Goal: Task Accomplishment & Management: Use online tool/utility

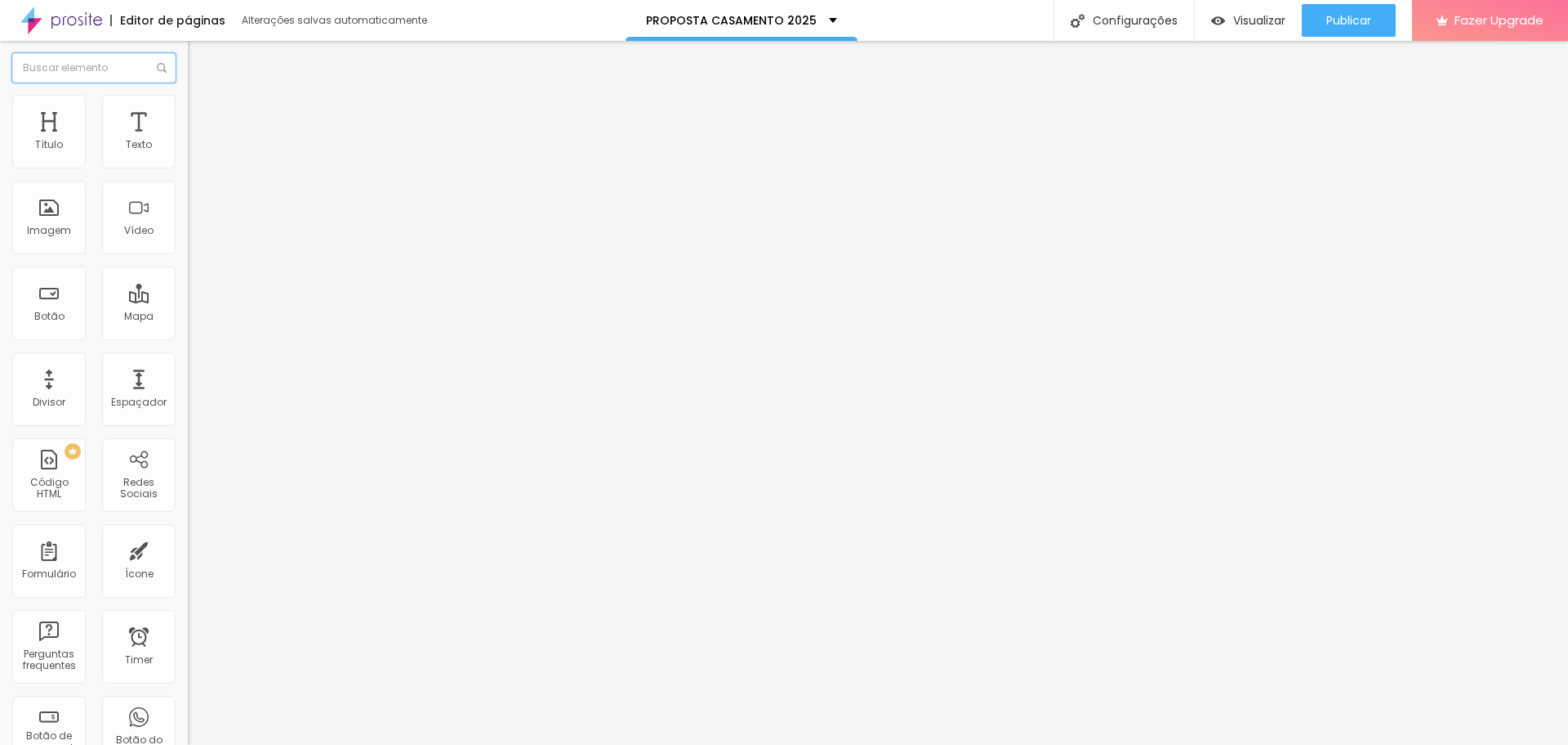
click at [90, 66] on input "text" at bounding box center [94, 68] width 163 height 29
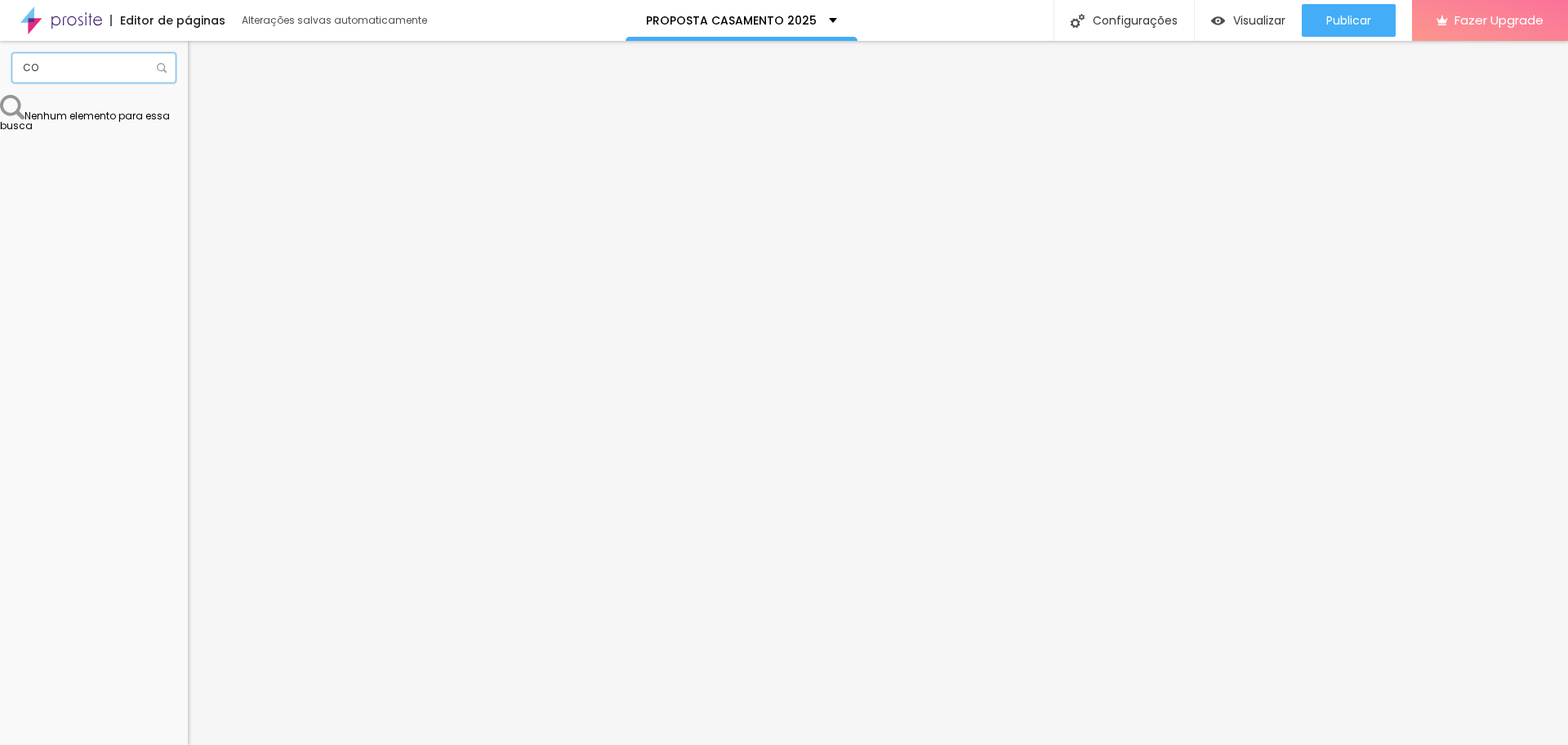
type input "C"
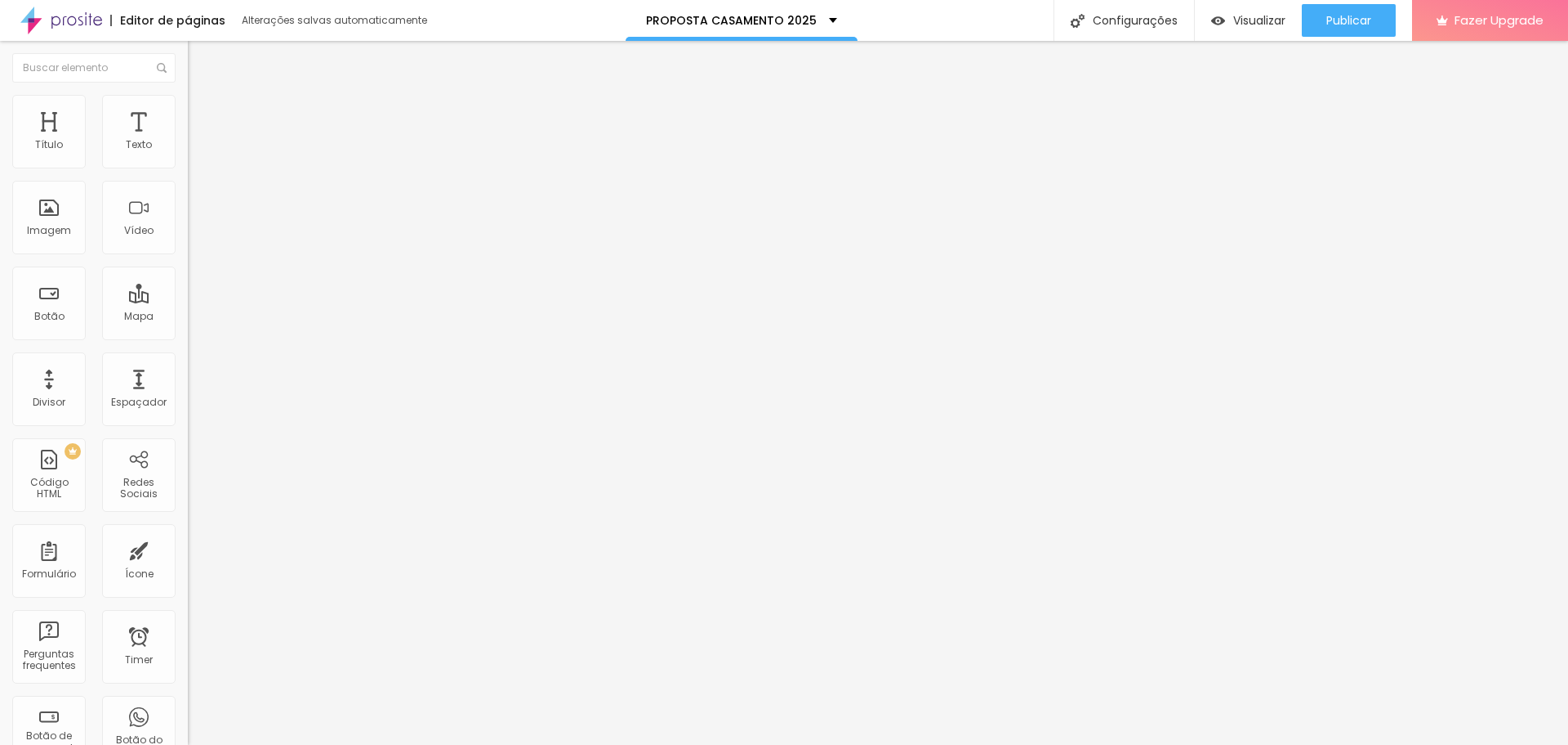
click at [188, 95] on img at bounding box center [195, 102] width 15 height 15
type input "21"
type input "22"
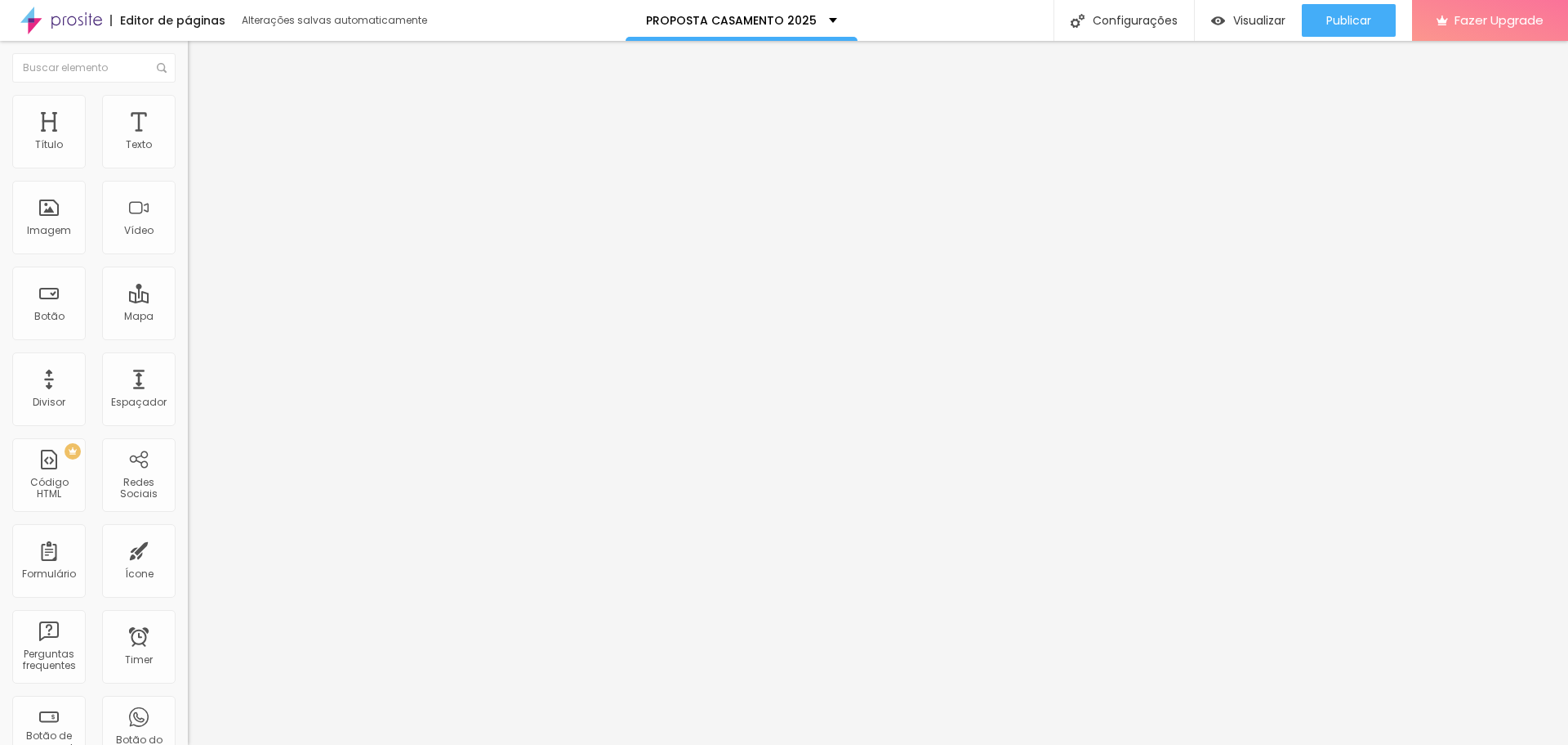
type input "23"
type input "24"
type input "25"
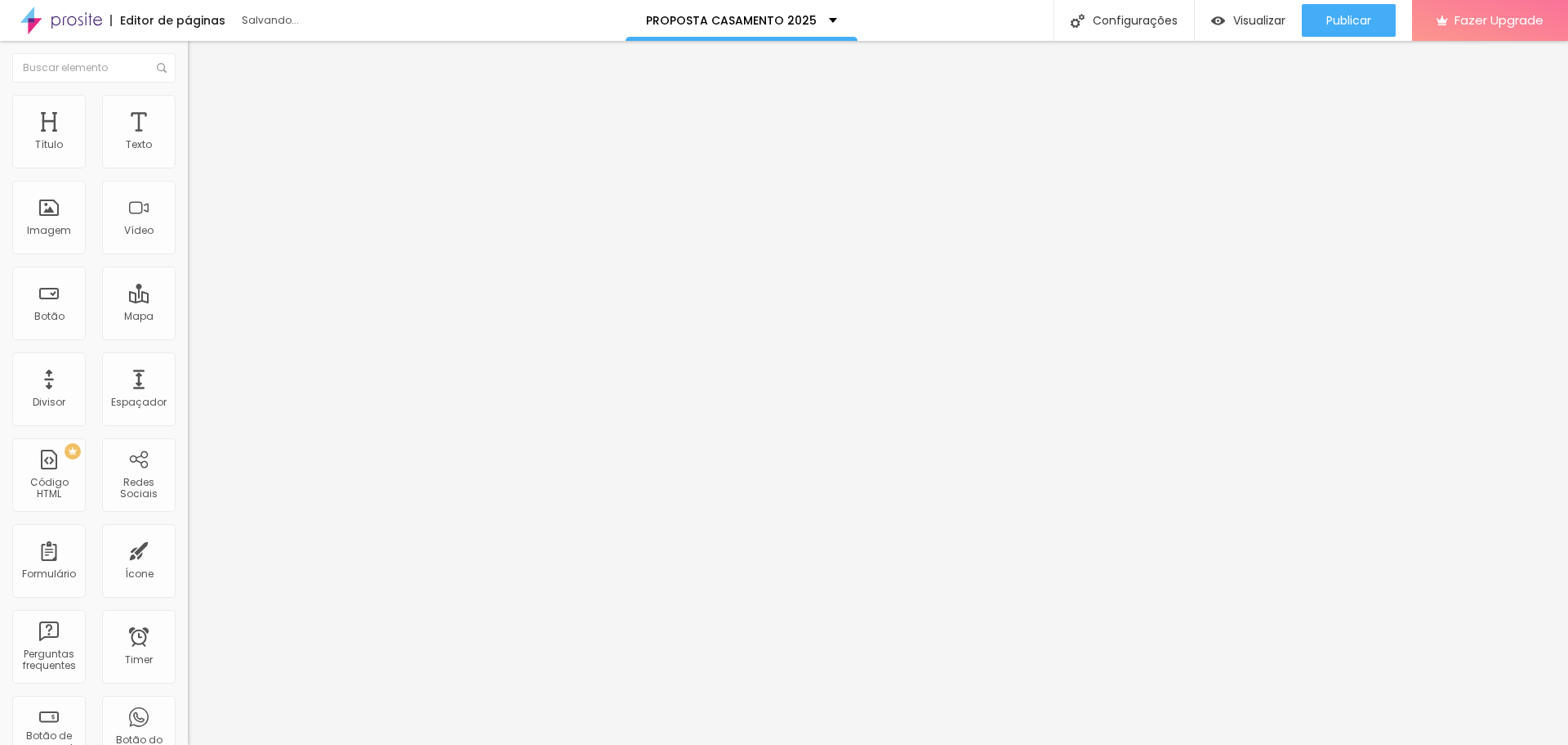
type input "25"
type input "26"
type input "27"
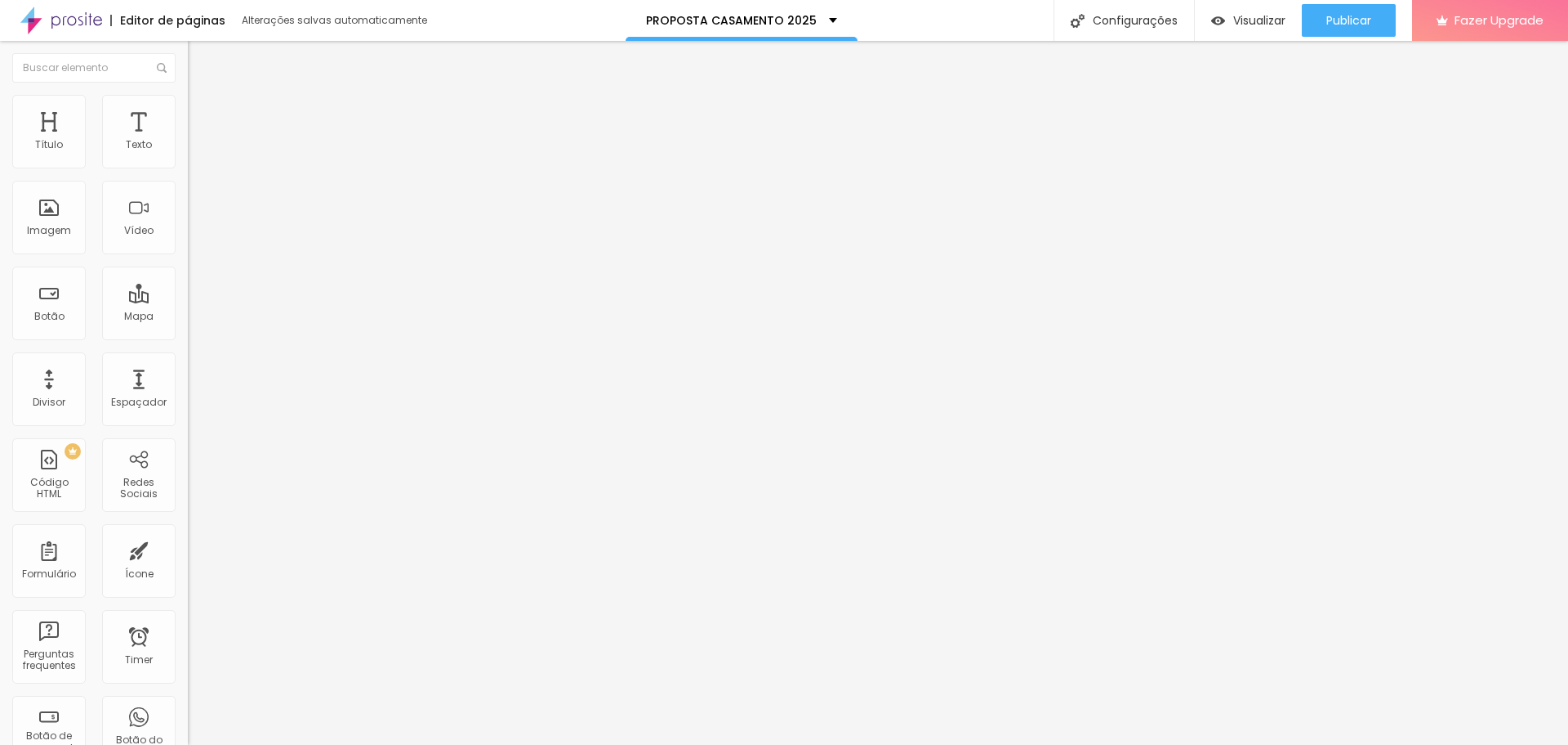
drag, startPoint x: 90, startPoint y: 159, endPoint x: 117, endPoint y: 160, distance: 27.0
click at [188, 301] on input "range" at bounding box center [240, 307] width 105 height 13
type input "29"
type input "30"
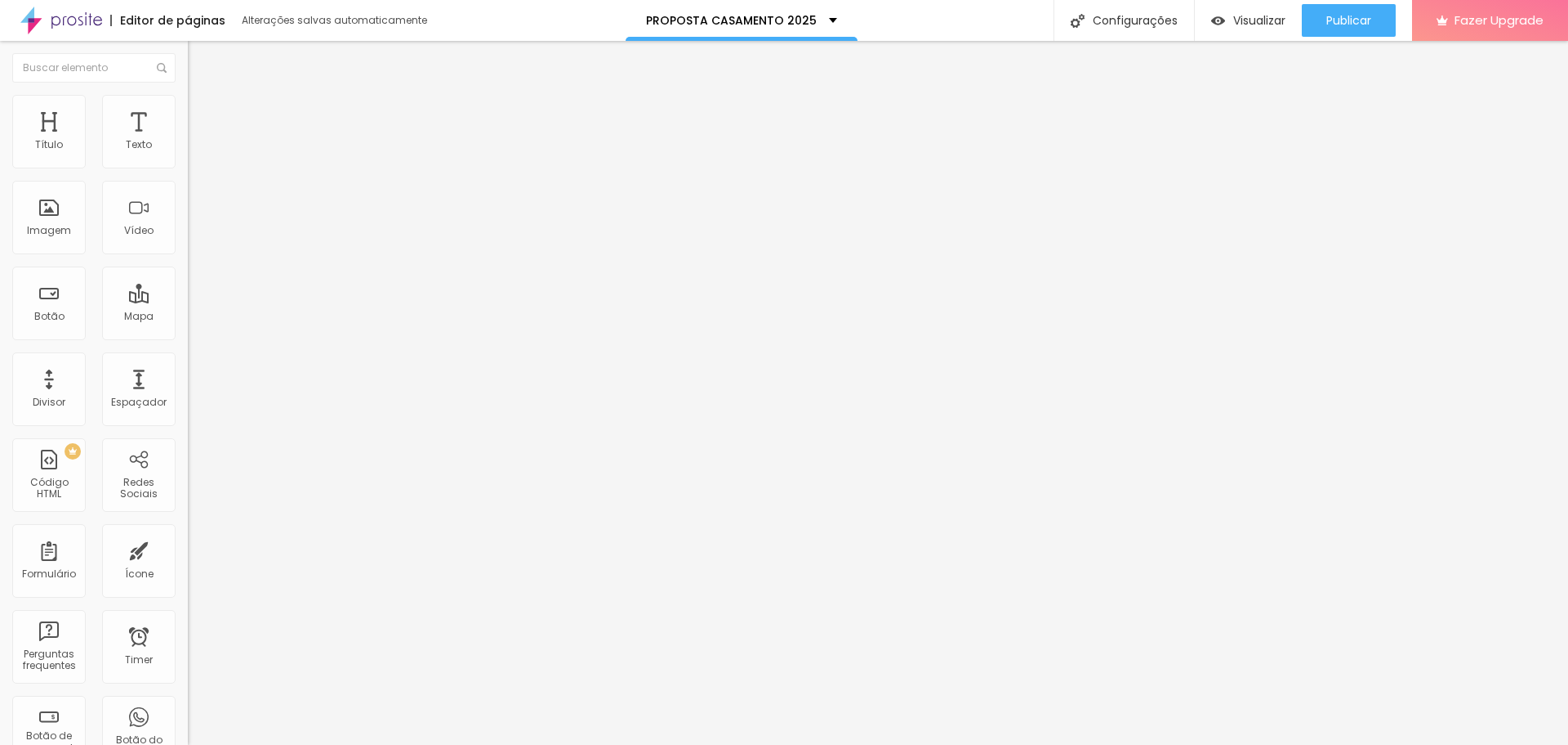
type input "30"
type input "29"
type input "28"
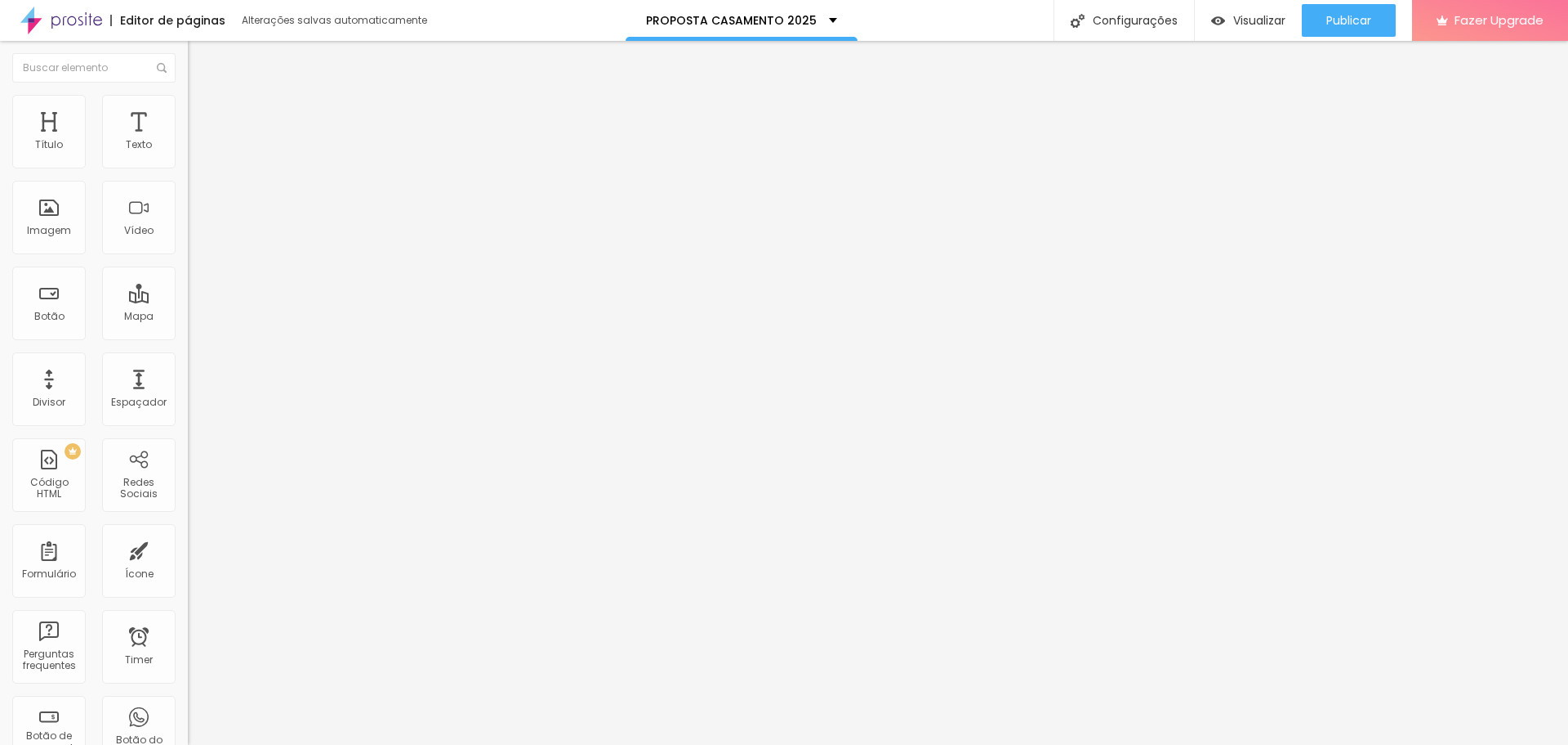
type input "27"
click at [188, 301] on input "range" at bounding box center [240, 307] width 105 height 13
click at [188, 108] on li "Estilo" at bounding box center [282, 102] width 188 height 16
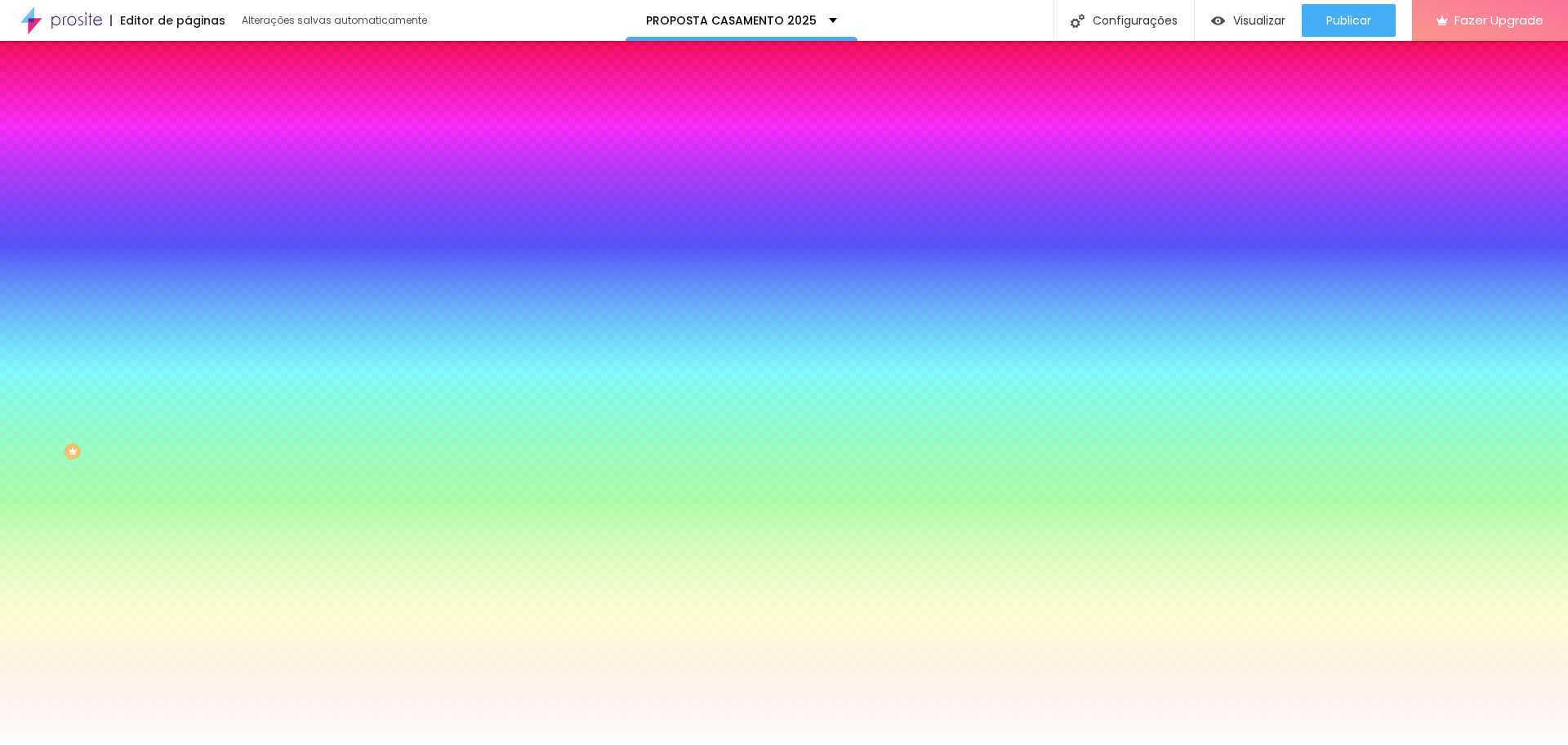
click at [188, 204] on div "Cor de fundo" at bounding box center [282, 198] width 188 height 9
click at [188, 239] on input "#FFFFFF" at bounding box center [285, 230] width 196 height 16
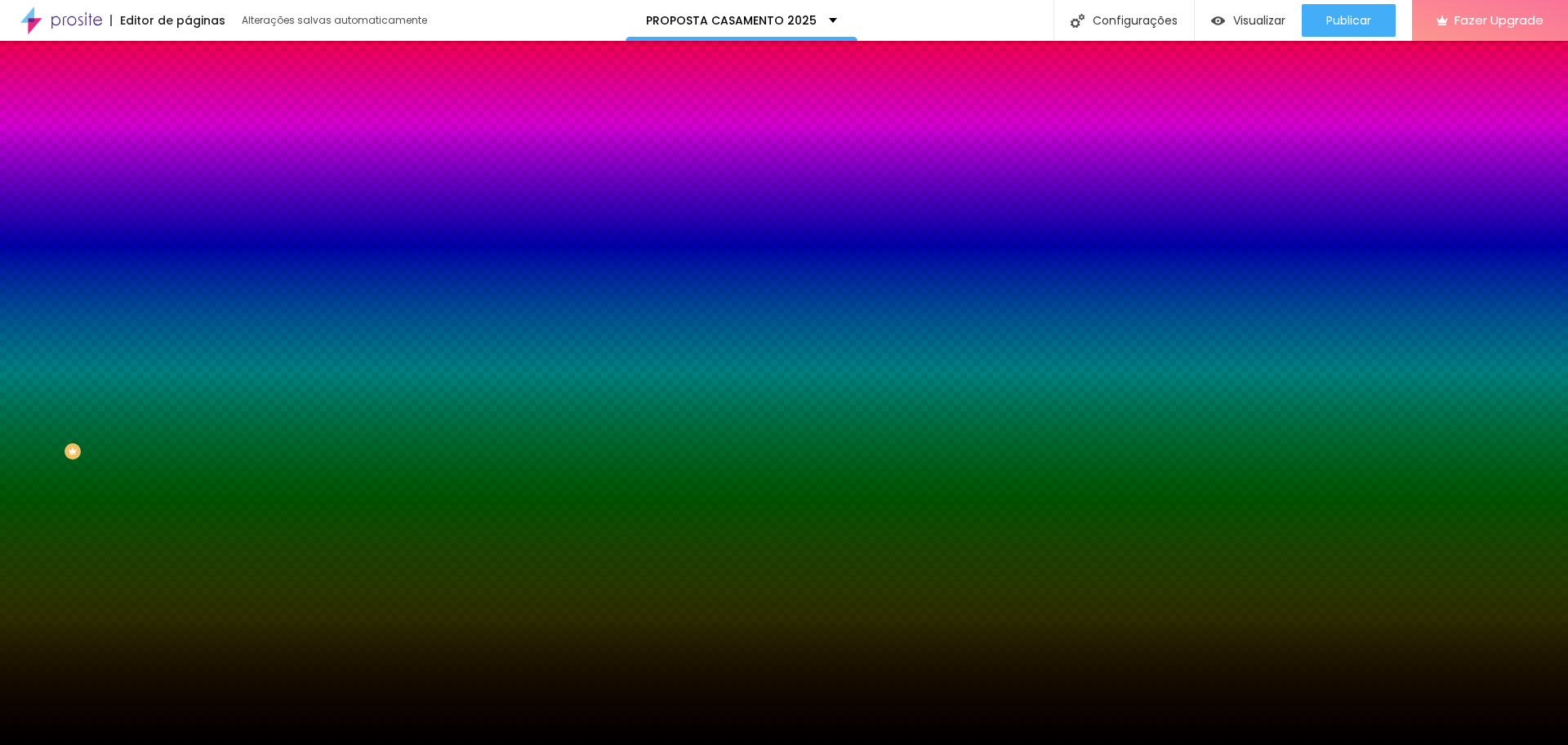
type input "#000000"
click at [188, 248] on div "Efeitos de fundo" at bounding box center [282, 243] width 188 height 9
click at [194, 217] on icon "button" at bounding box center [200, 211] width 11 height 11
click at [188, 223] on div at bounding box center [282, 223] width 188 height 0
click at [188, 239] on input "#000000" at bounding box center [285, 230] width 196 height 16
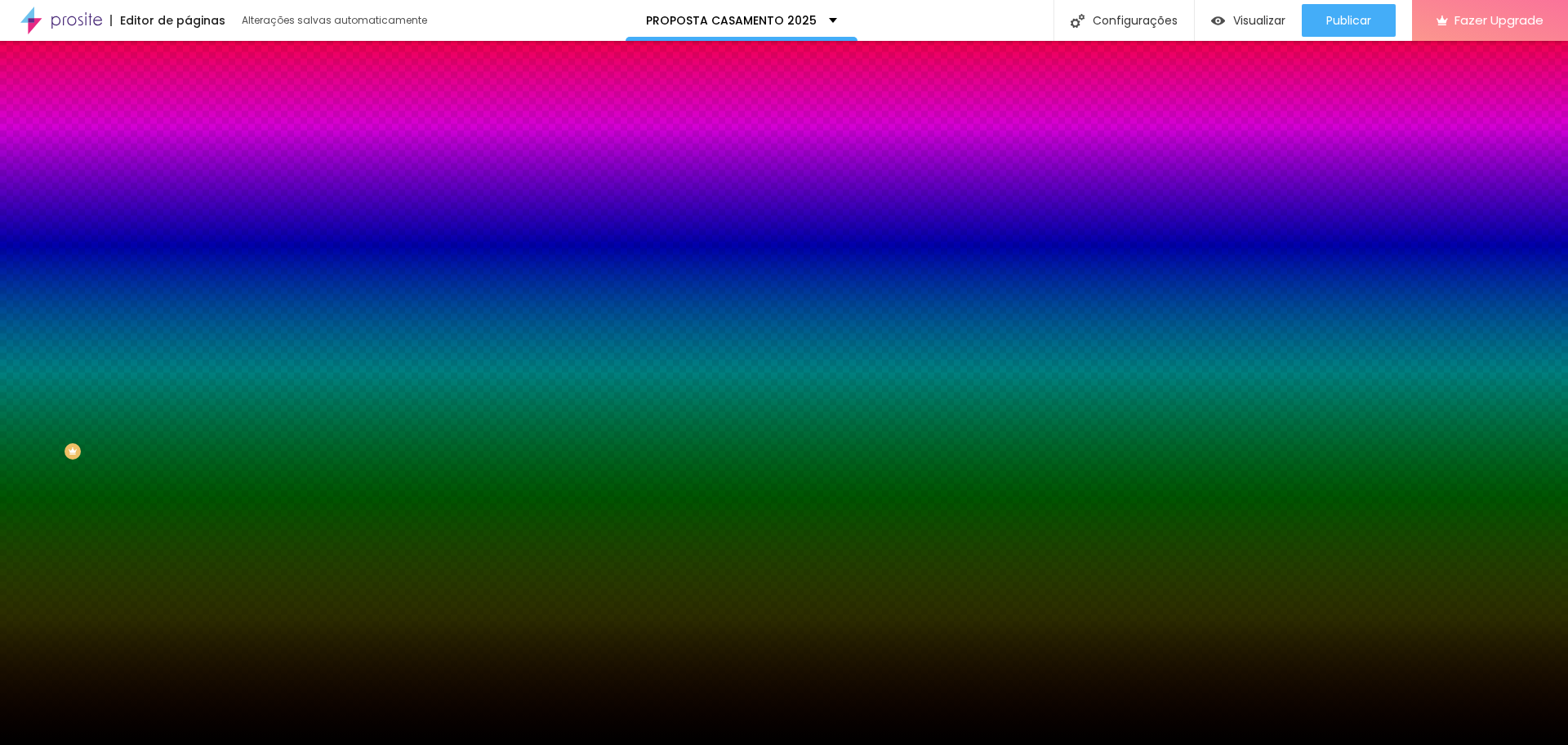
click at [188, 239] on input "#000000" at bounding box center [285, 230] width 196 height 16
click at [188, 248] on div "Efeitos de fundo" at bounding box center [282, 243] width 188 height 9
click at [203, 116] on span "Avançado" at bounding box center [229, 122] width 54 height 14
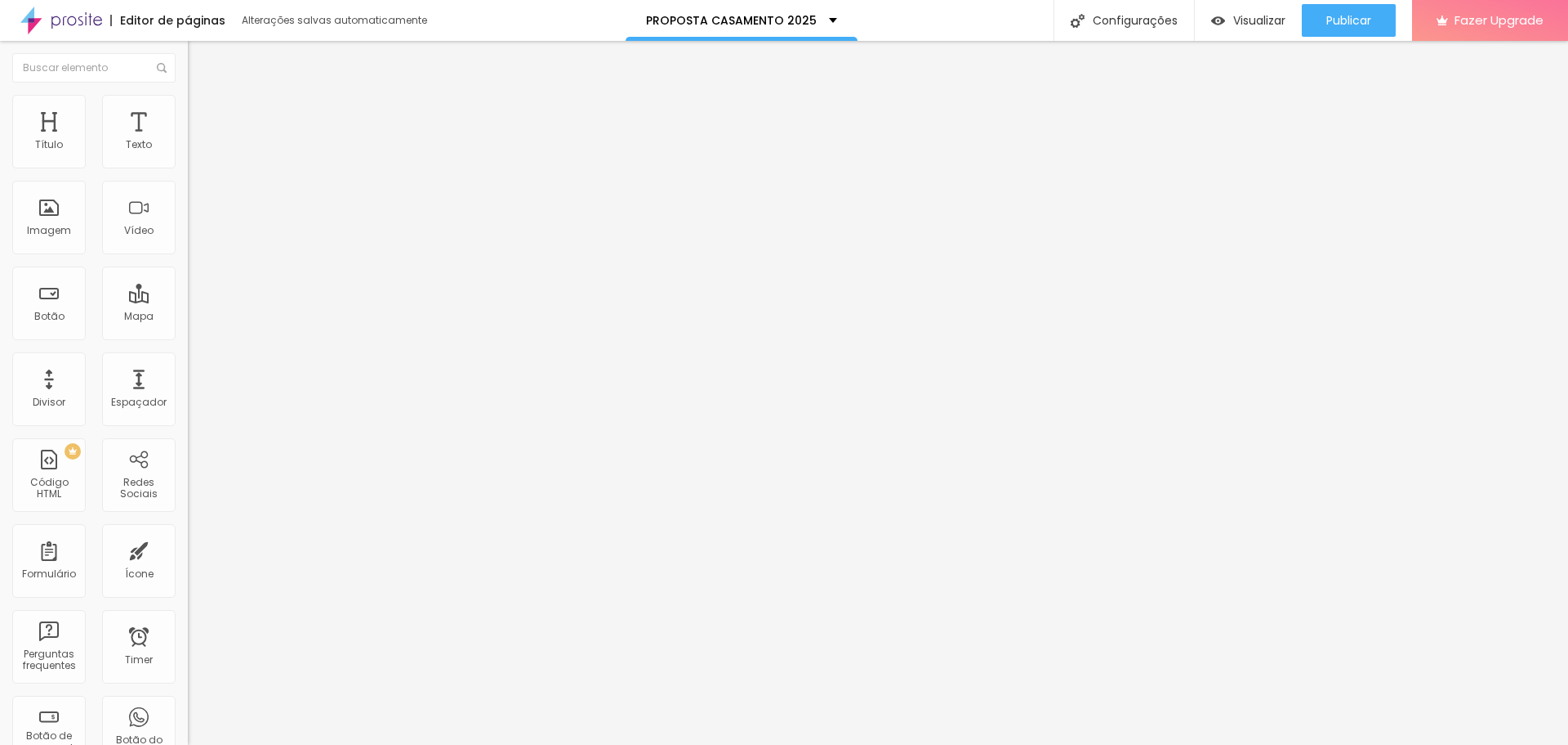
click at [188, 103] on img at bounding box center [195, 102] width 15 height 15
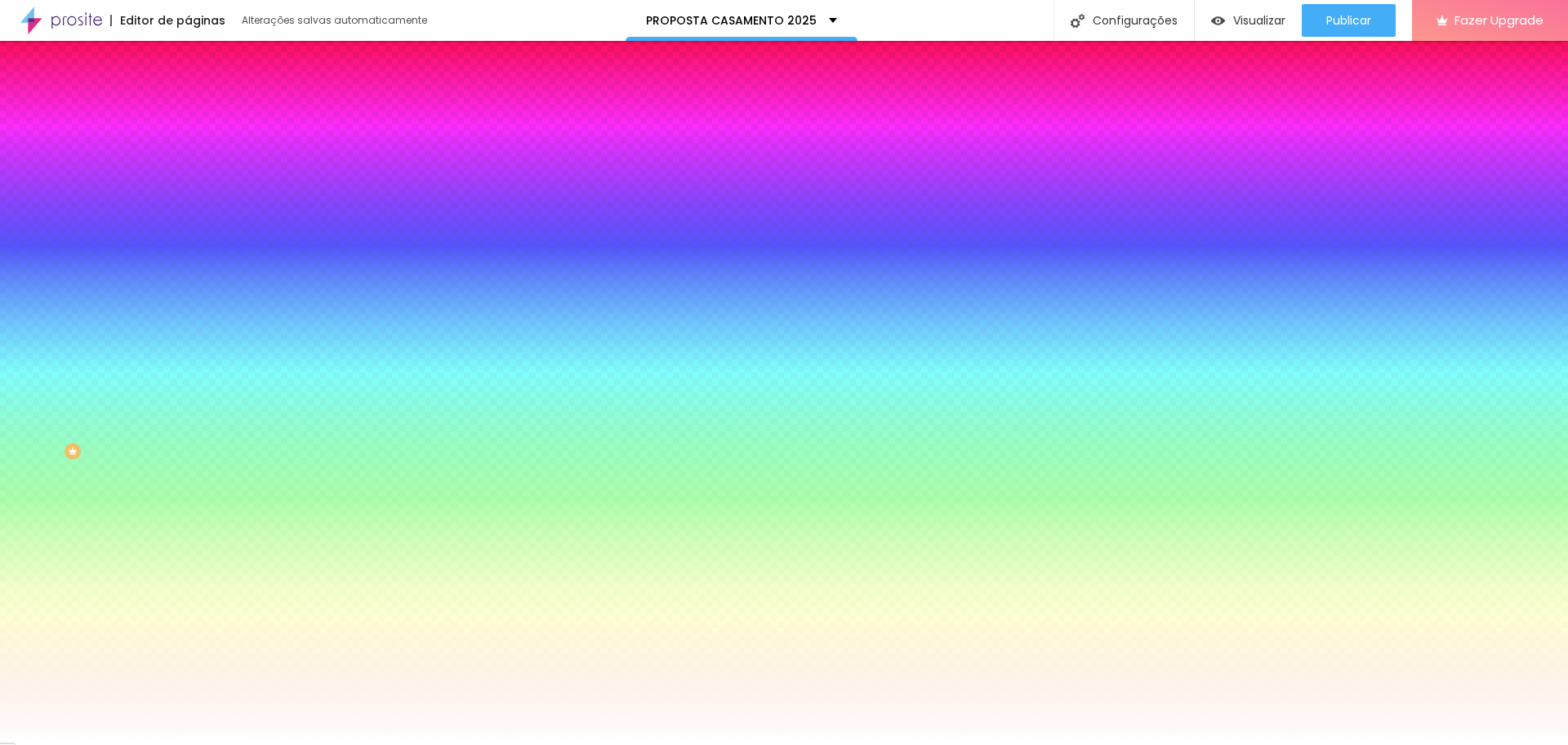
click at [188, 148] on div "Trocar imagem" at bounding box center [282, 143] width 188 height 11
click at [188, 150] on span "Trocar imagem" at bounding box center [232, 143] width 89 height 14
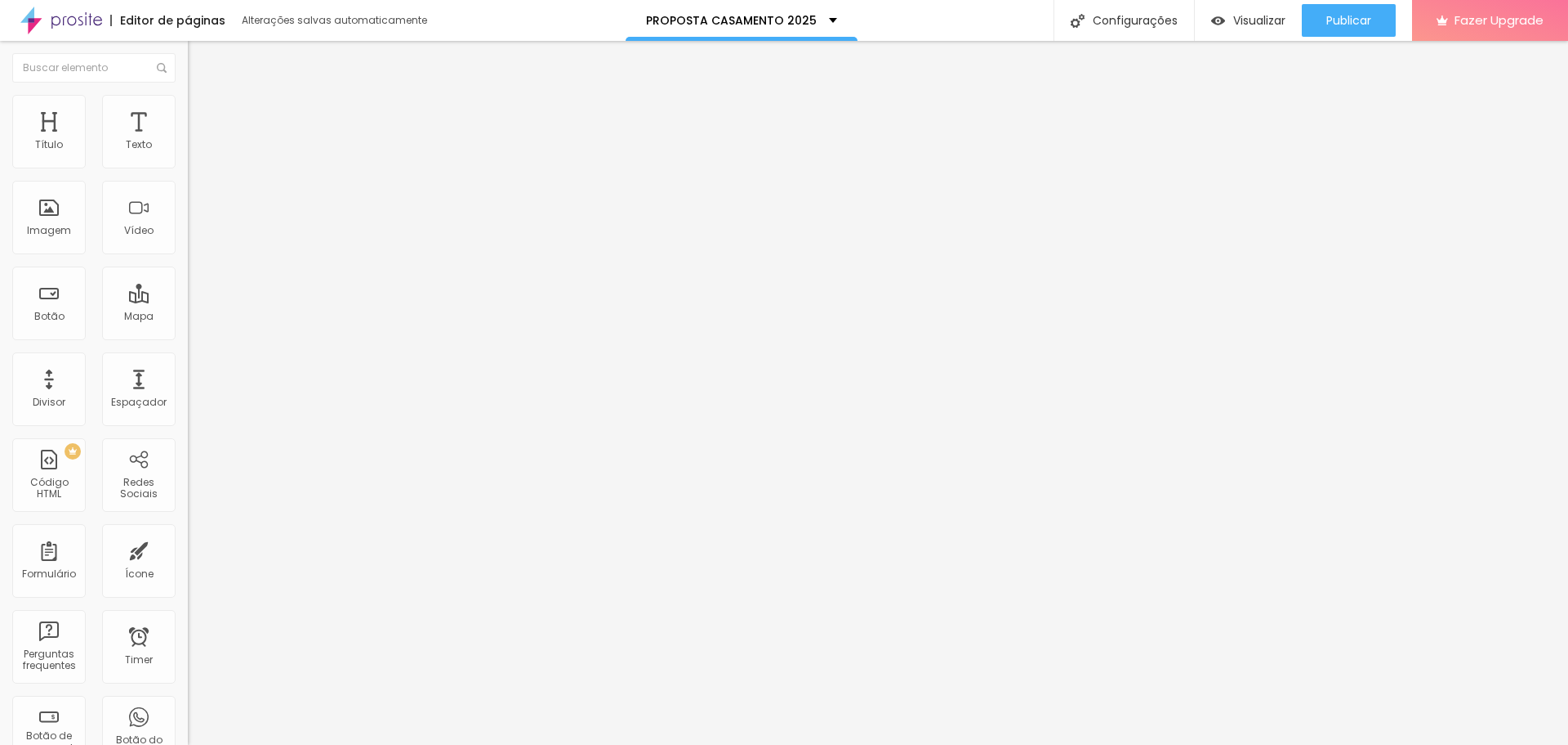
click at [203, 110] on span "Estilo" at bounding box center [215, 105] width 25 height 14
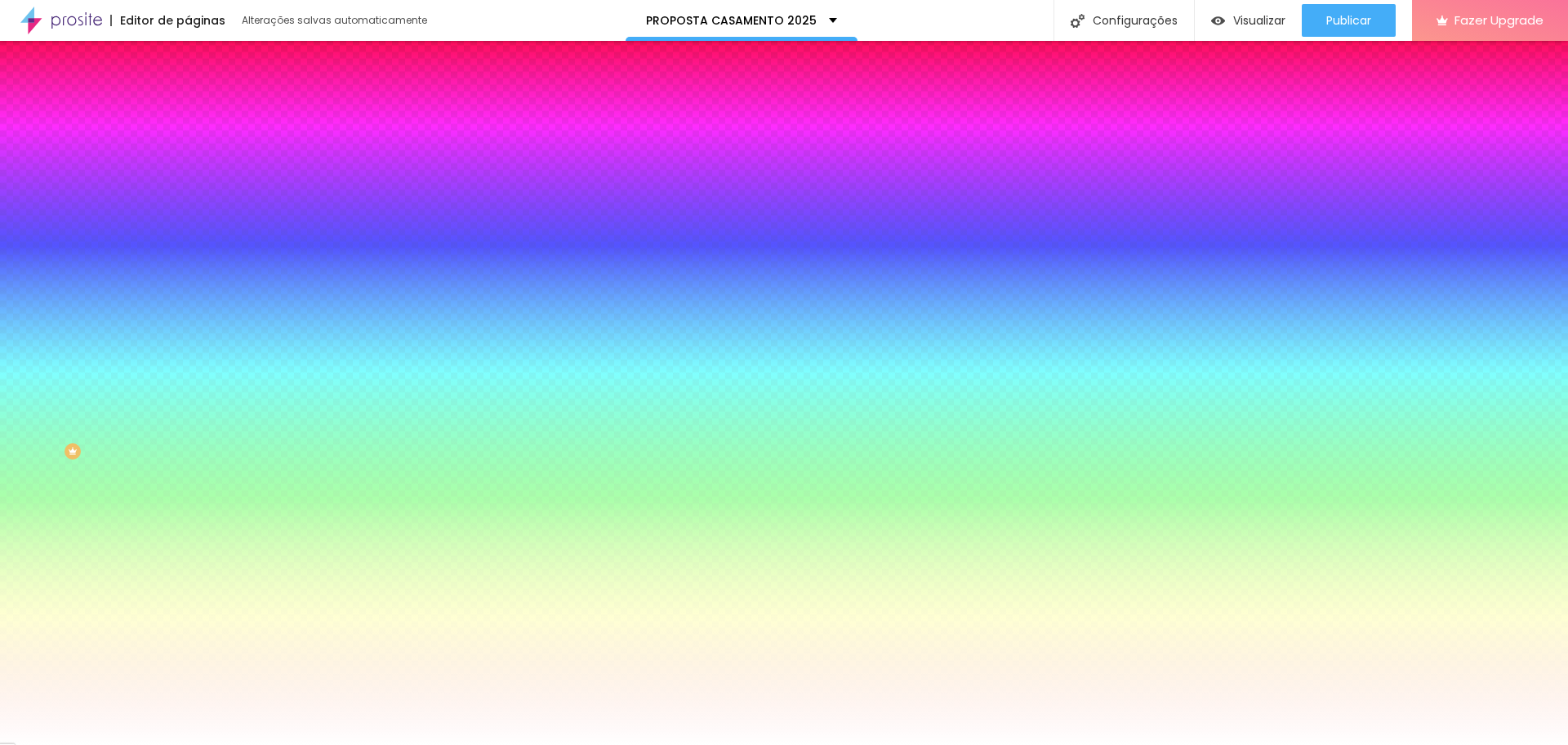
click at [188, 328] on img at bounding box center [282, 422] width 188 height 188
click at [188, 318] on div "Ao passar o mouse" at bounding box center [282, 322] width 188 height 9
click at [188, 617] on div "Borda" at bounding box center [282, 622] width 188 height 9
click at [194, 248] on icon "button" at bounding box center [199, 253] width 9 height 9
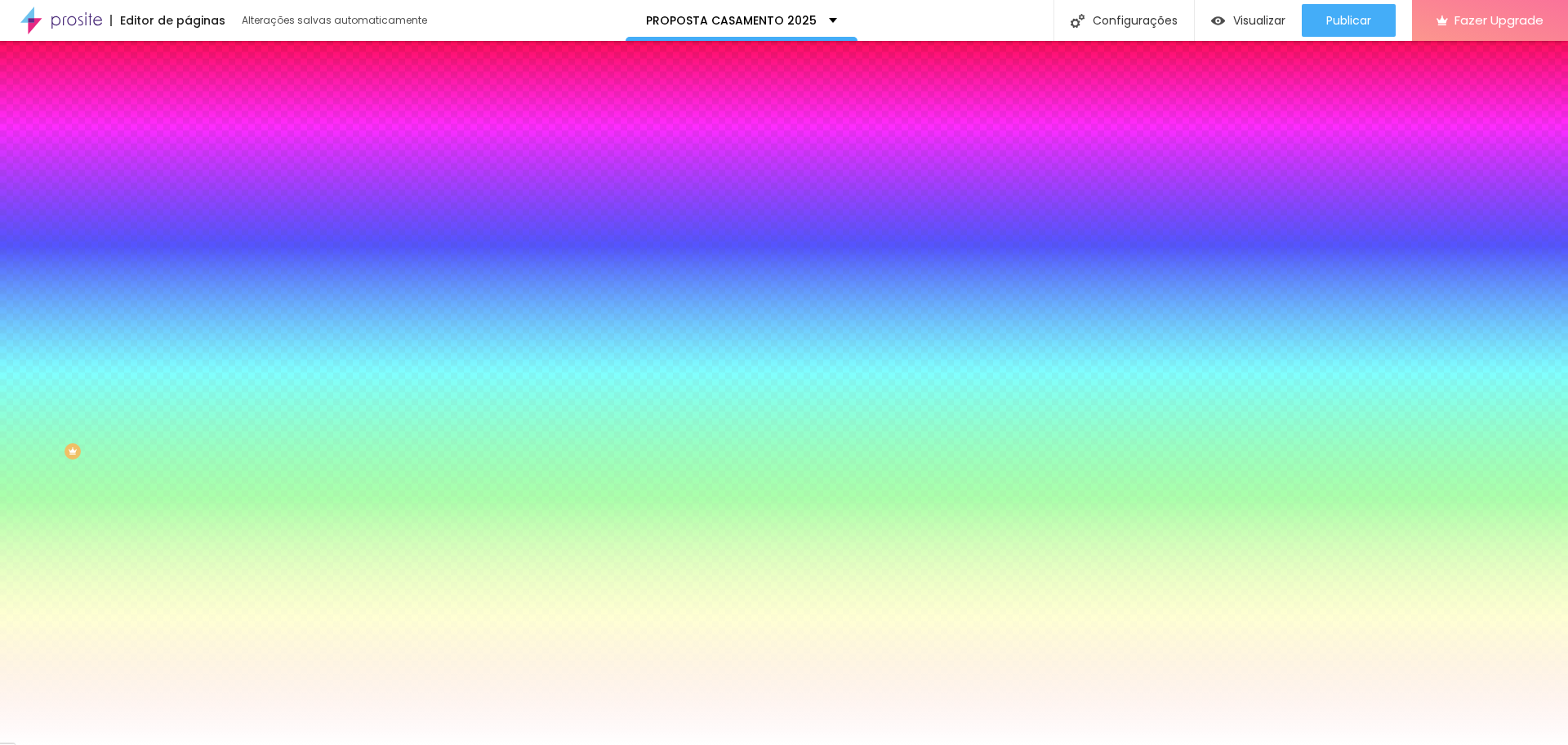
click at [163, 744] on div at bounding box center [784, 745] width 1568 height 0
click at [194, 207] on icon "button" at bounding box center [199, 208] width 9 height 9
click at [163, 744] on div at bounding box center [784, 745] width 1568 height 0
click at [188, 122] on li "Avançado" at bounding box center [282, 118] width 188 height 16
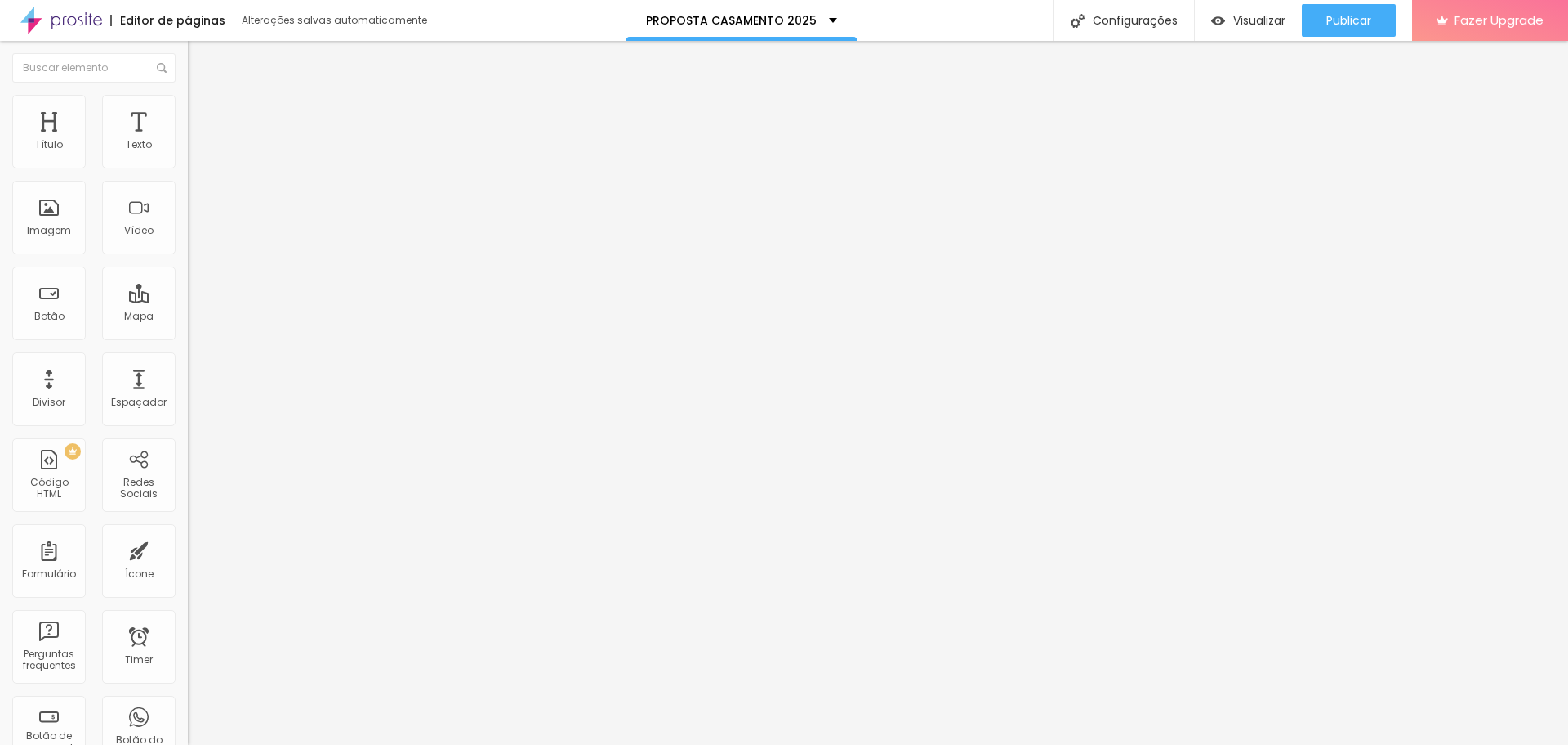
click at [188, 93] on img at bounding box center [195, 86] width 15 height 15
drag, startPoint x: 89, startPoint y: 298, endPoint x: 42, endPoint y: 440, distance: 149.6
click at [188, 440] on div "Editar Botão Conteúdo Estilo Avançado Texto Saiba mais Alinhamento Tamanho Norm…" at bounding box center [282, 393] width 188 height 704
click at [188, 141] on span "Trocar imagem" at bounding box center [232, 133] width 89 height 14
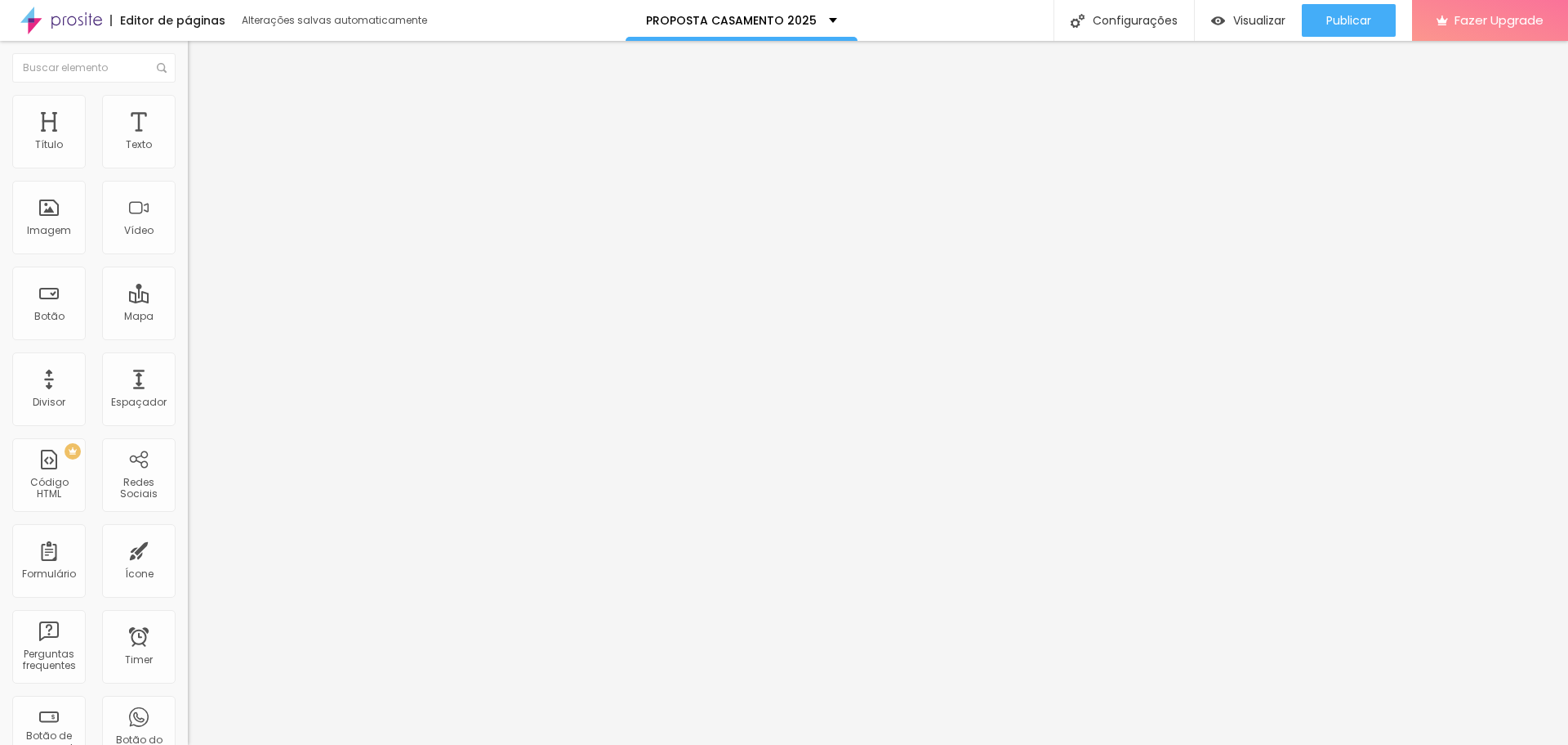
click at [1255, 23] on span "Visualizar" at bounding box center [1260, 21] width 53 height 13
click at [203, 113] on span "Estilo" at bounding box center [215, 105] width 25 height 14
type input "95"
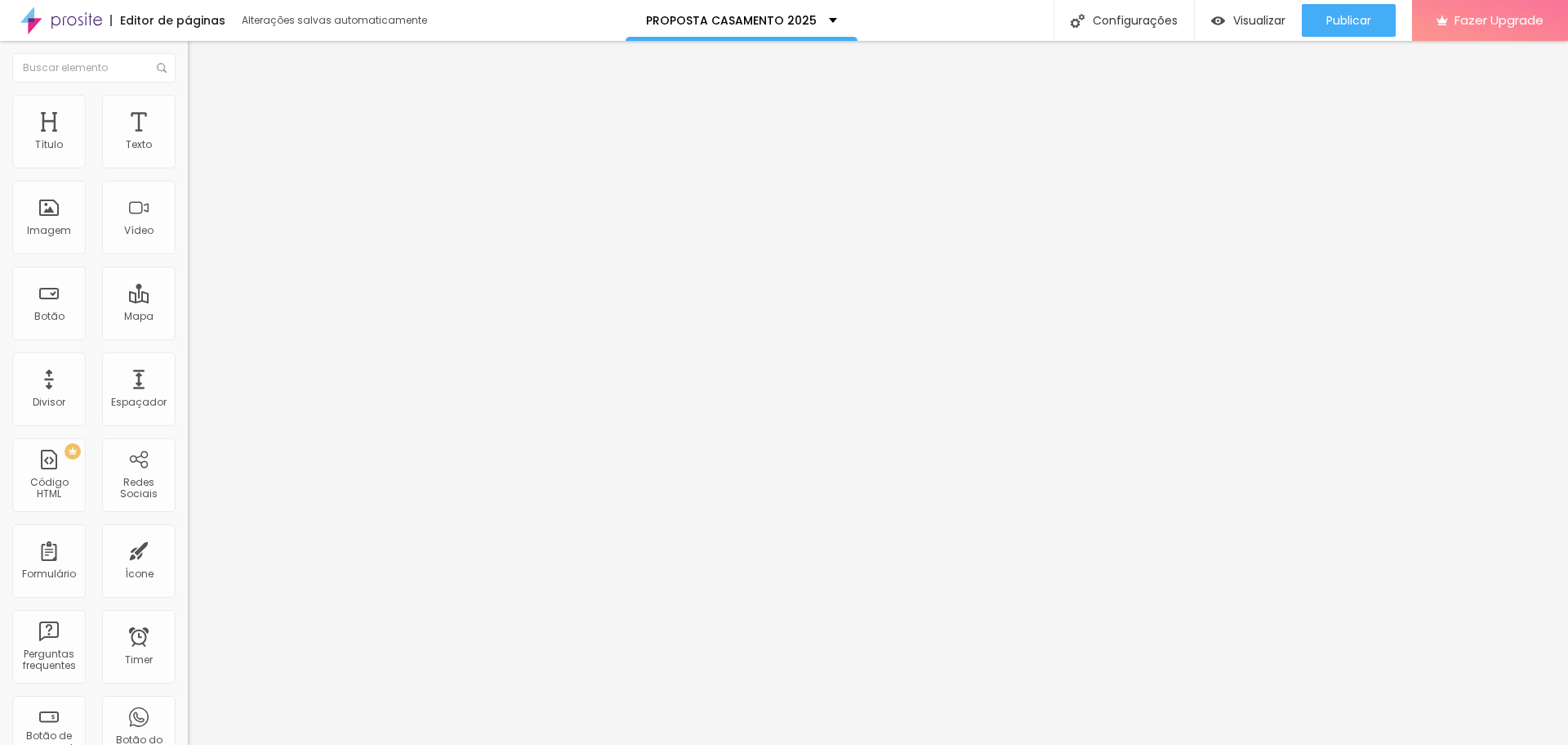
type input "95"
type input "100"
drag, startPoint x: 154, startPoint y: 174, endPoint x: 185, endPoint y: 174, distance: 31.0
type input "100"
click at [188, 167] on input "range" at bounding box center [240, 161] width 105 height 13
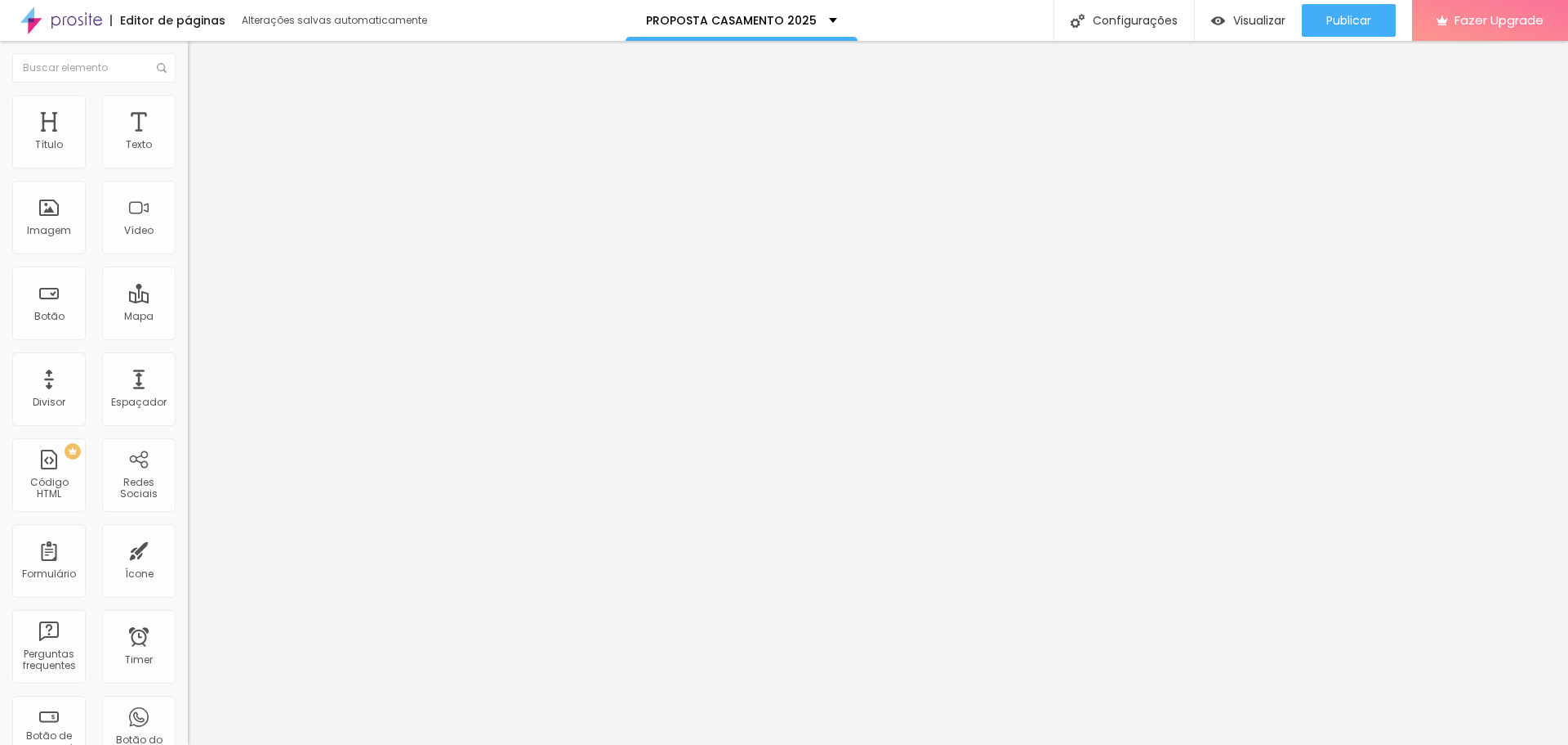
type input "16"
type input "39"
type input "46"
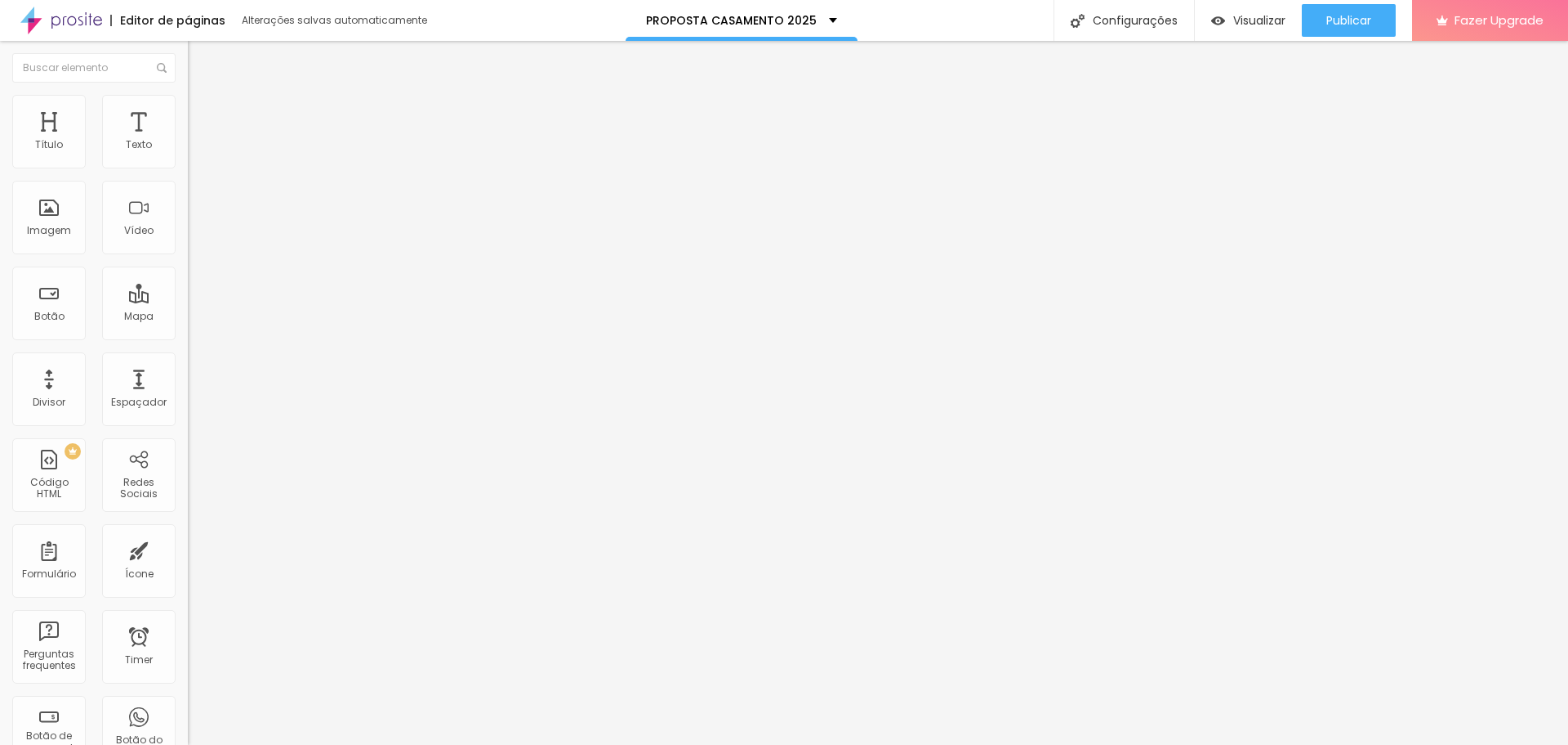
type input "46"
type input "53"
type input "58"
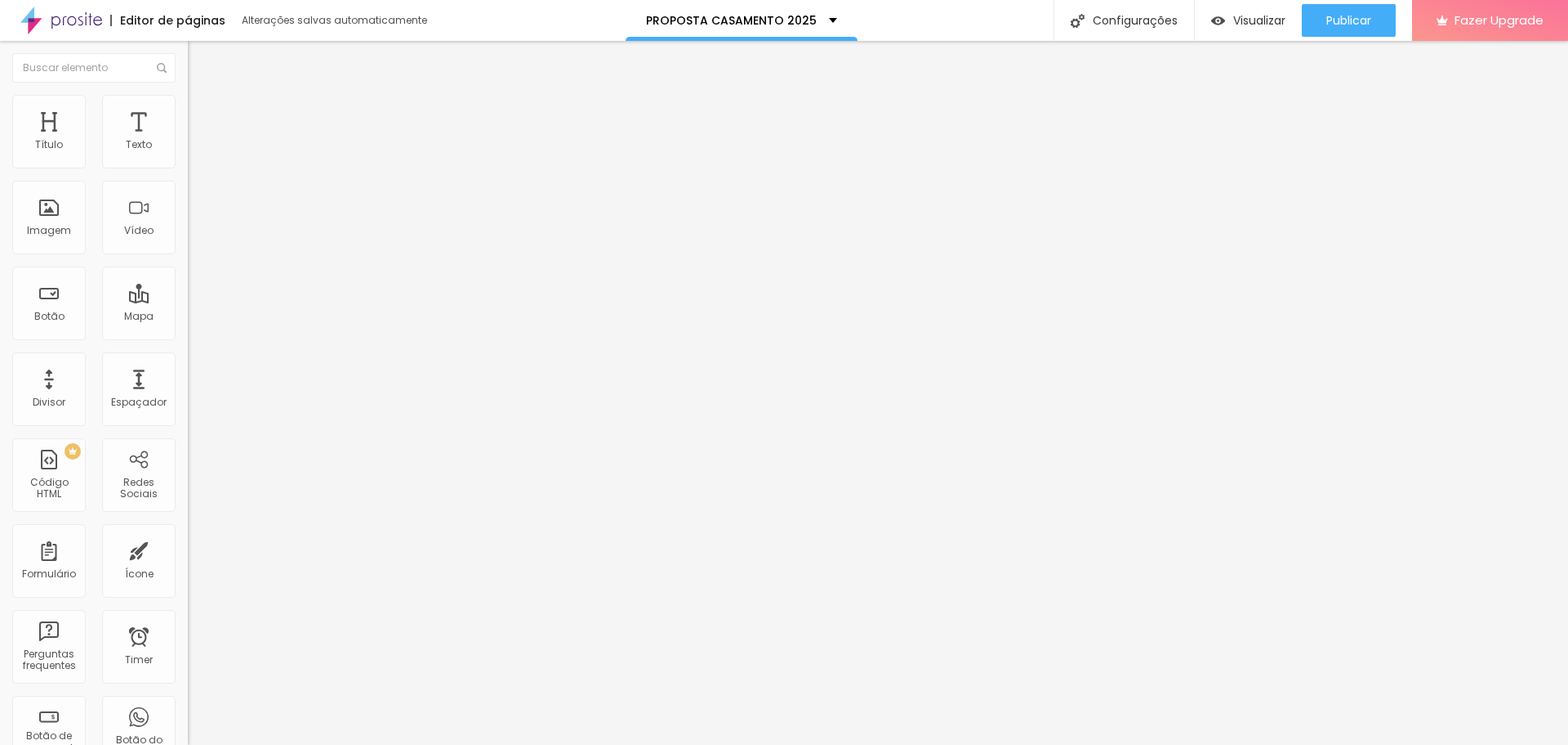
type input "63"
type input "69"
type input "76"
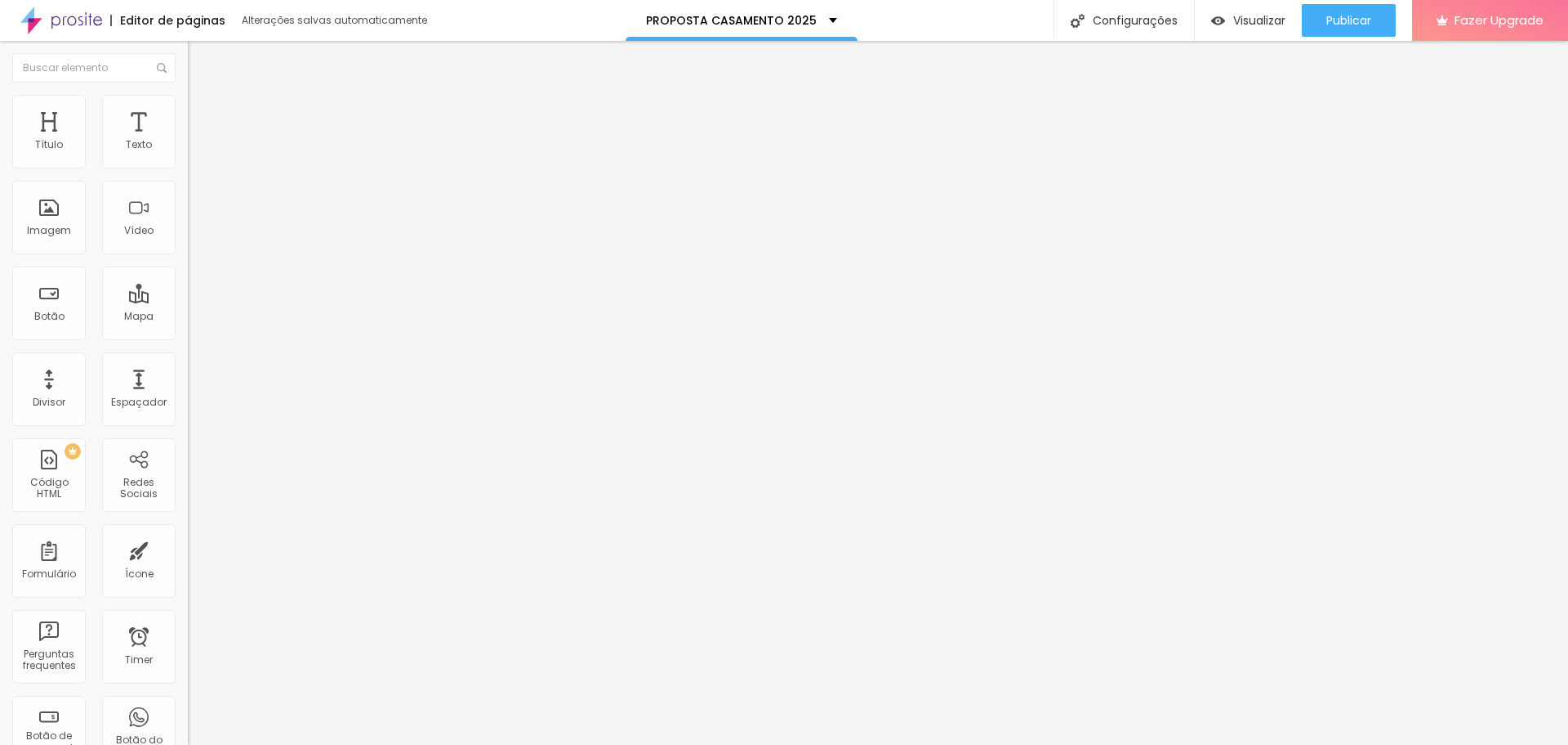
type input "76"
type input "81"
type input "87"
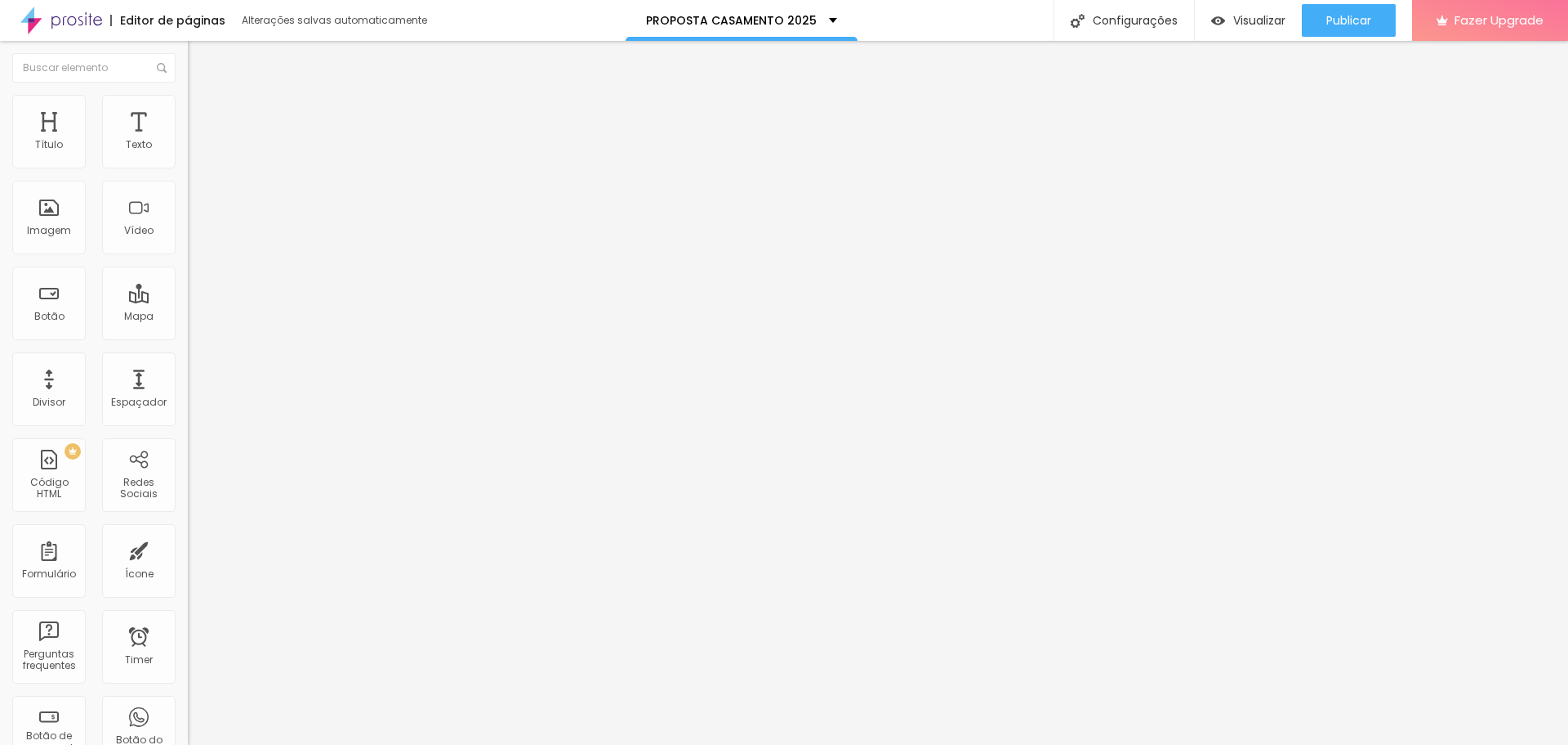
type input "92"
type input "97"
type input "100"
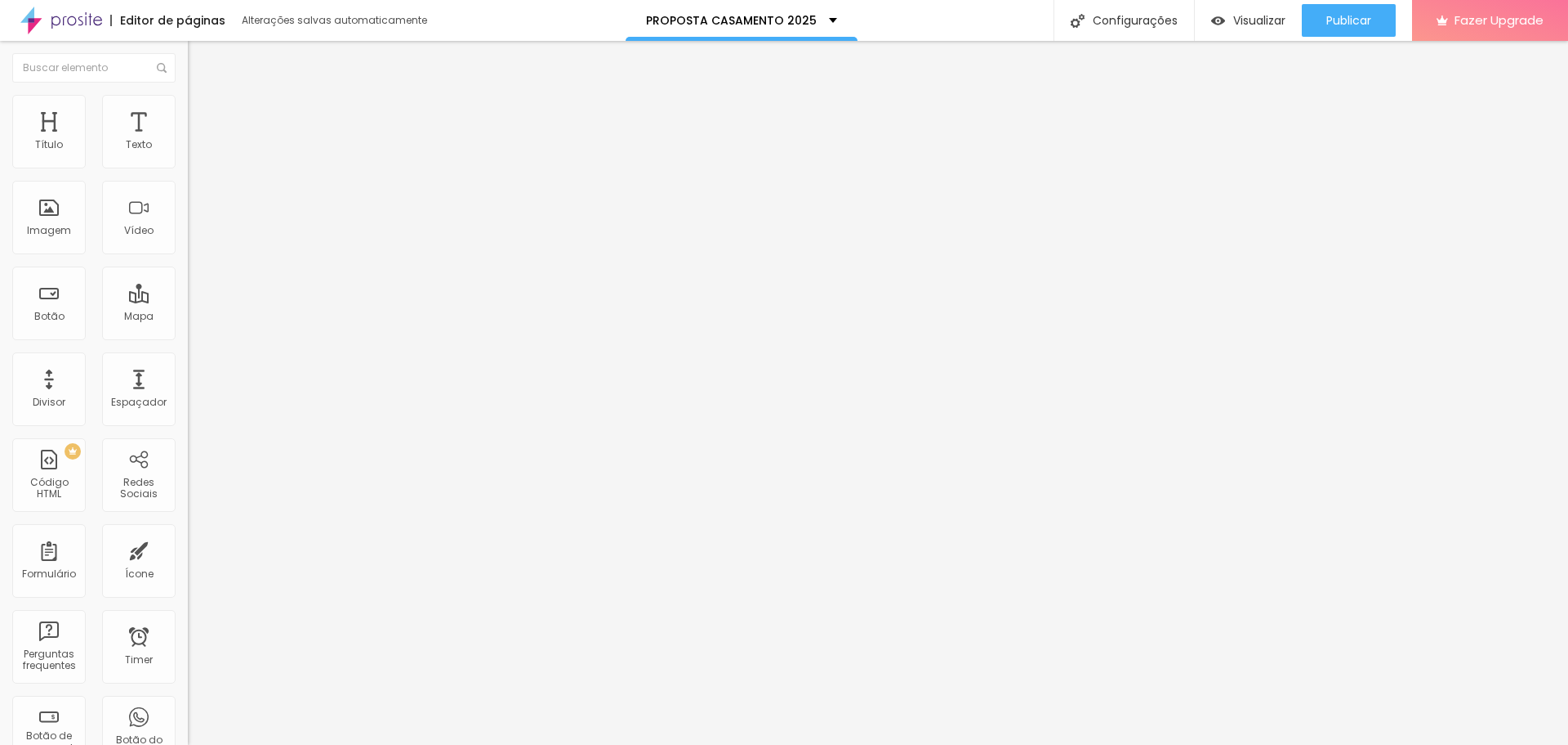
type input "100"
type input "104"
type input "109"
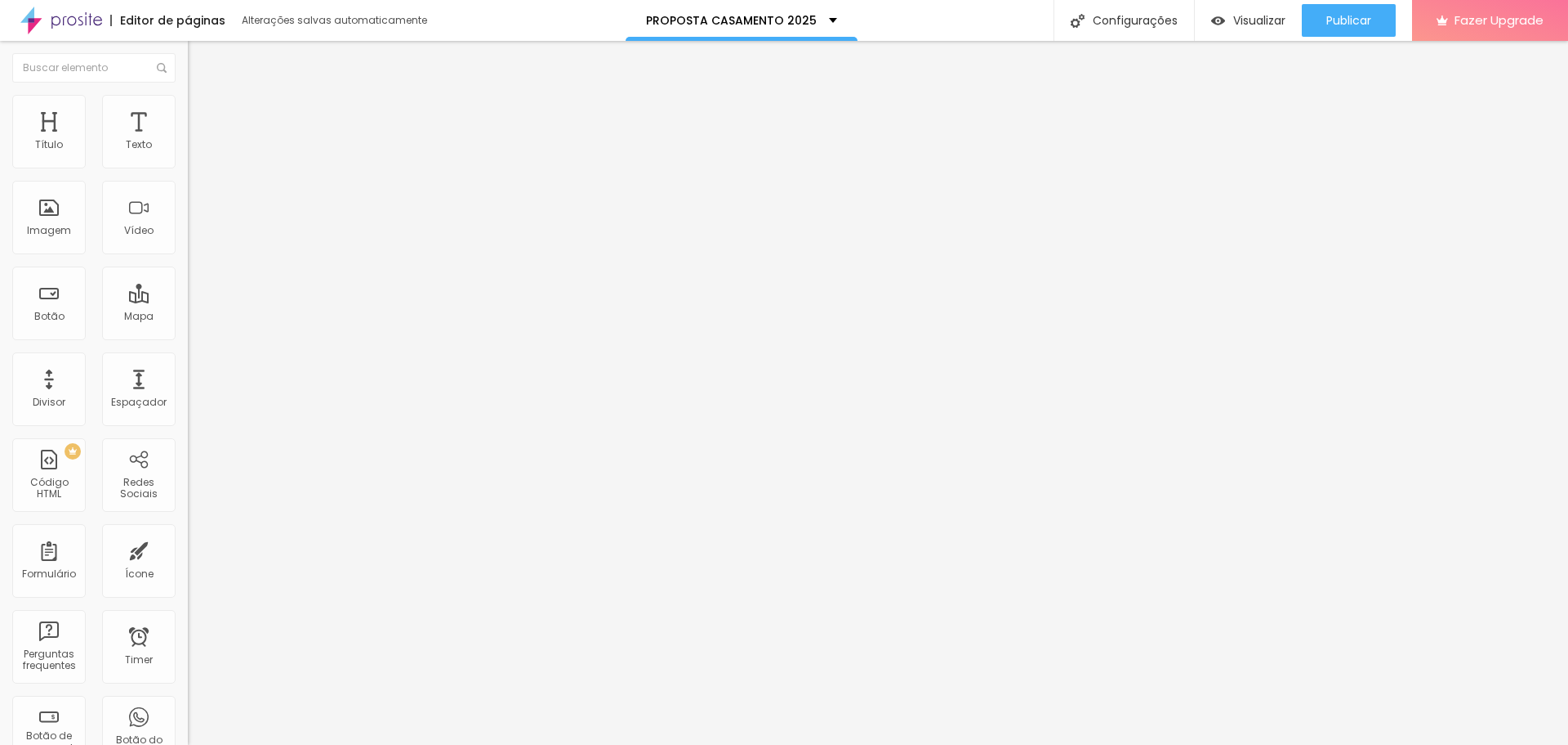
type input "112"
type input "115"
type input "122"
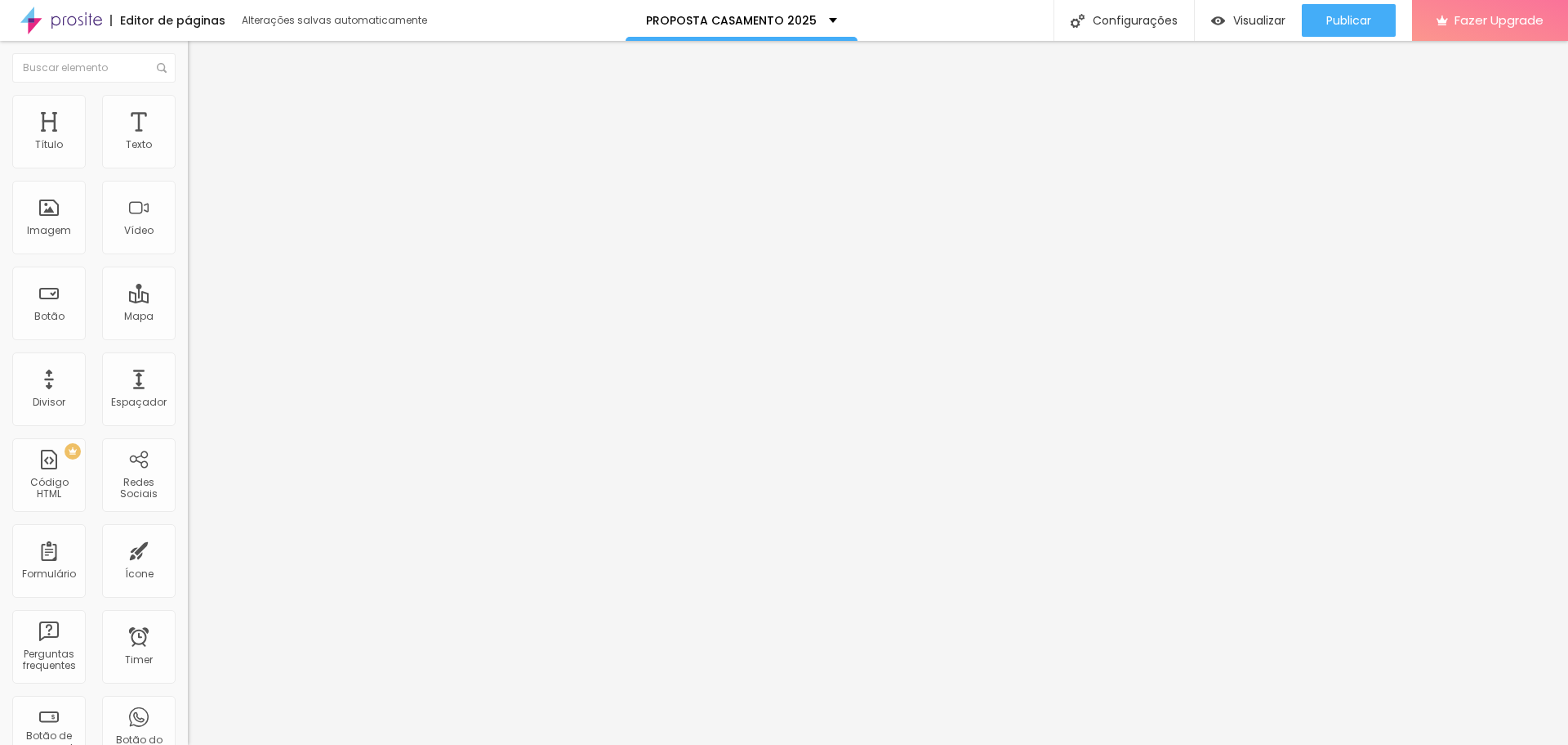
type input "122"
type input "125"
type input "128"
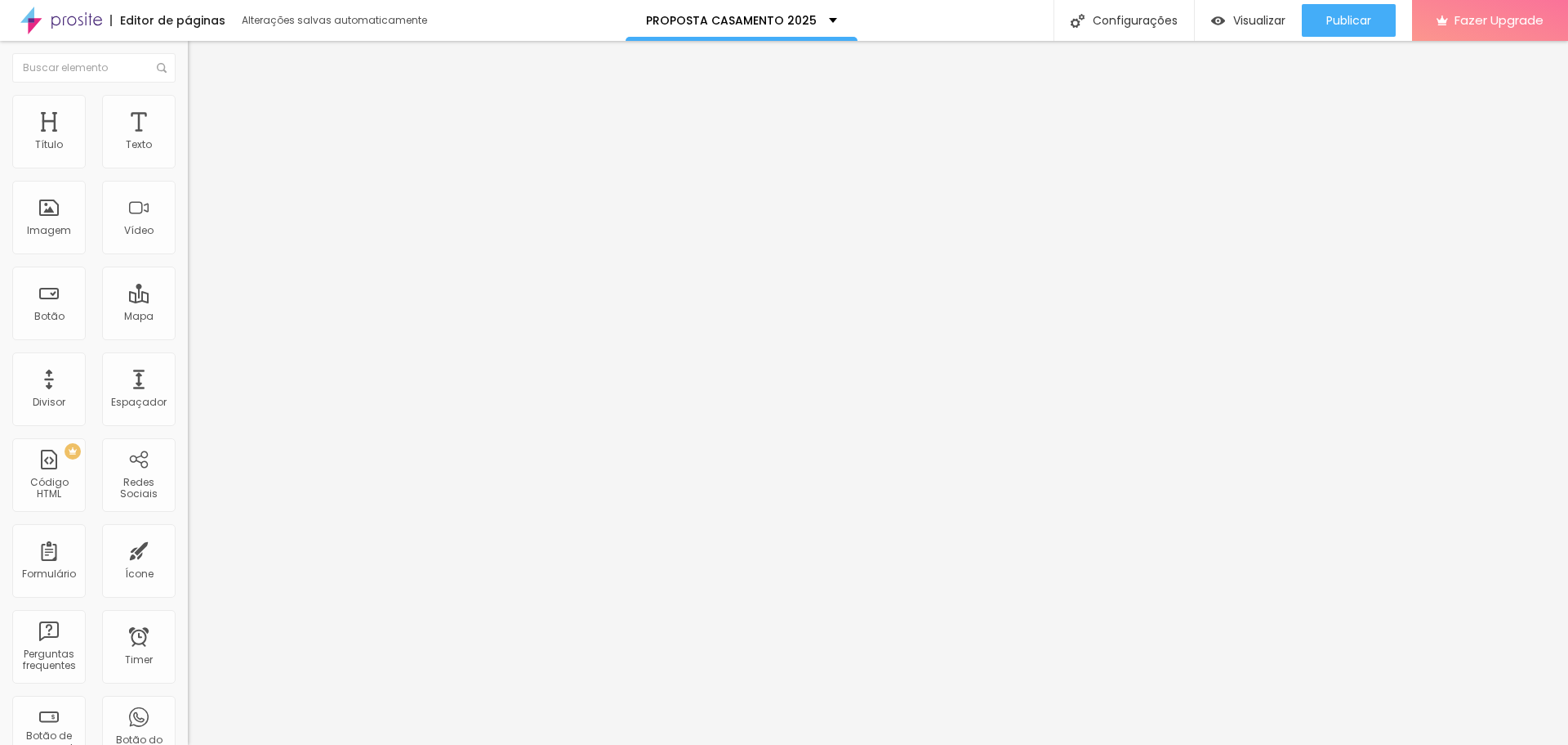
type input "133"
type input "142"
type input "151"
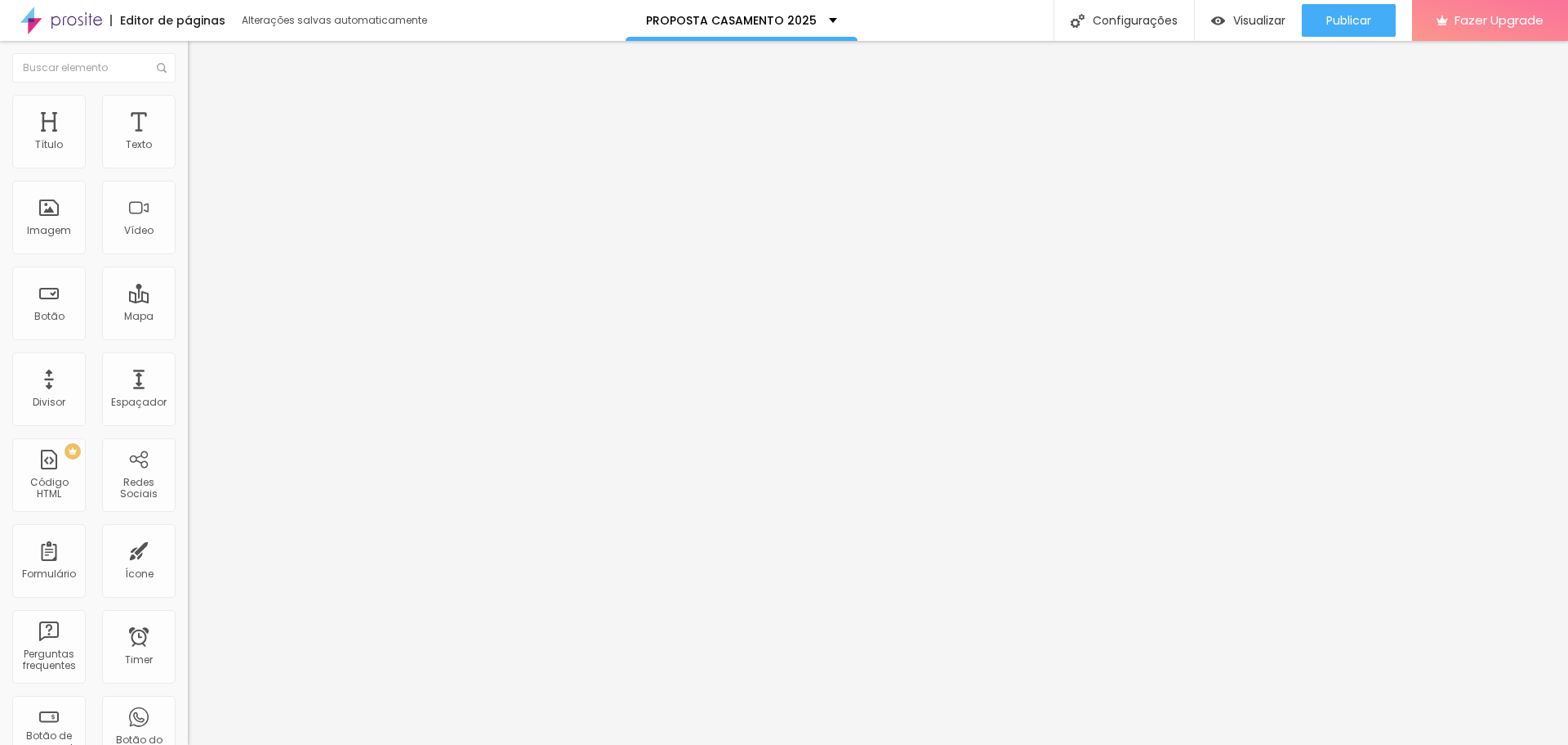
type input "151"
type input "165"
type input "186"
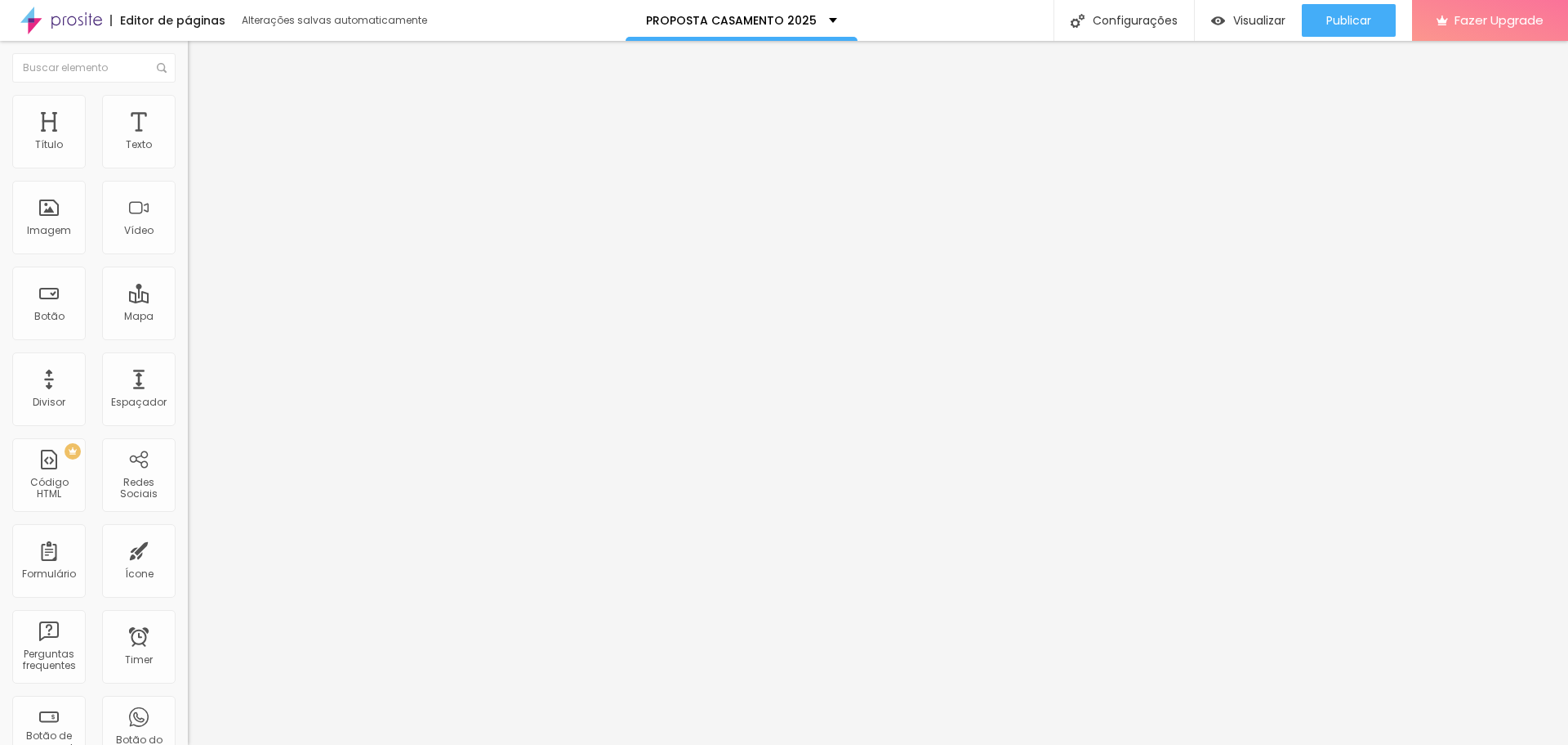
type input "198"
type input "200"
type input "186"
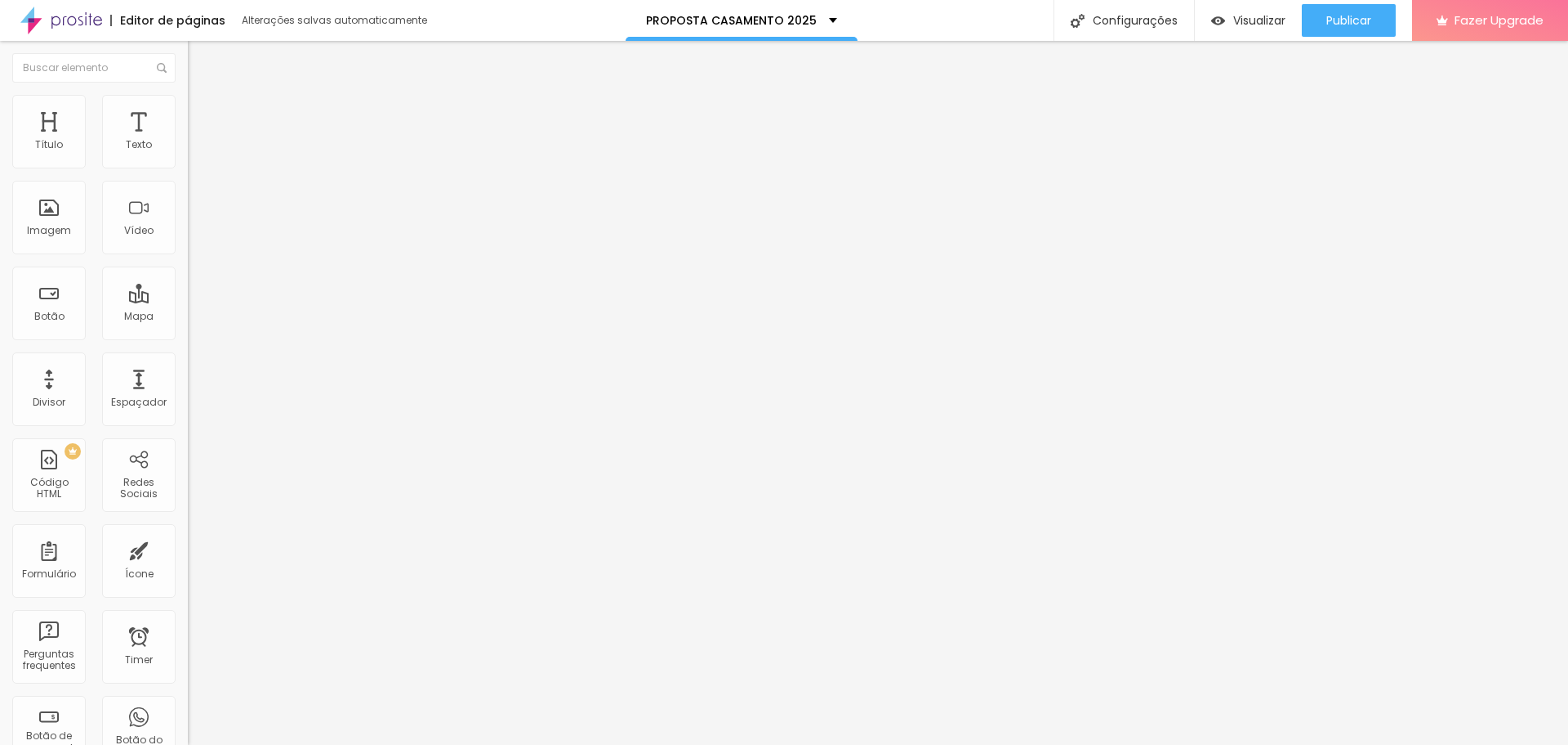
type input "186"
type input "0"
drag, startPoint x: 41, startPoint y: 210, endPoint x: 0, endPoint y: 210, distance: 41.0
click at [188, 359] on input "range" at bounding box center [240, 365] width 105 height 13
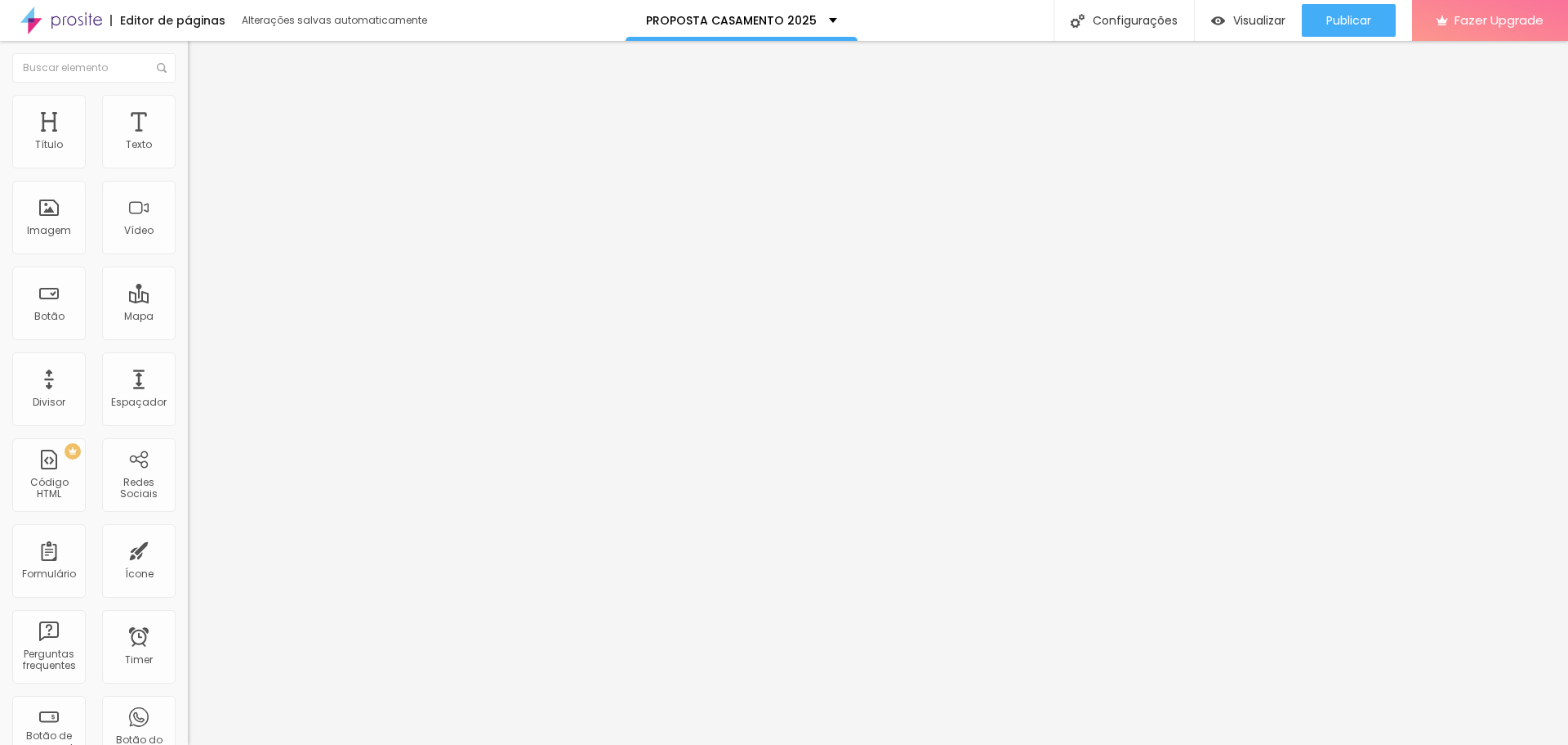
click at [203, 116] on span "Avançado" at bounding box center [229, 122] width 54 height 14
click at [188, 95] on li "Conteúdo" at bounding box center [282, 86] width 188 height 16
click at [188, 220] on img at bounding box center [193, 214] width 11 height 11
click at [188, 233] on img at bounding box center [193, 227] width 11 height 11
click at [188, 209] on div at bounding box center [282, 202] width 188 height 13
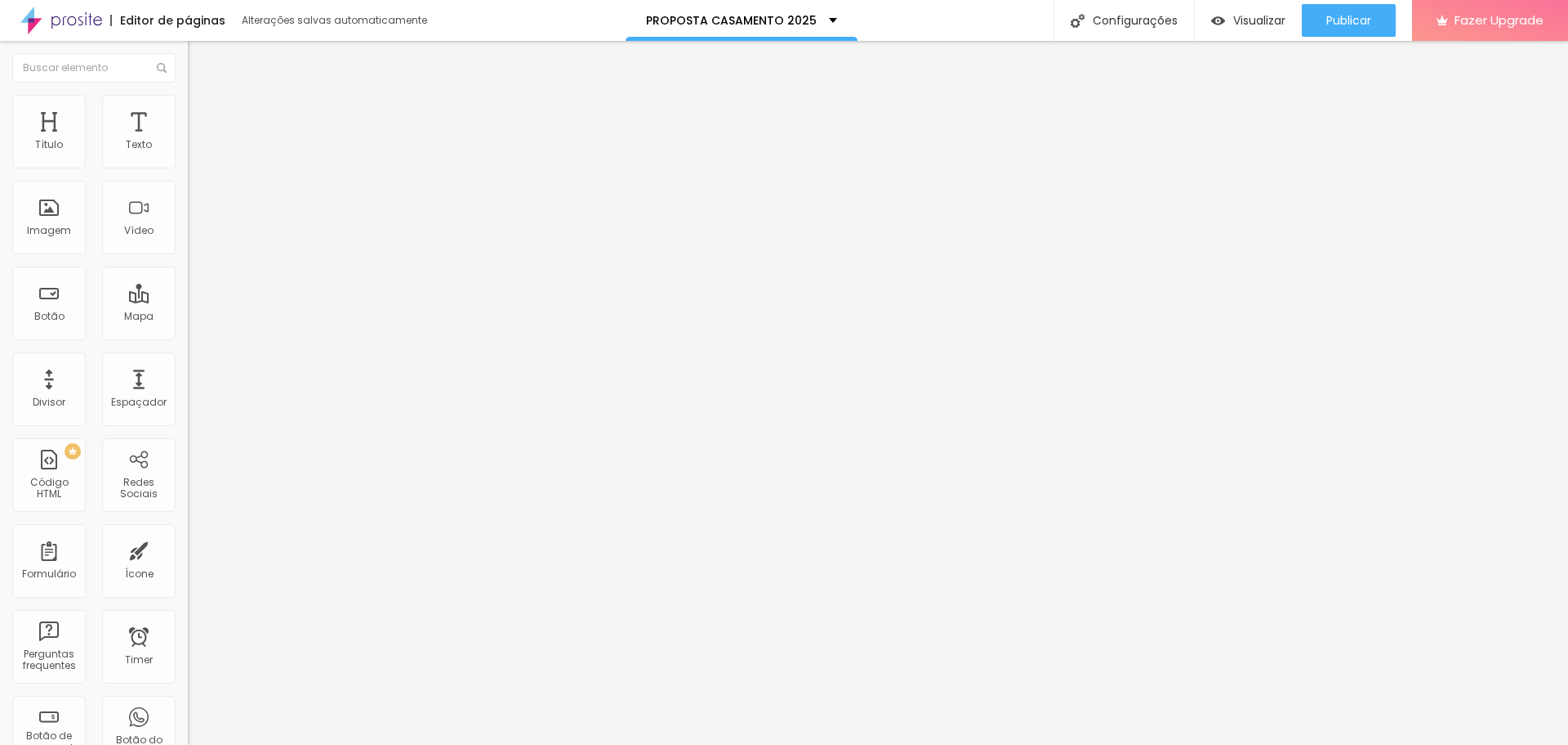
click at [188, 256] on span "Original" at bounding box center [208, 249] width 39 height 14
click at [188, 266] on span "Cinema" at bounding box center [208, 258] width 41 height 14
click at [188, 299] on div "Original" at bounding box center [282, 294] width 188 height 9
click at [188, 165] on input "text" at bounding box center [285, 156] width 196 height 16
click at [188, 109] on li "Estilo" at bounding box center [282, 102] width 188 height 16
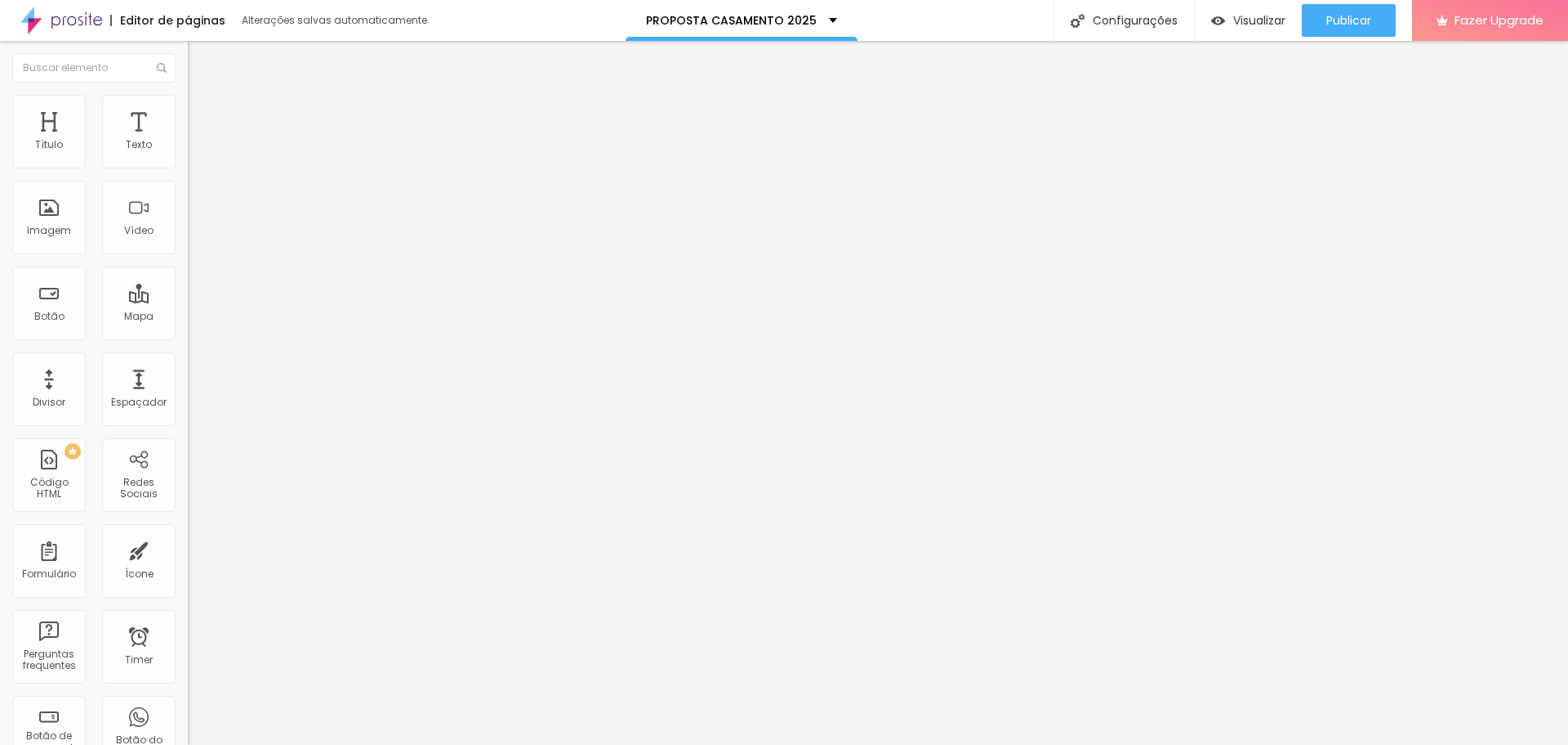
click at [203, 112] on span "Estilo" at bounding box center [215, 105] width 25 height 14
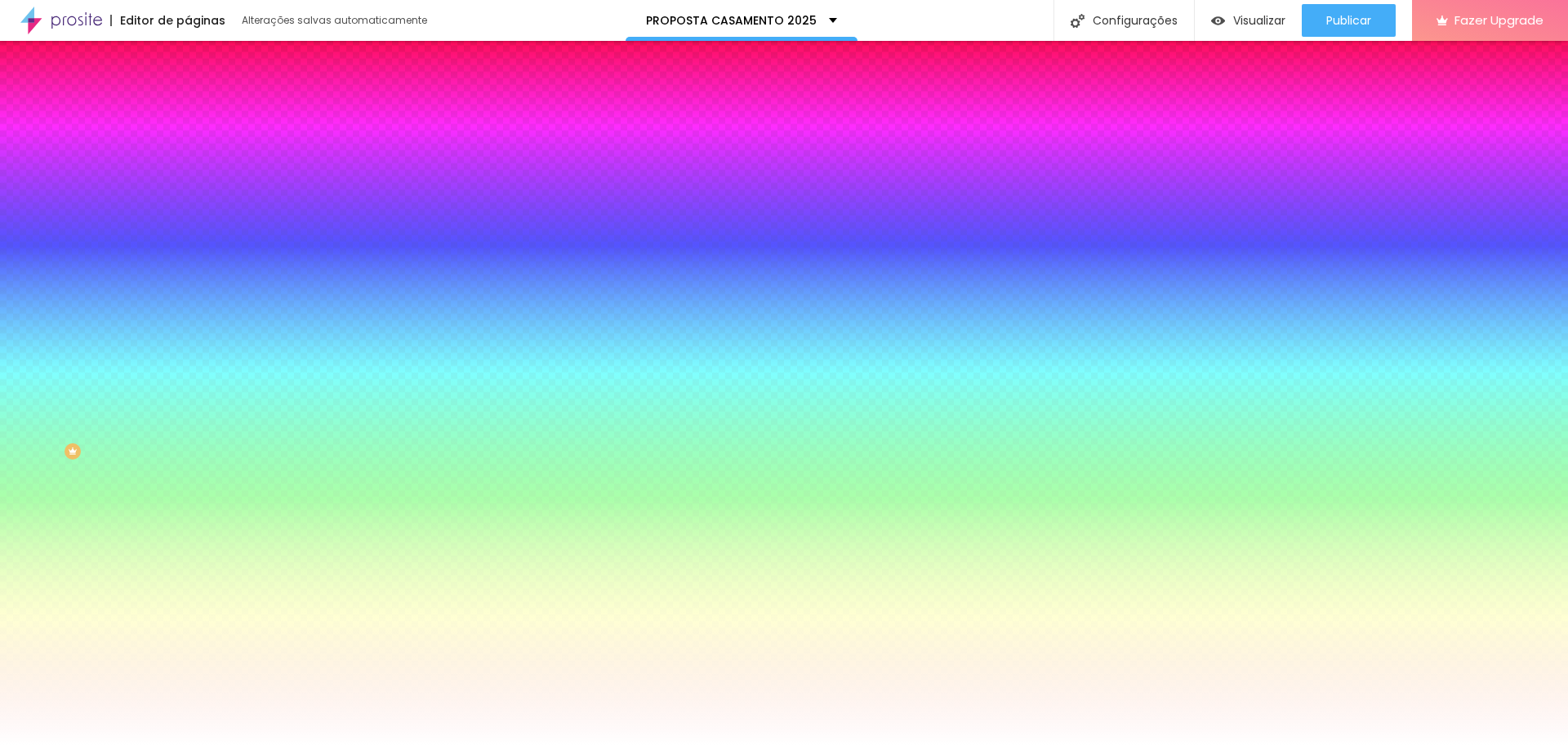
click at [277, 147] on img at bounding box center [282, 142] width 9 height 9
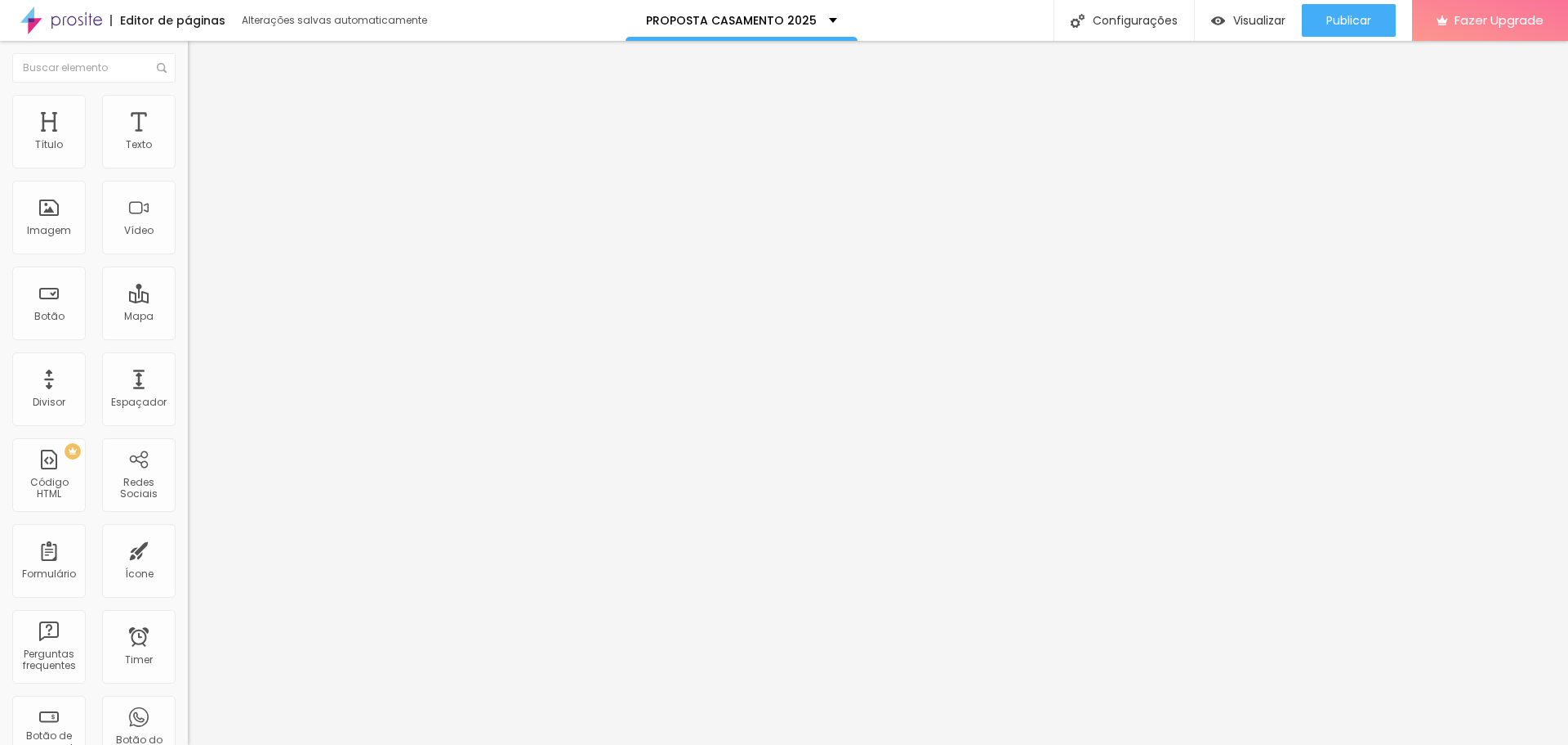
click at [188, 101] on img at bounding box center [195, 102] width 15 height 15
click at [188, 103] on li "Avançado" at bounding box center [282, 102] width 188 height 16
click at [1237, 18] on span "Visualizar" at bounding box center [1260, 21] width 53 height 13
click at [1256, 23] on span "Visualizar" at bounding box center [1260, 21] width 53 height 13
click at [188, 99] on img at bounding box center [195, 102] width 15 height 15
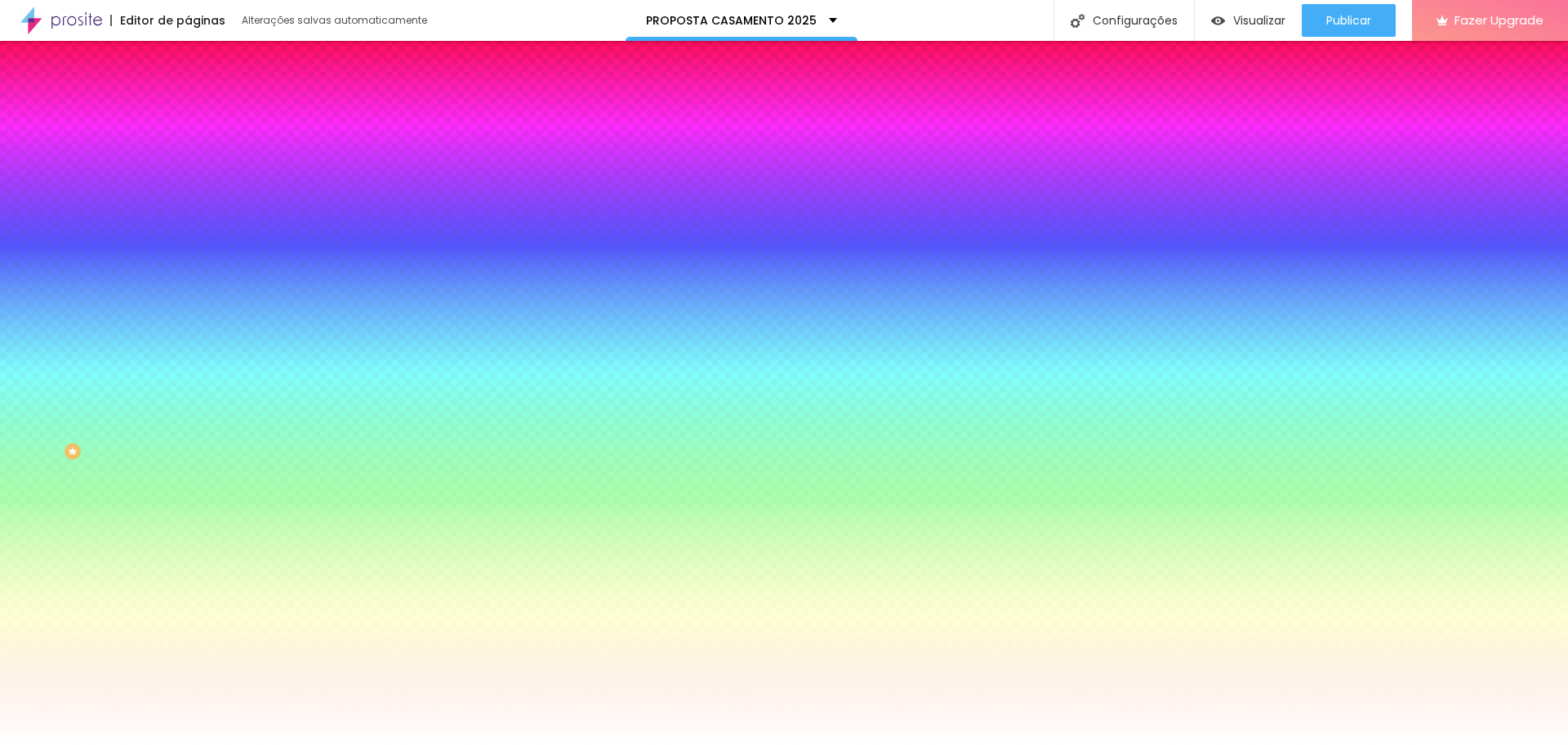
click at [188, 111] on img at bounding box center [195, 118] width 15 height 15
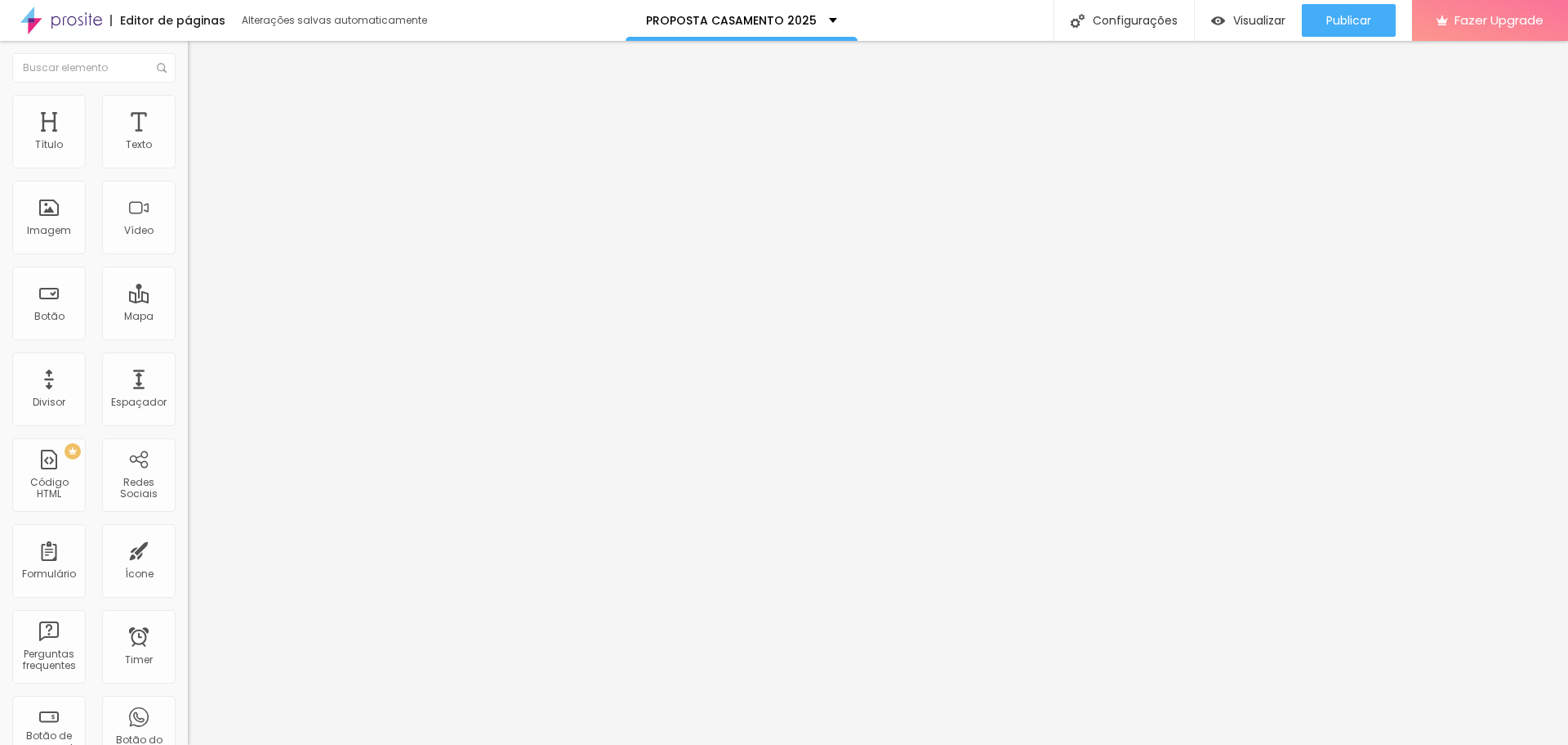
type input "34"
type input "39"
type input "50"
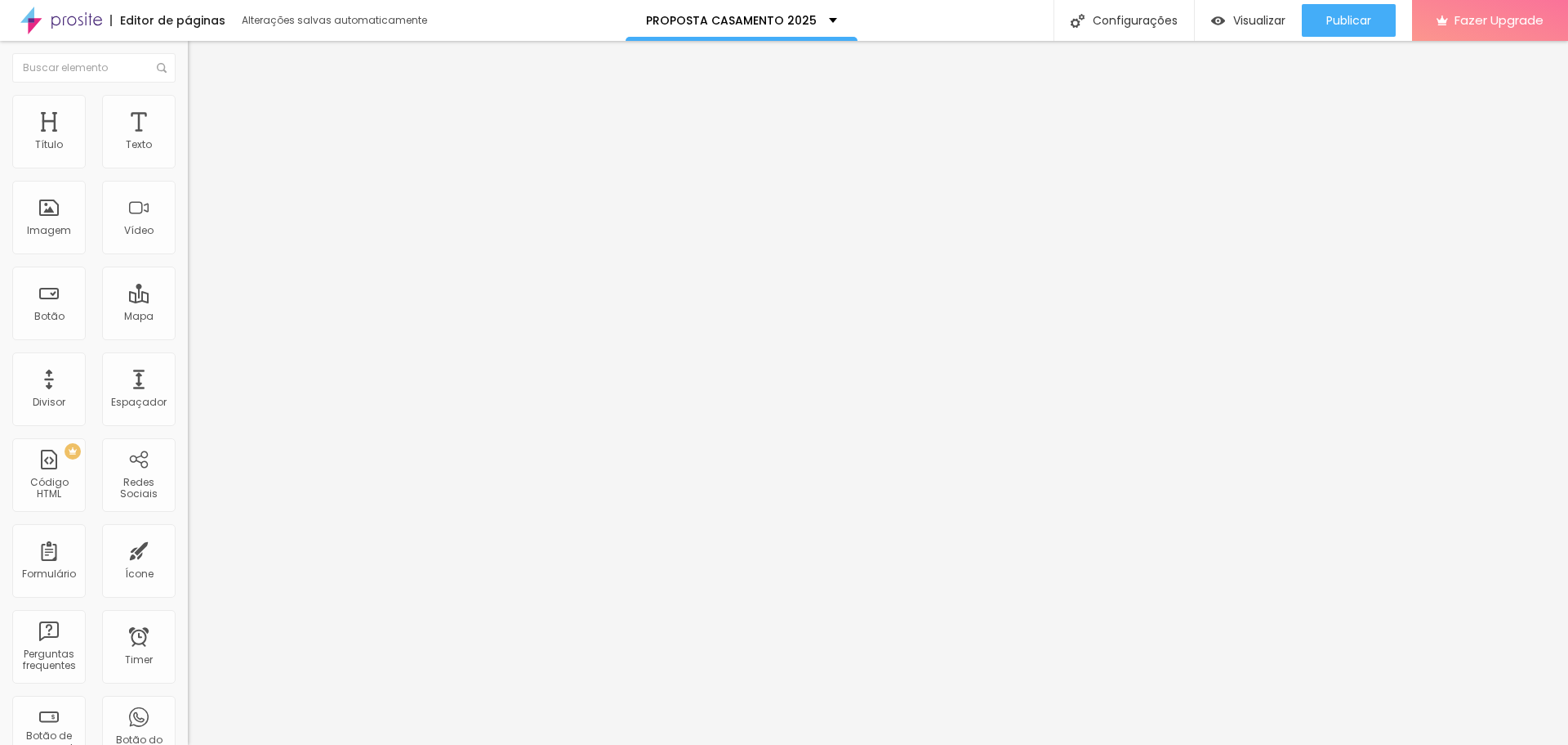
type input "50"
type input "76"
type input "71"
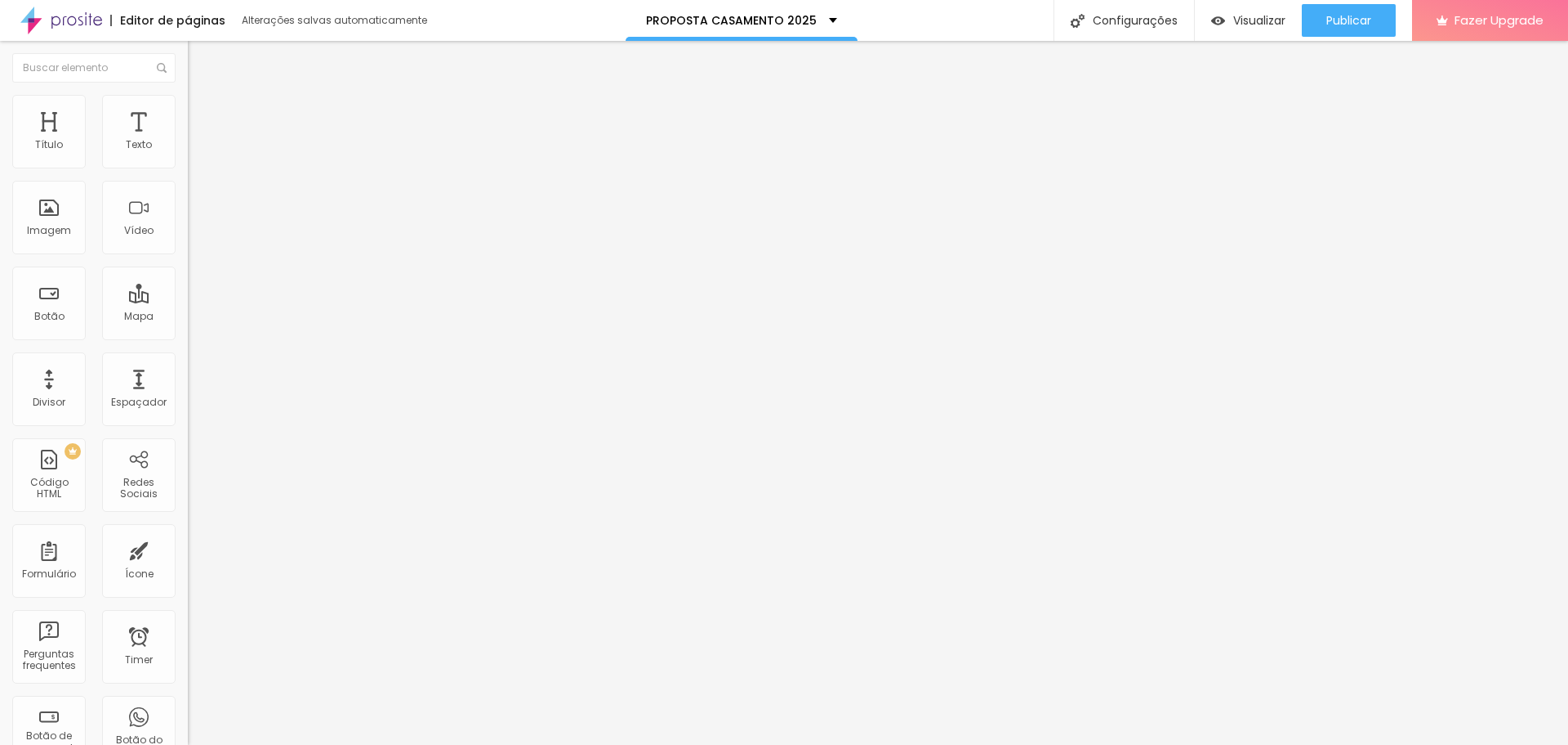
type input "65"
type input "55"
type input "39"
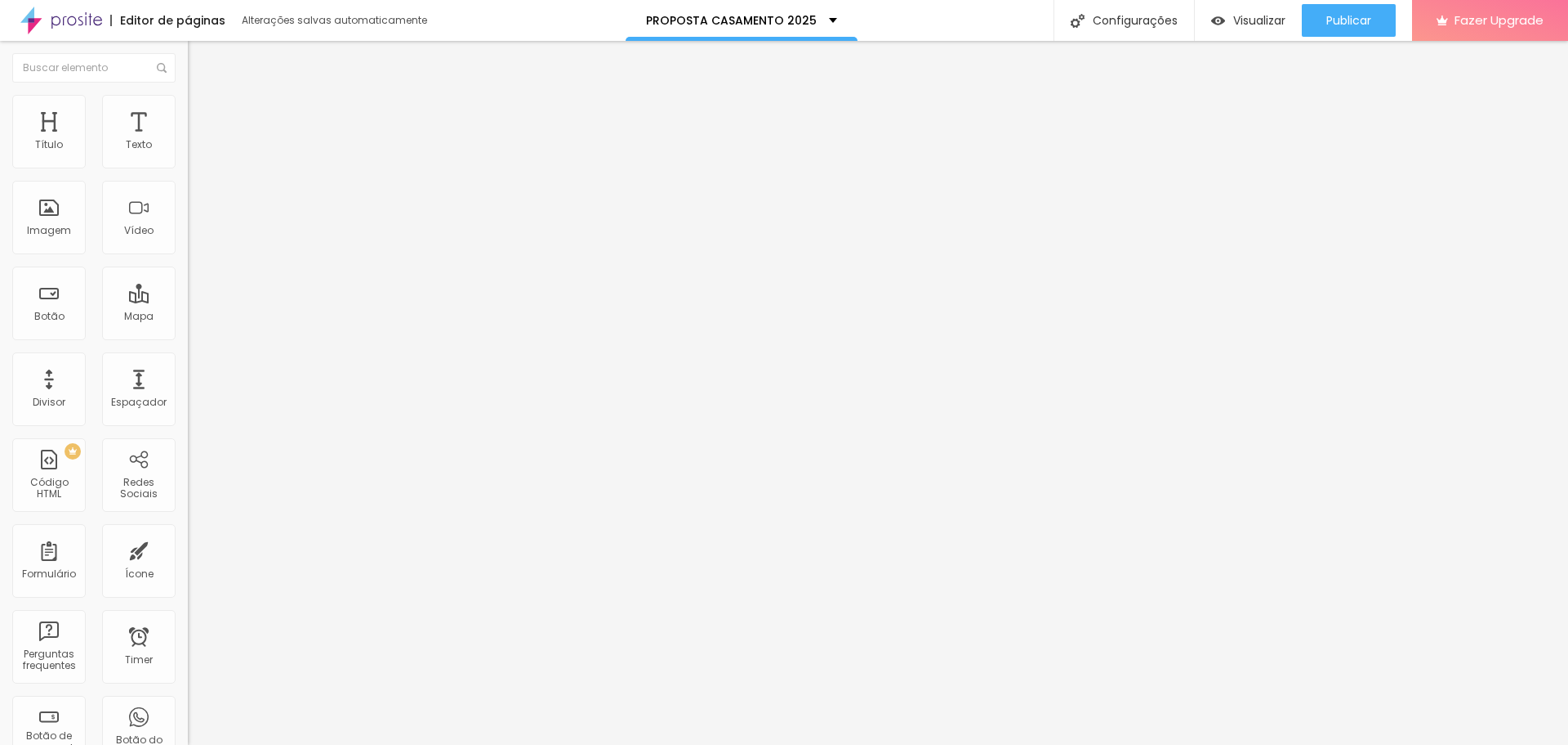
type input "39"
type input "28"
type input "23"
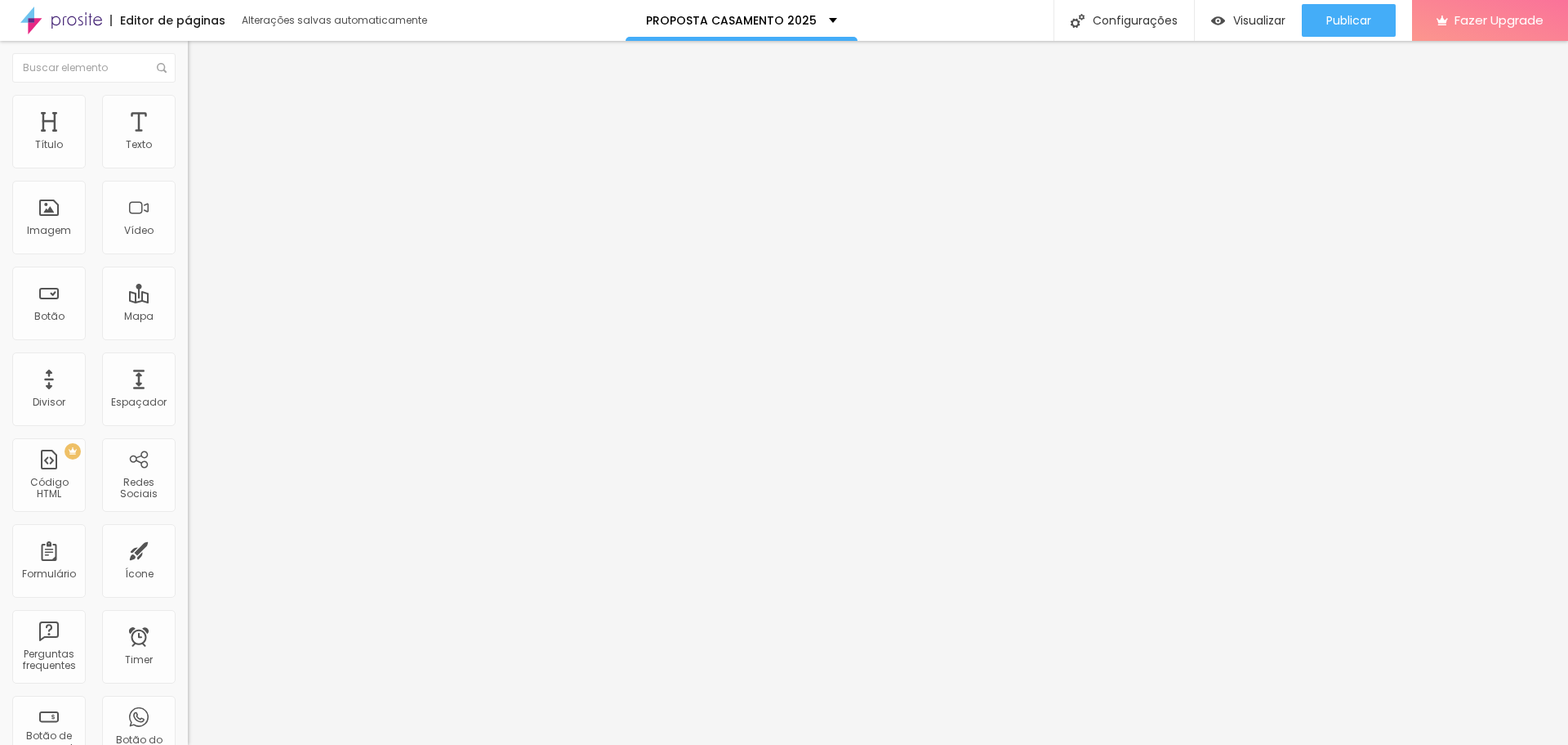
type input "7"
type input "2"
type input "0"
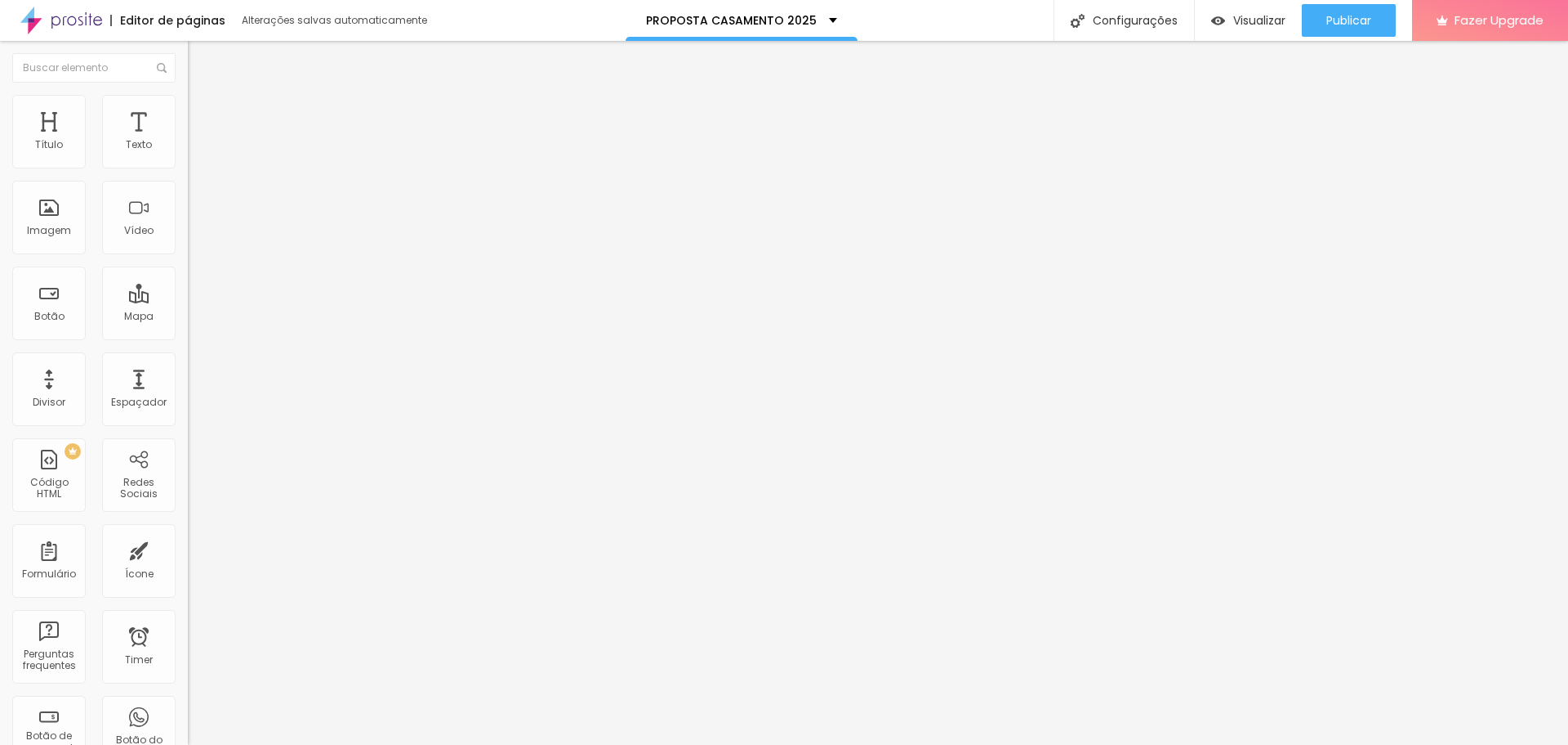
type input "0"
type input "2"
type input "28"
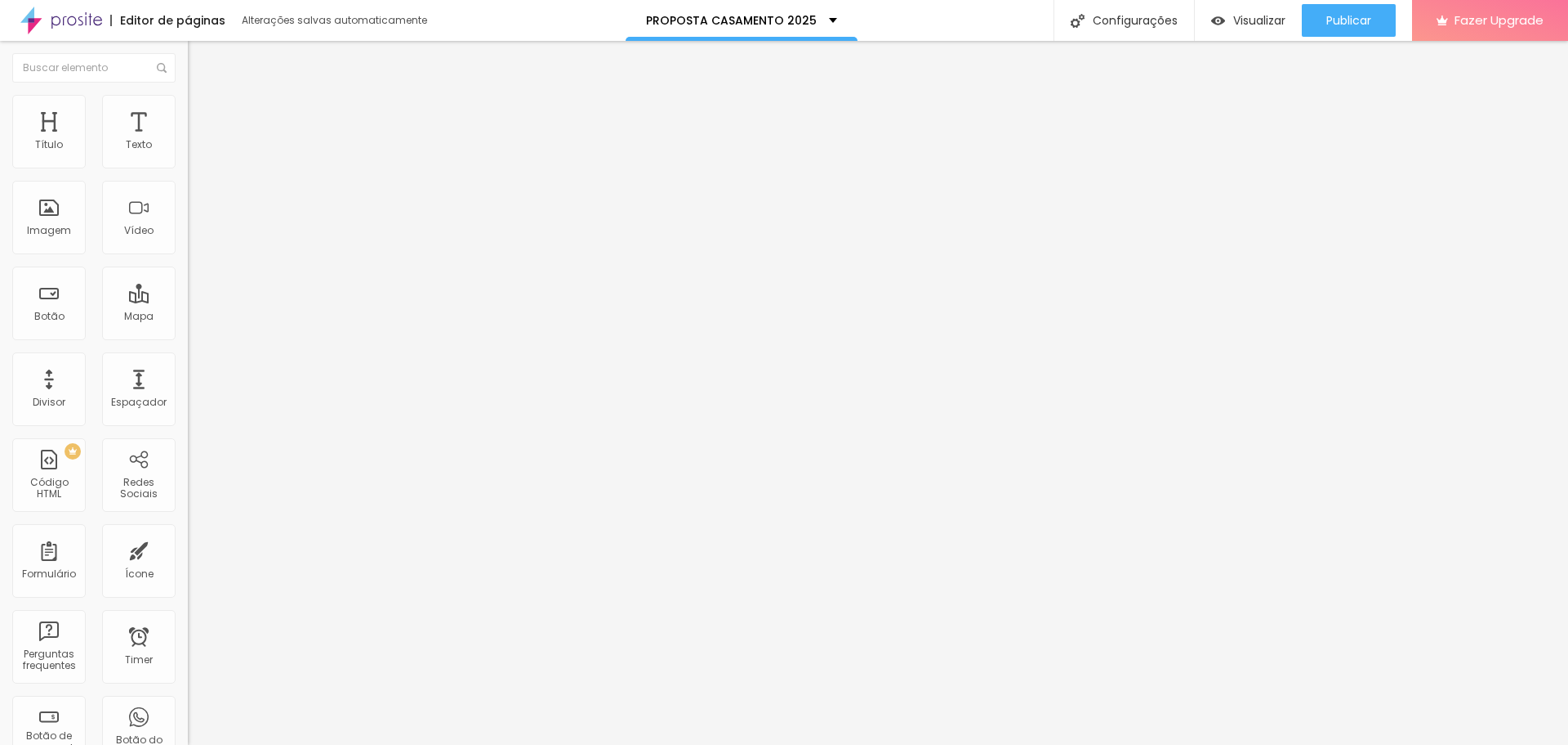
type input "71"
type input "76"
type input "81"
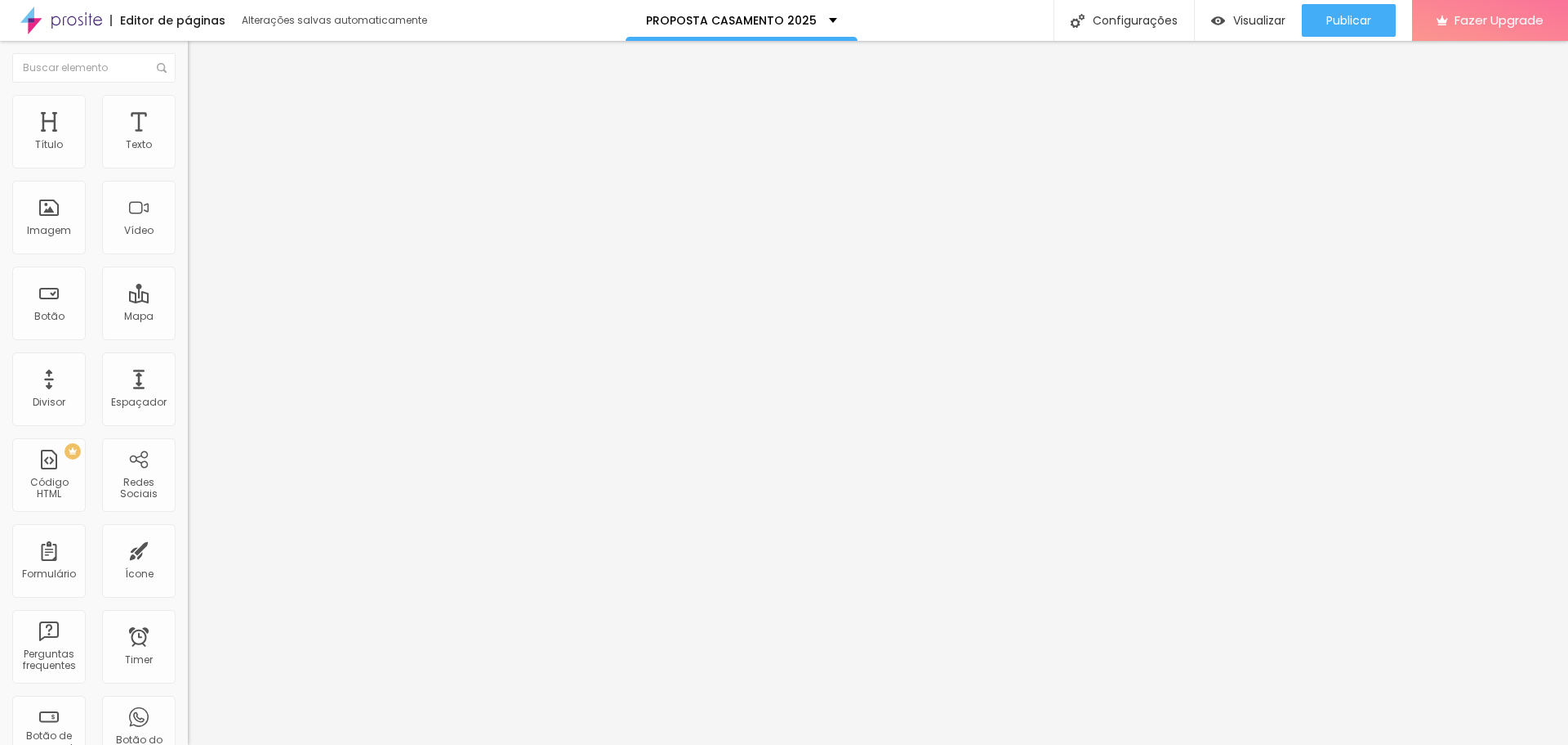
type input "81"
type input "86"
type input "97"
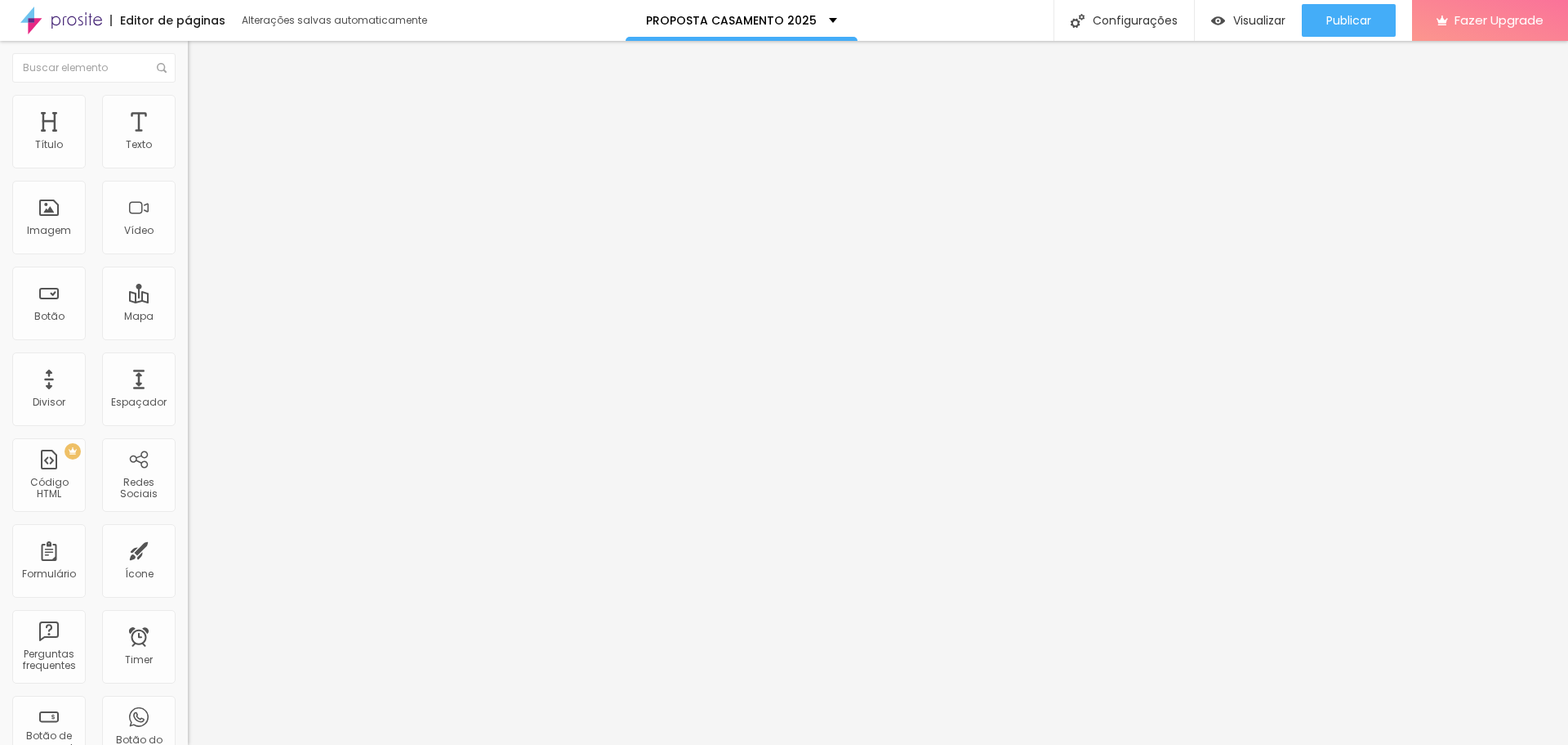
type input "102"
type input "97"
type input "86"
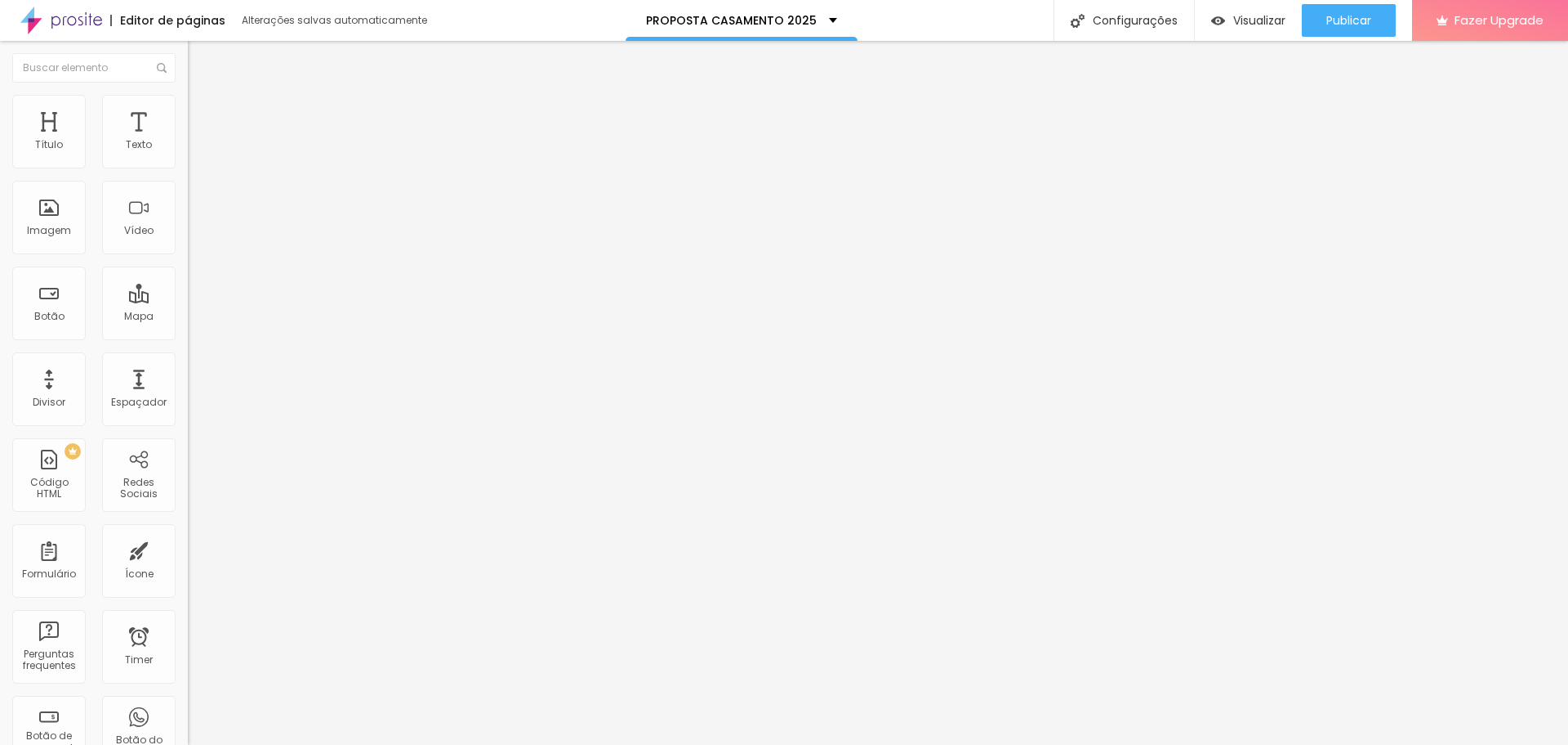
type input "86"
type input "76"
type input "65"
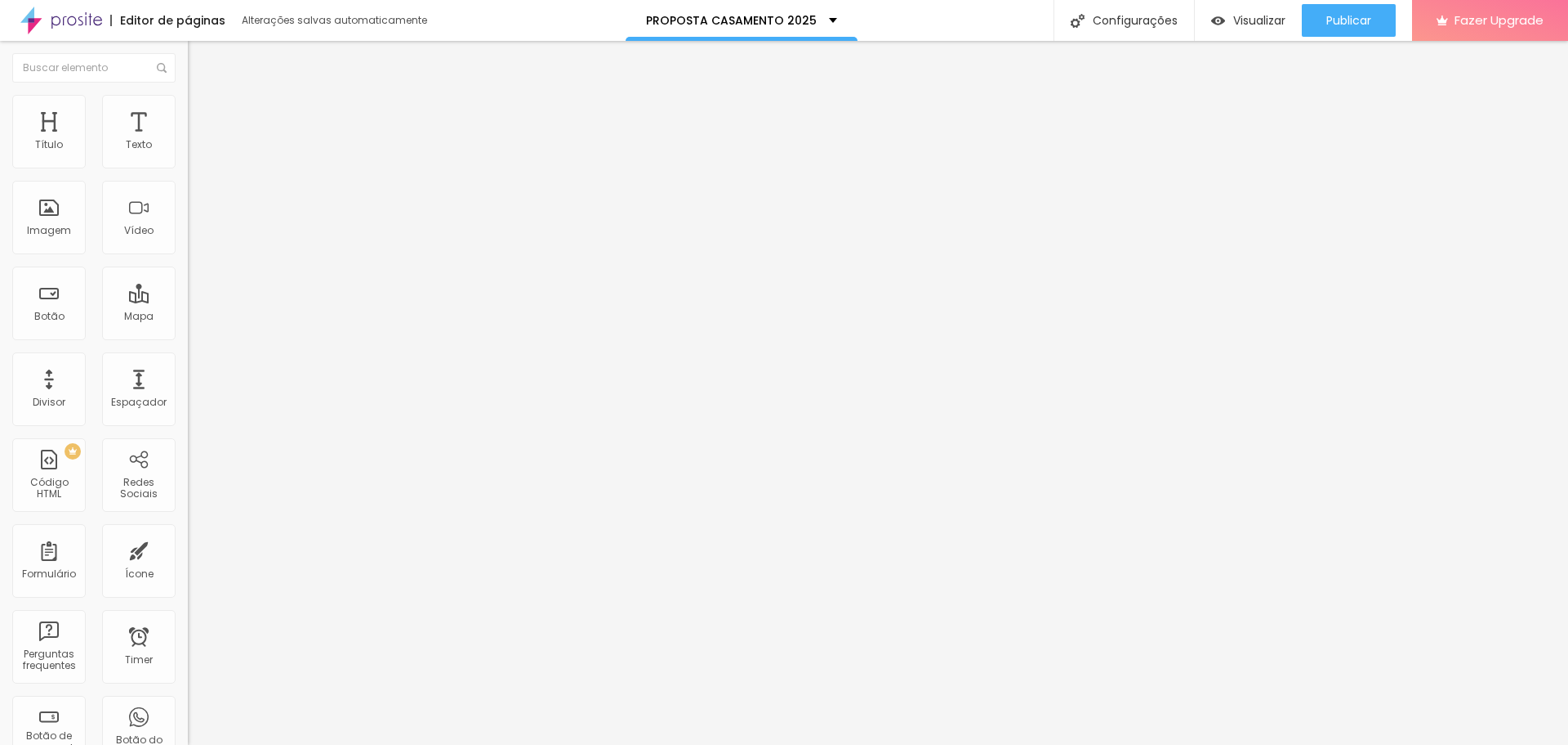
type input "50"
type input "39"
type input "28"
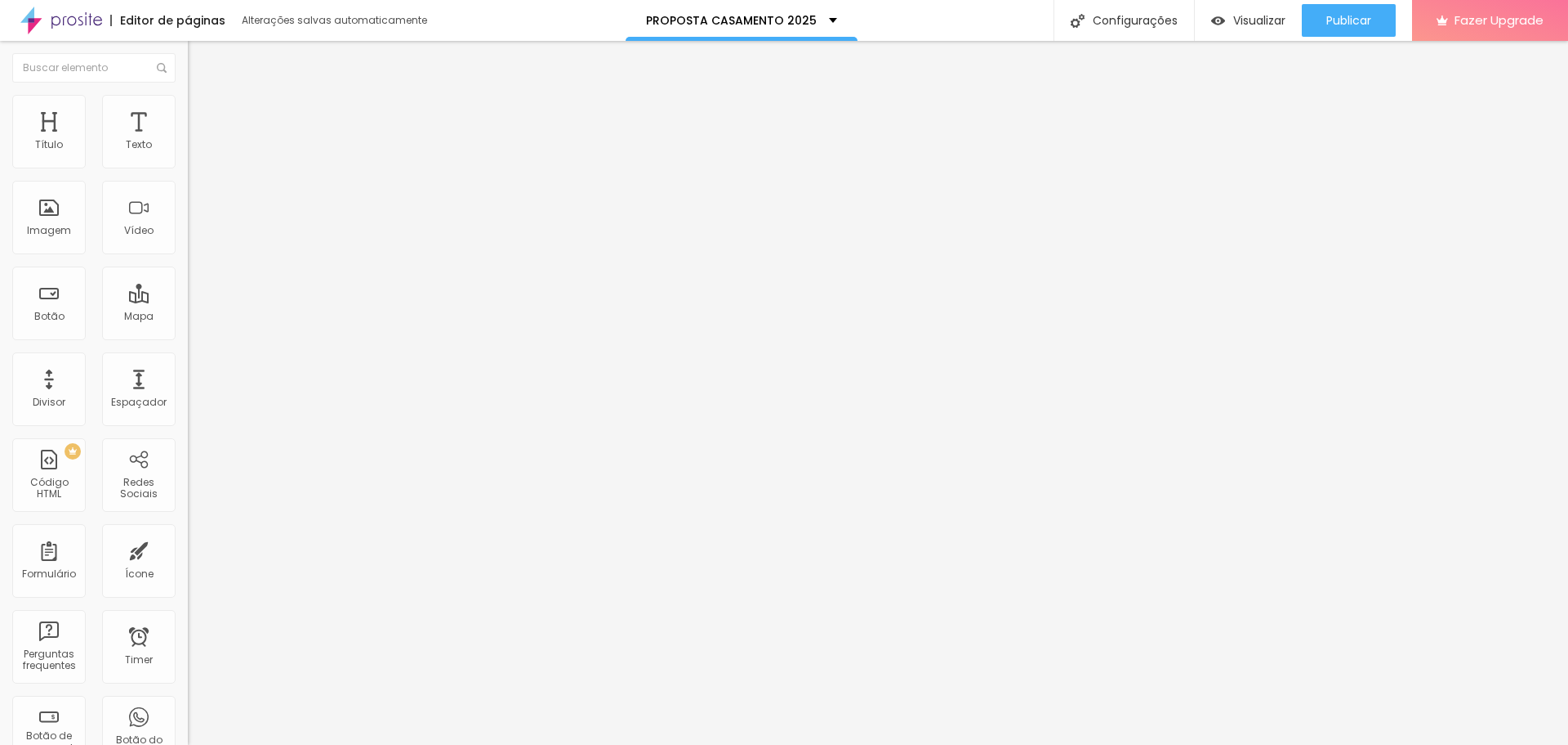
type input "28"
type input "18"
type input "7"
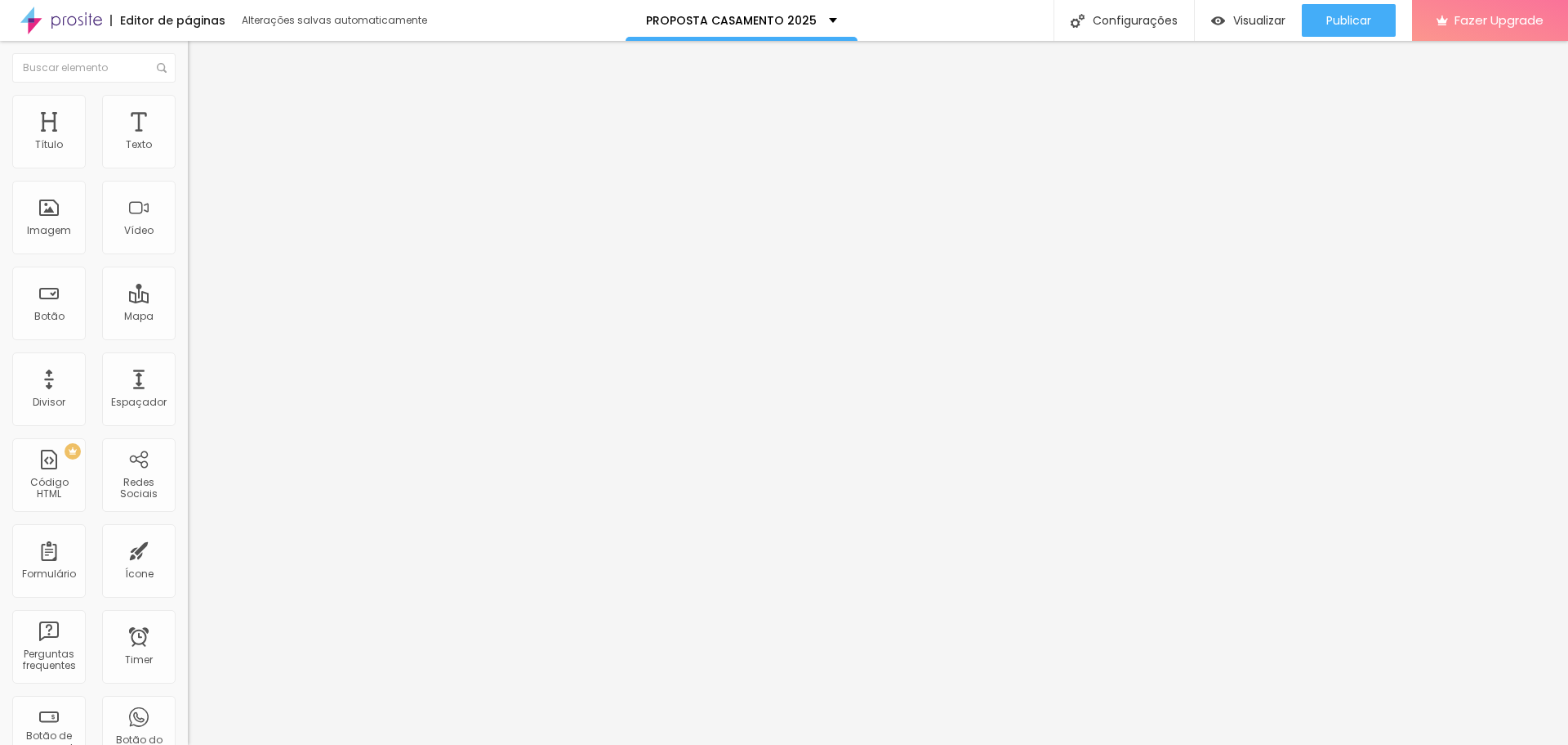
type input "0"
drag, startPoint x: 41, startPoint y: 192, endPoint x: 22, endPoint y: 196, distance: 19.4
type input "0"
click at [188, 549] on input "range" at bounding box center [240, 555] width 105 height 13
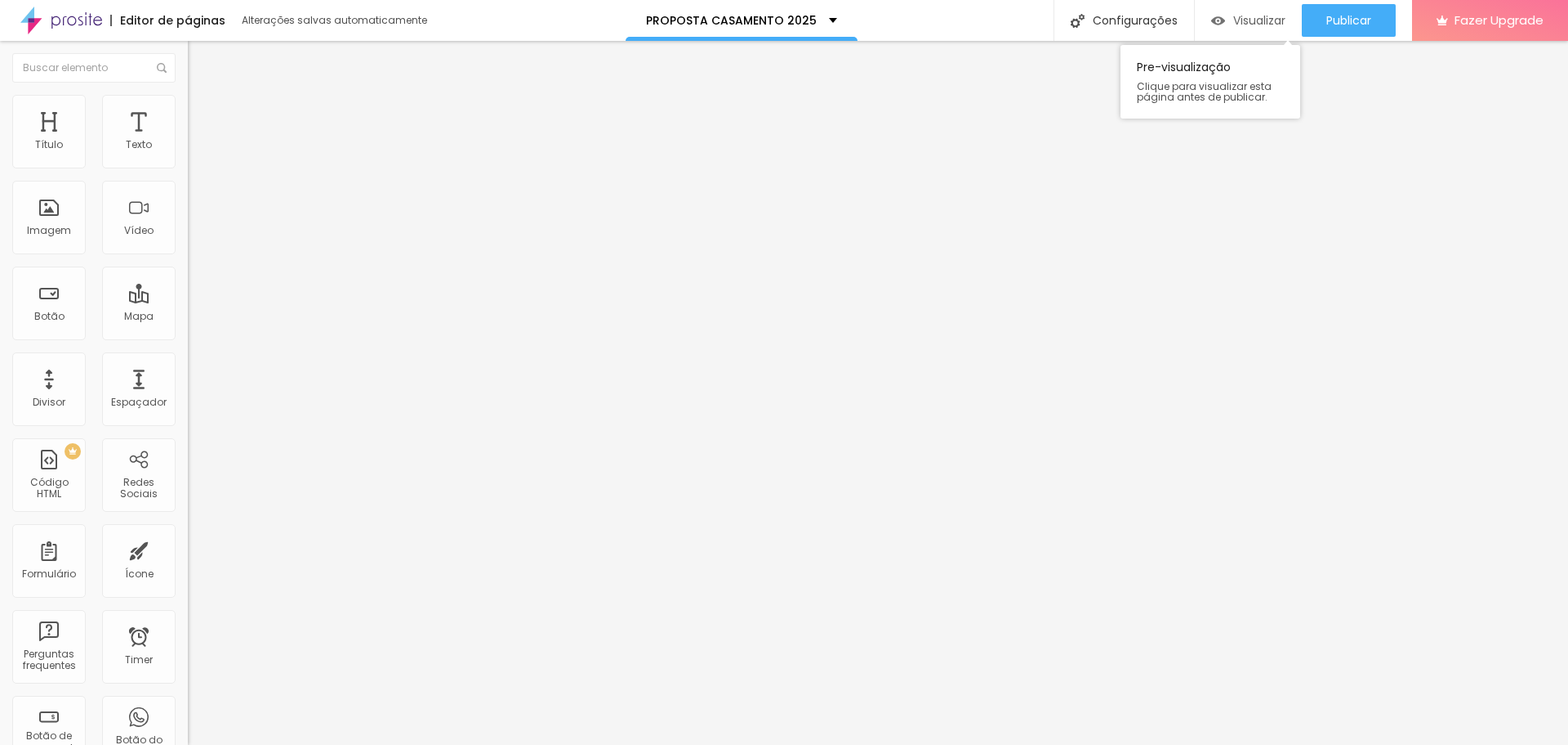
click at [1253, 25] on span "Visualizar" at bounding box center [1260, 21] width 53 height 13
click at [200, 54] on div "Editar Coluna" at bounding box center [251, 60] width 101 height 13
click at [188, 148] on img at bounding box center [193, 143] width 11 height 11
click at [188, 192] on span "Sólido" at bounding box center [204, 191] width 32 height 14
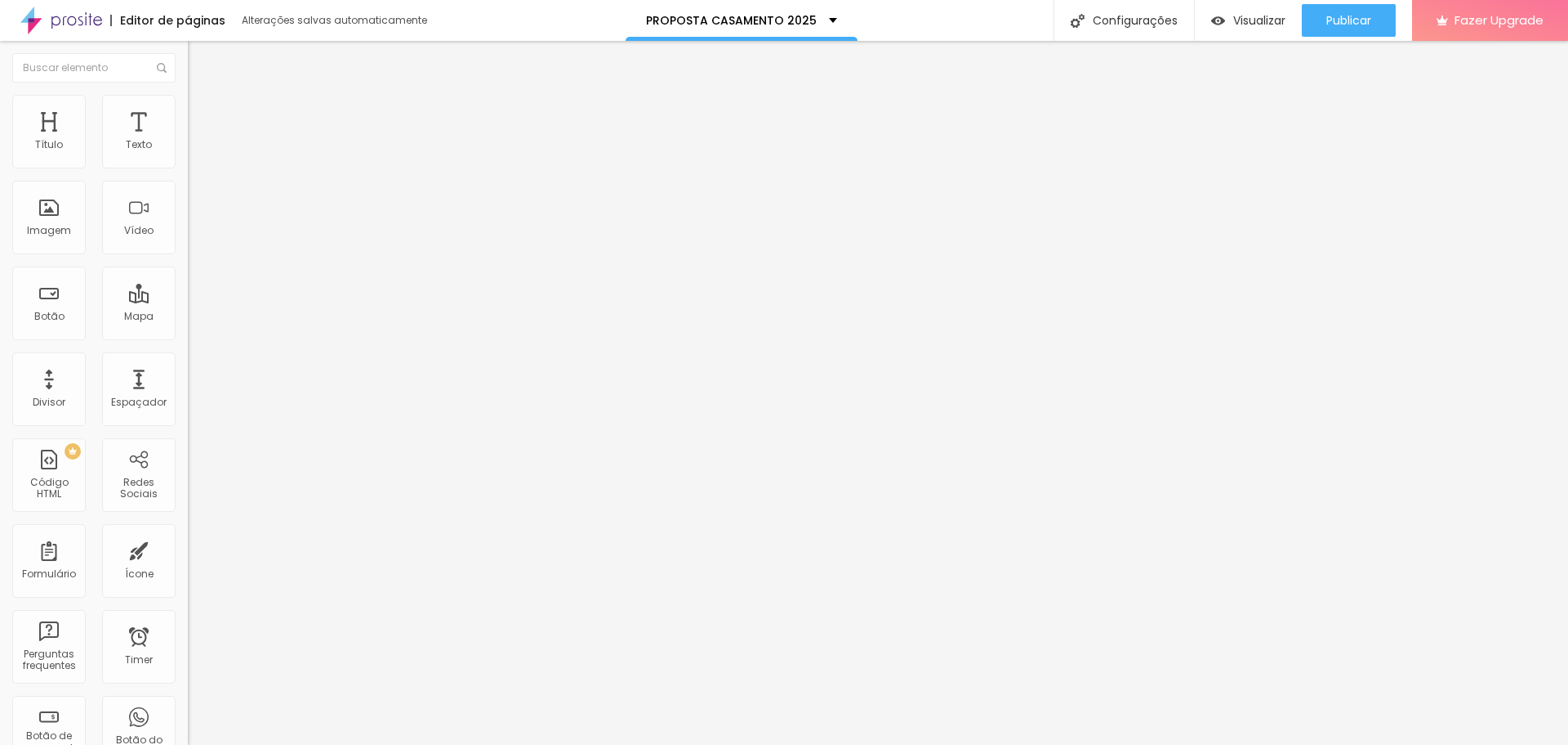
click at [188, 104] on li "Estilo" at bounding box center [282, 102] width 188 height 16
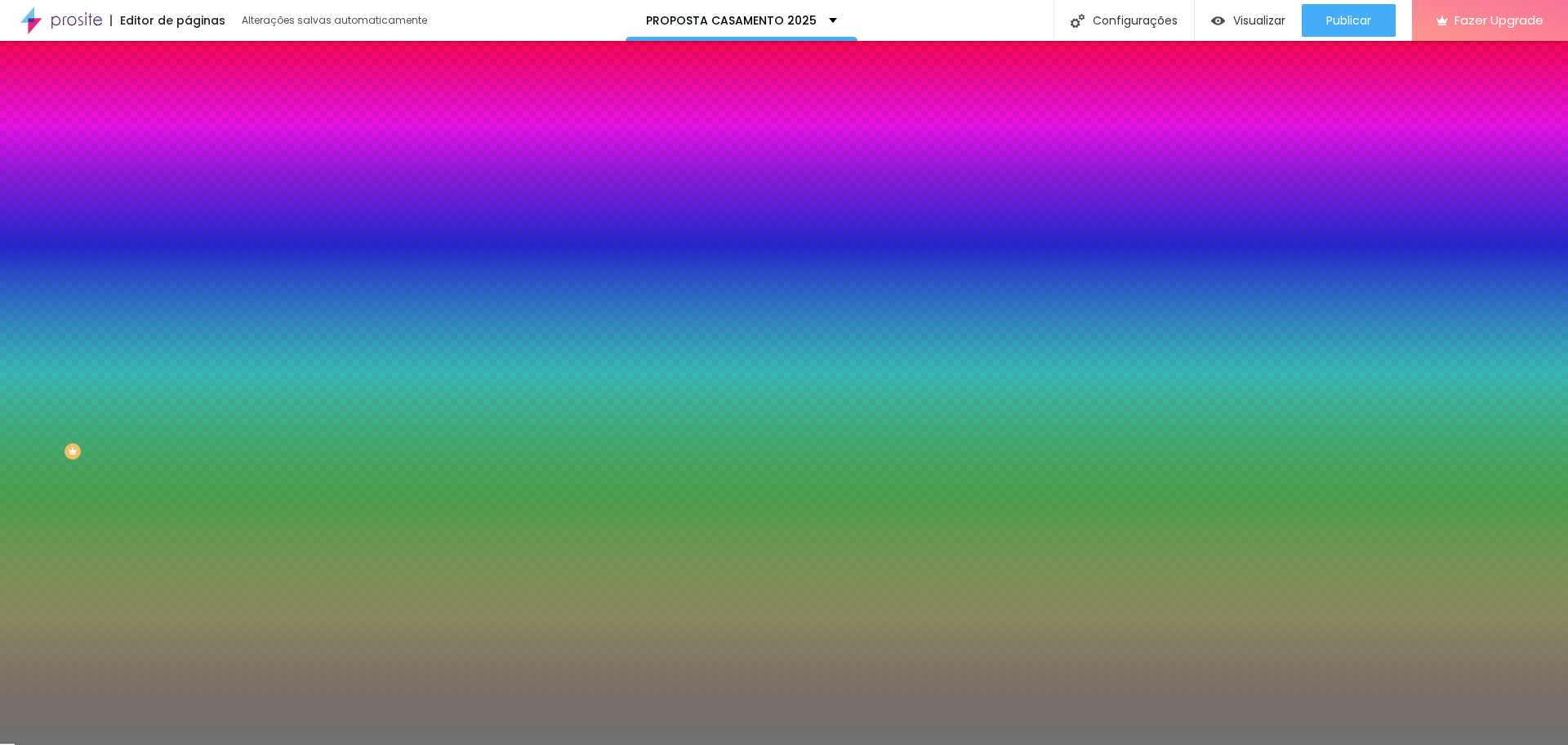
type input "9"
type input "8"
type input "7"
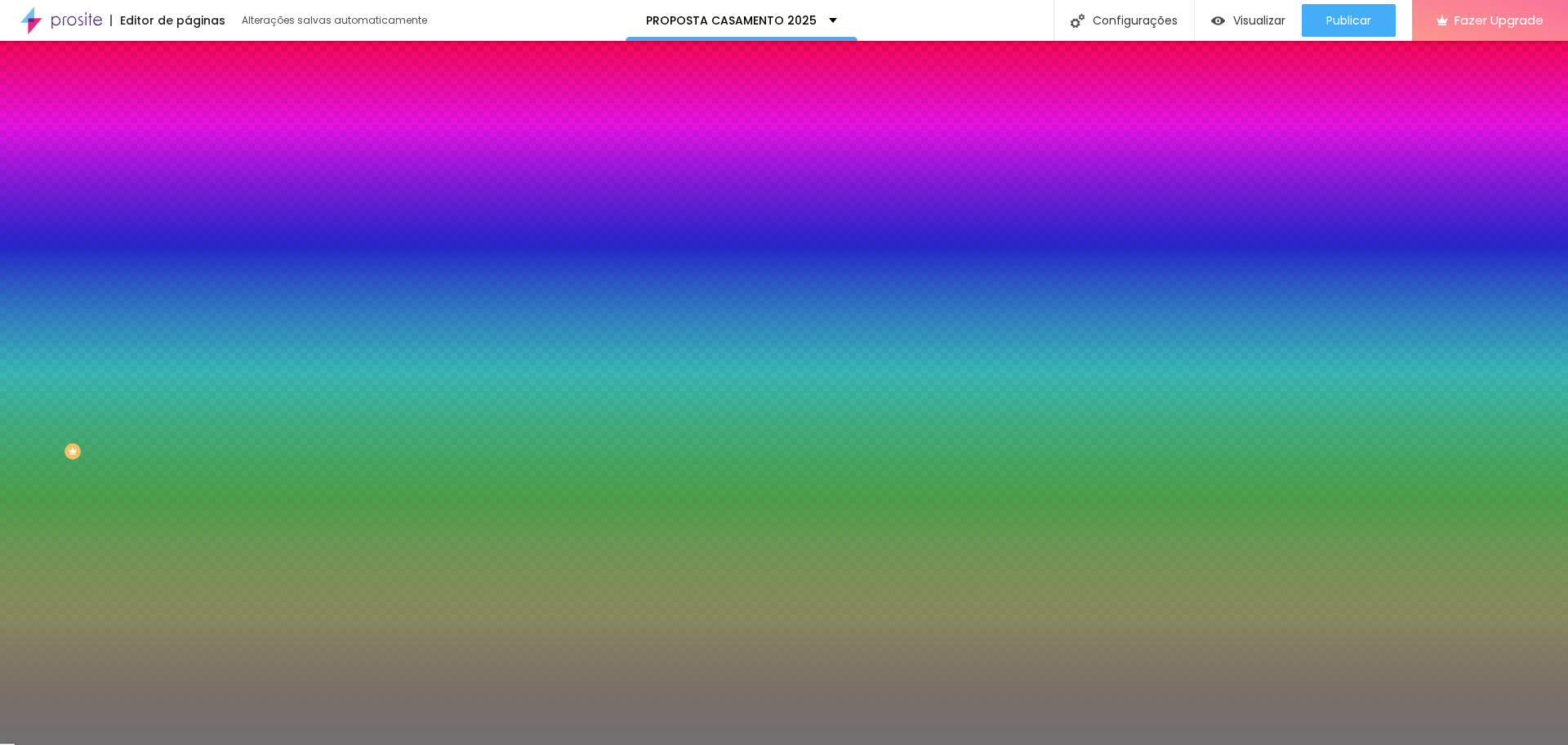
type input "7"
type input "6"
type input "5"
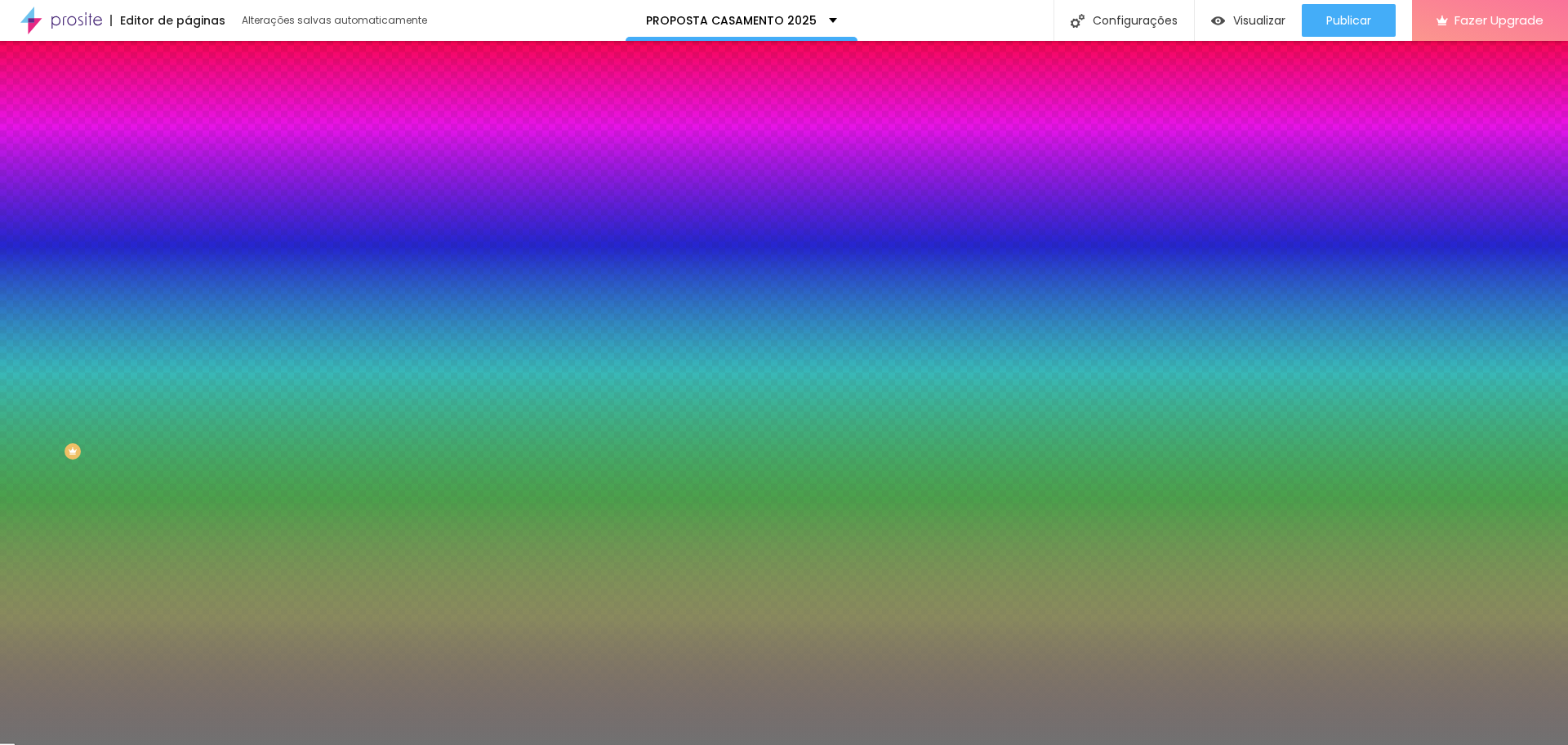
type input "4"
type input "3"
type input "2"
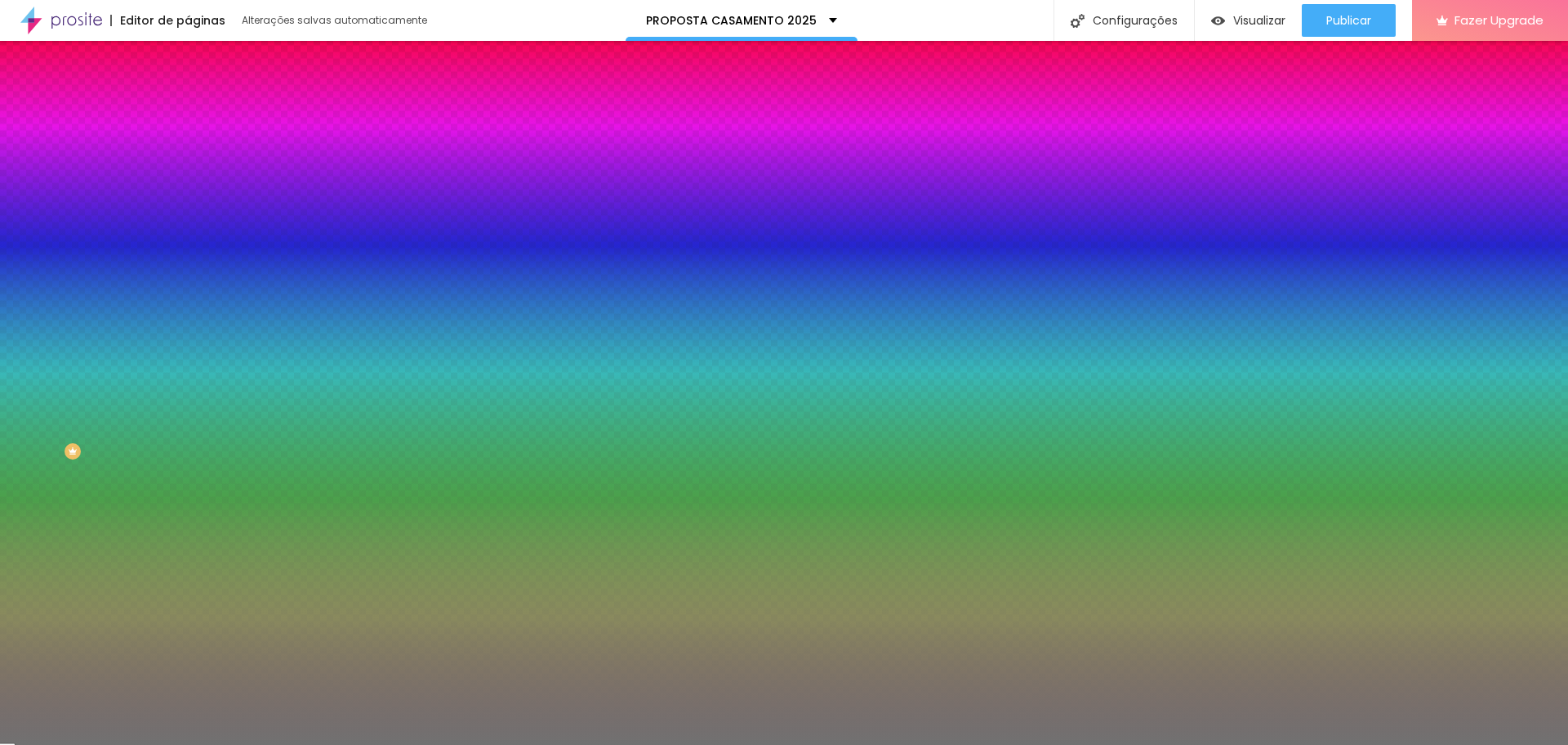
type input "2"
type input "1"
type input "2"
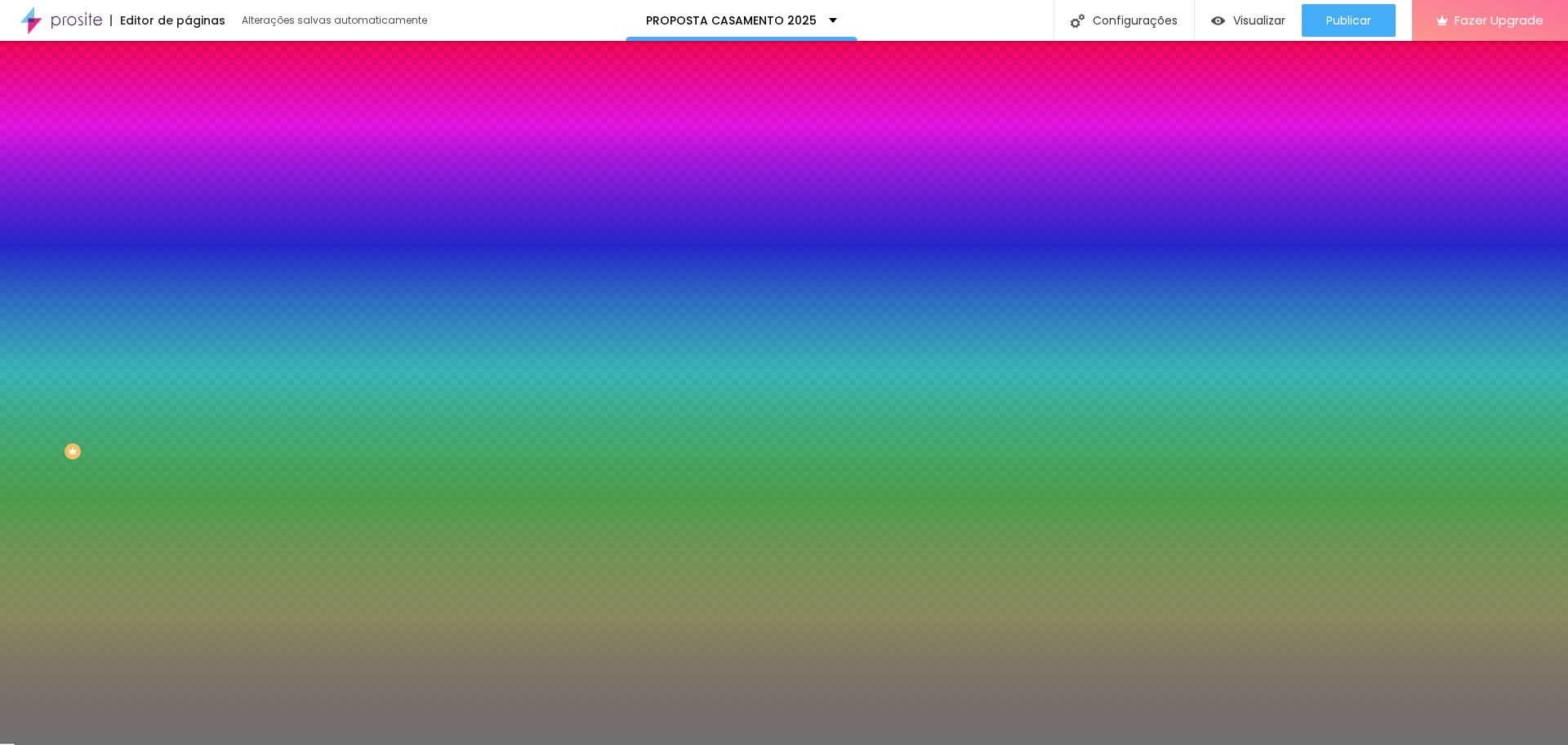
type input "3"
drag, startPoint x: 75, startPoint y: 257, endPoint x: 32, endPoint y: 257, distance: 43.0
type input "3"
click at [188, 255] on input "range" at bounding box center [240, 248] width 105 height 13
type input "47"
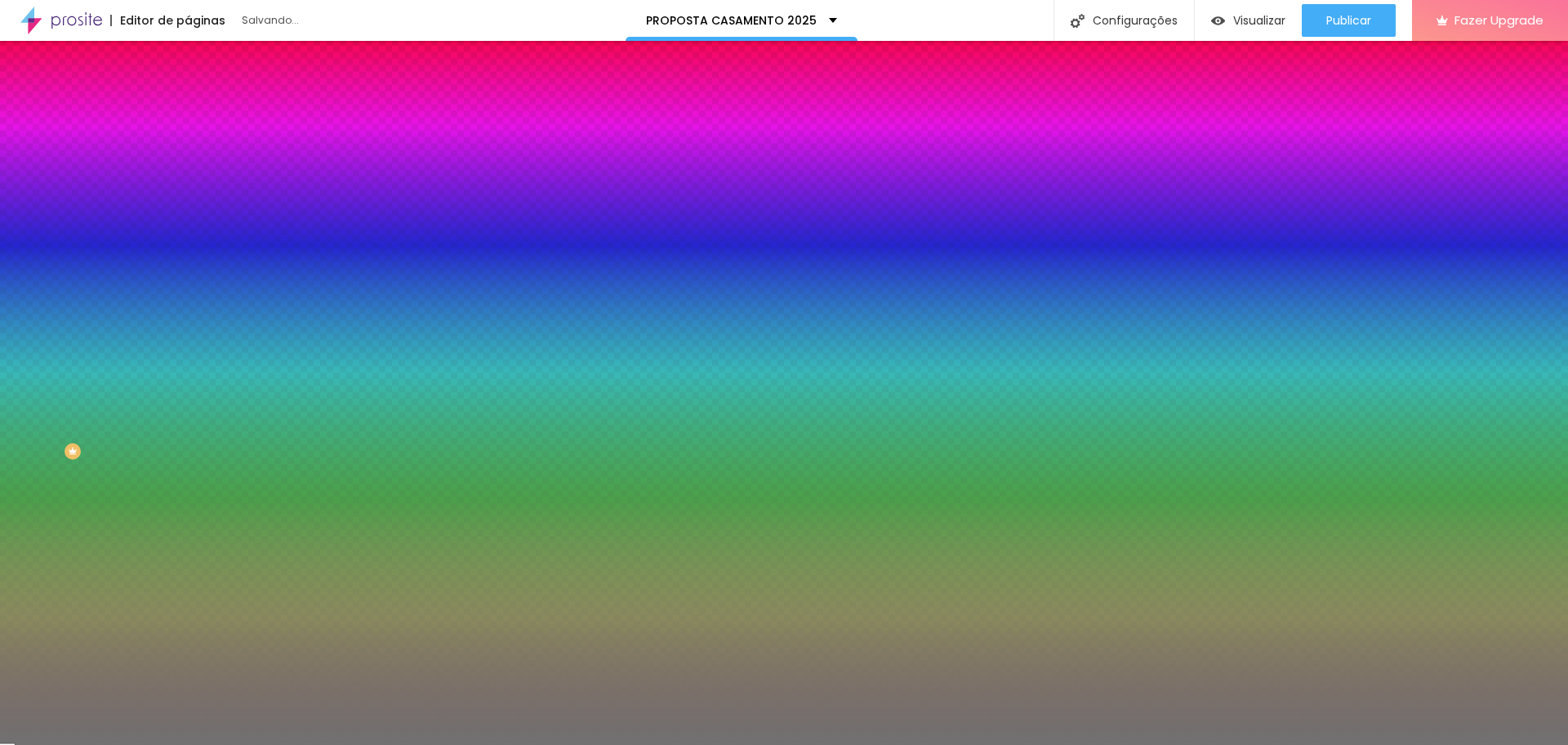
type input "47"
type input "44"
type input "43"
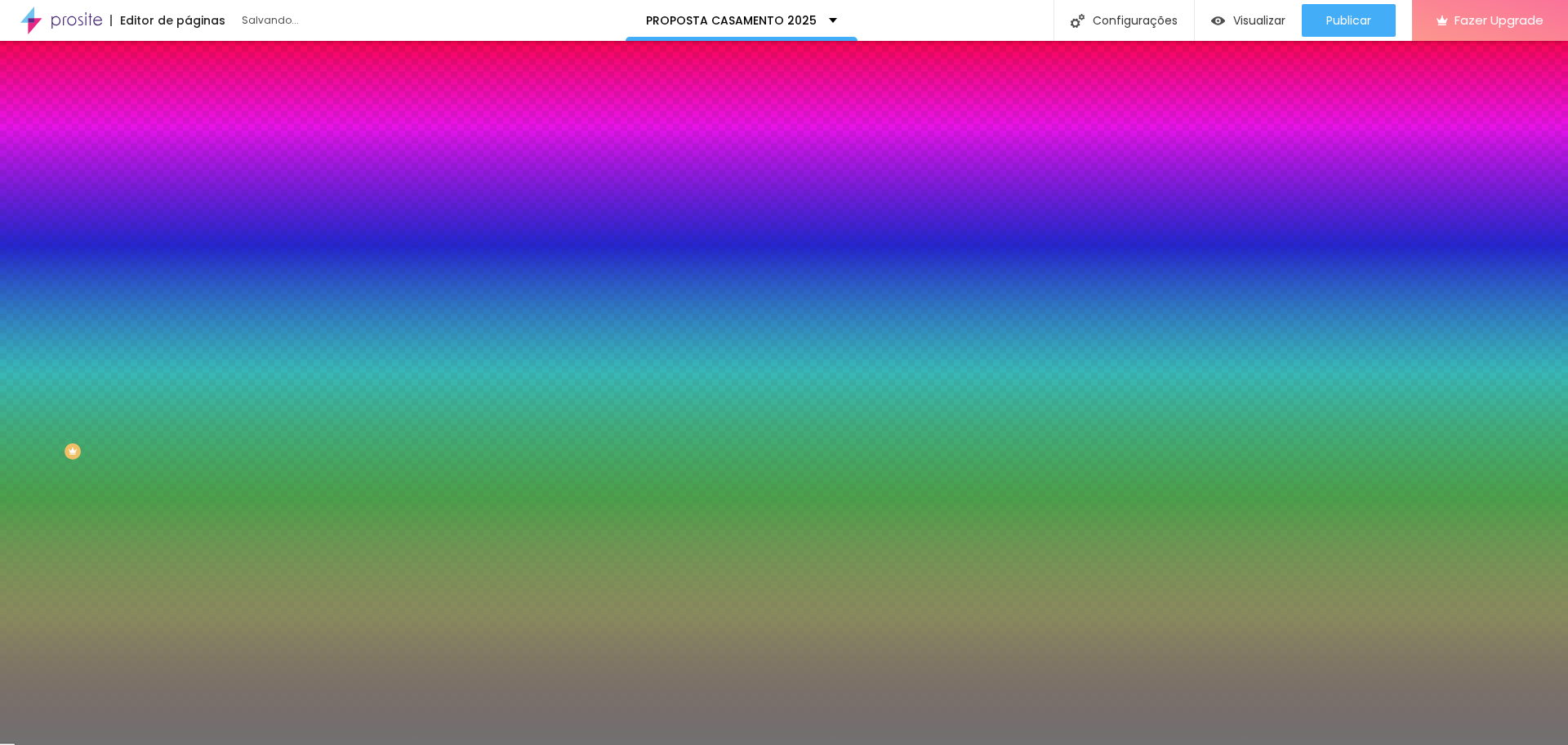
type input "42"
type input "41"
type input "39"
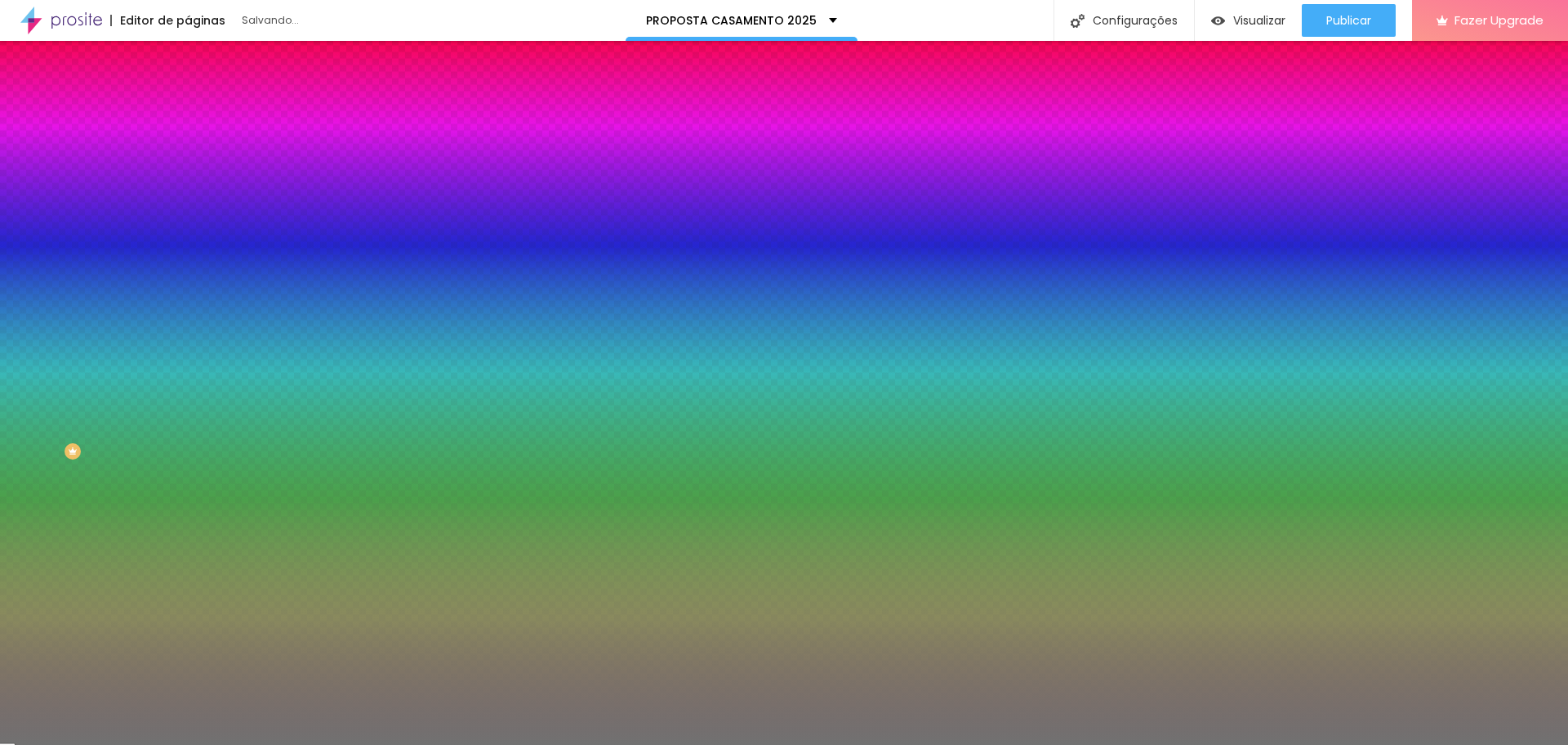
type input "39"
type input "36"
type input "34"
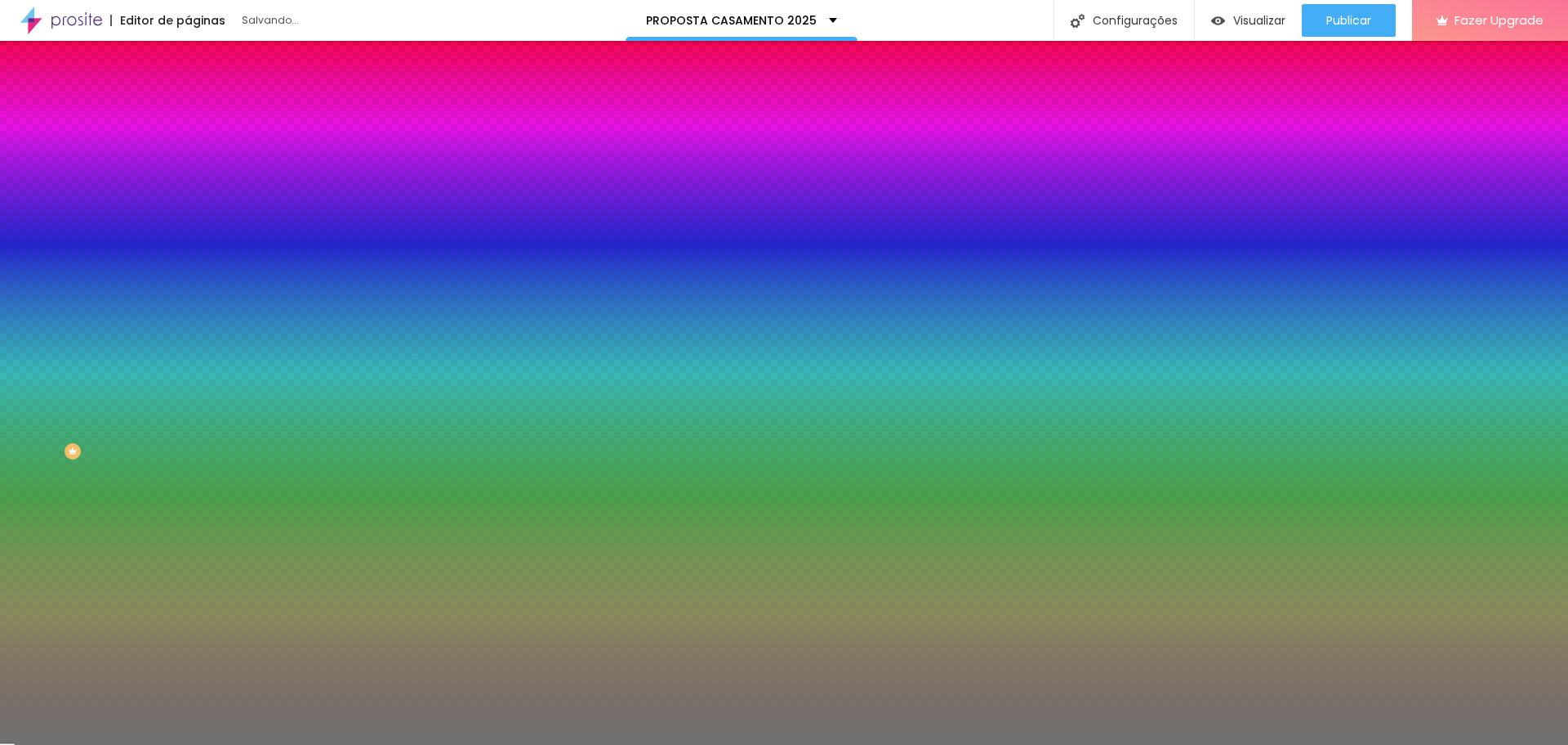
type input "31"
type input "29"
type input "28"
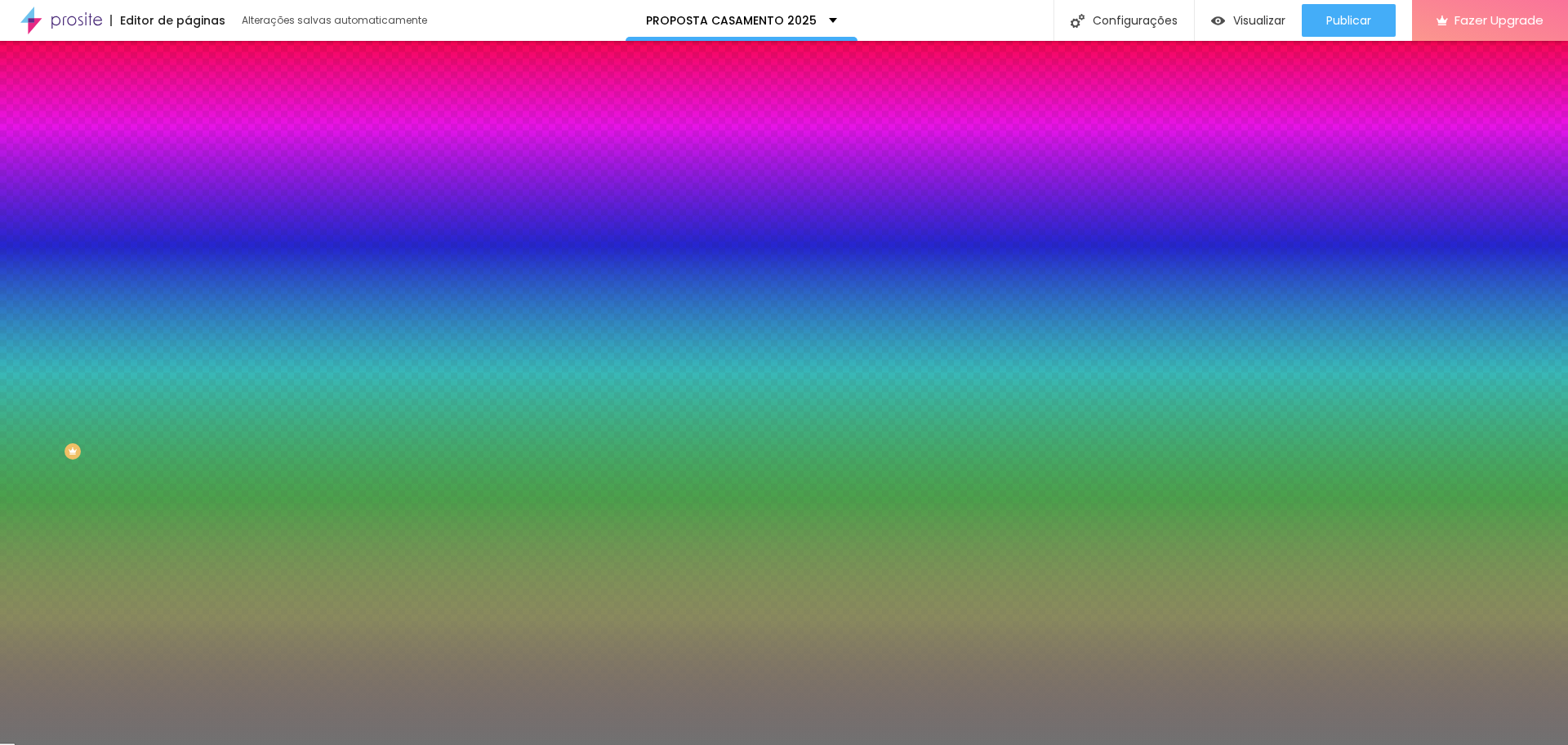
type input "28"
type input "27"
type input "26"
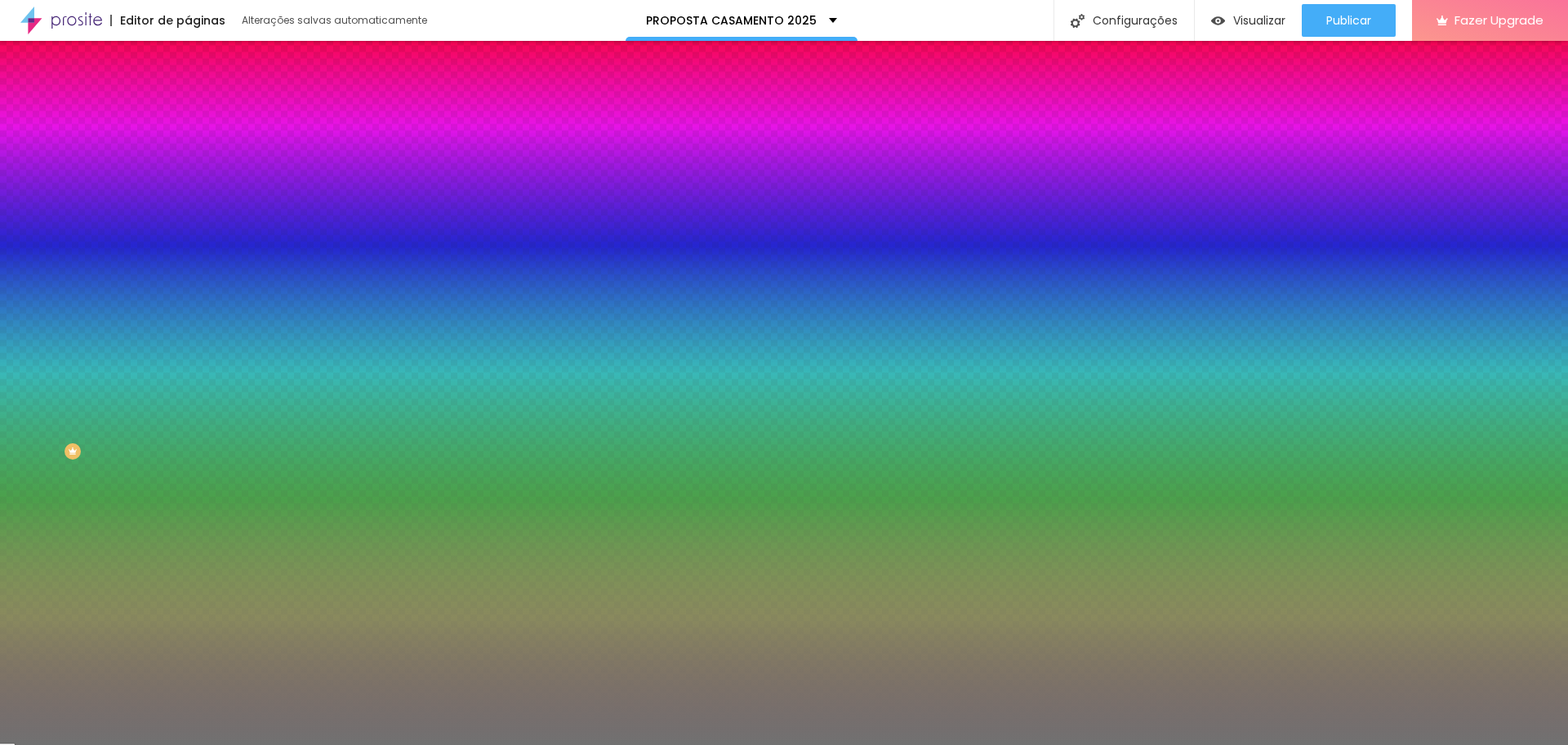
drag, startPoint x: 85, startPoint y: 213, endPoint x: 50, endPoint y: 213, distance: 35.0
click at [188, 212] on input "range" at bounding box center [240, 206] width 105 height 13
click at [188, 156] on div at bounding box center [282, 156] width 188 height 0
drag, startPoint x: 148, startPoint y: 254, endPoint x: 152, endPoint y: 241, distance: 13.6
click at [188, 173] on div at bounding box center [282, 173] width 188 height 0
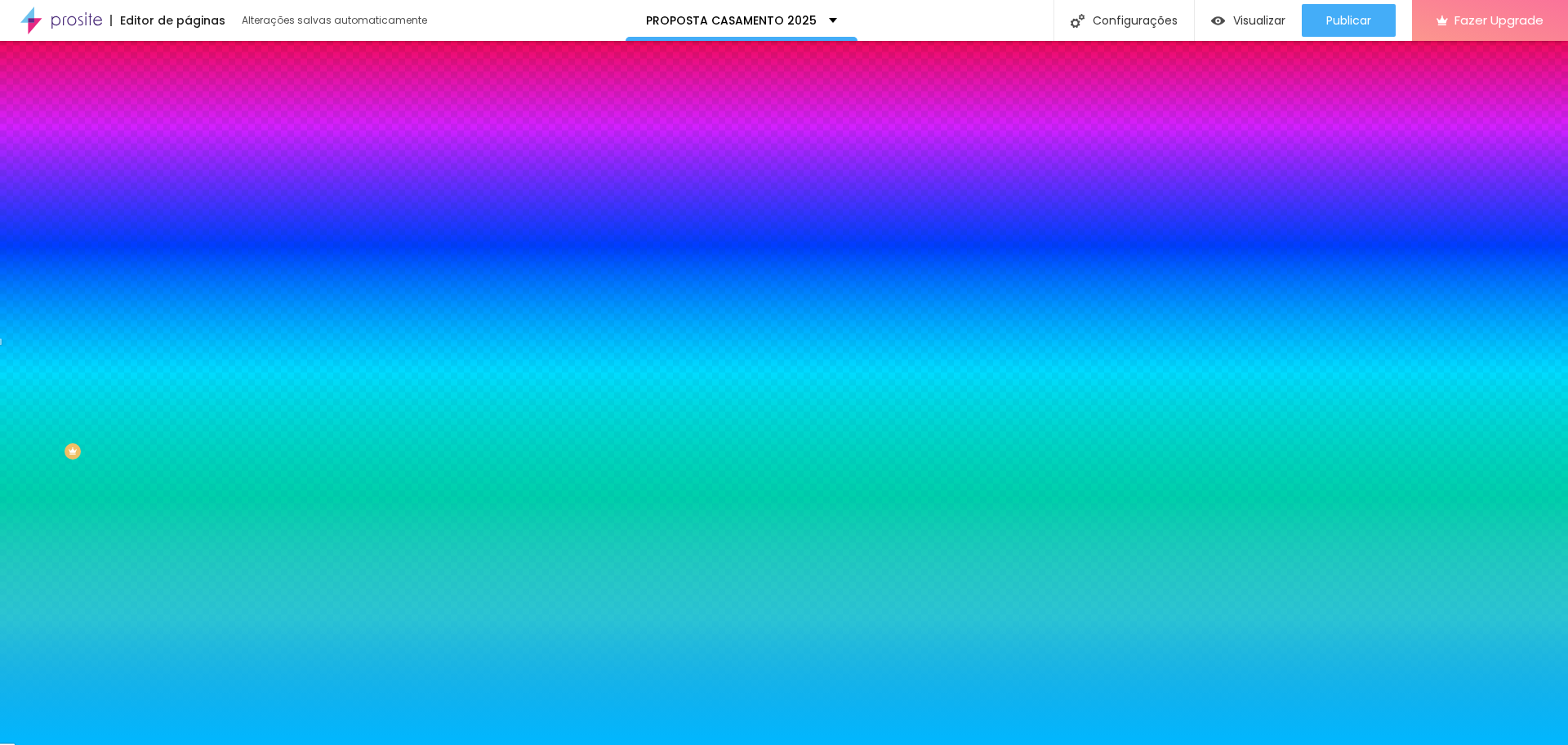
drag, startPoint x: 121, startPoint y: 196, endPoint x: 142, endPoint y: 178, distance: 27.7
click at [188, 173] on div "Cor Voltar ao padrão #00B8FF" at bounding box center [282, 150] width 188 height 45
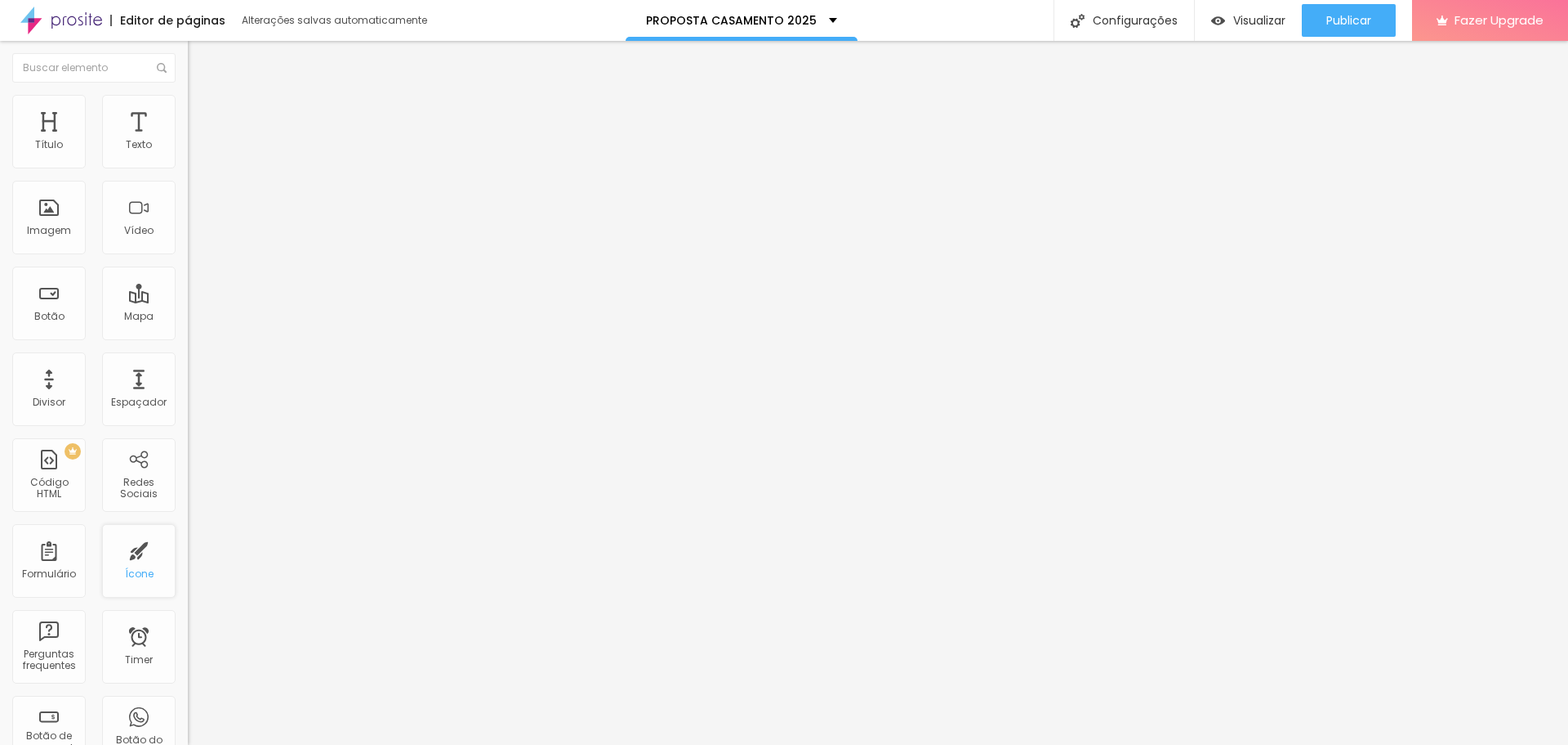
click at [130, 569] on div "Ícone" at bounding box center [139, 574] width 28 height 11
click at [188, 105] on img at bounding box center [195, 102] width 15 height 15
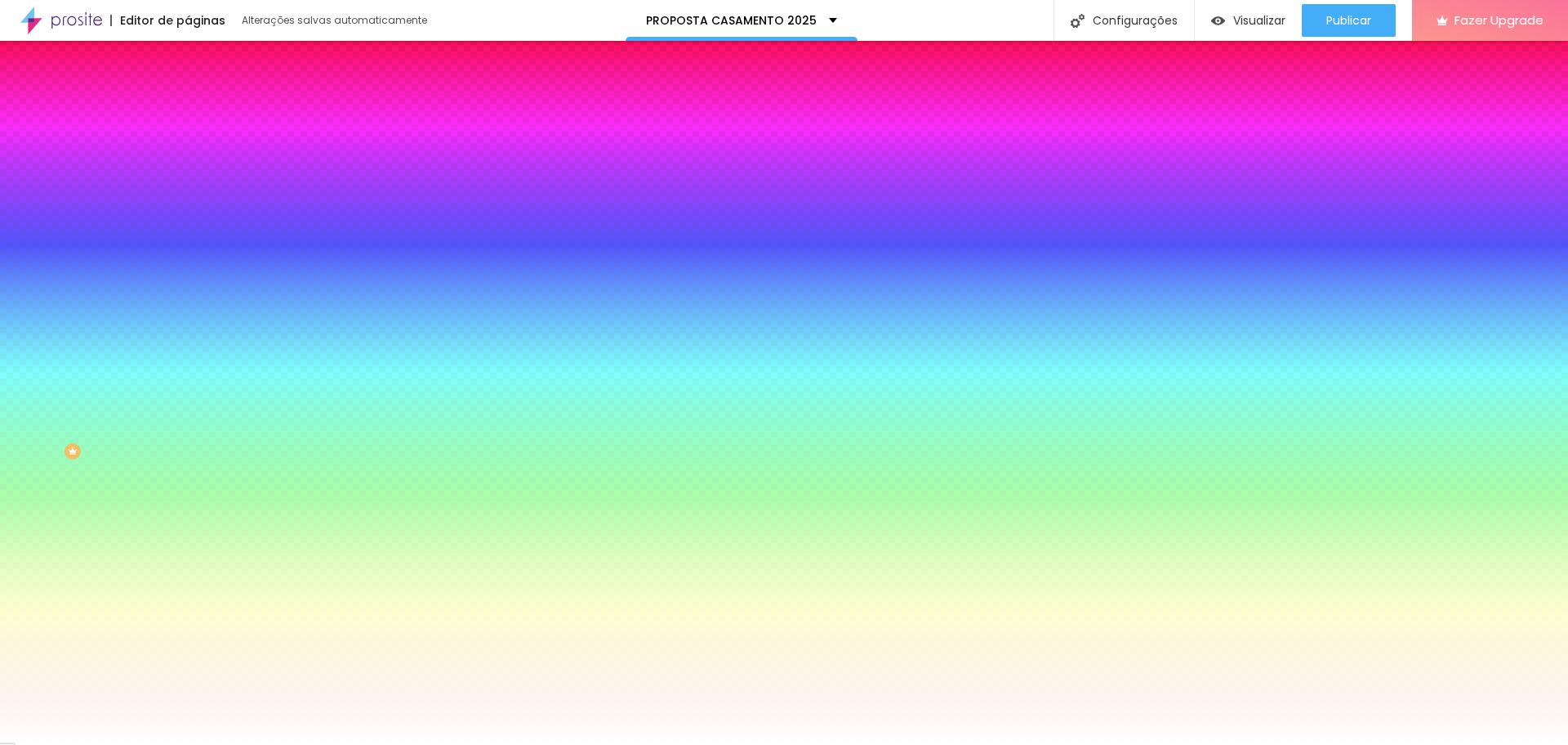
click at [188, 95] on li "Conteúdo" at bounding box center [282, 86] width 188 height 16
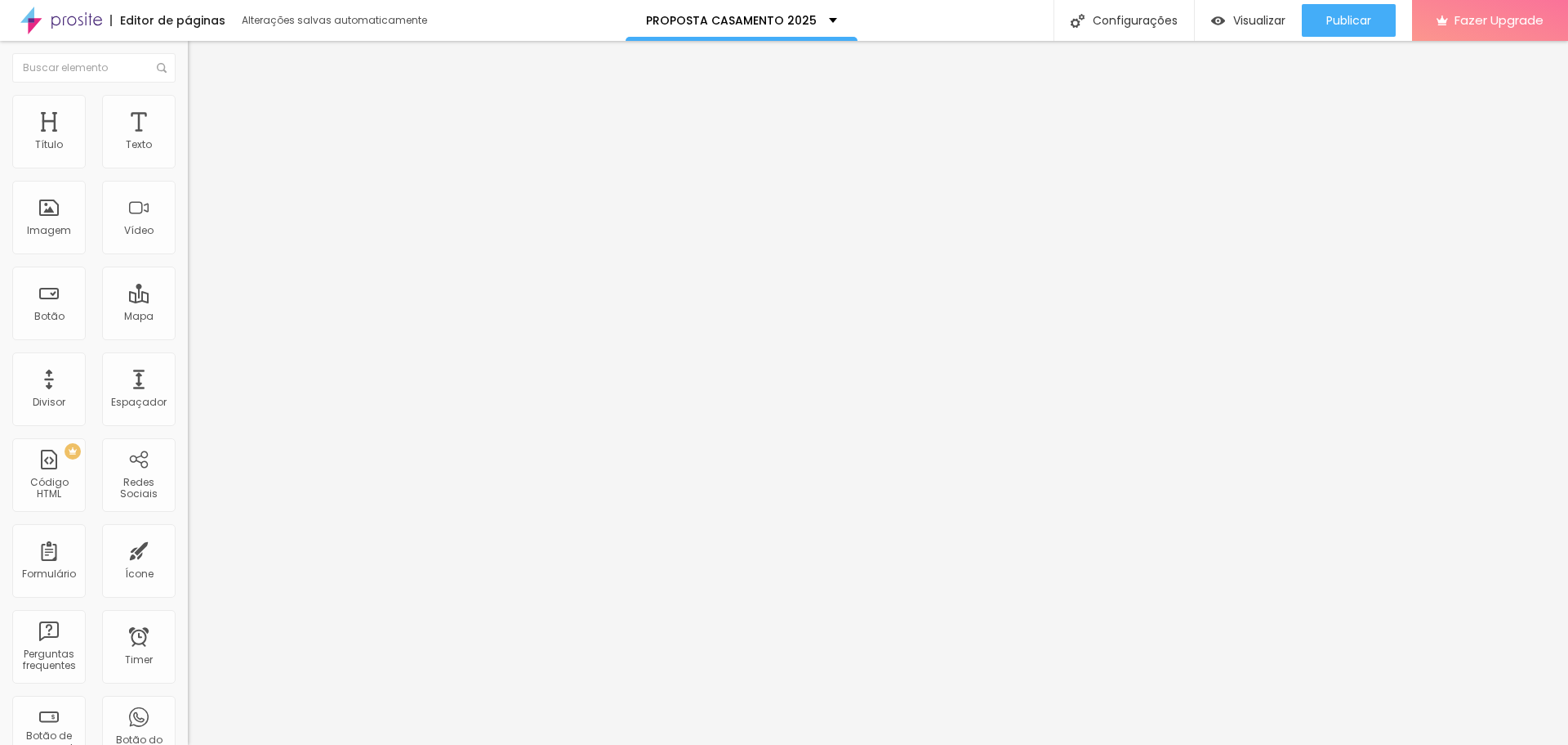
click at [198, 150] on span "Trocar icone" at bounding box center [234, 143] width 72 height 14
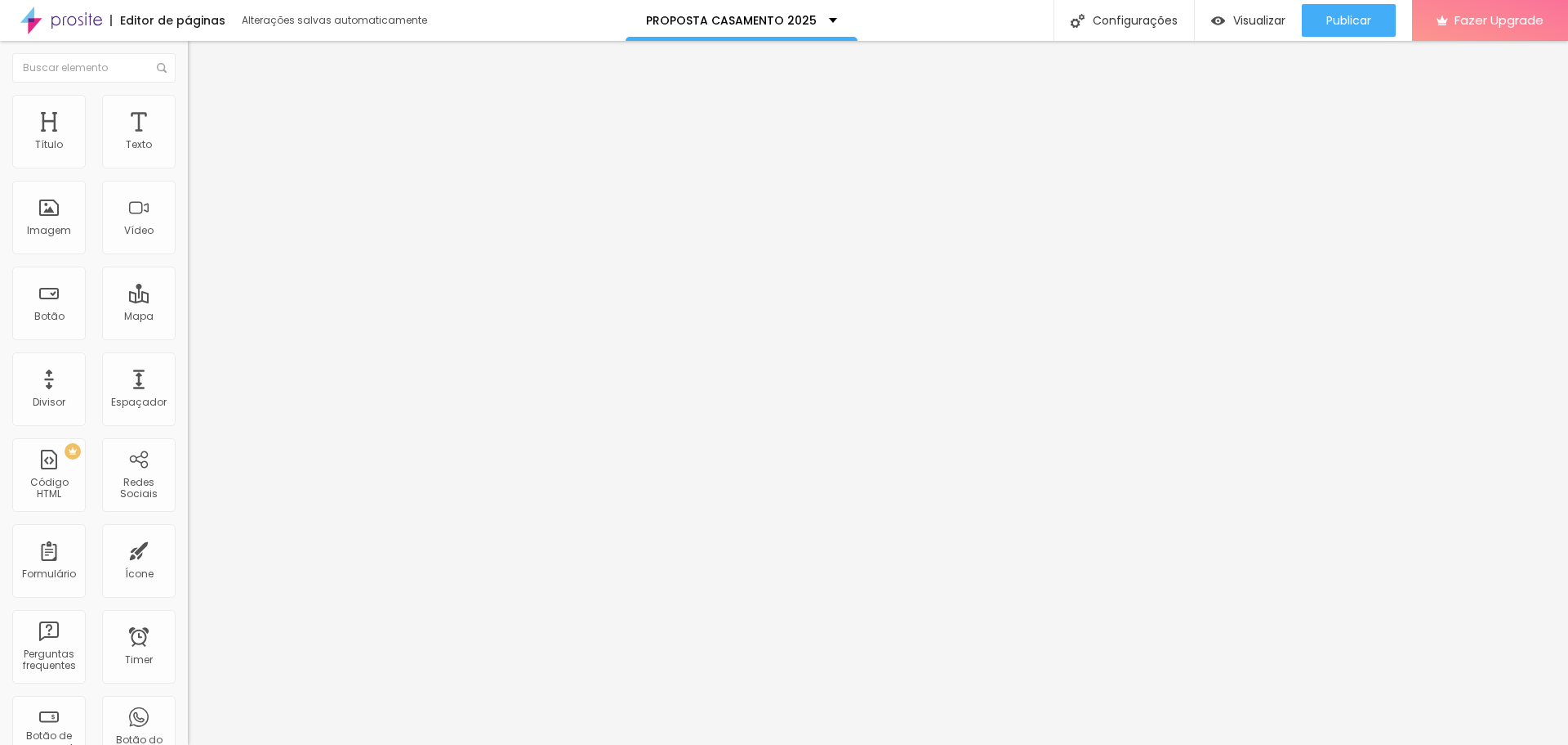
click at [203, 112] on span "Estilo" at bounding box center [215, 105] width 25 height 14
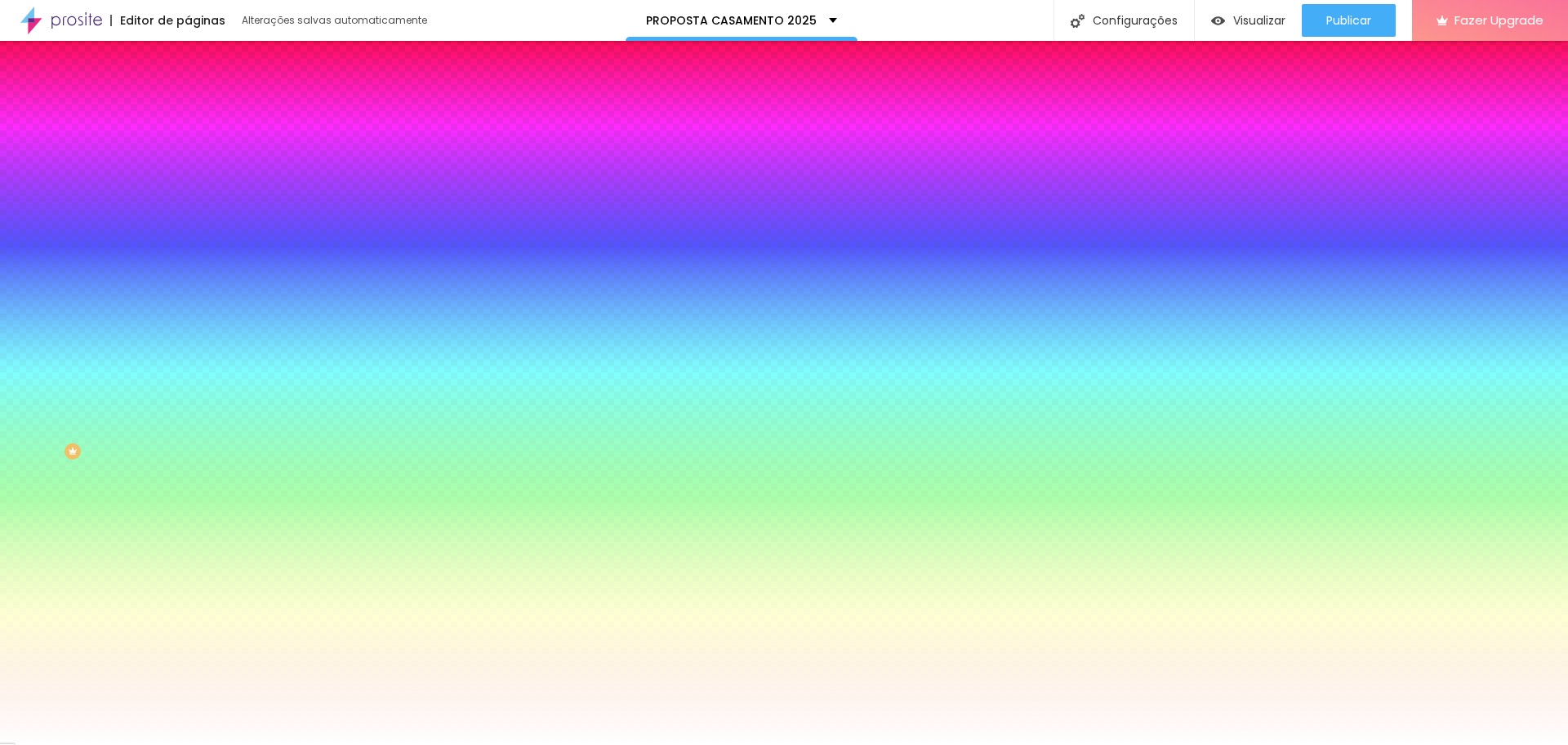
click at [188, 111] on img at bounding box center [195, 118] width 15 height 15
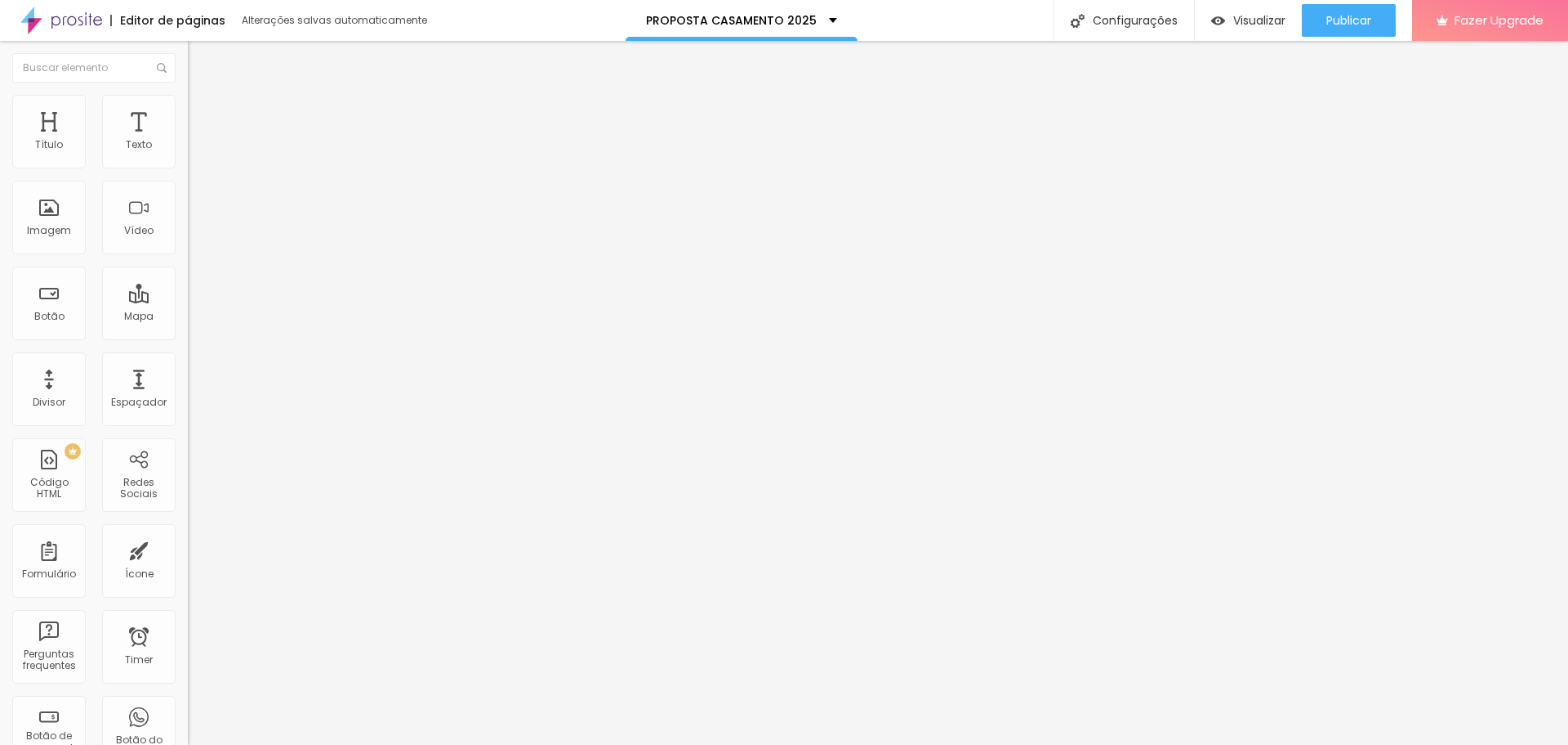
click at [188, 104] on img at bounding box center [195, 102] width 15 height 15
click at [188, 106] on li "Estilo" at bounding box center [282, 102] width 188 height 16
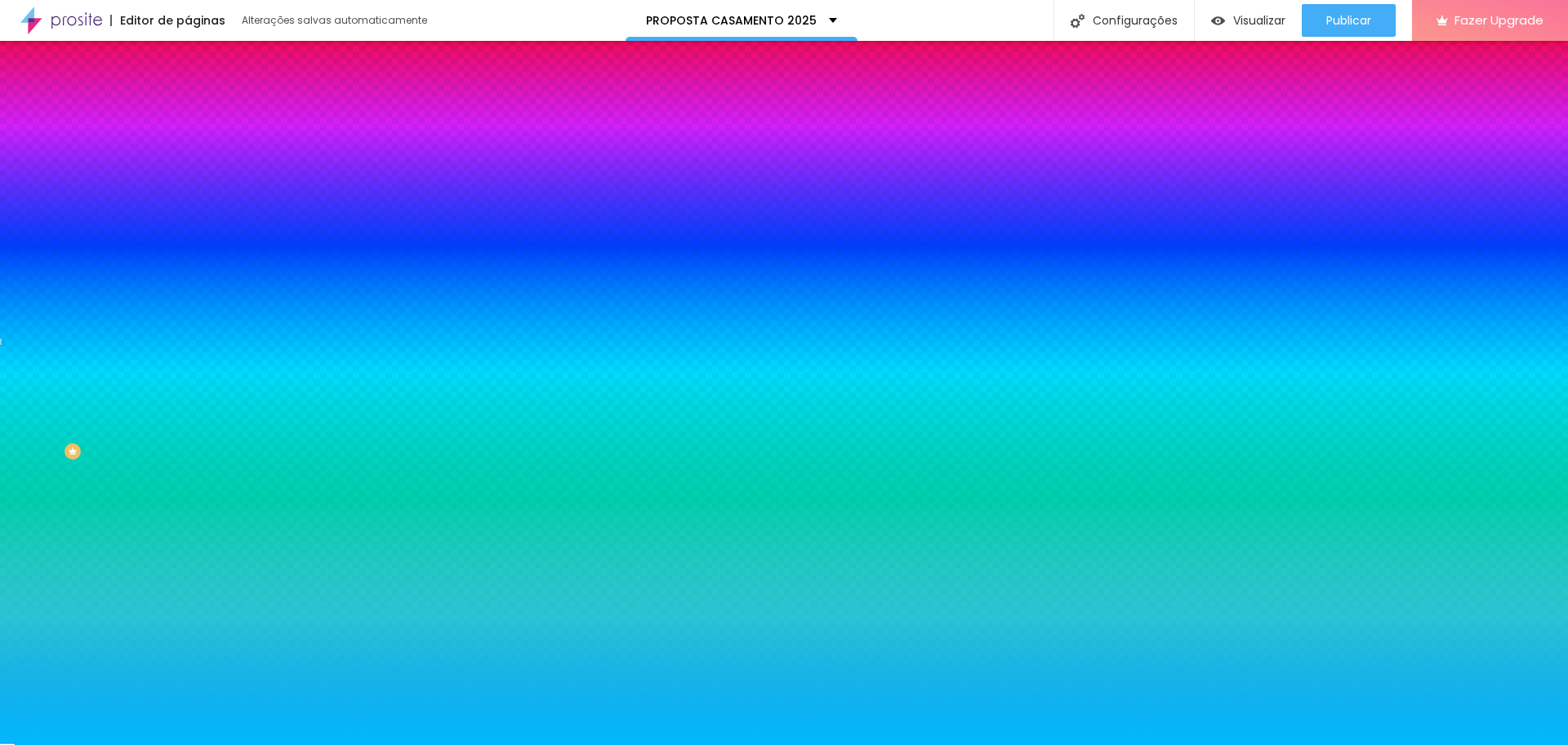
click at [188, 167] on input "#00B8FF" at bounding box center [285, 163] width 196 height 16
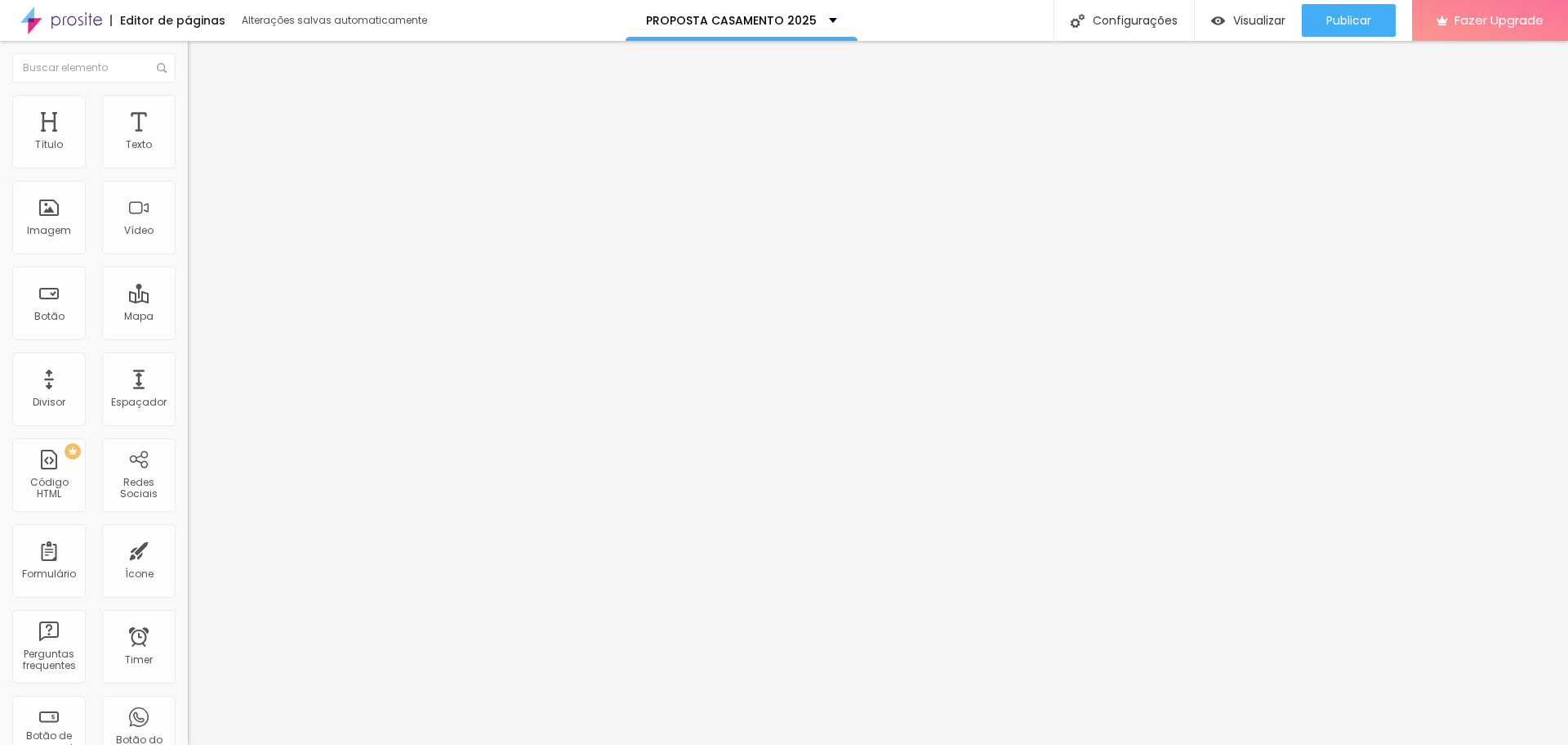
click at [188, 99] on img at bounding box center [195, 102] width 15 height 15
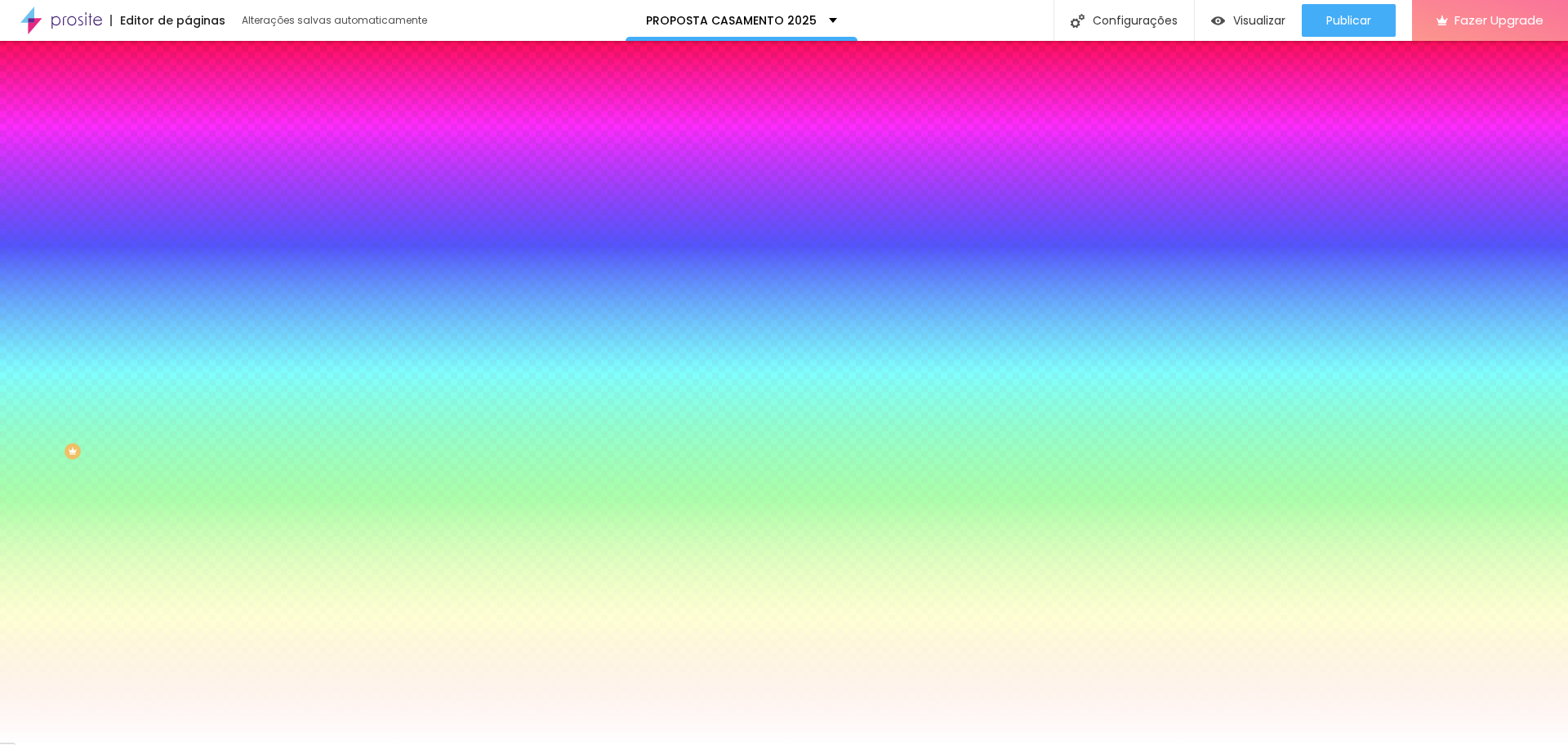
click at [188, 163] on input "#000000" at bounding box center [285, 163] width 196 height 16
paste input "B8FF"
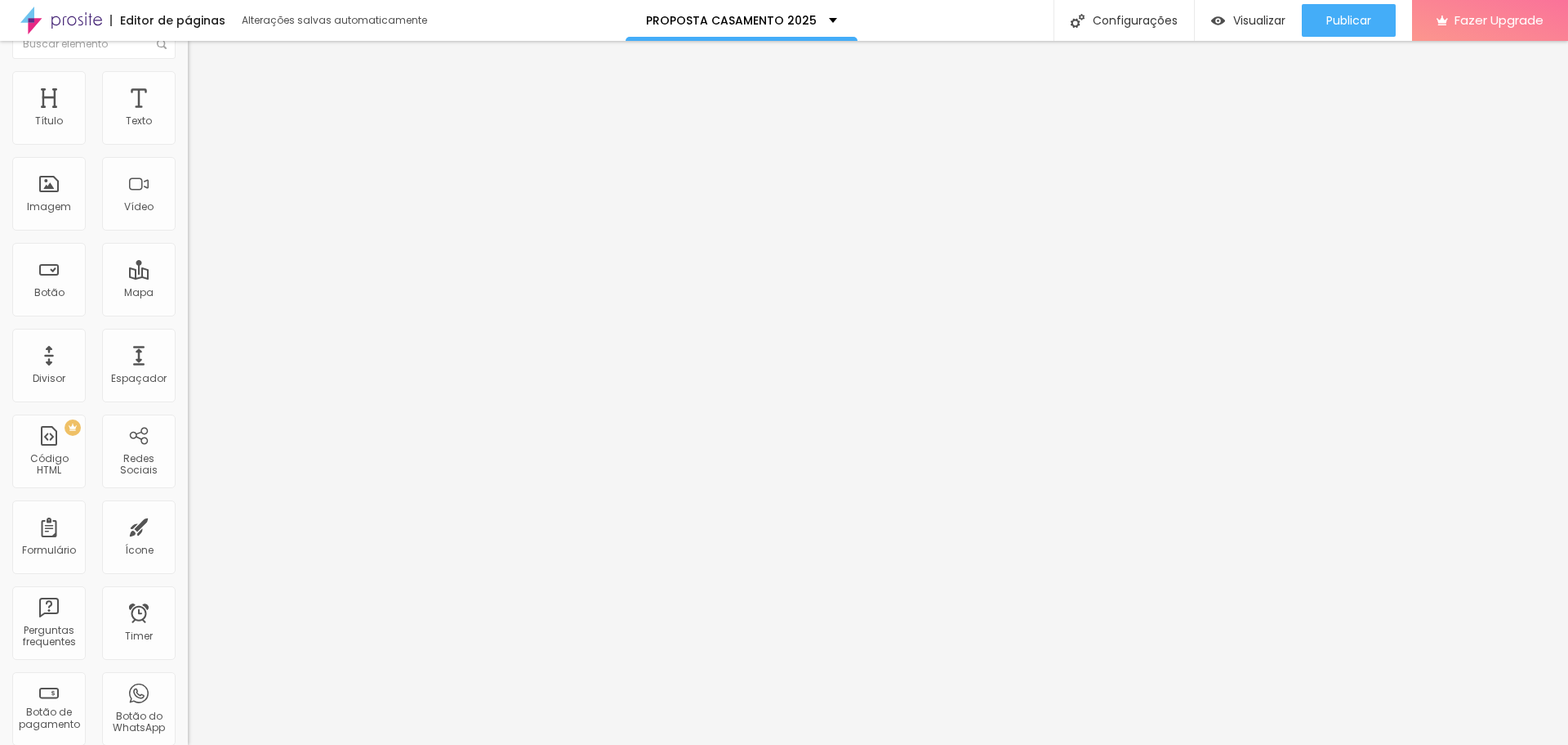
scroll to position [0, 0]
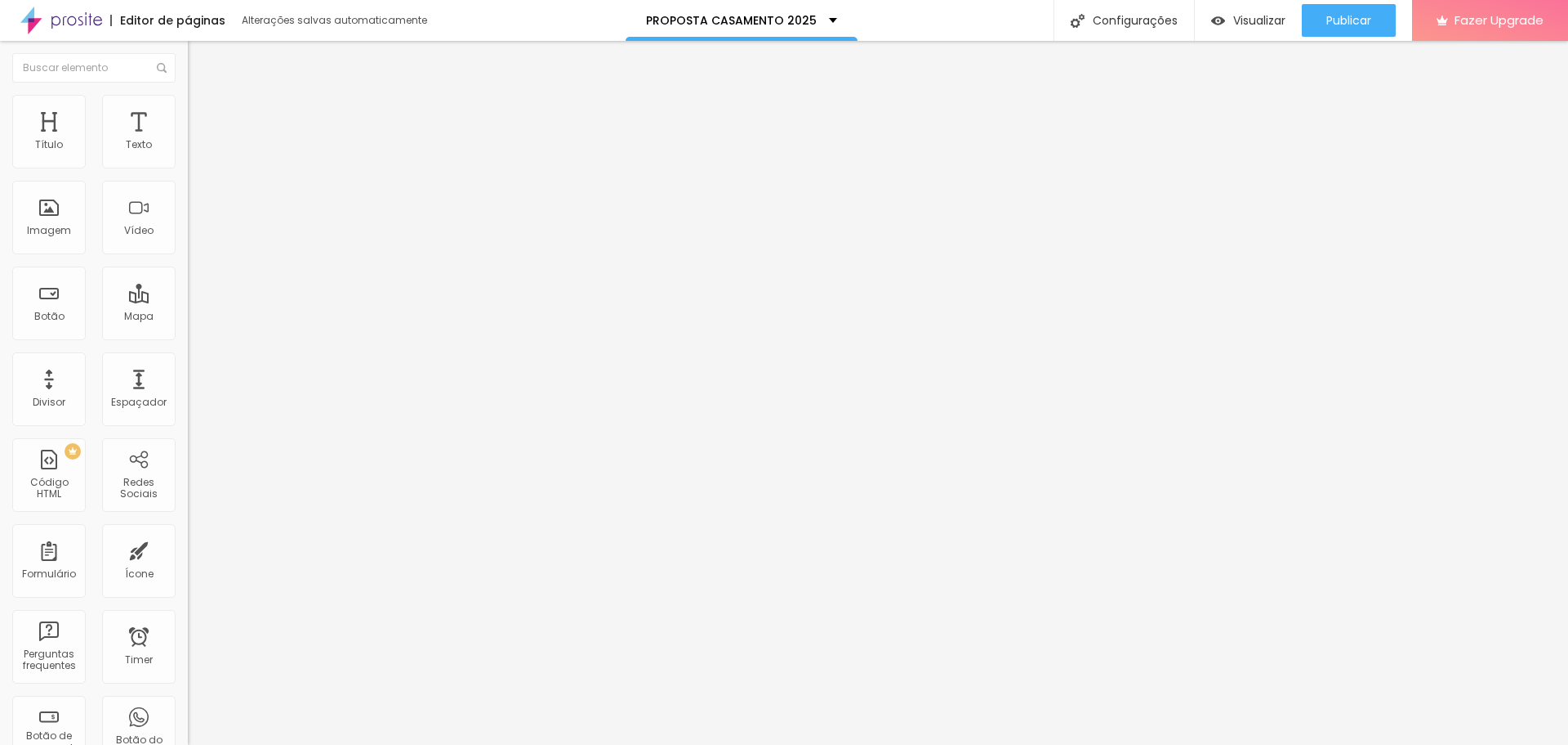
click at [203, 113] on span "Avançado" at bounding box center [229, 105] width 54 height 14
click at [188, 93] on img at bounding box center [195, 86] width 15 height 15
click at [188, 166] on span "Titulo 3" at bounding box center [210, 159] width 46 height 14
click at [188, 154] on span "Titulo 2" at bounding box center [214, 145] width 54 height 21
drag, startPoint x: 90, startPoint y: 342, endPoint x: 72, endPoint y: 342, distance: 18.0
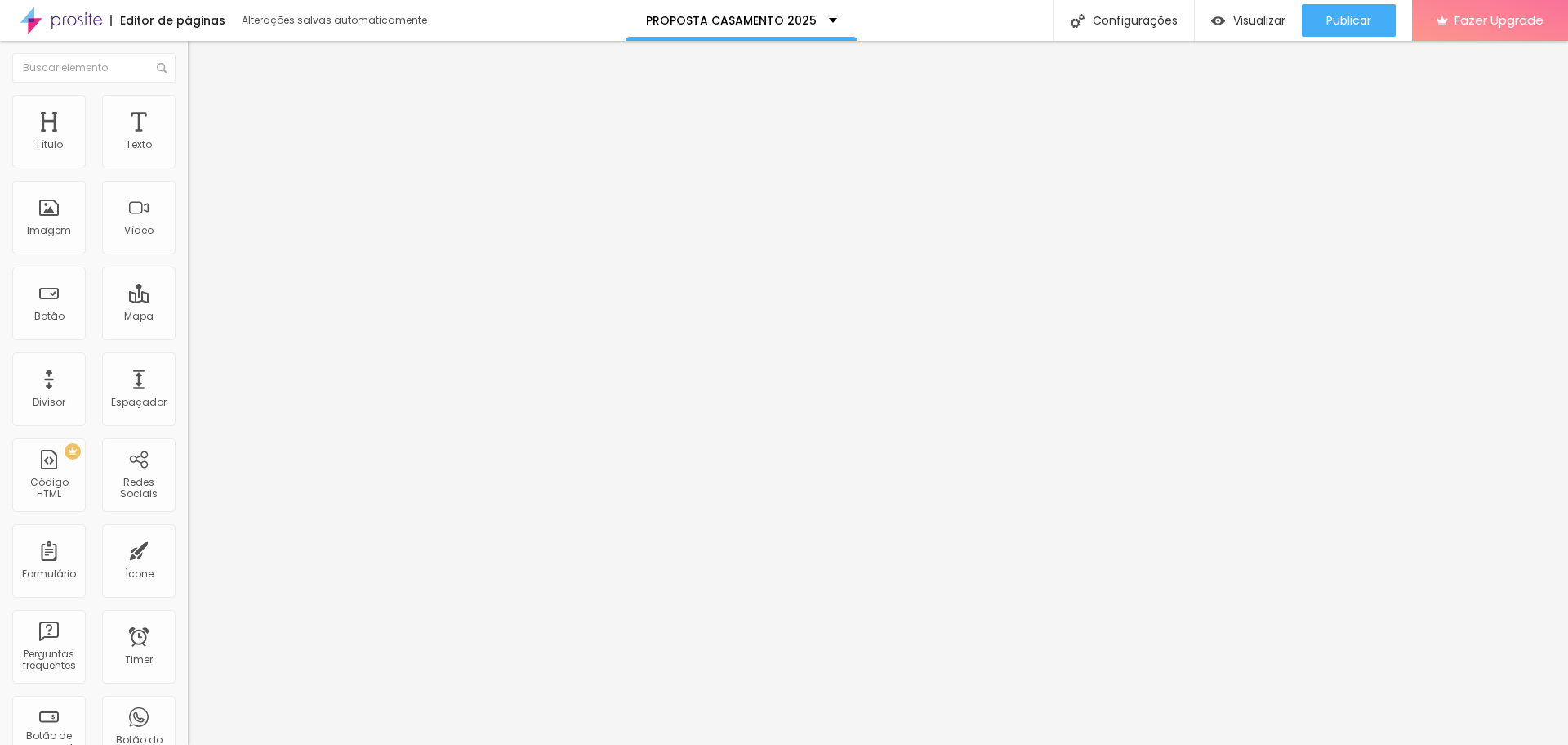
click at [188, 387] on input "range" at bounding box center [240, 394] width 105 height 13
drag, startPoint x: 91, startPoint y: 410, endPoint x: 69, endPoint y: 409, distance: 22.0
click at [1250, 20] on span "Visualizar" at bounding box center [1260, 21] width 53 height 13
drag, startPoint x: 69, startPoint y: 343, endPoint x: 85, endPoint y: 343, distance: 16.0
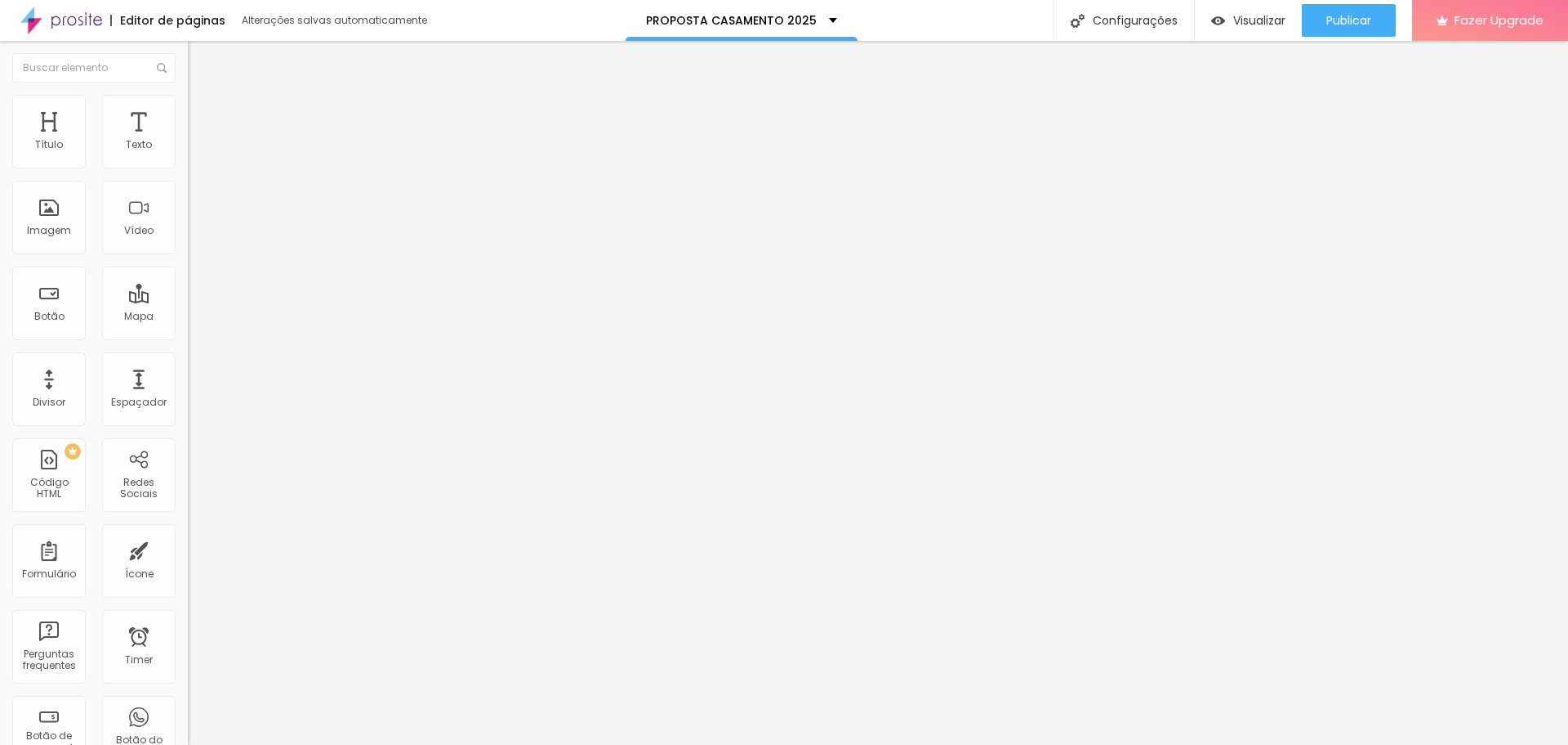
click at [188, 387] on input "range" at bounding box center [240, 394] width 105 height 13
drag, startPoint x: 38, startPoint y: 162, endPoint x: 48, endPoint y: 162, distance: 10.0
click at [188, 301] on input "range" at bounding box center [240, 307] width 105 height 13
click at [1253, 22] on span "Visualizar" at bounding box center [1260, 21] width 53 height 13
click at [188, 141] on span "Adicionar imagem" at bounding box center [240, 133] width 105 height 14
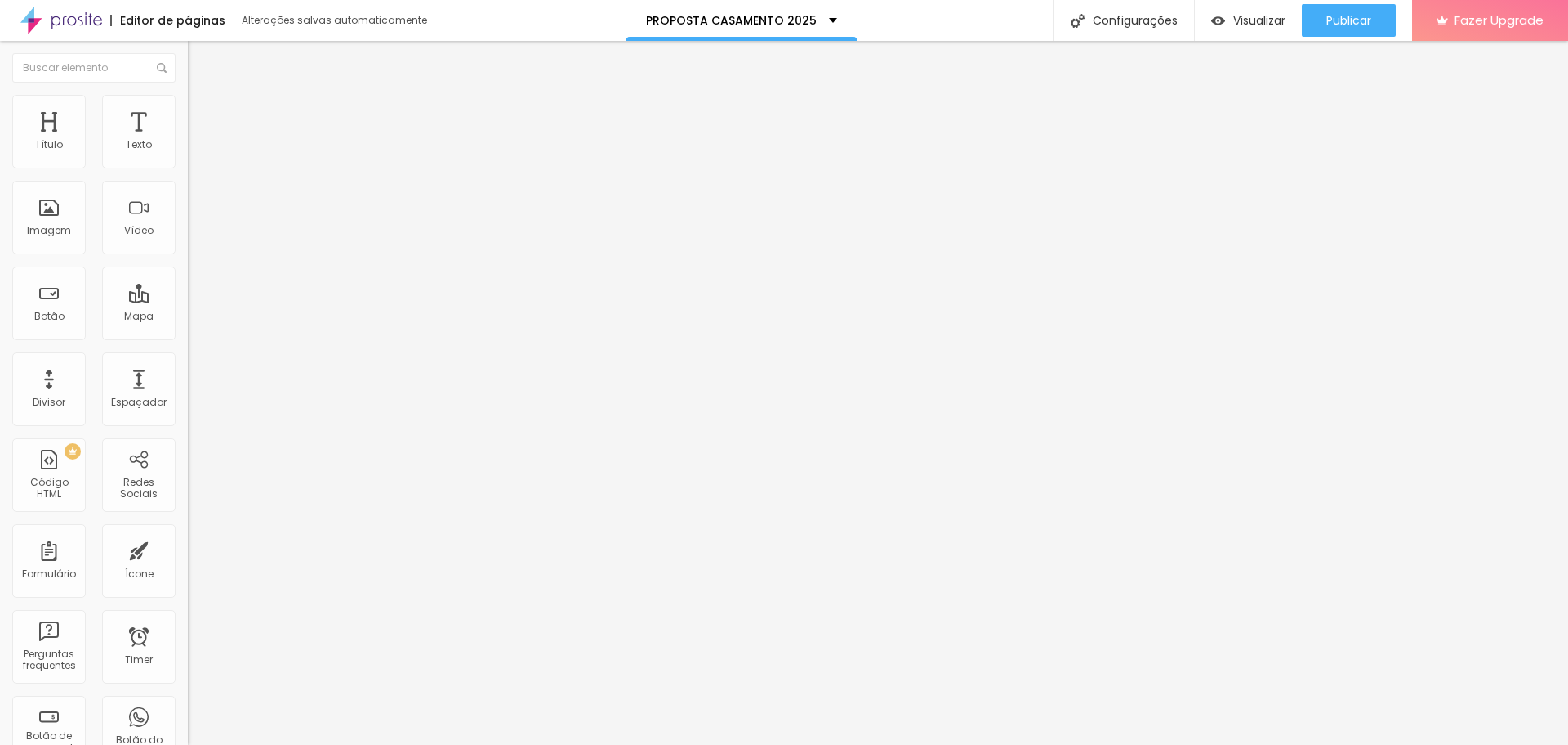
scroll to position [324, 0]
drag, startPoint x: 105, startPoint y: 160, endPoint x: 93, endPoint y: 160, distance: 12.0
click at [188, 301] on input "range" at bounding box center [240, 307] width 105 height 13
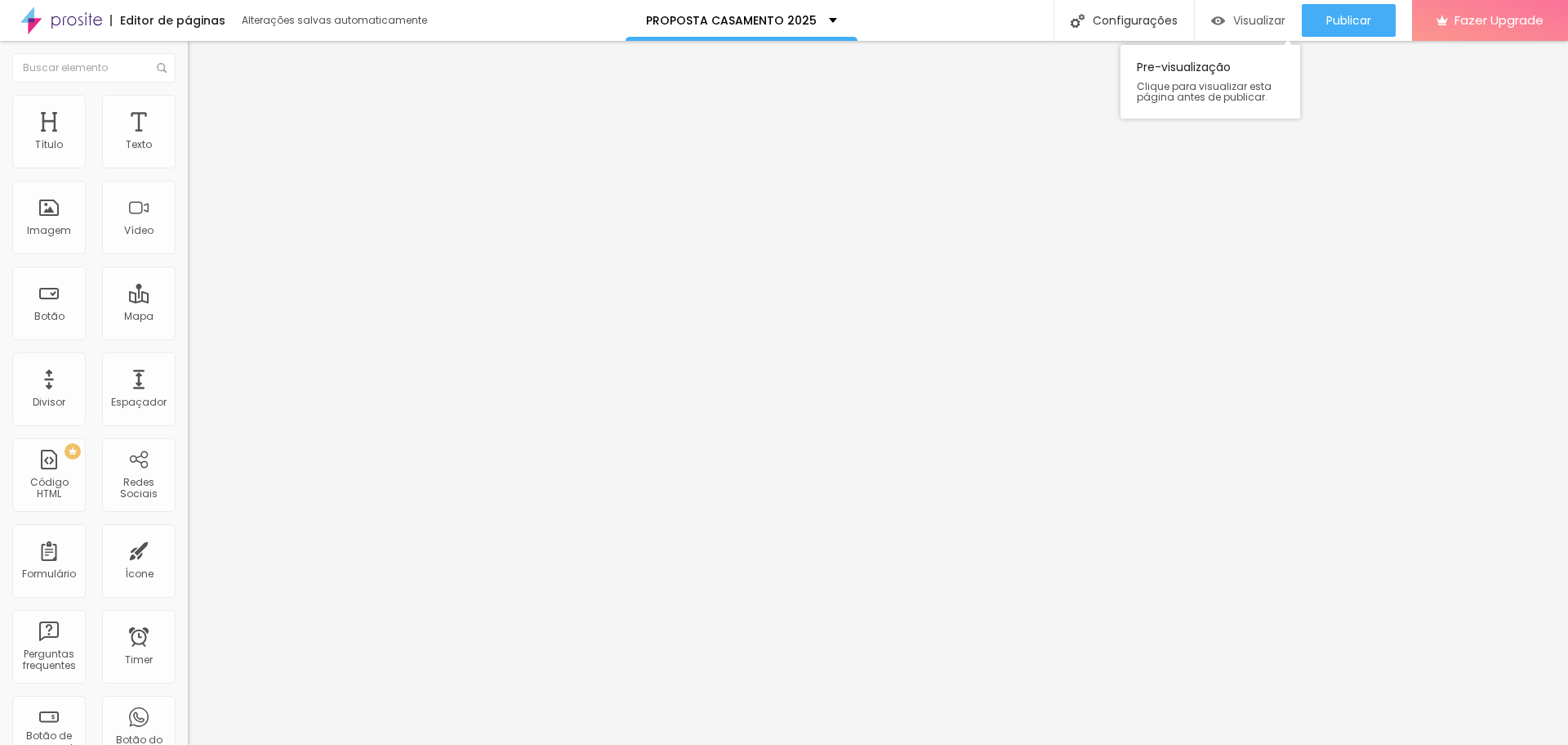
click at [1251, 19] on span "Visualizar" at bounding box center [1260, 21] width 53 height 13
click at [188, 148] on span "Encaixotado" at bounding box center [220, 142] width 64 height 14
click at [188, 174] on span "Completo" at bounding box center [212, 167] width 50 height 14
click at [200, 59] on img "button" at bounding box center [207, 60] width 13 height 13
click at [188, 148] on span "Completo" at bounding box center [212, 142] width 50 height 14
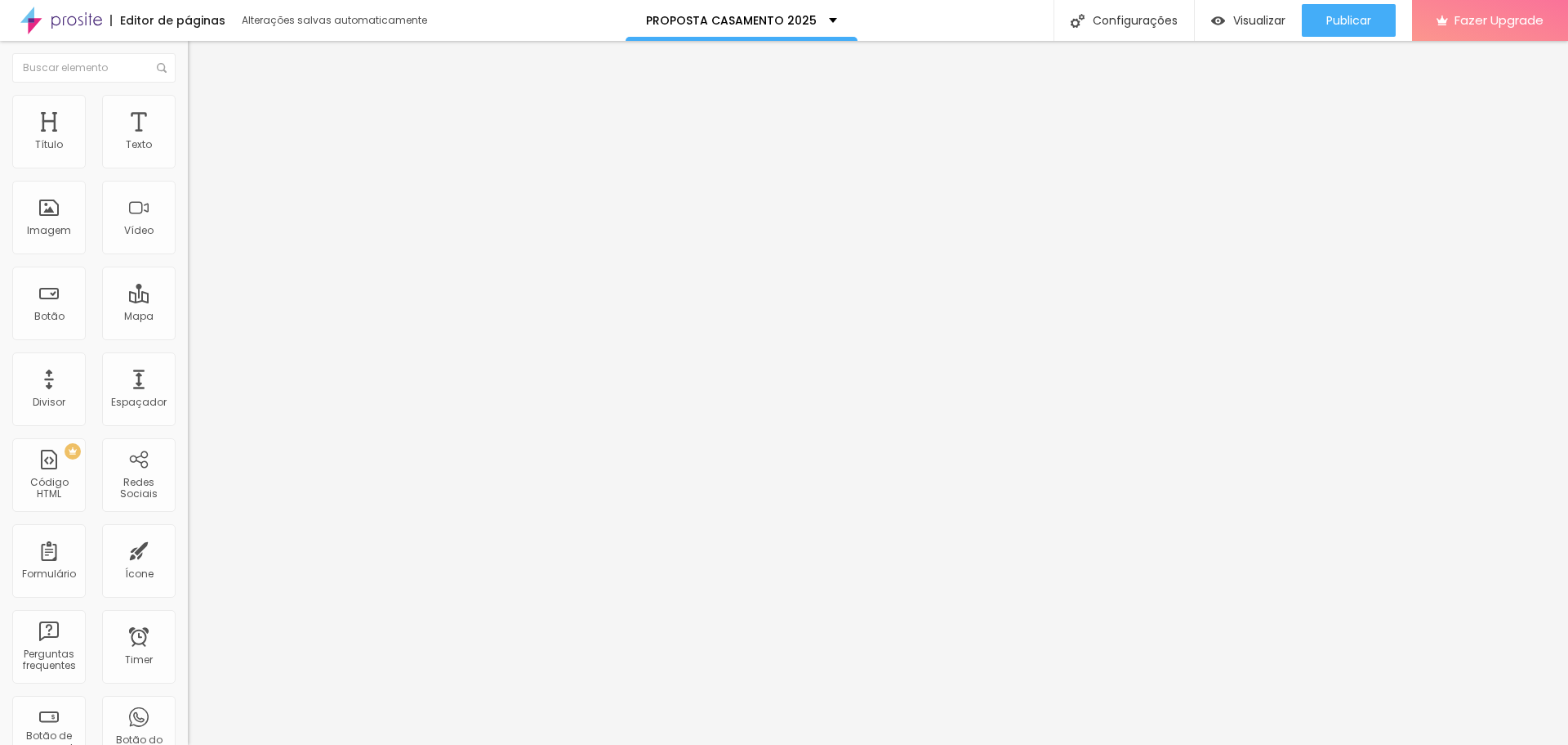
click at [188, 159] on span "Encaixotado" at bounding box center [220, 151] width 64 height 14
click at [188, 141] on span "Adicionar imagem" at bounding box center [240, 133] width 105 height 14
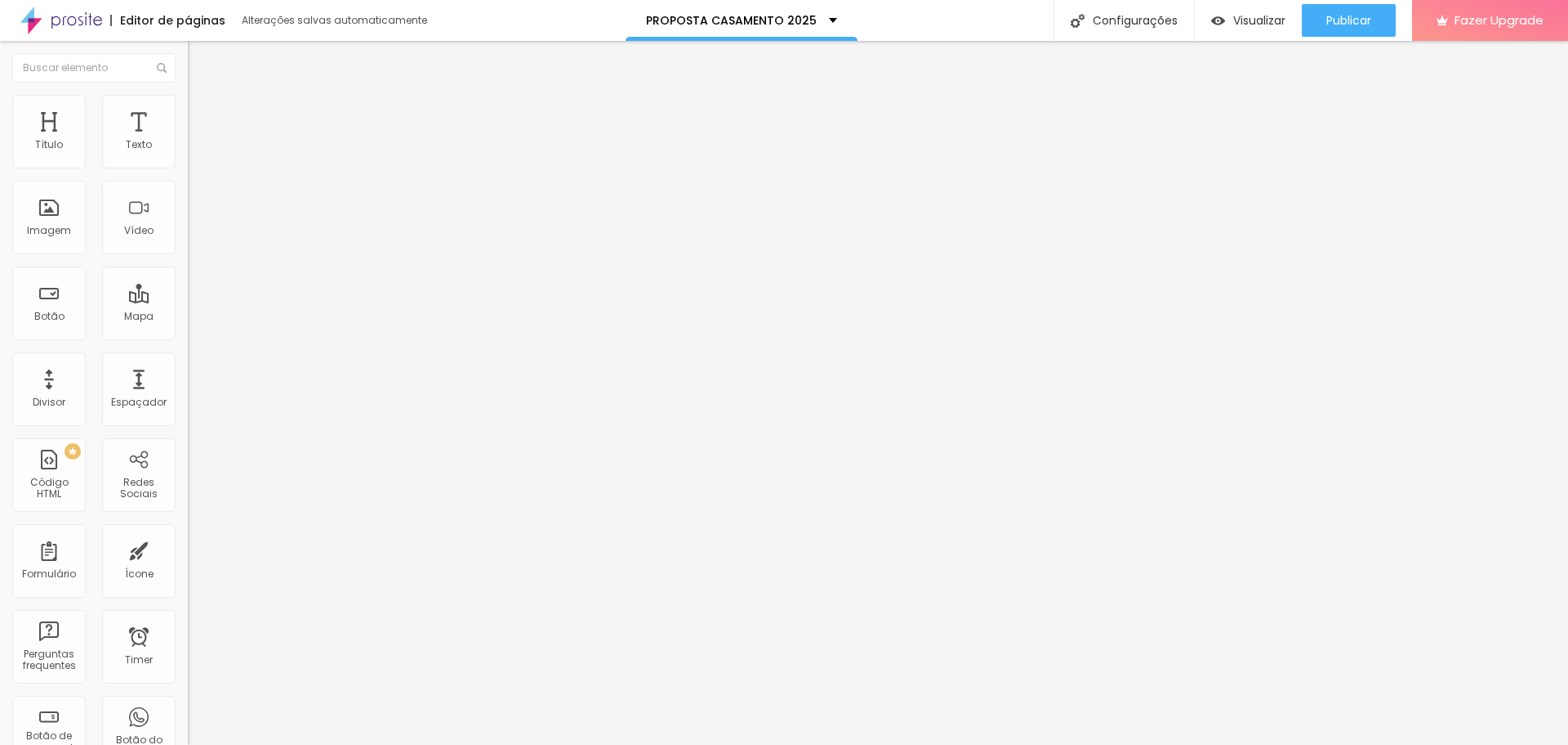
click at [203, 113] on span "Avançado" at bounding box center [229, 105] width 54 height 14
click at [188, 93] on img at bounding box center [195, 86] width 15 height 15
click at [200, 57] on img "button" at bounding box center [207, 60] width 13 height 13
click at [203, 113] on span "Avançado" at bounding box center [229, 105] width 54 height 14
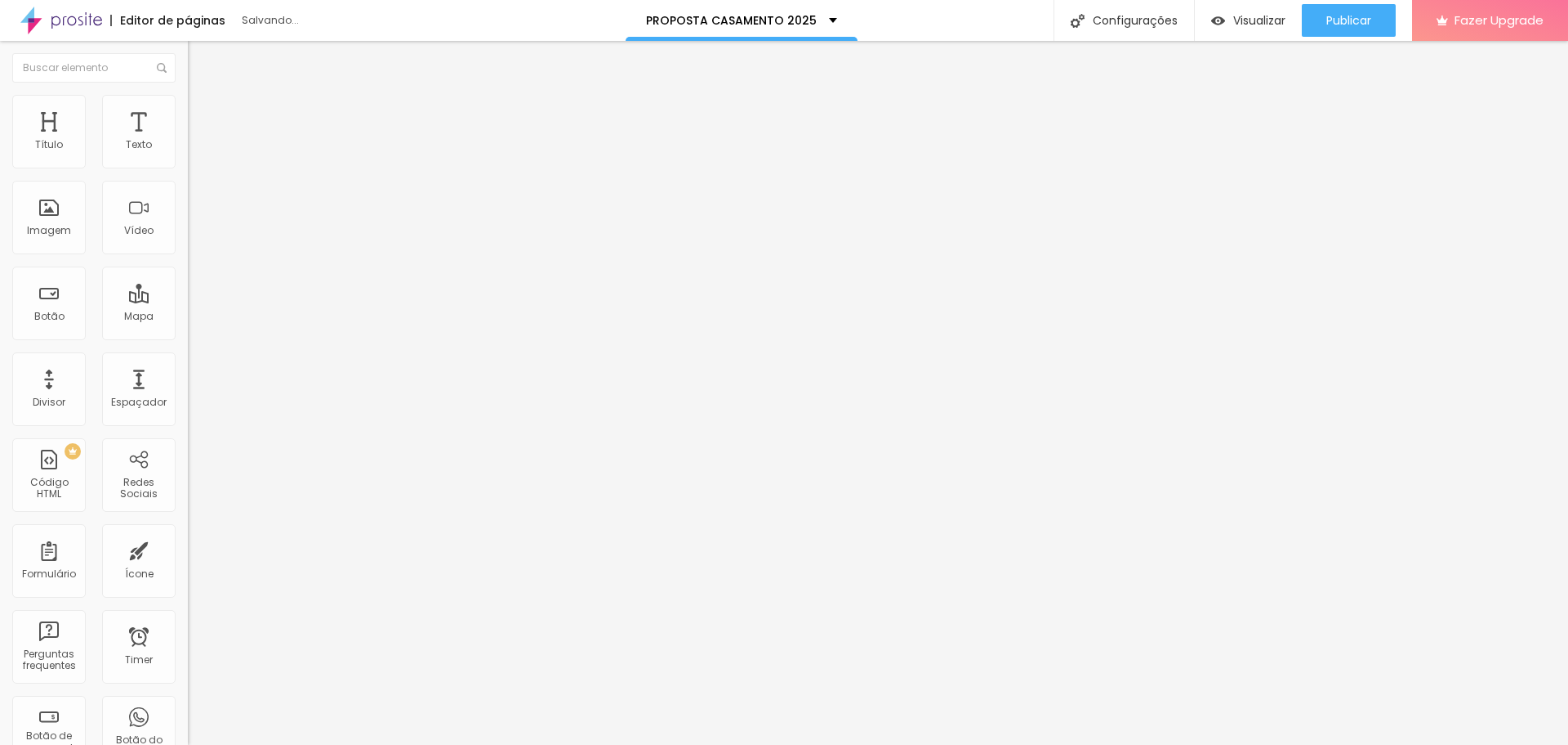
drag, startPoint x: 46, startPoint y: 161, endPoint x: 29, endPoint y: 163, distance: 17.1
click at [188, 301] on input "range" at bounding box center [240, 307] width 105 height 13
click at [200, 60] on img "button" at bounding box center [207, 60] width 13 height 13
click at [200, 59] on img "button" at bounding box center [207, 60] width 13 height 13
click at [198, 150] on span "Trocar icone" at bounding box center [234, 143] width 72 height 14
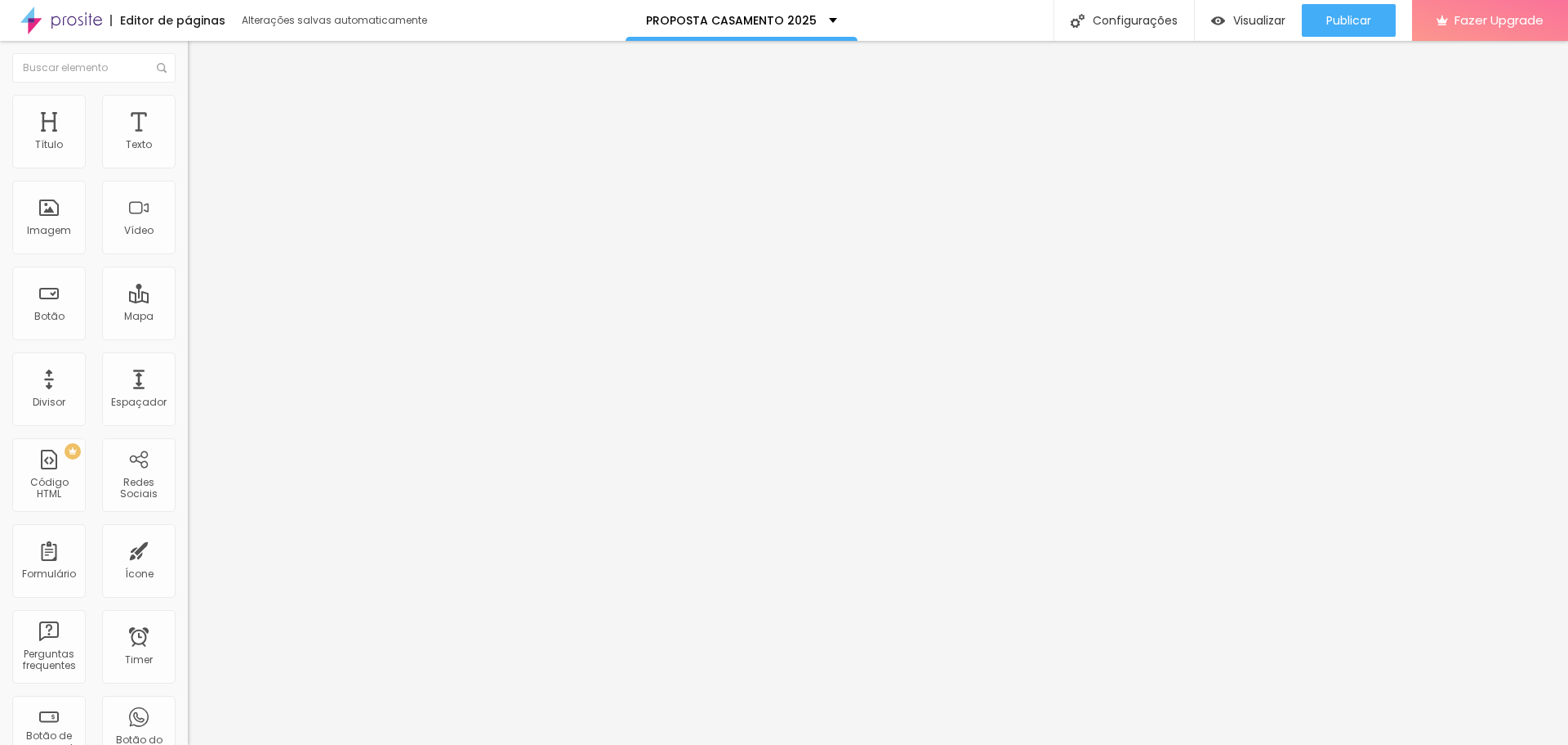
scroll to position [441, 641]
click at [188, 106] on li "Estilo" at bounding box center [282, 102] width 188 height 16
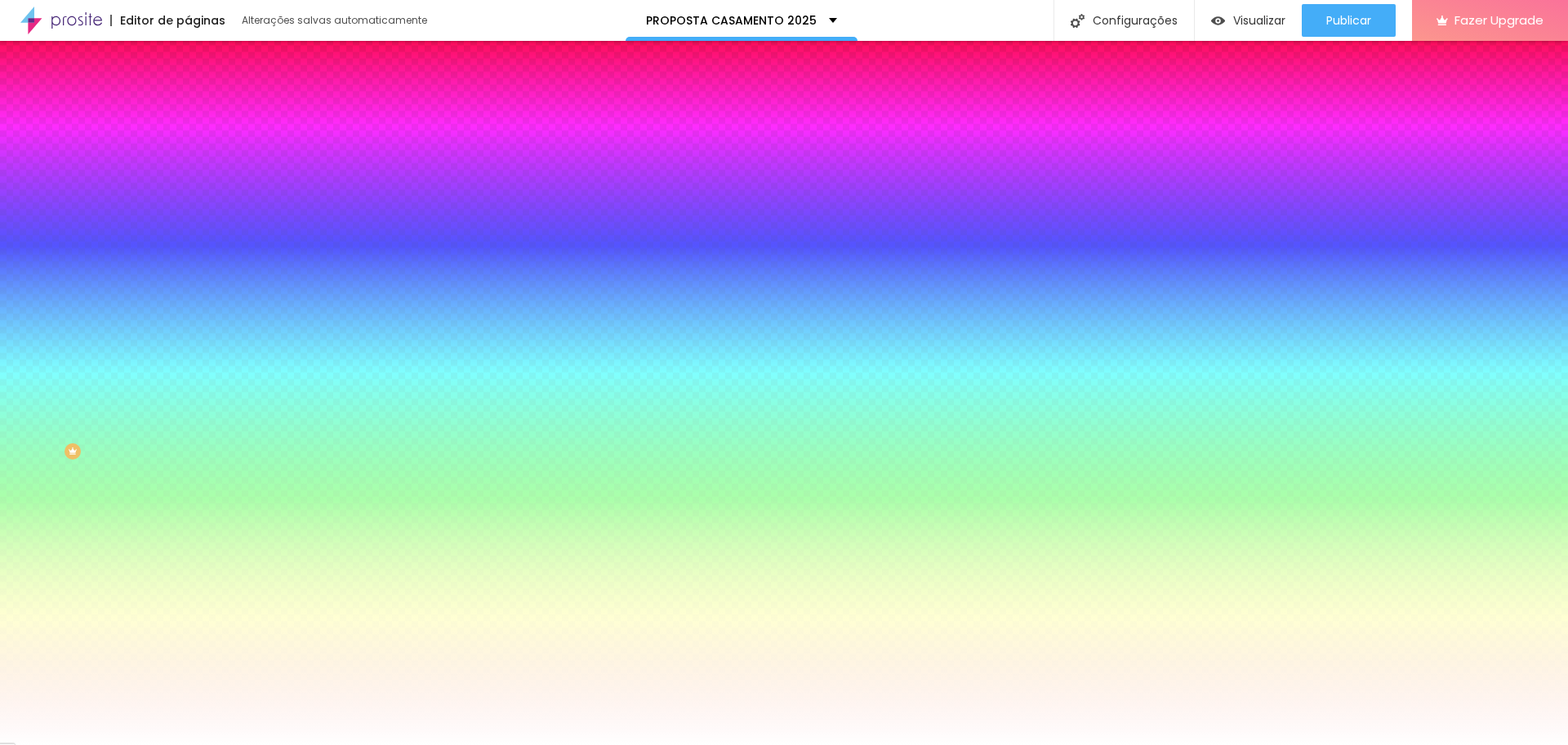
click at [188, 164] on input "#000000" at bounding box center [285, 163] width 196 height 16
paste input "E"
click at [188, 332] on div "Editar Ícone Conteúdo Estilo Avançado Cor do icone Voltar ao padrão #E Cor de f…" at bounding box center [282, 393] width 188 height 704
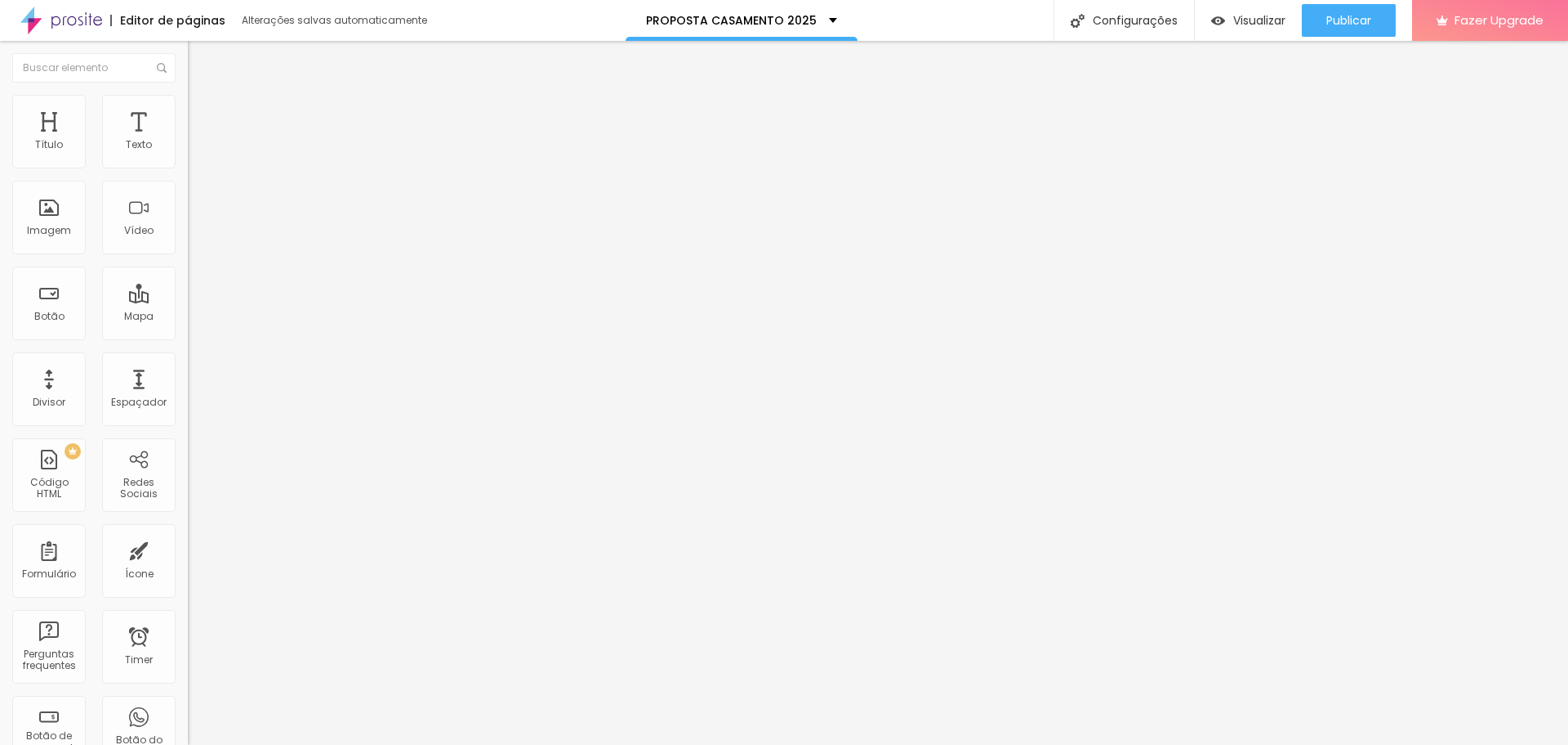
click at [203, 113] on span "Estilo" at bounding box center [215, 105] width 25 height 14
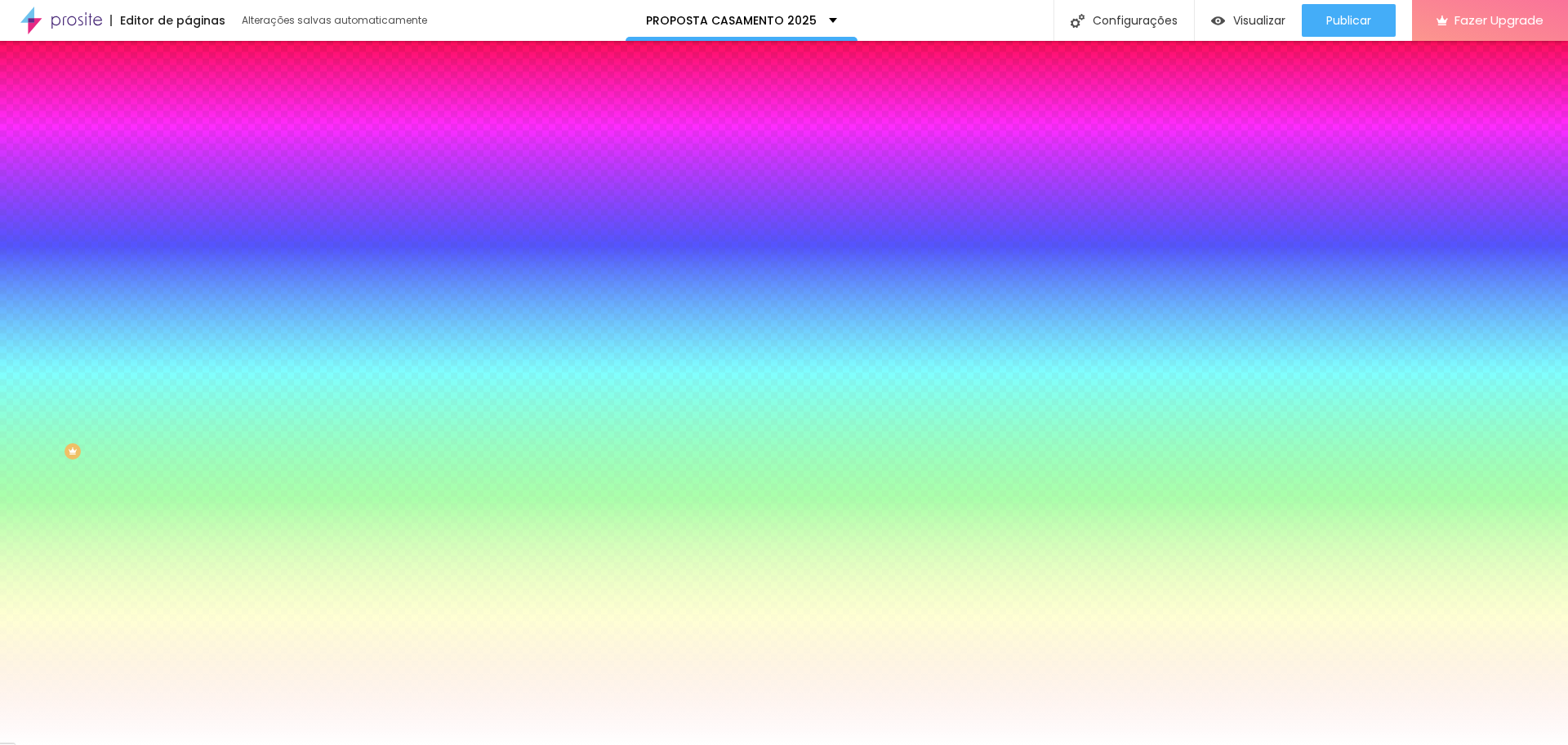
drag, startPoint x: 170, startPoint y: 166, endPoint x: 105, endPoint y: 163, distance: 65.1
click at [188, 163] on div "#00B8FF" at bounding box center [282, 163] width 188 height 16
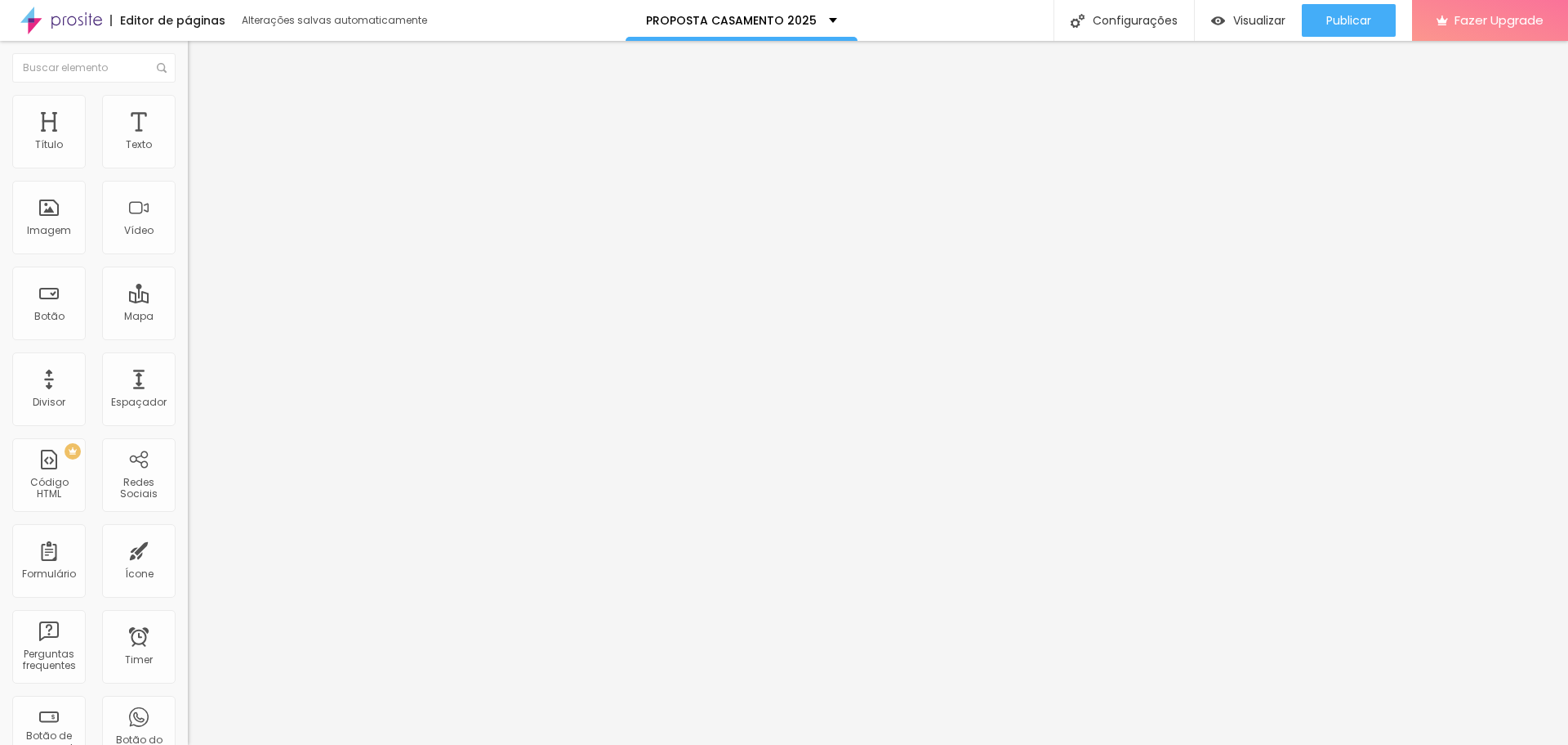
click at [188, 113] on ul "Conteúdo Estilo Avançado" at bounding box center [282, 103] width 188 height 49
click at [188, 109] on li "Estilo" at bounding box center [282, 102] width 188 height 16
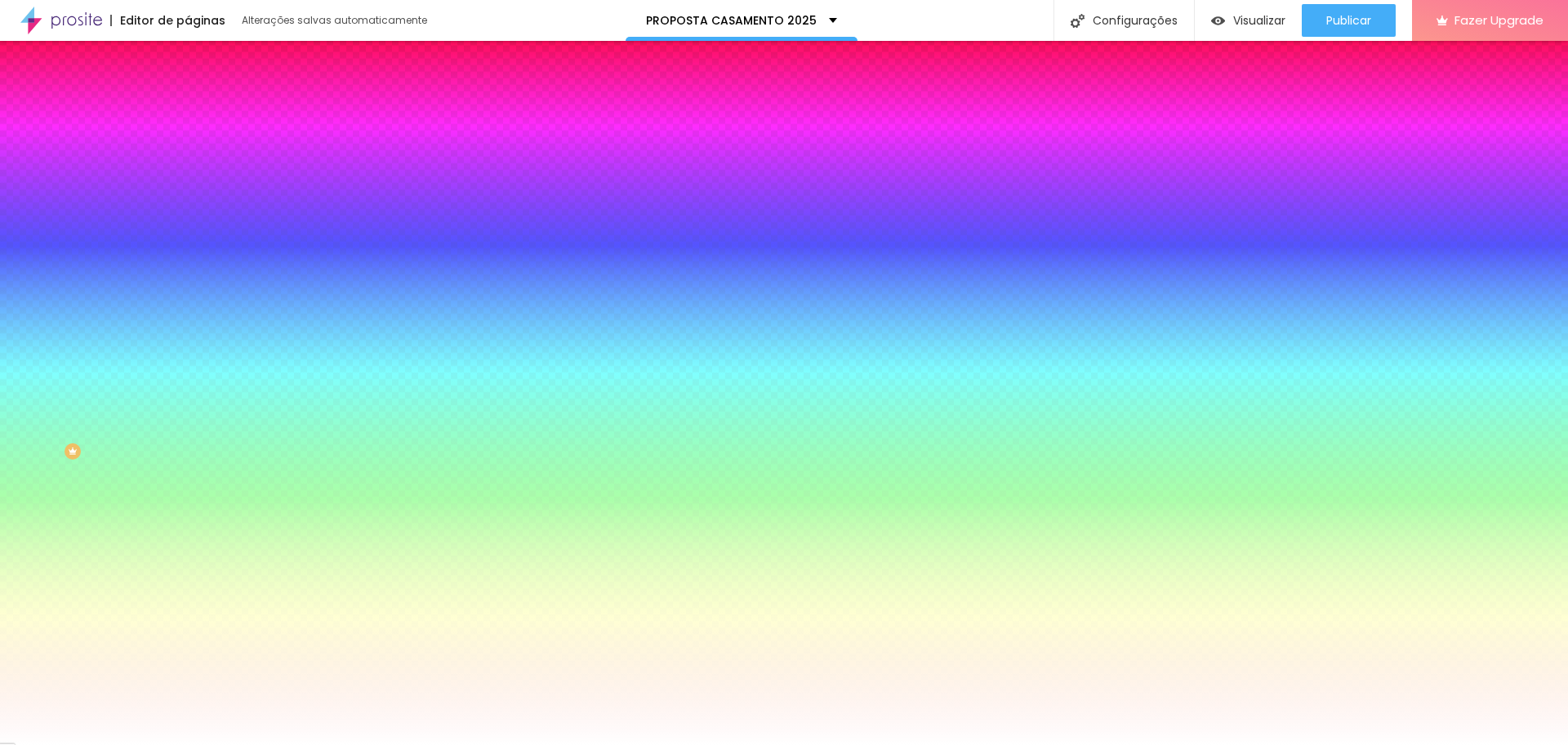
click at [188, 163] on input "#000000" at bounding box center [285, 163] width 196 height 16
paste input "B8FF"
click at [188, 305] on div "Cor do icone Voltar ao padrão #00B8FF Cor de fundo Voltar ao padrão #FFFFFF Bor…" at bounding box center [282, 311] width 188 height 366
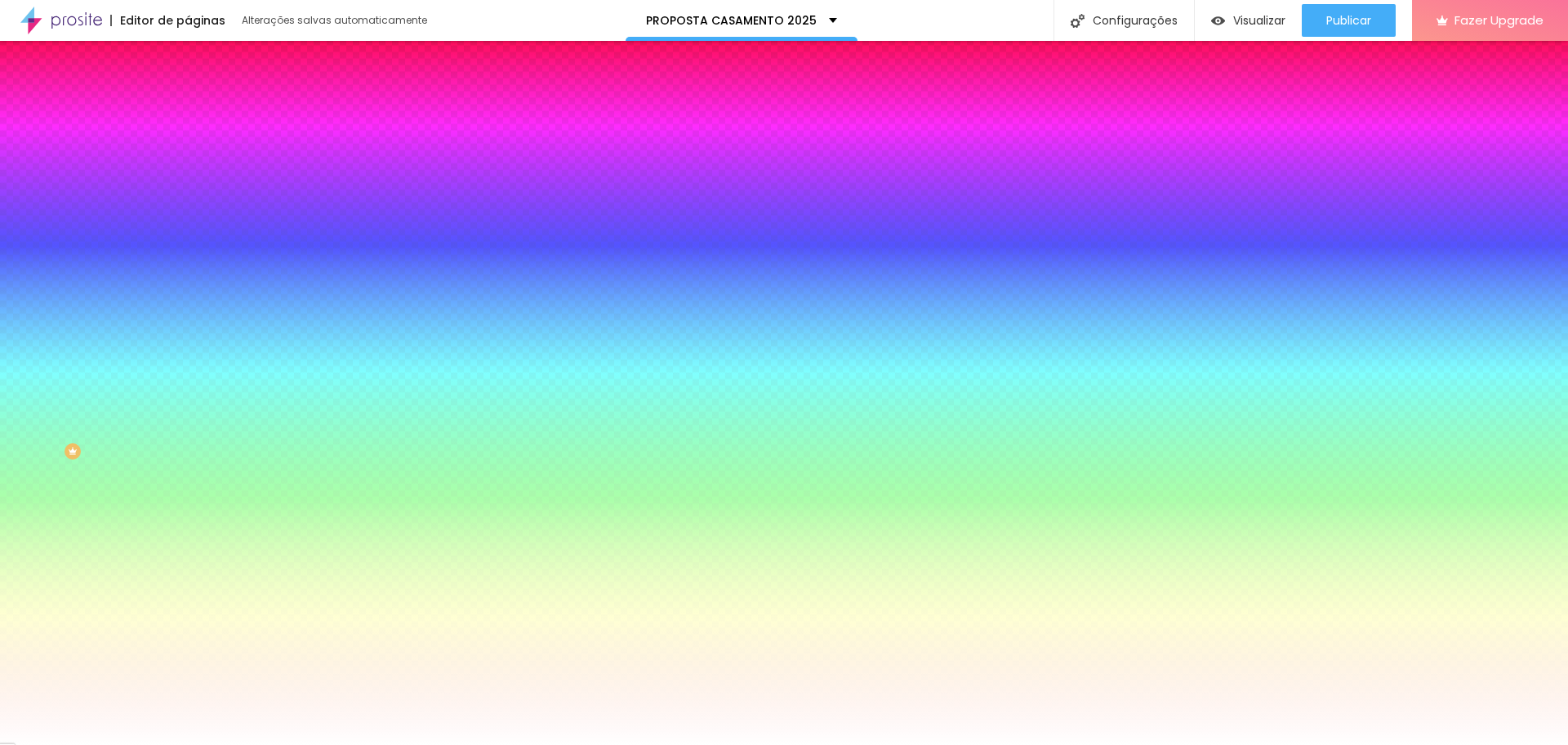
click at [203, 97] on span "Conteúdo" at bounding box center [228, 89] width 51 height 14
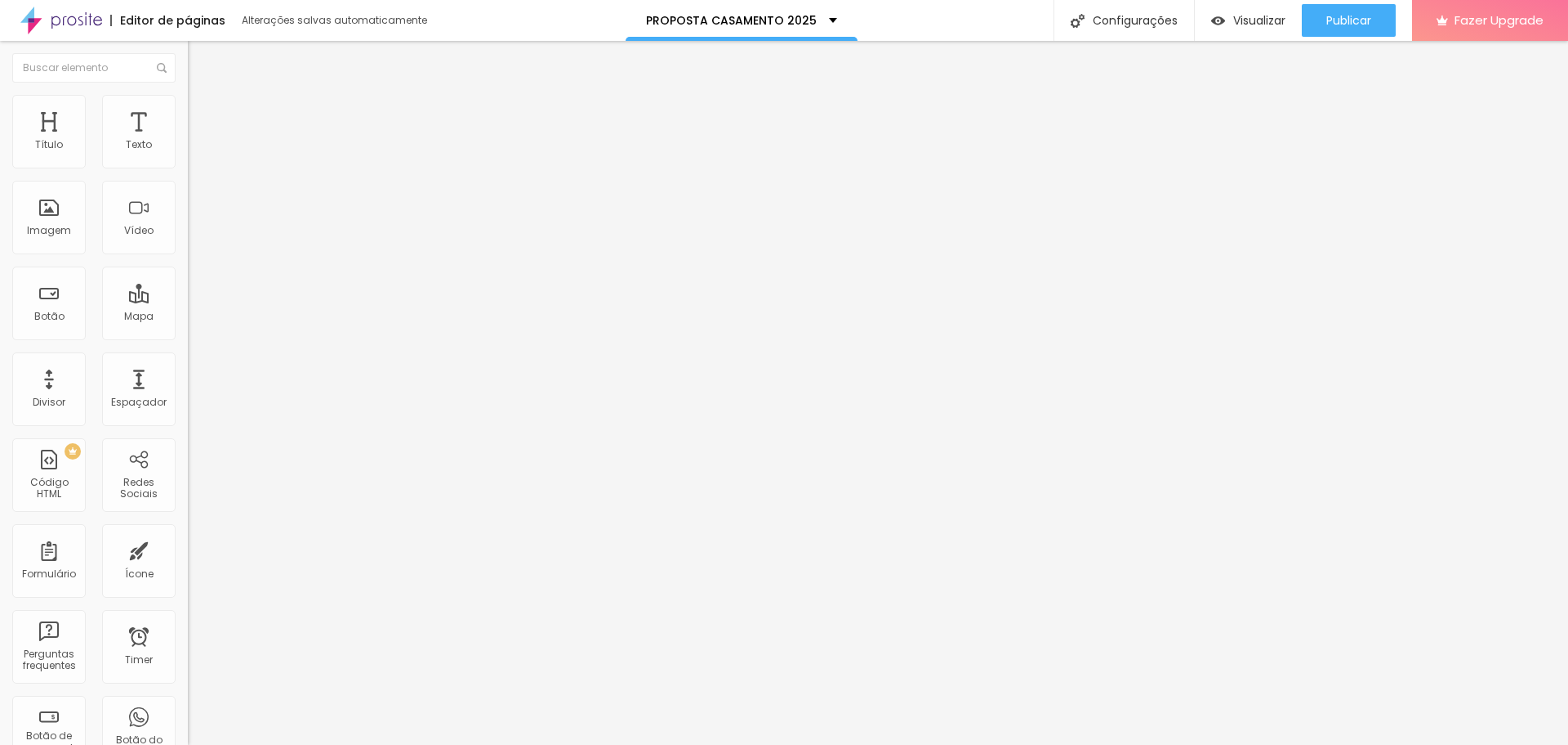
drag, startPoint x: 69, startPoint y: 303, endPoint x: 26, endPoint y: 303, distance: 43.0
click at [188, 189] on input "range" at bounding box center [240, 182] width 105 height 13
click at [188, 211] on img at bounding box center [193, 206] width 11 height 11
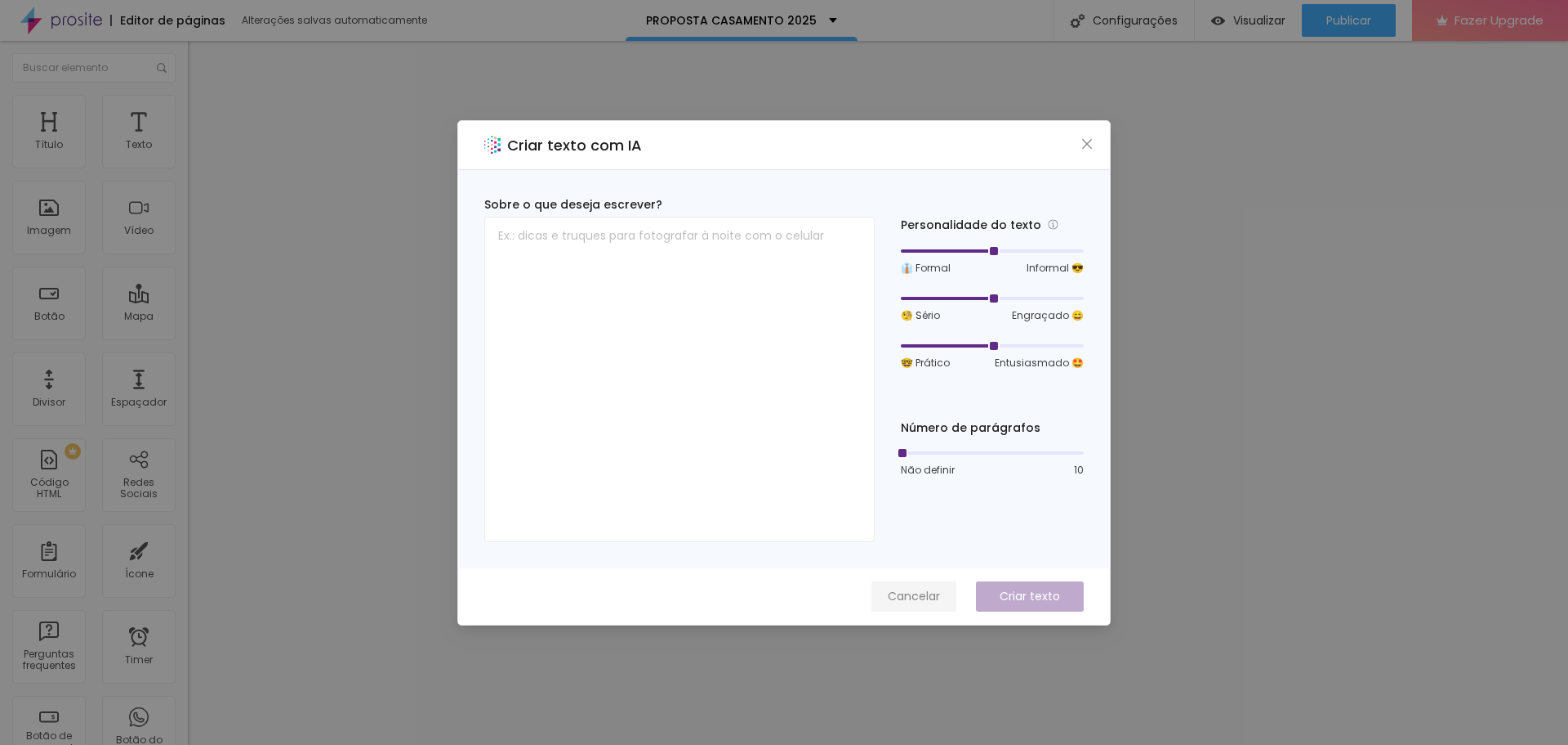
click at [915, 594] on span "Cancelar" at bounding box center [915, 597] width 53 height 17
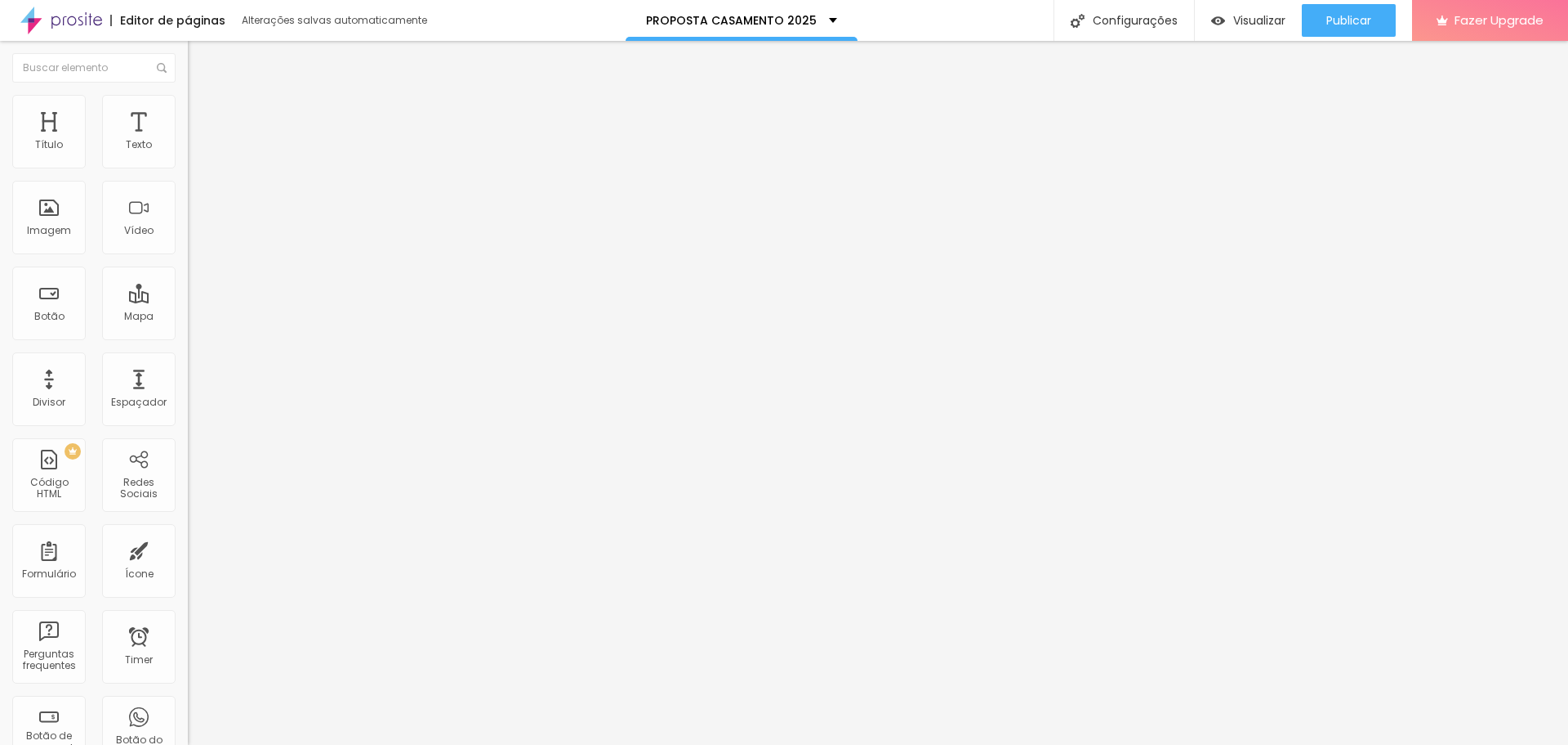
click at [188, 111] on li "Avançado" at bounding box center [282, 118] width 188 height 16
click at [188, 107] on li "Estilo" at bounding box center [282, 102] width 188 height 16
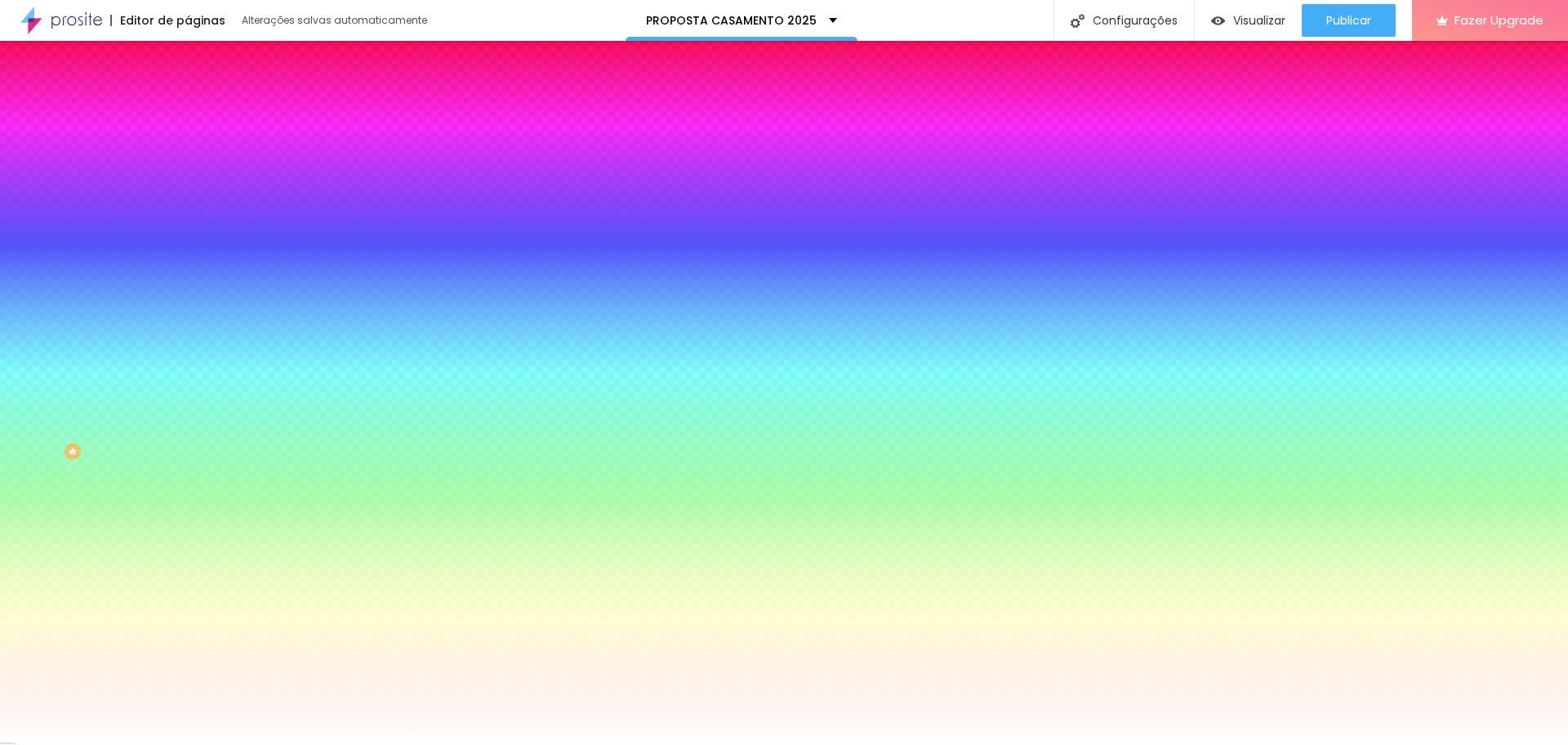
click at [188, 93] on img at bounding box center [195, 86] width 15 height 15
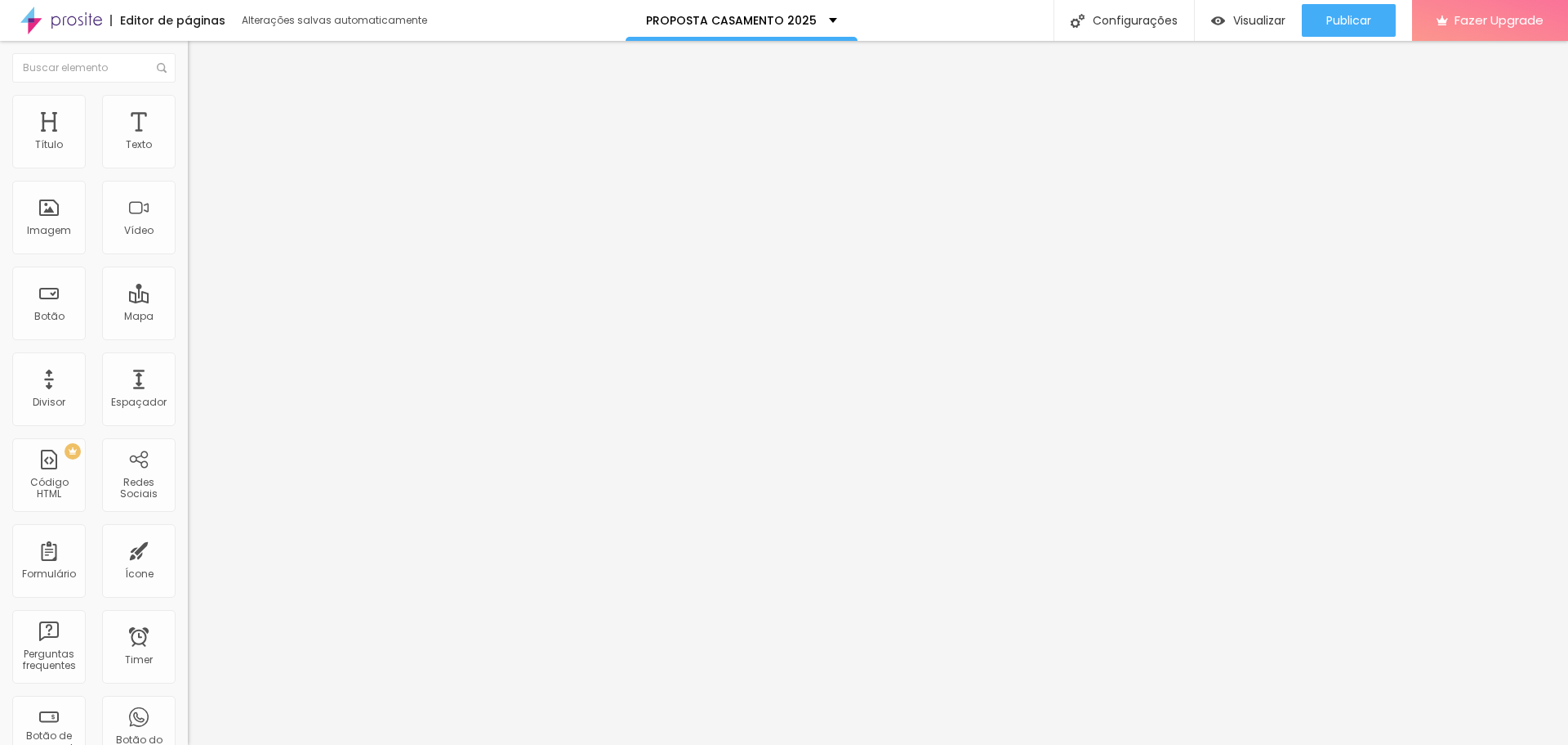
click at [188, 148] on icon at bounding box center [192, 144] width 9 height 9
click at [200, 63] on img "button" at bounding box center [207, 60] width 13 height 13
click at [1124, 6] on div "Configurações" at bounding box center [1124, 21] width 141 height 41
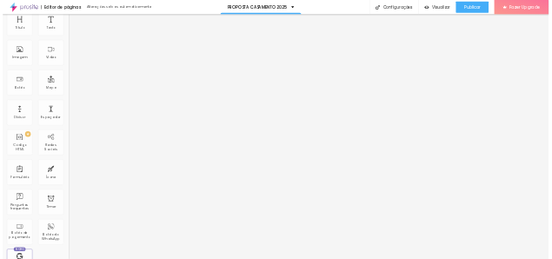
scroll to position [0, 0]
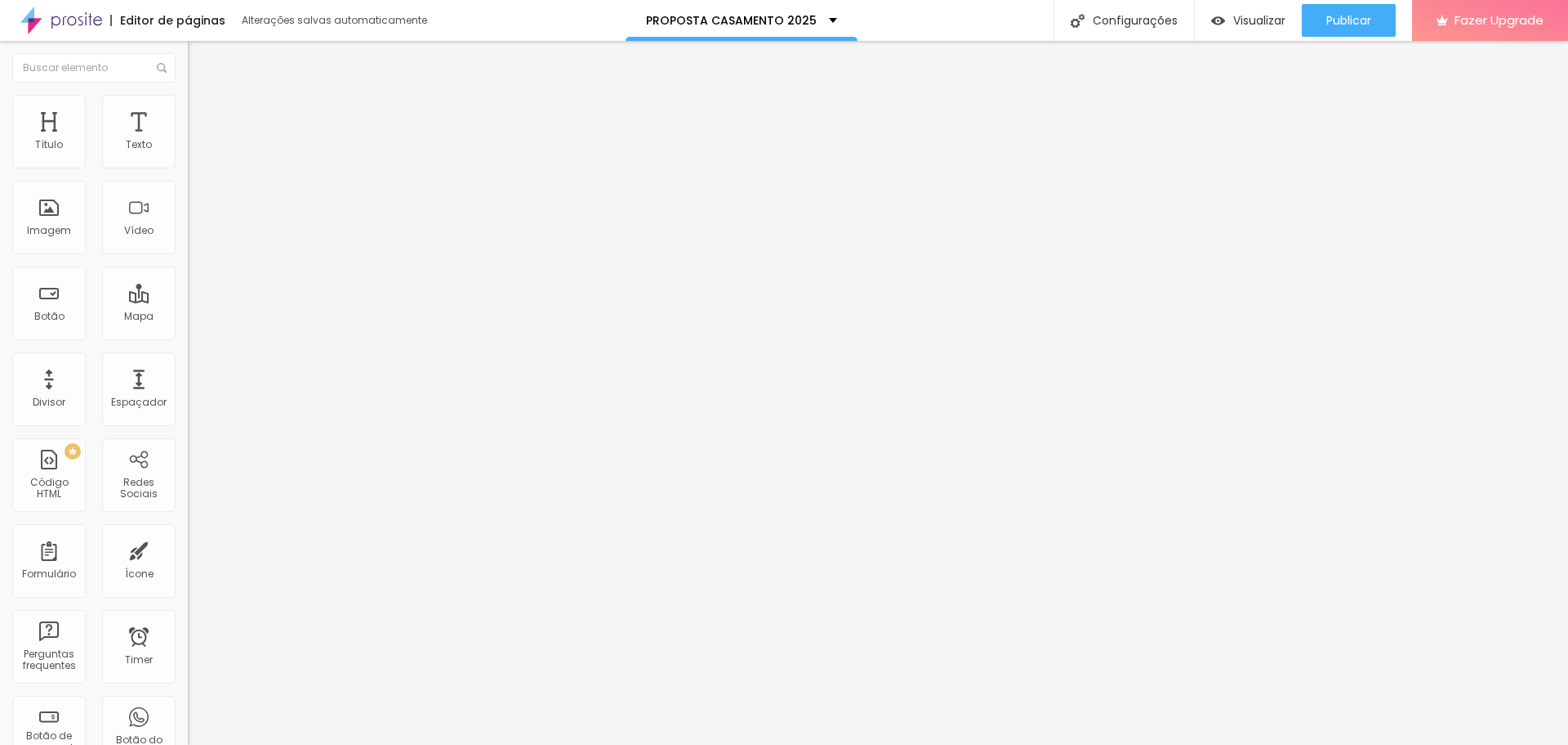
click at [188, 105] on img at bounding box center [195, 102] width 15 height 15
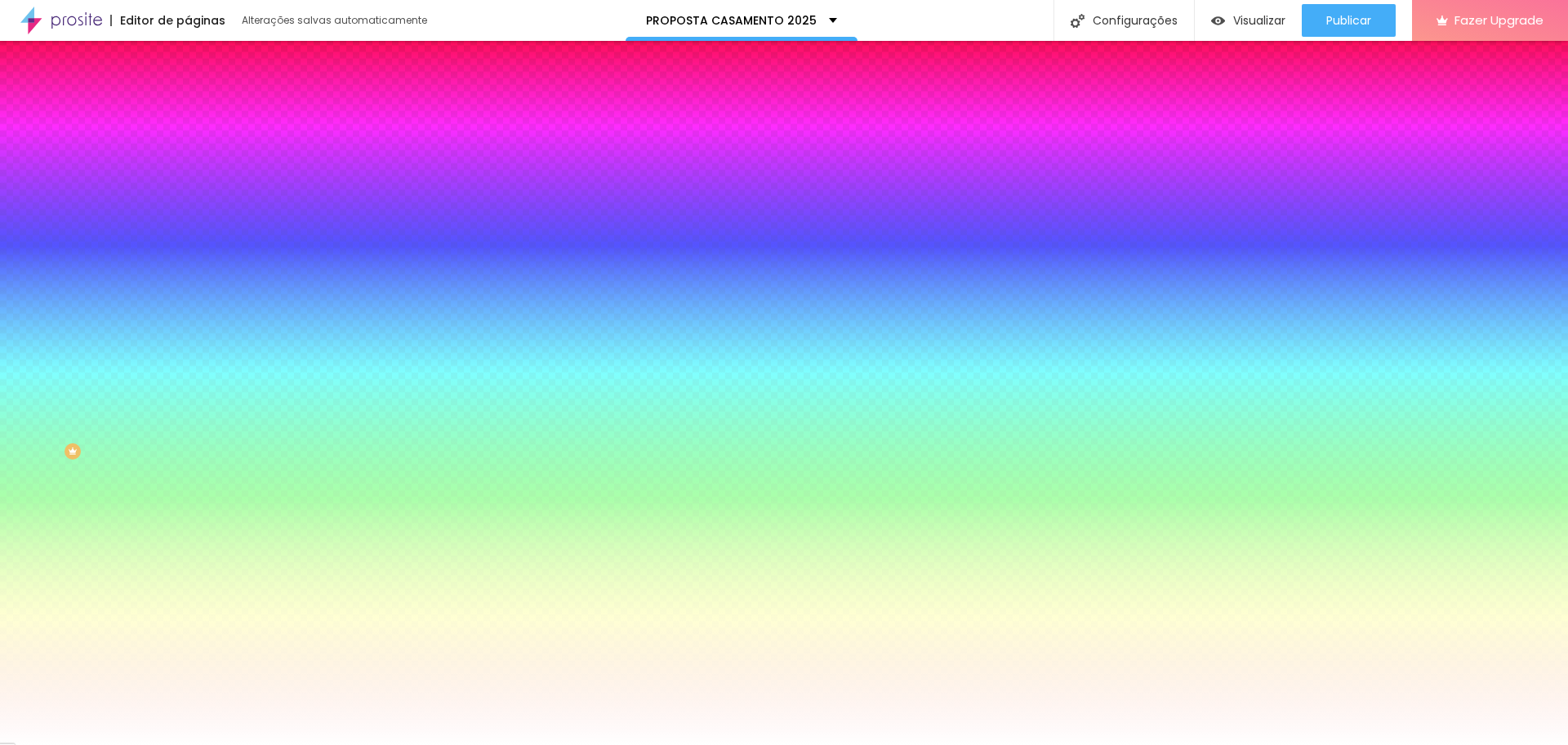
click at [188, 328] on img at bounding box center [282, 422] width 188 height 188
click at [188, 527] on div "Cor de fundo Voltar ao padrão #FFFFFF" at bounding box center [282, 550] width 188 height 45
click at [194, 539] on icon "button" at bounding box center [200, 545] width 11 height 11
click at [188, 246] on button "button" at bounding box center [199, 255] width 23 height 17
click at [110, 744] on div at bounding box center [784, 745] width 1568 height 0
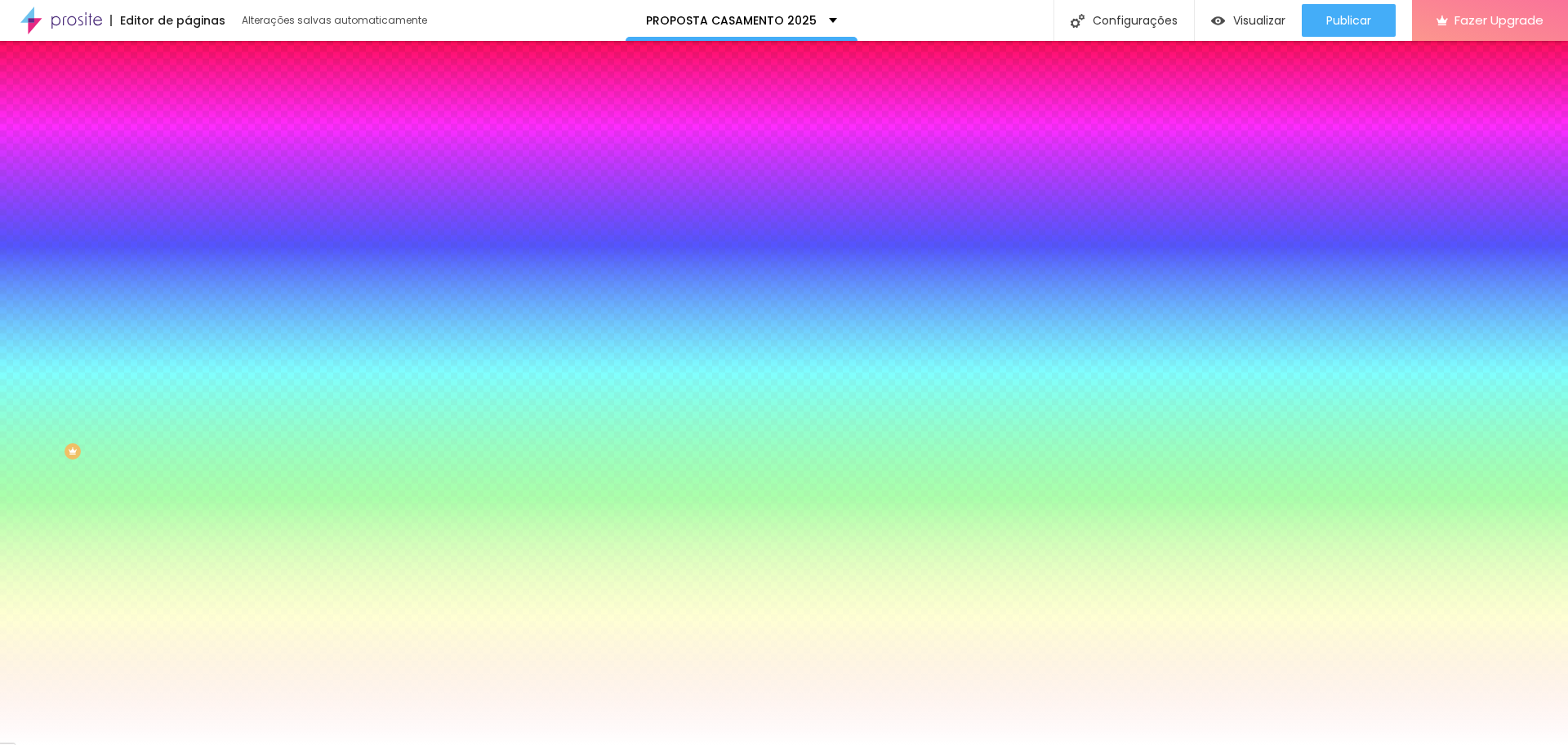
click at [188, 156] on div at bounding box center [282, 156] width 188 height 0
drag, startPoint x: 111, startPoint y: 199, endPoint x: 142, endPoint y: 216, distance: 35.4
click at [188, 173] on div at bounding box center [282, 173] width 188 height 0
click at [188, 159] on input "#BF0000" at bounding box center [285, 163] width 196 height 16
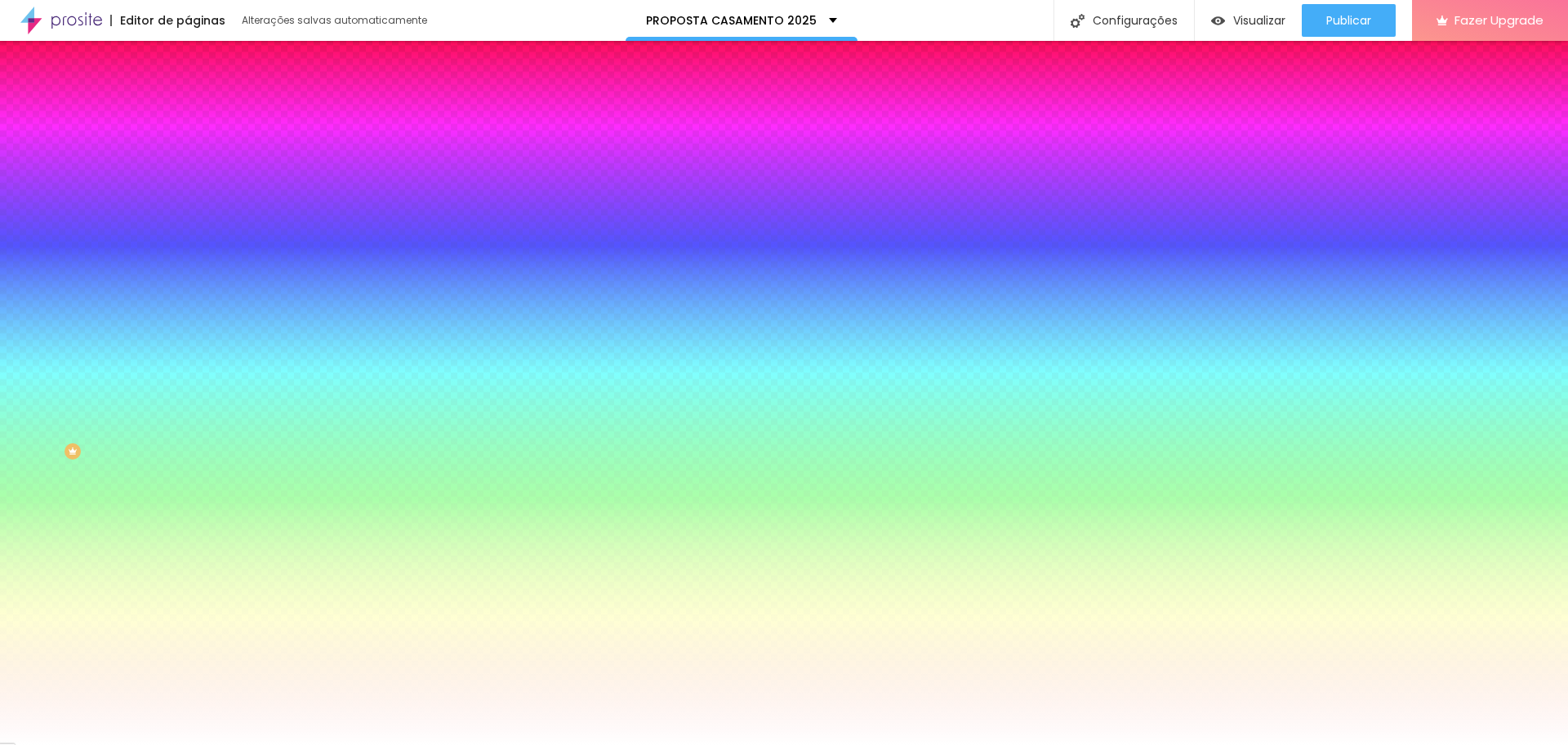
paste input "00B8F"
click at [188, 182] on div "Tipografia" at bounding box center [282, 178] width 188 height 9
click at [188, 161] on input "#00B8F" at bounding box center [285, 163] width 196 height 16
click at [194, 151] on icon "button" at bounding box center [200, 146] width 11 height 11
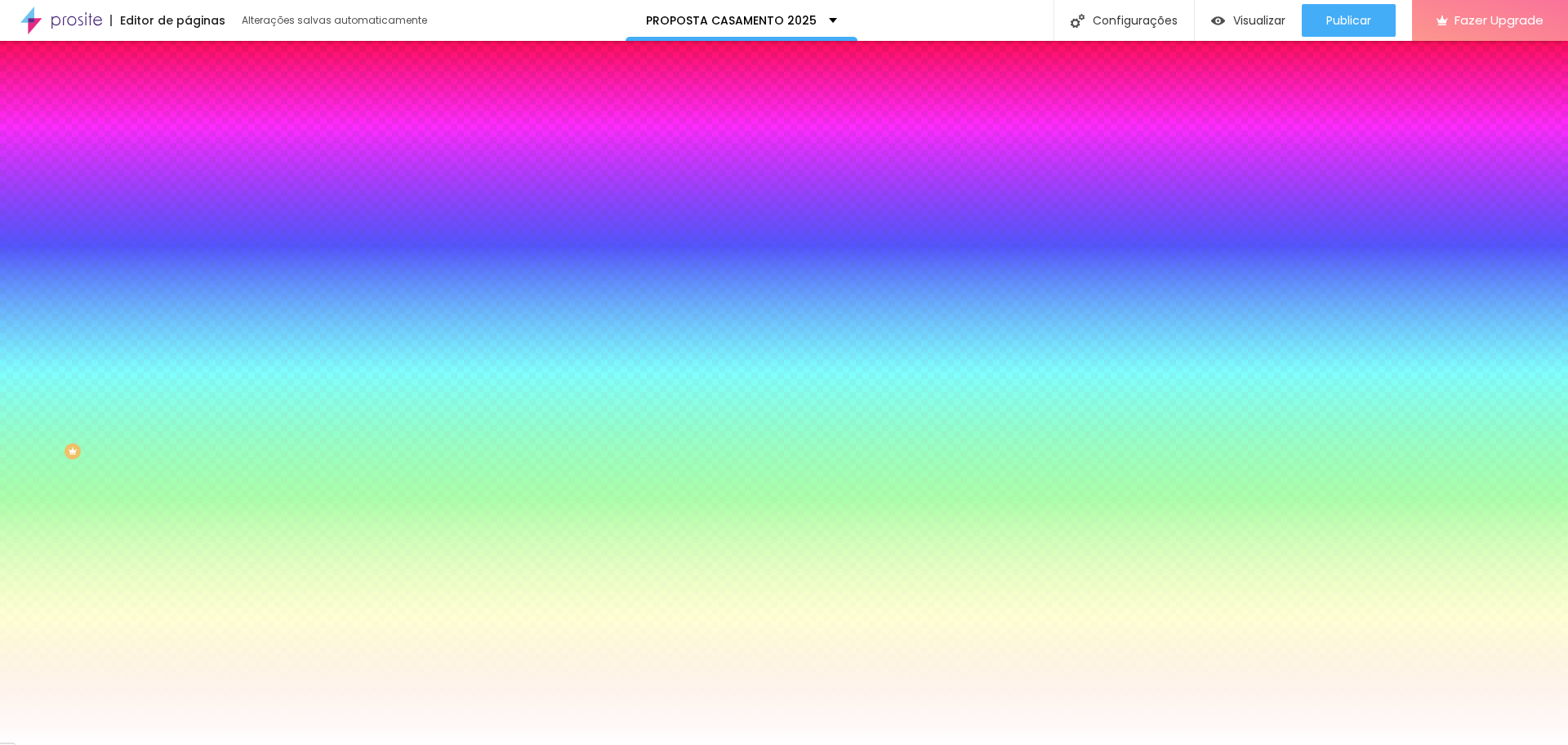
click at [194, 151] on icon "button" at bounding box center [200, 146] width 11 height 11
click at [188, 156] on div at bounding box center [282, 156] width 188 height 0
click at [188, 164] on input "#00B8F" at bounding box center [285, 163] width 196 height 16
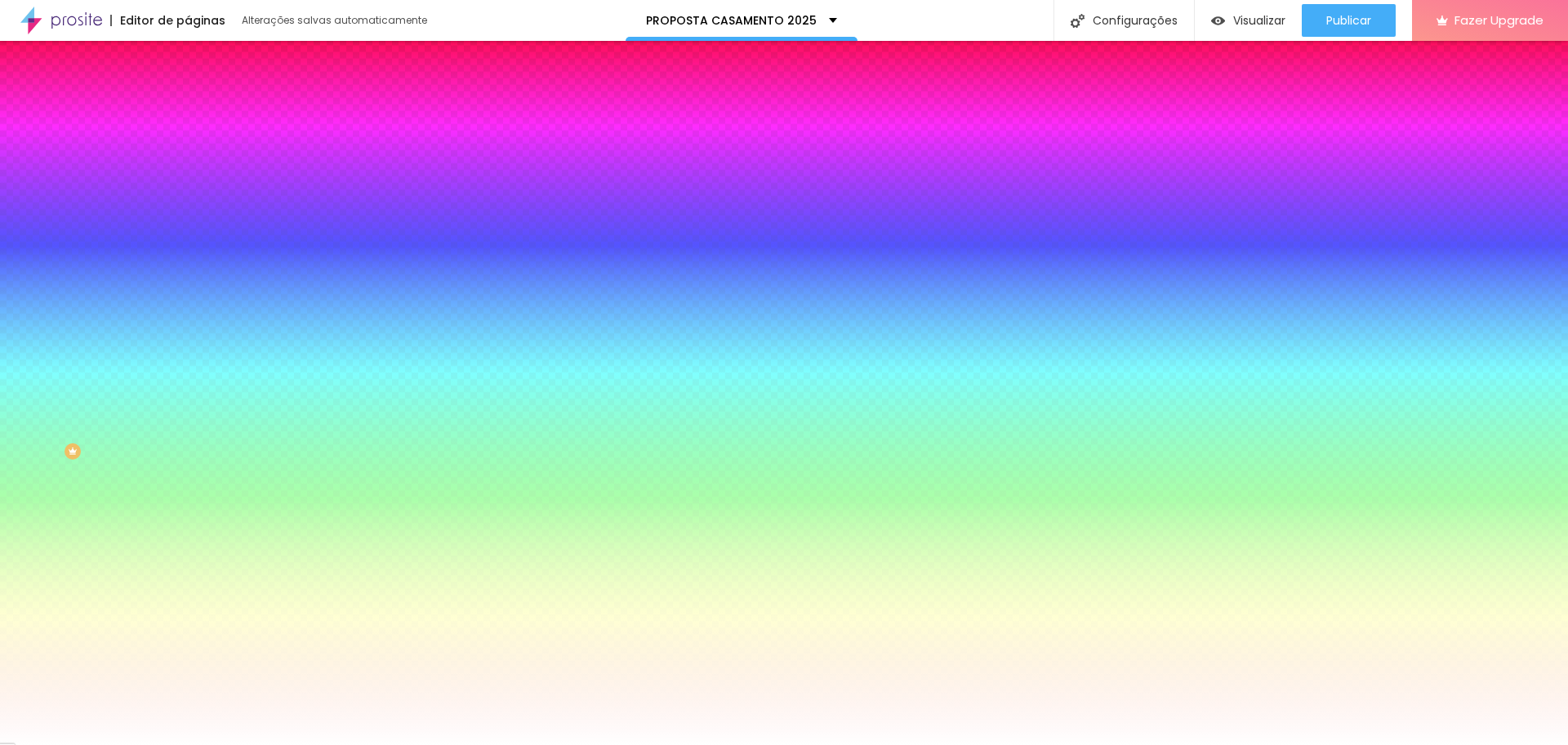
click at [188, 156] on div at bounding box center [282, 156] width 188 height 0
drag, startPoint x: 167, startPoint y: 163, endPoint x: 123, endPoint y: 163, distance: 44.0
click at [188, 163] on div "#00B8F" at bounding box center [282, 163] width 188 height 16
paste input "F"
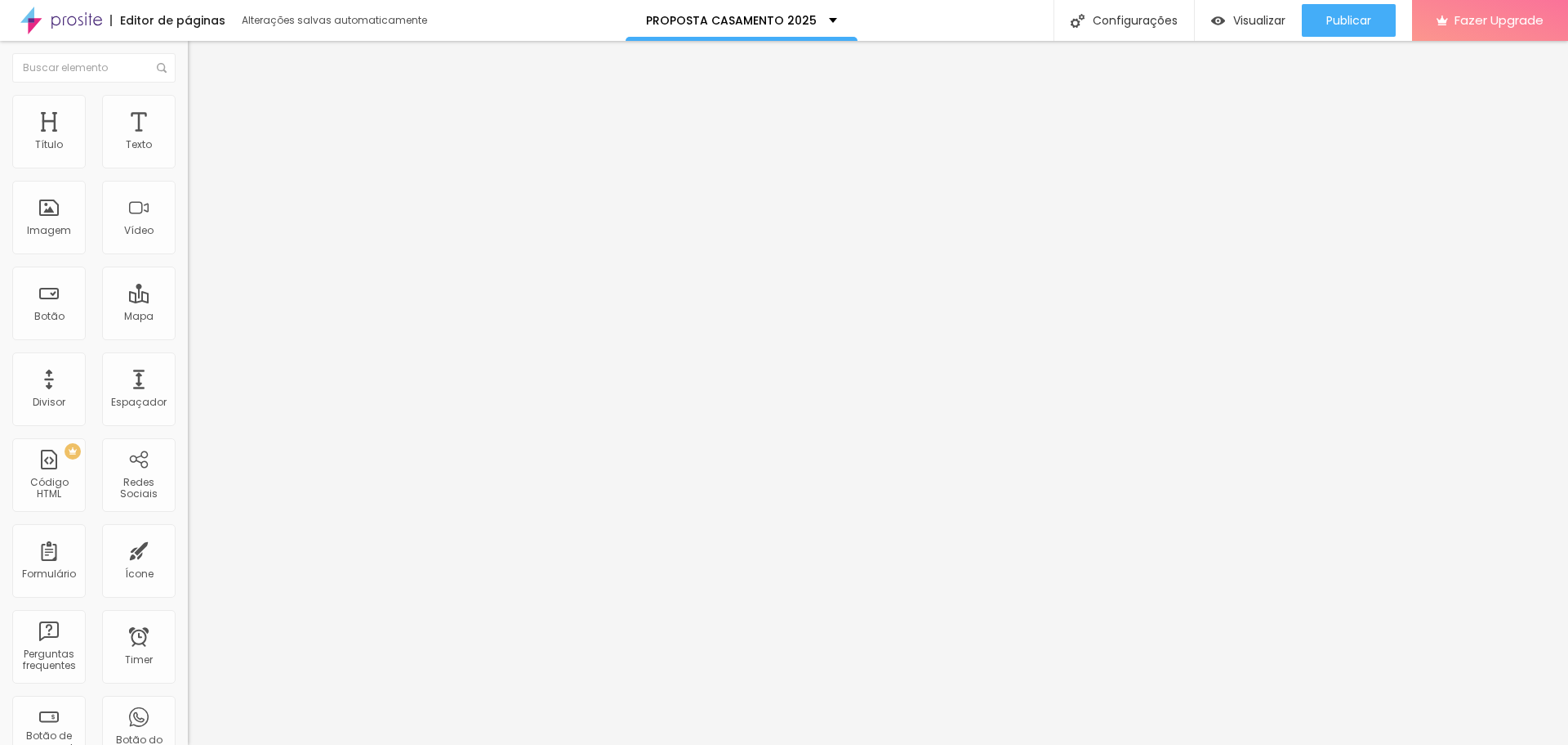
click at [188, 103] on img at bounding box center [195, 102] width 15 height 15
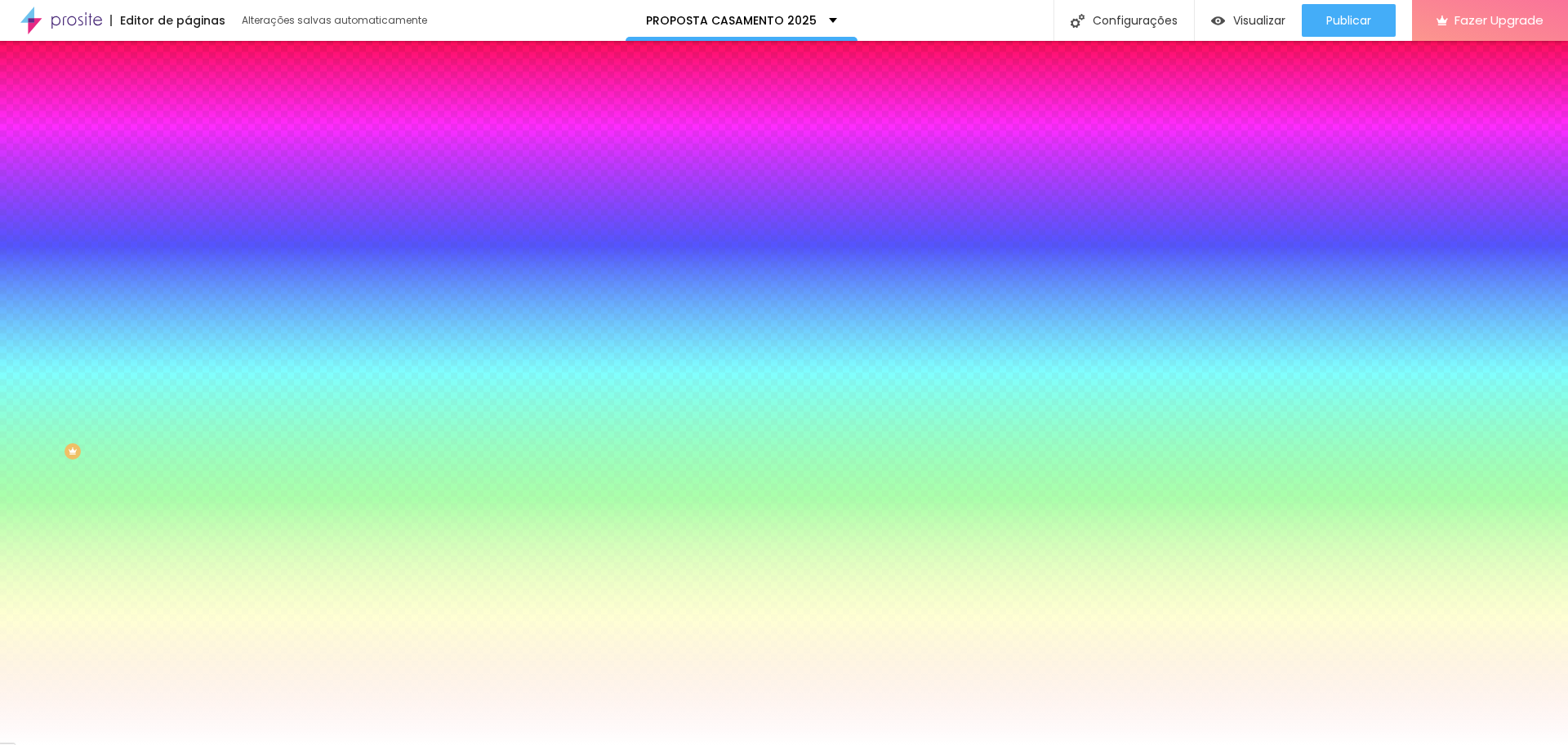
drag, startPoint x: 39, startPoint y: 276, endPoint x: 18, endPoint y: 276, distance: 21.0
click at [188, 452] on input "range" at bounding box center [240, 458] width 105 height 13
click at [188, 111] on img at bounding box center [195, 118] width 15 height 15
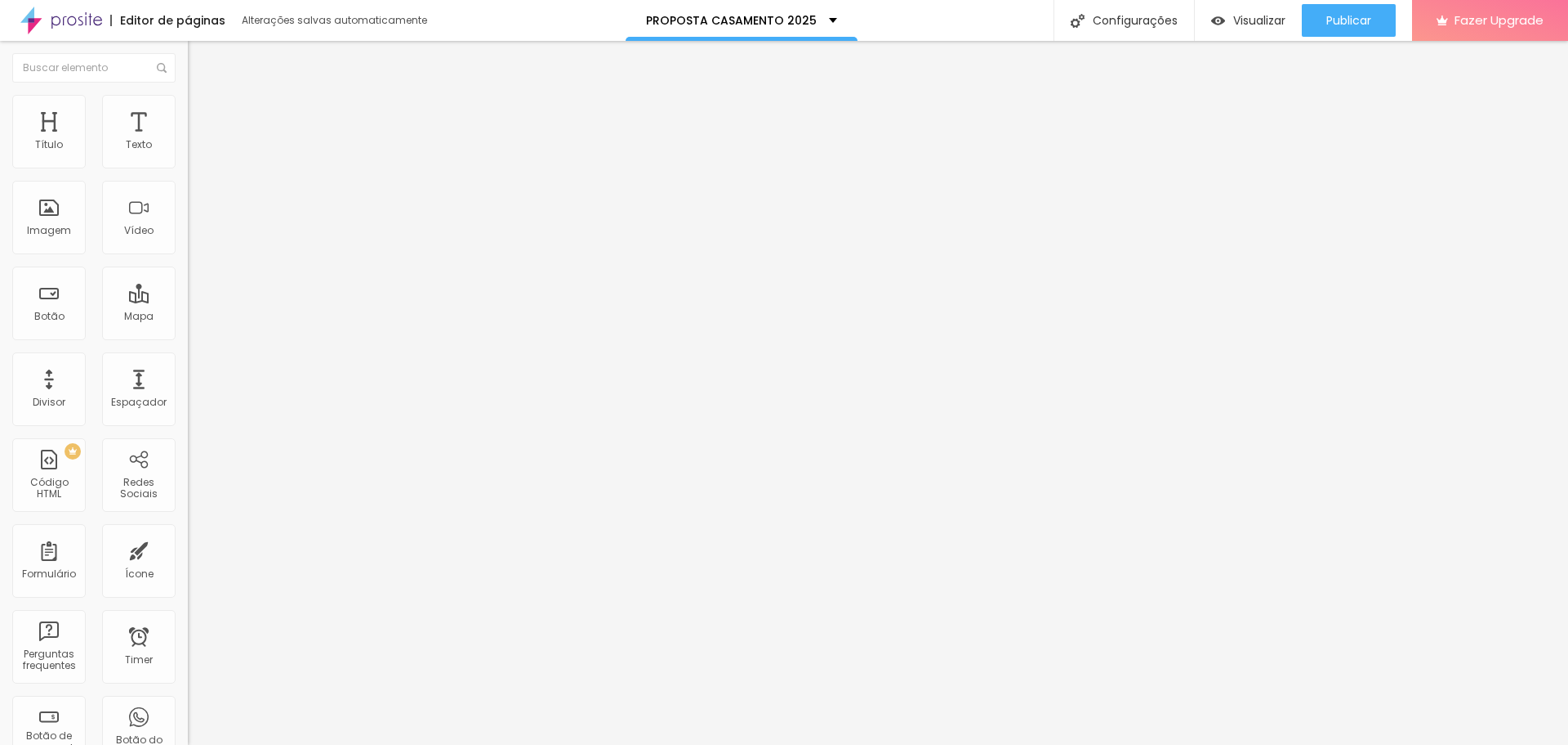
click at [188, 318] on input "range" at bounding box center [240, 324] width 105 height 13
click at [188, 549] on input "range" at bounding box center [240, 555] width 105 height 13
click at [203, 111] on span "Estilo" at bounding box center [215, 105] width 25 height 14
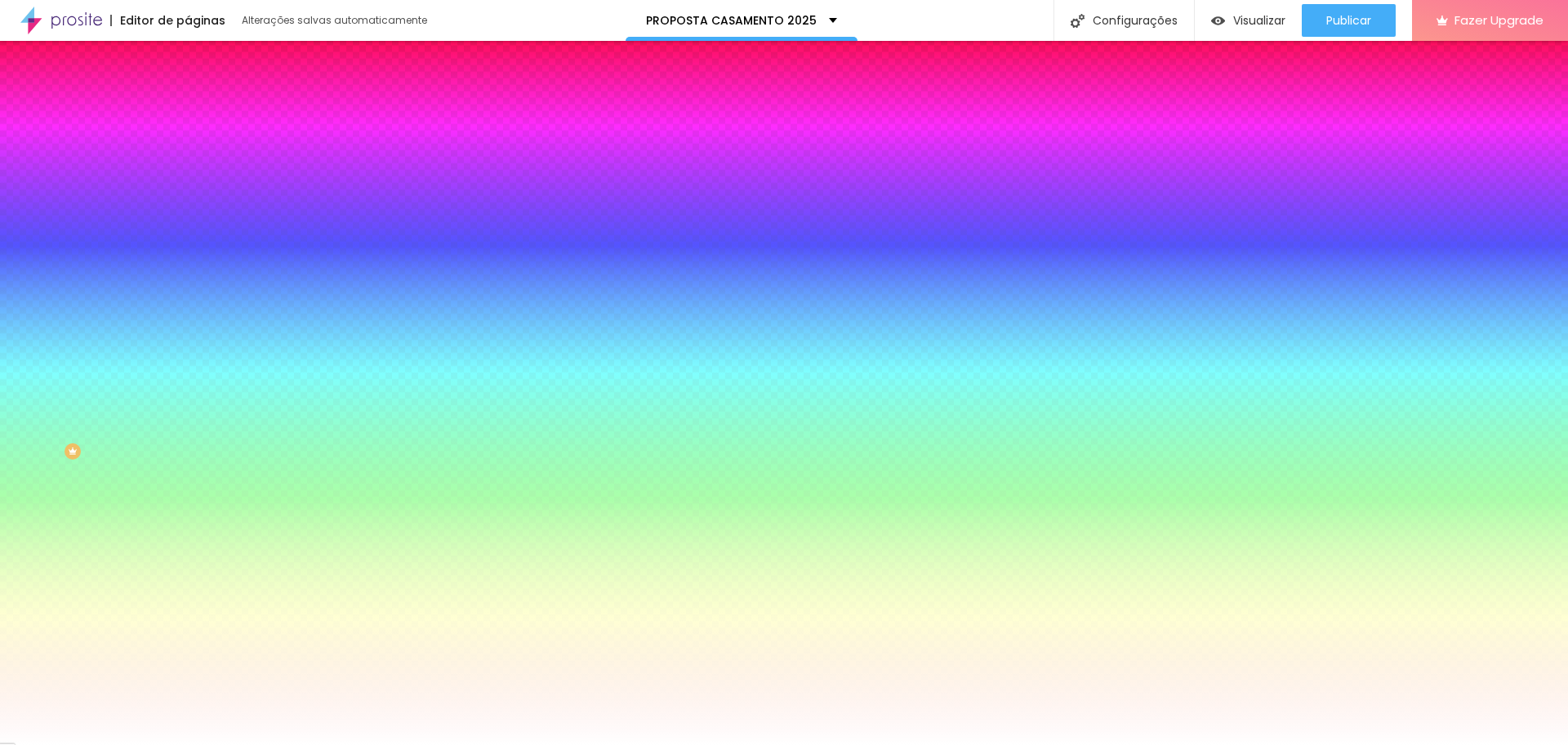
click at [188, 95] on li "Conteúdo" at bounding box center [282, 86] width 188 height 16
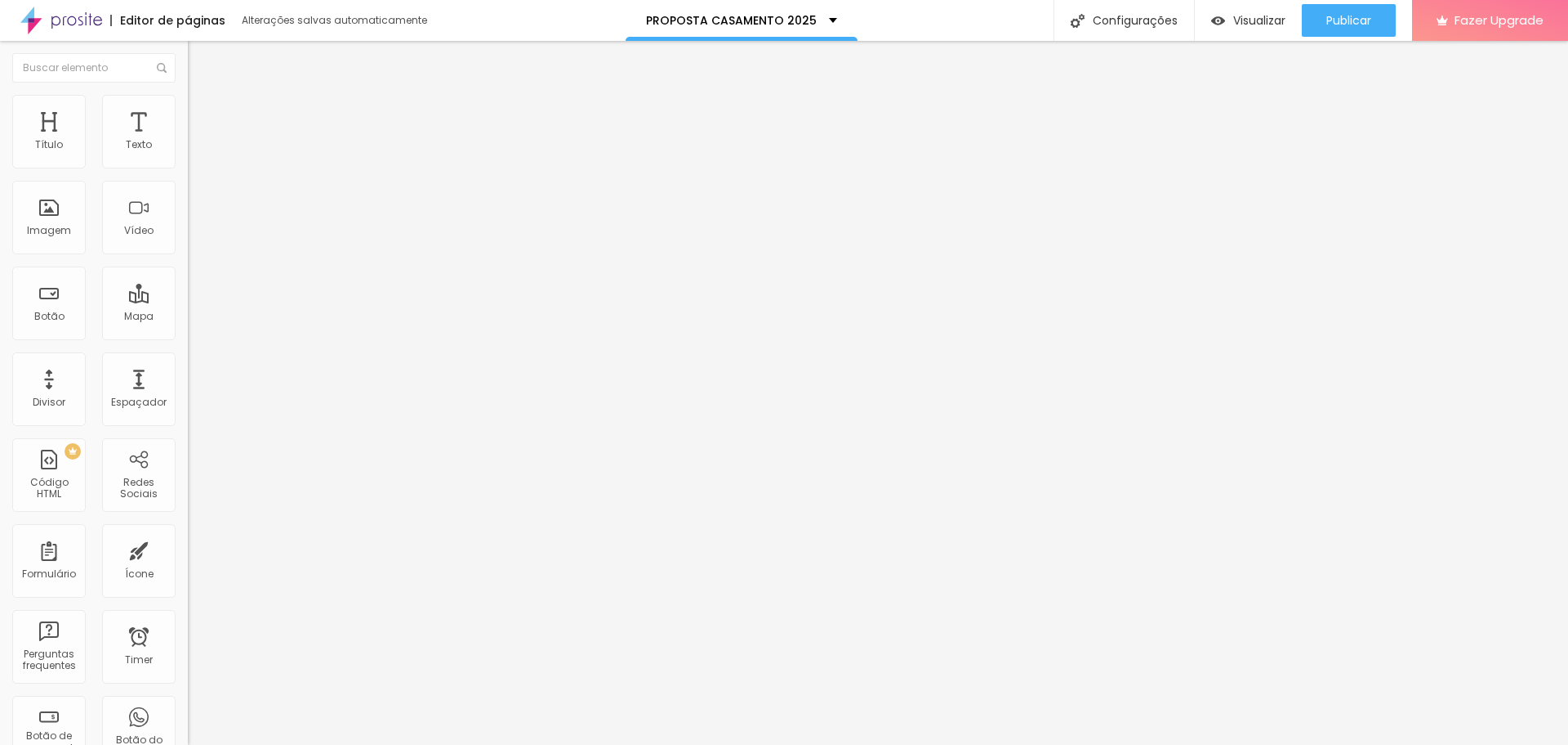
click at [188, 166] on img at bounding box center [193, 169] width 11 height 11
click at [188, 162] on img at bounding box center [193, 156] width 11 height 11
click at [188, 107] on li "Estilo" at bounding box center [282, 102] width 188 height 16
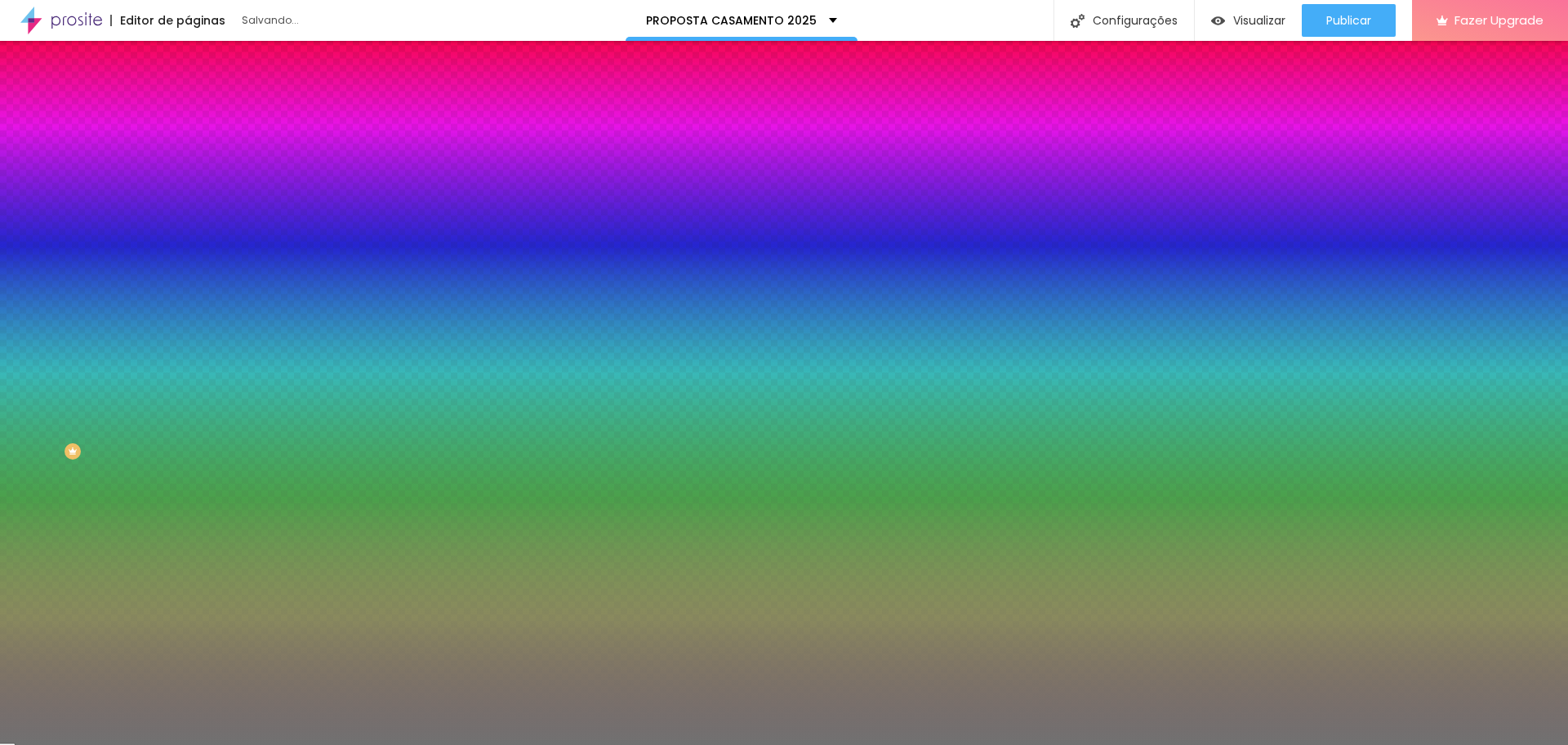
drag, startPoint x: 85, startPoint y: 214, endPoint x: 202, endPoint y: 207, distance: 117.2
click at [202, 207] on input "range" at bounding box center [240, 206] width 105 height 13
drag, startPoint x: 74, startPoint y: 257, endPoint x: 26, endPoint y: 255, distance: 48.0
click at [188, 255] on input "range" at bounding box center [240, 248] width 105 height 13
click at [188, 111] on li "Avançado" at bounding box center [282, 118] width 188 height 16
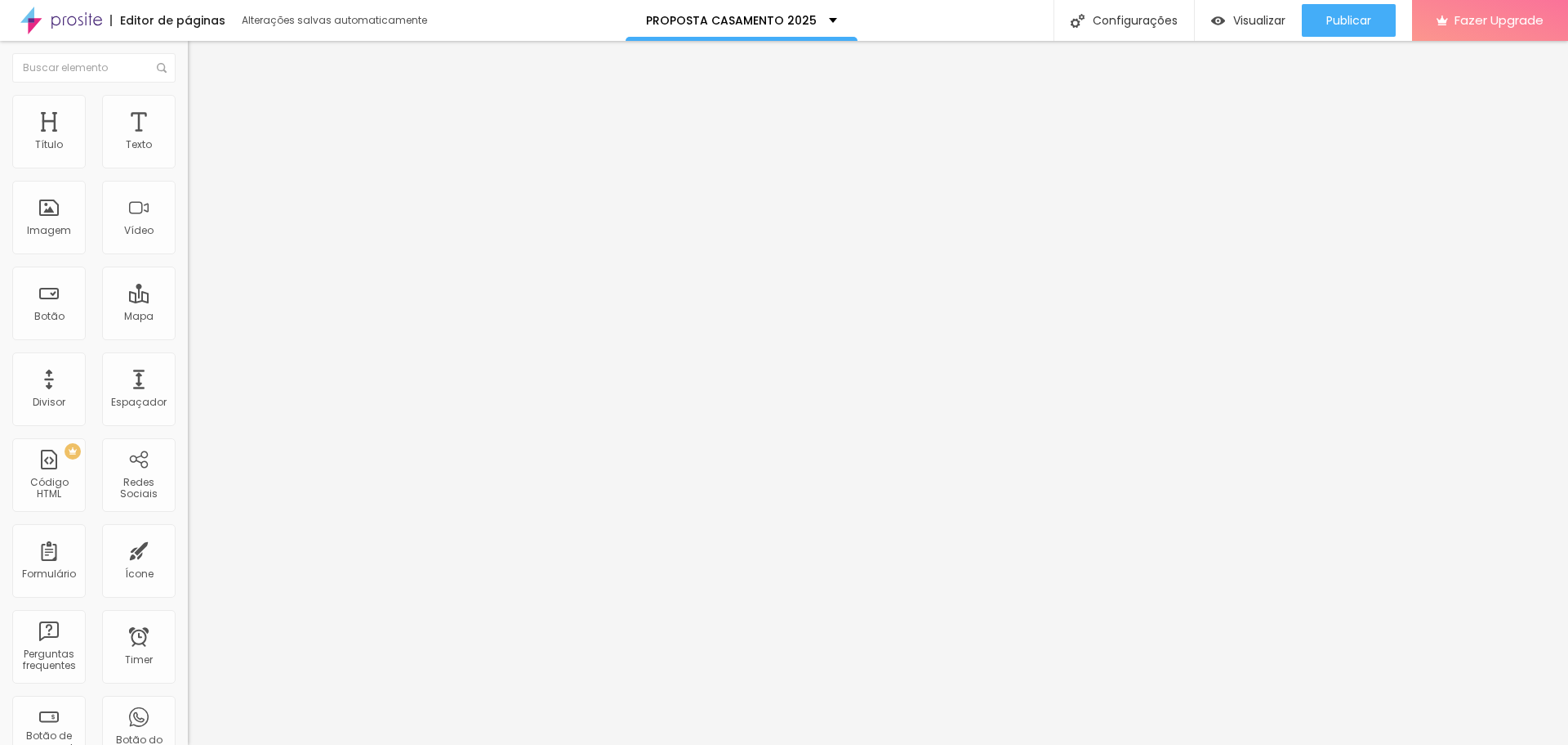
click at [188, 95] on li "Conteúdo" at bounding box center [282, 86] width 188 height 16
click at [188, 166] on img at bounding box center [193, 169] width 11 height 11
click at [188, 162] on img at bounding box center [193, 156] width 11 height 11
click at [188, 148] on img at bounding box center [193, 143] width 11 height 11
click at [188, 107] on li "Estilo" at bounding box center [282, 102] width 188 height 16
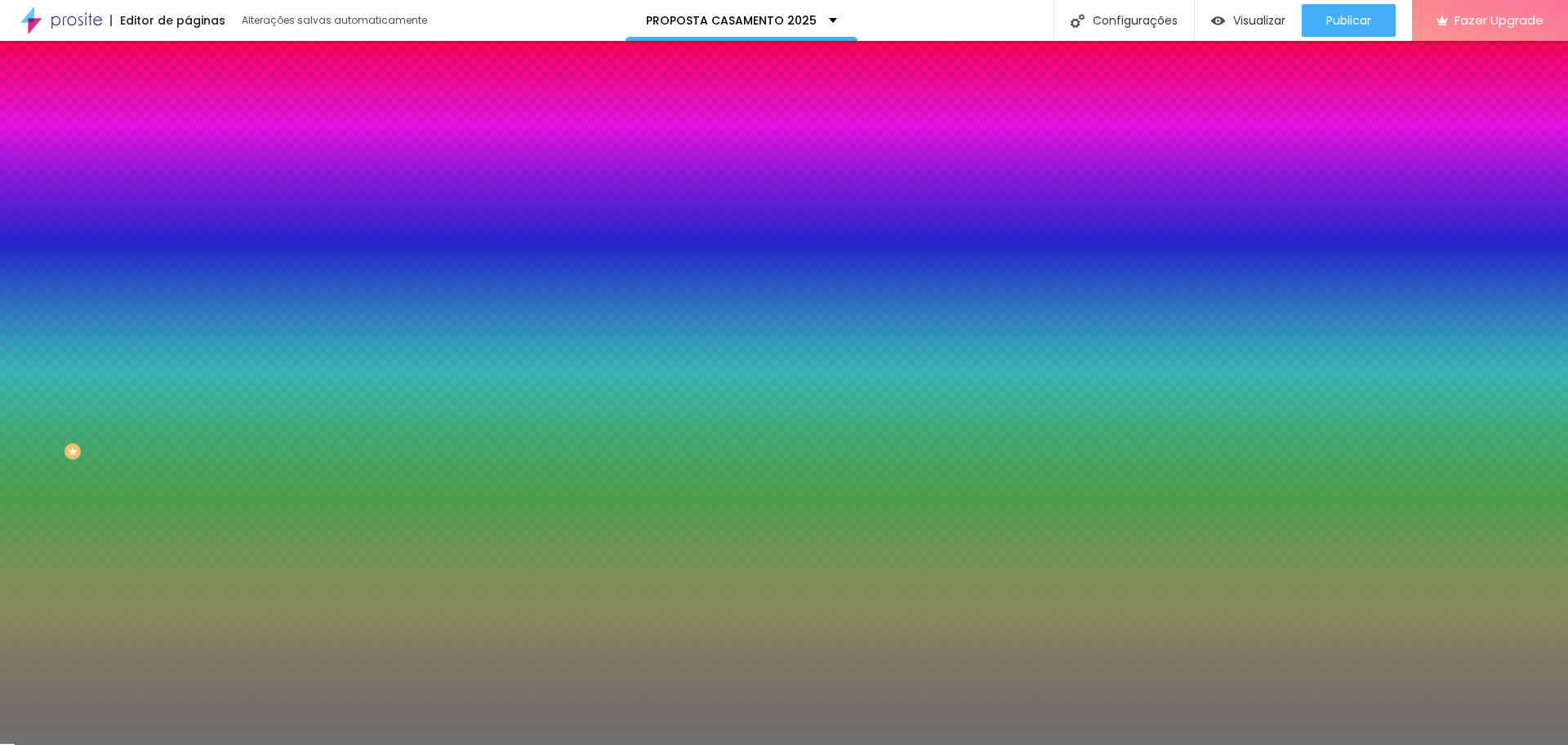
click at [188, 111] on li "Avançado" at bounding box center [282, 118] width 188 height 16
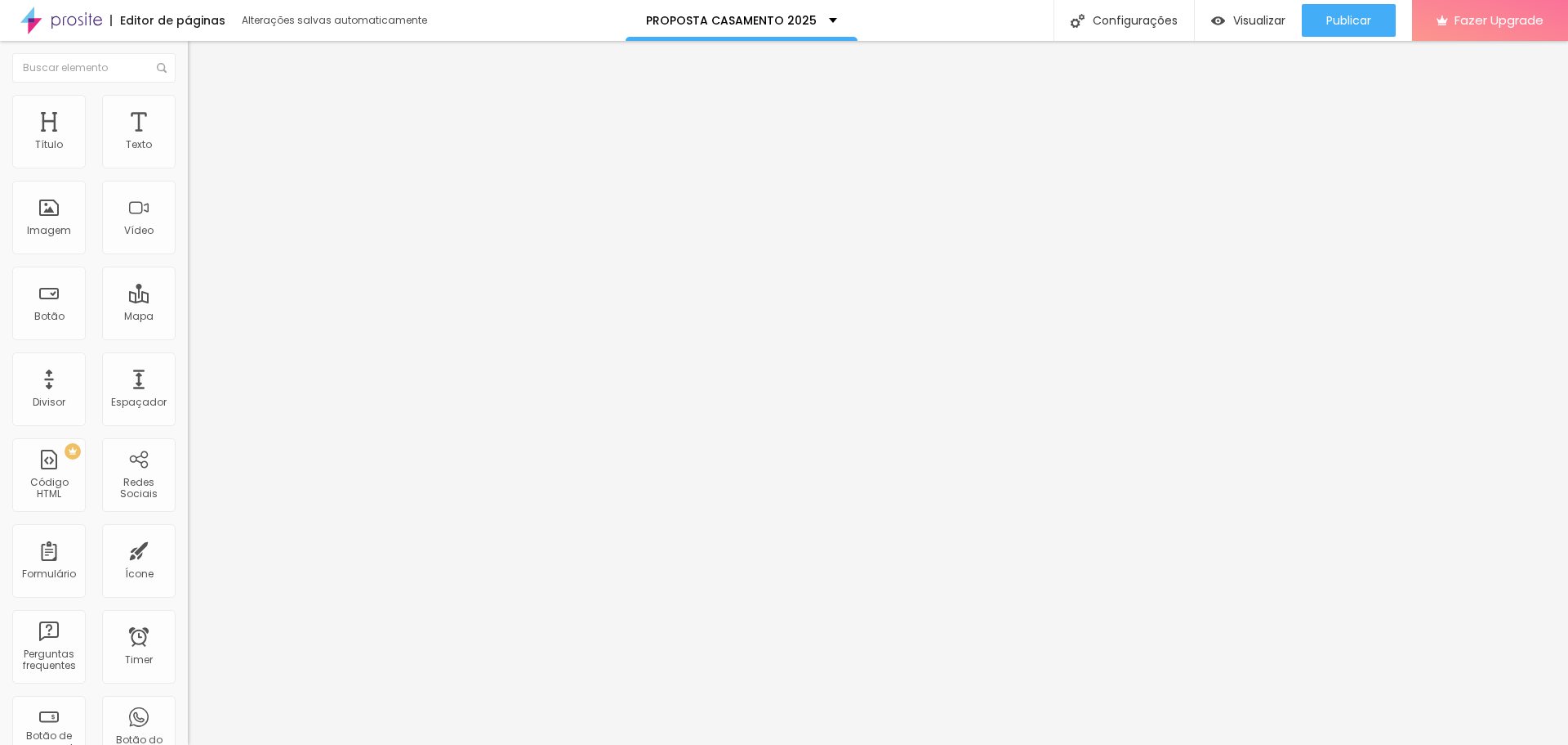
click at [188, 318] on input "range" at bounding box center [240, 324] width 105 height 13
drag, startPoint x: 54, startPoint y: 188, endPoint x: 25, endPoint y: 188, distance: 29.0
click at [188, 549] on input "range" at bounding box center [240, 555] width 105 height 13
drag, startPoint x: 60, startPoint y: 155, endPoint x: 8, endPoint y: 155, distance: 52.0
click at [188, 318] on input "range" at bounding box center [240, 324] width 105 height 13
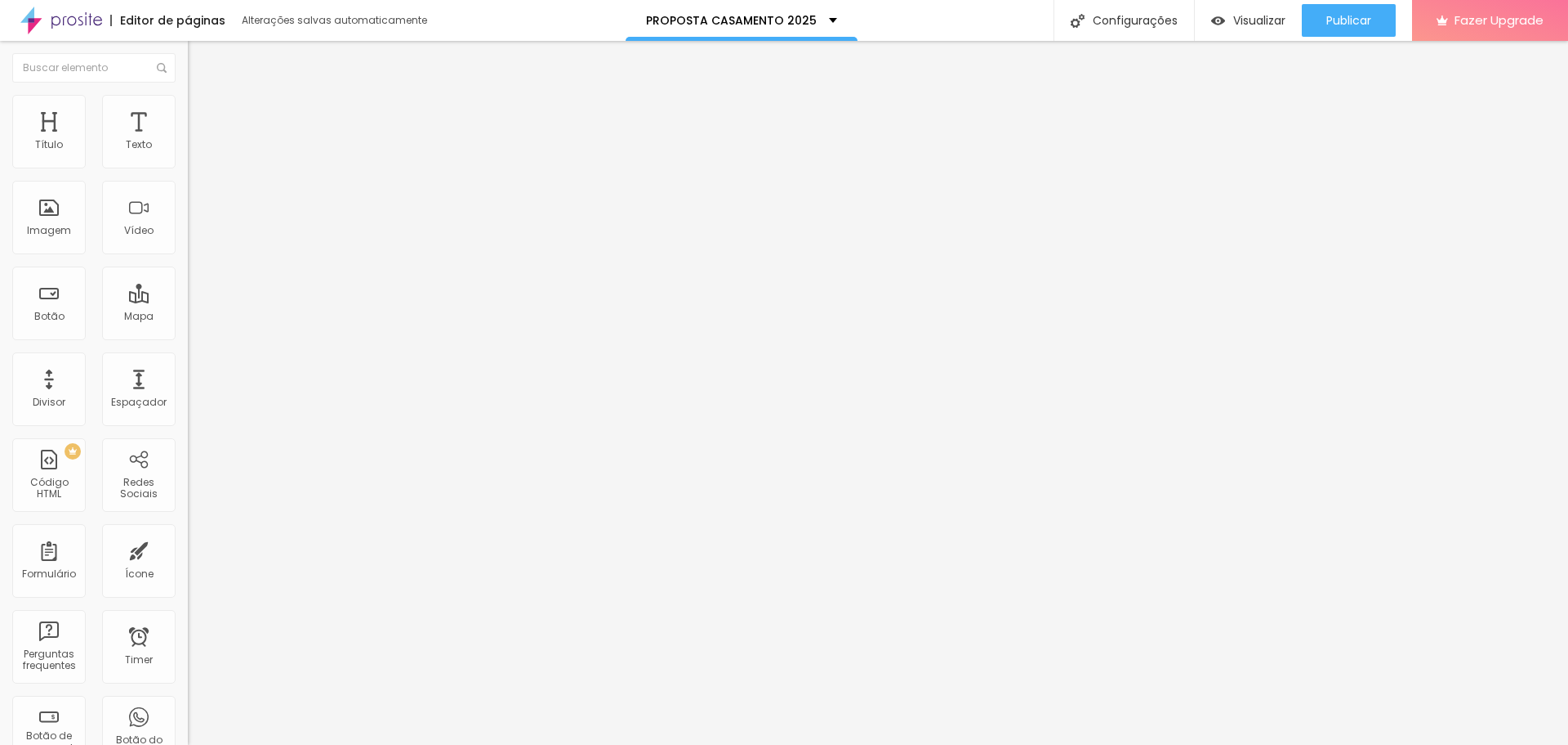
click at [203, 113] on span "Estilo" at bounding box center [215, 105] width 25 height 14
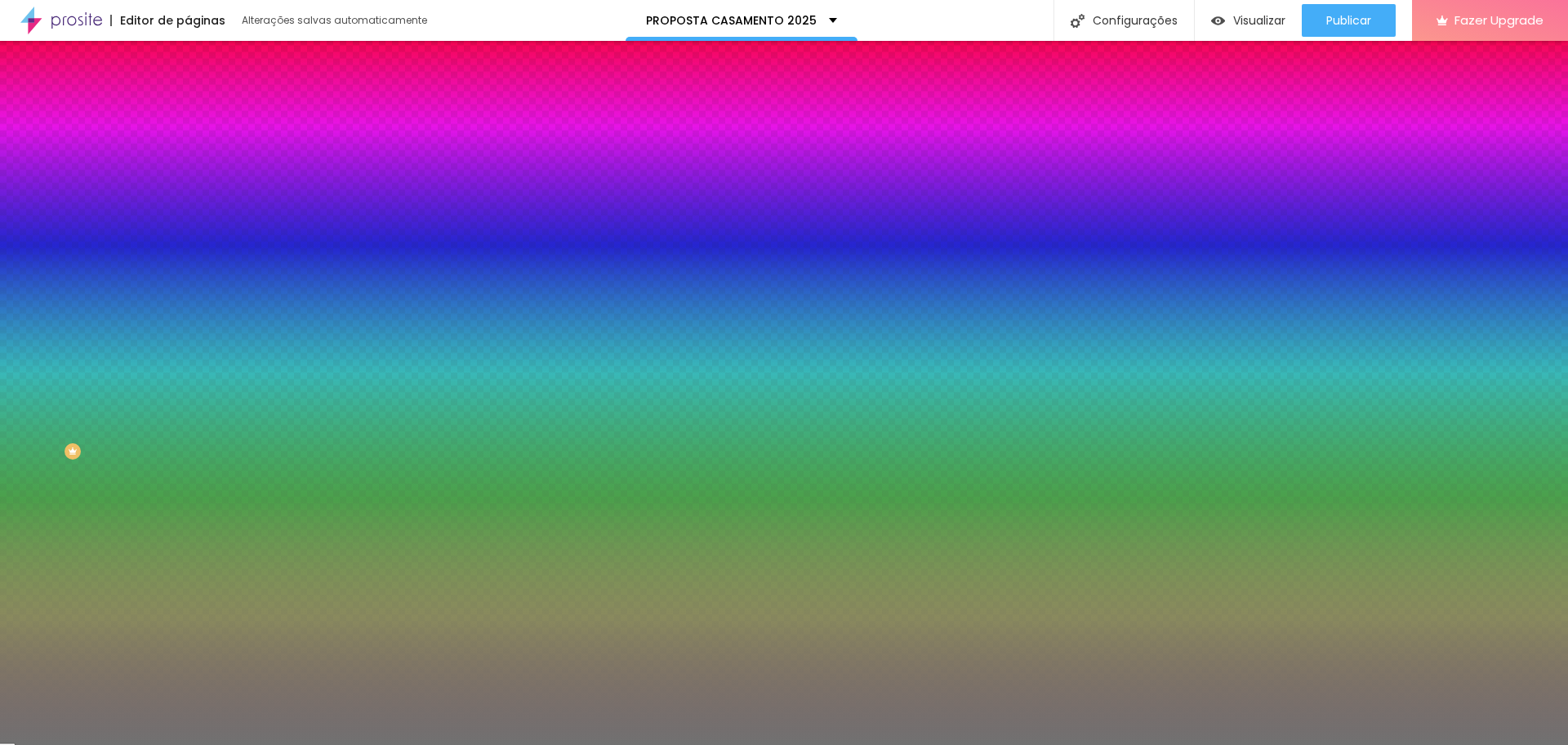
click at [188, 255] on input "range" at bounding box center [240, 248] width 105 height 13
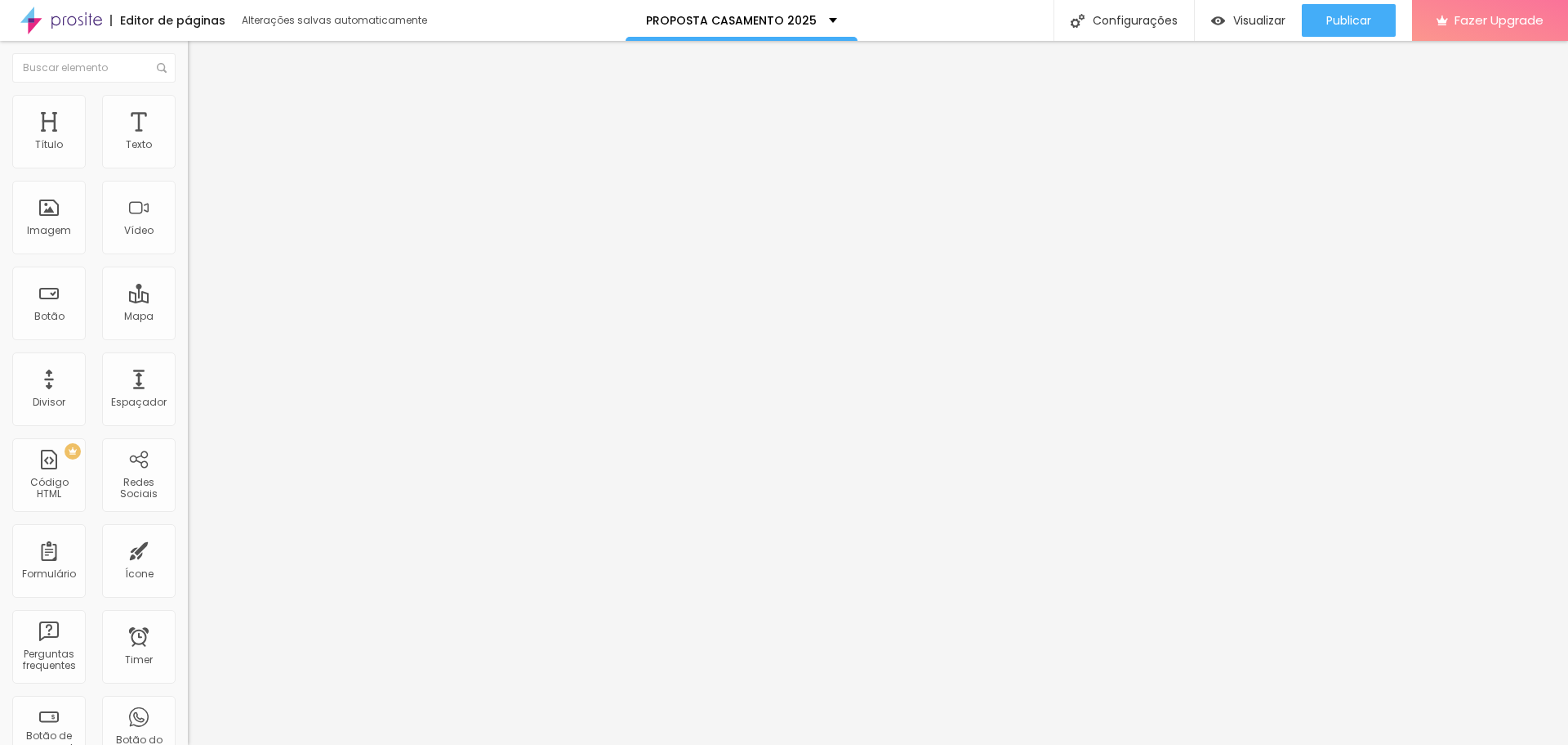
click at [188, 102] on img at bounding box center [195, 102] width 15 height 15
click at [200, 55] on img "button" at bounding box center [207, 60] width 13 height 13
click at [188, 104] on img at bounding box center [195, 102] width 15 height 15
click at [188, 93] on img at bounding box center [195, 86] width 15 height 15
click at [200, 56] on img "button" at bounding box center [207, 60] width 13 height 13
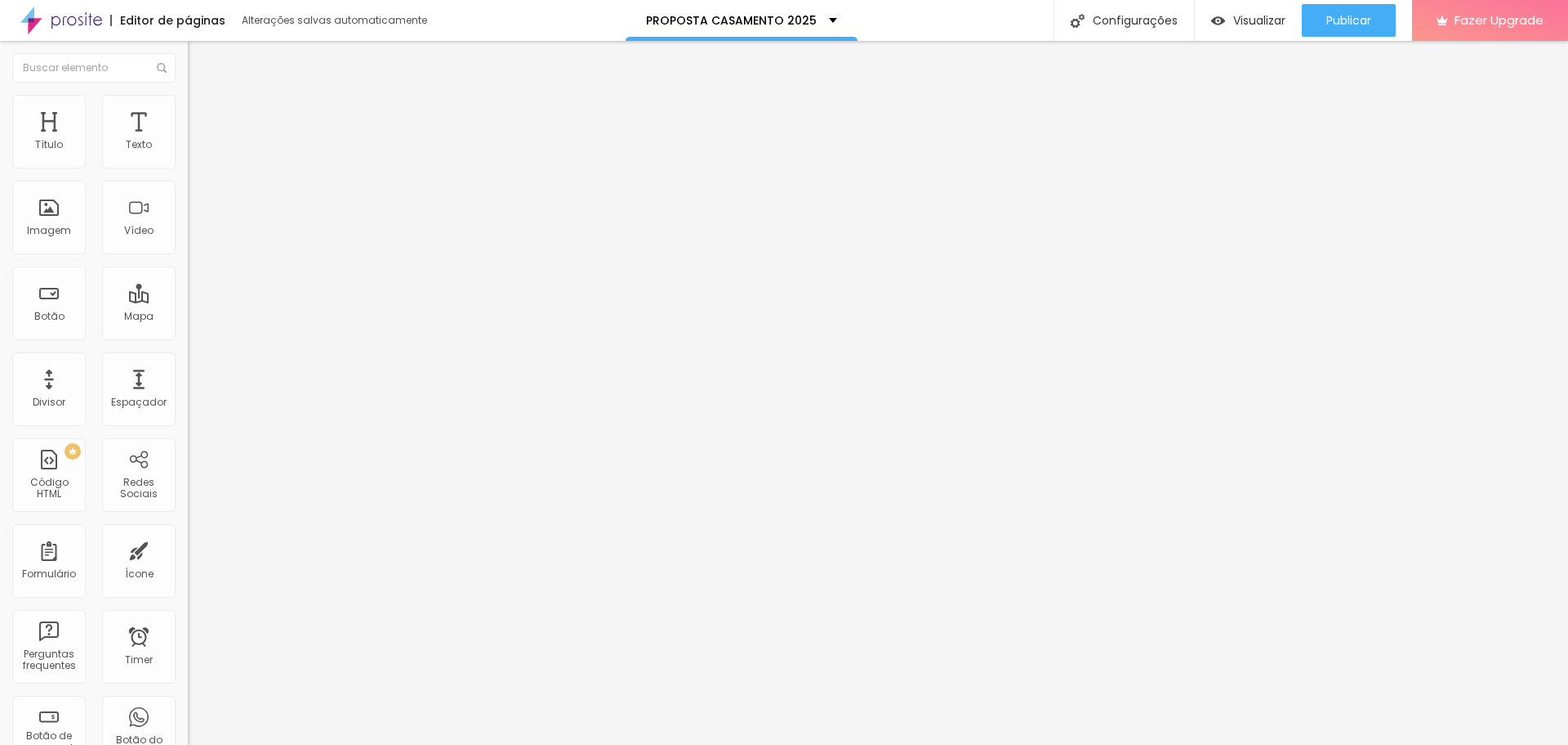
click at [188, 98] on img at bounding box center [195, 102] width 15 height 15
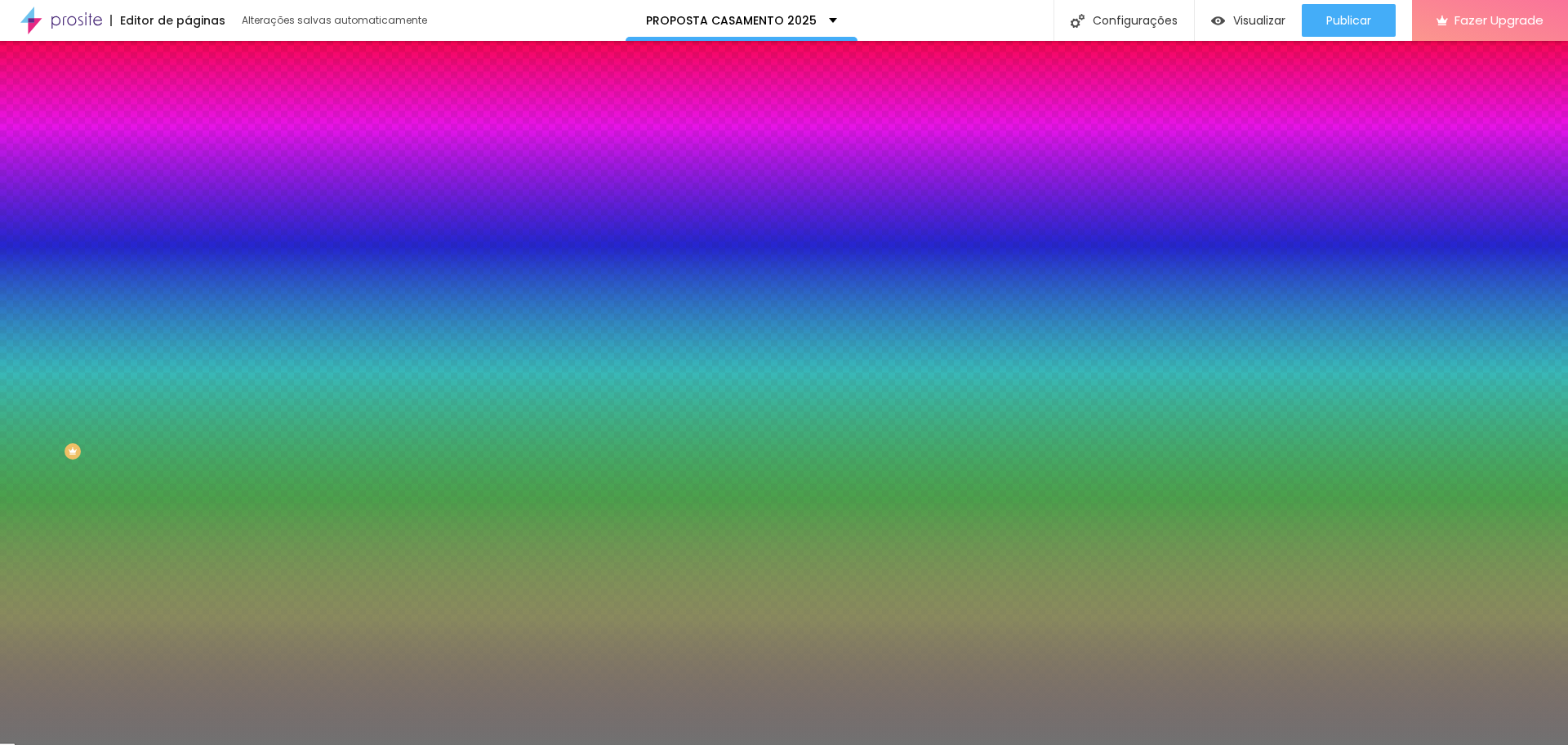
drag, startPoint x: 70, startPoint y: 258, endPoint x: 22, endPoint y: 259, distance: 48.0
click at [188, 255] on input "range" at bounding box center [240, 248] width 105 height 13
drag, startPoint x: 85, startPoint y: 212, endPoint x: 217, endPoint y: 211, distance: 132.0
click at [217, 211] on input "range" at bounding box center [240, 206] width 105 height 13
click at [188, 111] on img at bounding box center [195, 118] width 15 height 15
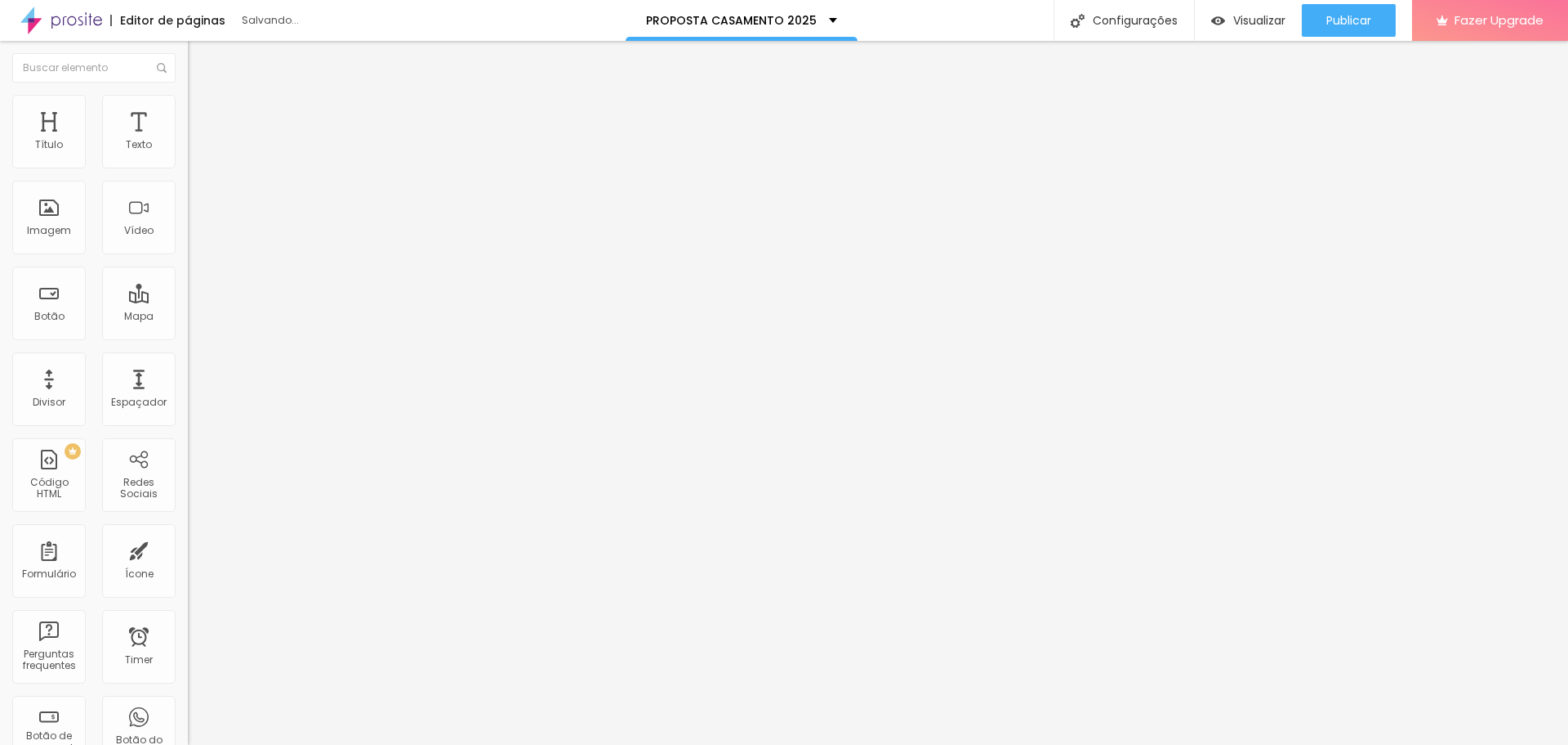
drag, startPoint x: 54, startPoint y: 163, endPoint x: 19, endPoint y: 163, distance: 35.0
click at [188, 318] on input "range" at bounding box center [240, 324] width 105 height 13
drag, startPoint x: 63, startPoint y: 192, endPoint x: 40, endPoint y: 192, distance: 23.0
click at [188, 549] on input "range" at bounding box center [240, 555] width 105 height 13
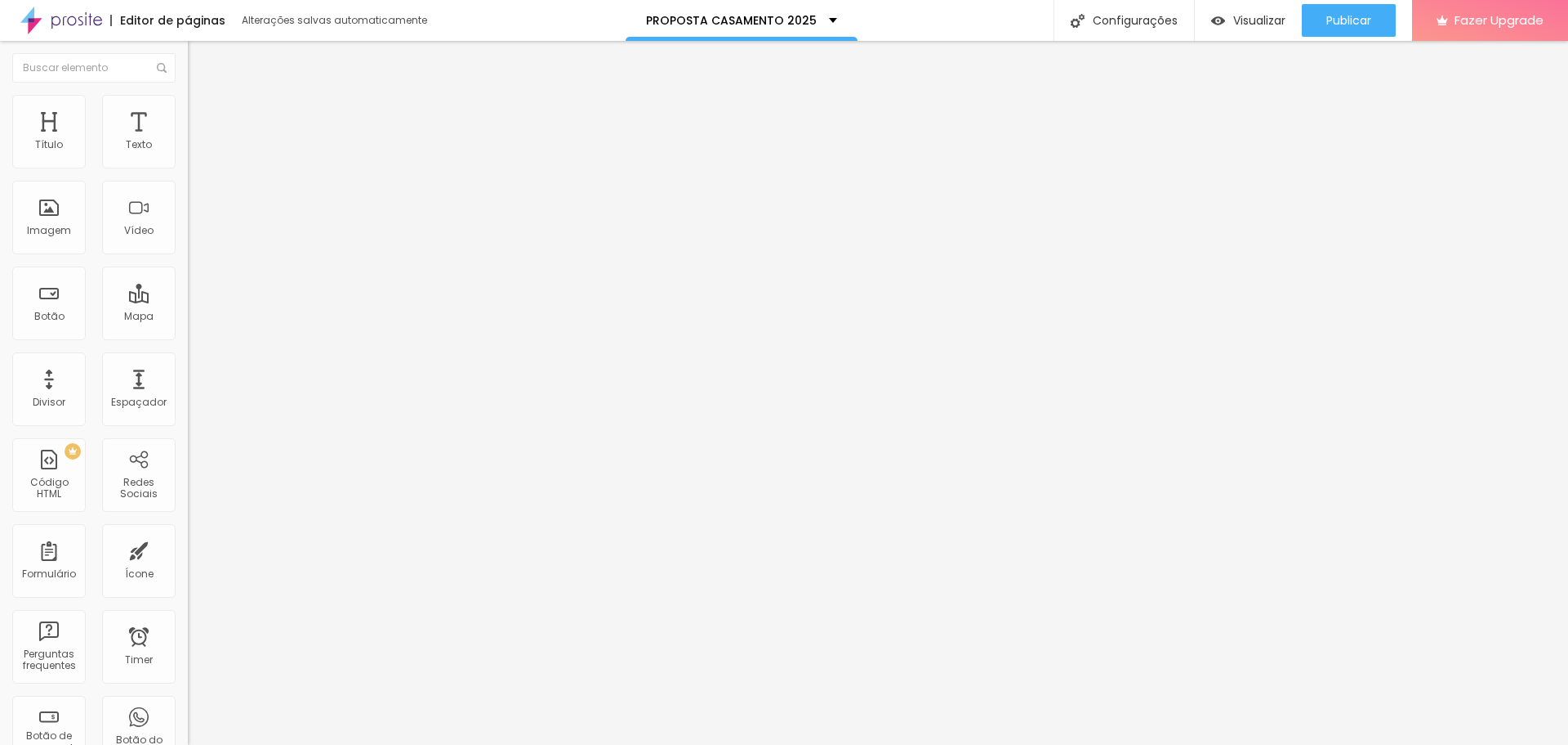
click at [188, 563] on input "2" at bounding box center [223, 571] width 70 height 17
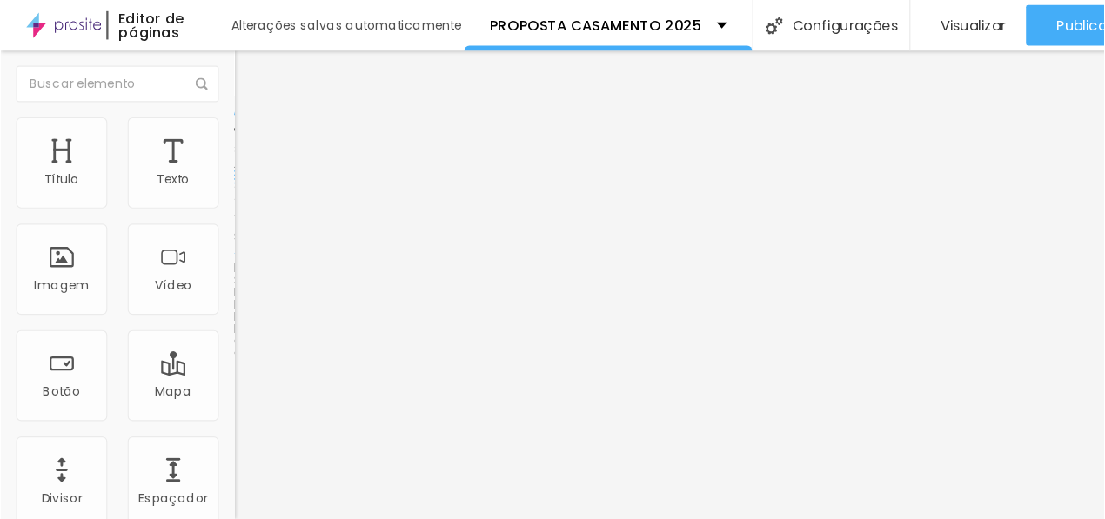
scroll to position [4, 0]
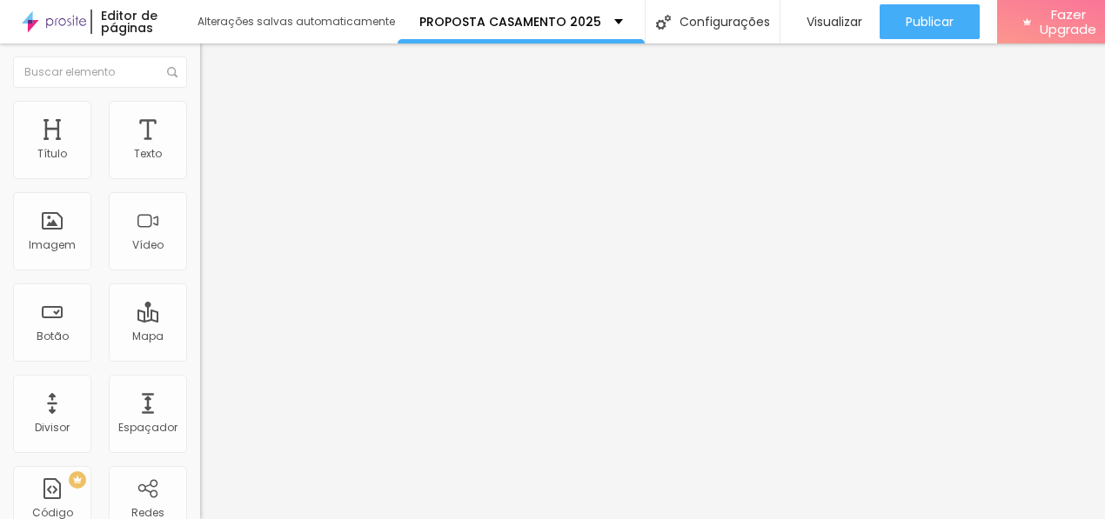
click at [200, 110] on li "Estilo" at bounding box center [300, 109] width 200 height 17
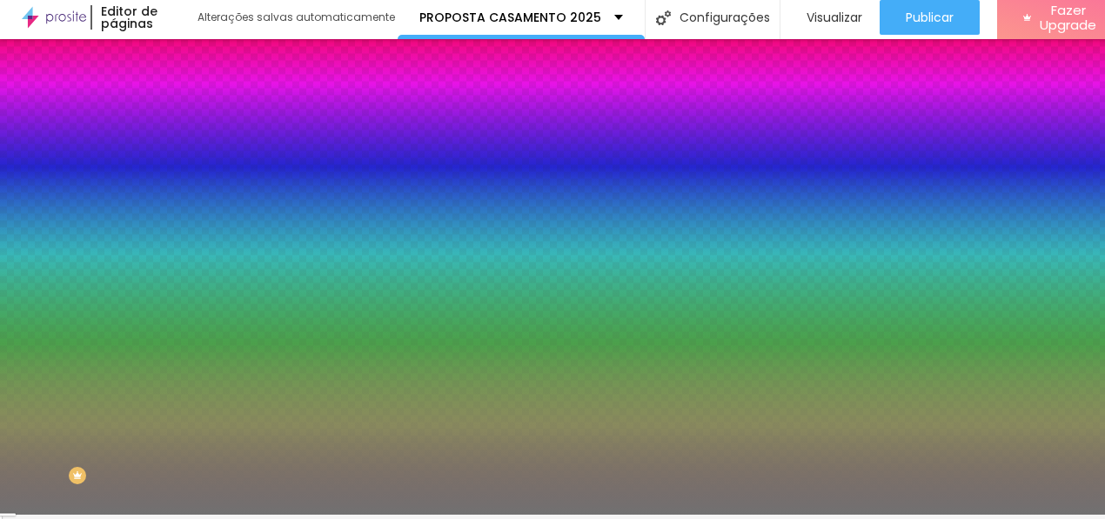
click at [200, 114] on img at bounding box center [208, 122] width 16 height 16
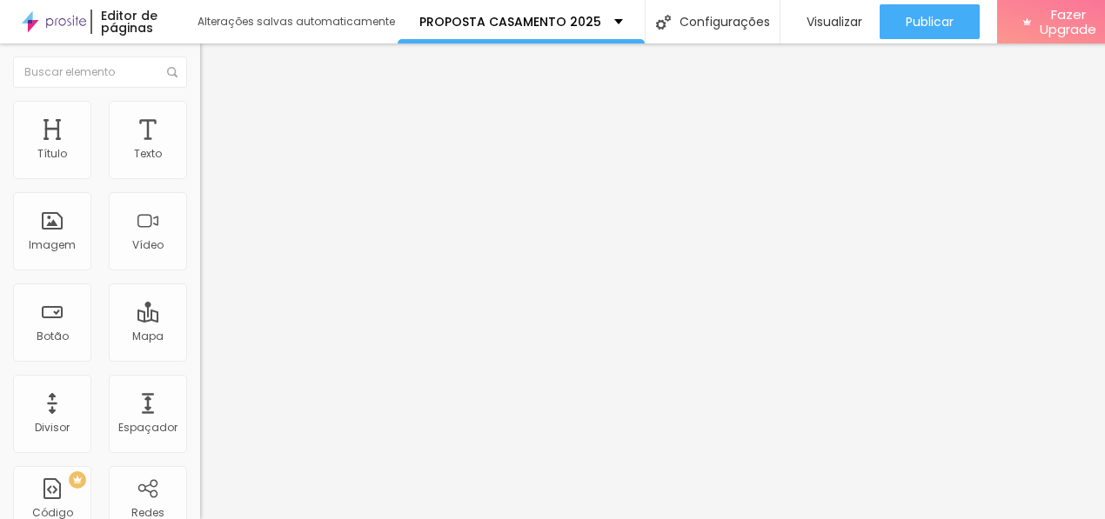
click at [200, 353] on input "0" at bounding box center [237, 362] width 75 height 18
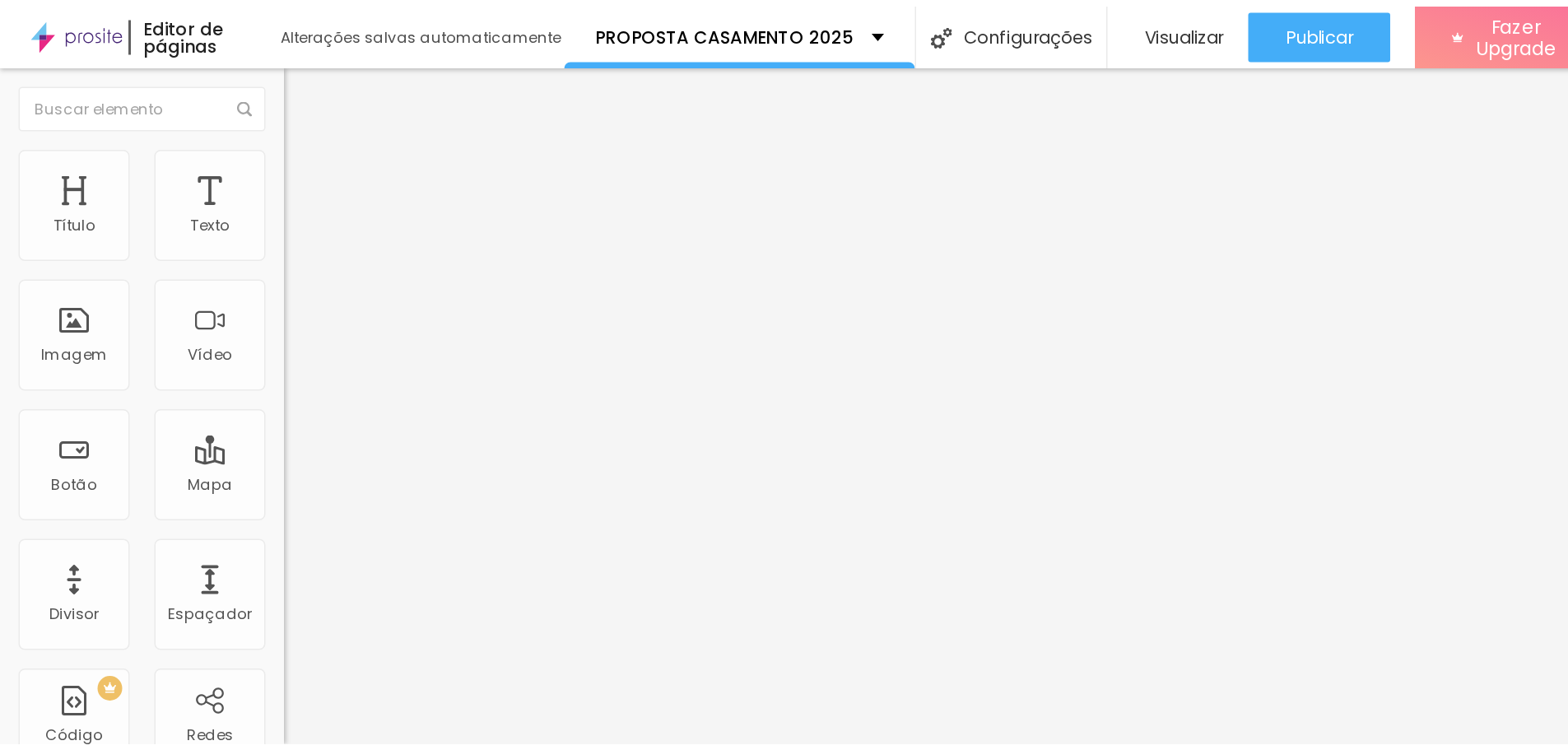
scroll to position [0, 0]
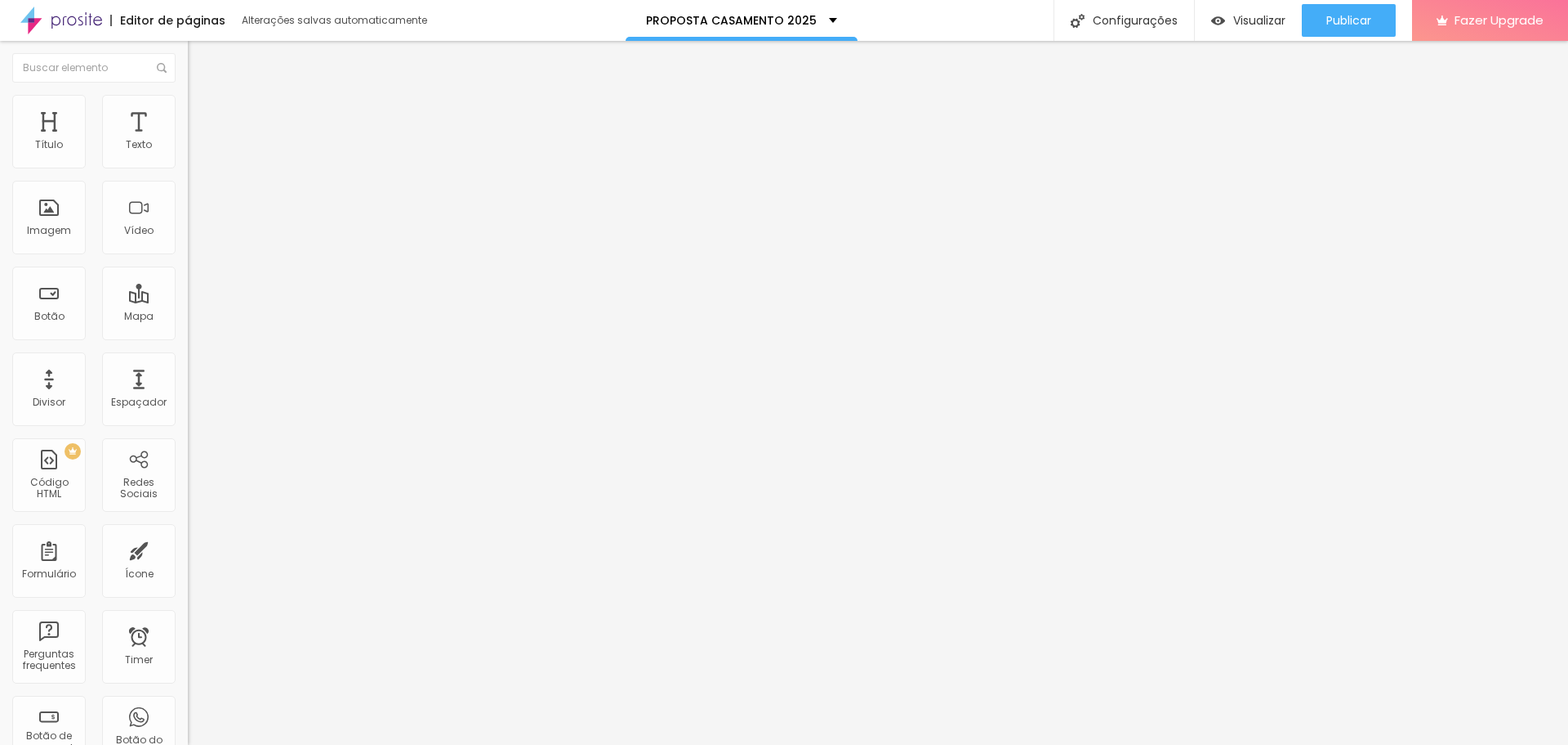
click at [203, 110] on span "Estilo" at bounding box center [215, 105] width 25 height 14
click at [188, 107] on li "Estilo" at bounding box center [282, 102] width 188 height 16
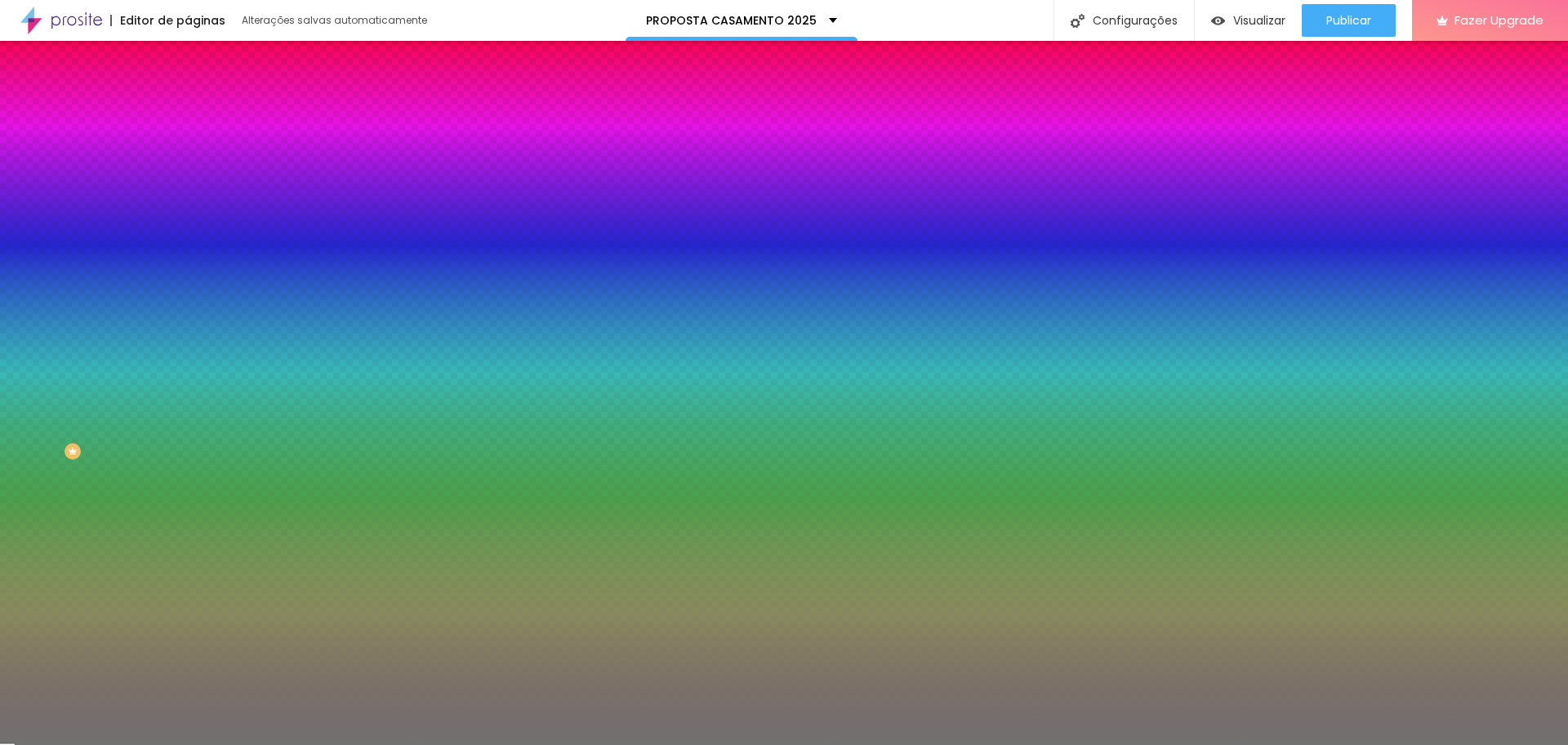
click at [188, 241] on input "1" at bounding box center [218, 232] width 61 height 17
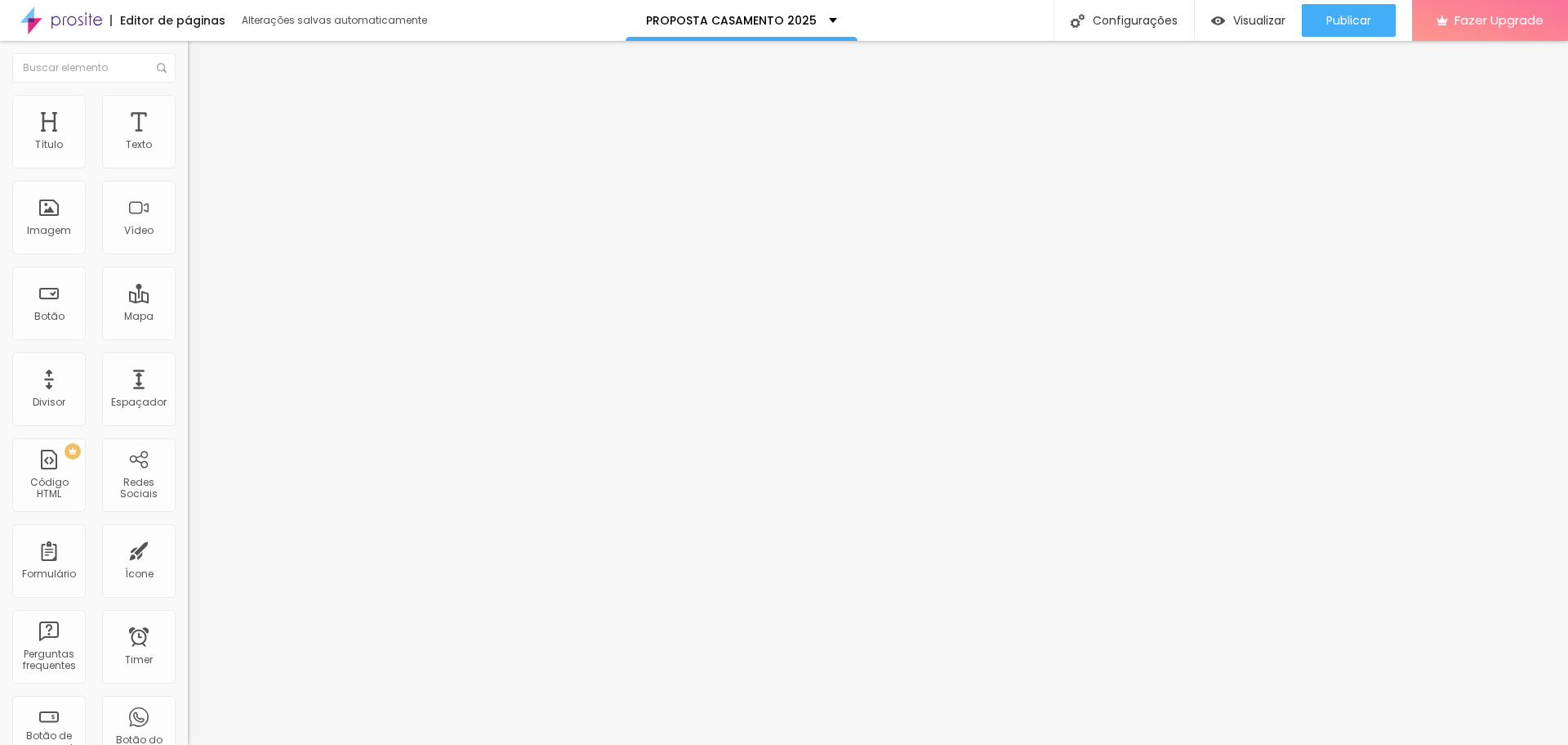
click at [188, 107] on li "Avançado" at bounding box center [282, 102] width 188 height 16
click at [200, 60] on div "Editar Texto" at bounding box center [246, 60] width 93 height 13
drag, startPoint x: 54, startPoint y: 345, endPoint x: 81, endPoint y: 345, distance: 27.0
click at [188, 386] on input "range" at bounding box center [240, 393] width 105 height 13
click at [188, 109] on li "Estilo" at bounding box center [282, 102] width 188 height 16
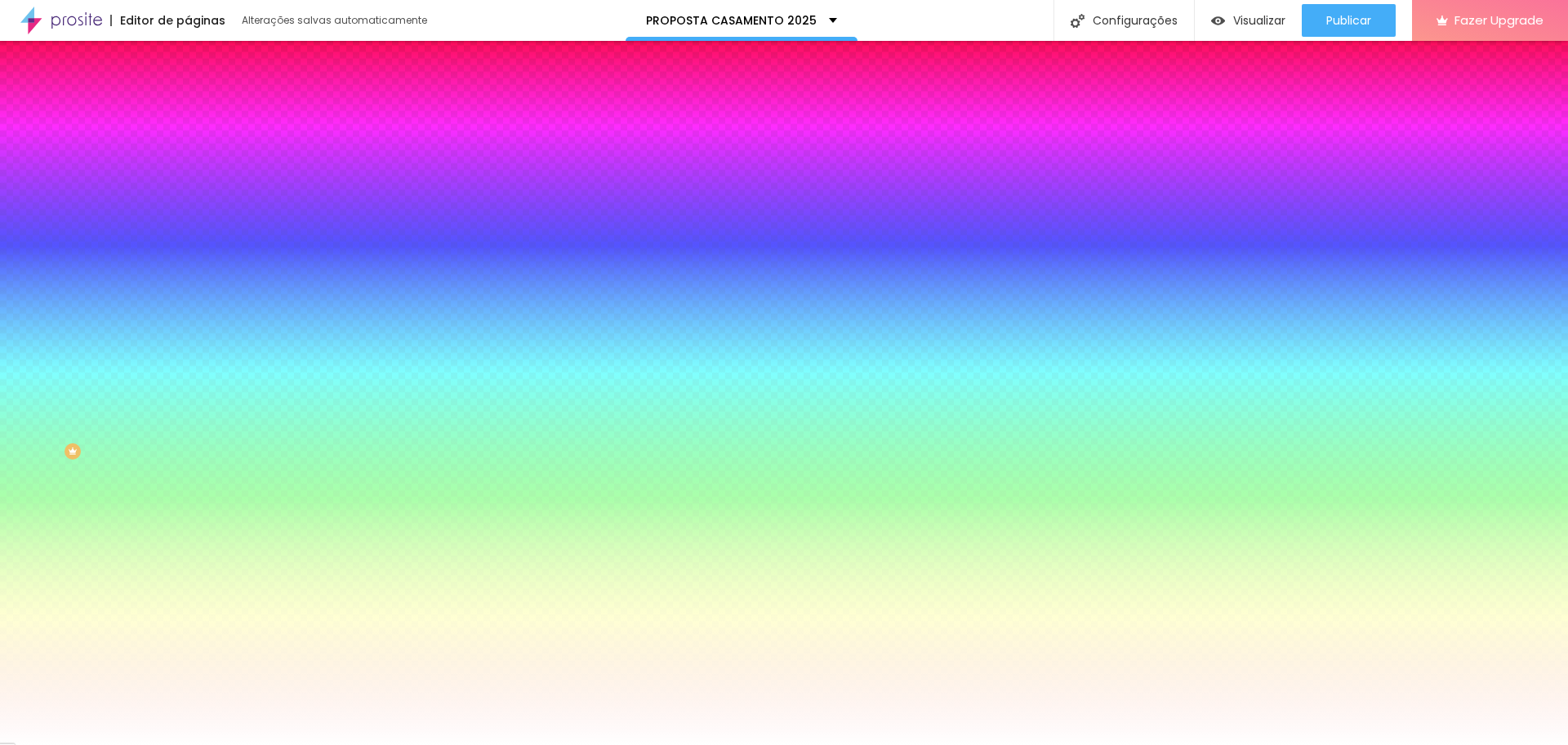
click at [203, 116] on span "Avançado" at bounding box center [229, 122] width 54 height 14
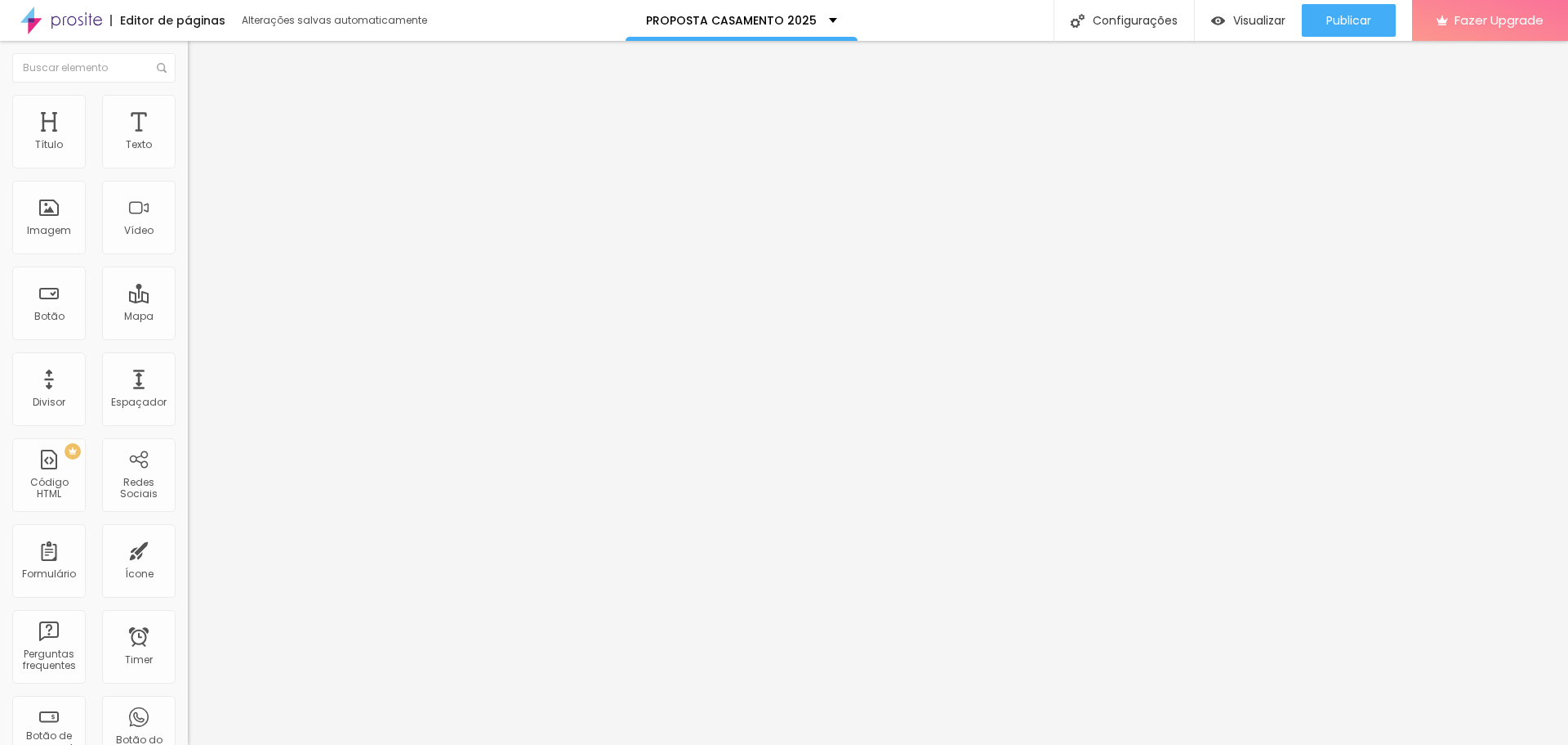
click at [203, 113] on span "Estilo" at bounding box center [215, 105] width 25 height 14
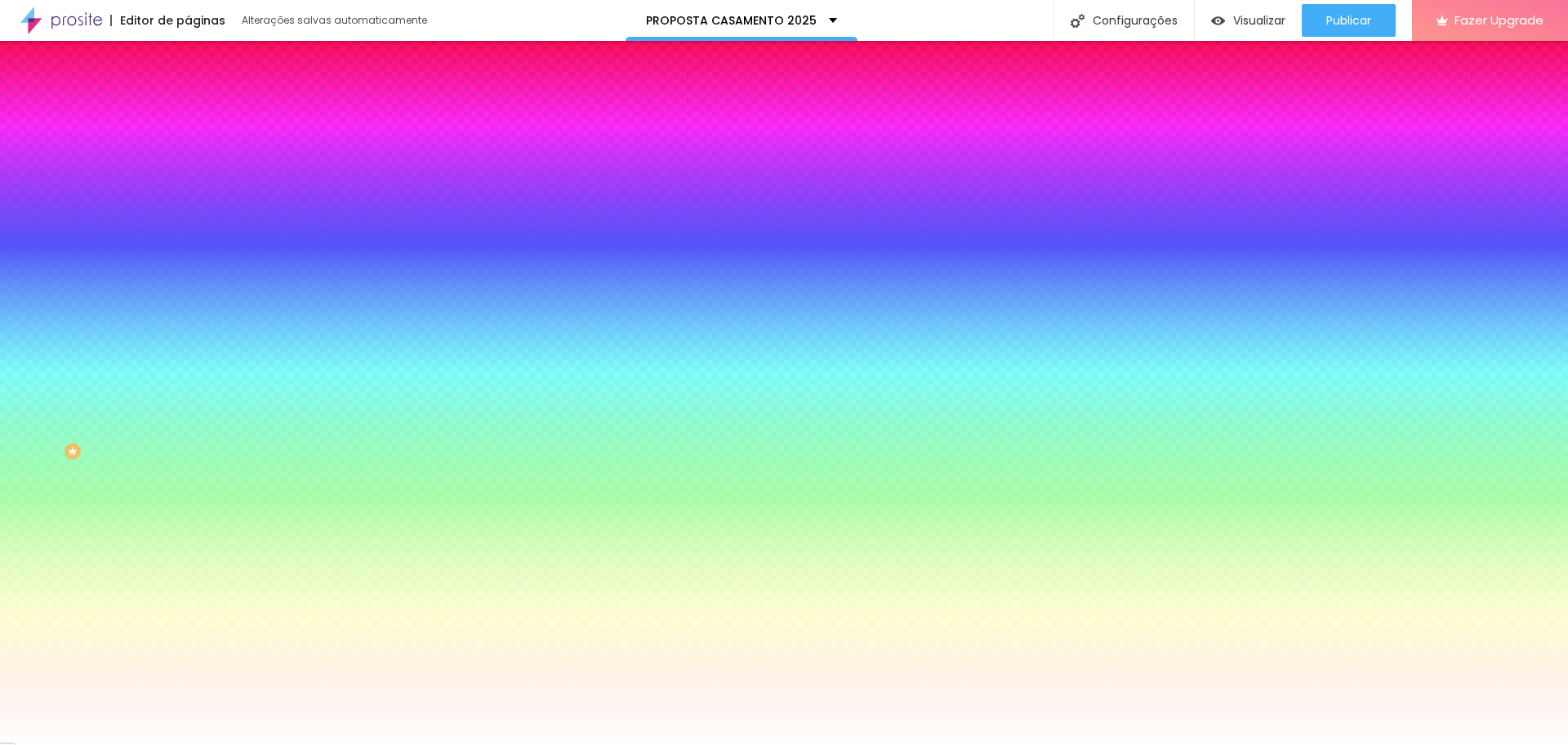
click at [203, 97] on span "Conteúdo" at bounding box center [228, 89] width 51 height 14
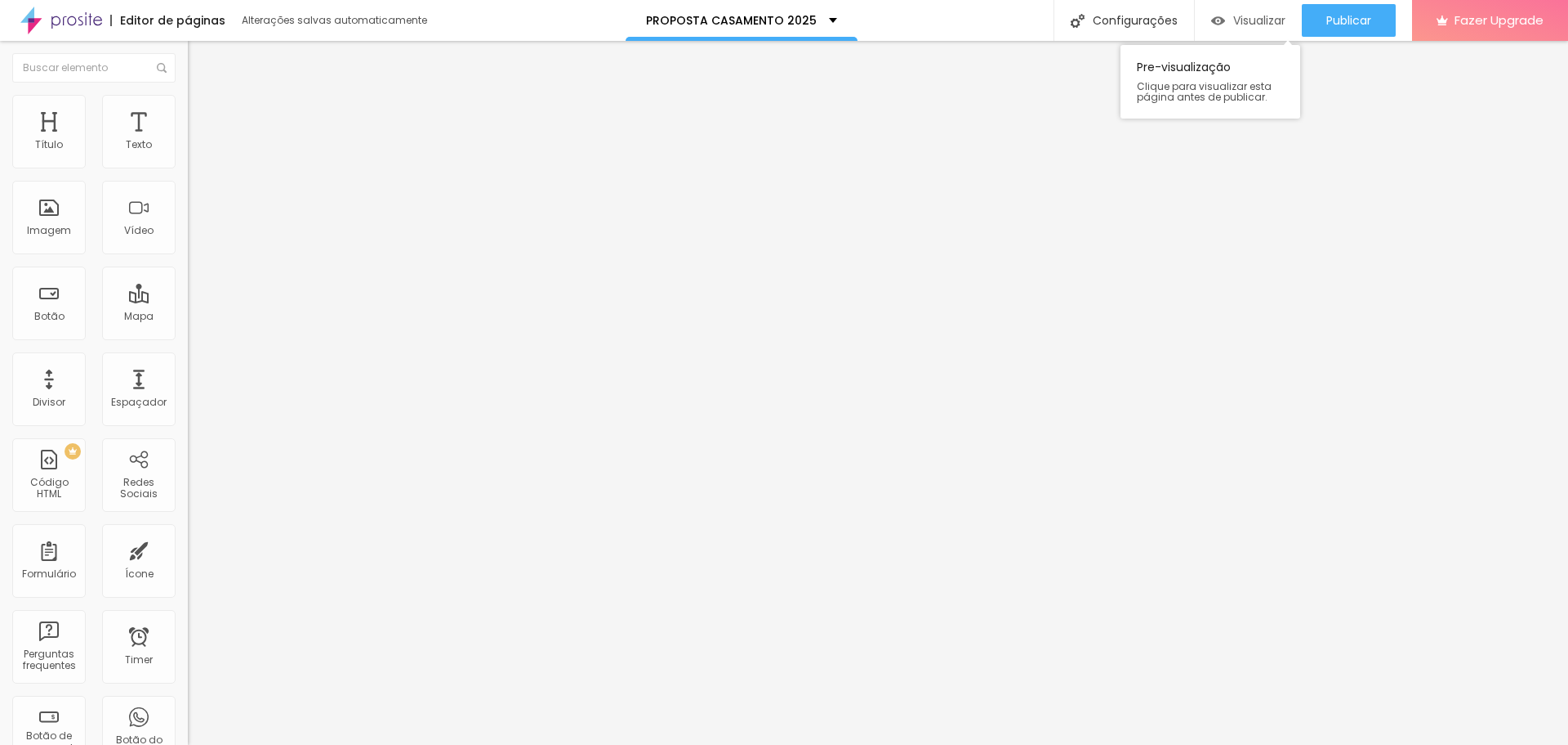
click at [1250, 19] on span "Visualizar" at bounding box center [1260, 21] width 53 height 13
click at [203, 113] on span "Estilo" at bounding box center [215, 105] width 25 height 14
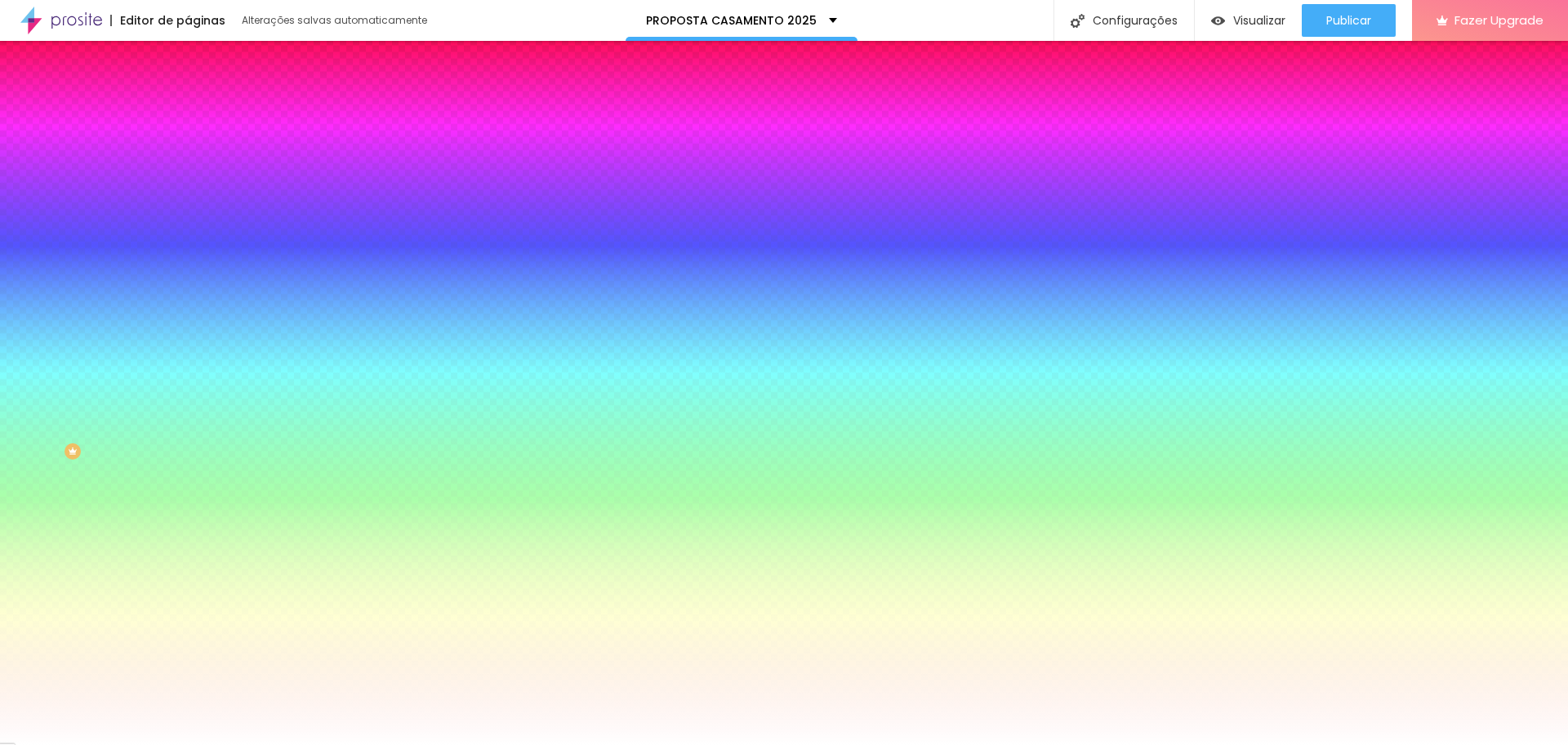
drag, startPoint x: 127, startPoint y: 167, endPoint x: 176, endPoint y: 163, distance: 49.2
click at [188, 163] on div "Cor do icone Voltar ao padrão #00B8FF Cor de fundo Voltar ao padrão #FFFFFF Bor…" at bounding box center [282, 311] width 188 height 366
click at [188, 161] on input "#00B8FF" at bounding box center [285, 163] width 196 height 16
click at [188, 165] on input "#00B8FF" at bounding box center [285, 163] width 196 height 16
drag, startPoint x: 130, startPoint y: 163, endPoint x: 183, endPoint y: 165, distance: 53.0
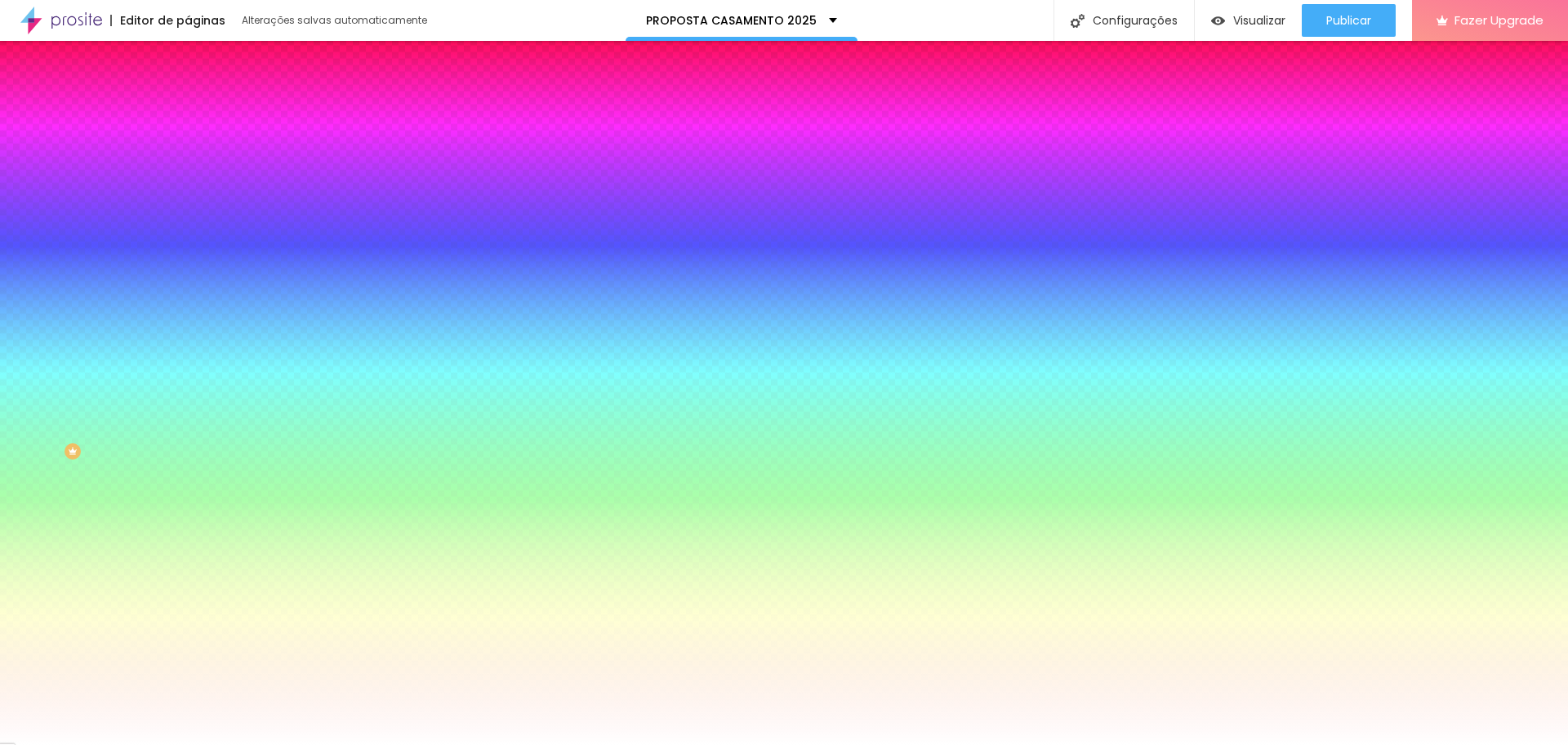
click at [188, 165] on div "Cor do icone Voltar ao padrão #00B8FF Cor de fundo Voltar ao padrão #FFFFFF Bor…" at bounding box center [282, 311] width 188 height 366
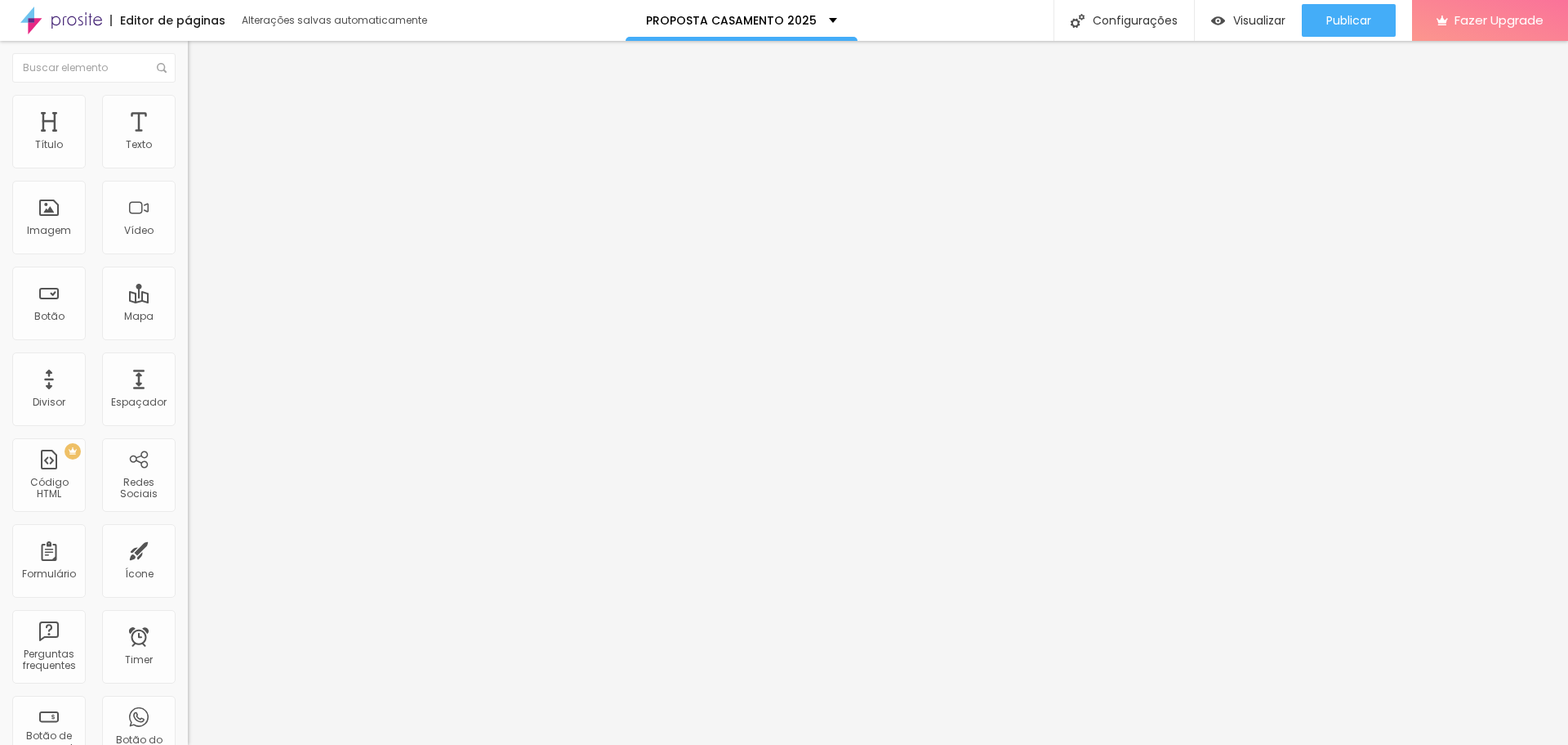
click at [188, 301] on input "range" at bounding box center [240, 307] width 105 height 13
click at [188, 108] on ul "Conteúdo Estilo Avançado" at bounding box center [282, 103] width 188 height 49
click at [188, 101] on img at bounding box center [195, 102] width 15 height 15
click at [188, 359] on input "range" at bounding box center [240, 365] width 105 height 13
click at [188, 111] on li "Avançado" at bounding box center [282, 118] width 188 height 16
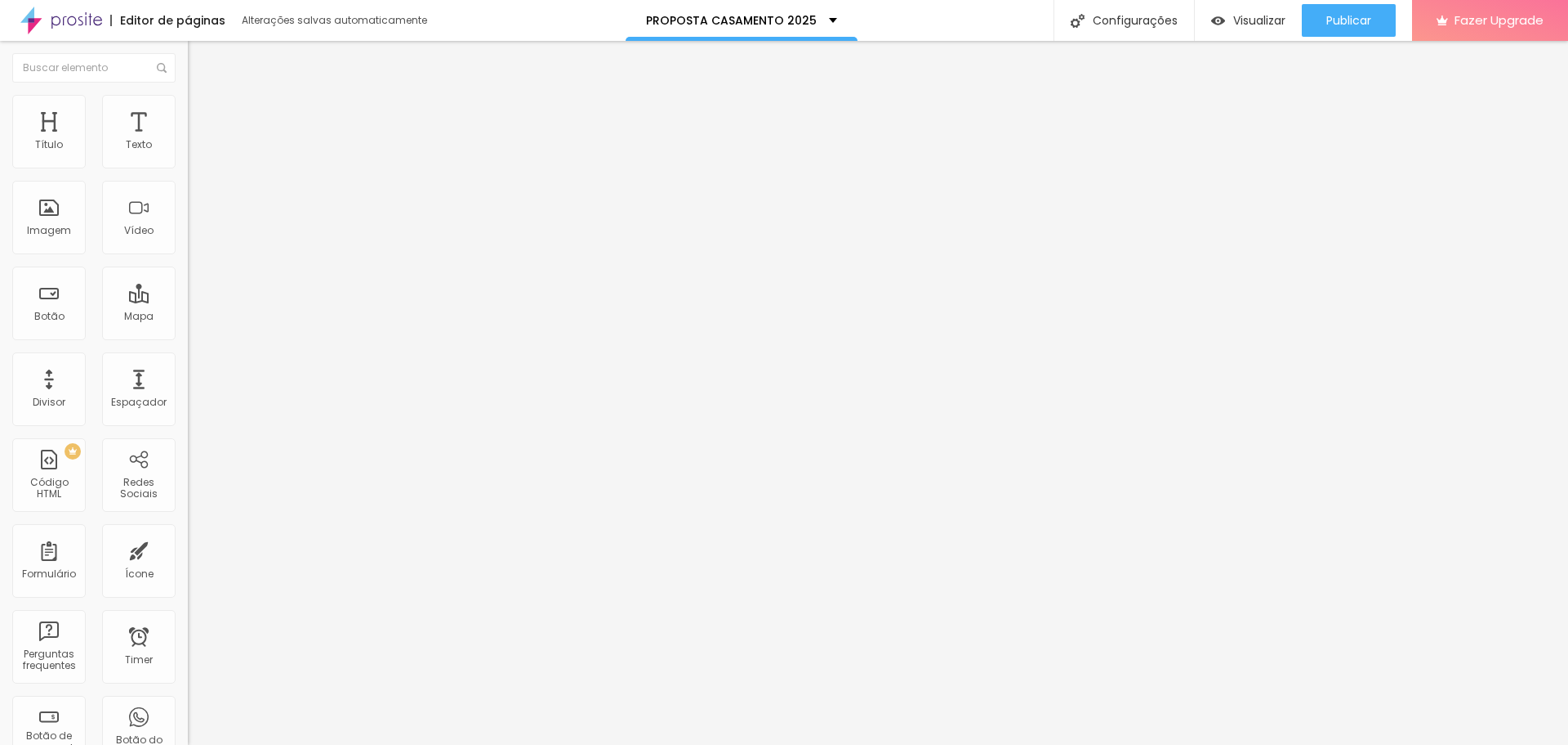
click at [188, 93] on img at bounding box center [195, 86] width 15 height 15
click at [188, 148] on span "Encaixotado" at bounding box center [220, 142] width 64 height 14
click at [188, 174] on span "Completo" at bounding box center [212, 167] width 50 height 14
click at [203, 111] on span "Estilo" at bounding box center [215, 105] width 25 height 14
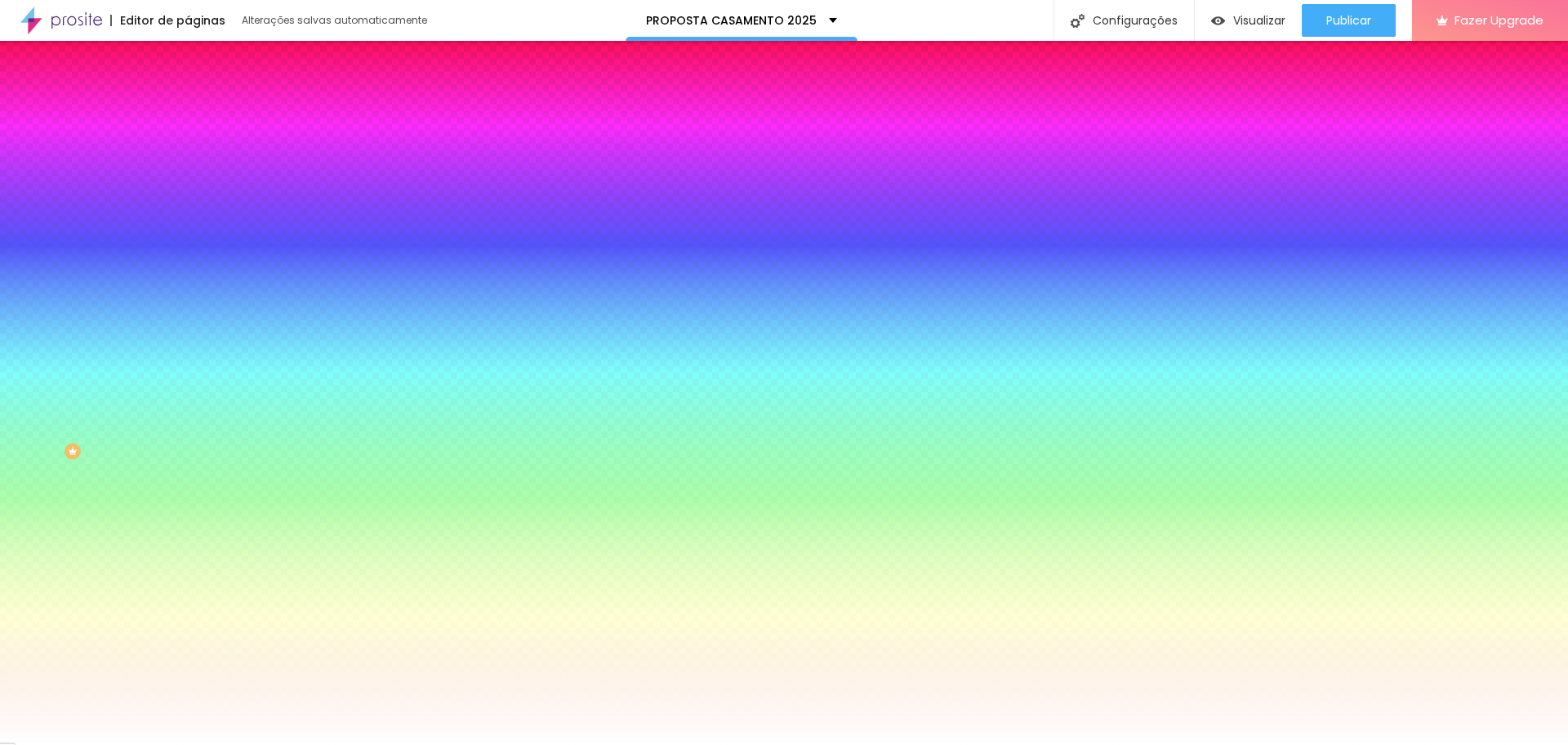
click at [188, 111] on li "Avançado" at bounding box center [282, 118] width 188 height 16
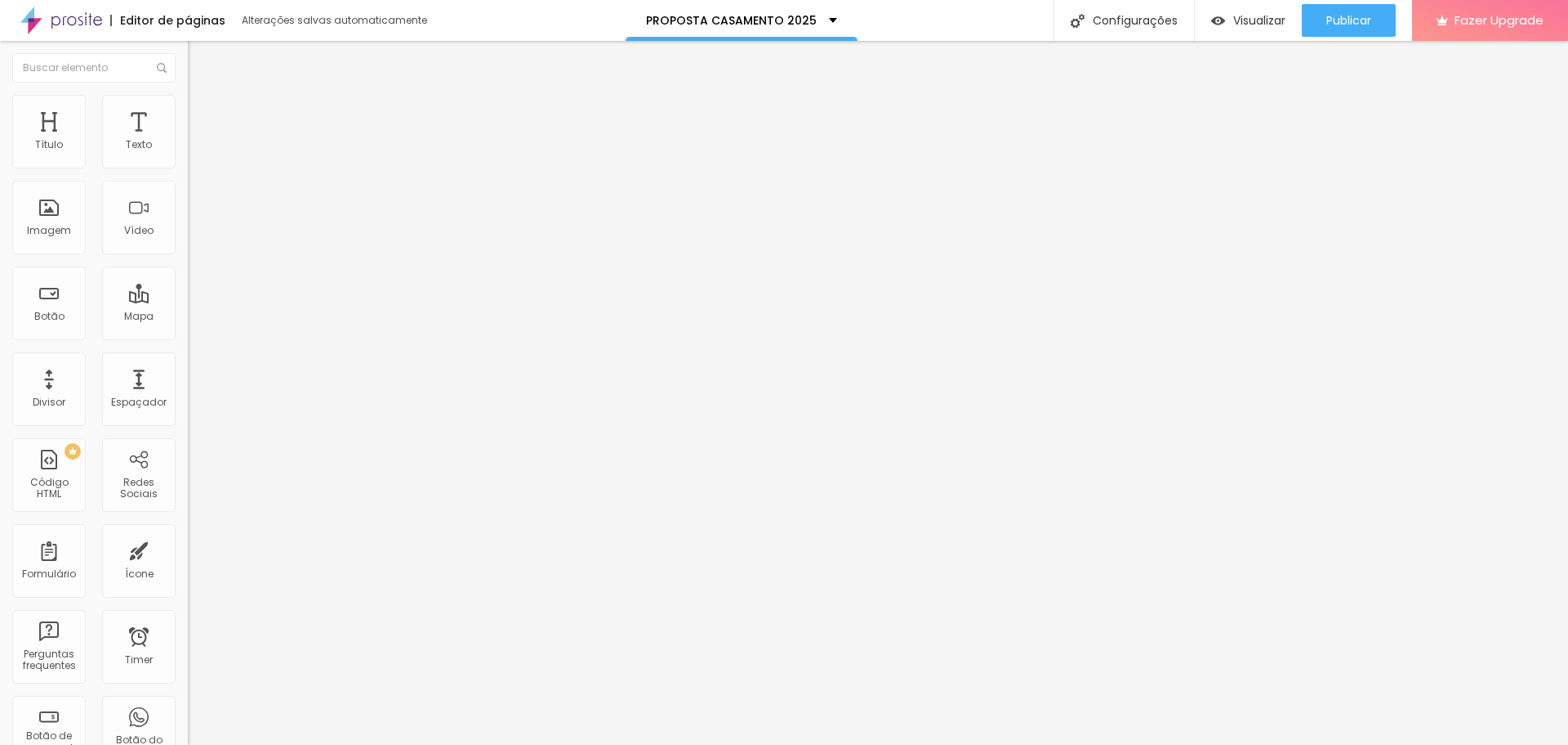
click at [188, 95] on li "Conteúdo" at bounding box center [282, 86] width 188 height 16
click at [188, 108] on li "Estilo" at bounding box center [282, 102] width 188 height 16
click at [188, 148] on span "Encaixotado" at bounding box center [220, 142] width 64 height 14
click at [188, 174] on span "Completo" at bounding box center [212, 167] width 50 height 14
click at [188, 105] on img at bounding box center [195, 102] width 15 height 15
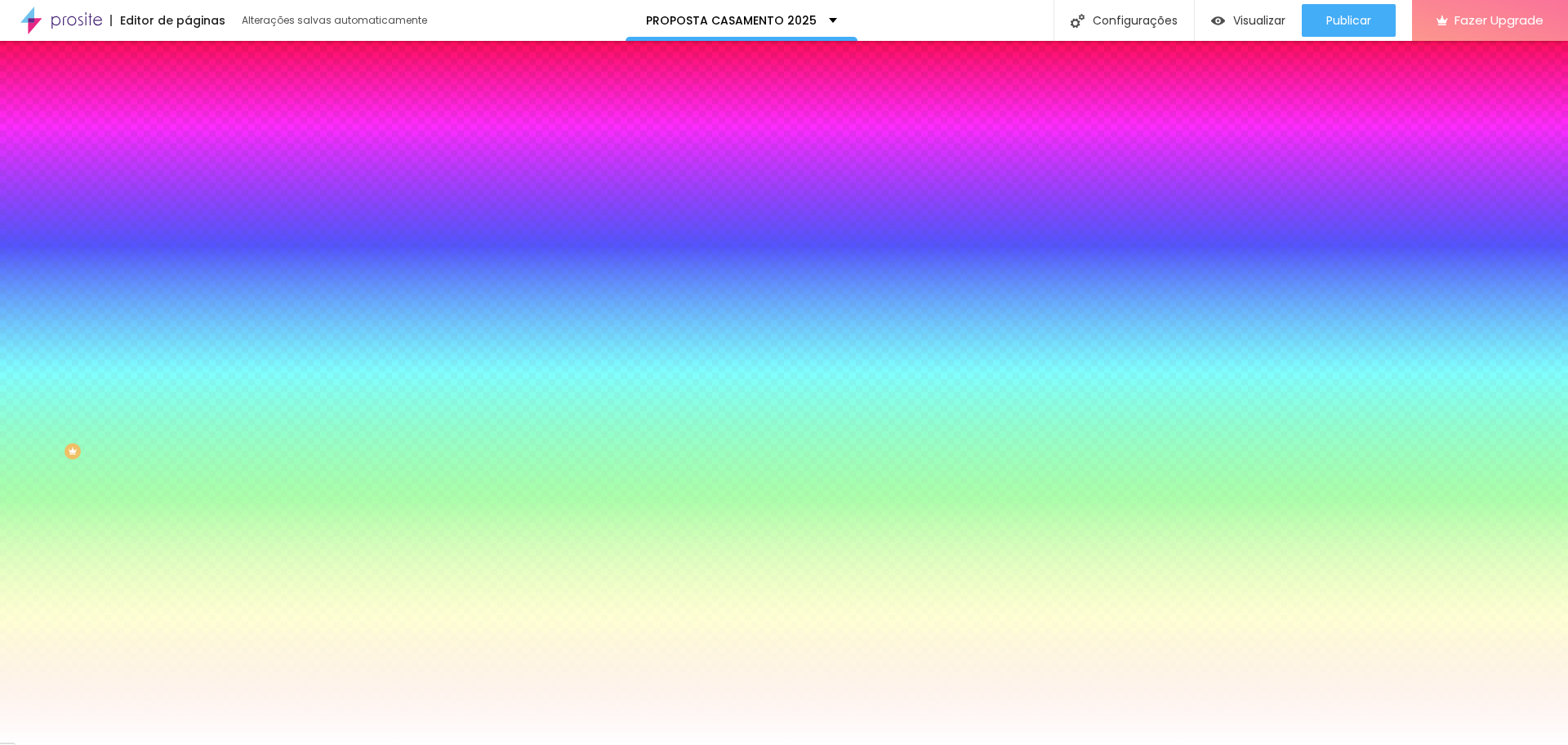
click at [200, 60] on img "button" at bounding box center [207, 60] width 13 height 13
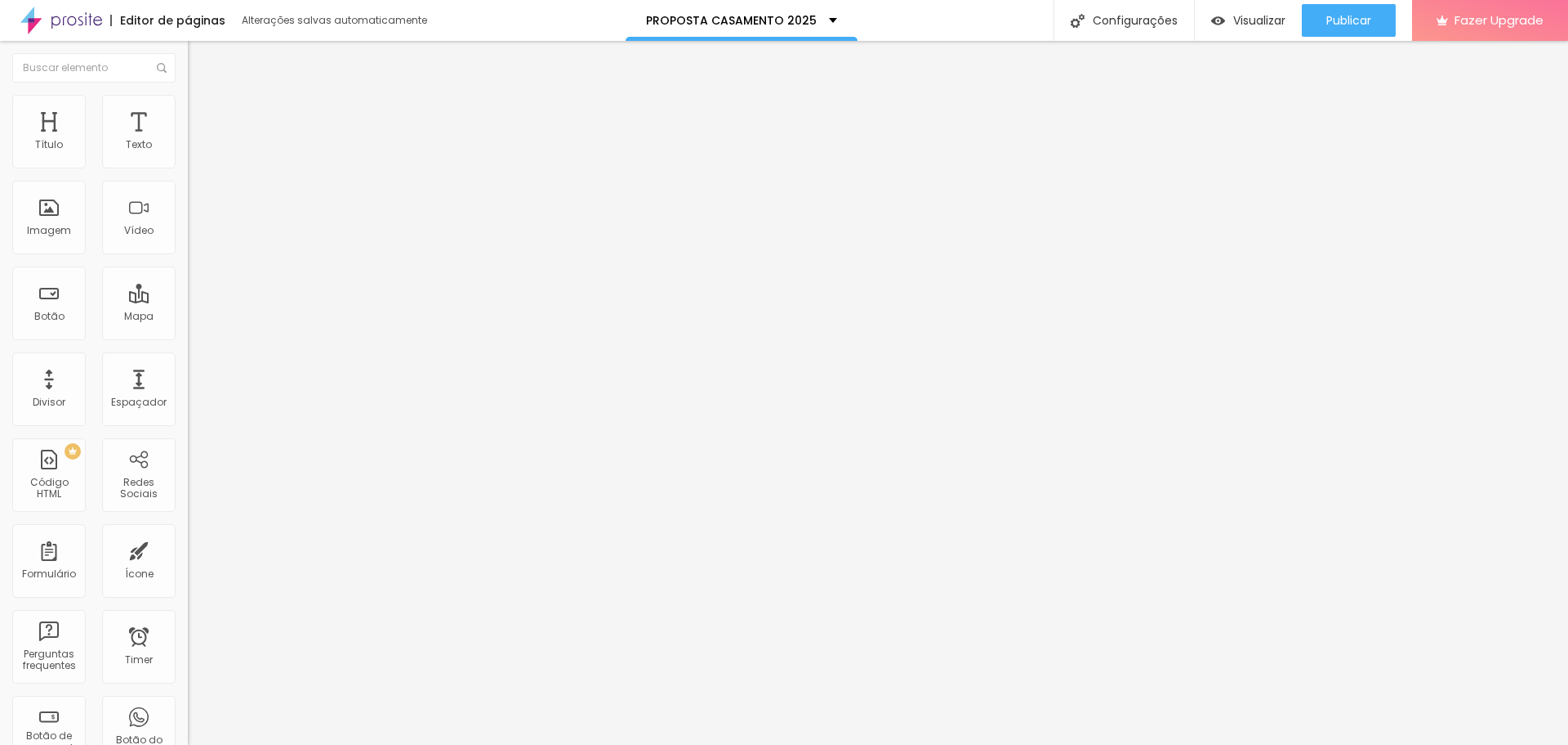
click at [188, 108] on li "Avançado" at bounding box center [282, 102] width 188 height 16
click at [188, 52] on button "Editar Título" at bounding box center [282, 60] width 188 height 38
click at [200, 62] on img "button" at bounding box center [207, 60] width 13 height 13
click at [200, 58] on img "button" at bounding box center [207, 60] width 13 height 13
click at [188, 104] on img at bounding box center [195, 102] width 15 height 15
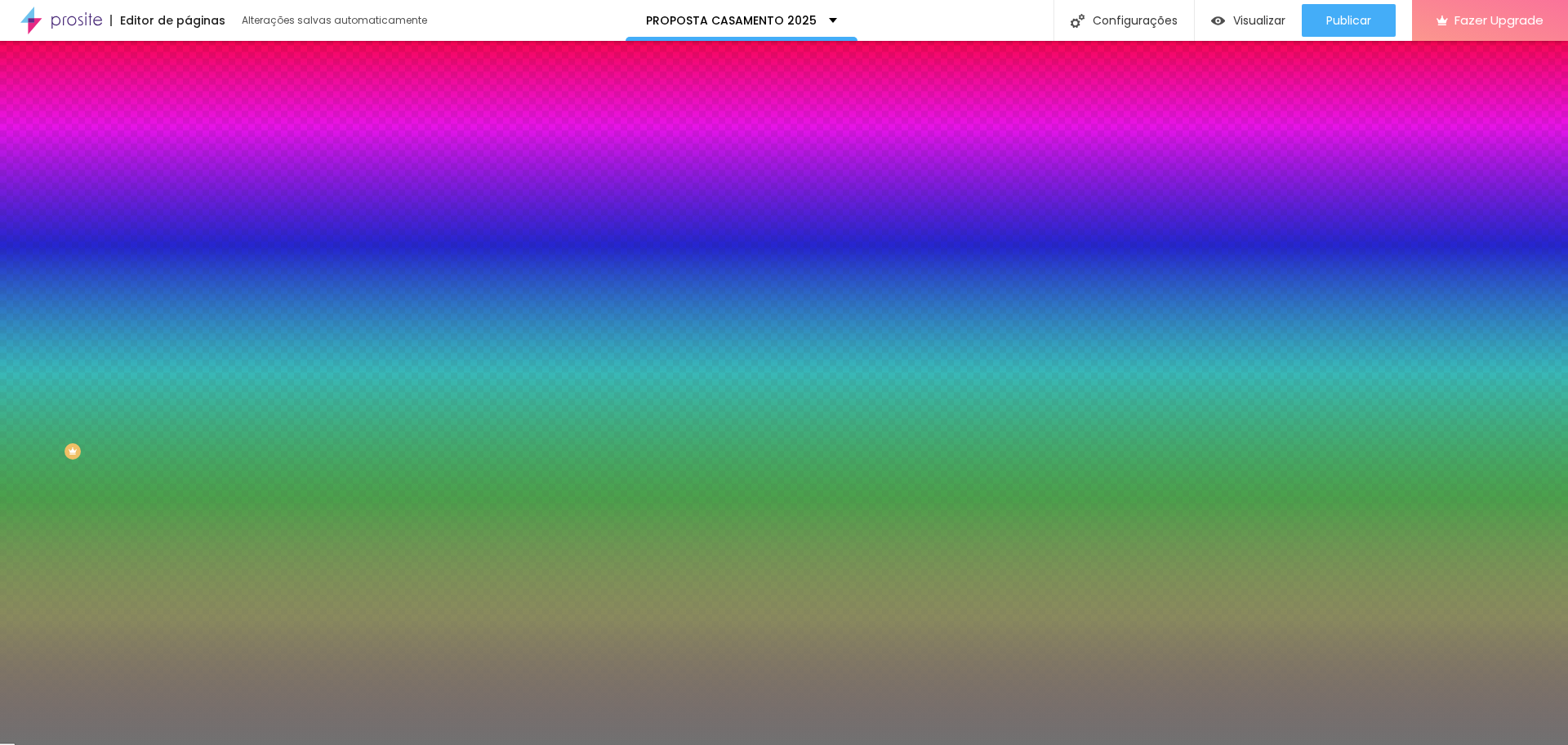
drag, startPoint x: 74, startPoint y: 255, endPoint x: 36, endPoint y: 254, distance: 38.0
click at [188, 254] on input "range" at bounding box center [240, 248] width 105 height 13
drag, startPoint x: 85, startPoint y: 210, endPoint x: 145, endPoint y: 219, distance: 60.7
click at [188, 212] on input "range" at bounding box center [240, 206] width 105 height 13
click at [200, 60] on img "button" at bounding box center [207, 60] width 13 height 13
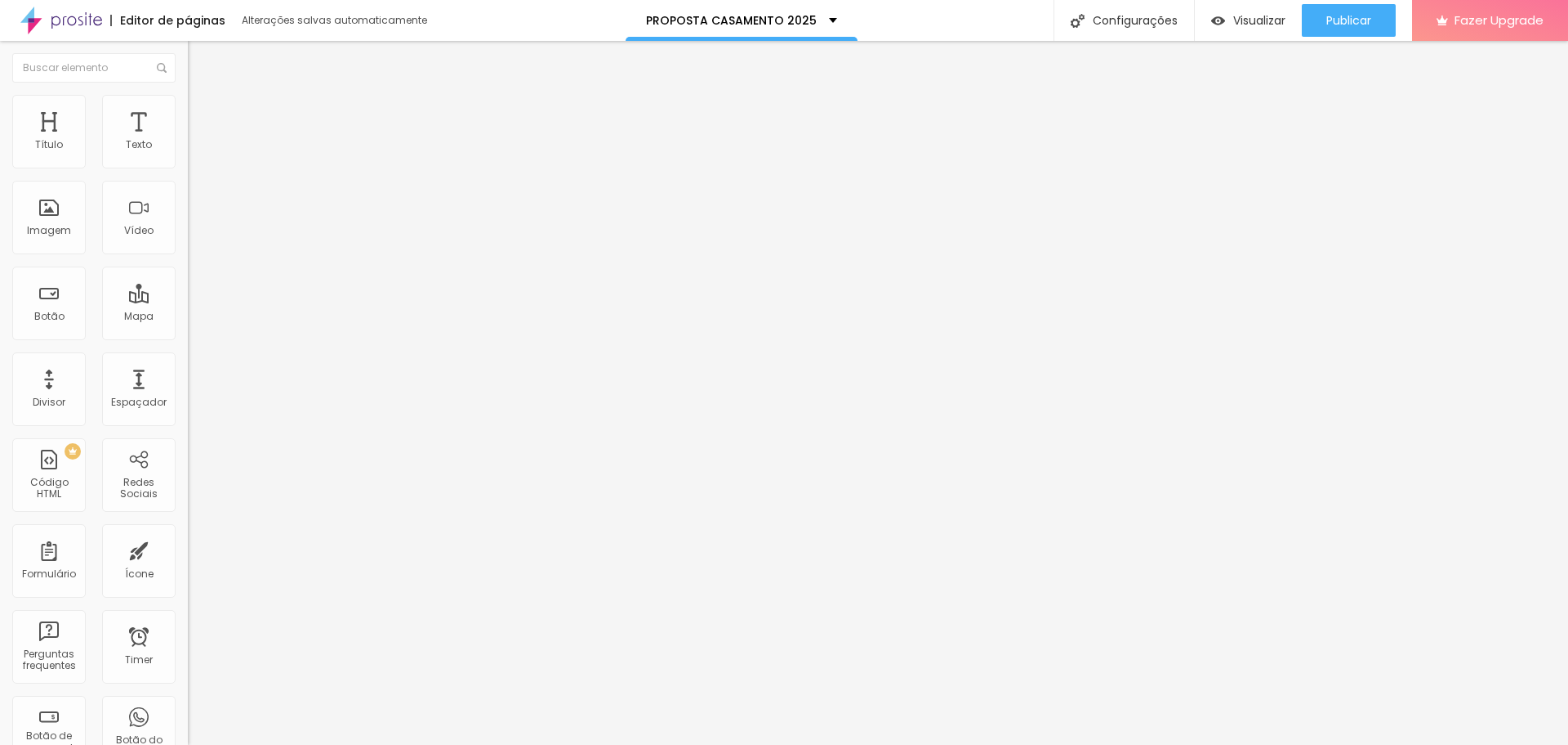
click at [188, 109] on li "Avançado" at bounding box center [282, 102] width 188 height 16
click at [188, 93] on img at bounding box center [195, 86] width 15 height 15
click at [188, 206] on div "Tipografia" at bounding box center [282, 201] width 188 height 9
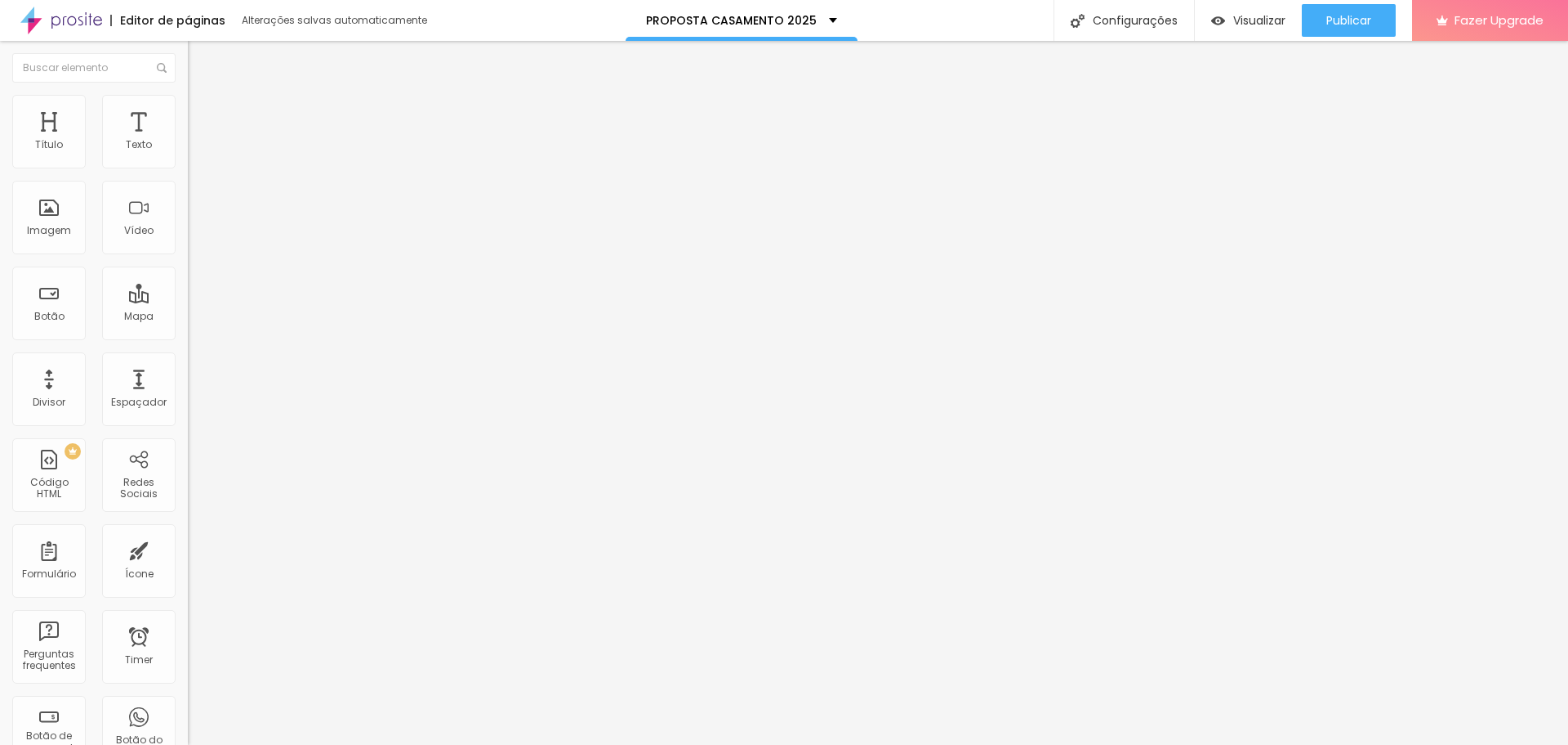
click at [196, 236] on icon "button" at bounding box center [199, 232] width 7 height 7
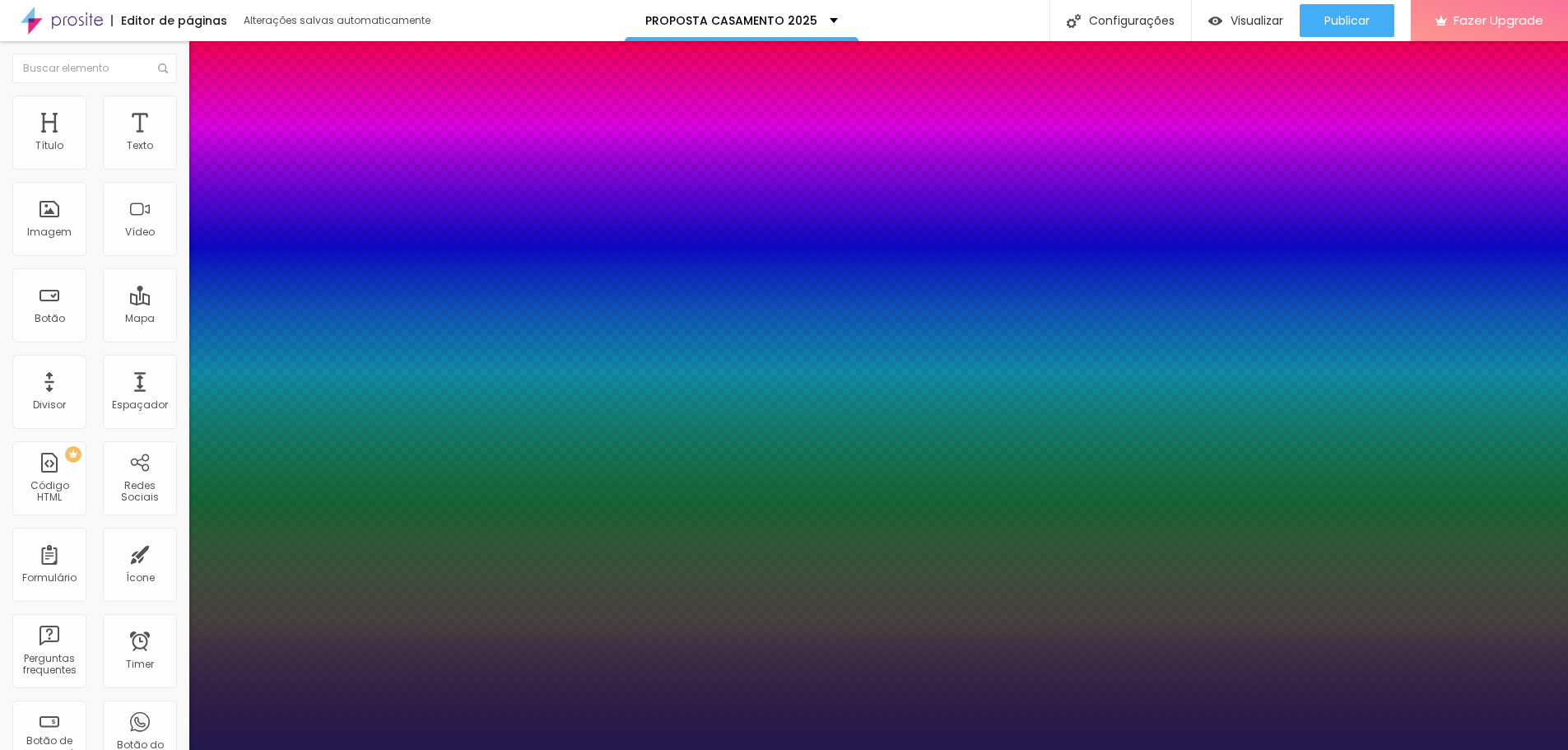
drag, startPoint x: 219, startPoint y: 462, endPoint x: 255, endPoint y: 463, distance: 36.0
click at [615, 749] on div at bounding box center [784, 750] width 1568 height 0
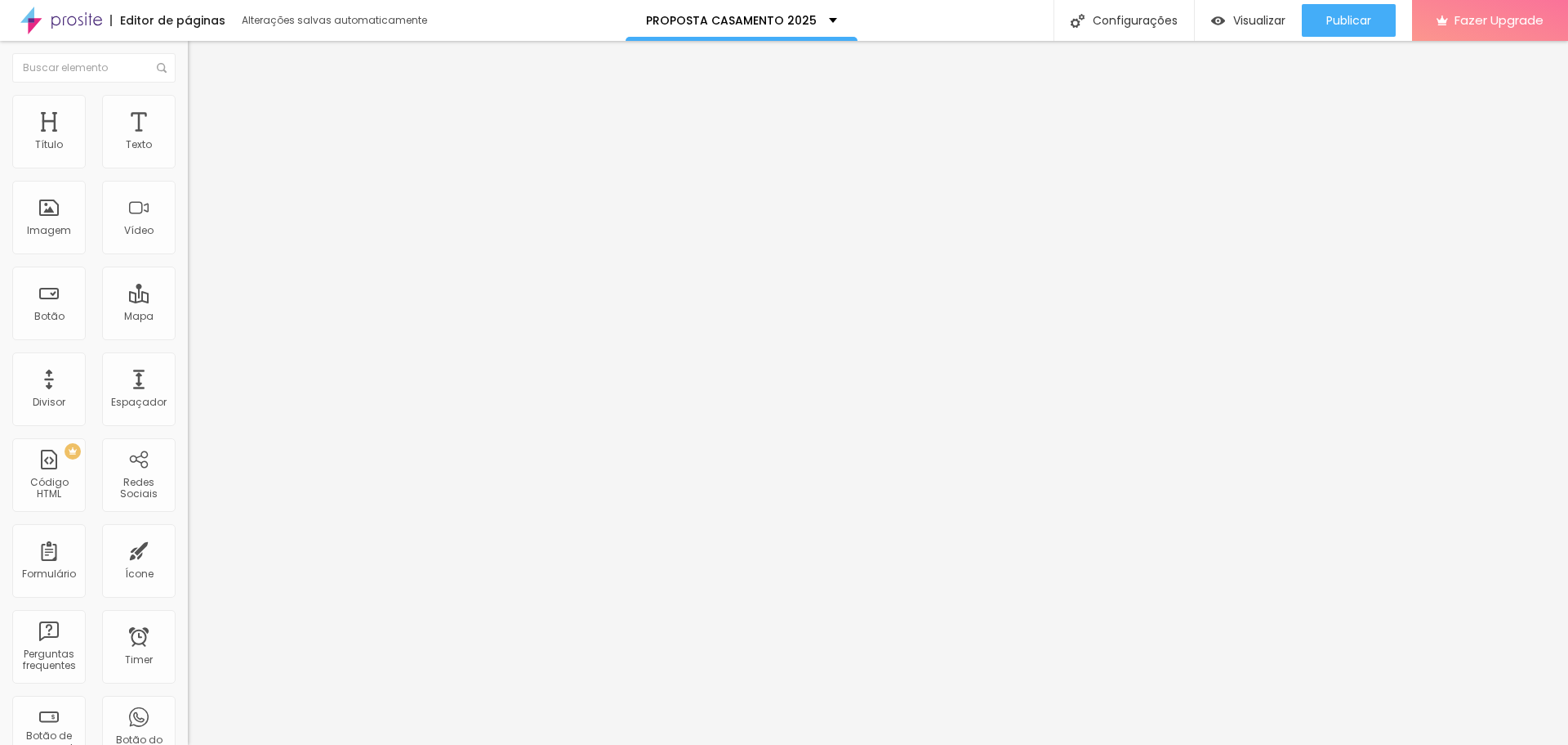
click at [188, 99] on img at bounding box center [195, 102] width 15 height 15
drag, startPoint x: 173, startPoint y: 176, endPoint x: 211, endPoint y: 174, distance: 38.1
click at [211, 167] on input "range" at bounding box center [240, 161] width 105 height 13
click at [188, 111] on img at bounding box center [195, 118] width 15 height 15
click at [188, 318] on input "range" at bounding box center [240, 324] width 105 height 13
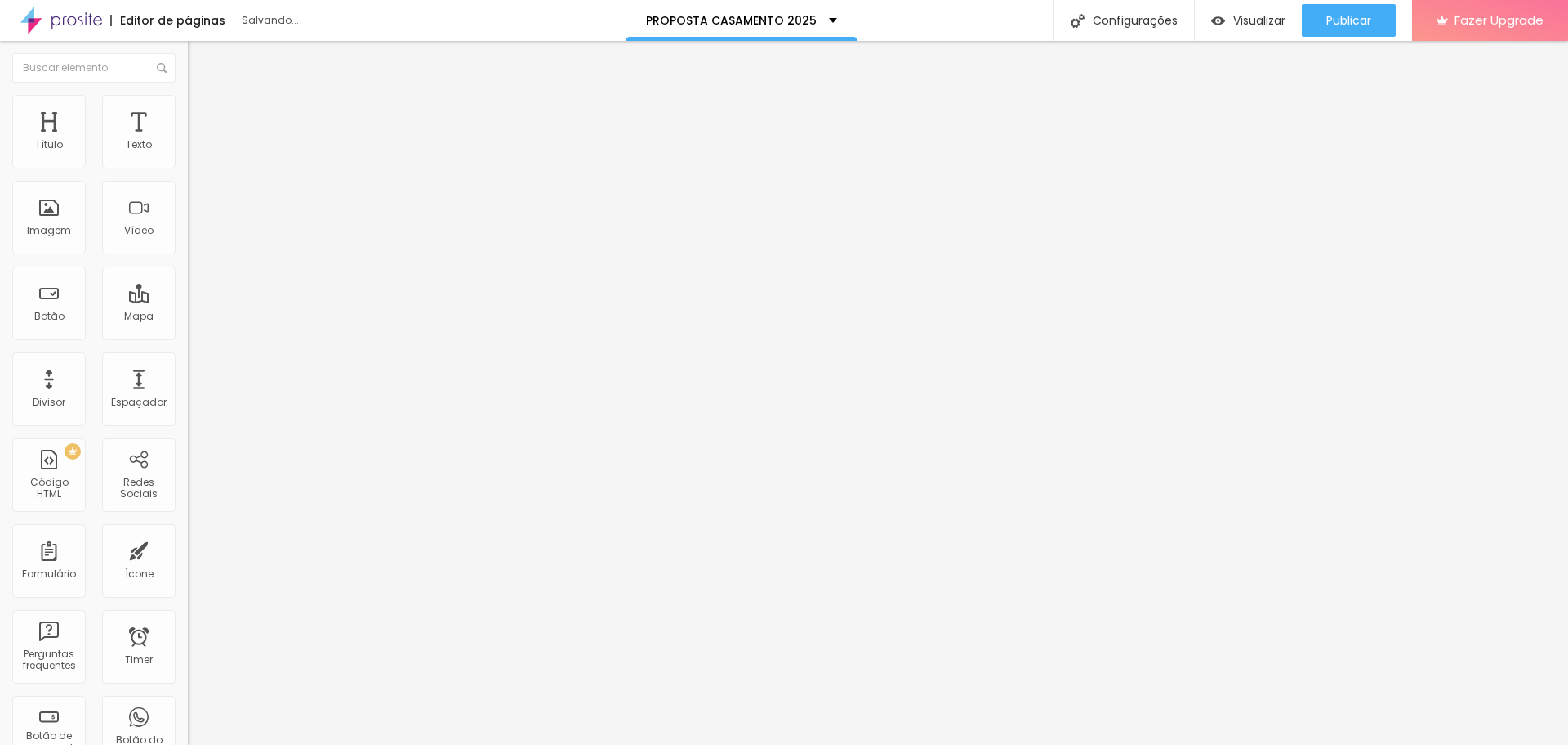
click at [188, 95] on li "Conteúdo" at bounding box center [282, 86] width 188 height 16
click at [188, 141] on span "Adicionar imagem" at bounding box center [240, 133] width 105 height 14
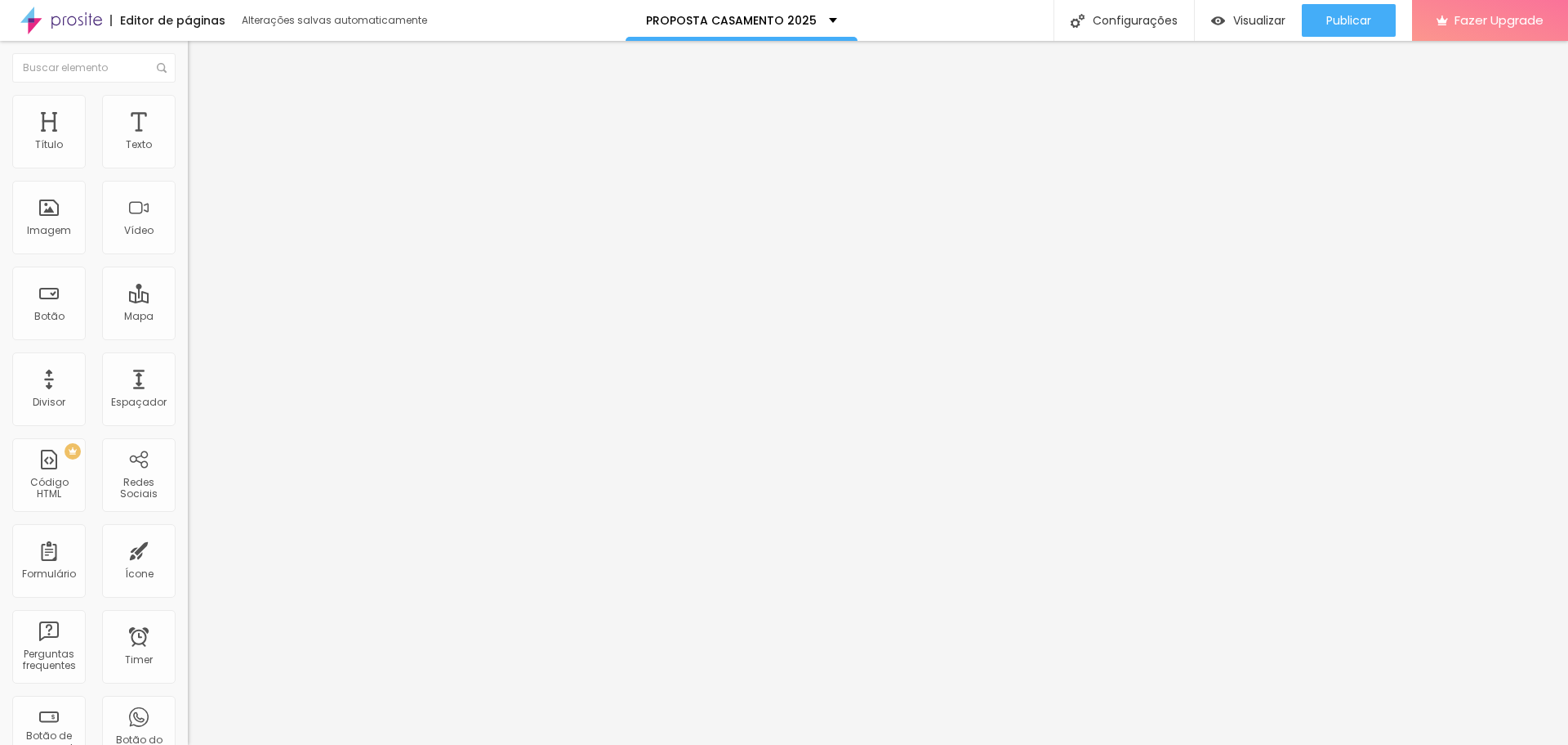
click at [188, 106] on li "Avançado" at bounding box center [282, 102] width 188 height 16
click at [188, 53] on button "Editar Texto" at bounding box center [282, 60] width 188 height 38
click at [188, 121] on div "Tipografia" at bounding box center [282, 116] width 188 height 9
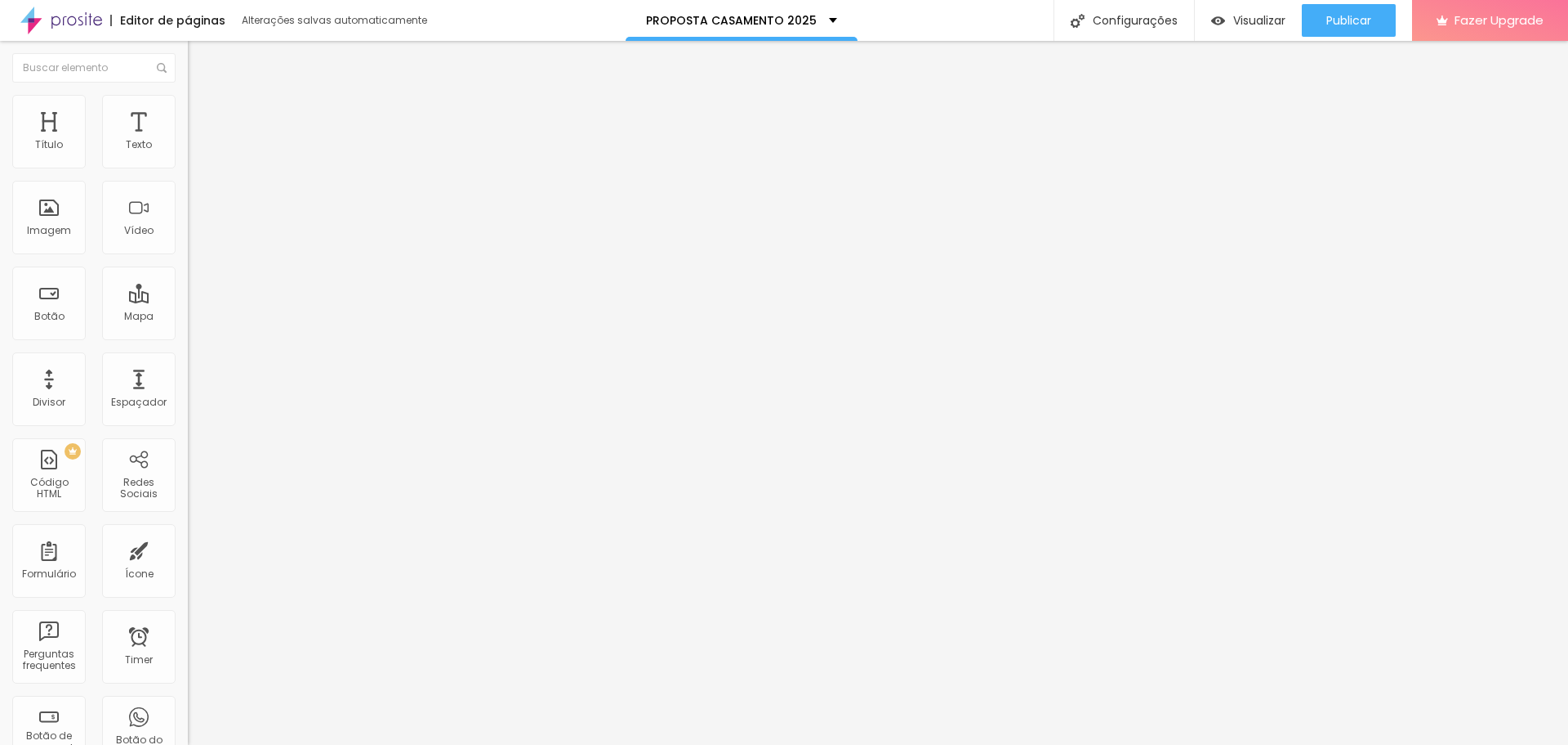
click at [188, 157] on button "button" at bounding box center [199, 148] width 23 height 17
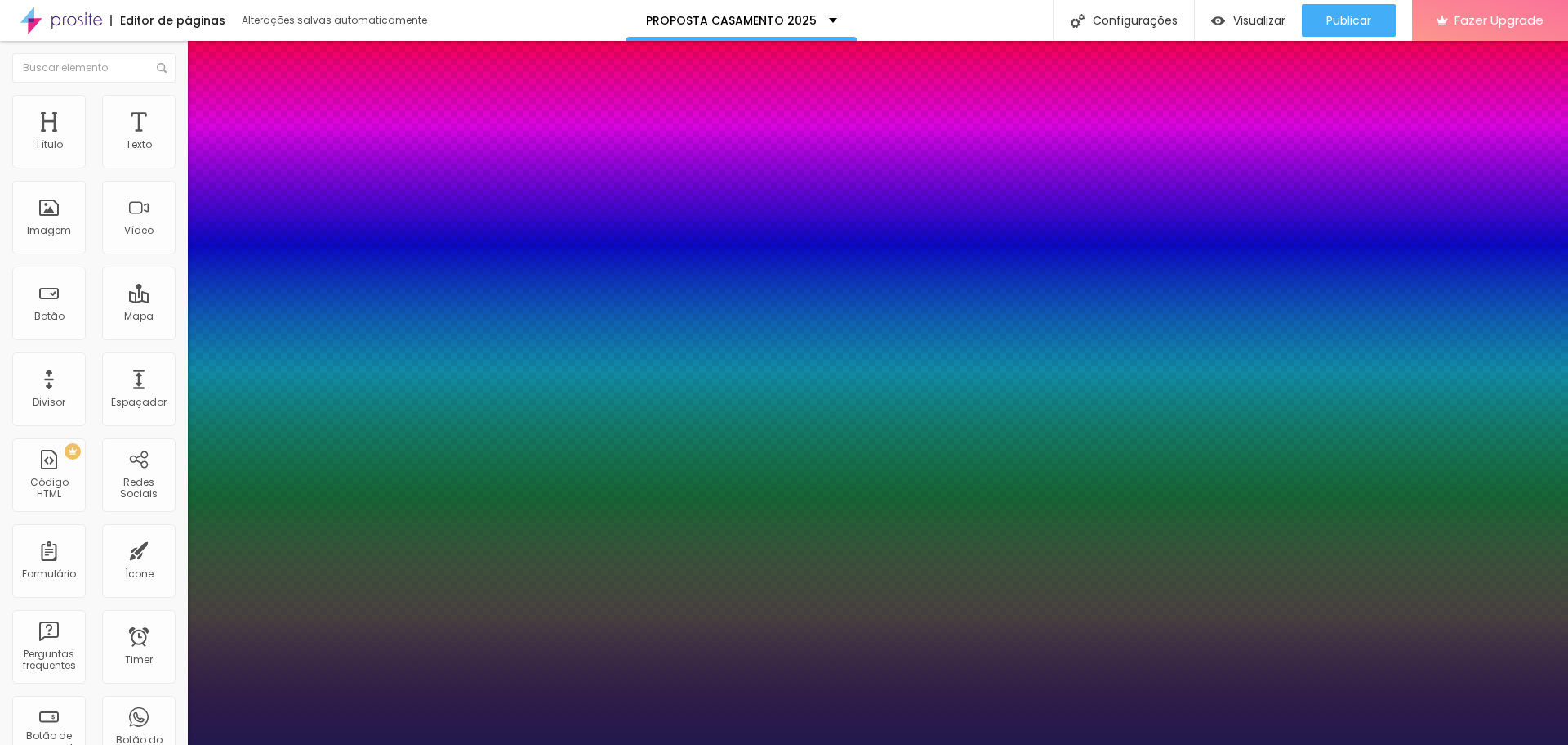
drag, startPoint x: 220, startPoint y: 278, endPoint x: 232, endPoint y: 278, distance: 12.0
click at [455, 744] on div at bounding box center [784, 745] width 1568 height 0
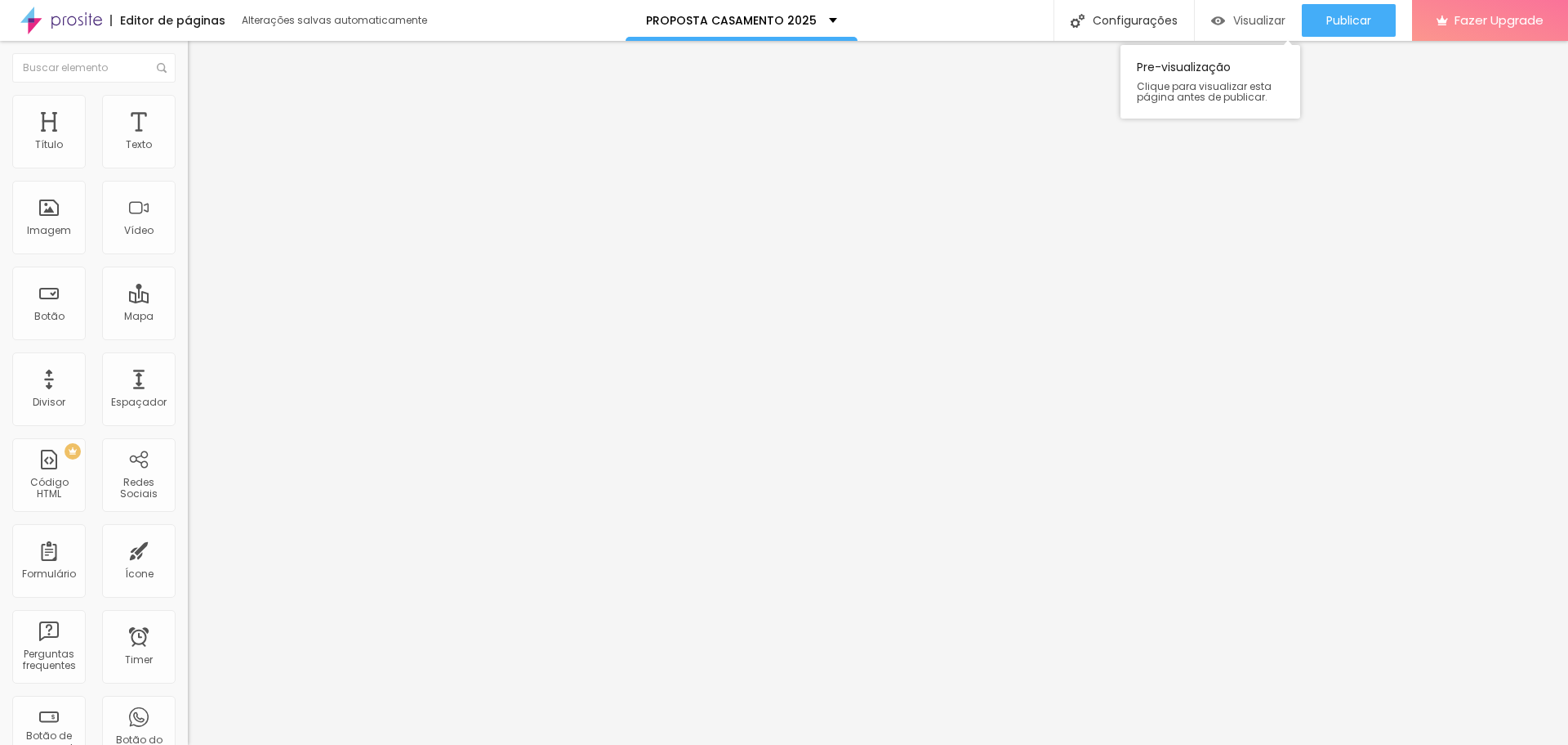
click at [1239, 18] on span "Visualizar" at bounding box center [1260, 21] width 53 height 13
click at [188, 157] on div "Tipografia Voltar ao padrão" at bounding box center [282, 133] width 188 height 46
click at [188, 121] on div "Tipografia" at bounding box center [282, 116] width 188 height 9
click at [194, 152] on icon "button" at bounding box center [199, 147] width 9 height 9
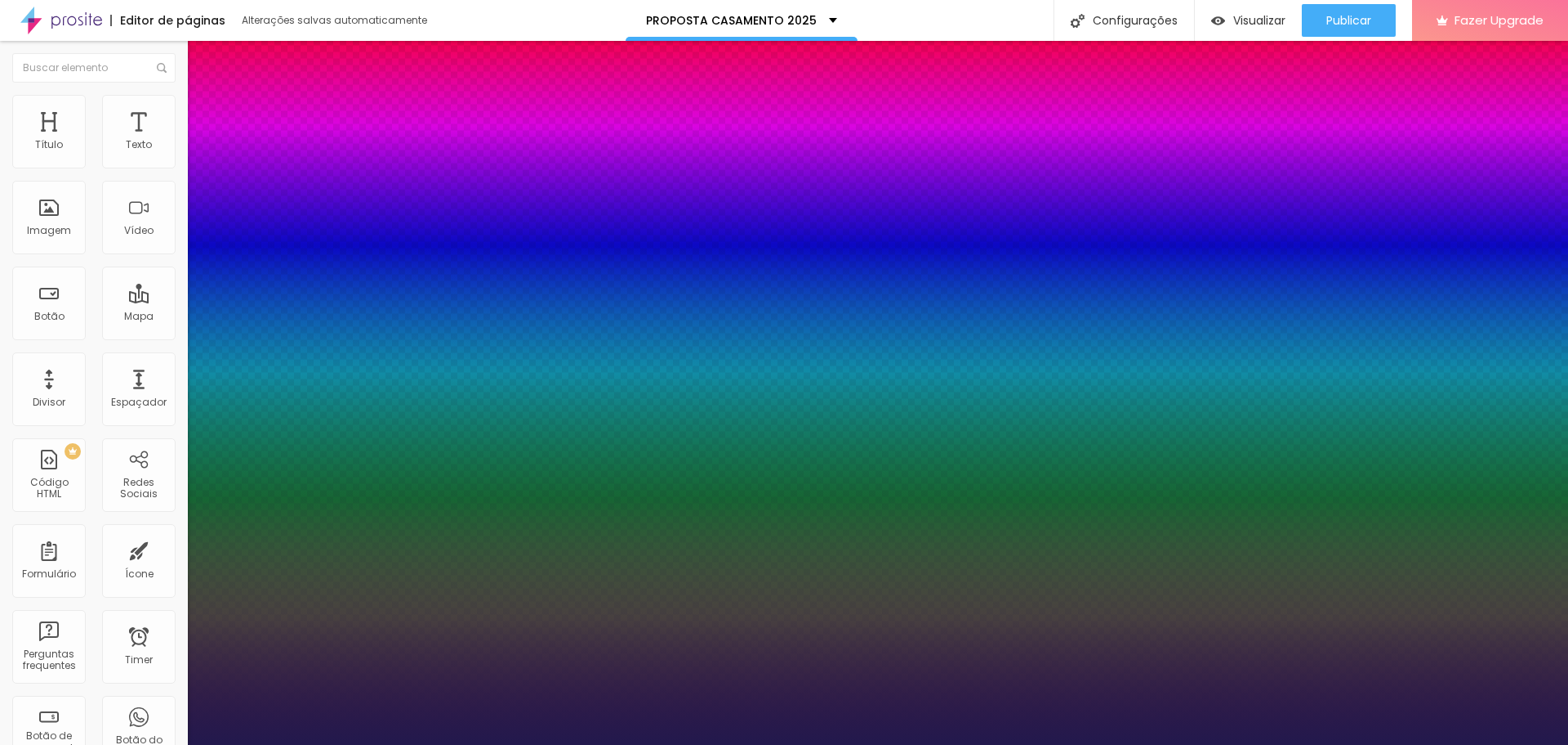
drag, startPoint x: 238, startPoint y: 280, endPoint x: 269, endPoint y: 280, distance: 31.0
click at [628, 744] on div at bounding box center [784, 745] width 1568 height 0
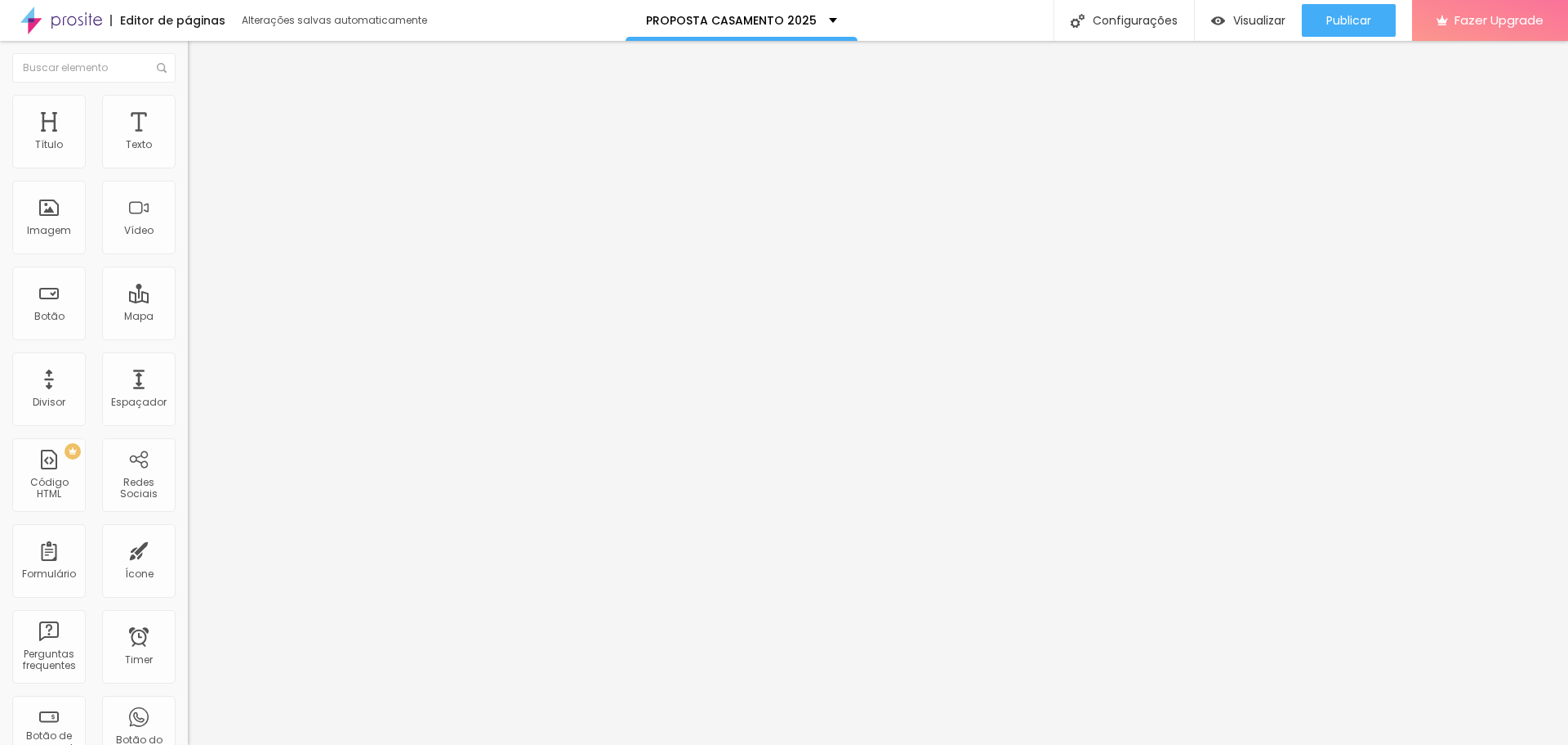
click at [203, 111] on span "Estilo" at bounding box center [215, 105] width 25 height 14
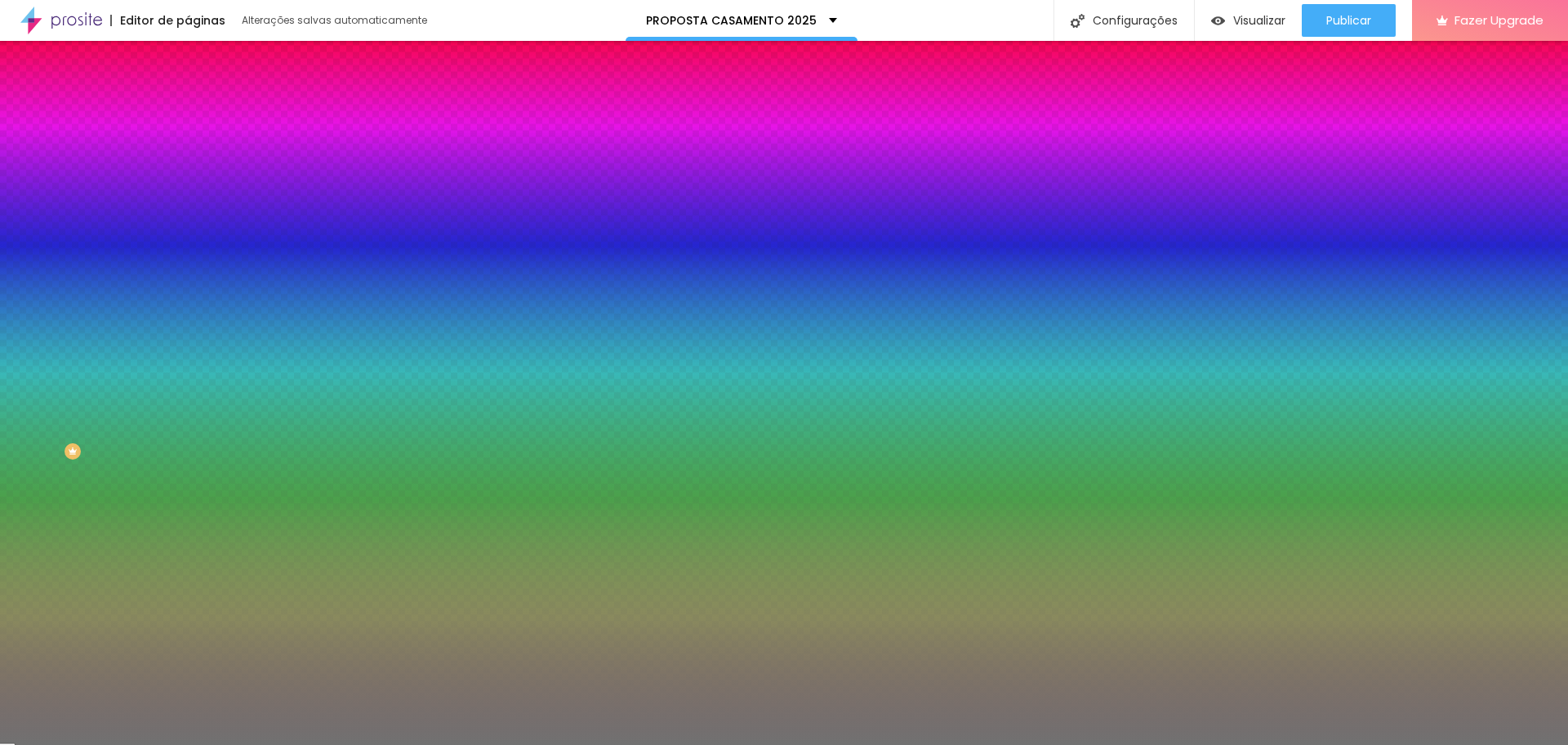
drag, startPoint x: 86, startPoint y: 213, endPoint x: 181, endPoint y: 212, distance: 95.0
click at [188, 212] on input "range" at bounding box center [240, 206] width 105 height 13
drag, startPoint x: 77, startPoint y: 260, endPoint x: 26, endPoint y: 260, distance: 51.0
click at [188, 255] on input "range" at bounding box center [240, 248] width 105 height 13
click at [188, 111] on img at bounding box center [195, 118] width 15 height 15
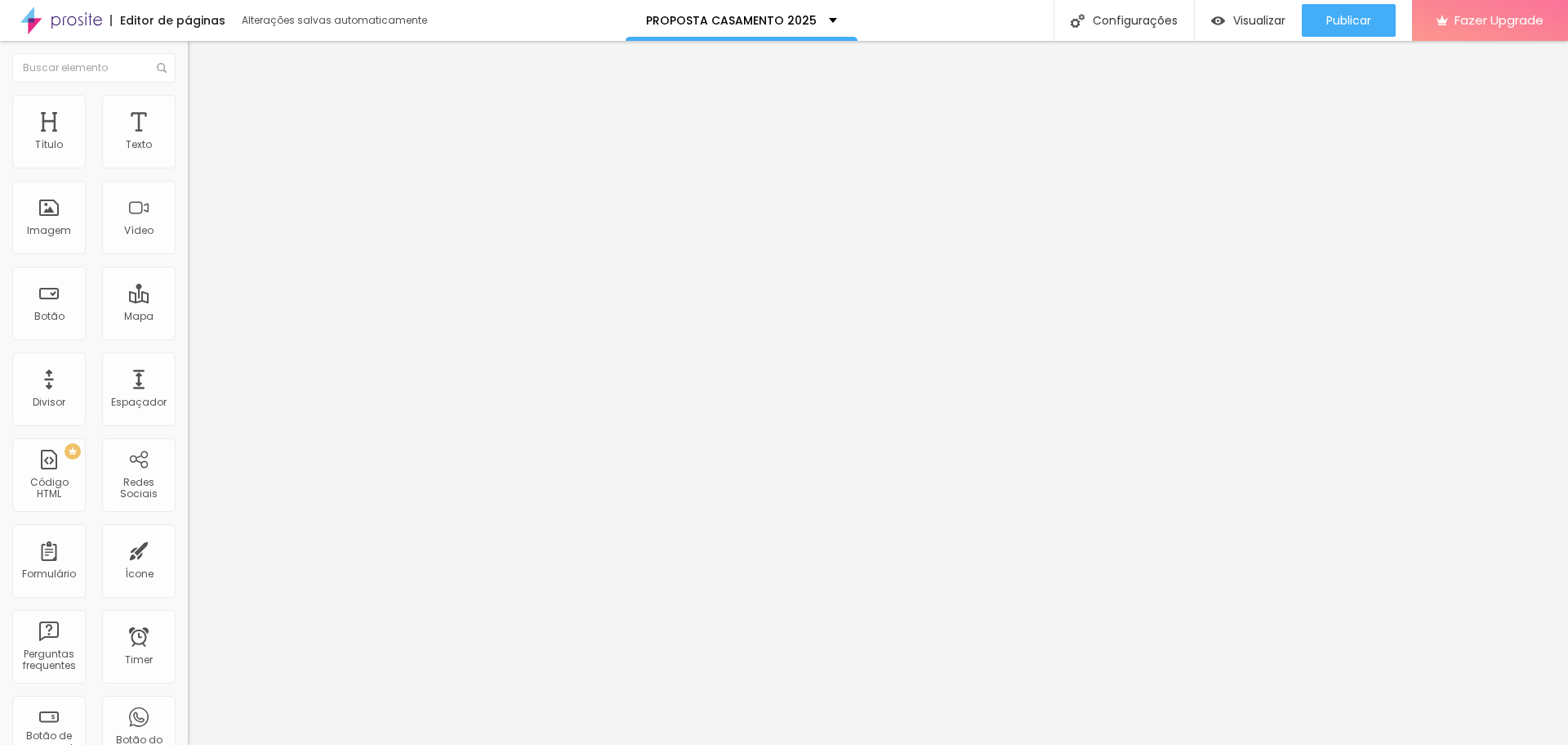
click at [188, 332] on input "20" at bounding box center [223, 340] width 70 height 17
click at [1243, 20] on span "Visualizar" at bounding box center [1260, 21] width 53 height 13
click at [203, 110] on span "Estilo" at bounding box center [215, 105] width 25 height 14
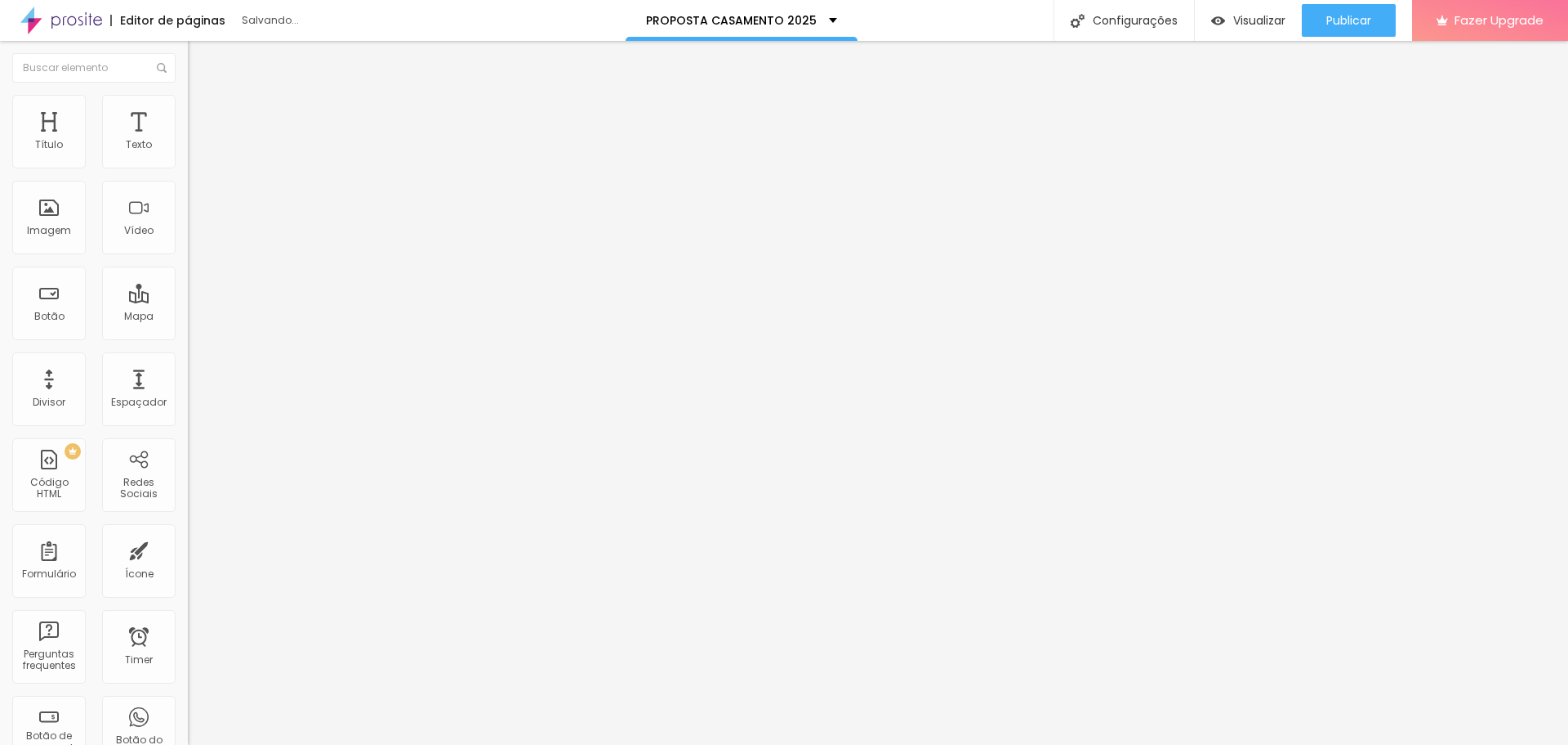
click at [188, 359] on input "range" at bounding box center [240, 365] width 105 height 13
click at [188, 104] on img at bounding box center [195, 102] width 15 height 15
click at [188, 111] on img at bounding box center [195, 118] width 15 height 15
click at [188, 106] on li "Estilo" at bounding box center [282, 102] width 188 height 16
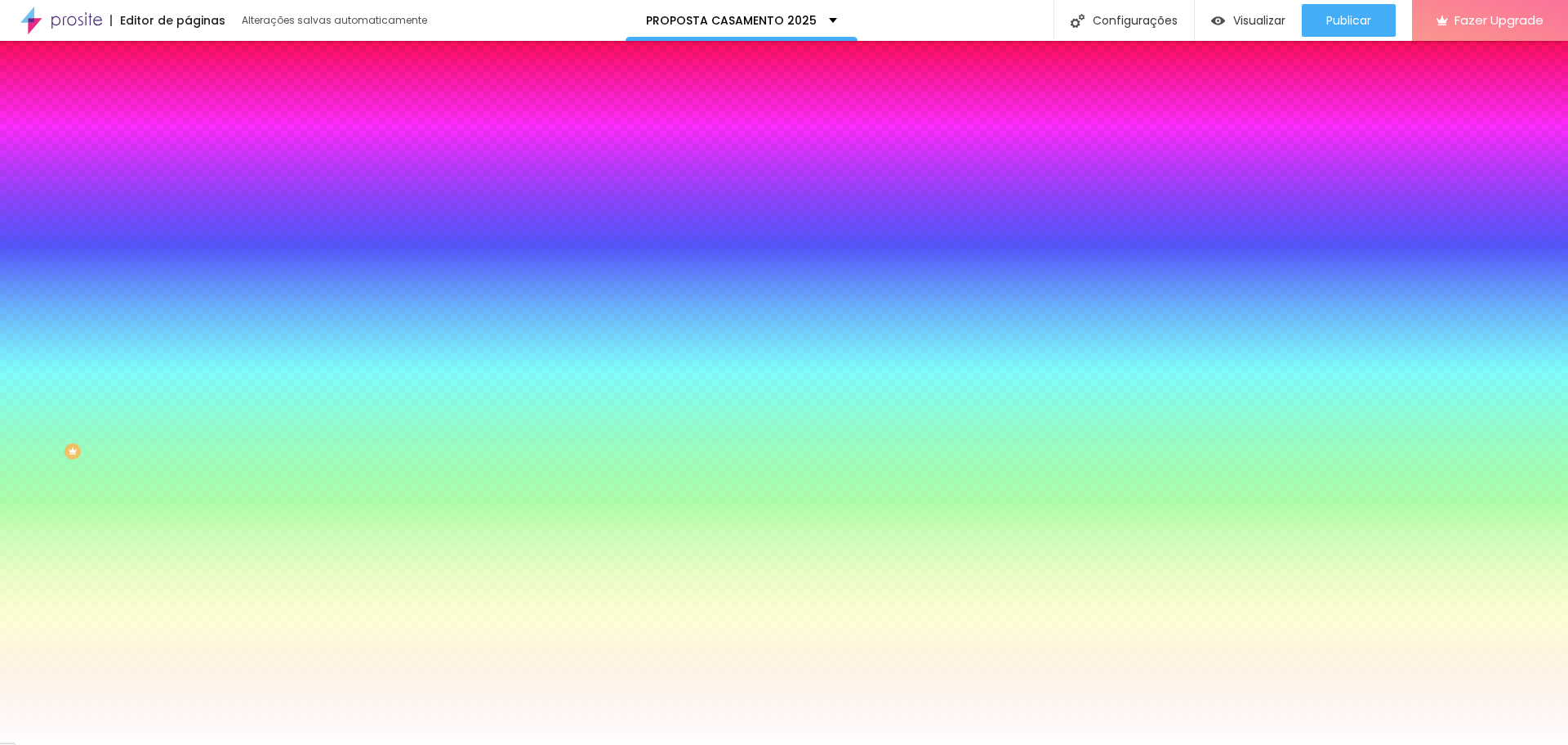
click at [188, 194] on span "DESATIVADO" at bounding box center [218, 186] width 60 height 14
click at [194, 212] on icon "button" at bounding box center [199, 217] width 9 height 9
click at [294, 744] on div at bounding box center [784, 754] width 1568 height 0
click at [89, 744] on div at bounding box center [784, 745] width 1568 height 0
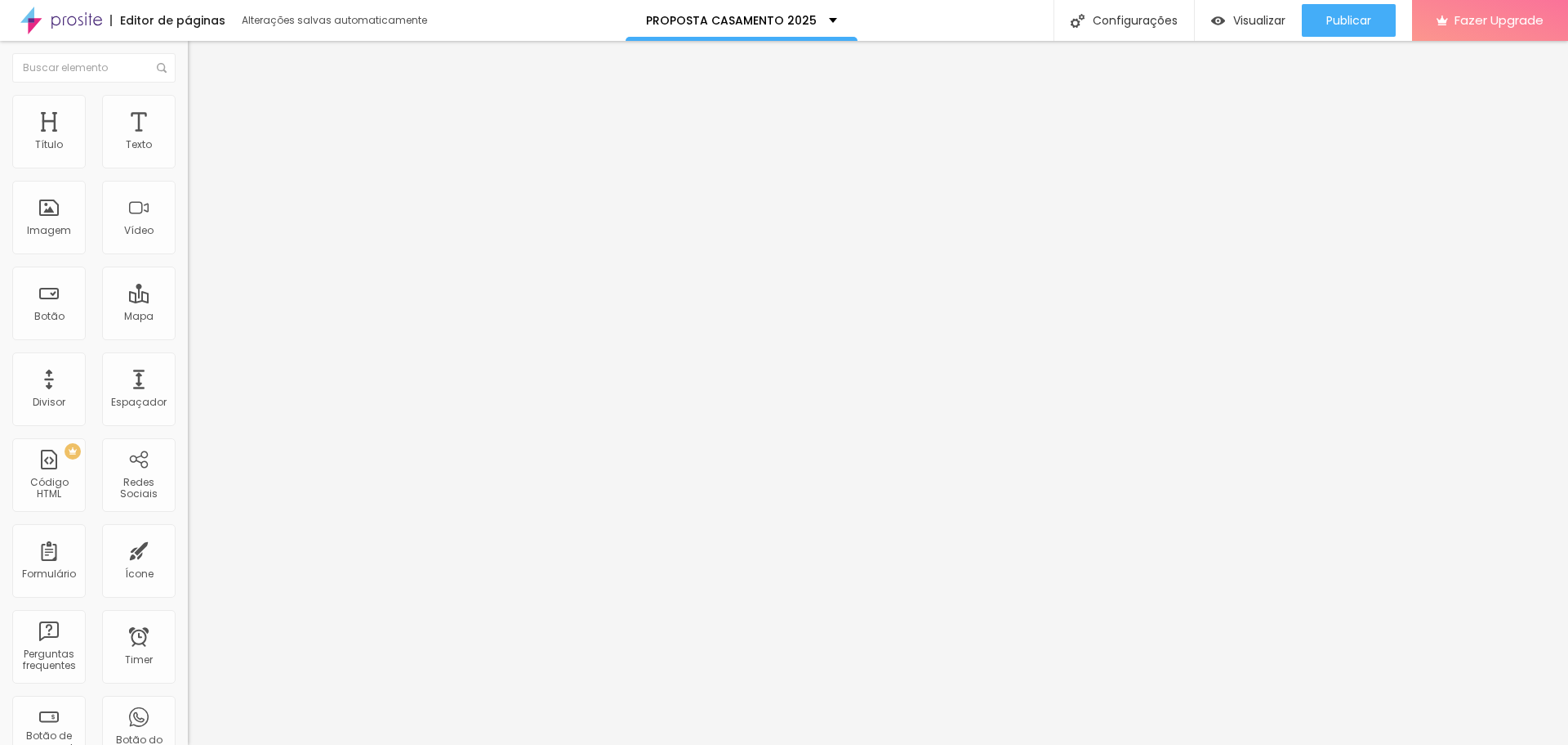
click at [203, 111] on span "Estilo" at bounding box center [215, 105] width 25 height 14
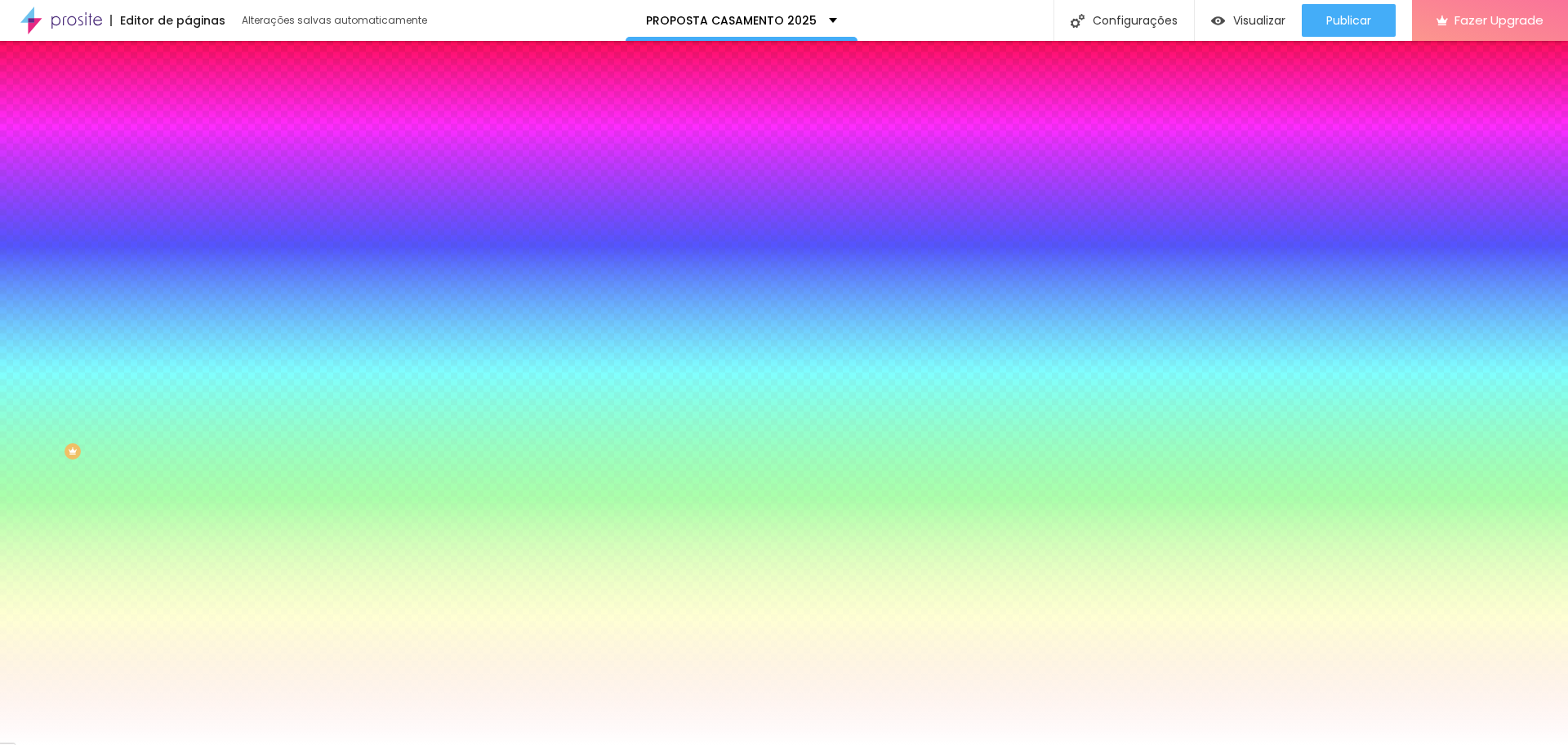
click at [196, 214] on icon "button" at bounding box center [199, 217] width 7 height 7
click at [304, 744] on div at bounding box center [784, 754] width 1568 height 0
click at [1145, 744] on div at bounding box center [784, 745] width 1568 height 0
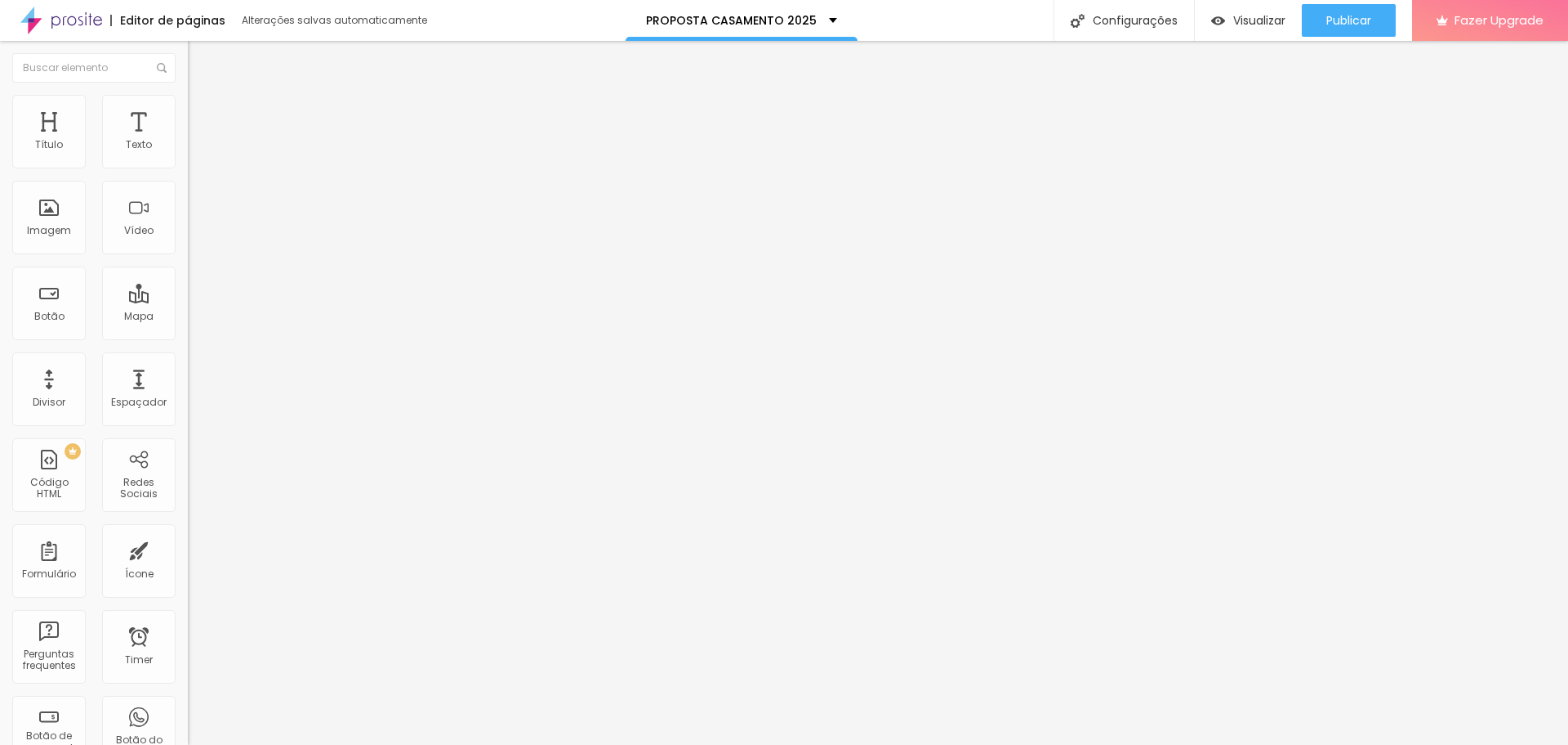
click at [203, 112] on span "Estilo" at bounding box center [215, 105] width 25 height 14
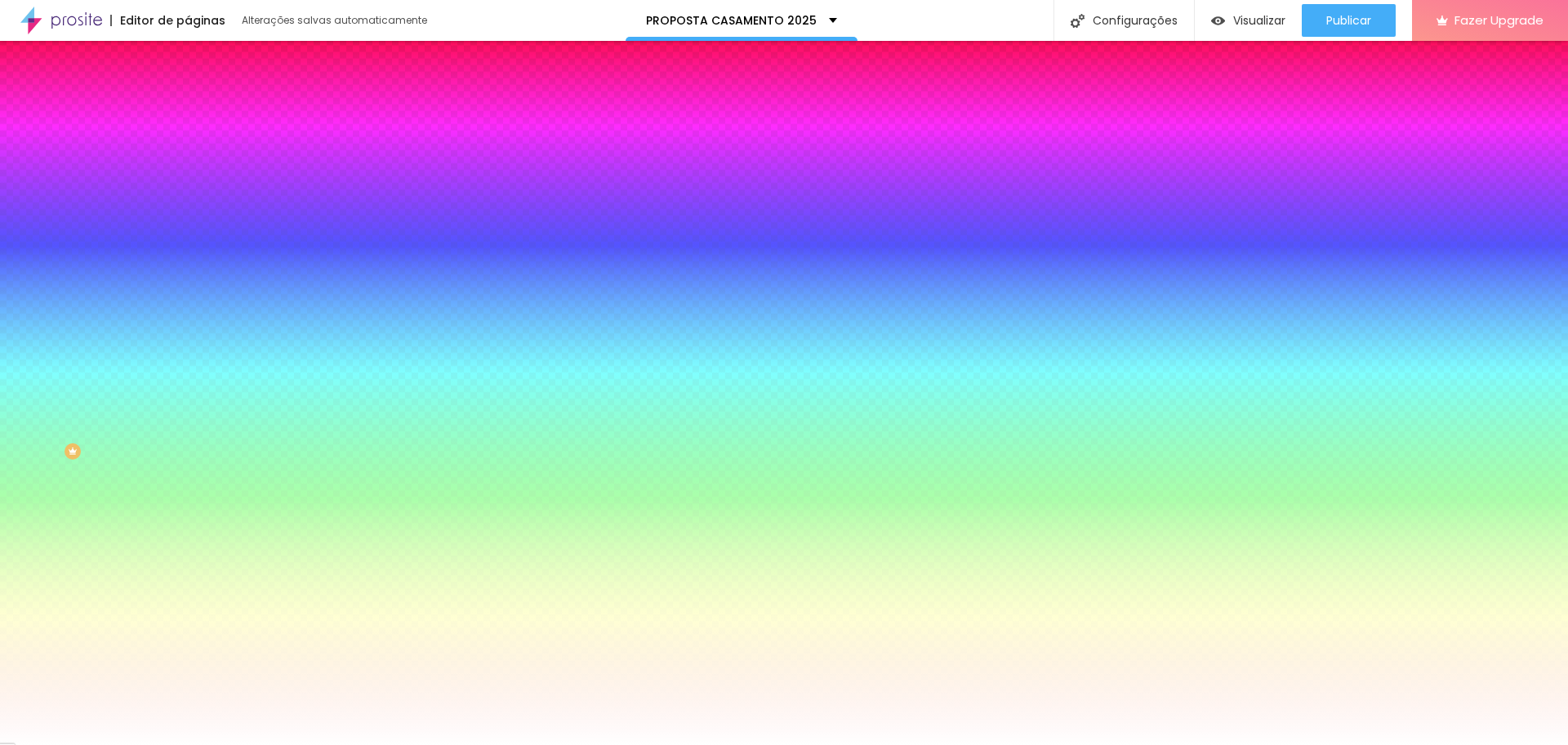
click at [188, 194] on span "DESATIVADO" at bounding box center [218, 186] width 60 height 14
click at [194, 212] on icon "button" at bounding box center [199, 217] width 9 height 9
click at [299, 744] on div at bounding box center [784, 754] width 1568 height 0
click at [1505, 744] on div at bounding box center [784, 745] width 1568 height 0
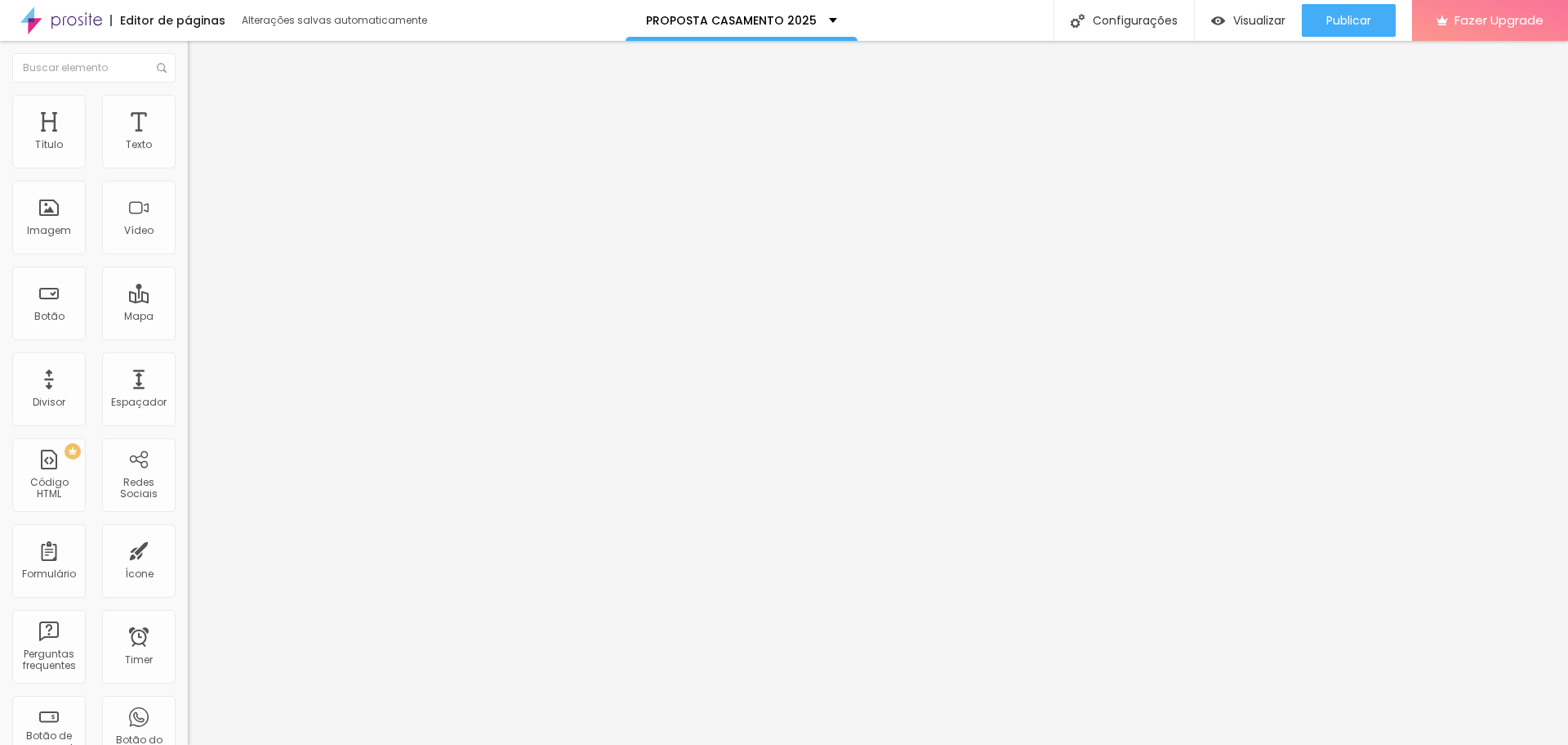
click at [203, 110] on span "Estilo" at bounding box center [215, 105] width 25 height 14
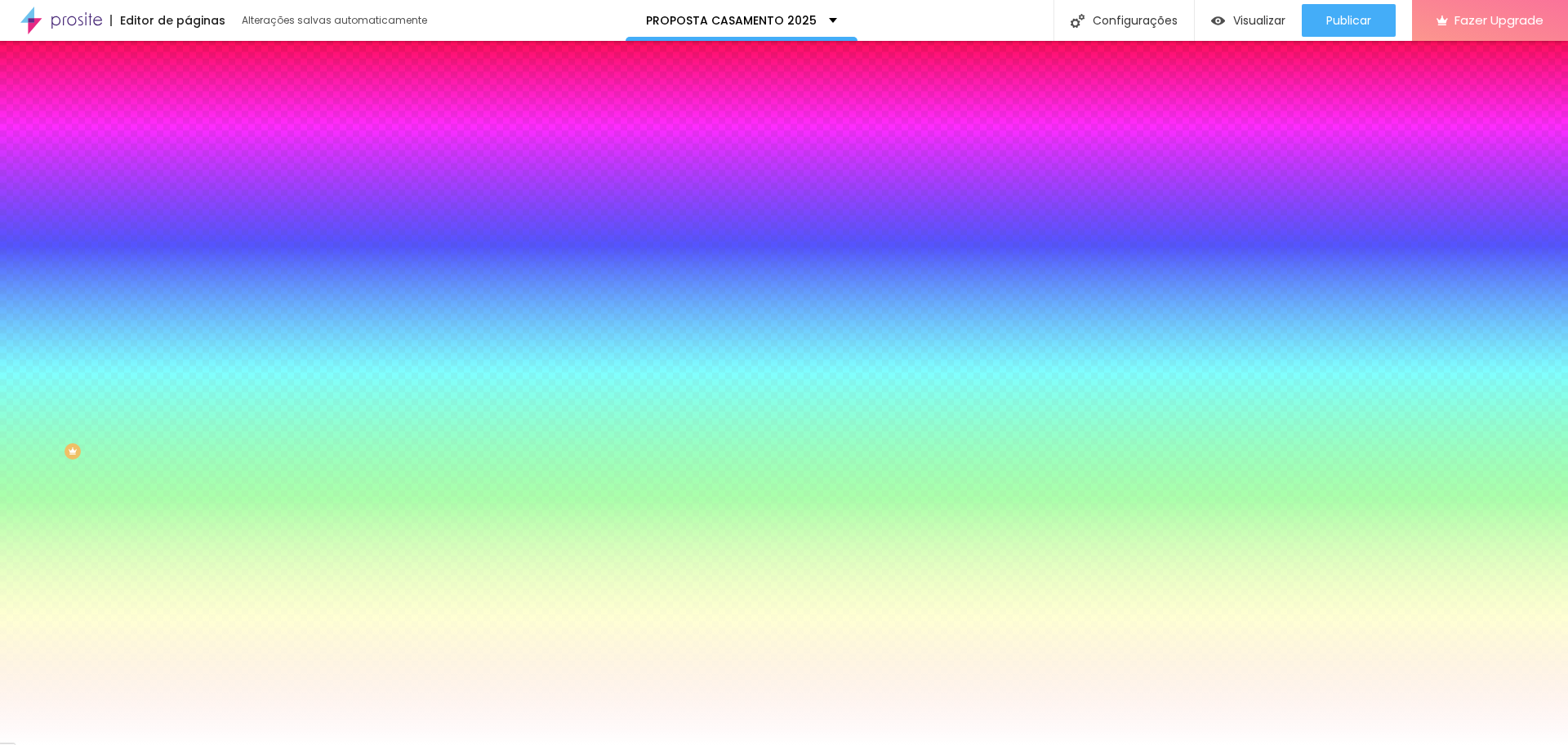
click at [194, 212] on icon "button" at bounding box center [199, 217] width 9 height 9
click at [295, 744] on div at bounding box center [784, 754] width 1568 height 0
click at [1254, 744] on div at bounding box center [784, 745] width 1568 height 0
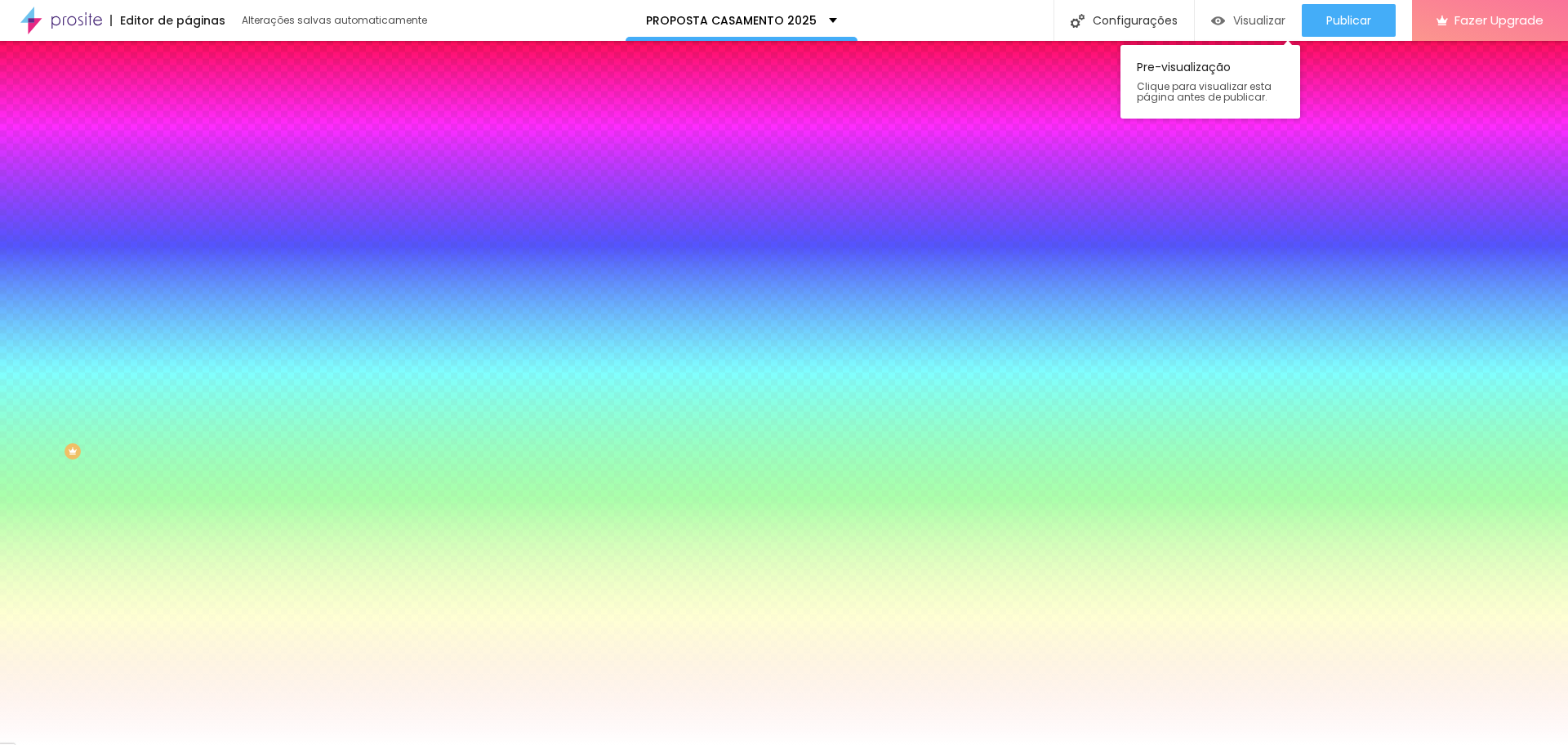
click at [1248, 22] on span "Visualizar" at bounding box center [1260, 21] width 53 height 13
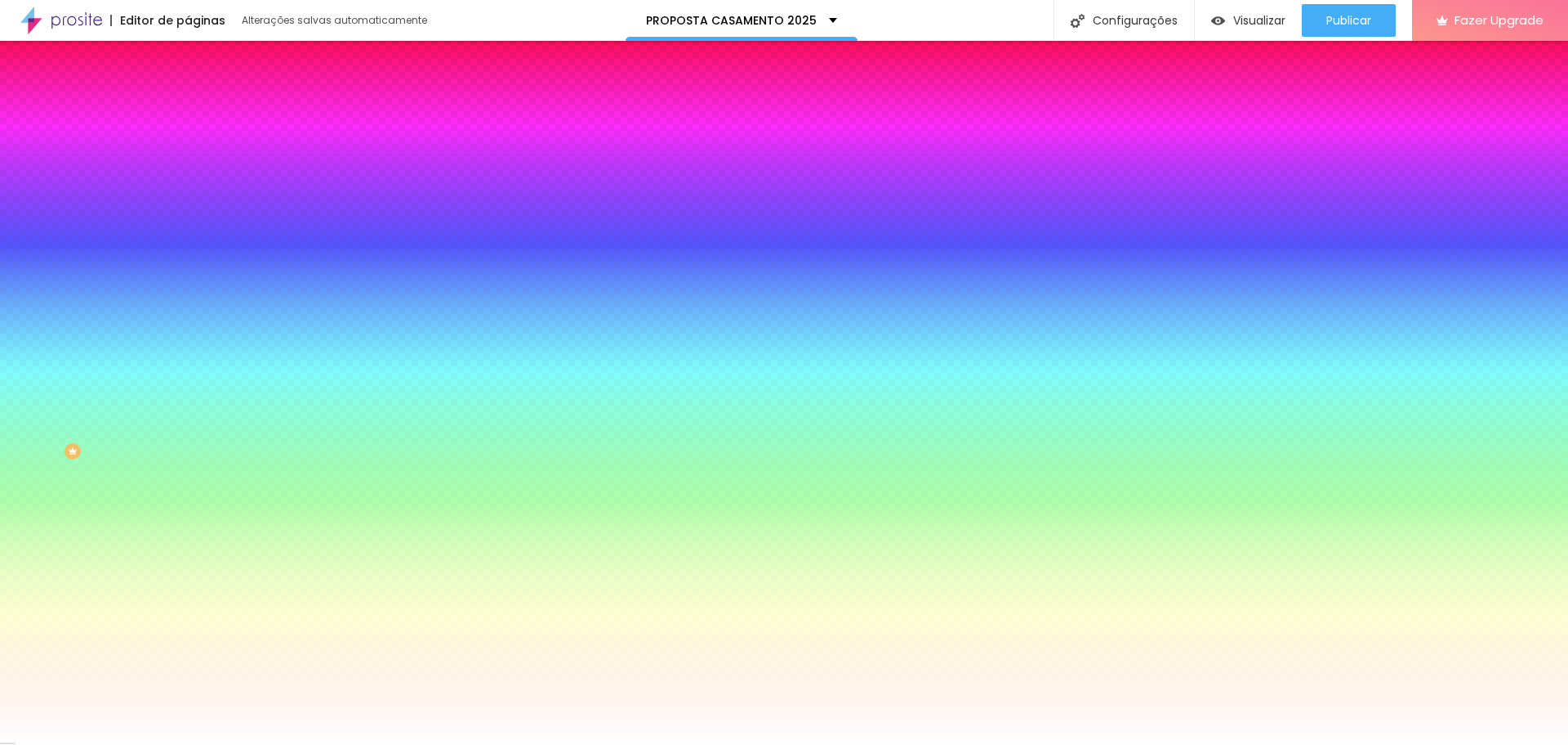
click at [200, 54] on div "Editar Coluna" at bounding box center [251, 60] width 101 height 13
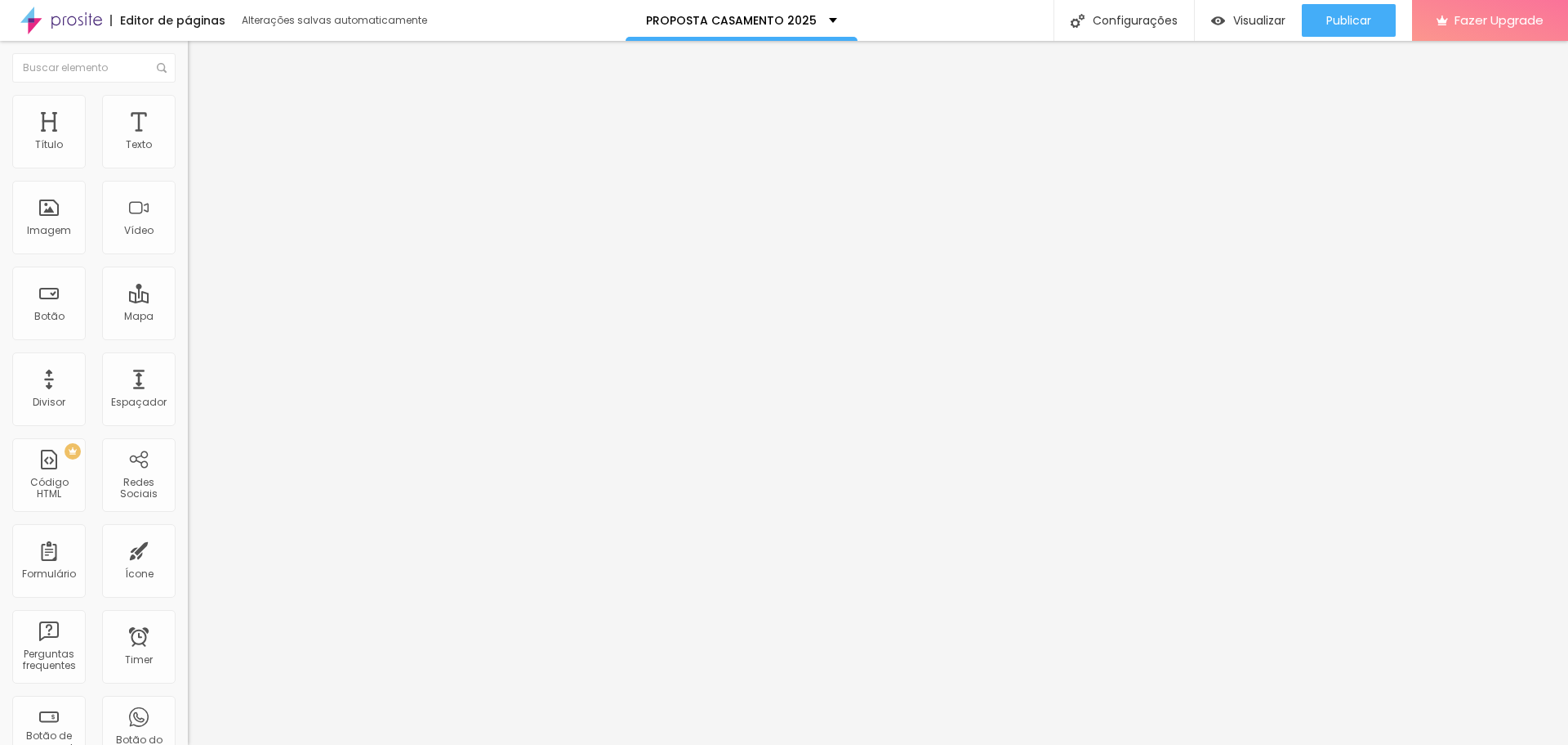
click at [188, 106] on li "Estilo" at bounding box center [282, 102] width 188 height 16
click at [188, 439] on button "button" at bounding box center [199, 447] width 23 height 17
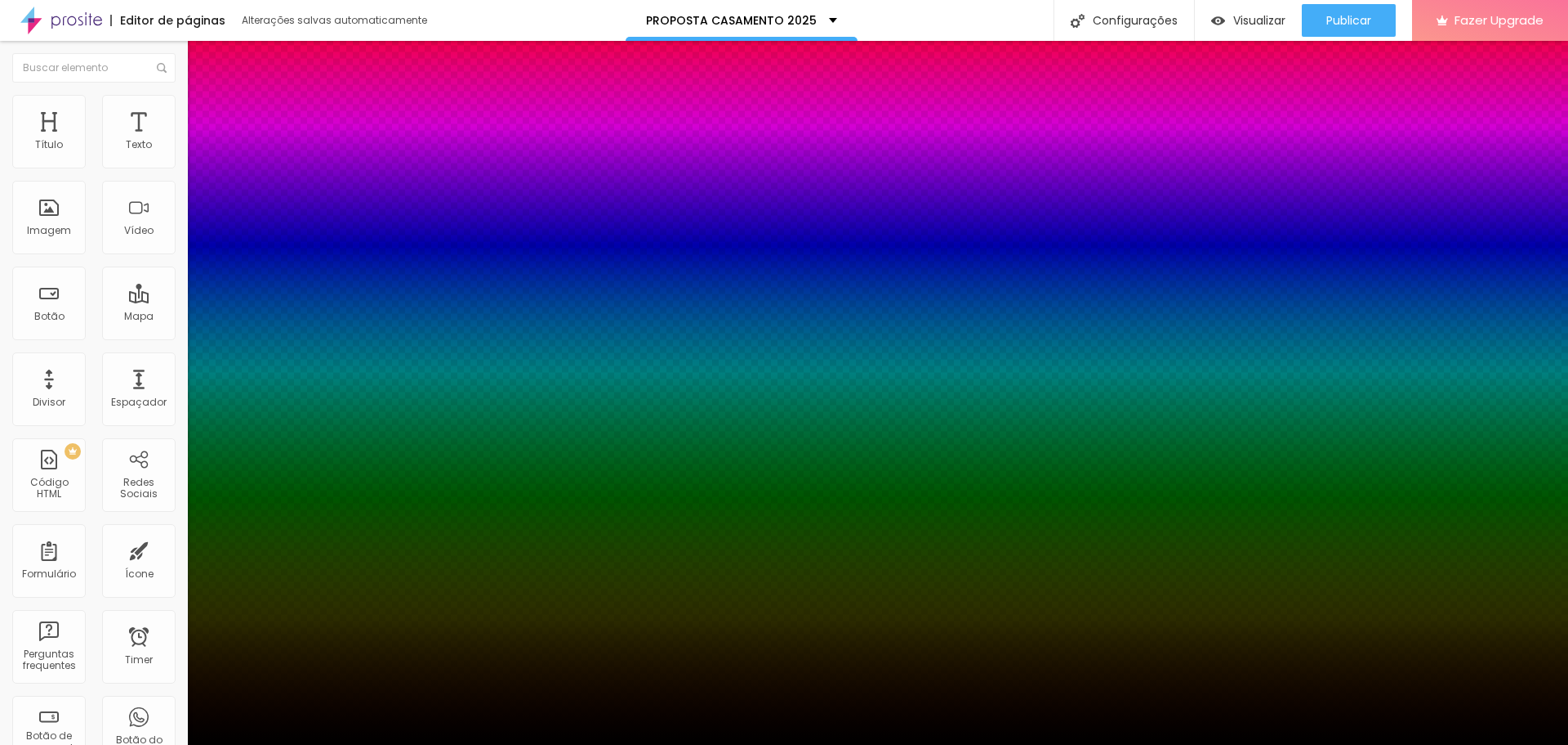
click at [295, 744] on div at bounding box center [784, 754] width 1568 height 0
click at [747, 744] on div at bounding box center [784, 745] width 1568 height 0
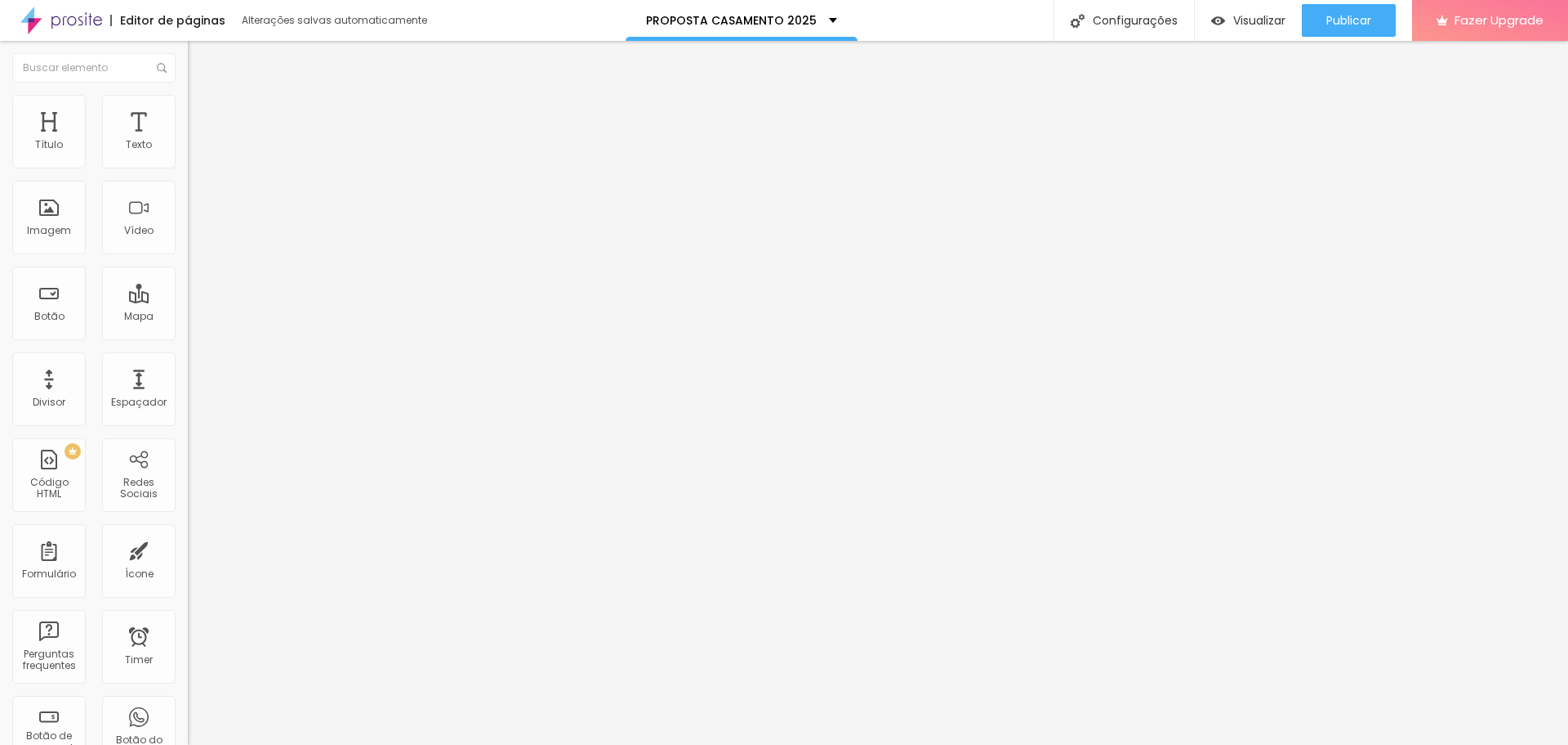
click at [188, 103] on img at bounding box center [195, 102] width 15 height 15
click at [194, 442] on icon "button" at bounding box center [199, 446] width 9 height 9
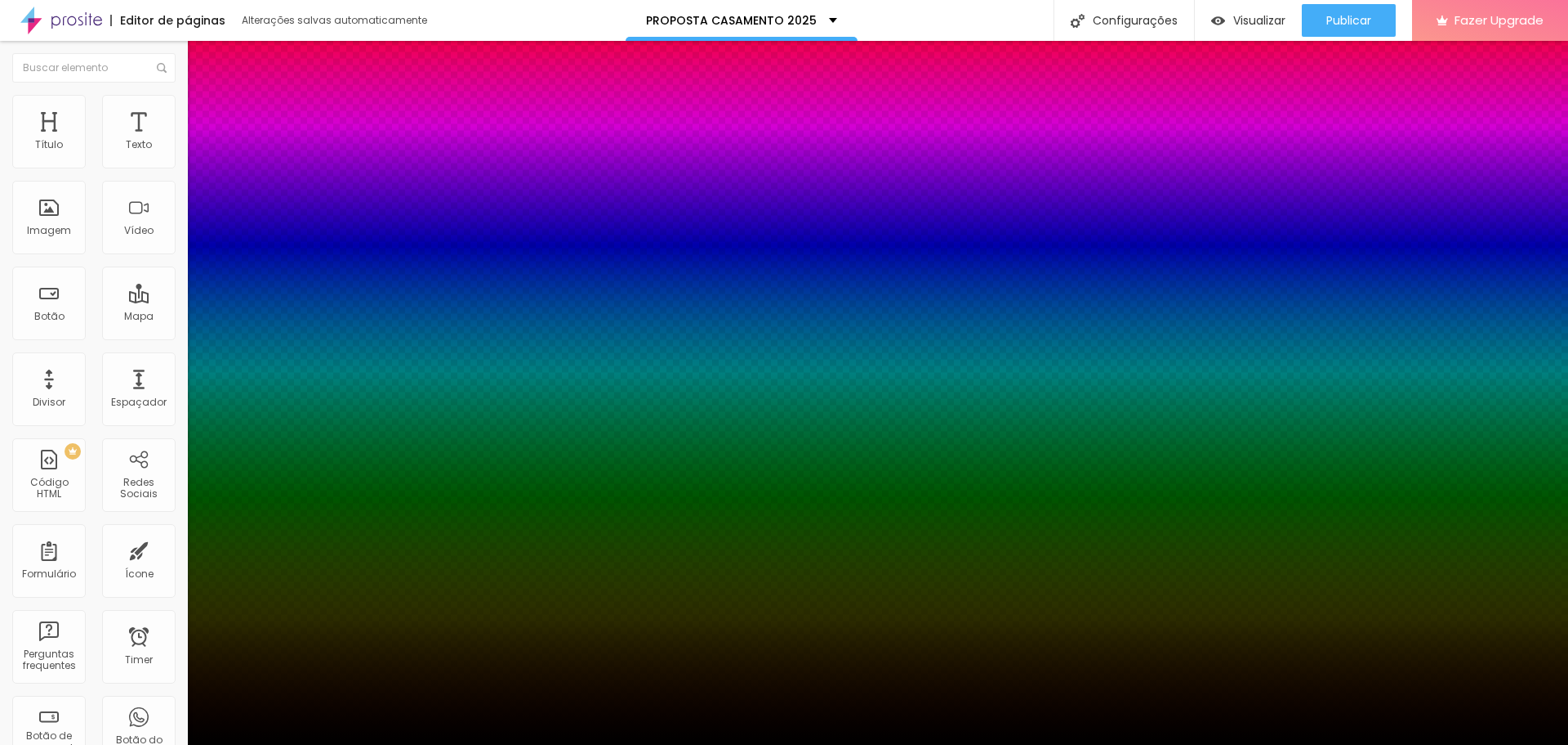
click at [308, 744] on div at bounding box center [784, 754] width 1568 height 0
click at [979, 744] on div at bounding box center [784, 745] width 1568 height 0
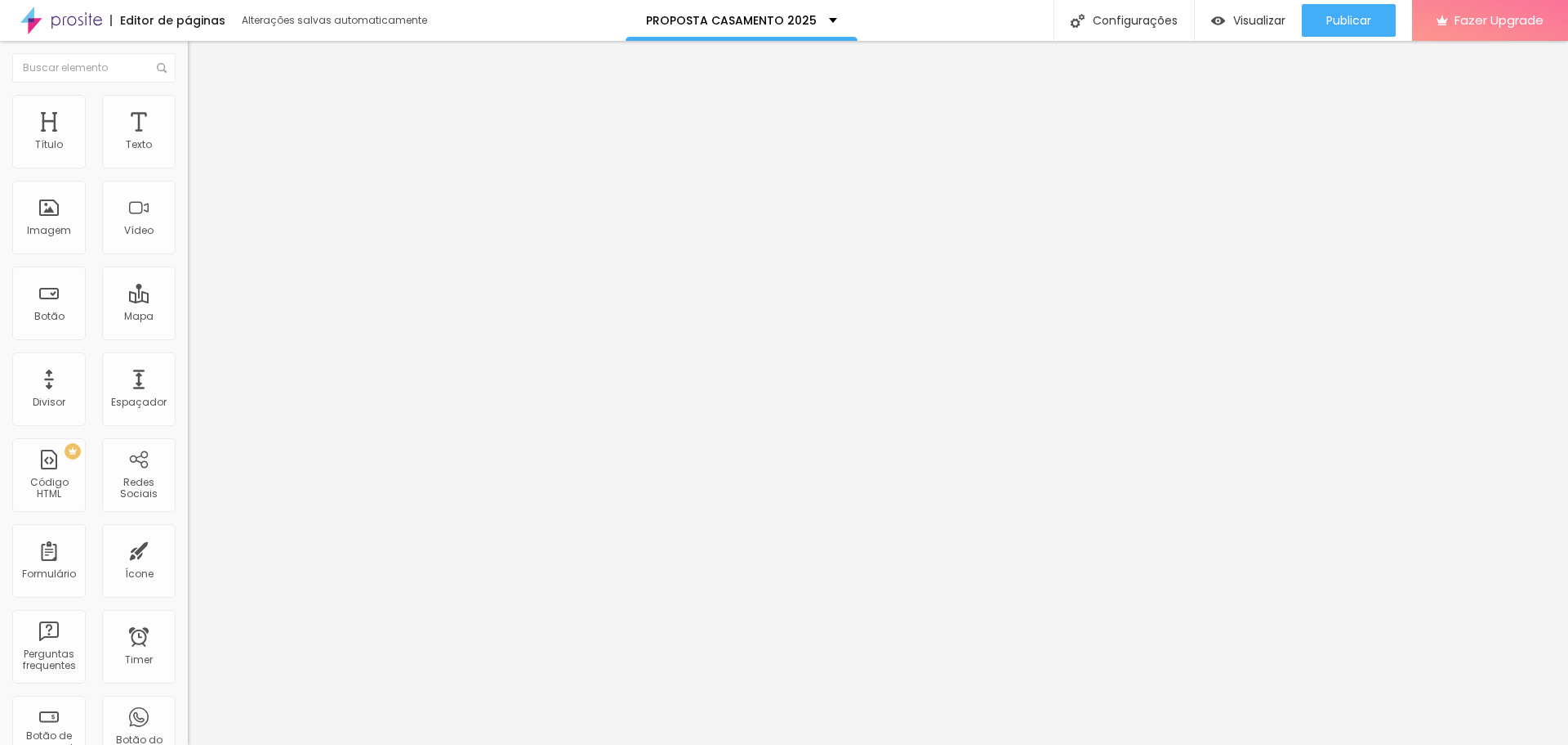
click at [188, 103] on img at bounding box center [195, 102] width 15 height 15
click at [194, 442] on icon "button" at bounding box center [199, 446] width 9 height 9
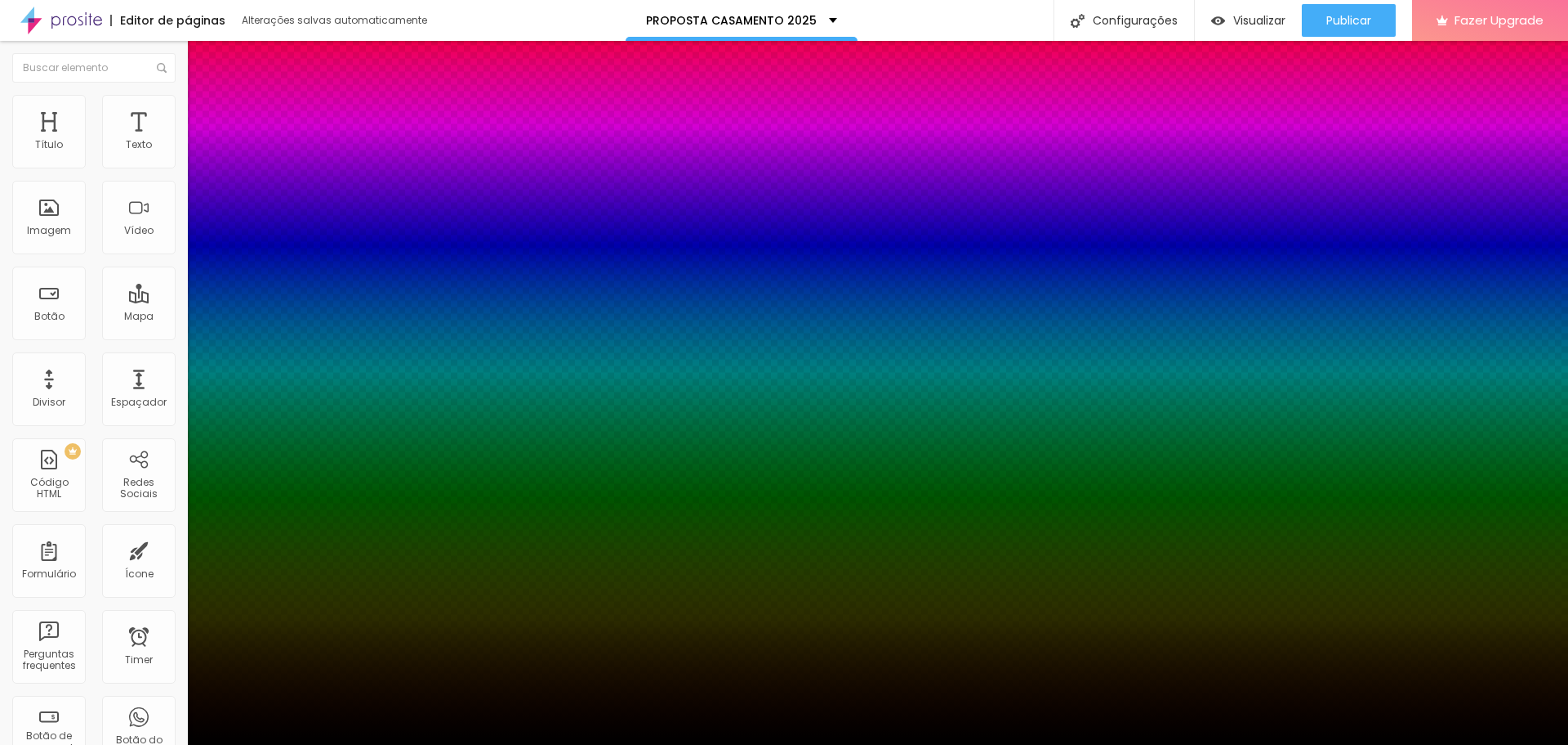
click at [288, 744] on div at bounding box center [784, 754] width 1568 height 0
click at [1358, 744] on div at bounding box center [784, 745] width 1568 height 0
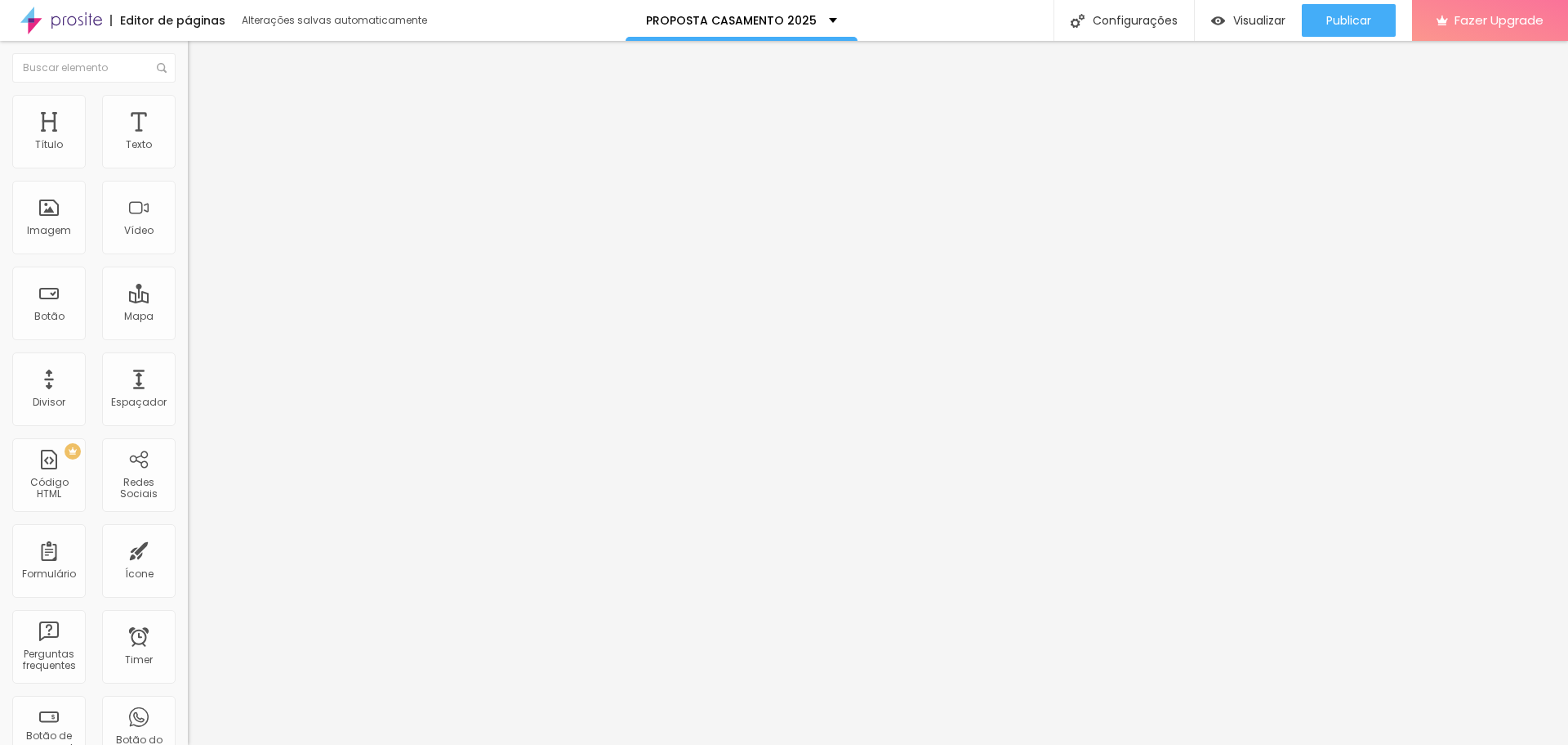
click at [203, 113] on span "Estilo" at bounding box center [215, 105] width 25 height 14
click at [194, 442] on icon "button" at bounding box center [199, 446] width 9 height 9
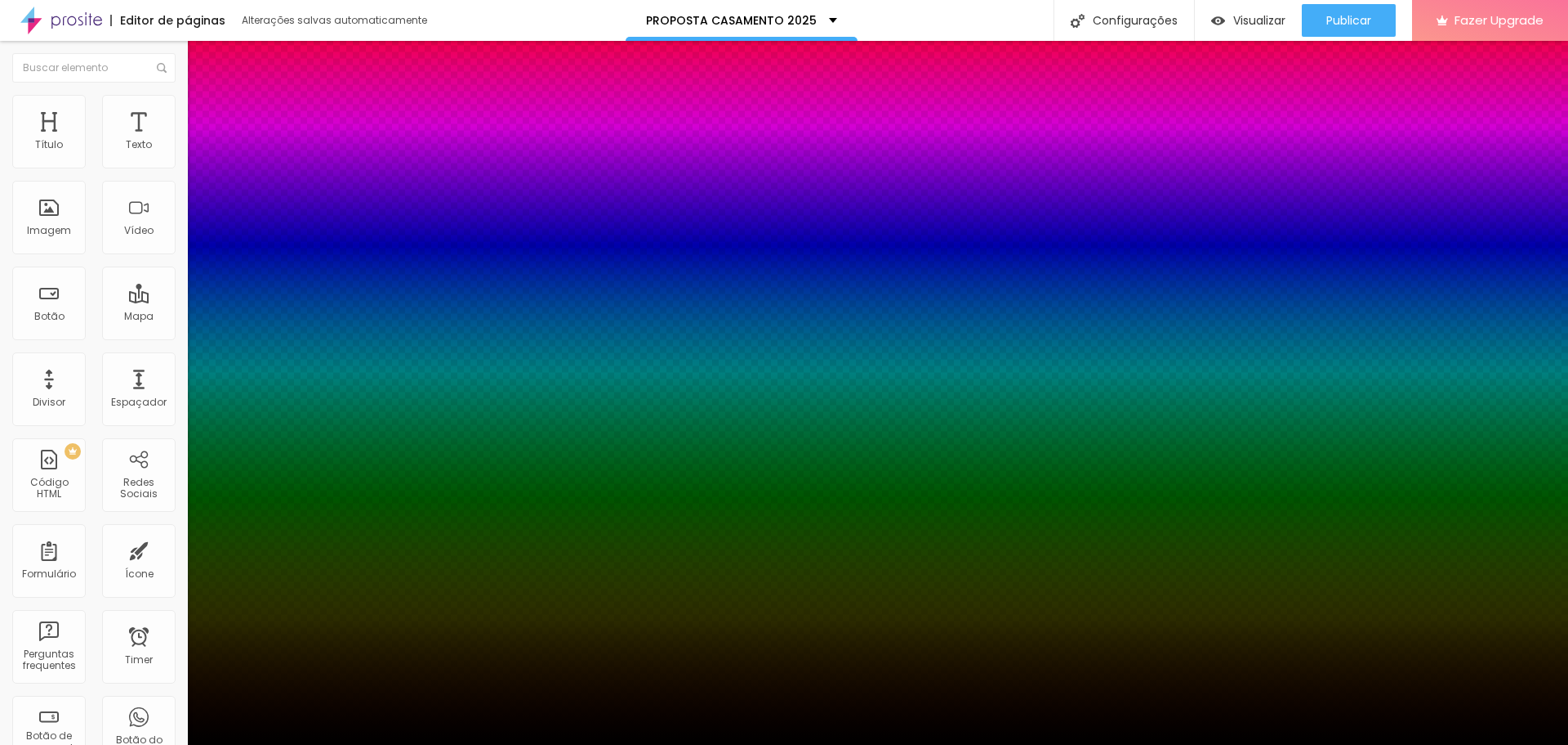
click at [297, 744] on div at bounding box center [784, 754] width 1568 height 0
click at [1390, 744] on div at bounding box center [784, 745] width 1568 height 0
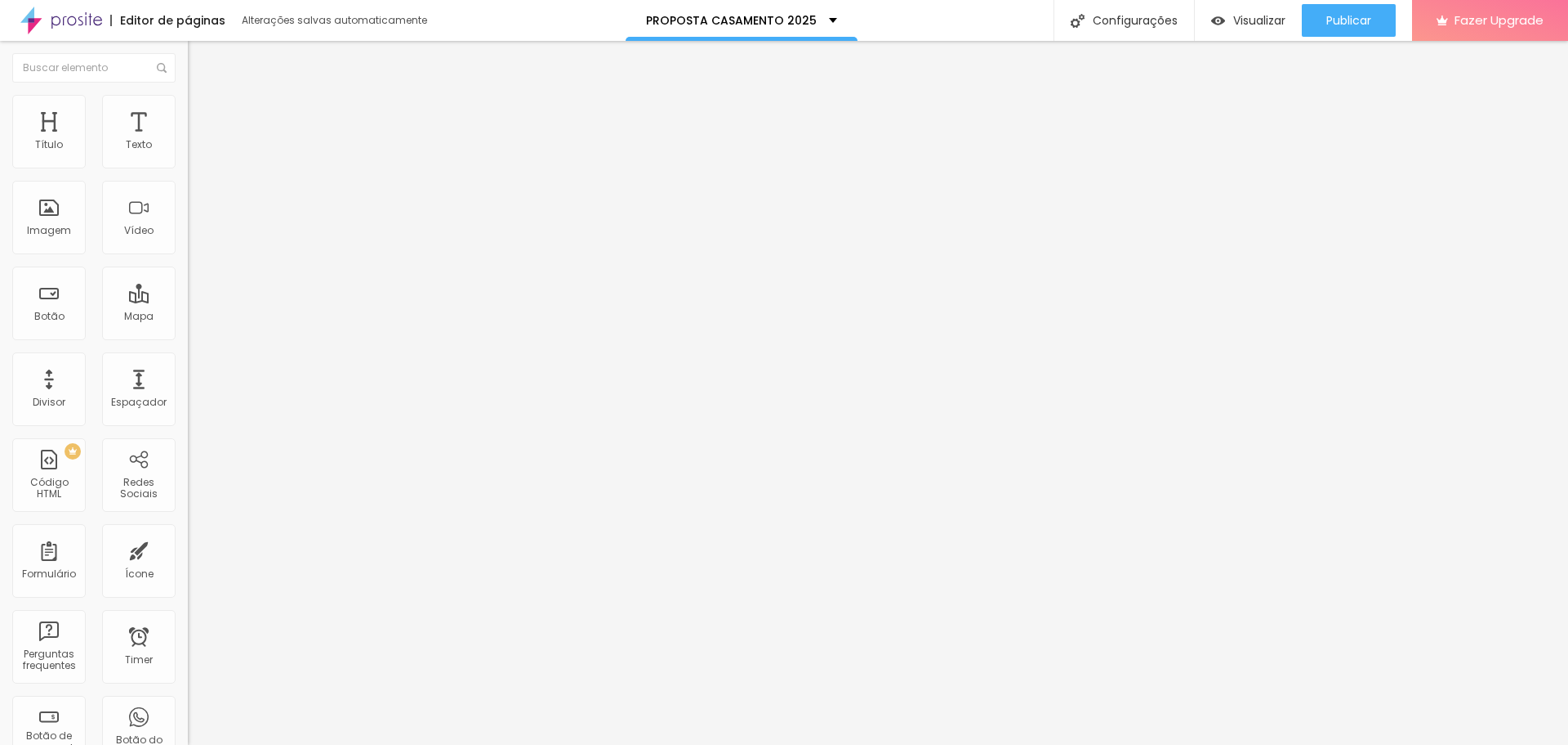
click at [188, 103] on img at bounding box center [195, 102] width 15 height 15
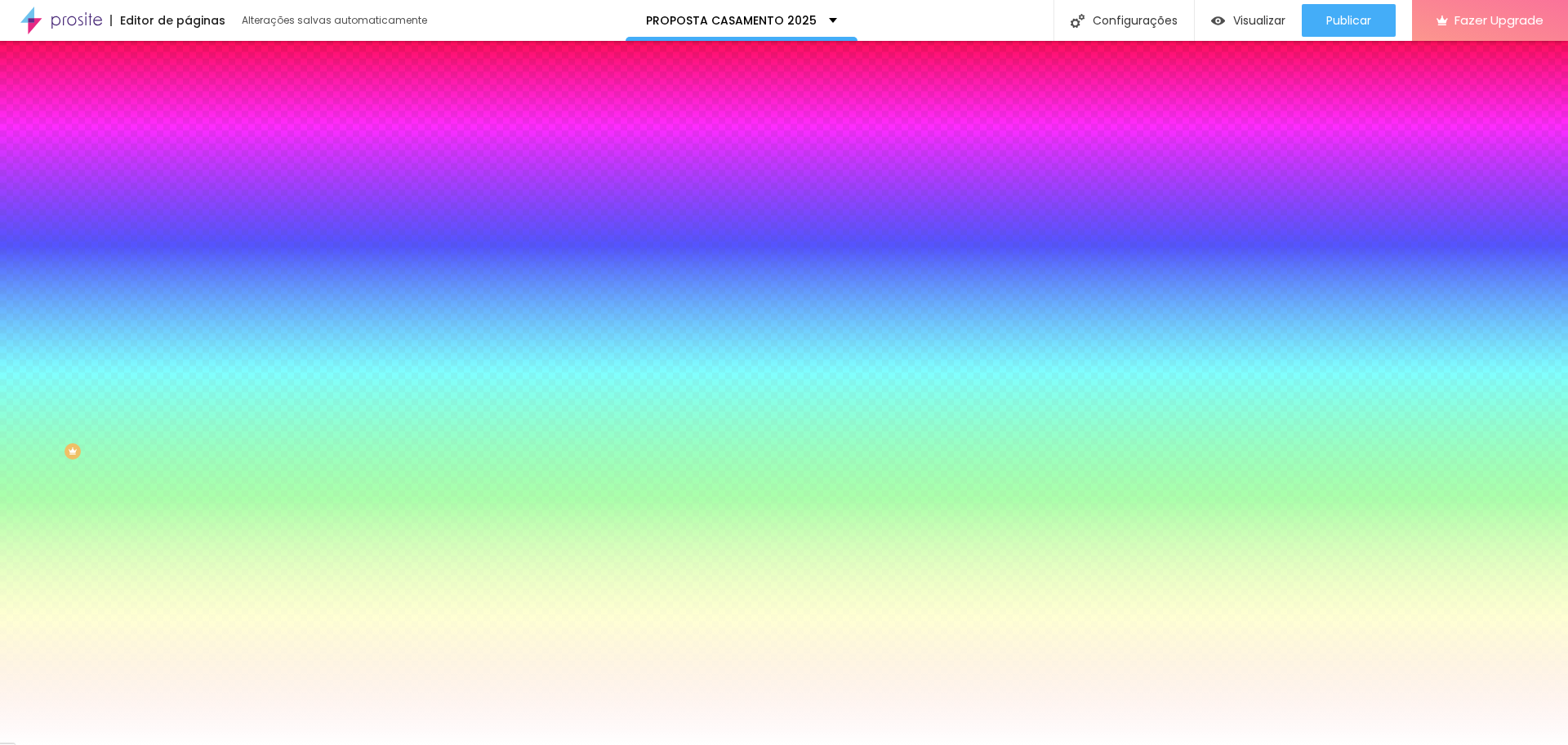
click at [194, 288] on icon "button" at bounding box center [199, 284] width 9 height 9
click at [92, 744] on div at bounding box center [784, 745] width 1568 height 0
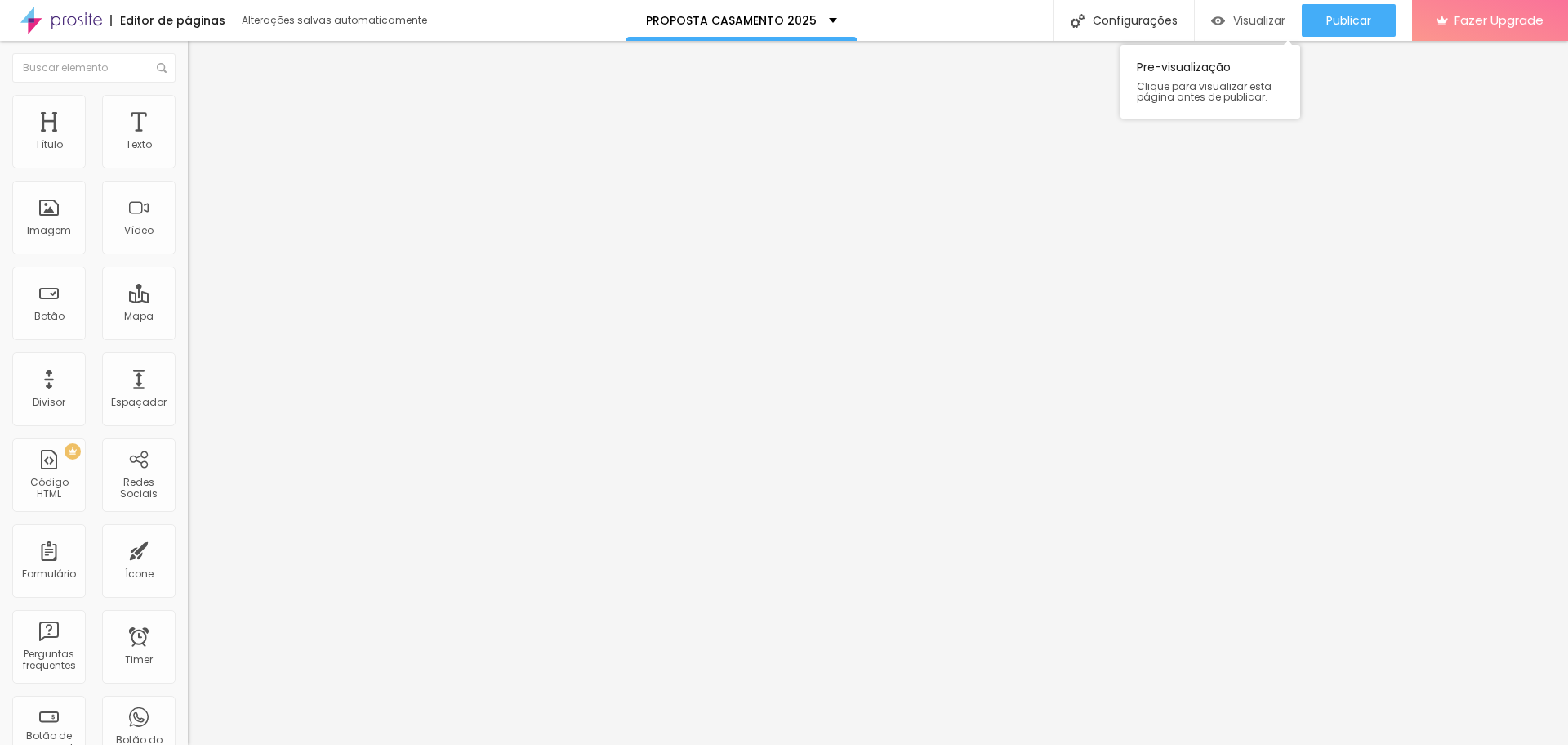
click at [1267, 20] on span "Visualizar" at bounding box center [1260, 21] width 53 height 13
click at [203, 112] on span "Estilo" at bounding box center [215, 105] width 25 height 14
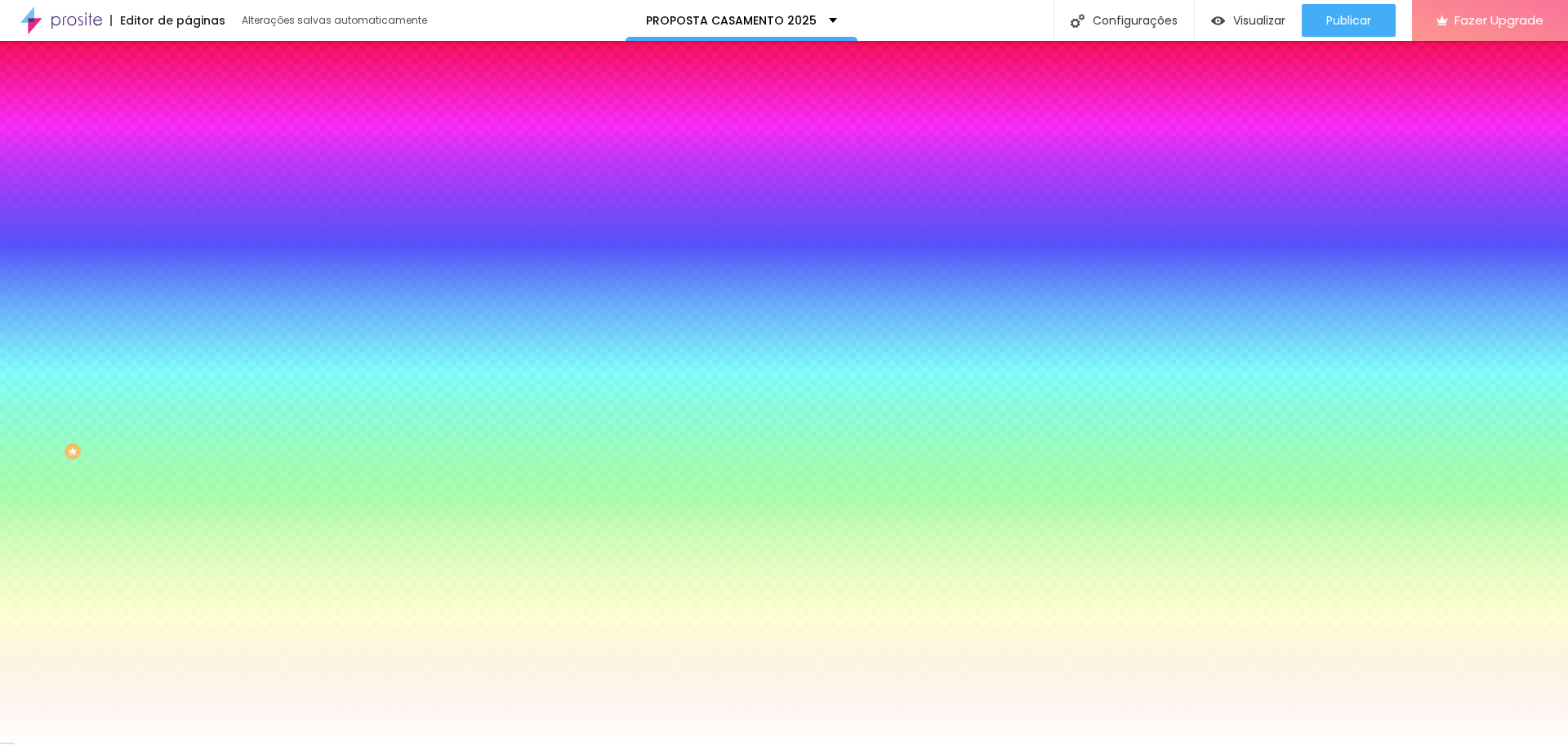
click at [194, 288] on icon "button" at bounding box center [199, 284] width 9 height 9
click at [344, 744] on div at bounding box center [784, 754] width 1568 height 0
click at [104, 744] on div at bounding box center [784, 745] width 1568 height 0
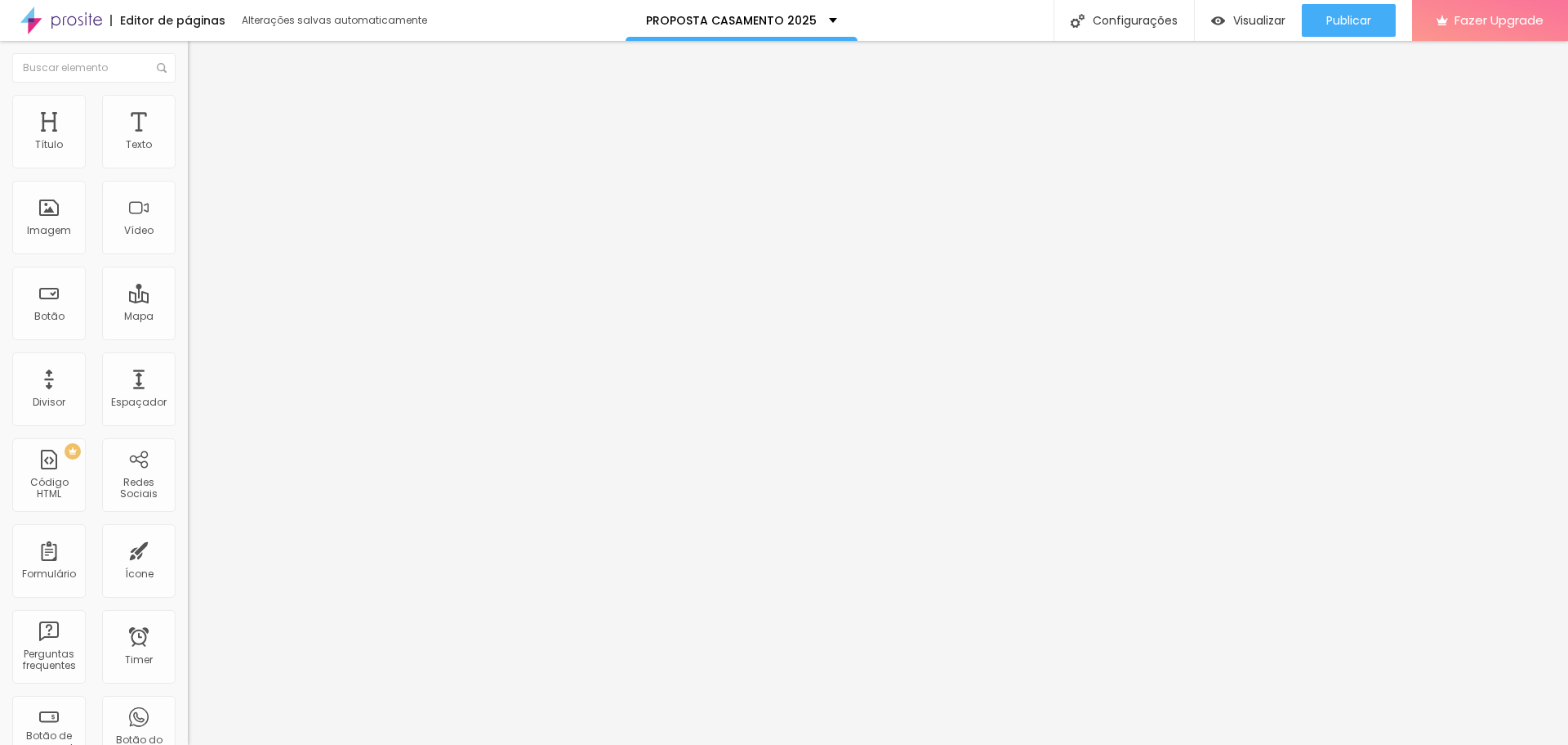
click at [200, 61] on img "button" at bounding box center [207, 60] width 13 height 13
click at [1259, 15] on span "Visualizar" at bounding box center [1260, 21] width 53 height 13
click at [1264, 14] on span "Visualizar" at bounding box center [1260, 21] width 53 height 13
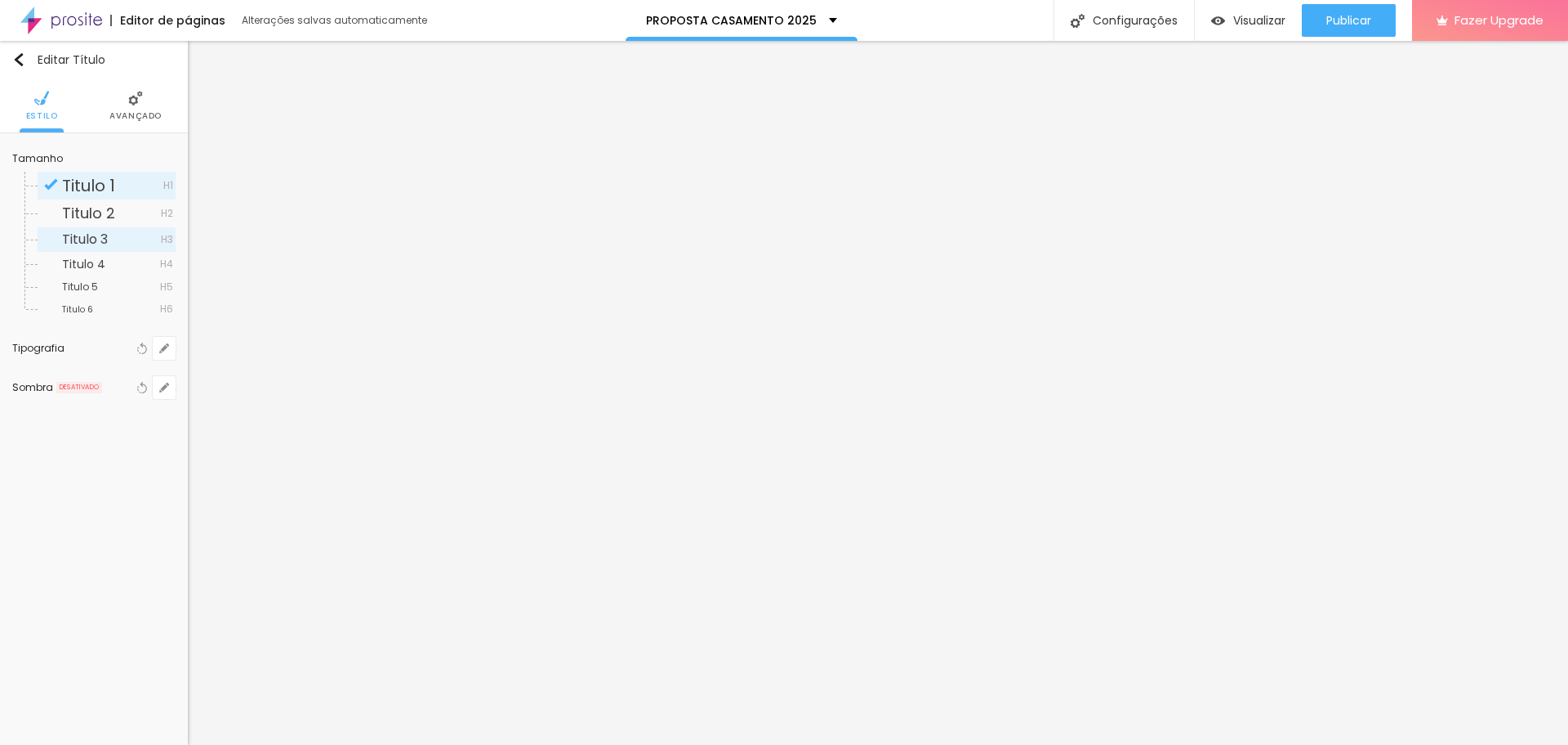
click at [85, 237] on span "Titulo 3" at bounding box center [85, 239] width 46 height 19
click at [81, 264] on span "Titulo 4" at bounding box center [84, 263] width 43 height 16
click at [92, 311] on span "Titulo 6" at bounding box center [111, 309] width 98 height 9
click at [169, 349] on button "button" at bounding box center [164, 348] width 23 height 23
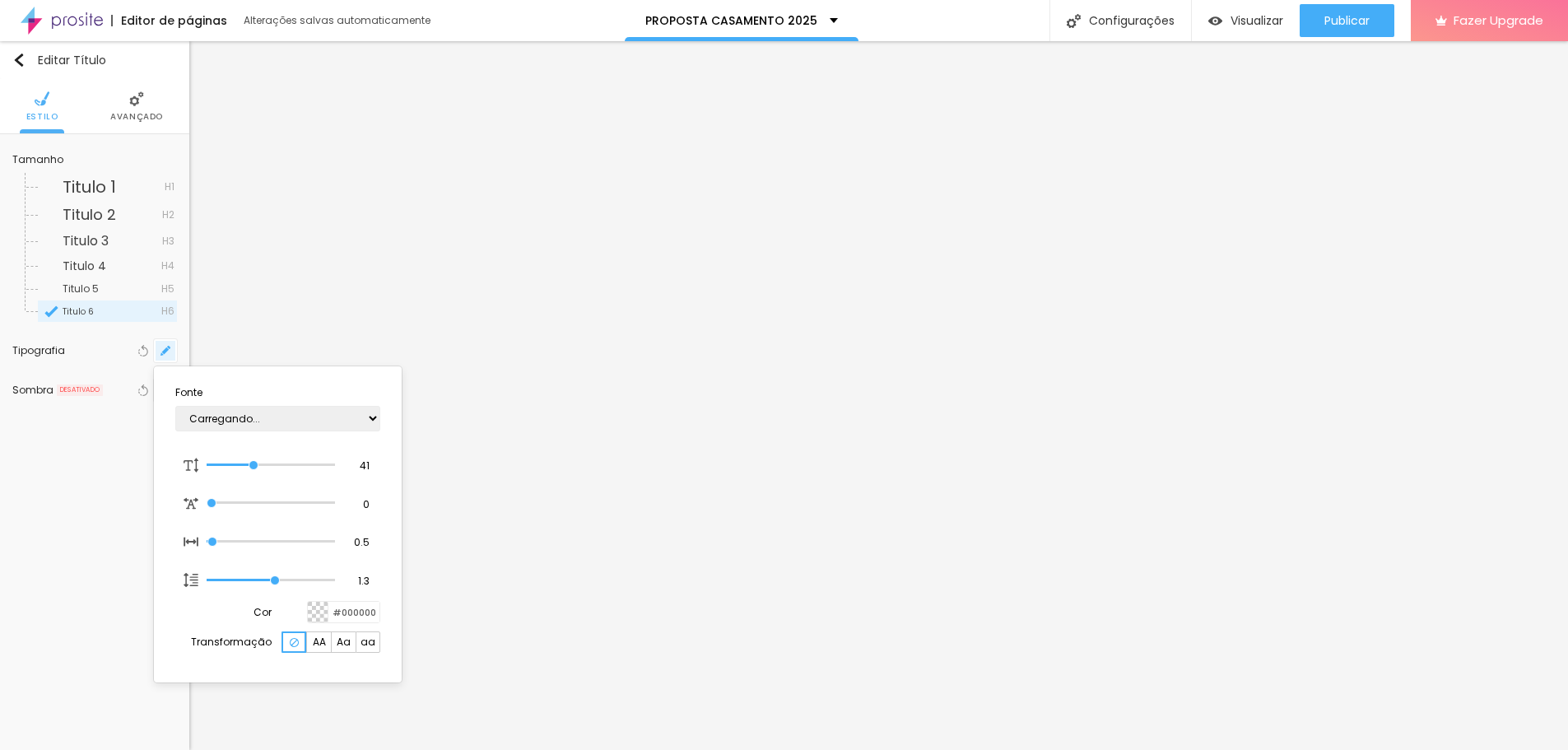
type input "1"
click at [341, 419] on select "AbrilFatface-Regular Actor-Regular Alegreya AlegreyaBlack Alice Allan-Bold Alla…" at bounding box center [277, 418] width 205 height 26
select select "Lato"
click at [175, 406] on select "AbrilFatface-Regular Actor-Regular Alegreya AlegreyaBlack Alice Allan-Bold Alla…" at bounding box center [277, 418] width 205 height 26
type input "1"
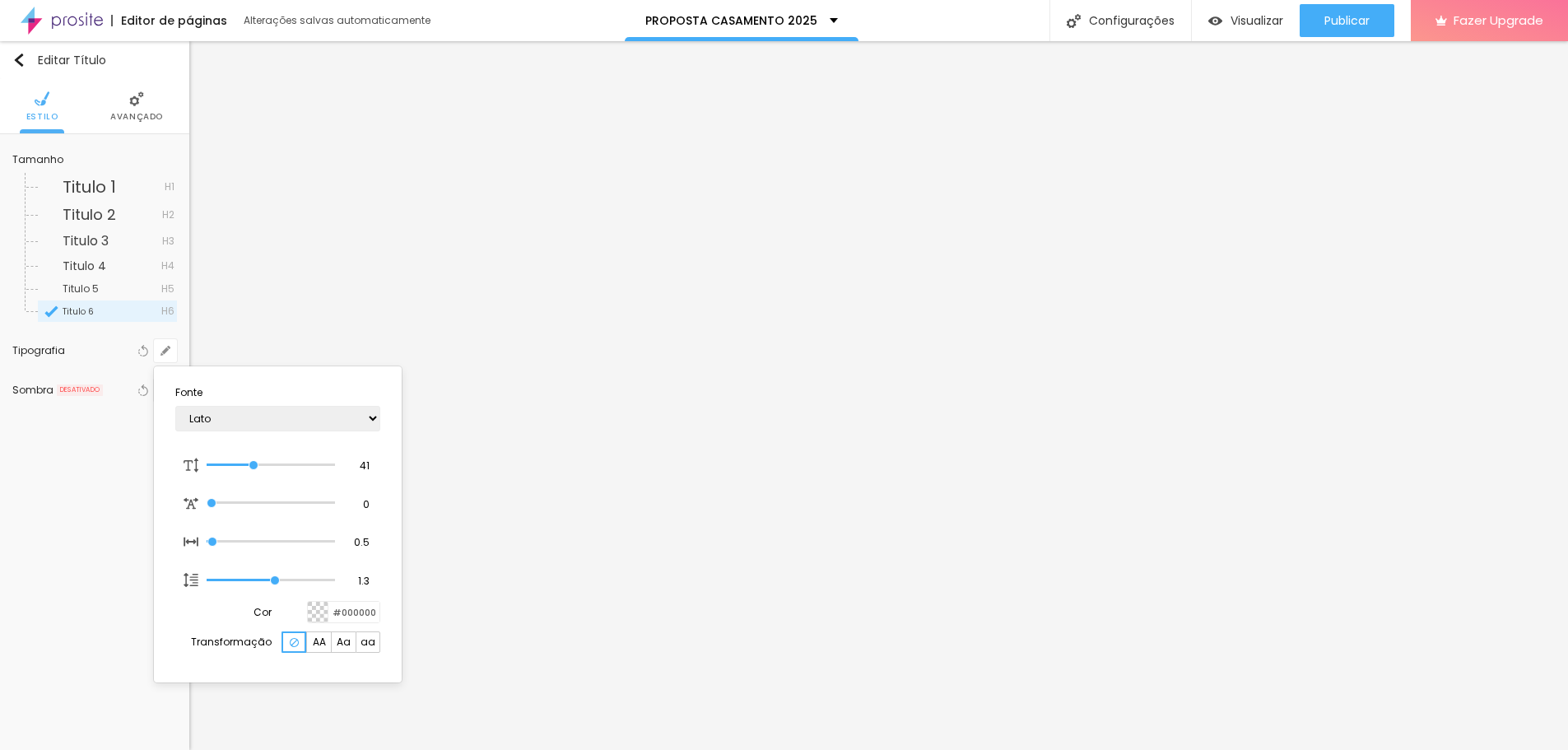
click at [495, 418] on div at bounding box center [784, 375] width 1568 height 750
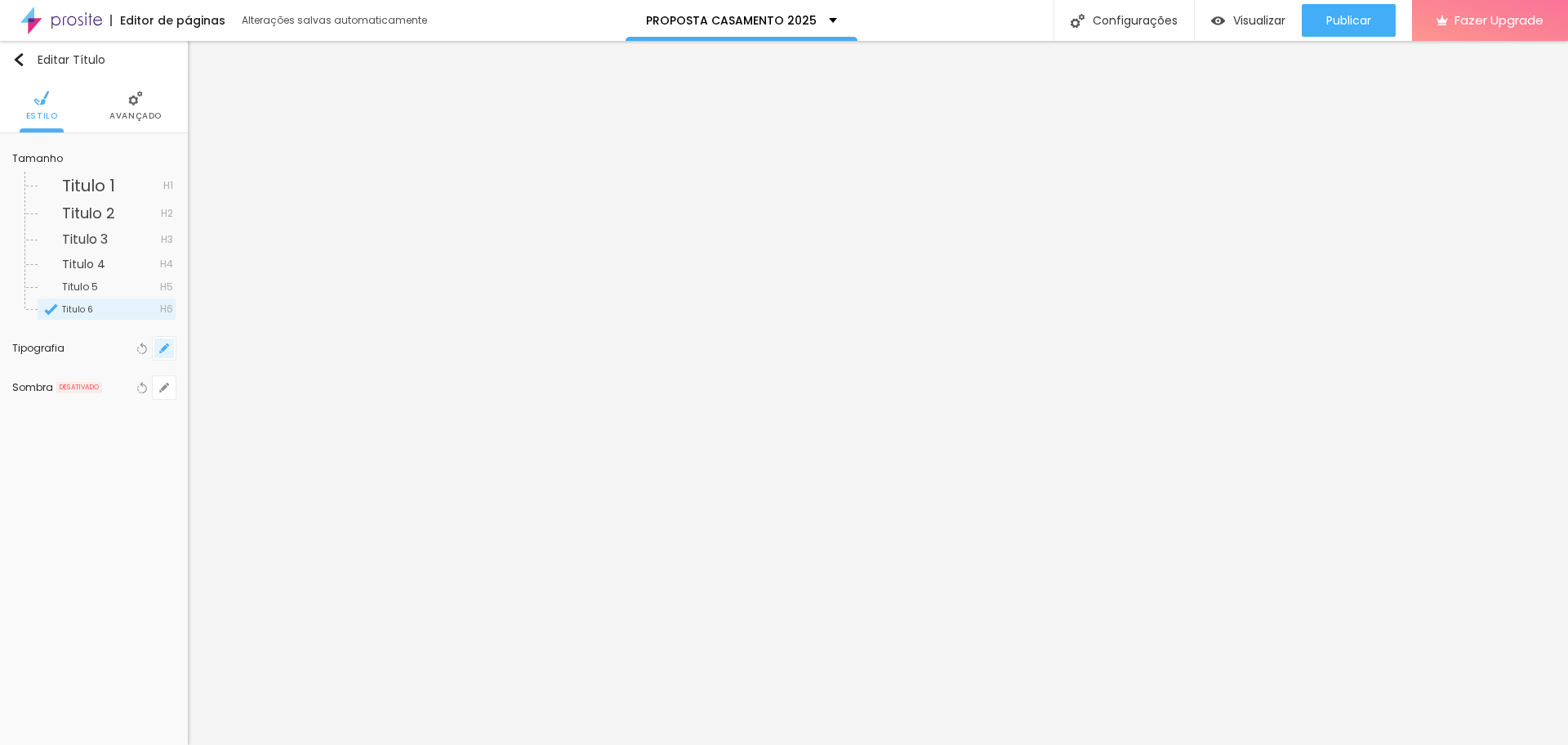
click at [165, 348] on icon "button" at bounding box center [163, 348] width 7 height 7
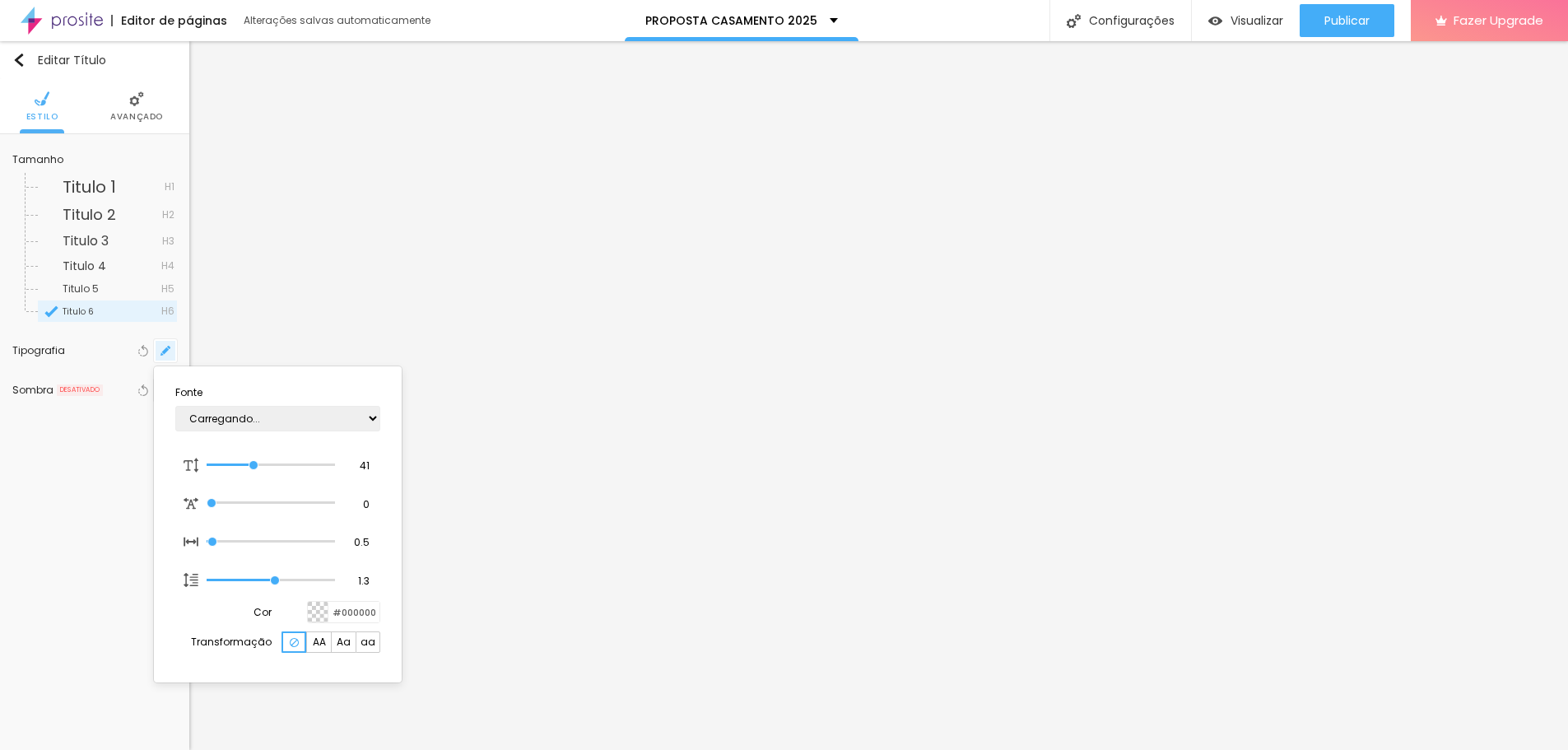
type input "1"
click at [375, 415] on select "AbrilFatface-Regular Actor-Regular Alegreya AlegreyaBlack Alice Allan-Bold Alla…" at bounding box center [277, 418] width 205 height 26
click at [108, 459] on div at bounding box center [784, 375] width 1568 height 750
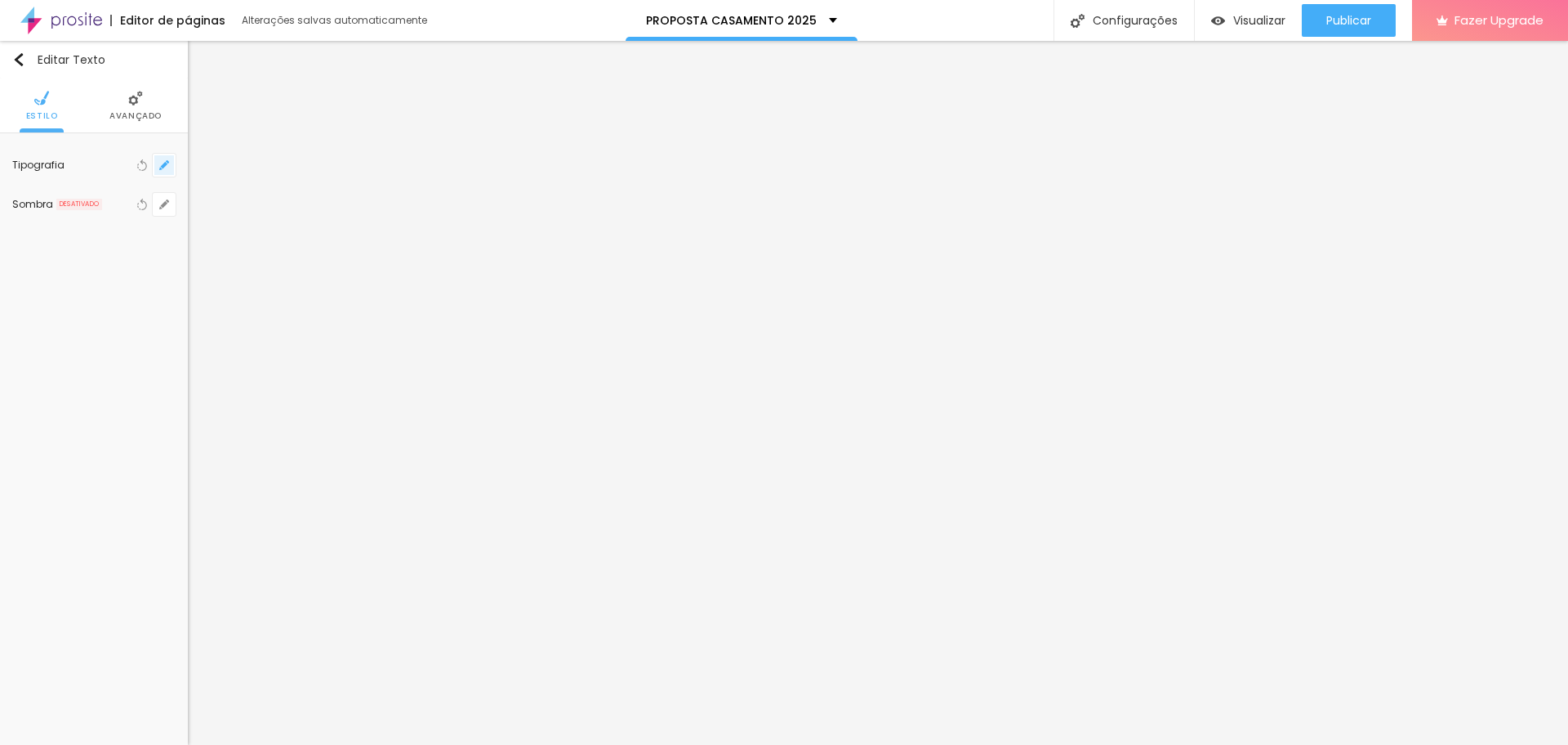
click at [159, 168] on button "button" at bounding box center [164, 165] width 23 height 23
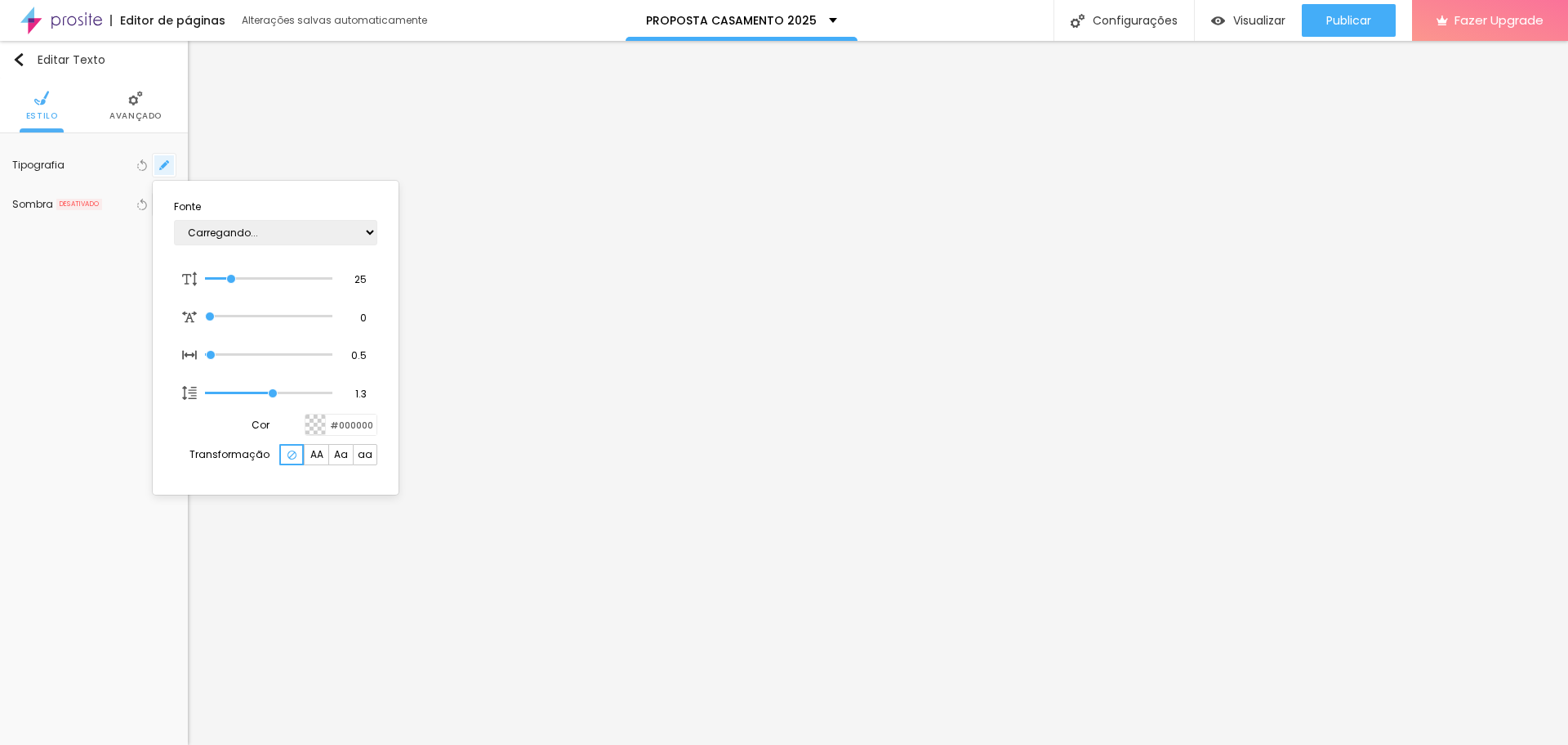
type input "1"
click at [342, 230] on select "AbrilFatface-Regular Actor-Regular Alegreya AlegreyaBlack Alice Allan-Bold Alla…" at bounding box center [275, 232] width 204 height 25
select select "Lato"
click at [174, 220] on select "AbrilFatface-Regular Actor-Regular Alegreya AlegreyaBlack Alice Allan-Bold Alla…" at bounding box center [275, 232] width 204 height 25
type input "1"
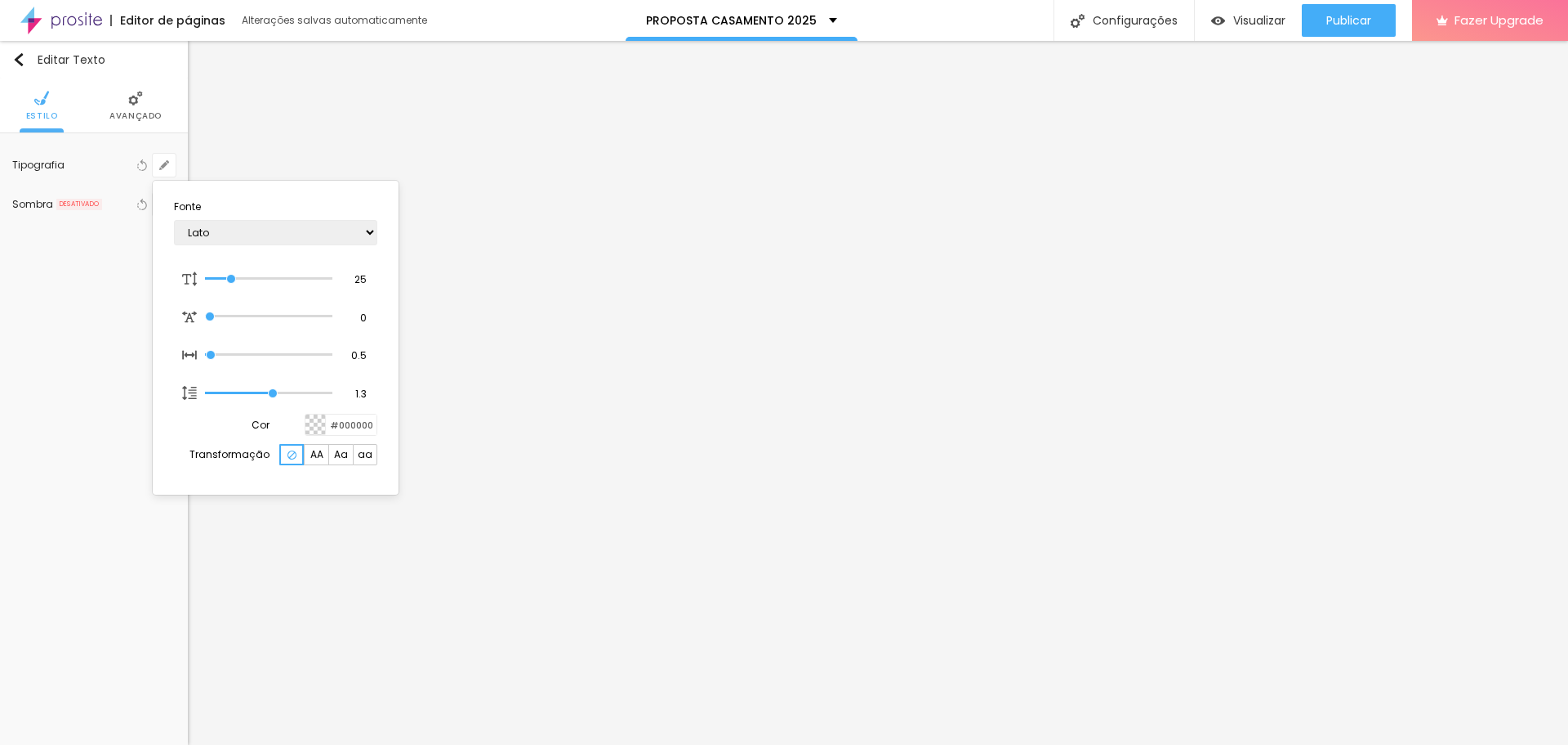
click at [463, 481] on div at bounding box center [784, 372] width 1568 height 745
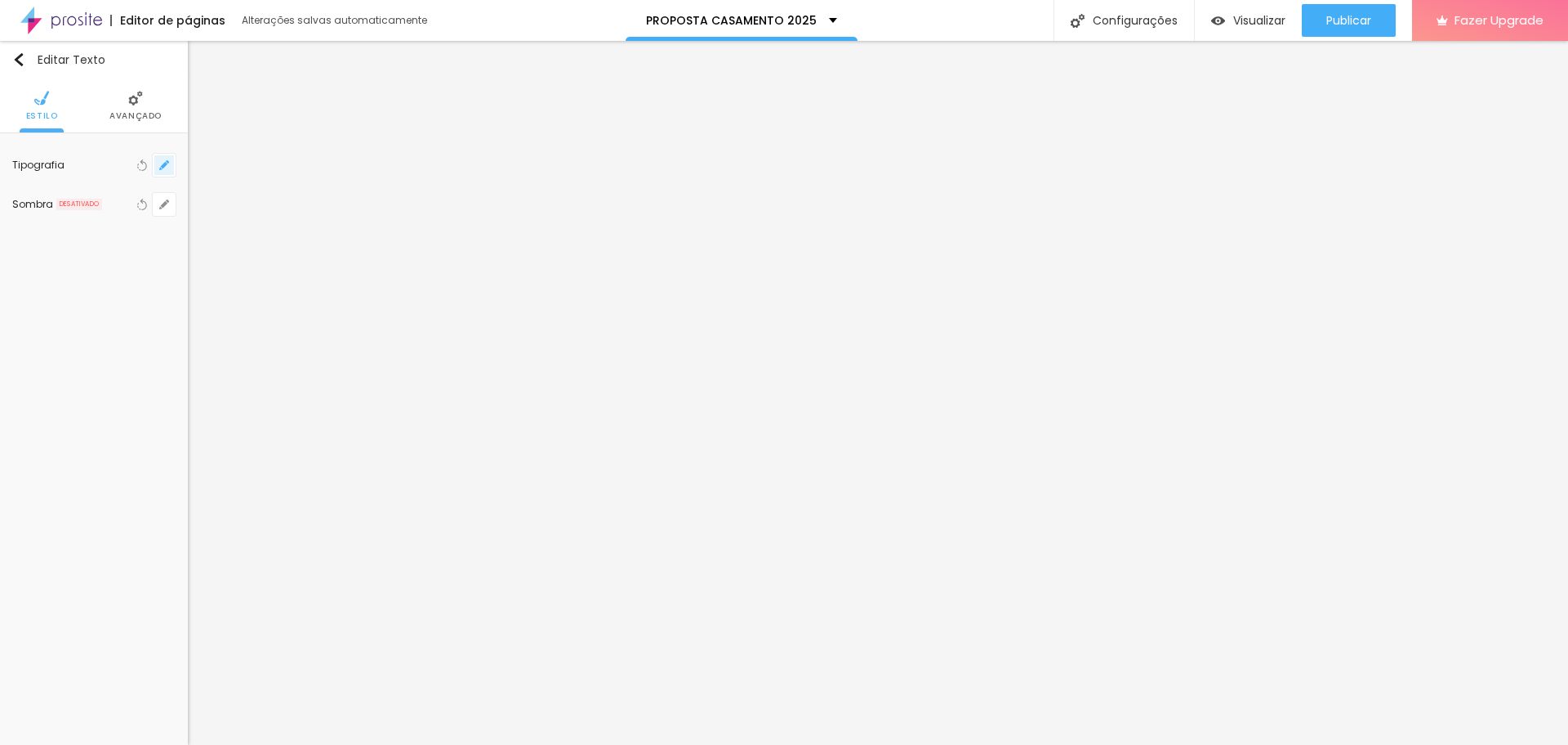
click at [161, 163] on icon "button" at bounding box center [164, 165] width 9 height 9
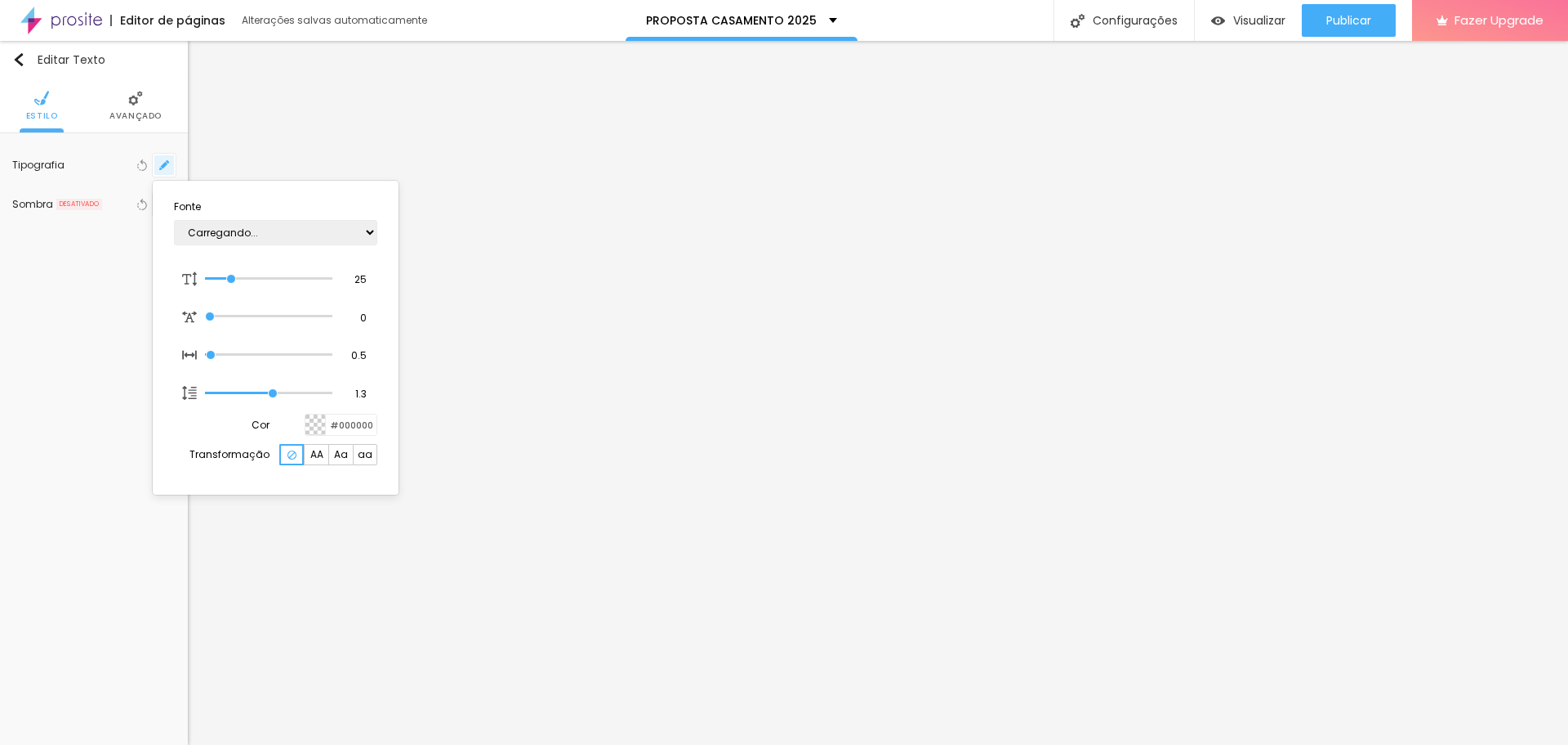
type input "1"
click at [286, 236] on select "AbrilFatface-Regular Actor-Regular Alegreya AlegreyaBlack Alice Allan-Bold Alla…" at bounding box center [275, 232] width 204 height 25
click at [288, 235] on select "AbrilFatface-Regular Actor-Regular Alegreya AlegreyaBlack Alice Allan-Bold Alla…" at bounding box center [275, 232] width 204 height 25
select select "Lato"
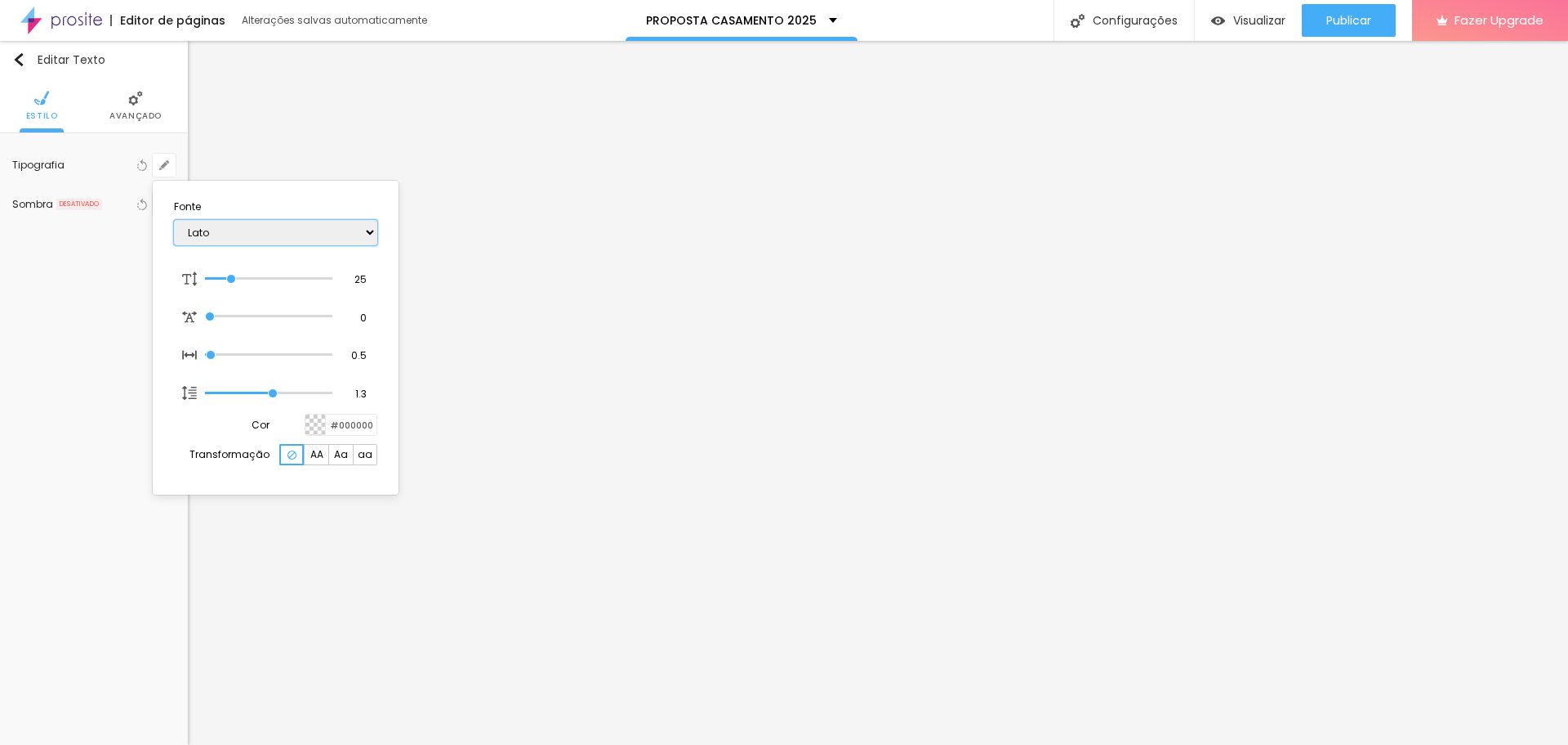
click at [174, 220] on select "AbrilFatface-Regular Actor-Regular Alegreya AlegreyaBlack Alice Allan-Bold Alla…" at bounding box center [275, 232] width 204 height 25
type input "1"
click at [469, 539] on div at bounding box center [784, 372] width 1568 height 745
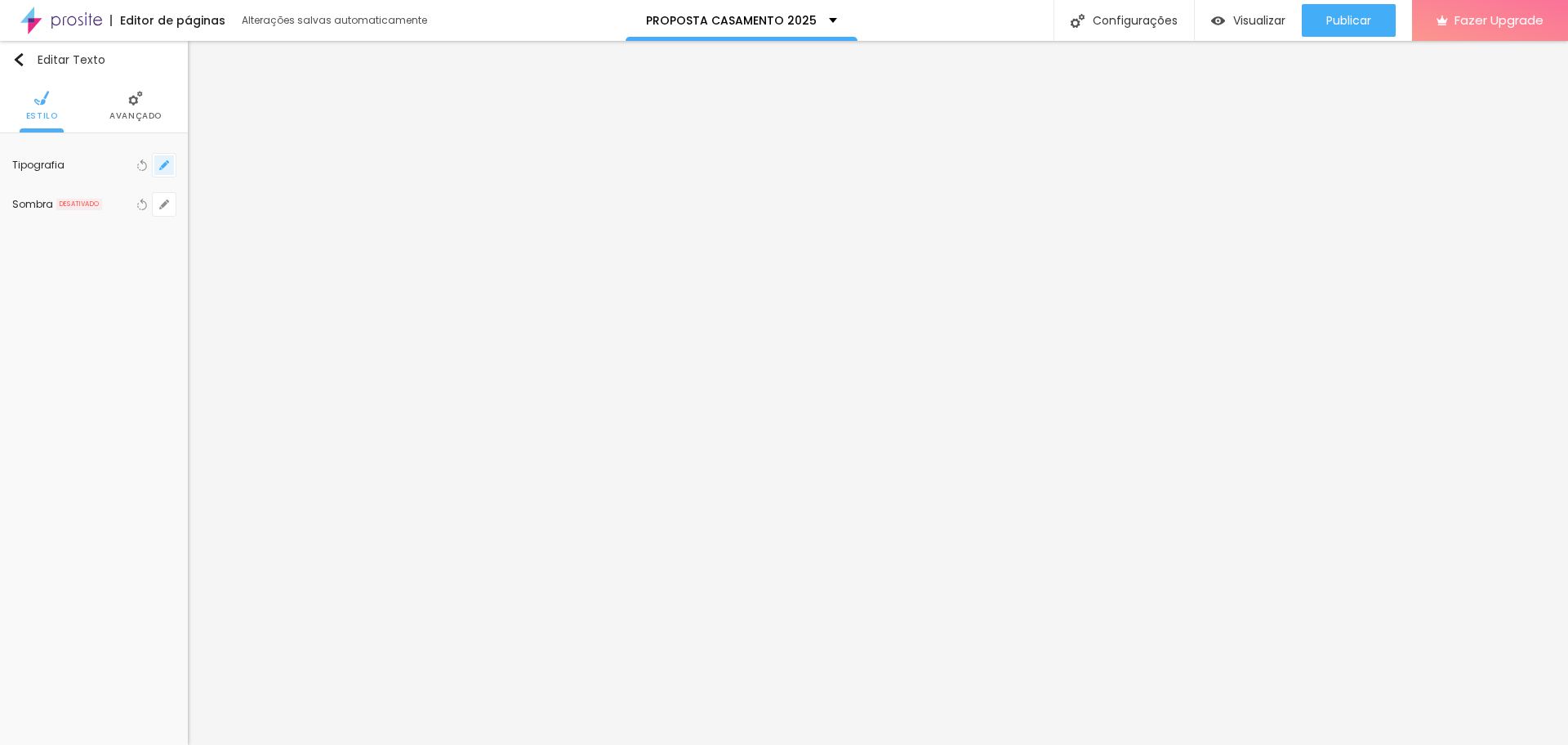
click at [168, 163] on icon "button" at bounding box center [167, 162] width 3 height 3
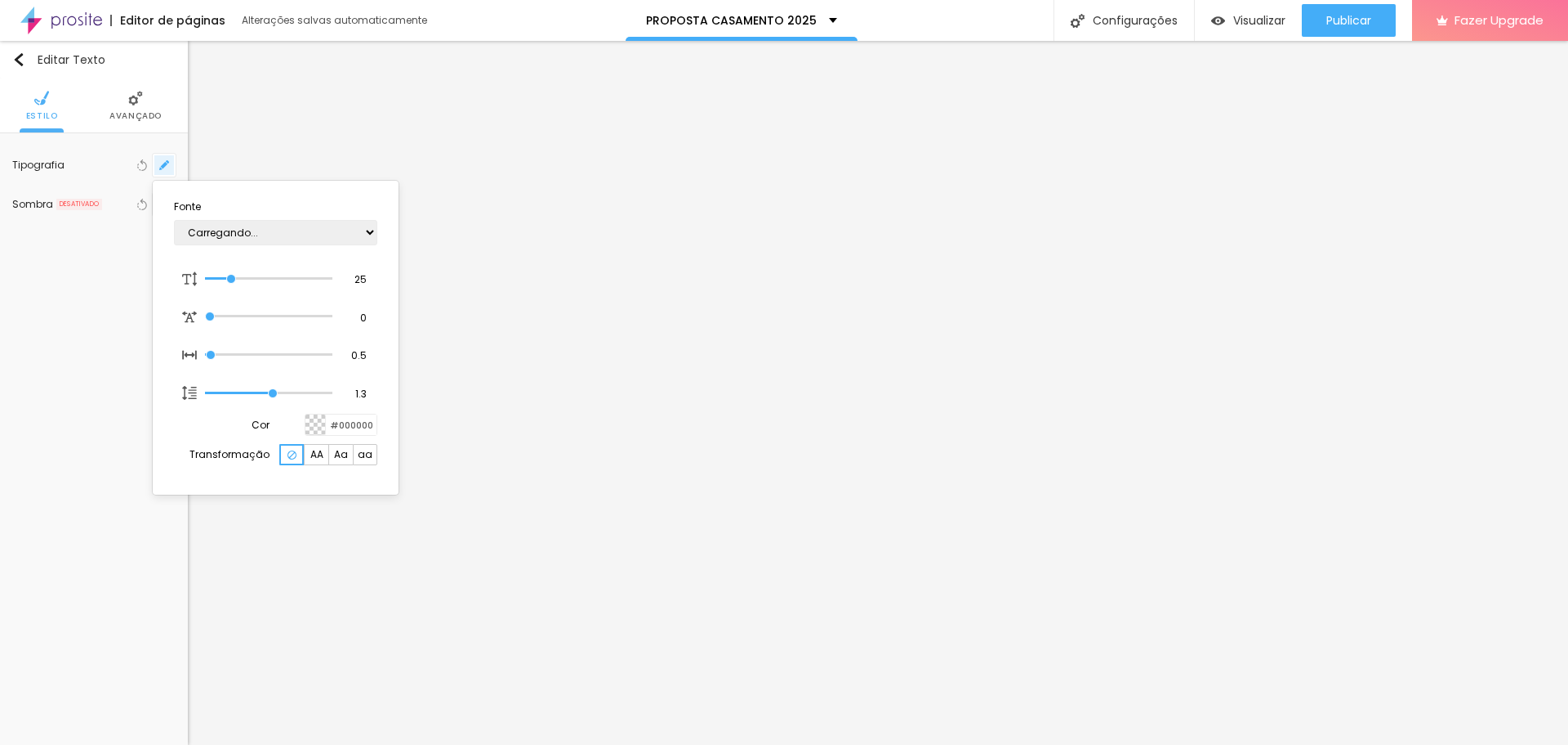
type input "1"
click at [260, 234] on select "AbrilFatface-Regular Actor-Regular Alegreya AlegreyaBlack Alice Allan-Bold Alla…" at bounding box center [275, 232] width 204 height 25
select select "Lato"
click at [174, 220] on select "AbrilFatface-Regular Actor-Regular Alegreya AlegreyaBlack Alice Allan-Bold Alla…" at bounding box center [275, 232] width 204 height 25
type input "1"
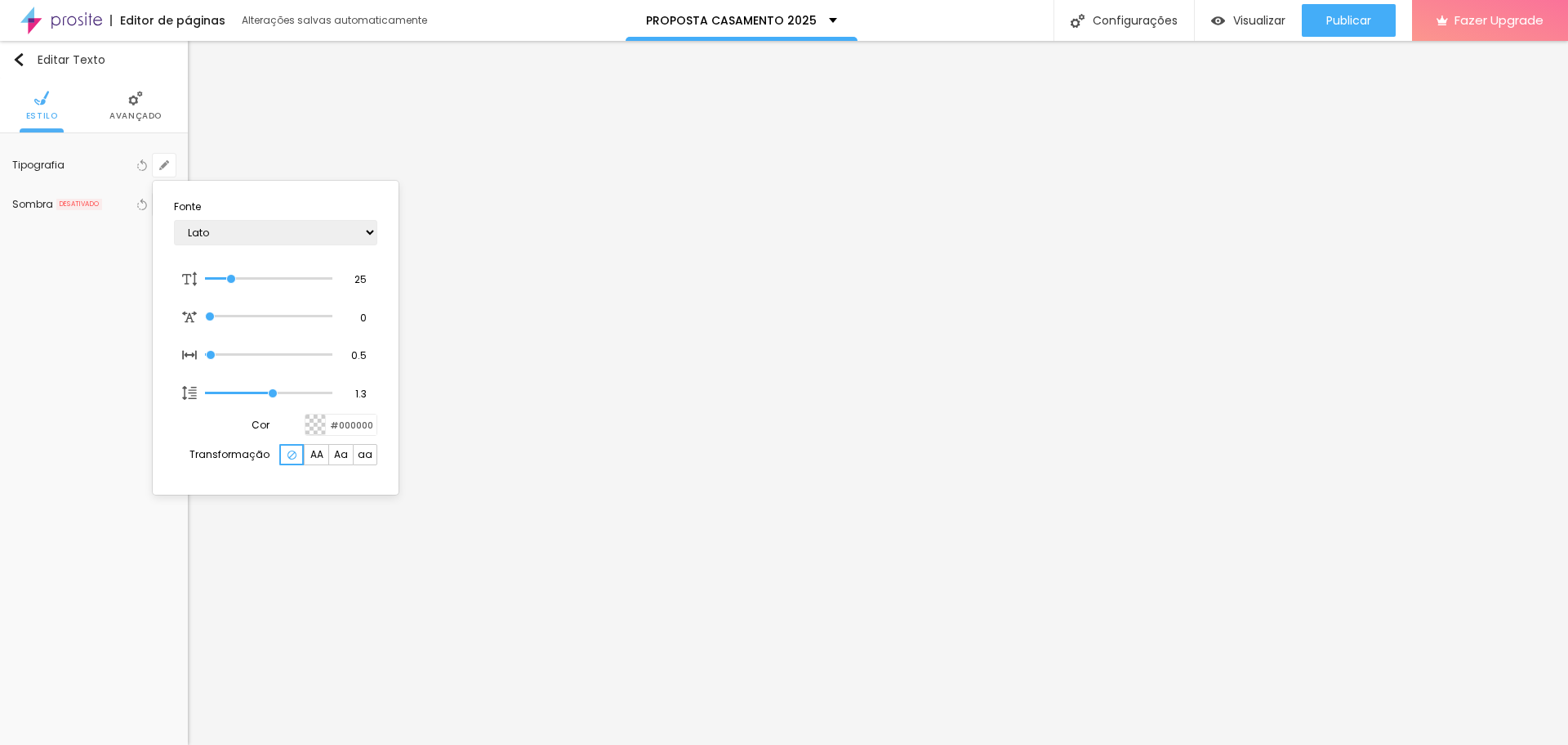
click at [300, 632] on div at bounding box center [784, 372] width 1568 height 745
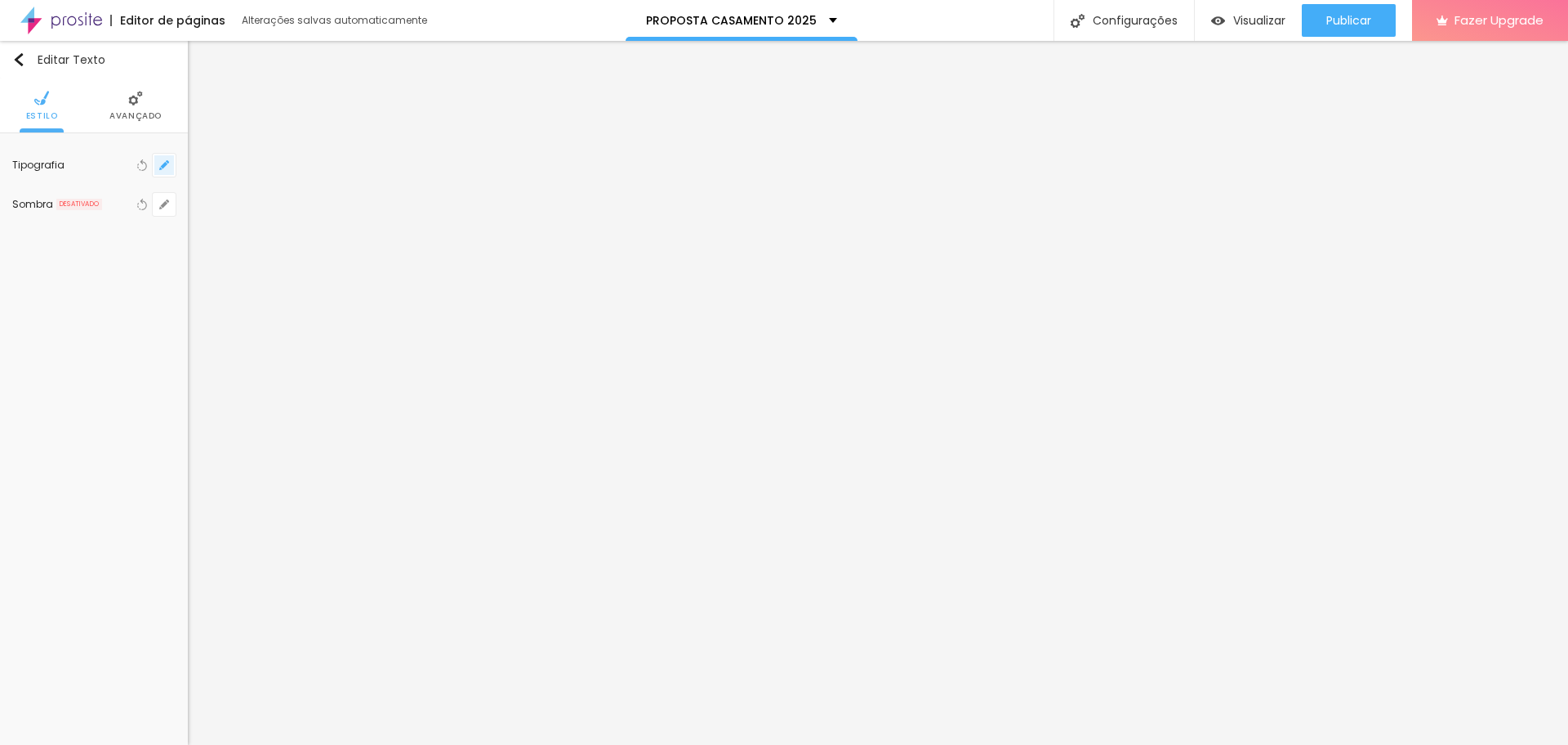
click at [162, 166] on icon "button" at bounding box center [163, 164] width 7 height 7
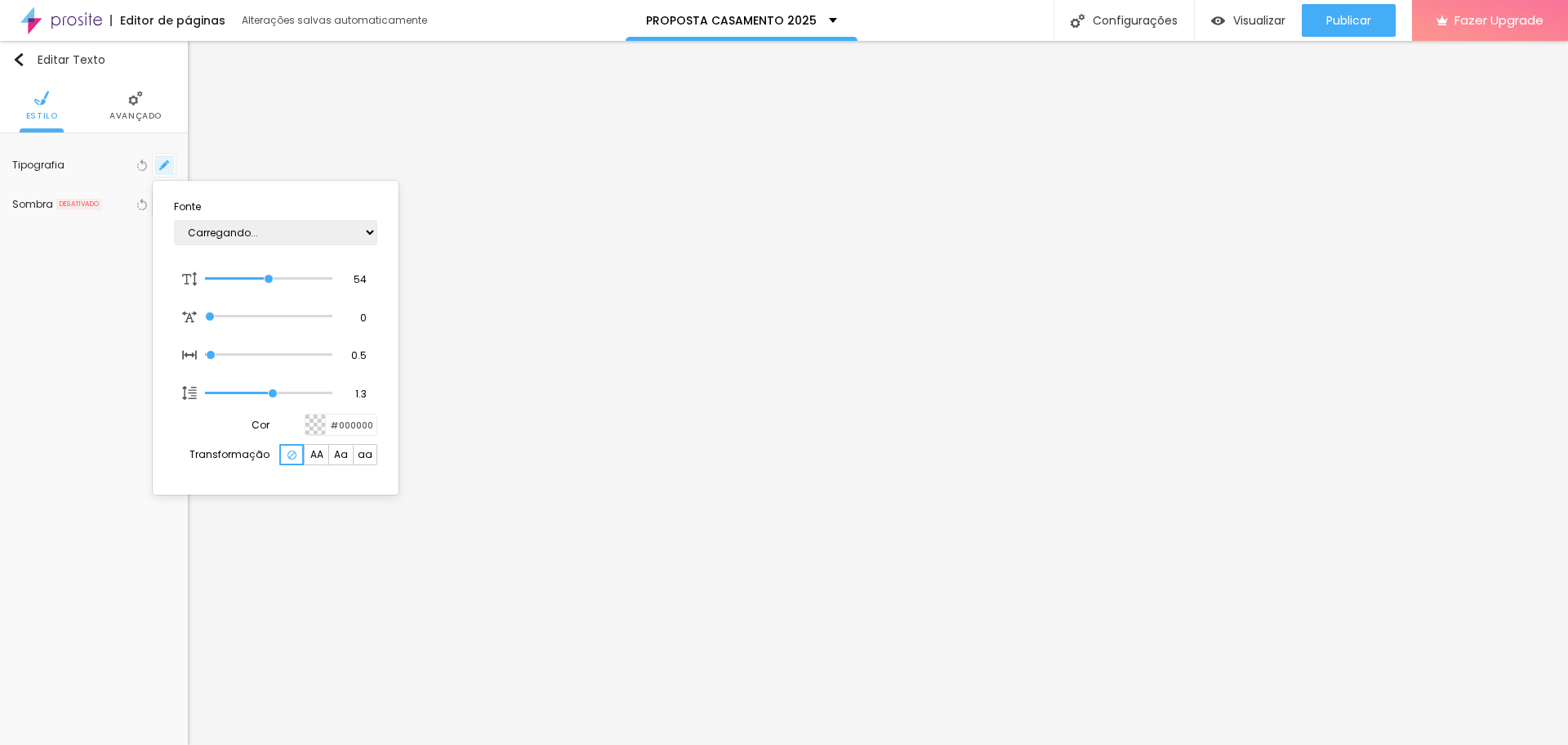
type input "1"
click at [296, 217] on div "AbrilFatface-Regular Actor-Regular Alegreya AlegreyaBlack Alice Allan-Bold Alla…" at bounding box center [275, 232] width 204 height 41
click at [302, 222] on select "AbrilFatface-Regular Actor-Regular Alegreya AlegreyaBlack Alice Allan-Bold Alla…" at bounding box center [275, 232] width 204 height 25
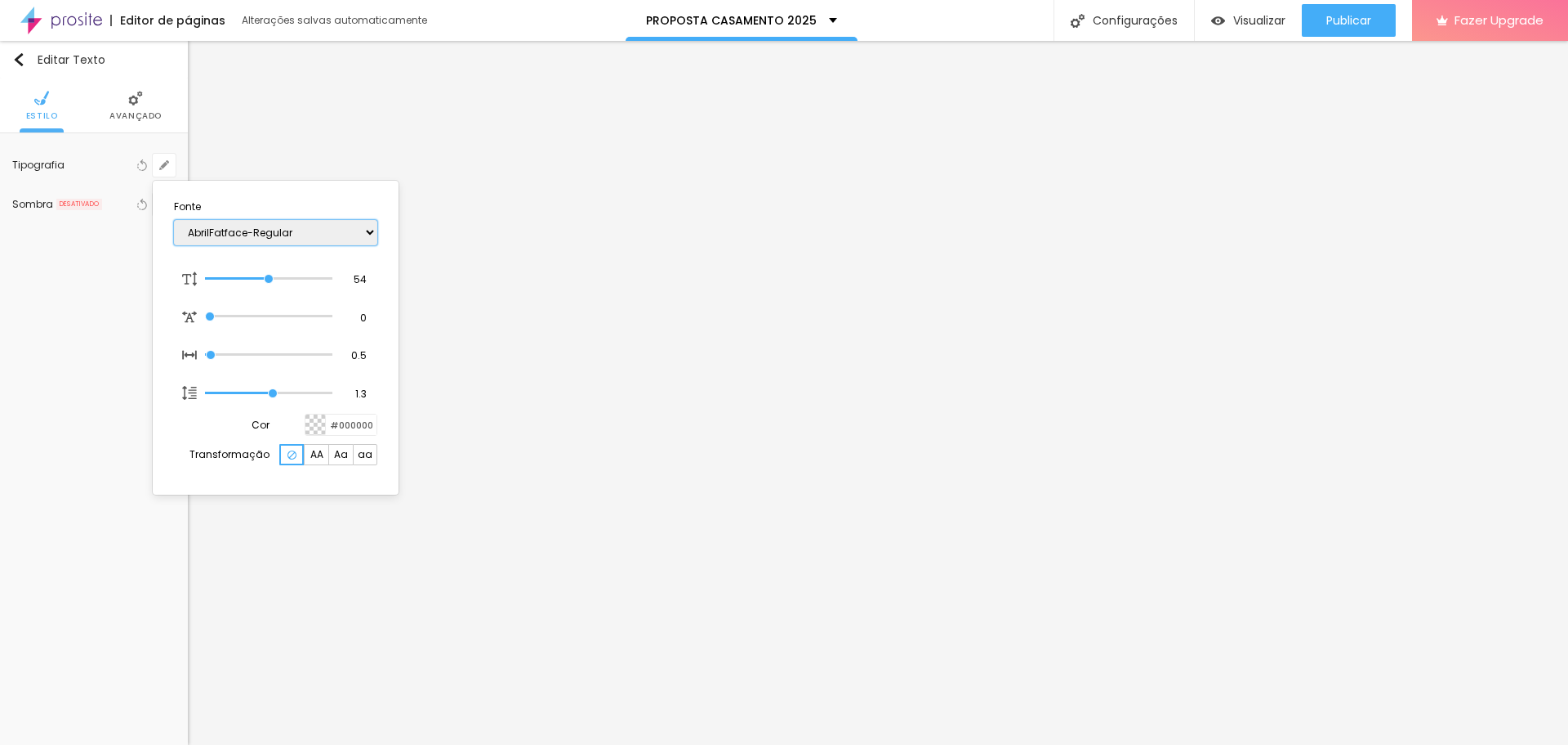
click at [308, 225] on select "AbrilFatface-Regular Actor-Regular Alegreya AlegreyaBlack Alice Allan-Bold Alla…" at bounding box center [275, 232] width 204 height 25
click at [308, 227] on select "AbrilFatface-Regular Actor-Regular Alegreya AlegreyaBlack Alice Allan-Bold Alla…" at bounding box center [275, 232] width 204 height 25
click at [308, 229] on select "AbrilFatface-Regular Actor-Regular Alegreya AlegreyaBlack Alice Allan-Bold Alla…" at bounding box center [275, 232] width 204 height 25
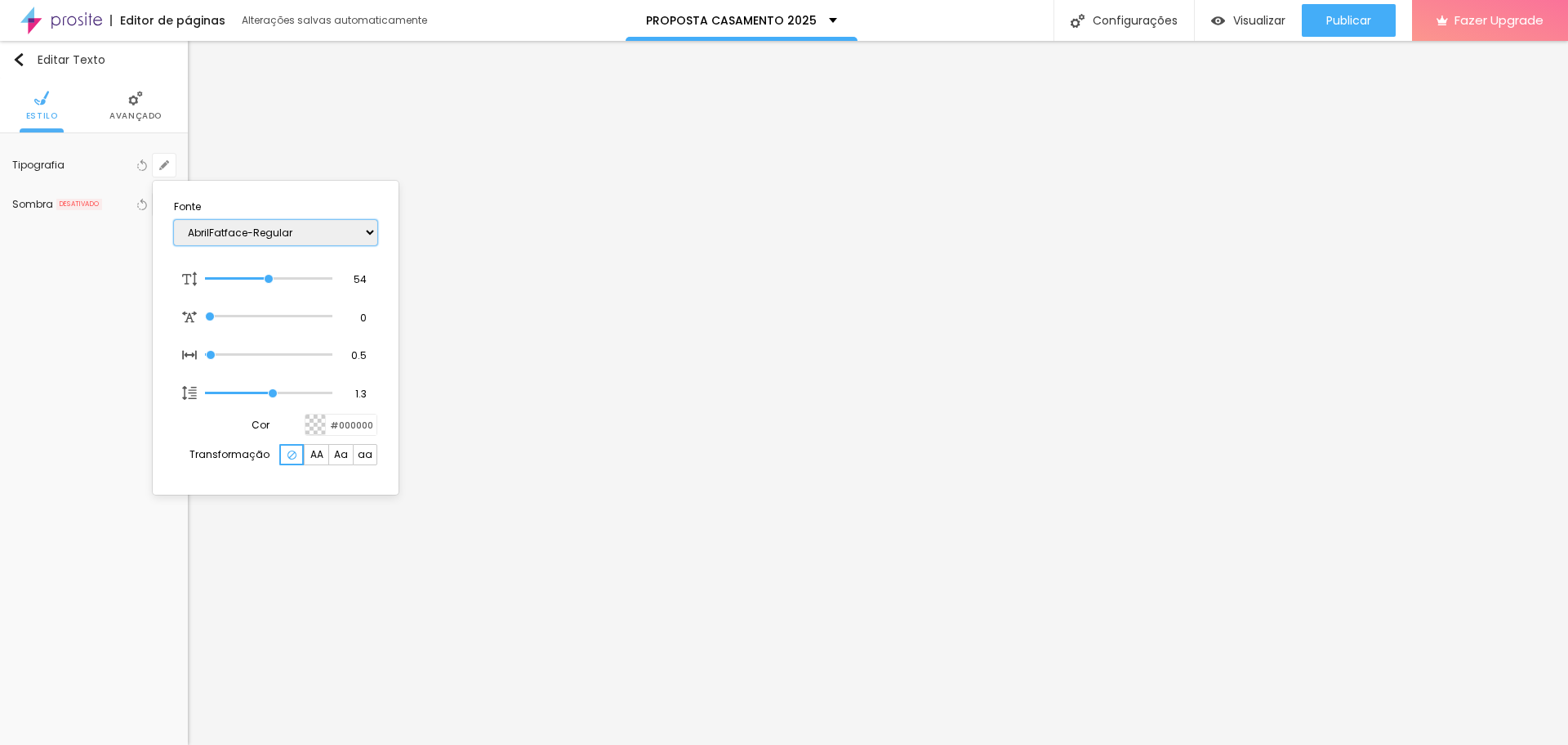
select select "LatoBlack"
click at [174, 220] on select "AbrilFatface-Regular Actor-Regular Alegreya AlegreyaBlack Alice Allan-Bold Alla…" at bounding box center [275, 232] width 204 height 25
type input "1"
click at [372, 232] on select "AbrilFatface-Regular Actor-Regular Alegreya AlegreyaBlack Alice Allan-Bold Alla…" at bounding box center [275, 232] width 204 height 25
select select "Laila-Bold"
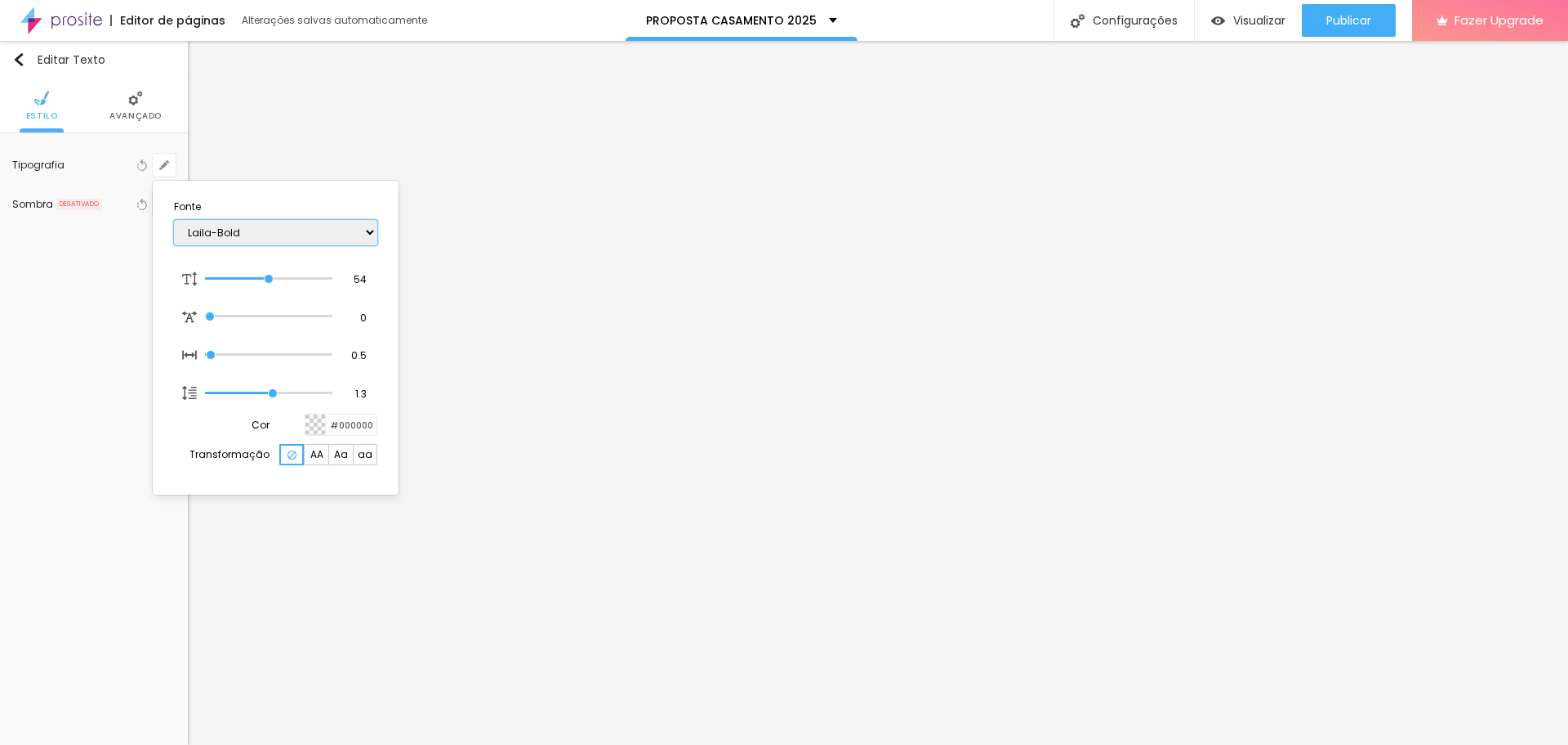
click at [174, 220] on select "AbrilFatface-Regular Actor-Regular Alegreya AlegreyaBlack Alice Allan-Bold Alla…" at bounding box center [275, 232] width 204 height 25
type input "1"
click at [316, 225] on select "AbrilFatface-Regular Actor-Regular Alegreya AlegreyaBlack Alice Allan-Bold Alla…" at bounding box center [275, 232] width 204 height 25
click at [314, 229] on select "AbrilFatface-Regular Actor-Regular Alegreya AlegreyaBlack Alice Allan-Bold Alla…" at bounding box center [275, 232] width 204 height 25
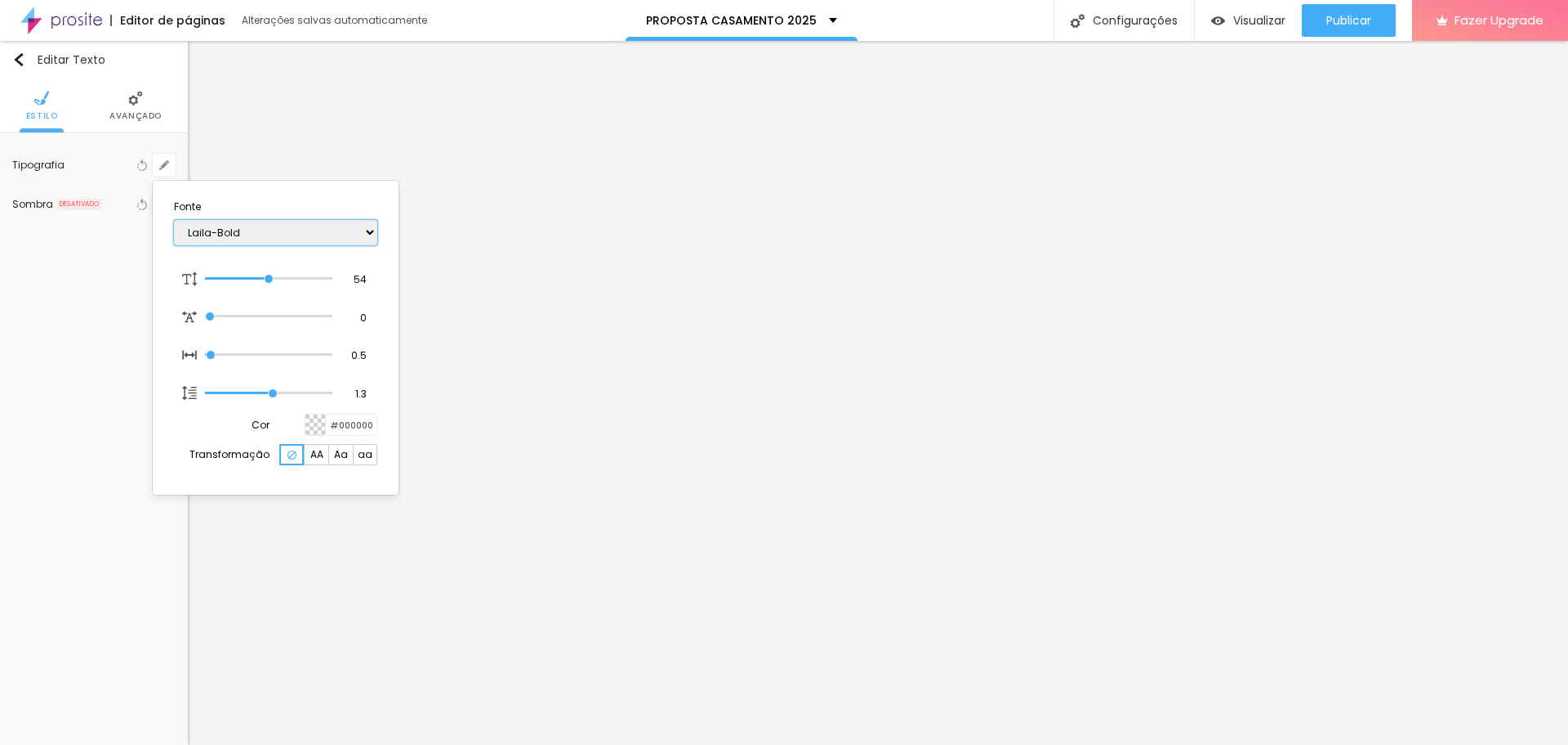
click at [314, 229] on select "AbrilFatface-Regular Actor-Regular Alegreya AlegreyaBlack Alice Allan-Bold Alla…" at bounding box center [275, 232] width 204 height 25
select select "Lato"
click at [370, 229] on select "AbrilFatface-Regular Actor-Regular Alegreya AlegreyaBlack Alice Allan-Bold Alla…" at bounding box center [275, 232] width 204 height 25
type input "1"
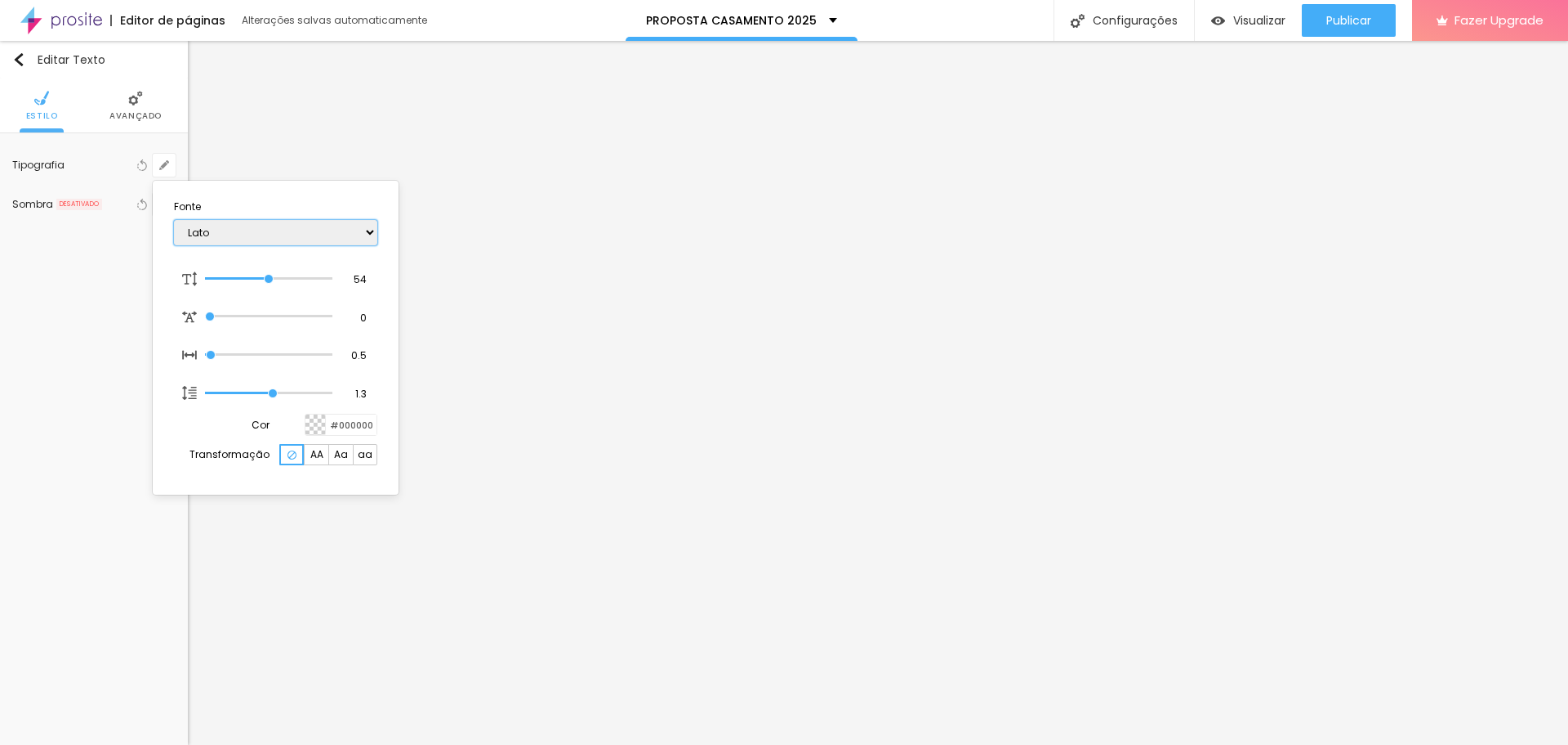
select select "LatoBlack"
click at [174, 220] on select "AbrilFatface-Regular Actor-Regular Alegreya AlegreyaBlack Alice Allan-Bold Alla…" at bounding box center [275, 232] width 204 height 25
type input "1"
click at [489, 626] on div at bounding box center [784, 372] width 1568 height 745
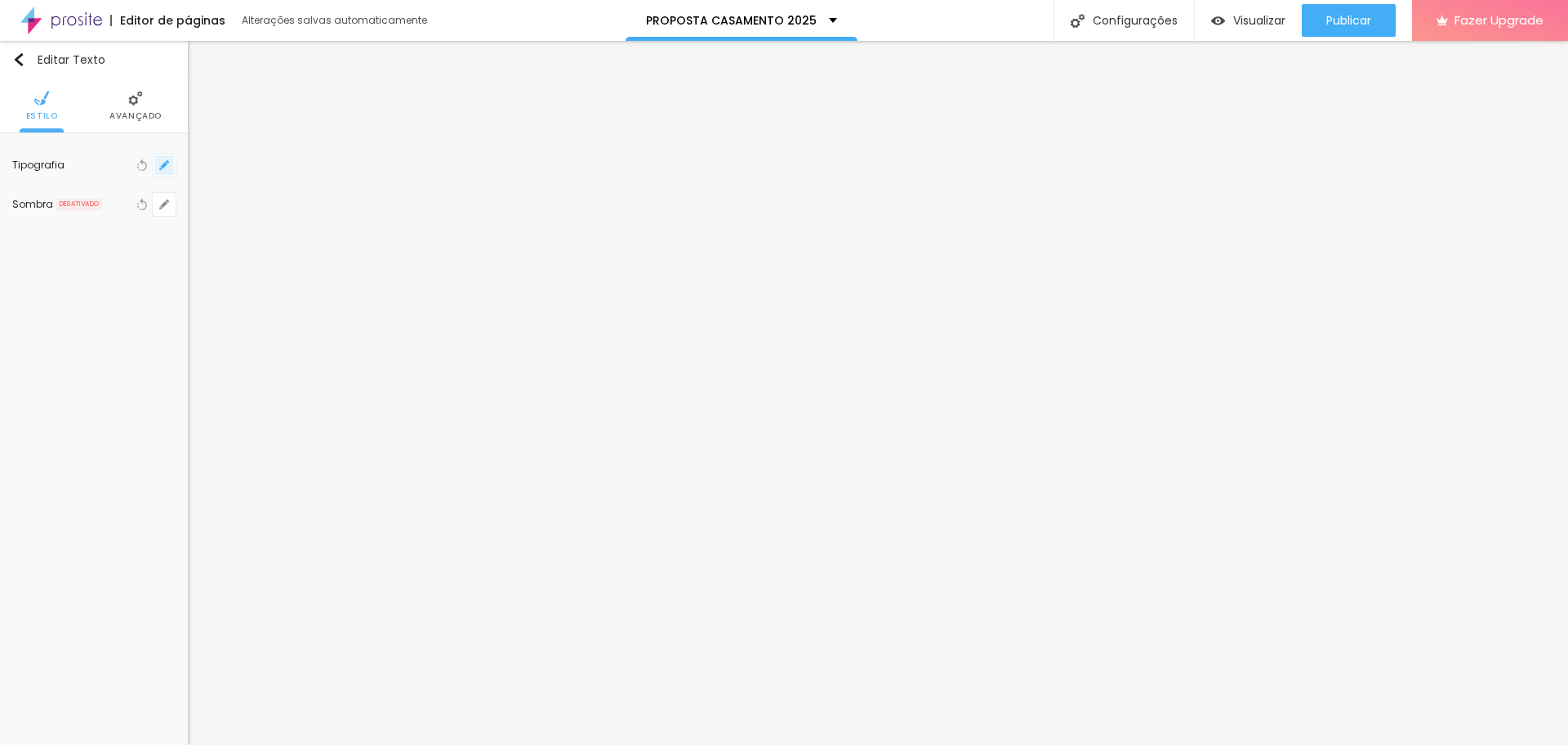
click at [166, 163] on icon "button" at bounding box center [163, 164] width 7 height 7
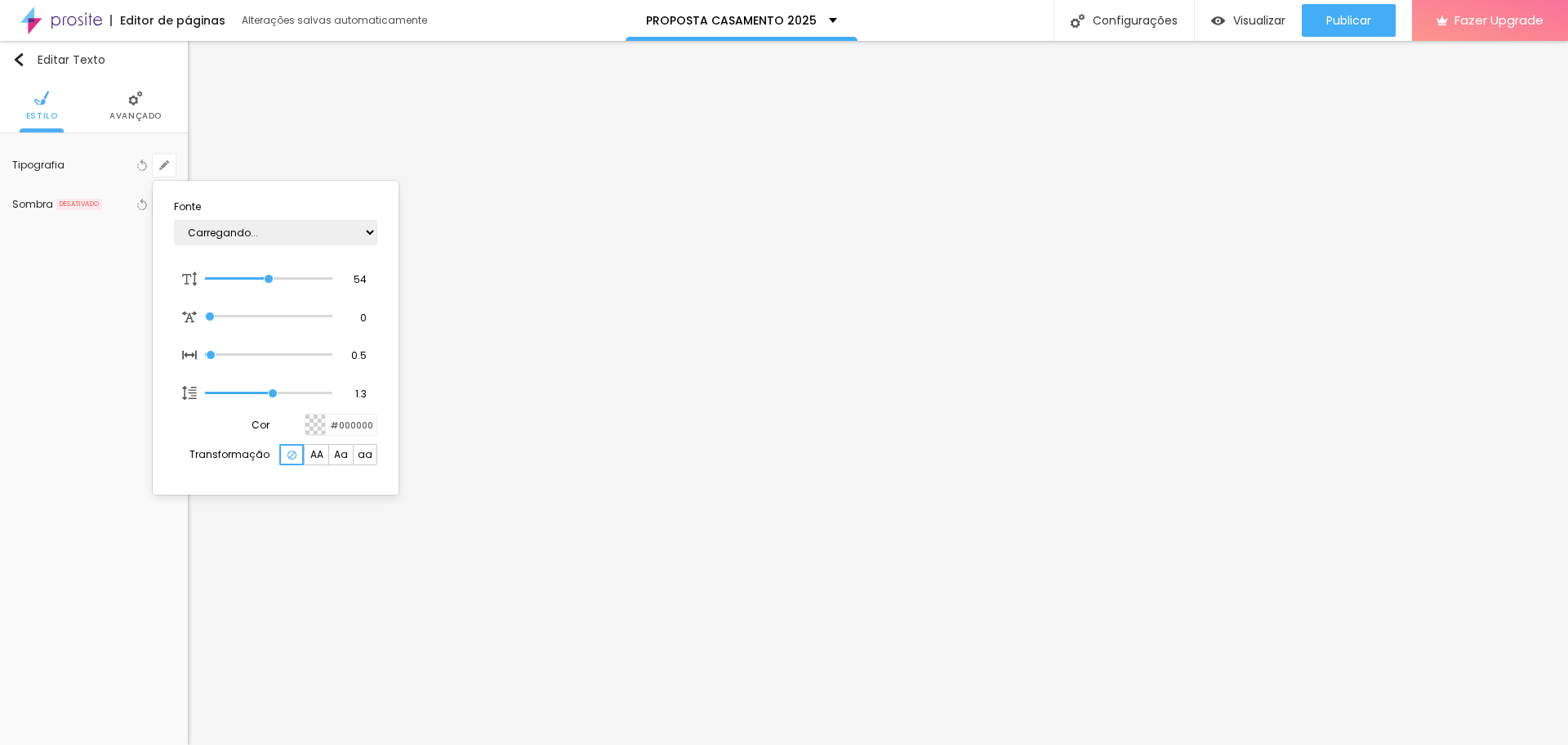
type input "1"
click at [372, 232] on select "AbrilFatface-Regular Actor-Regular Alegreya AlegreyaBlack Alice Allan-Bold Alla…" at bounding box center [275, 232] width 204 height 25
select select "LatoLight"
click at [174, 220] on select "AbrilFatface-Regular Actor-Regular Alegreya AlegreyaBlack Alice Allan-Bold Alla…" at bounding box center [275, 232] width 204 height 25
type input "1"
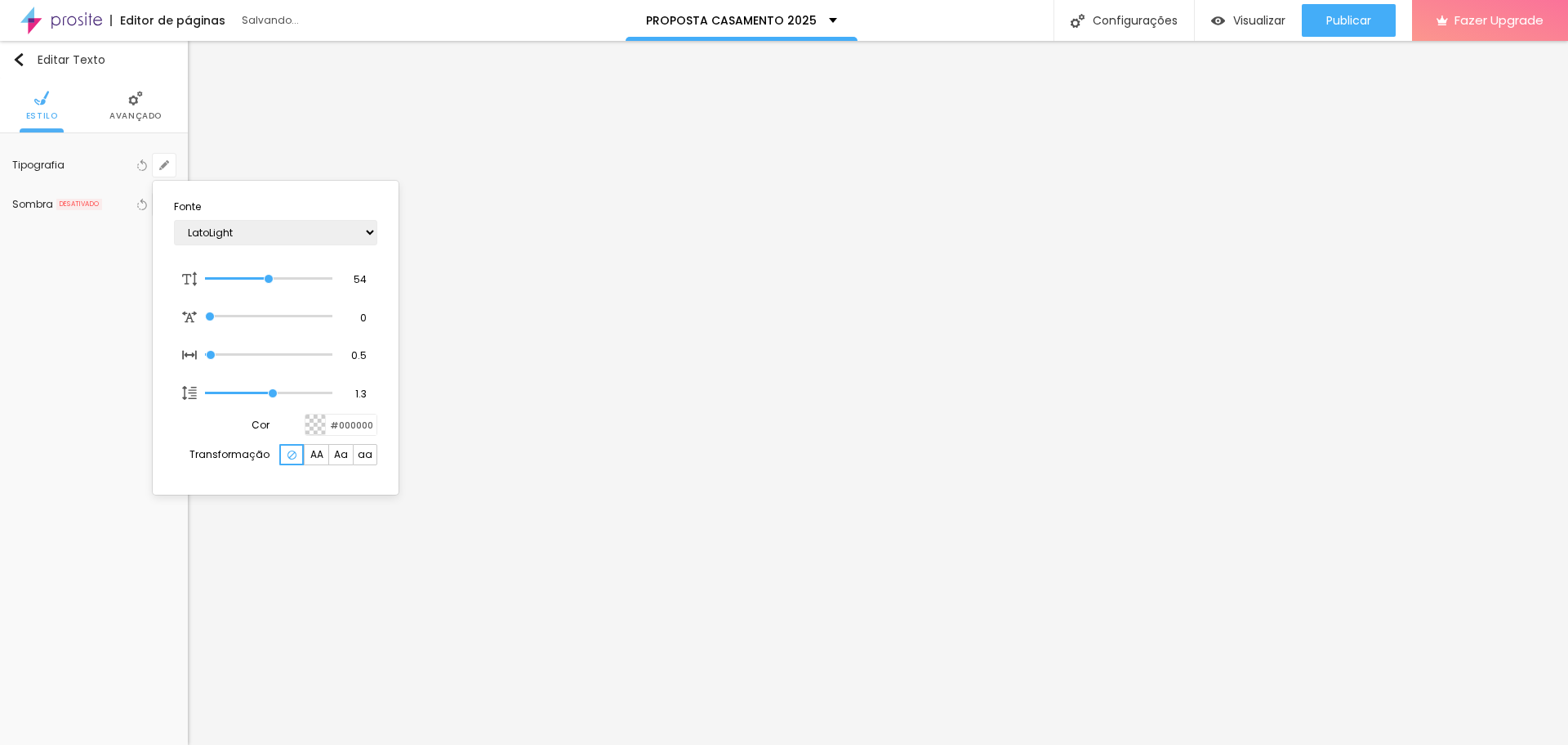
click at [555, 657] on div at bounding box center [784, 372] width 1568 height 745
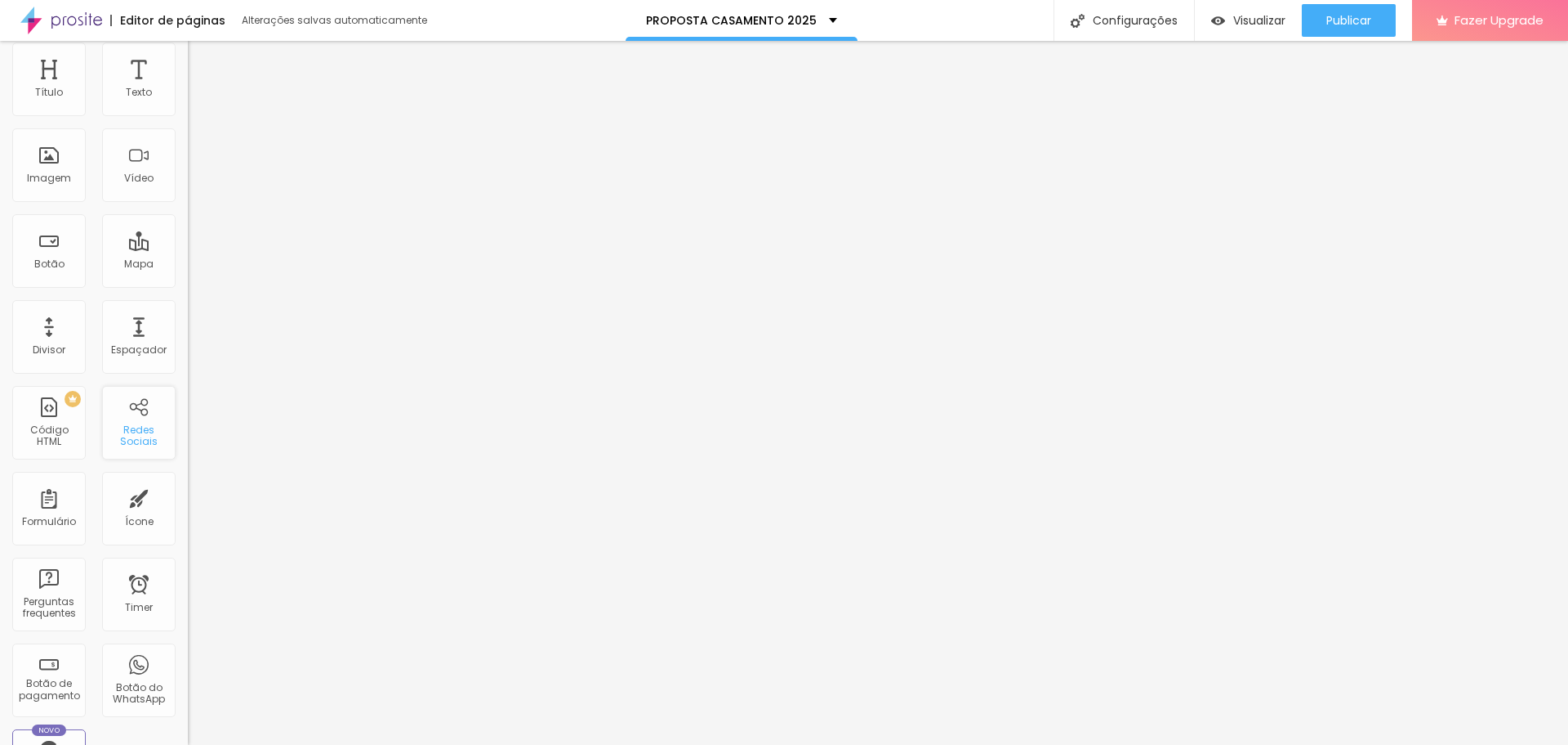
scroll to position [82, 0]
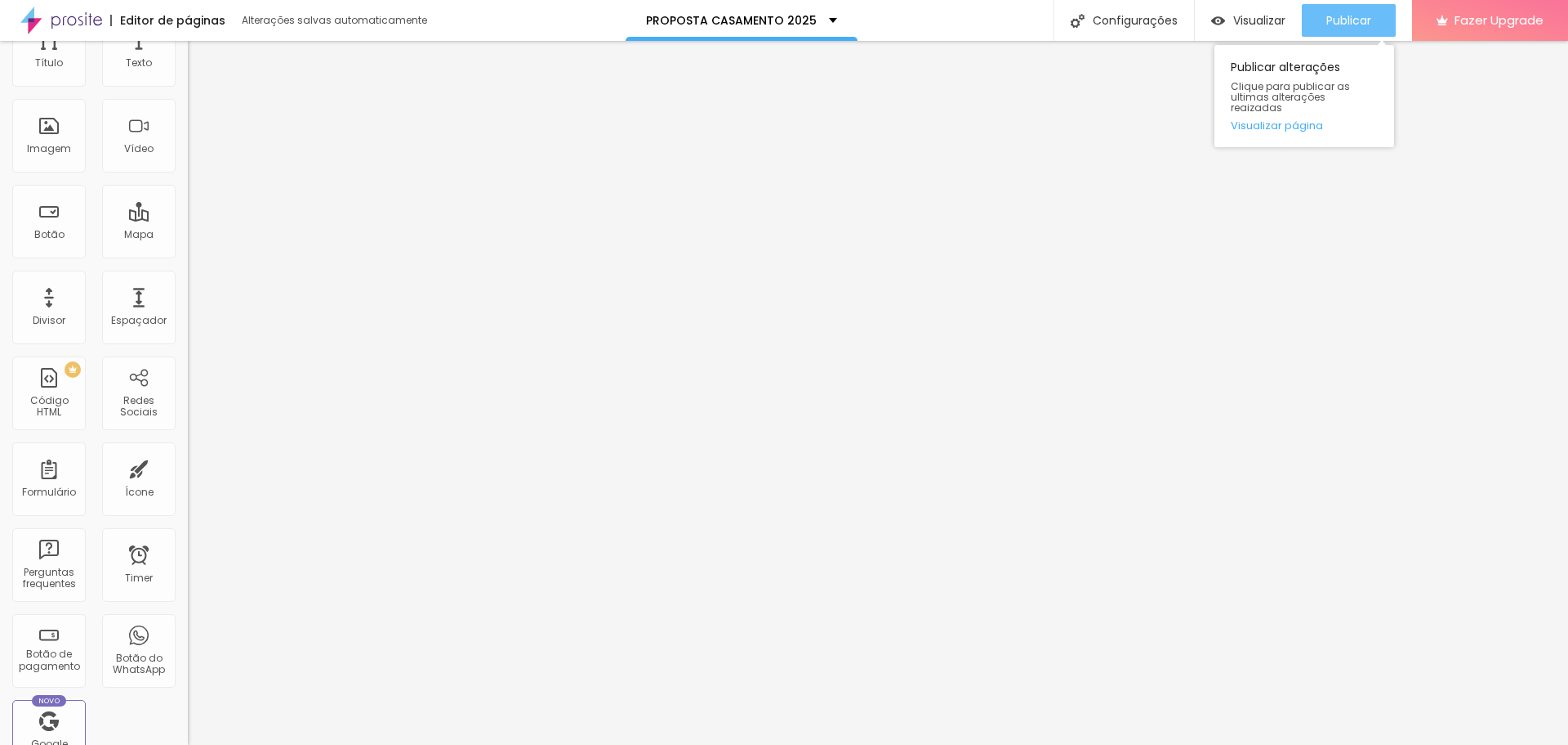
click at [1284, 23] on icon "button" at bounding box center [1292, 20] width 20 height 20
click at [1328, 21] on span "Publicar" at bounding box center [1349, 21] width 45 height 13
click at [1256, 15] on span "Visualizar" at bounding box center [1260, 21] width 53 height 13
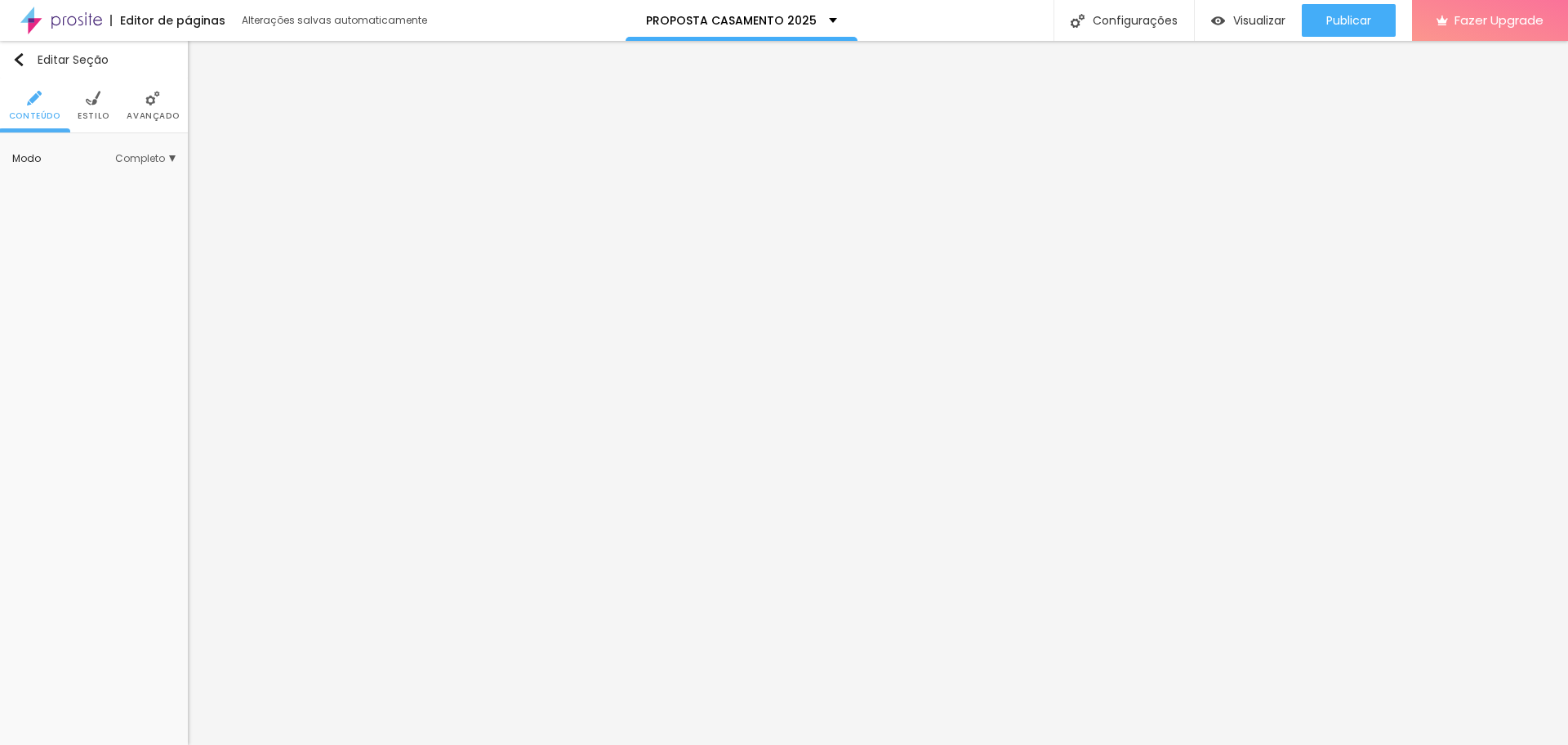
click at [97, 19] on img at bounding box center [61, 21] width 82 height 41
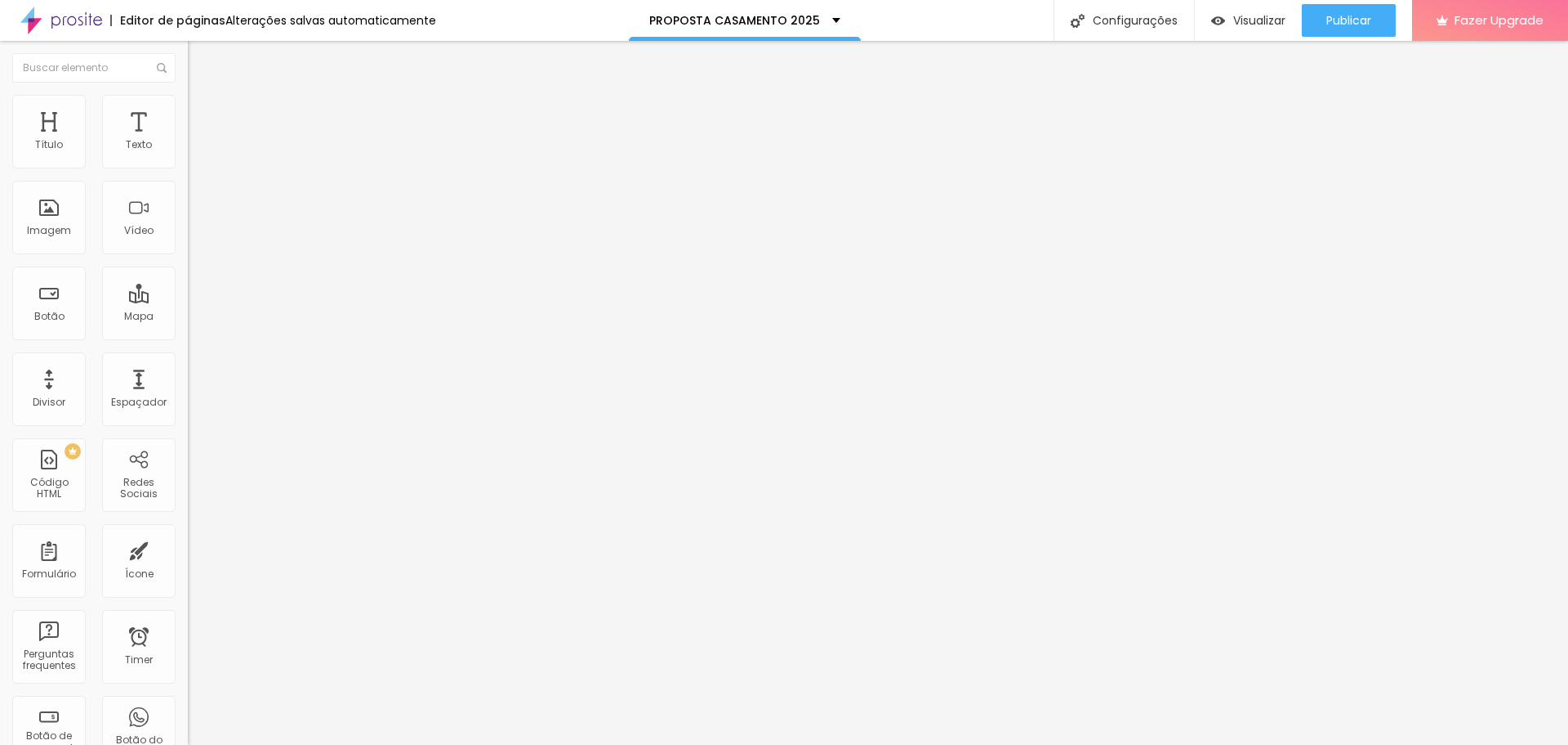
click at [188, 256] on span "Original" at bounding box center [208, 249] width 39 height 14
click at [188, 266] on span "Cinema" at bounding box center [208, 258] width 41 height 14
click at [203, 110] on span "Estilo" at bounding box center [215, 105] width 25 height 14
type input "95"
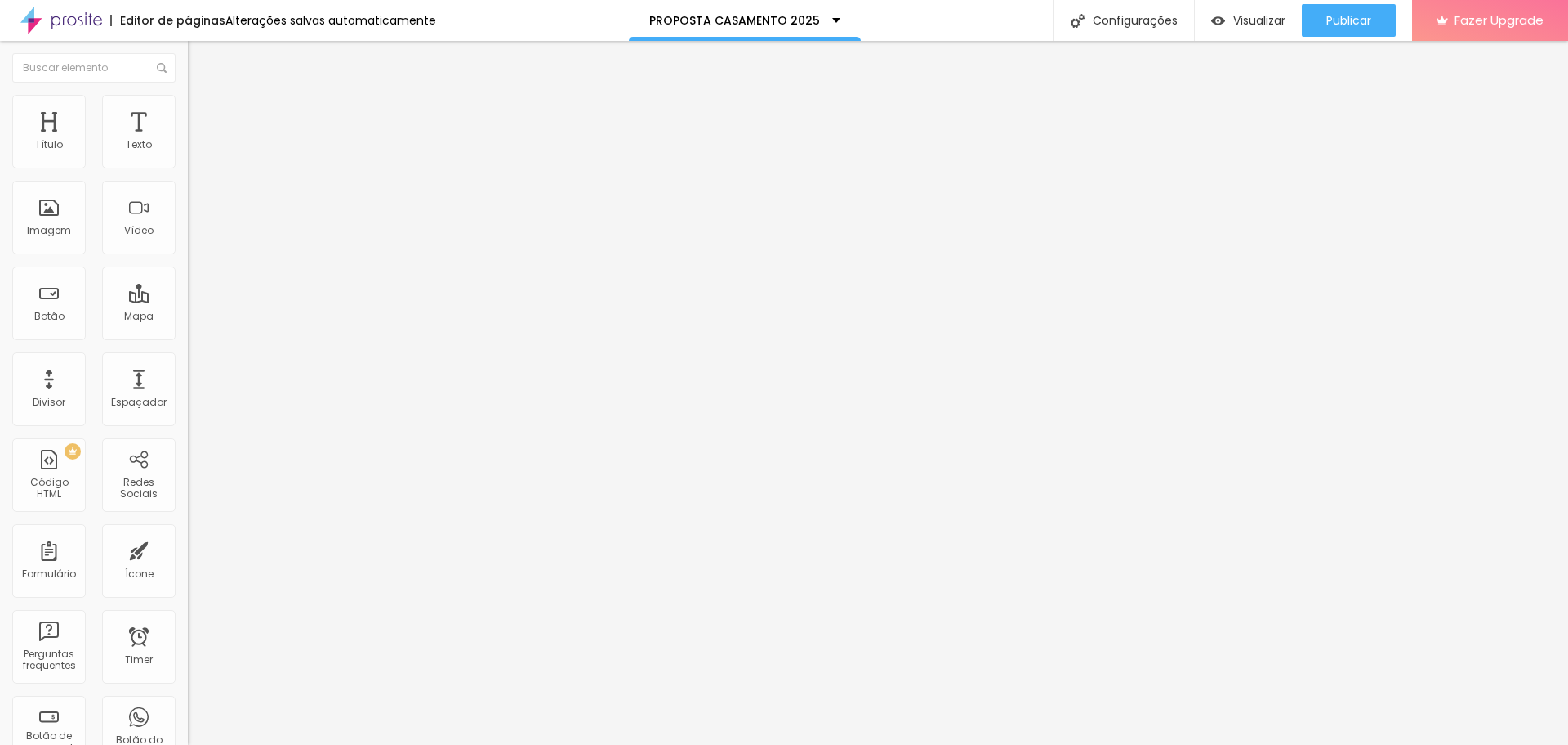
type input "90"
type input "85"
type input "80"
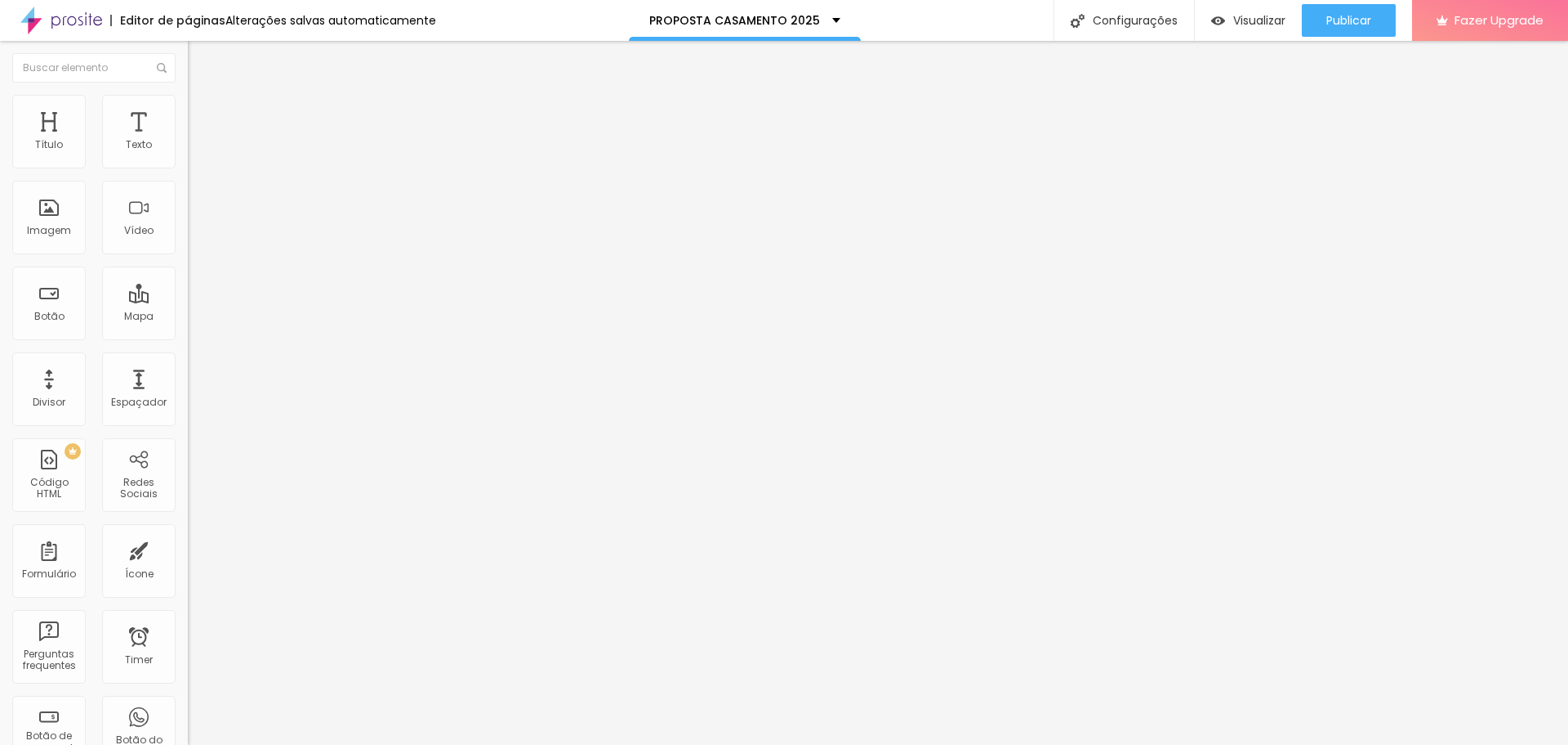
drag, startPoint x: 168, startPoint y: 174, endPoint x: 139, endPoint y: 175, distance: 29.0
type input "80"
click at [188, 167] on input "range" at bounding box center [240, 161] width 105 height 13
type input "85"
drag, startPoint x: 133, startPoint y: 176, endPoint x: 150, endPoint y: 185, distance: 19.2
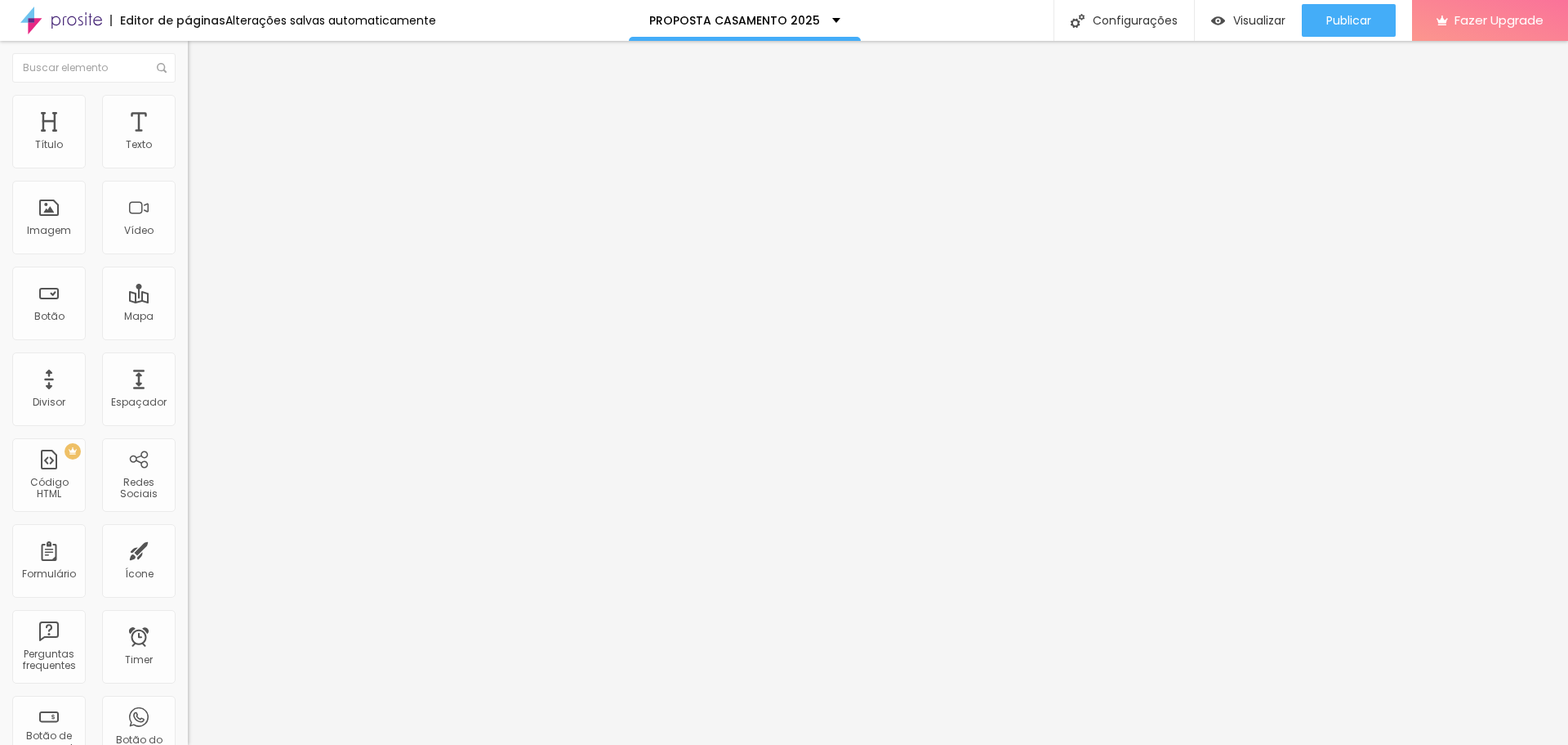
type input "85"
click at [188, 167] on input "range" at bounding box center [240, 161] width 105 height 13
click at [188, 107] on li "Estilo" at bounding box center [282, 102] width 188 height 16
click at [188, 400] on span "Sombra ATIVO" at bounding box center [282, 411] width 188 height 22
click at [188, 400] on div "Sombra" at bounding box center [282, 405] width 188 height 9
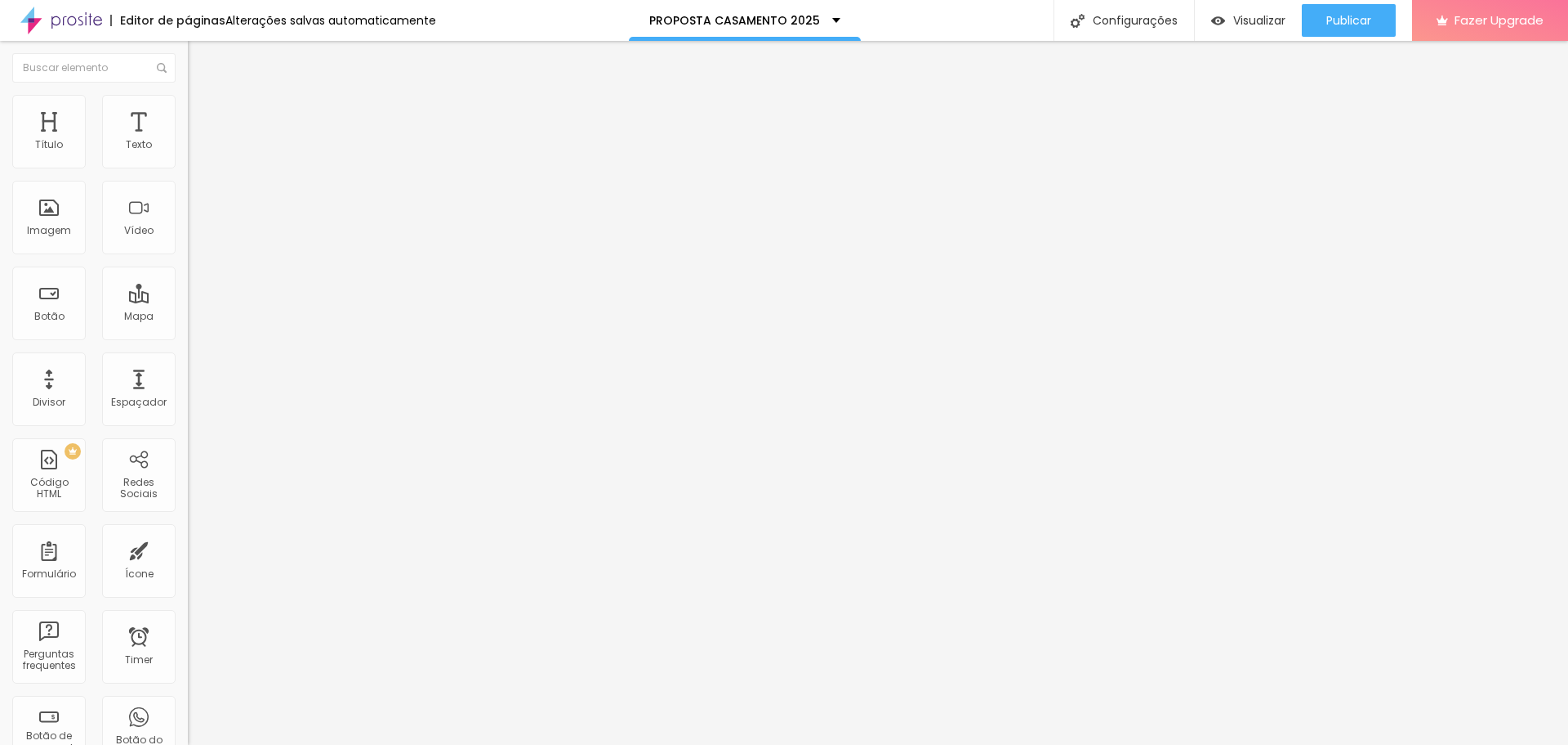
click at [194, 442] on icon "button" at bounding box center [199, 446] width 9 height 9
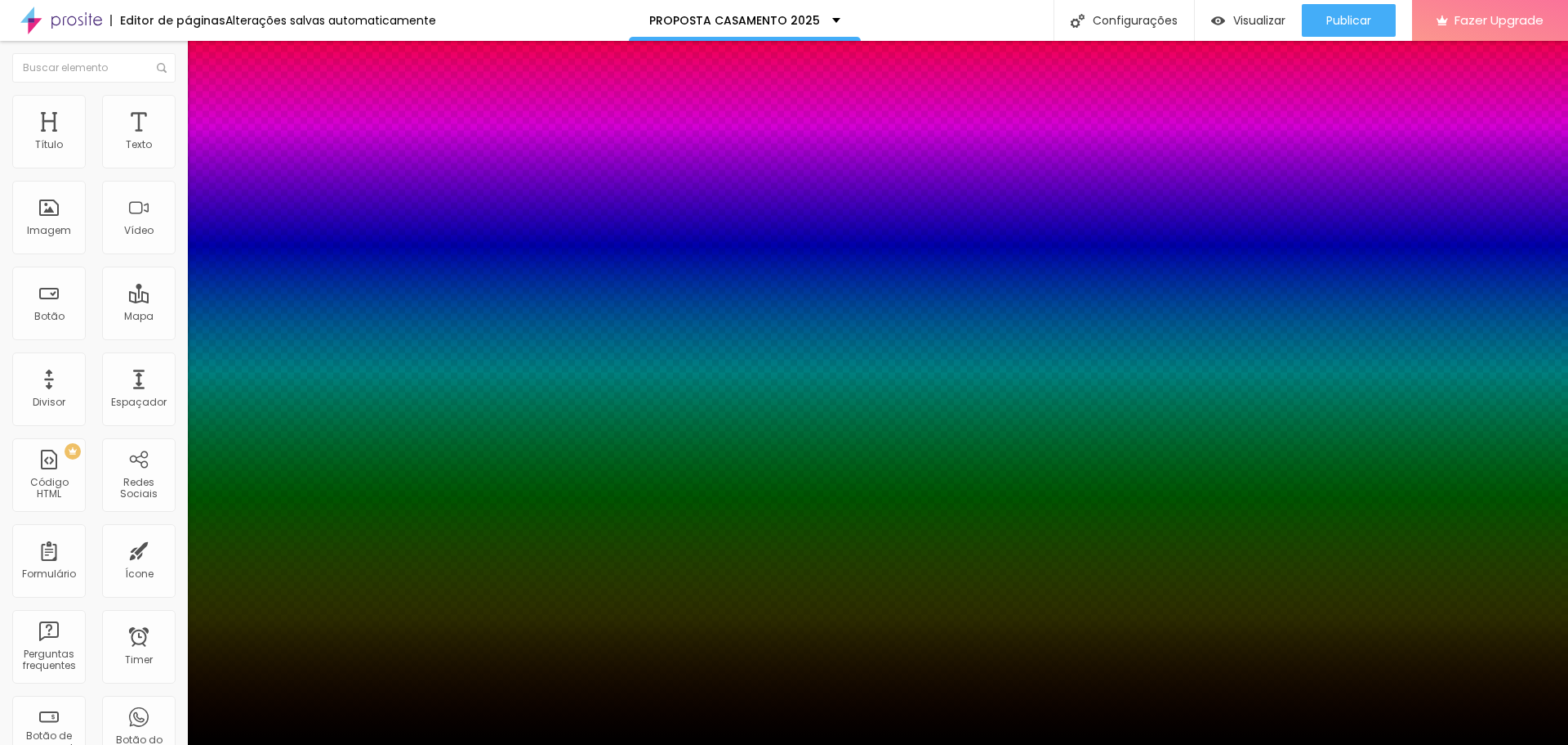
type input "12"
type input "28"
type input "30"
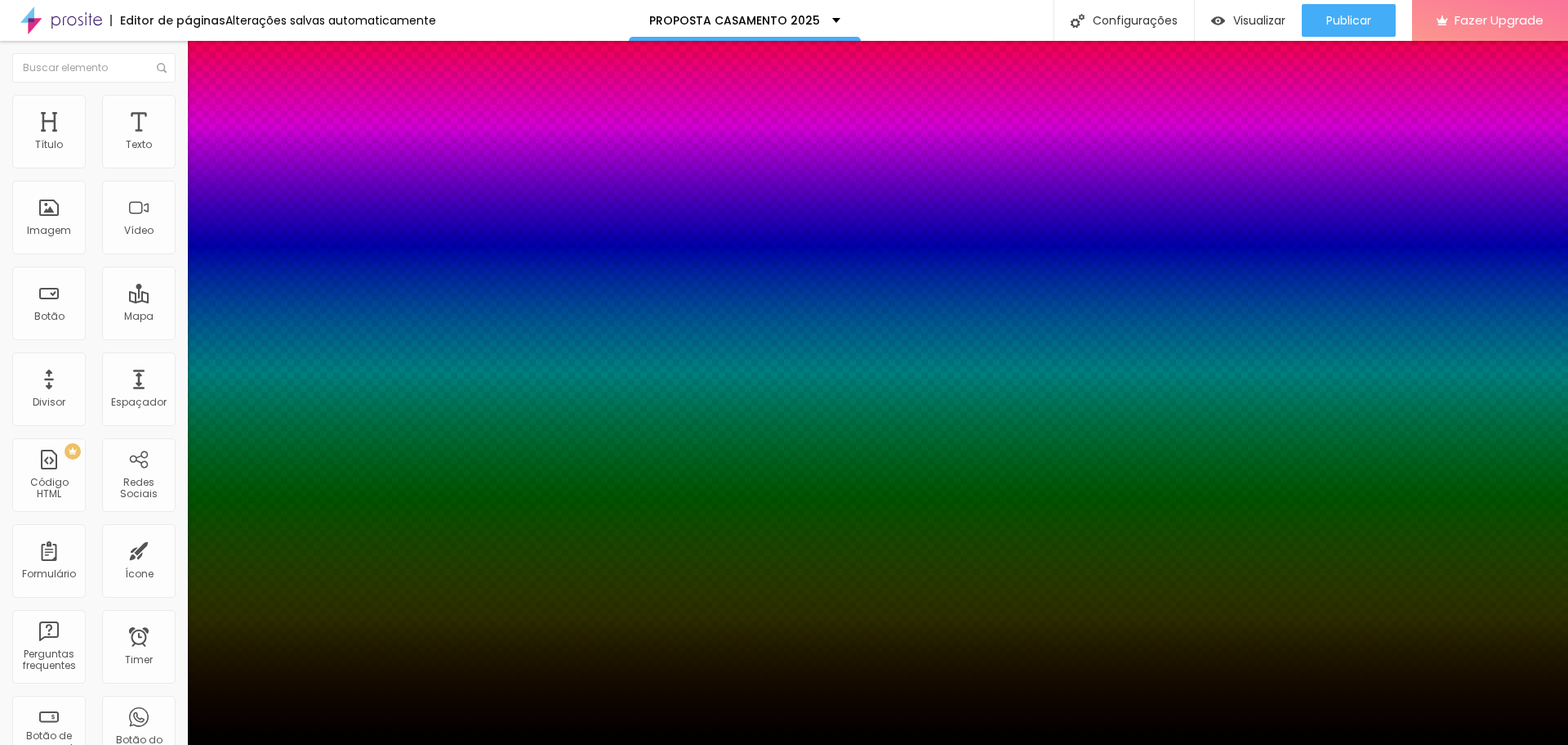
type input "30"
type input "34"
type input "39"
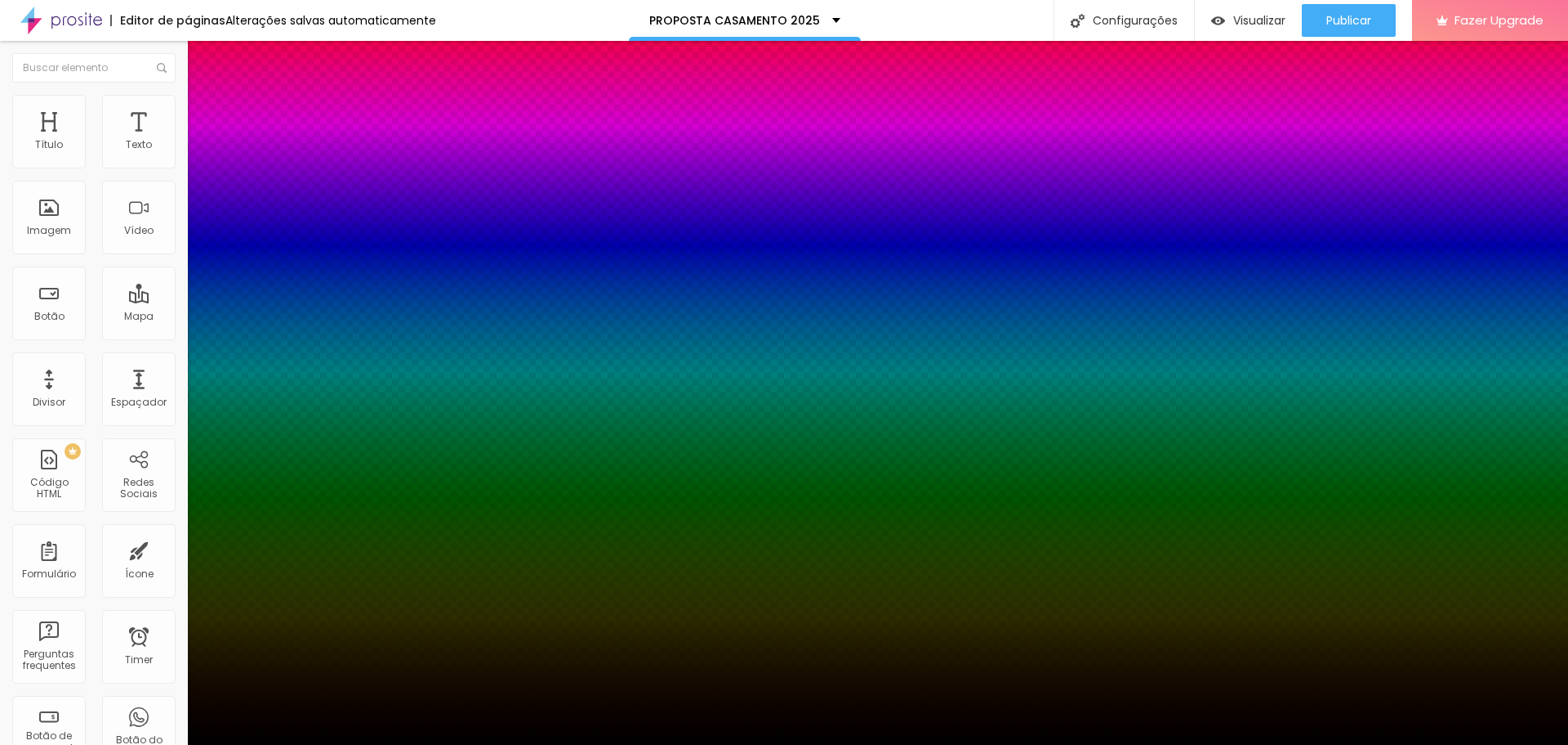
type input "41"
type input "26"
type input "21"
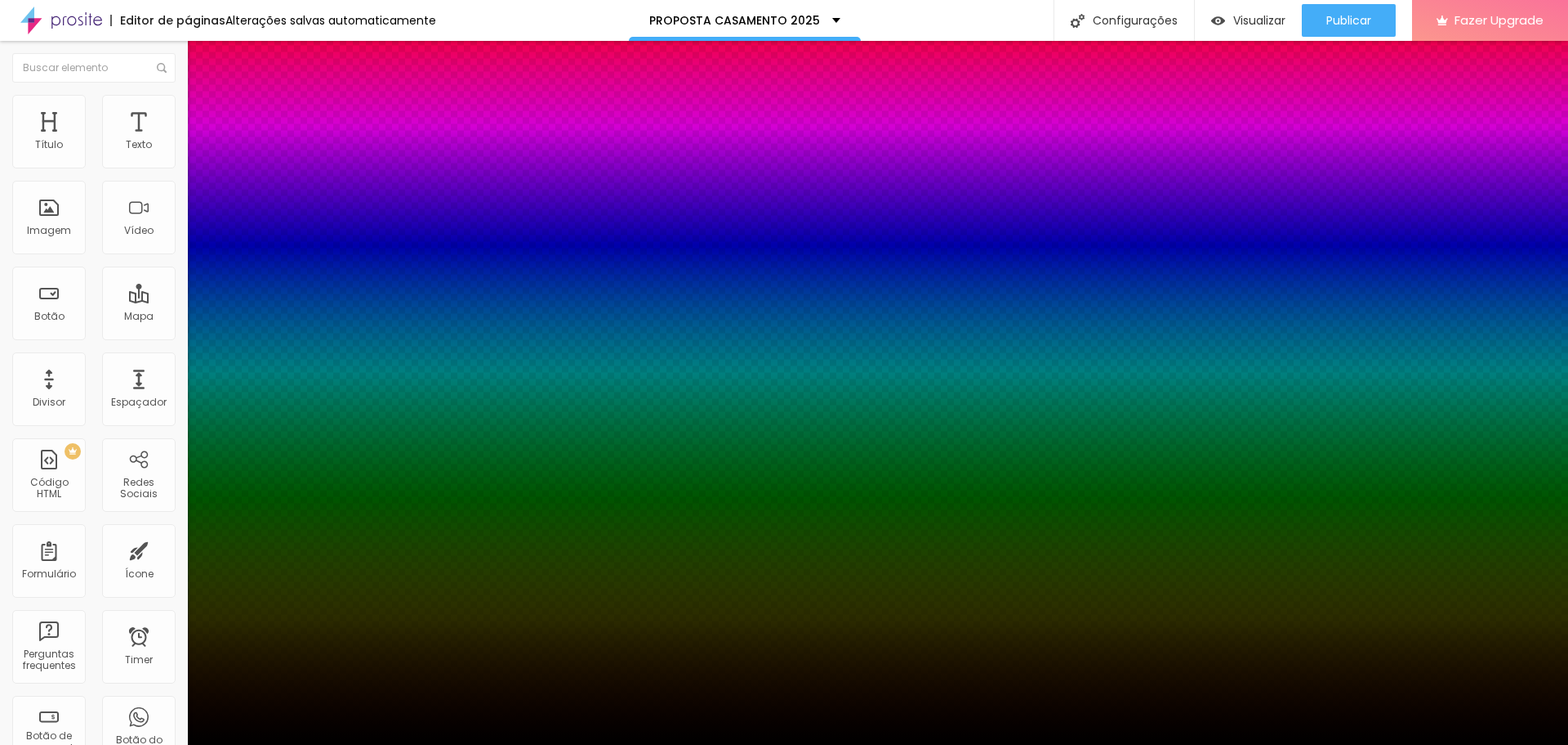
type input "21"
type input "19"
type input "17"
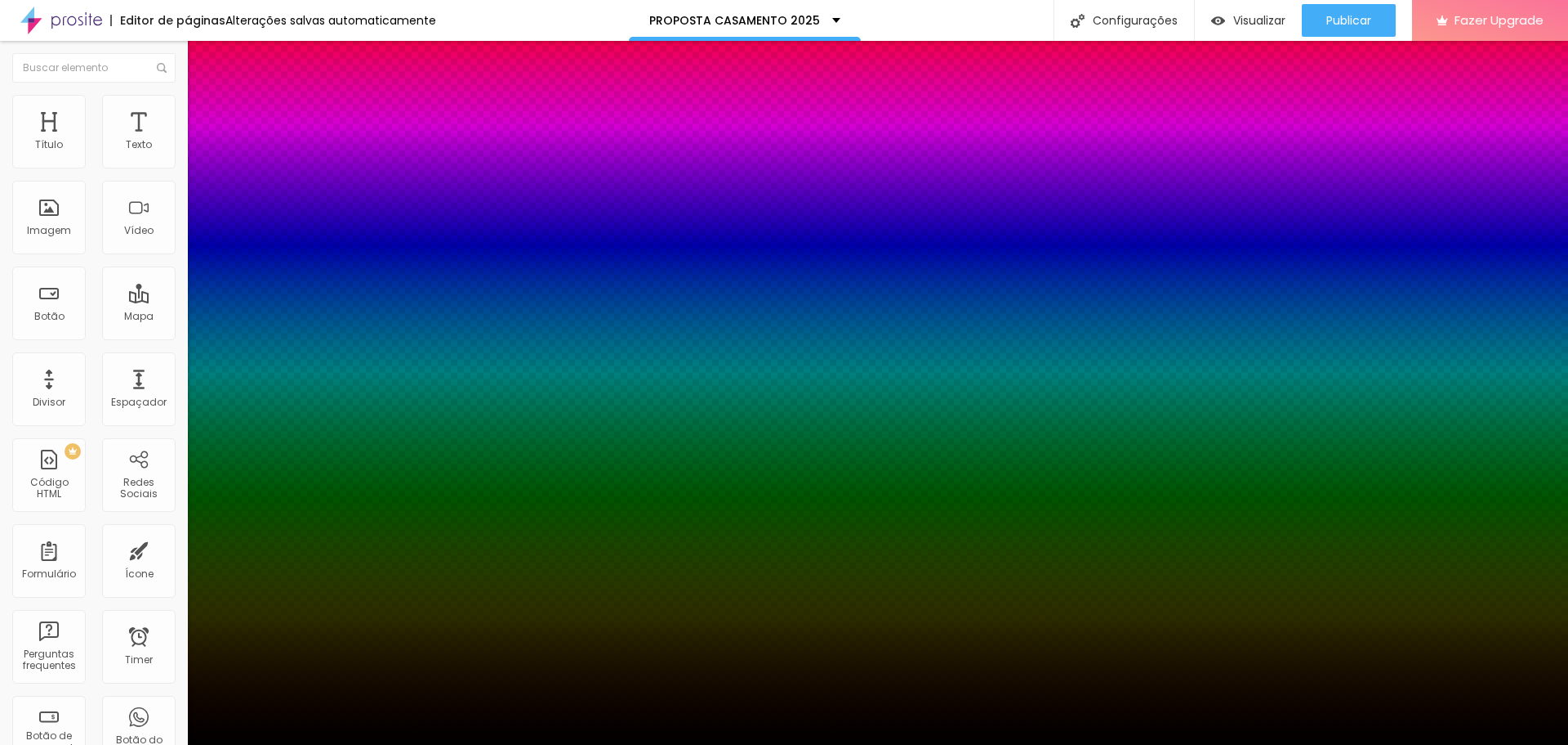
type input "14"
type input "12"
type input "28"
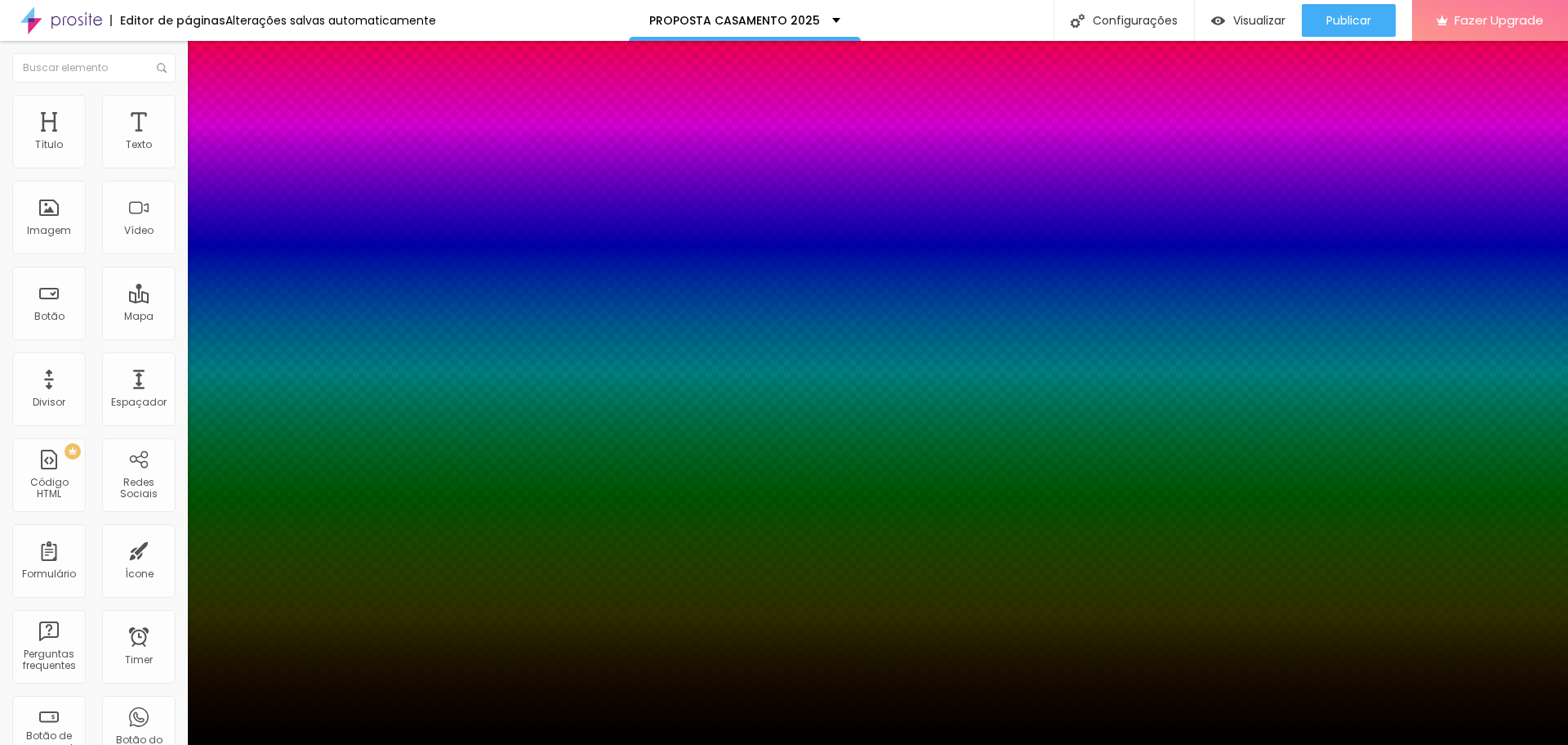
type input "28"
type input "30"
type input "19"
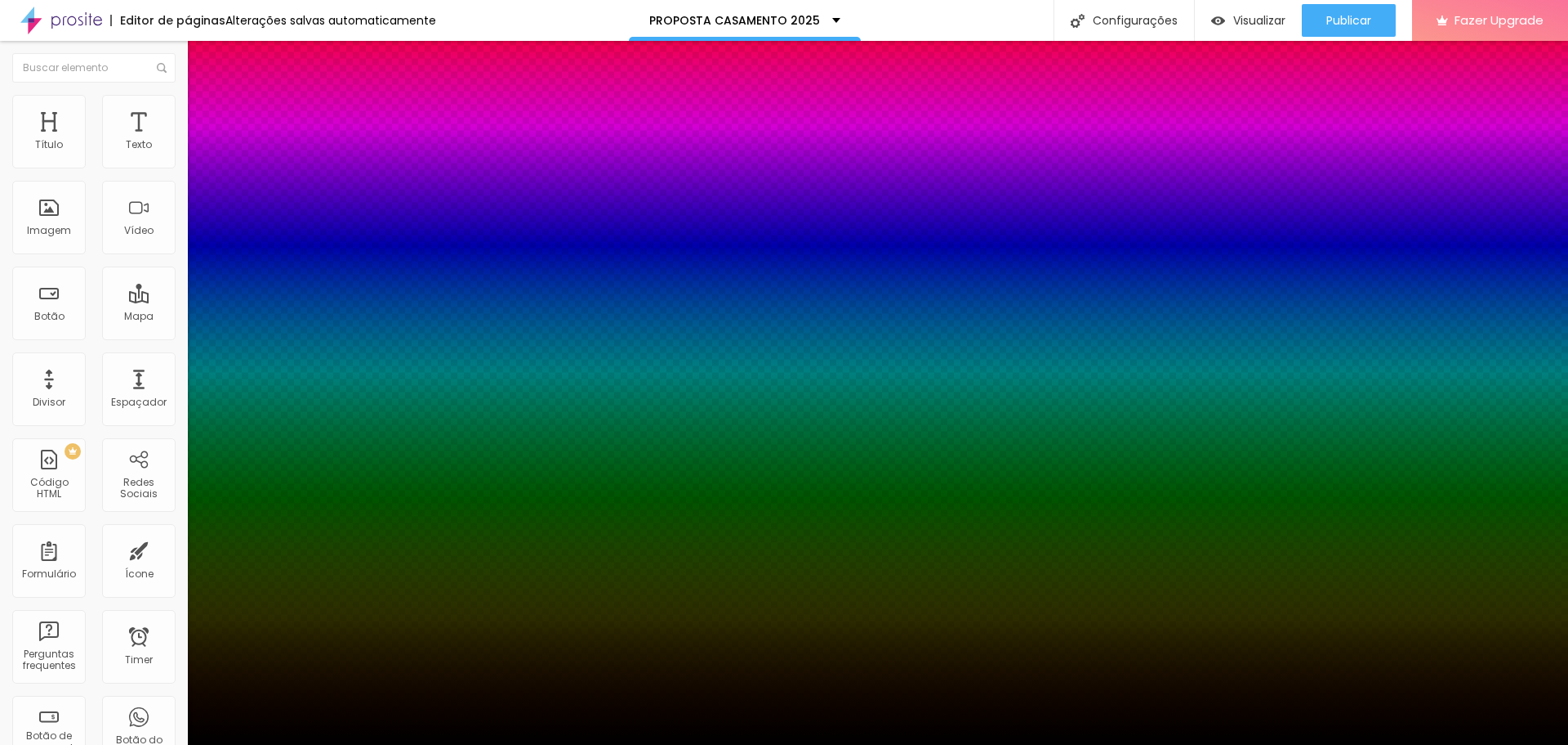
type input "14"
type input "10"
type input "6"
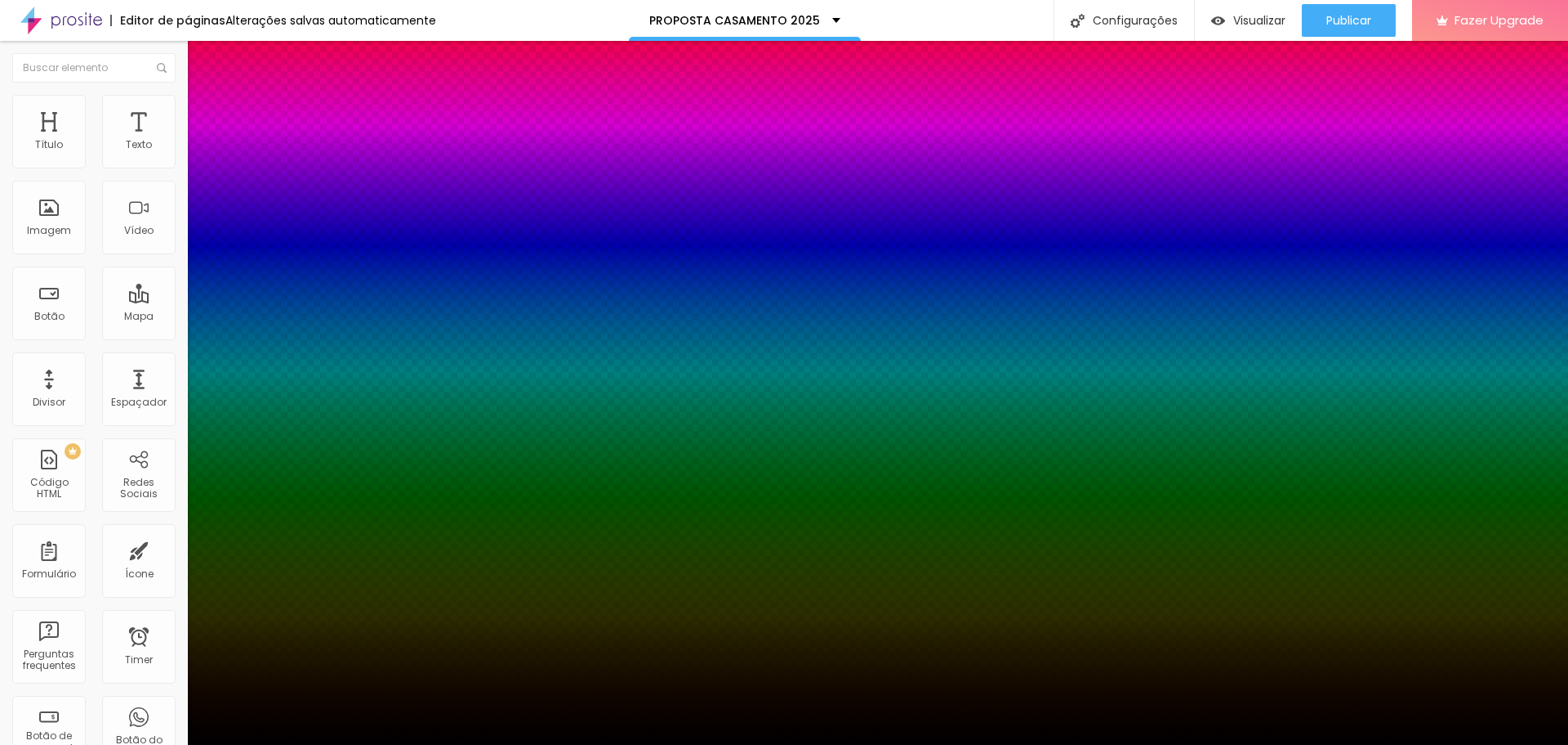
type input "6"
type input "3"
type input "0"
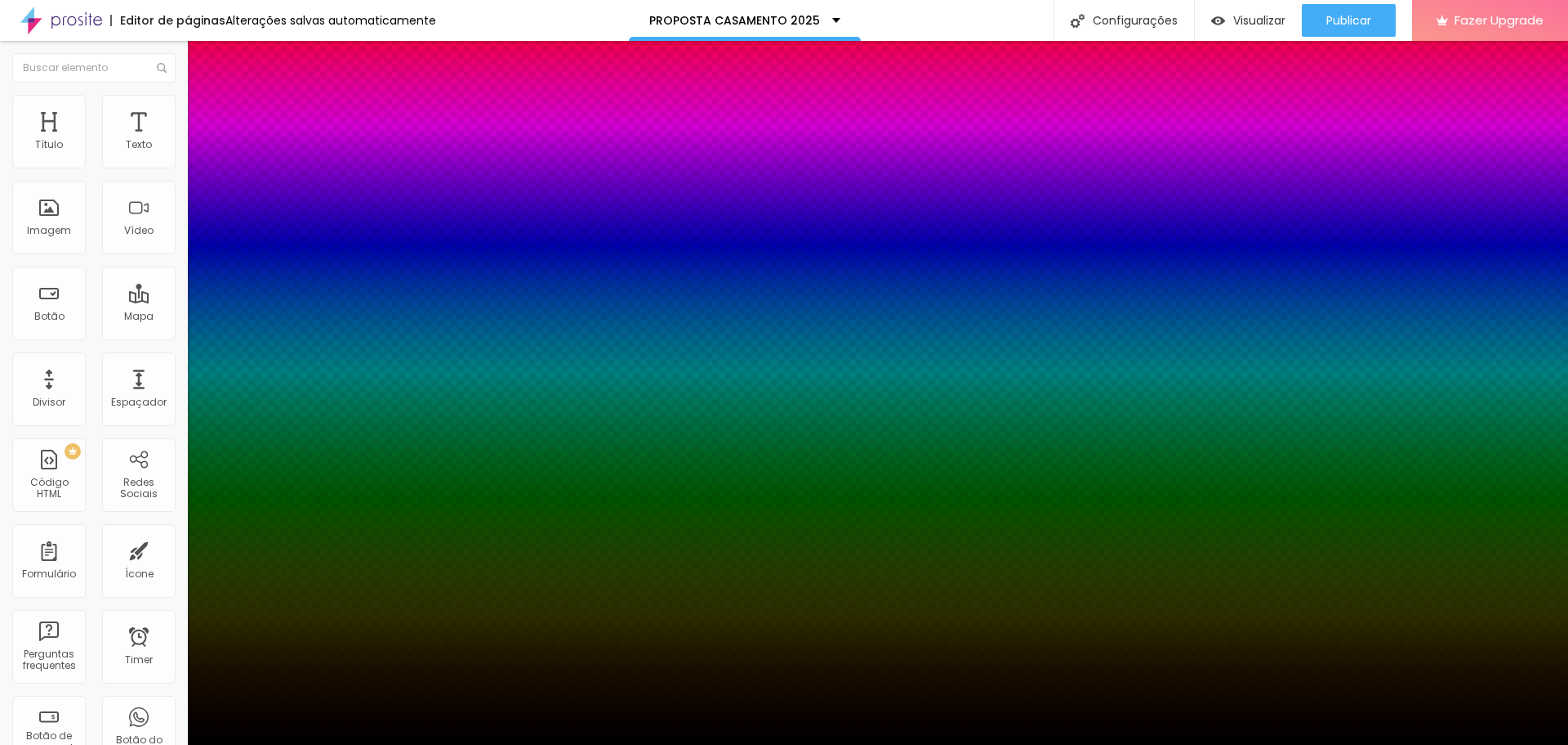
type input "1"
type input "3"
type input "10"
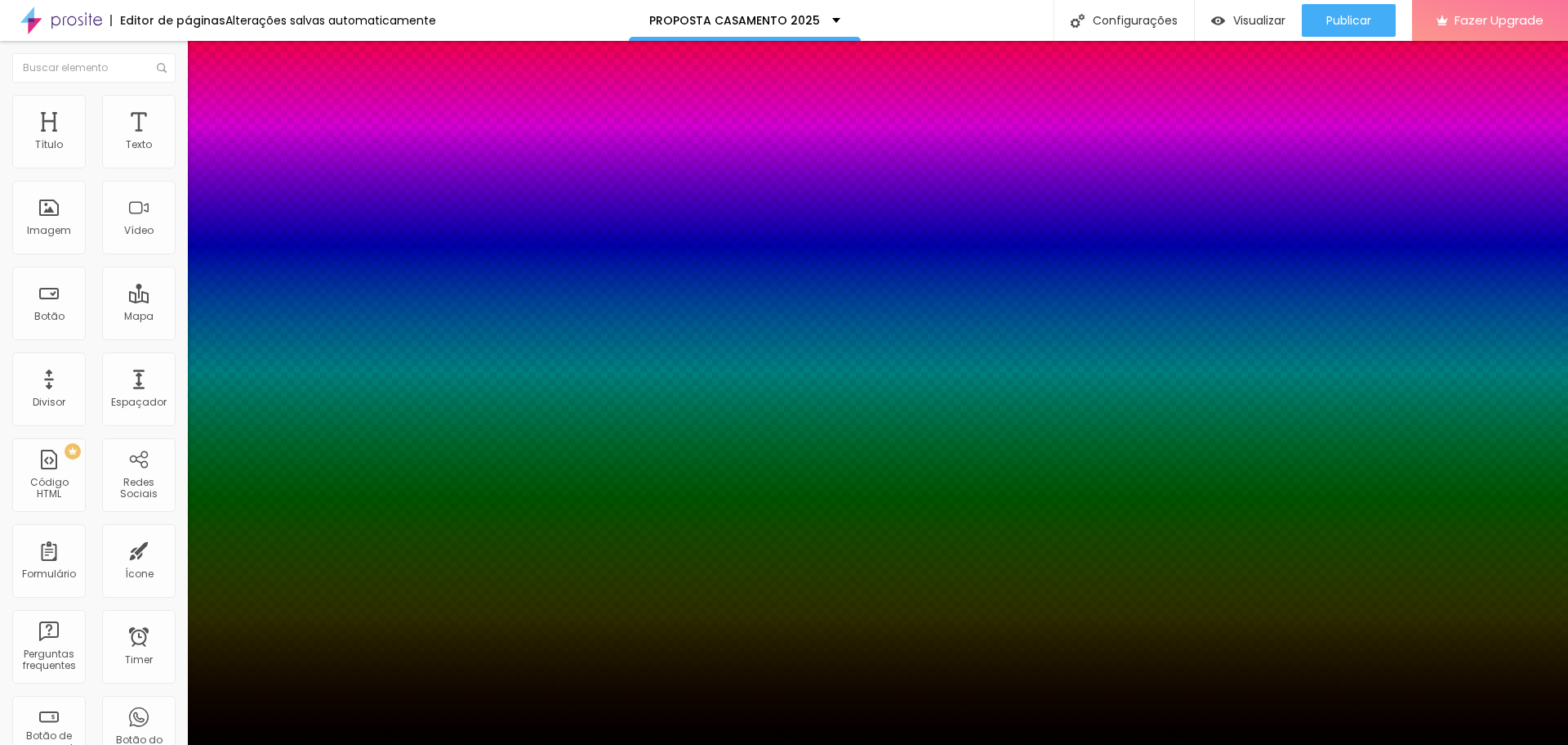
type input "10"
type input "12"
type input "14"
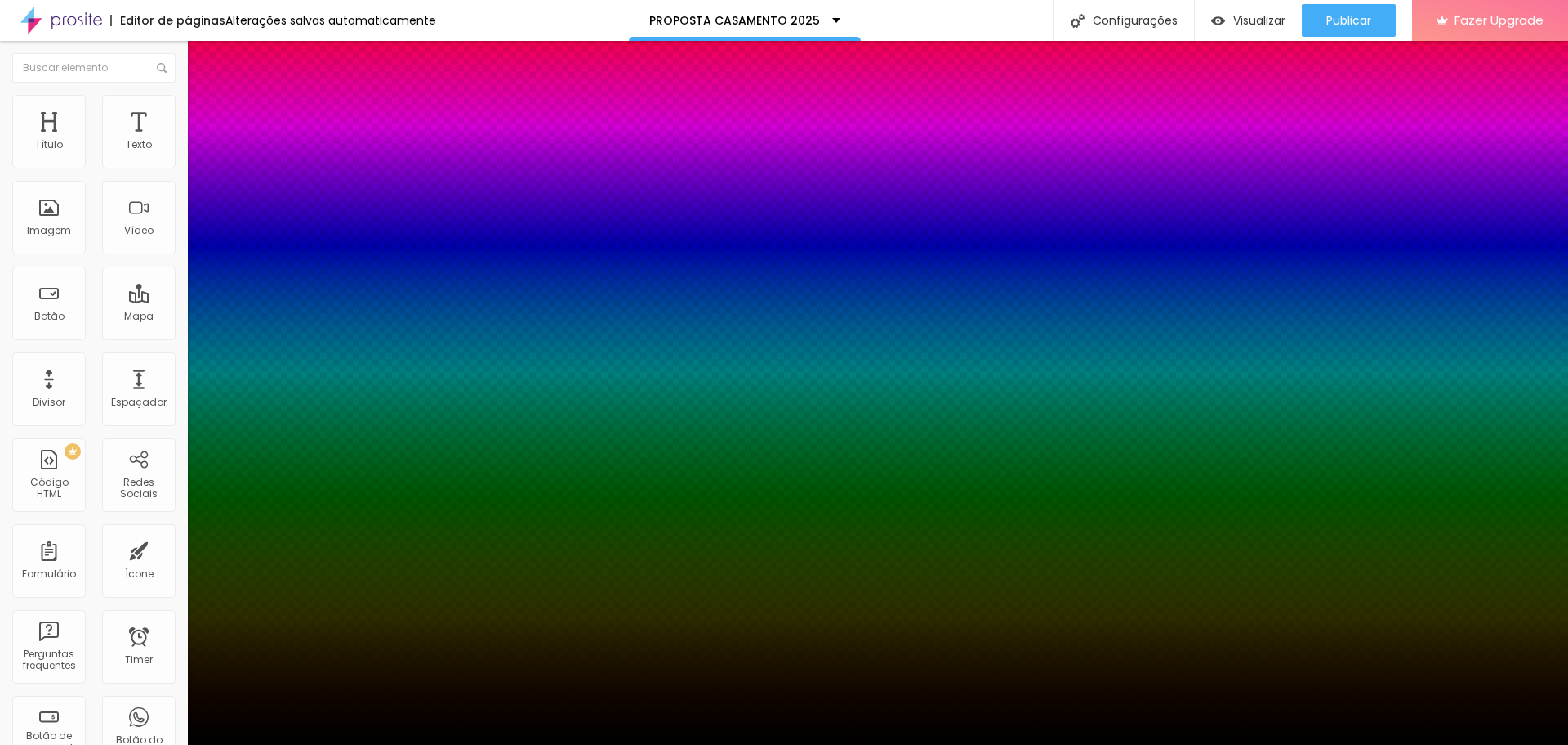
type input "17"
type input "19"
type input "21"
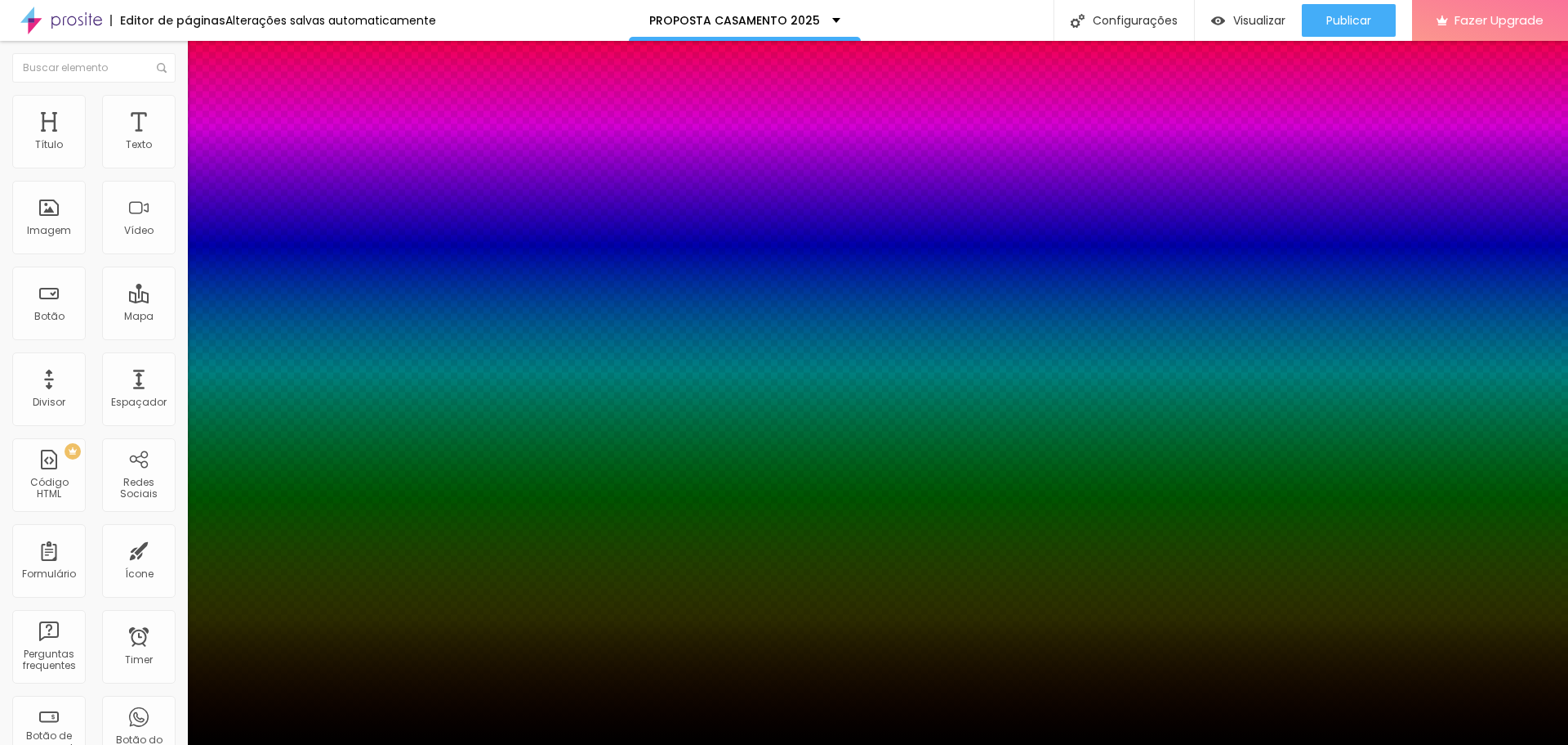
type input "21"
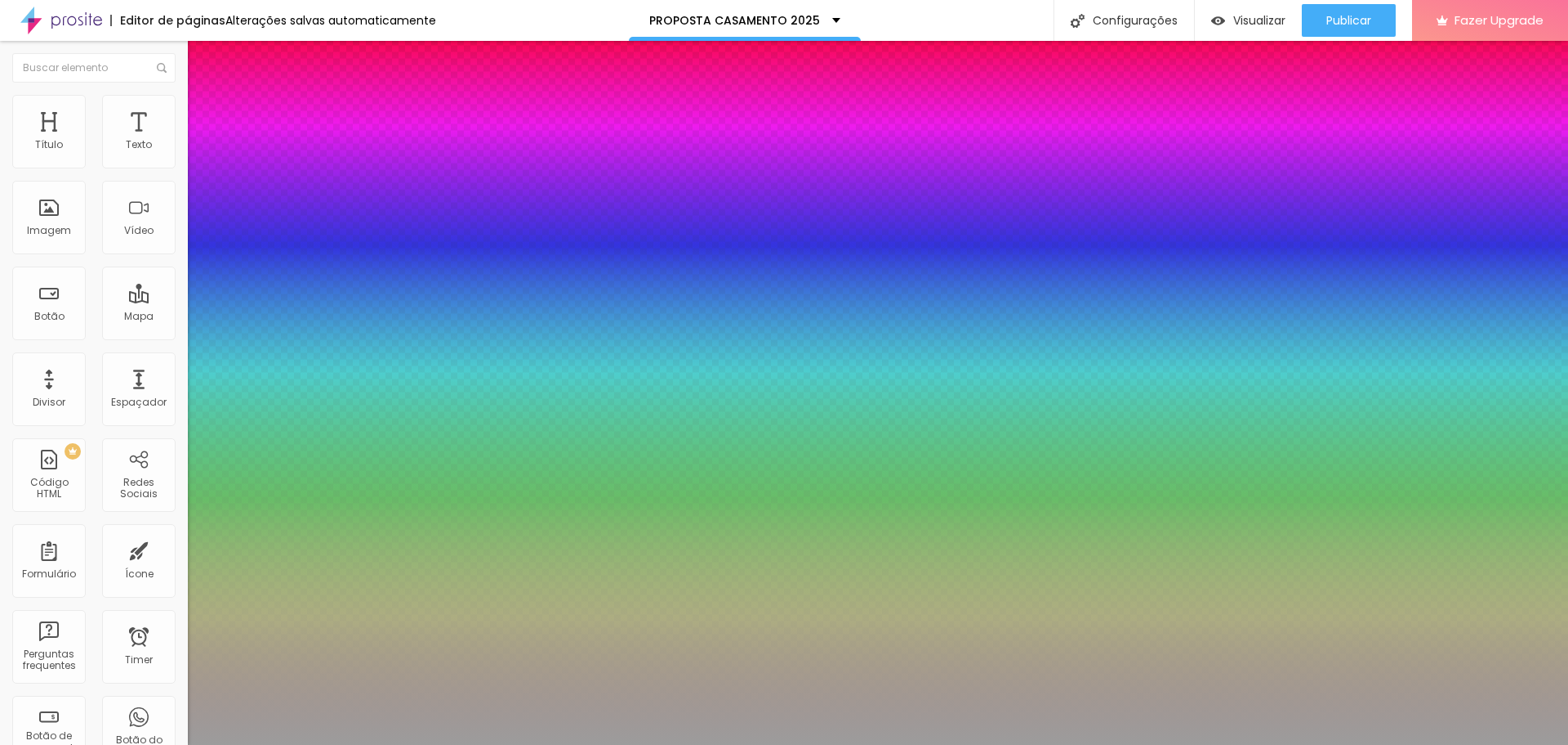
type input "#929292"
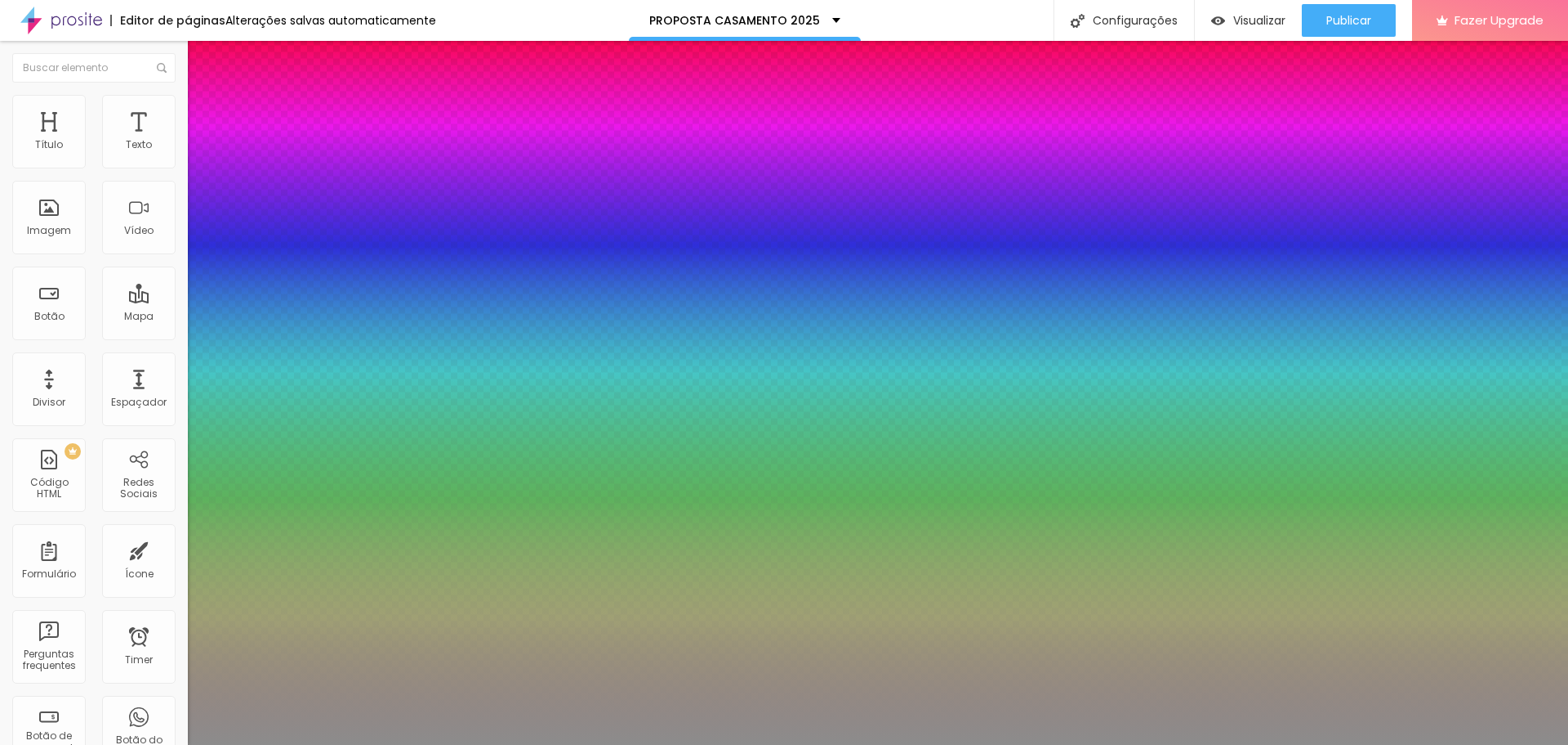
drag, startPoint x: 173, startPoint y: 393, endPoint x: 162, endPoint y: 421, distance: 30.1
click at [162, 421] on div at bounding box center [784, 372] width 1568 height 745
drag, startPoint x: 161, startPoint y: 429, endPoint x: 150, endPoint y: 440, distance: 15.6
click at [150, 440] on body "Editor de páginas Alterações salvas automaticamente PROPOSTA CASAMENTO 2025 Con…" at bounding box center [784, 372] width 1568 height 745
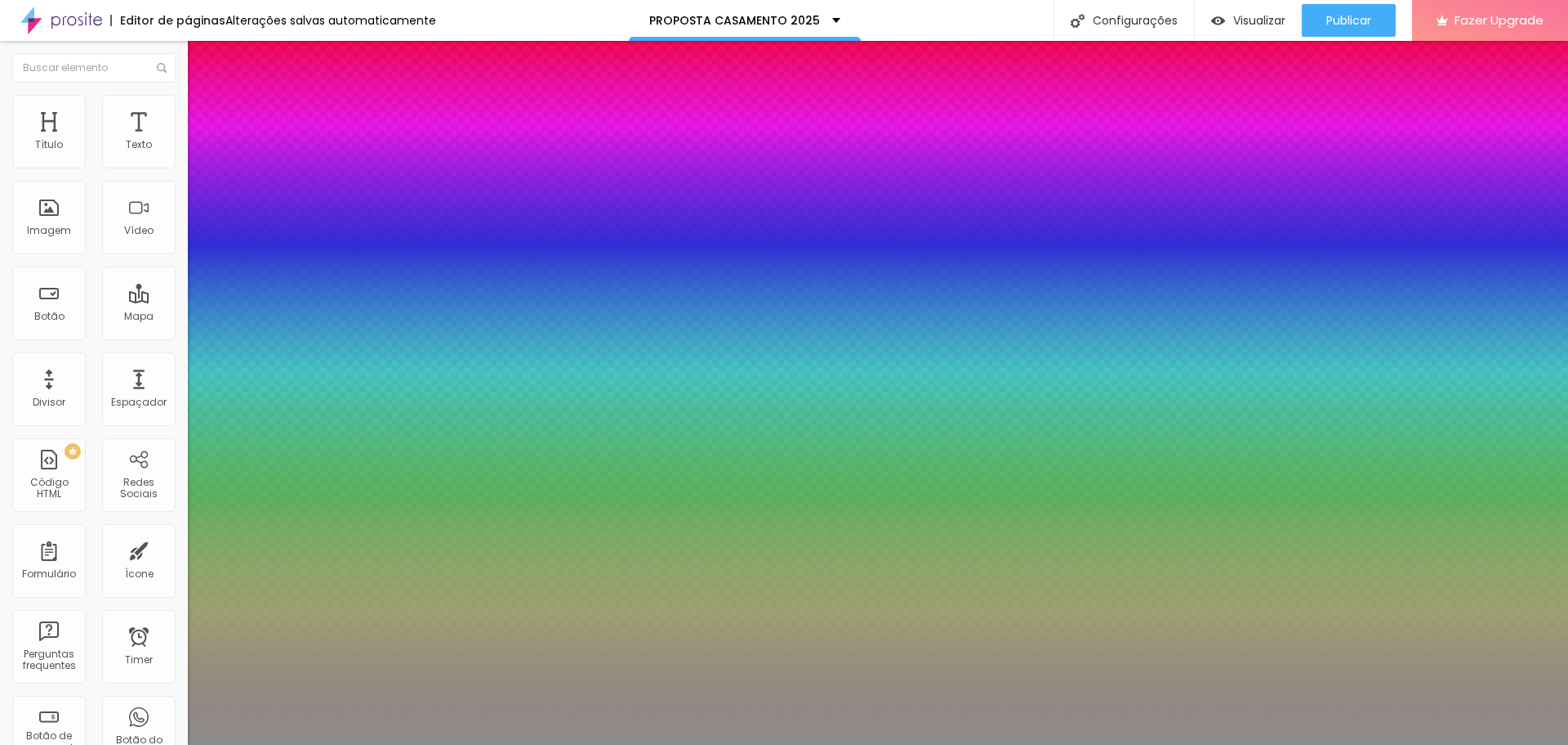
click at [248, 744] on div at bounding box center [784, 745] width 1568 height 0
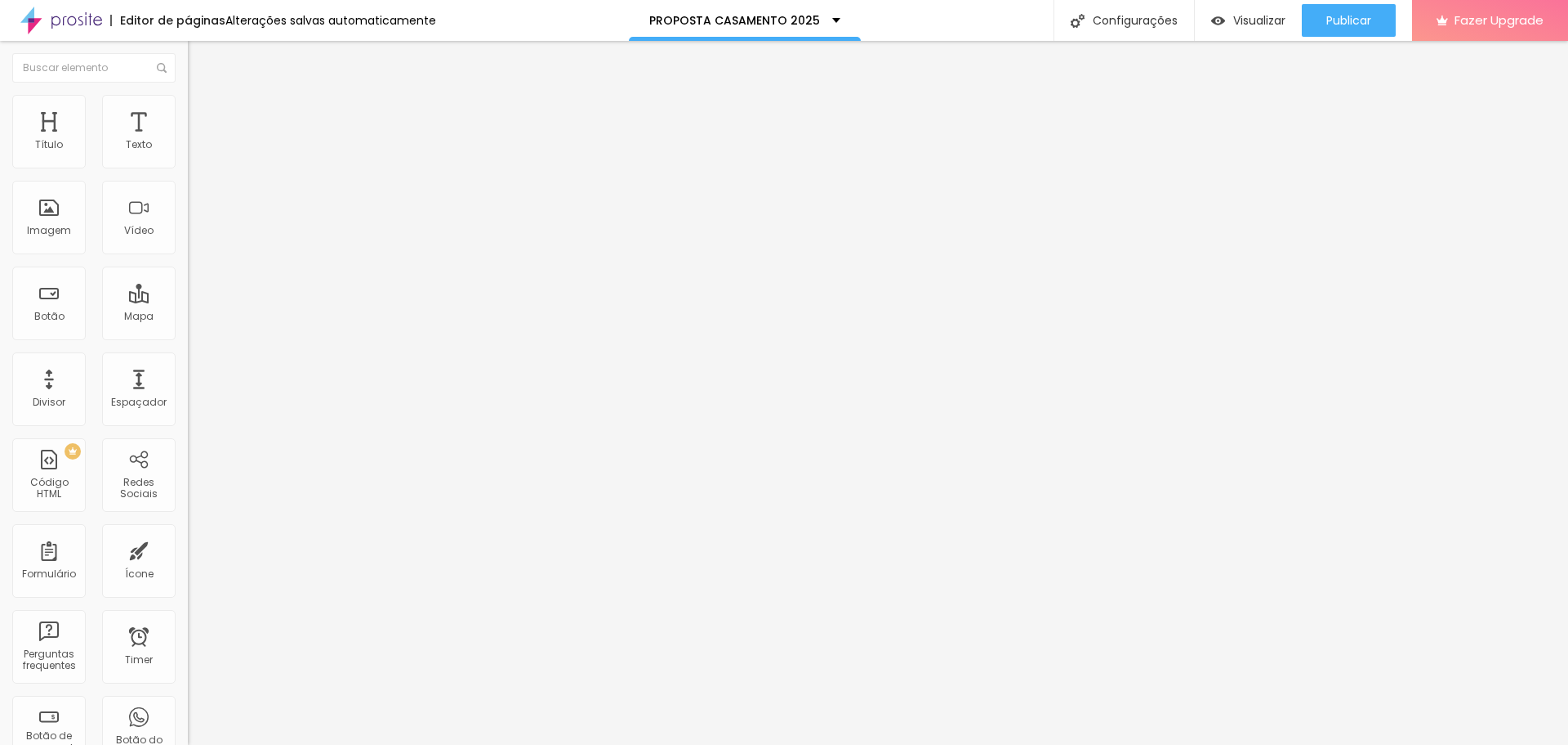
click at [194, 152] on icon "button" at bounding box center [199, 147] width 9 height 9
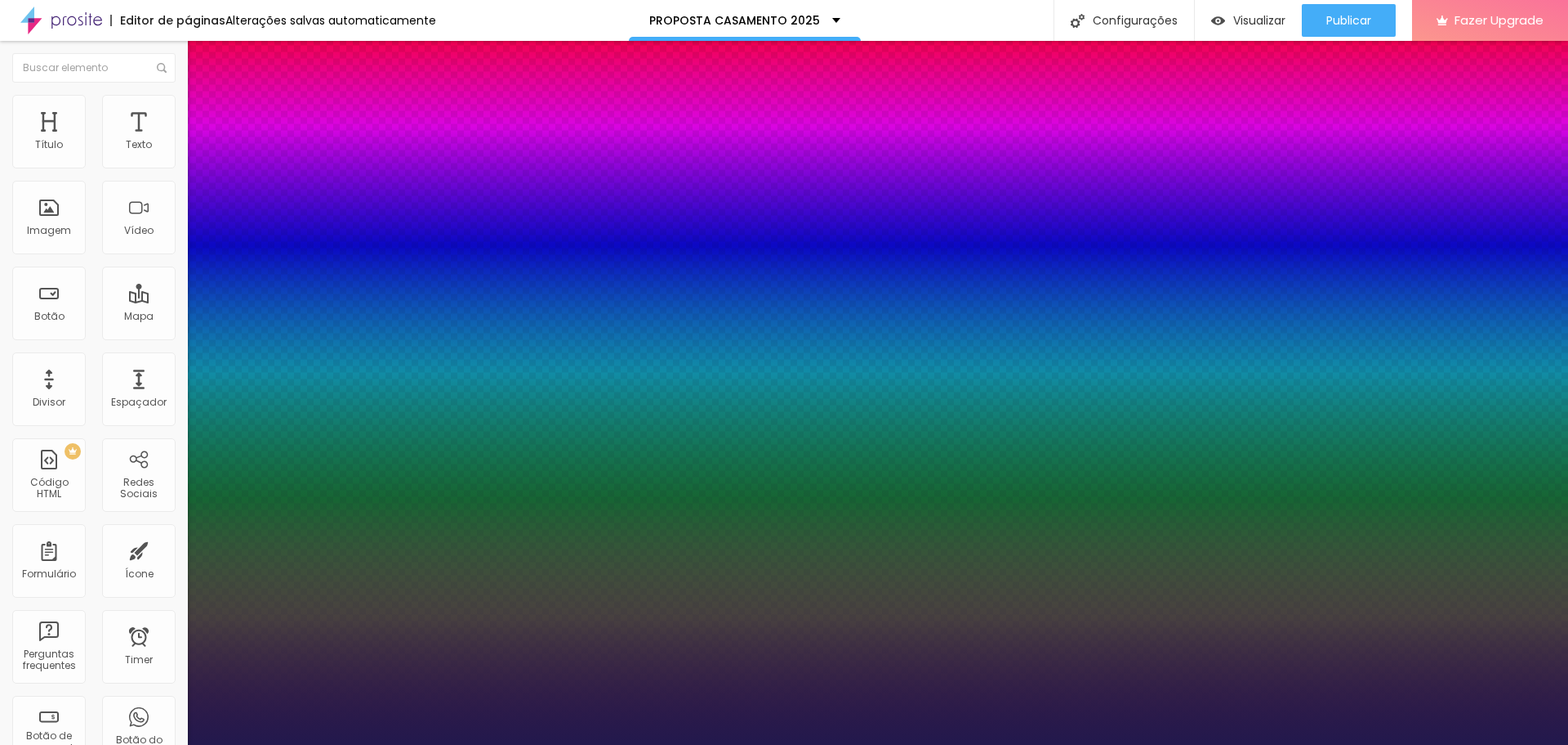
type input "1"
type input "55"
type input "1"
type input "54"
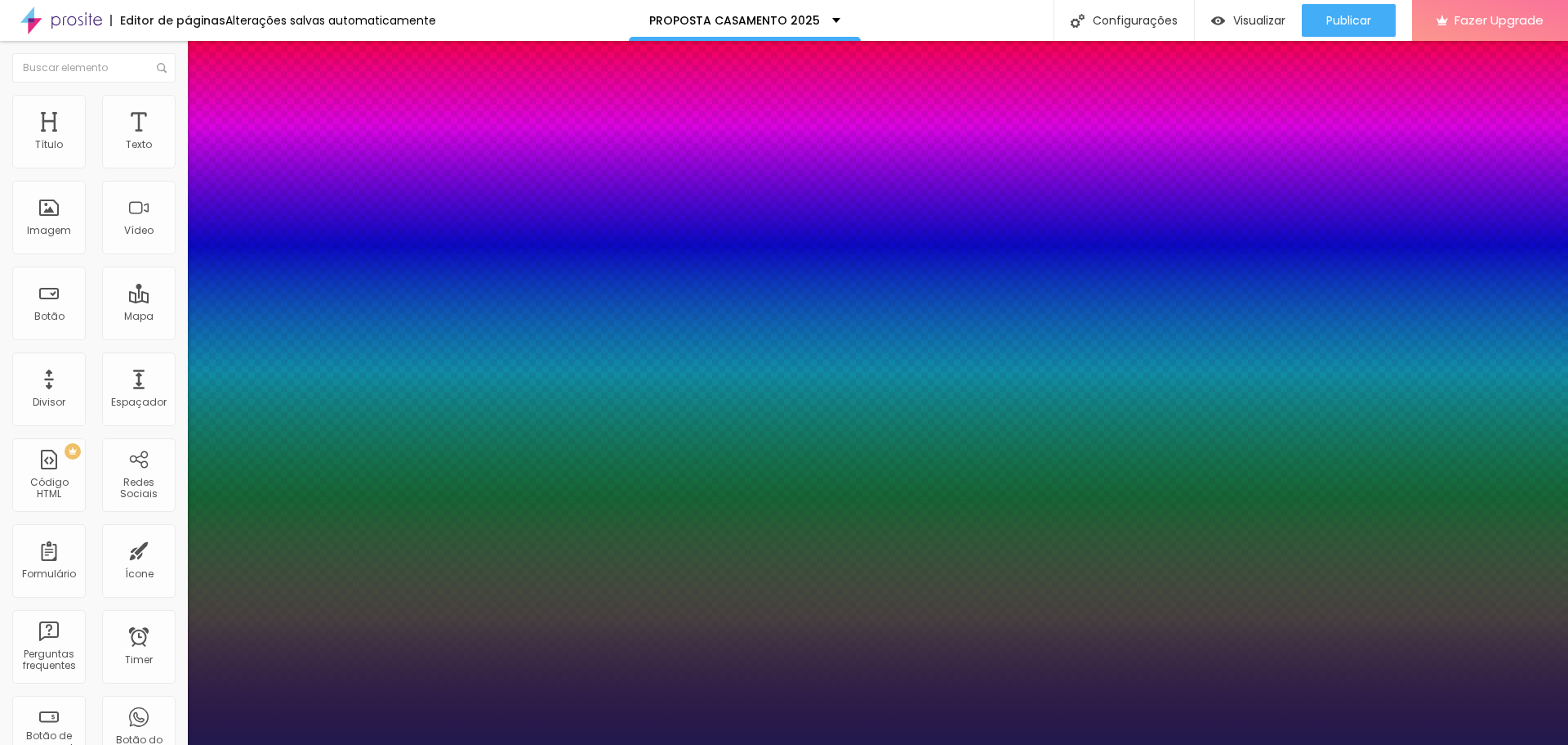
type input "54"
type input "1"
type input "53"
type input "1"
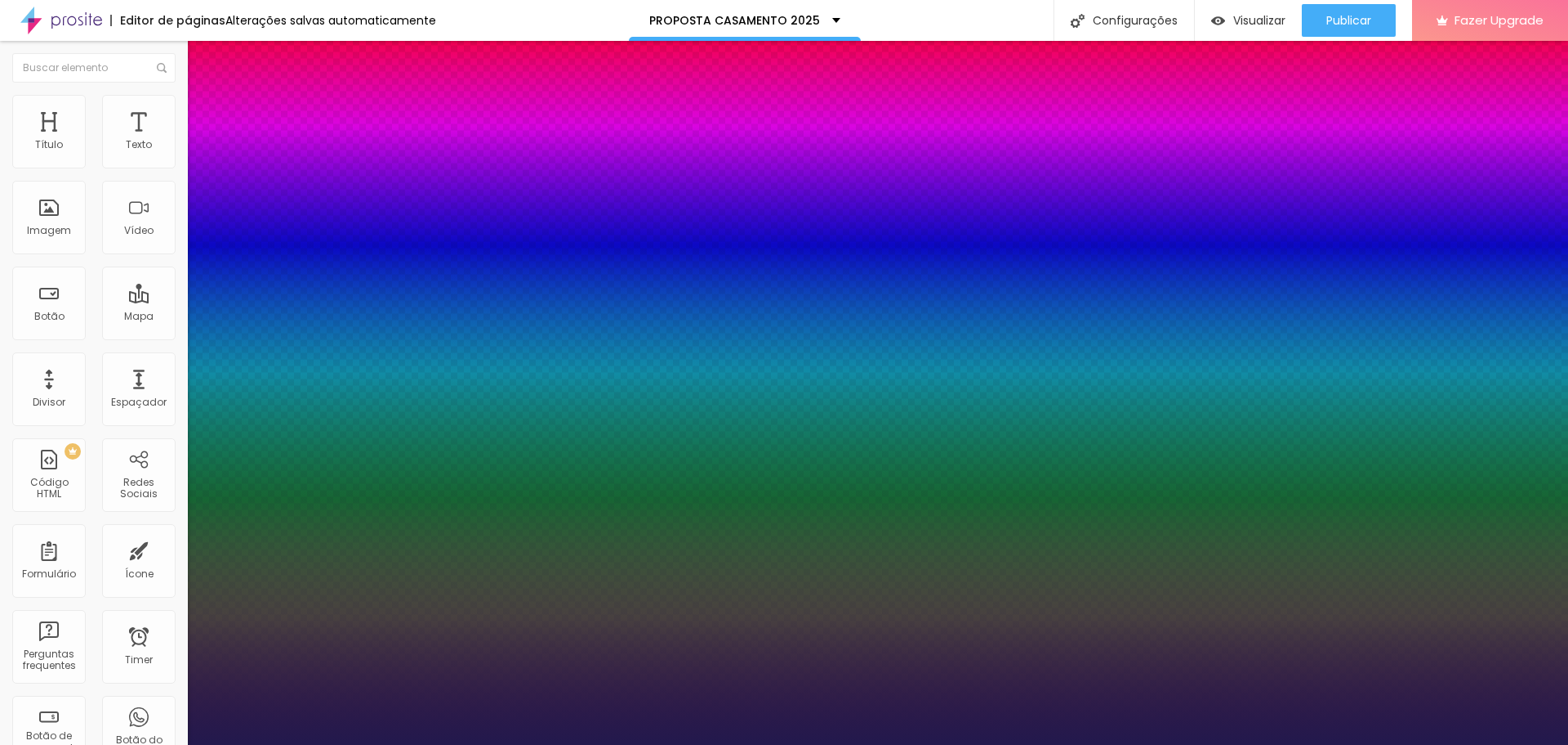
type input "52"
type input "1"
type input "51"
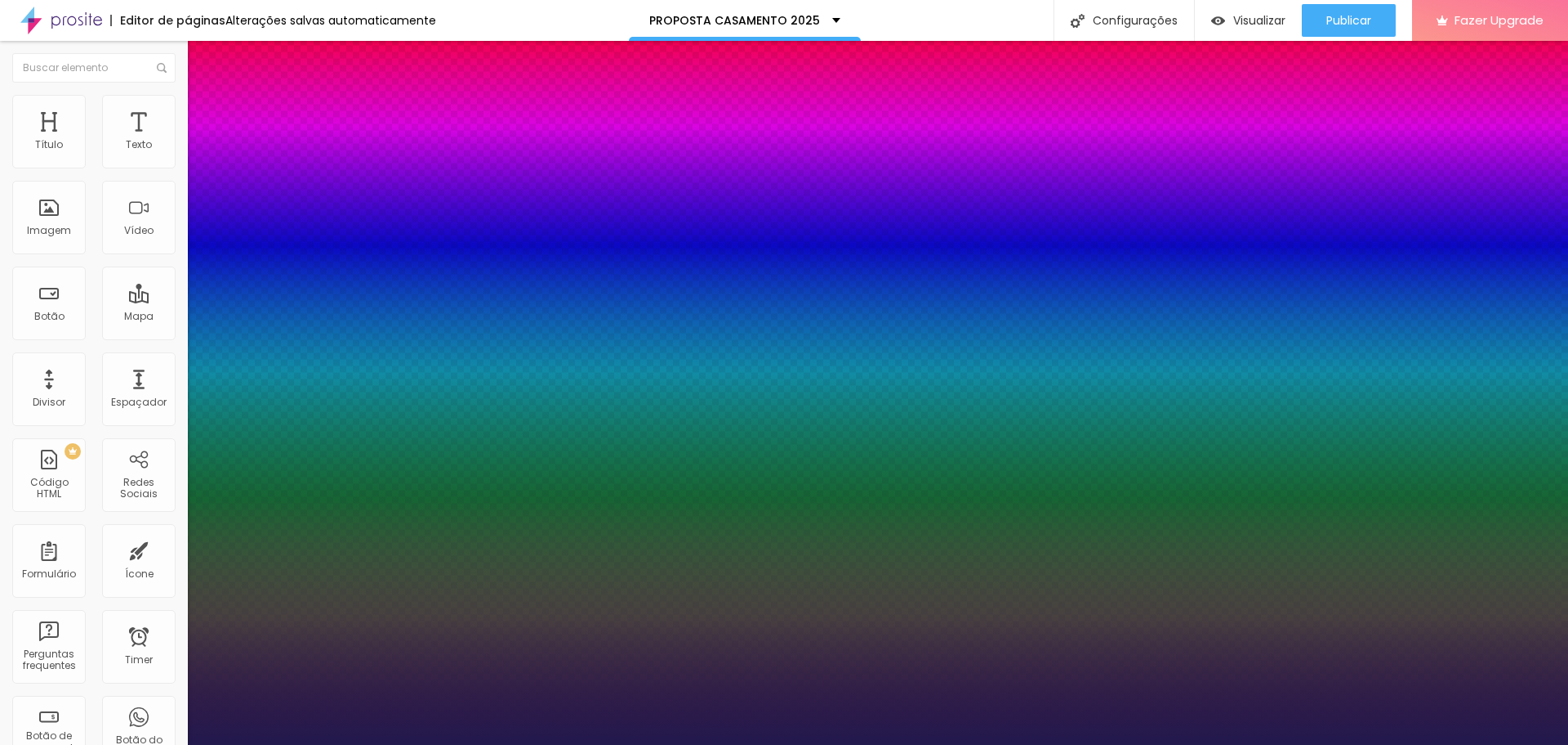
type input "1"
type input "50"
type input "1"
type input "47"
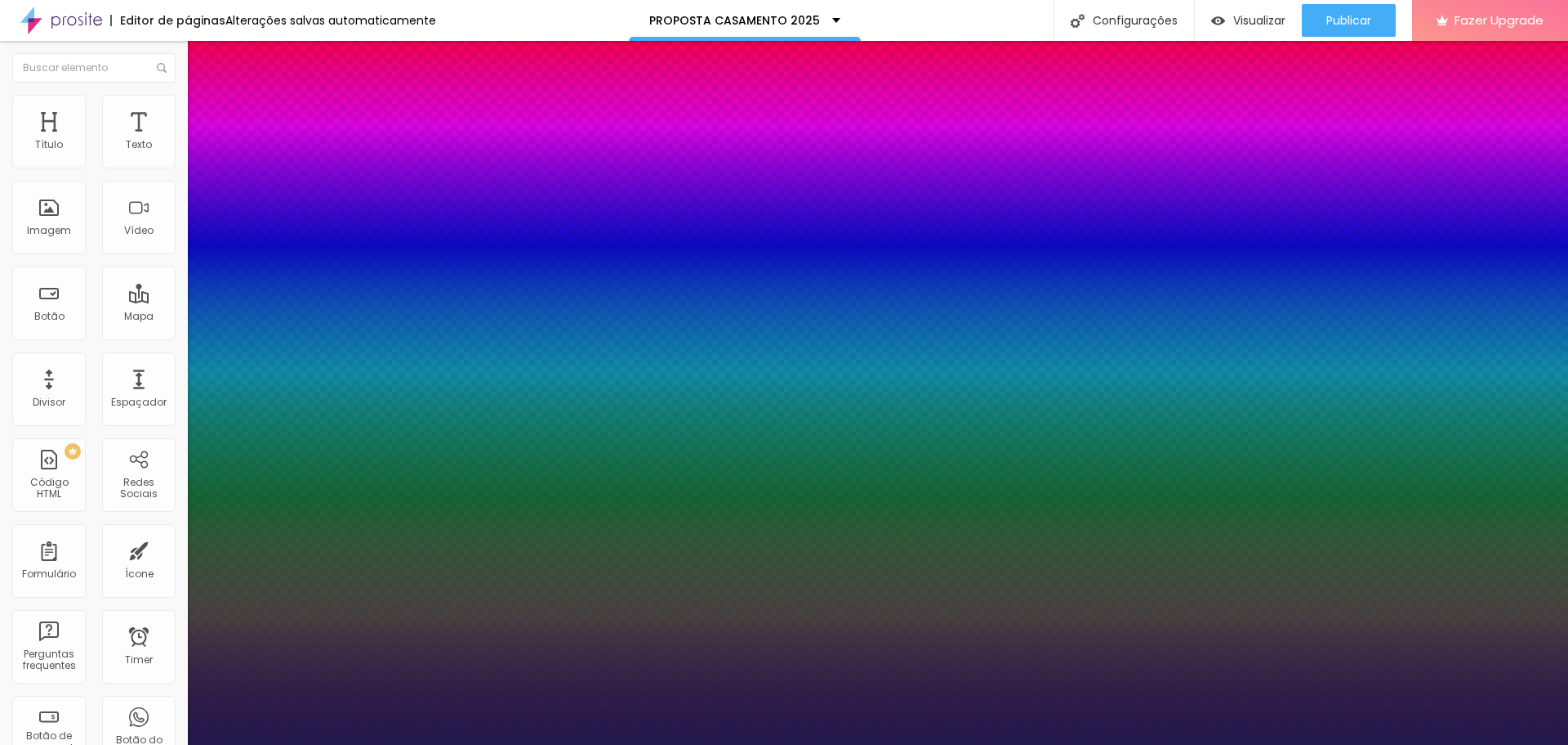
type input "47"
type input "1"
type input "44"
type input "1"
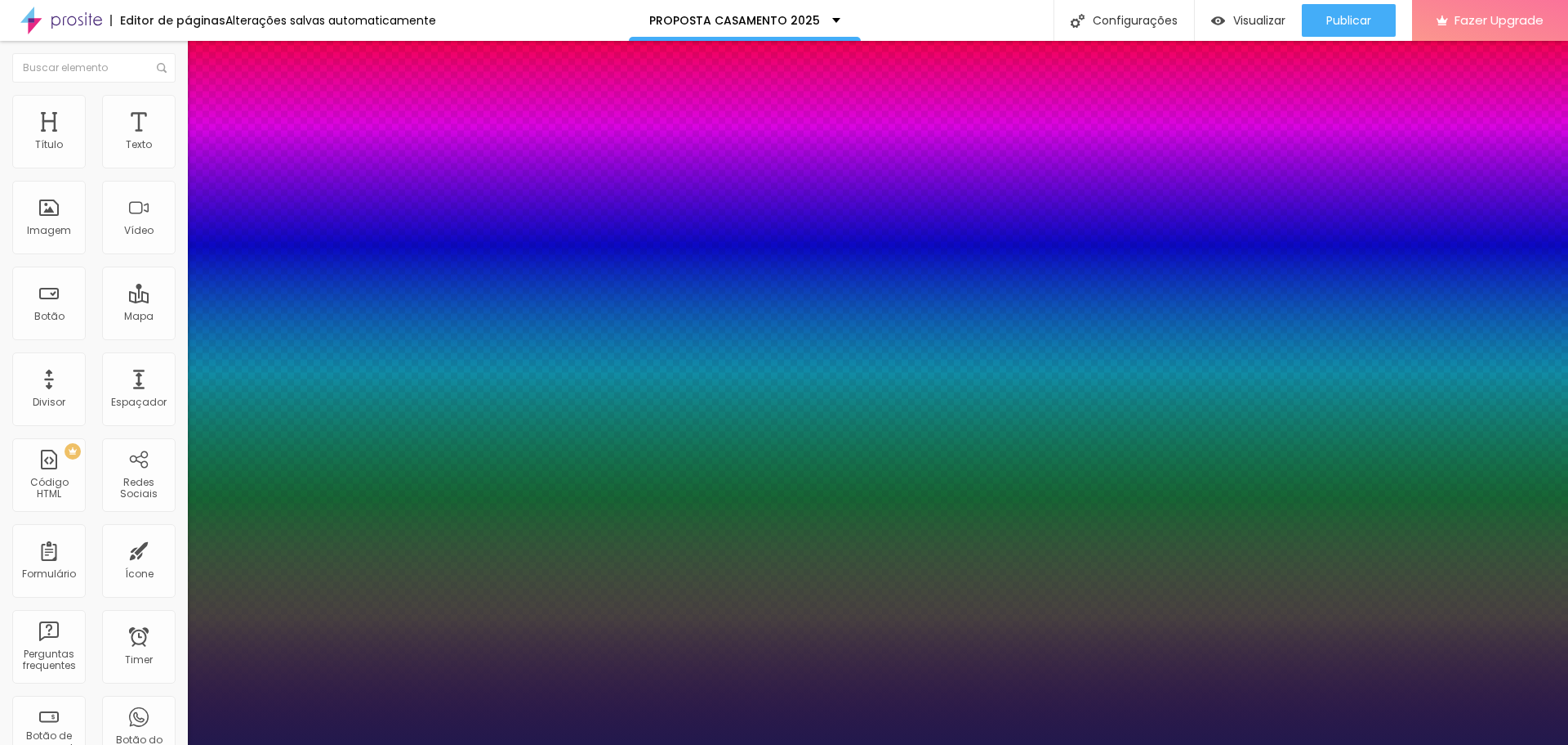
type input "43"
type input "1"
type input "42"
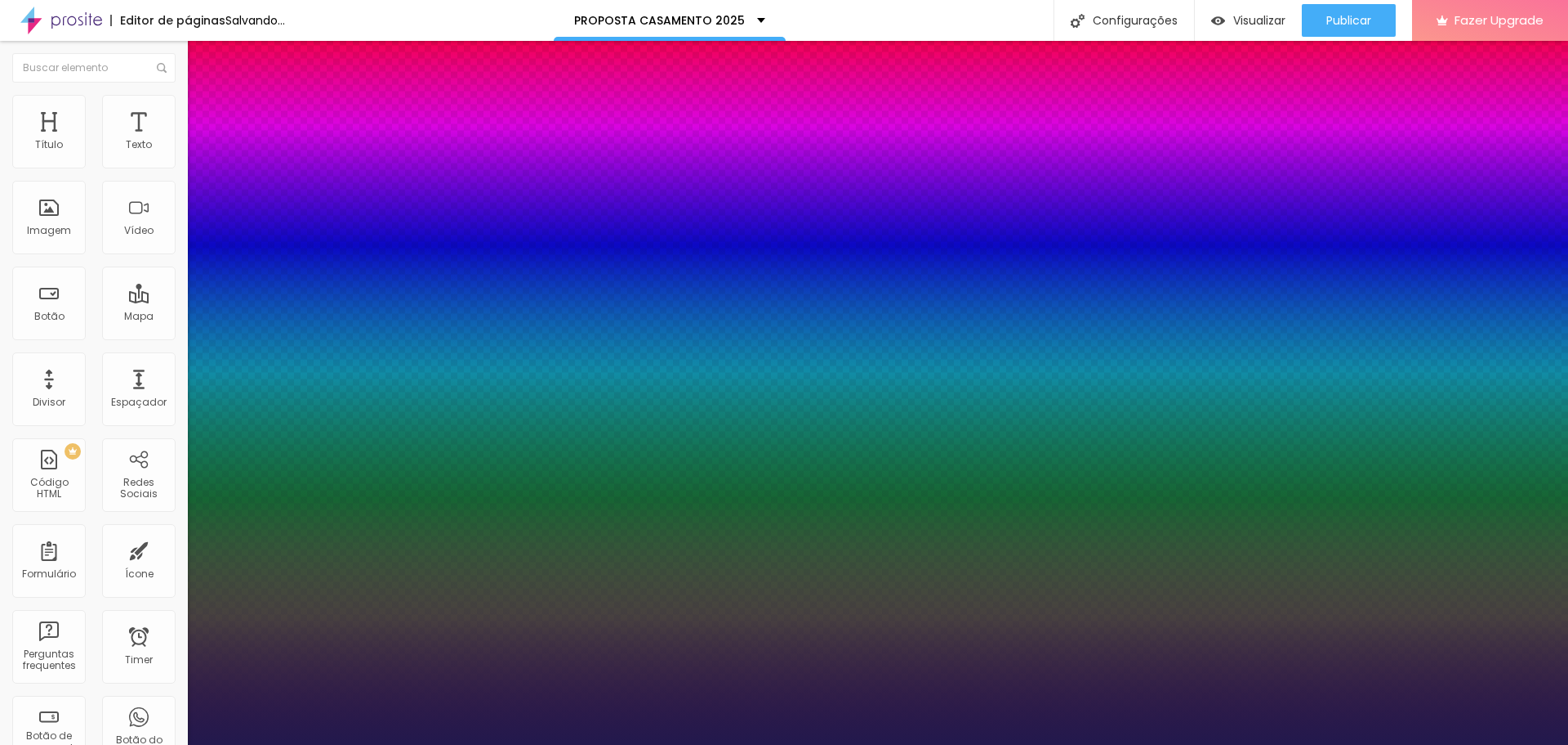
type input "1"
type input "41"
type input "1"
type input "40"
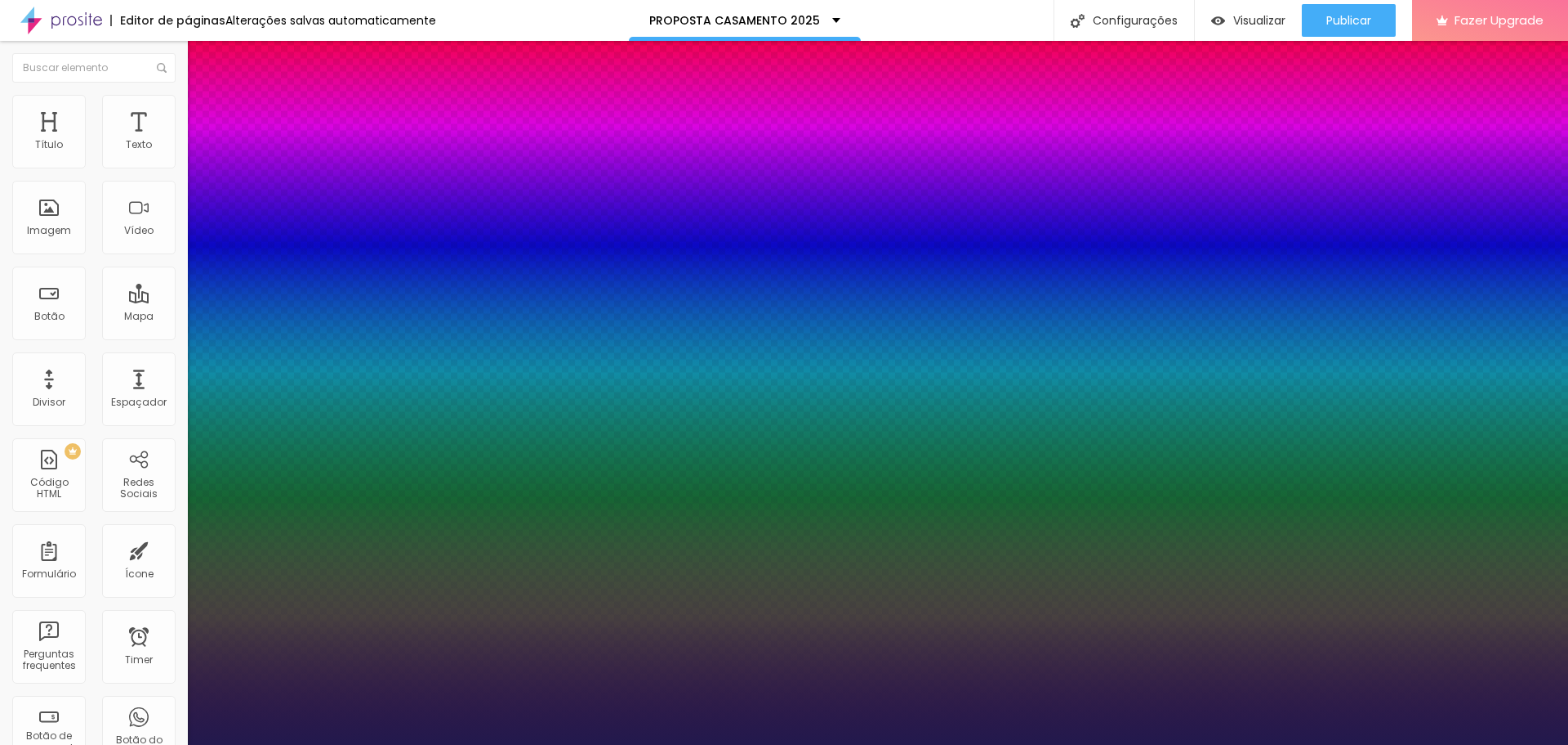
type input "40"
type input "1"
type input "41"
type input "1"
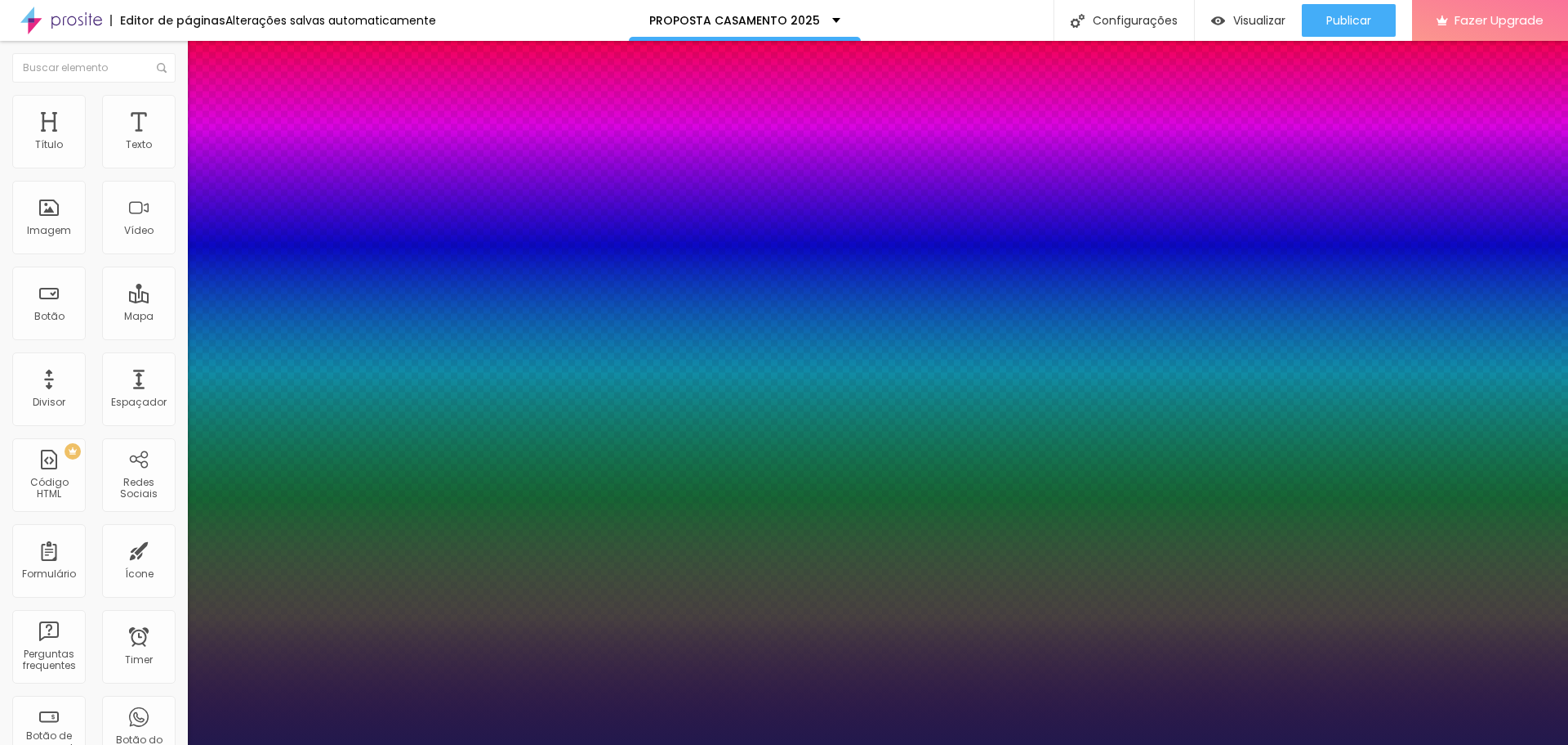
type input "42"
type input "1"
type input "43"
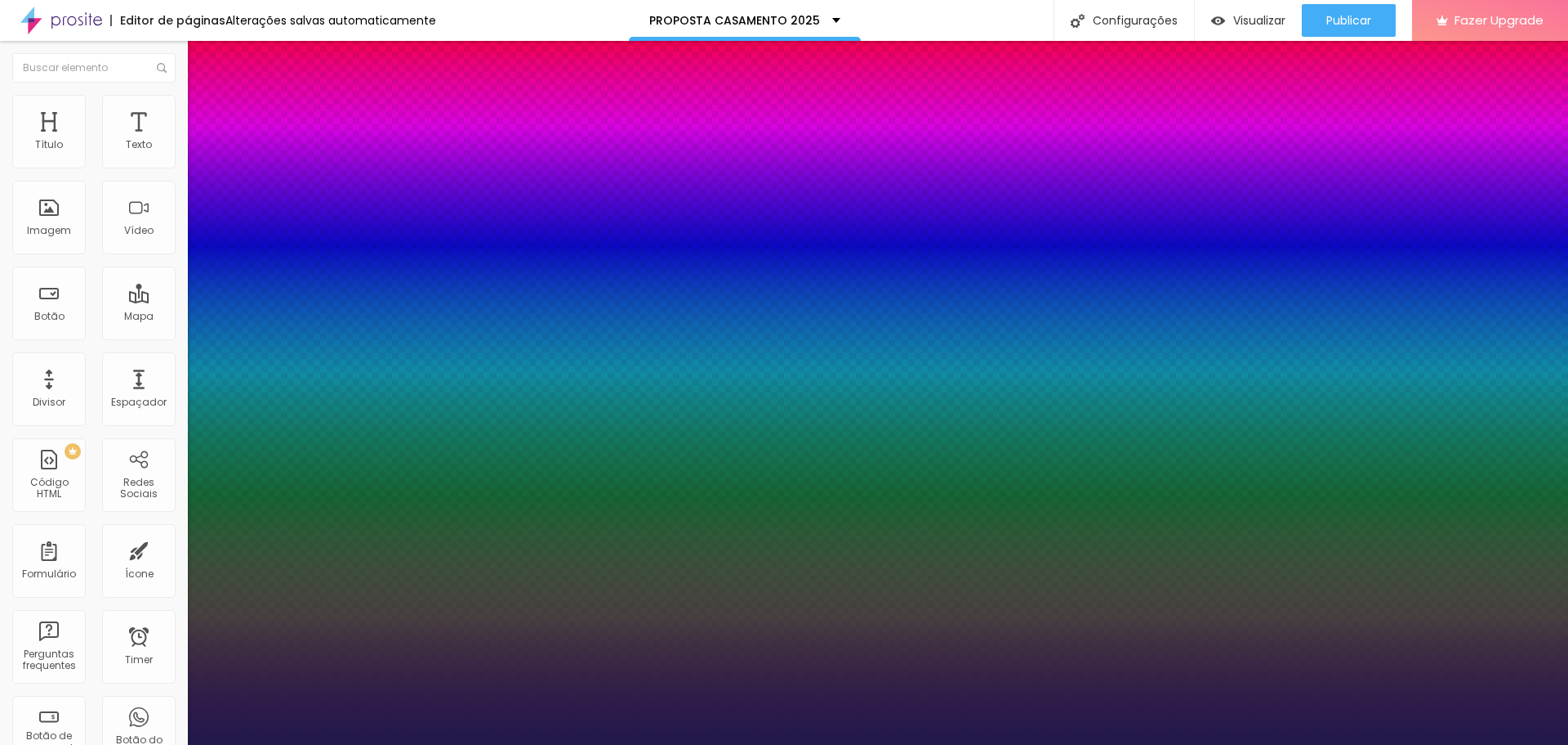
type input "1"
type input "44"
type input "1"
type input "45"
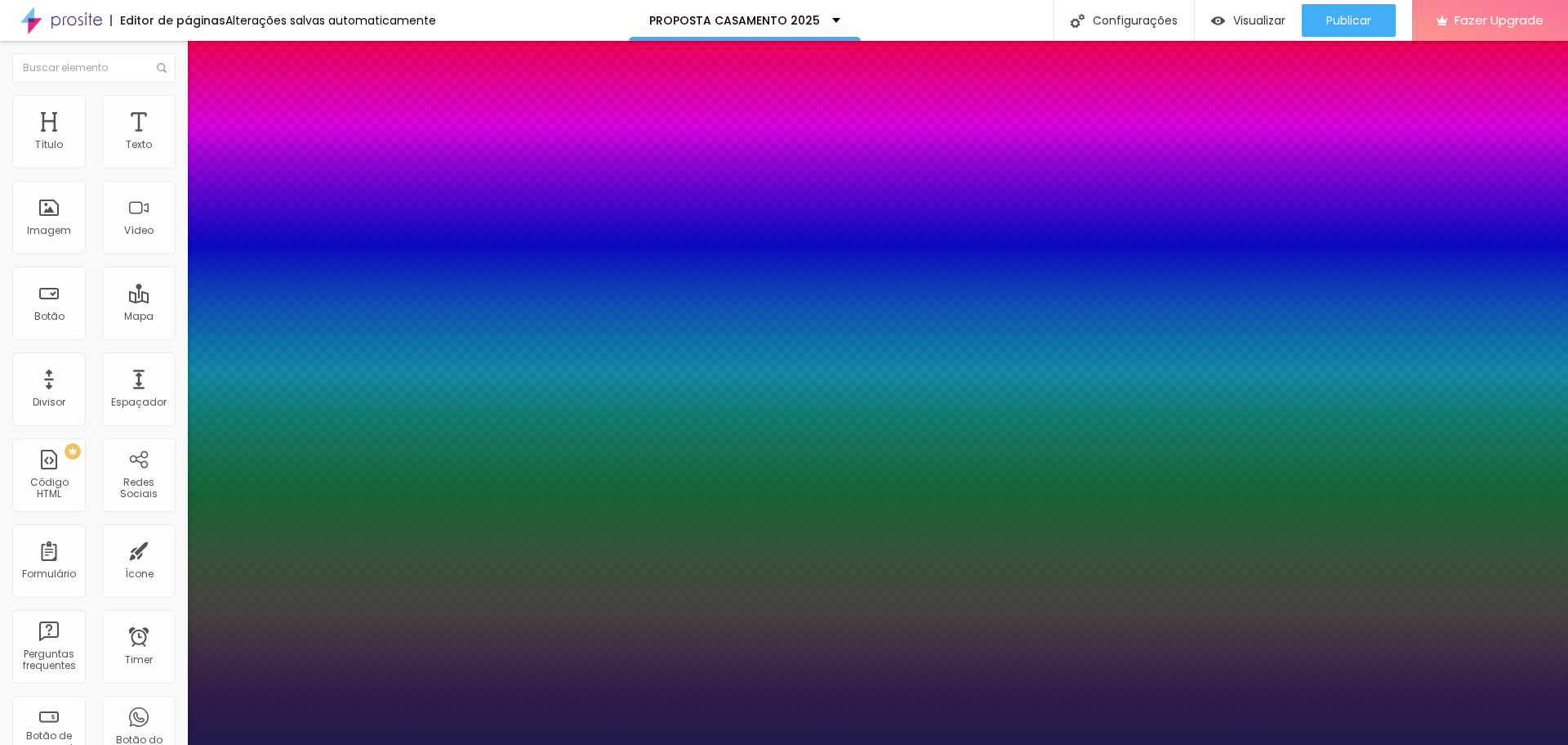
type input "45"
type input "1"
drag, startPoint x: 271, startPoint y: 277, endPoint x: 257, endPoint y: 280, distance: 14.3
type input "45"
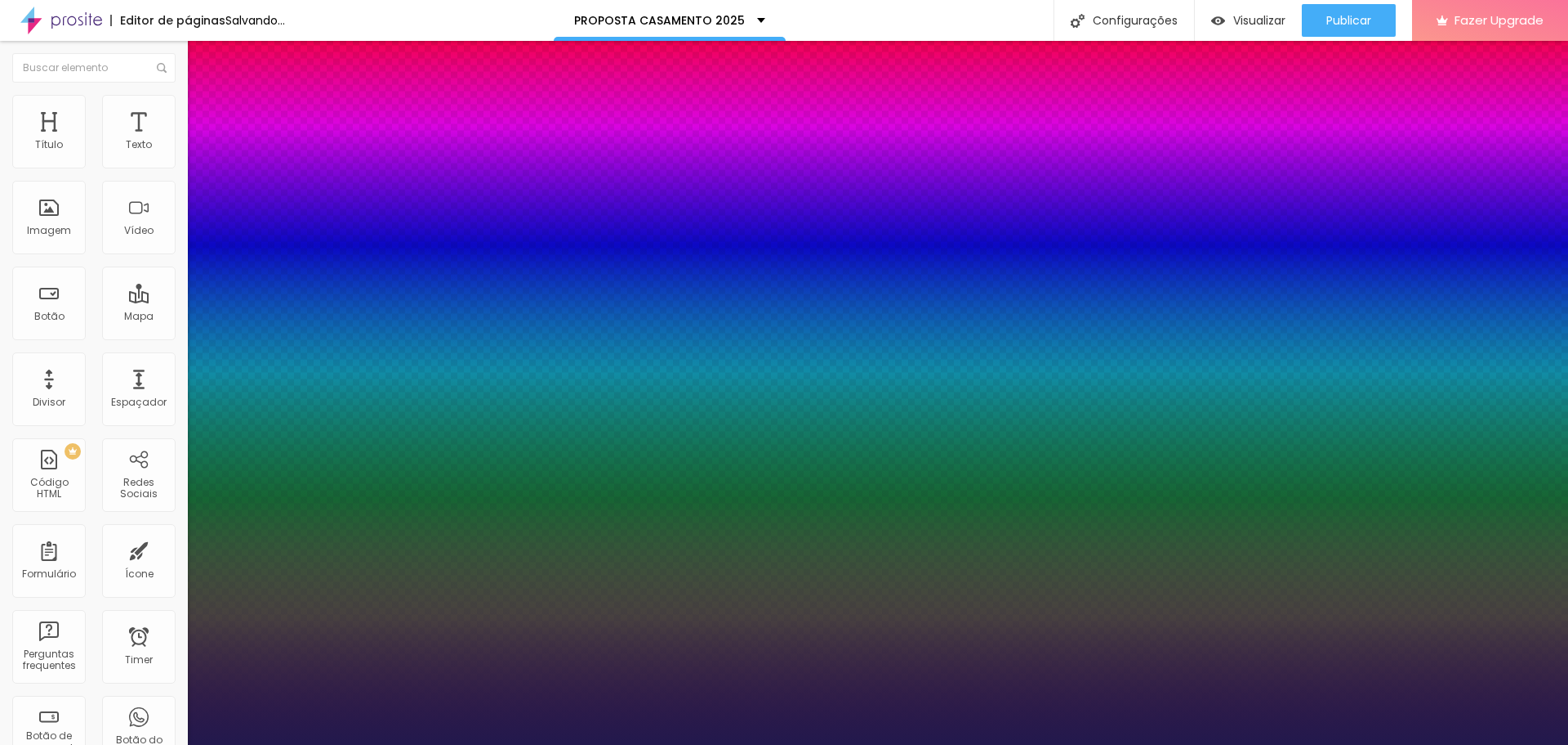
type input "1"
click at [207, 744] on div at bounding box center [784, 745] width 1568 height 0
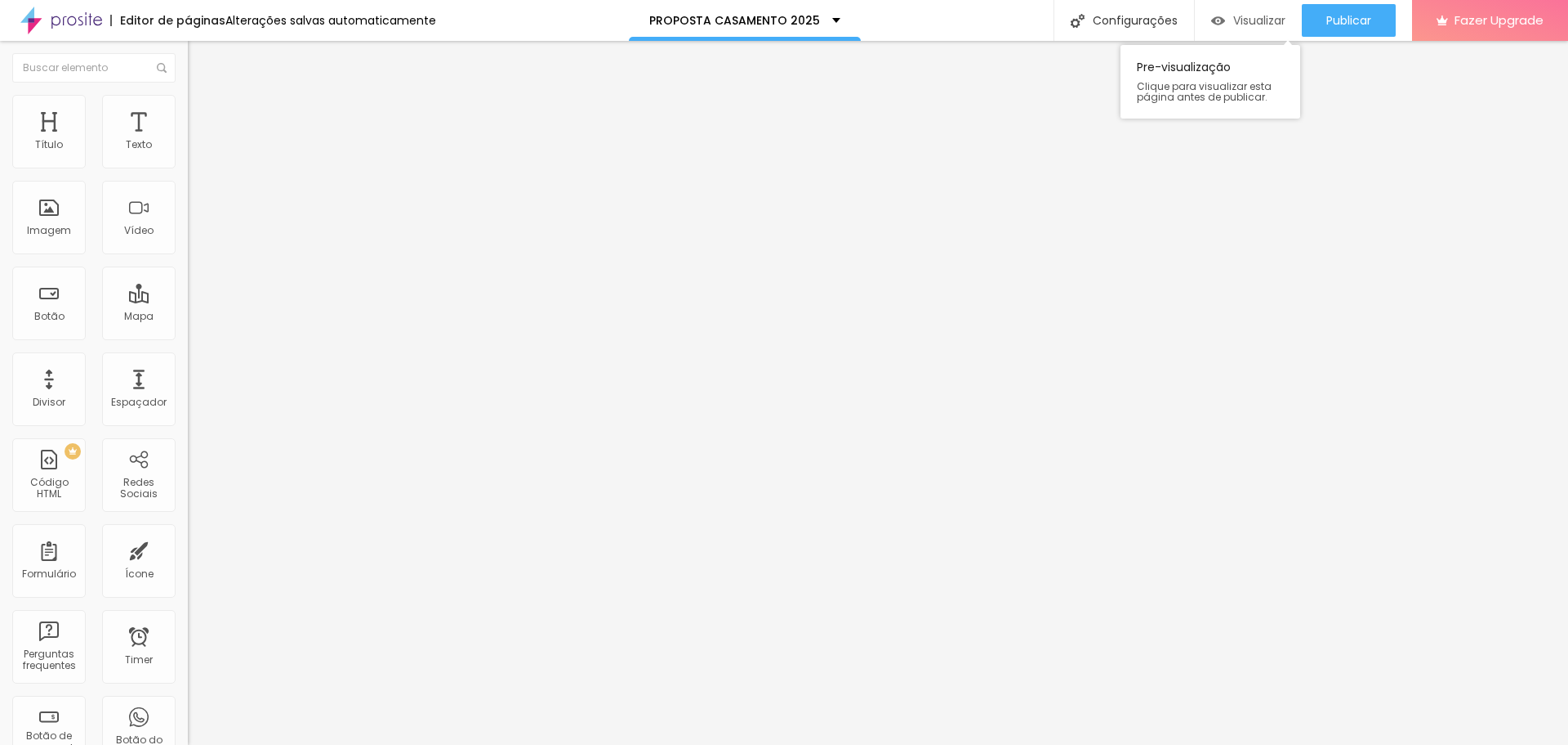
click at [1217, 24] on img "button" at bounding box center [1218, 21] width 14 height 14
click at [1245, 21] on span "Visualizar" at bounding box center [1260, 21] width 53 height 13
click at [188, 106] on li "Estilo" at bounding box center [282, 102] width 188 height 16
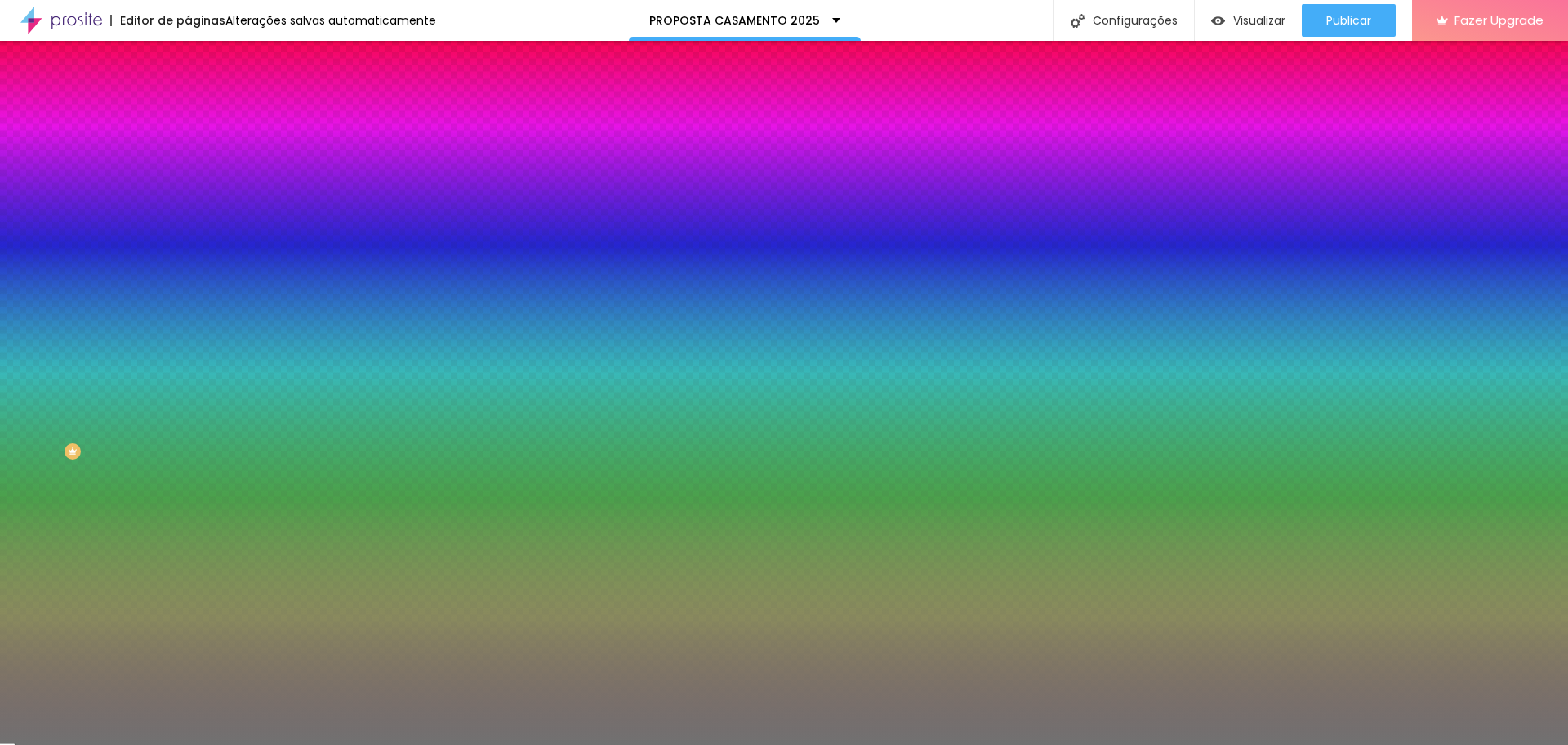
click at [188, 197] on input "100" at bounding box center [223, 191] width 70 height 17
type input "80"
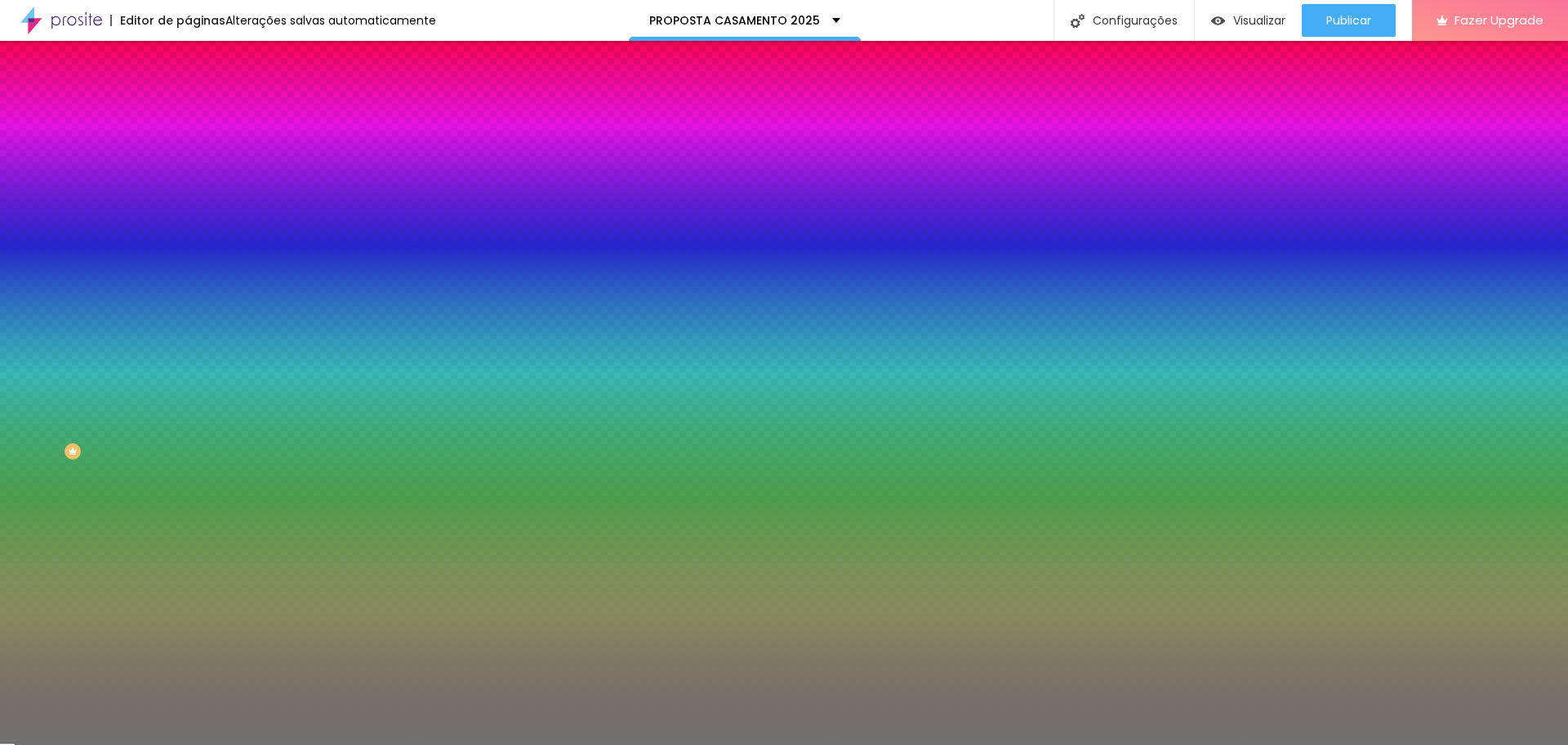
click at [188, 645] on div "Editar Divisor Conteúdo Estilo Avançado Cor Voltar ao padrão #717171 Tamanho 80…" at bounding box center [282, 393] width 188 height 704
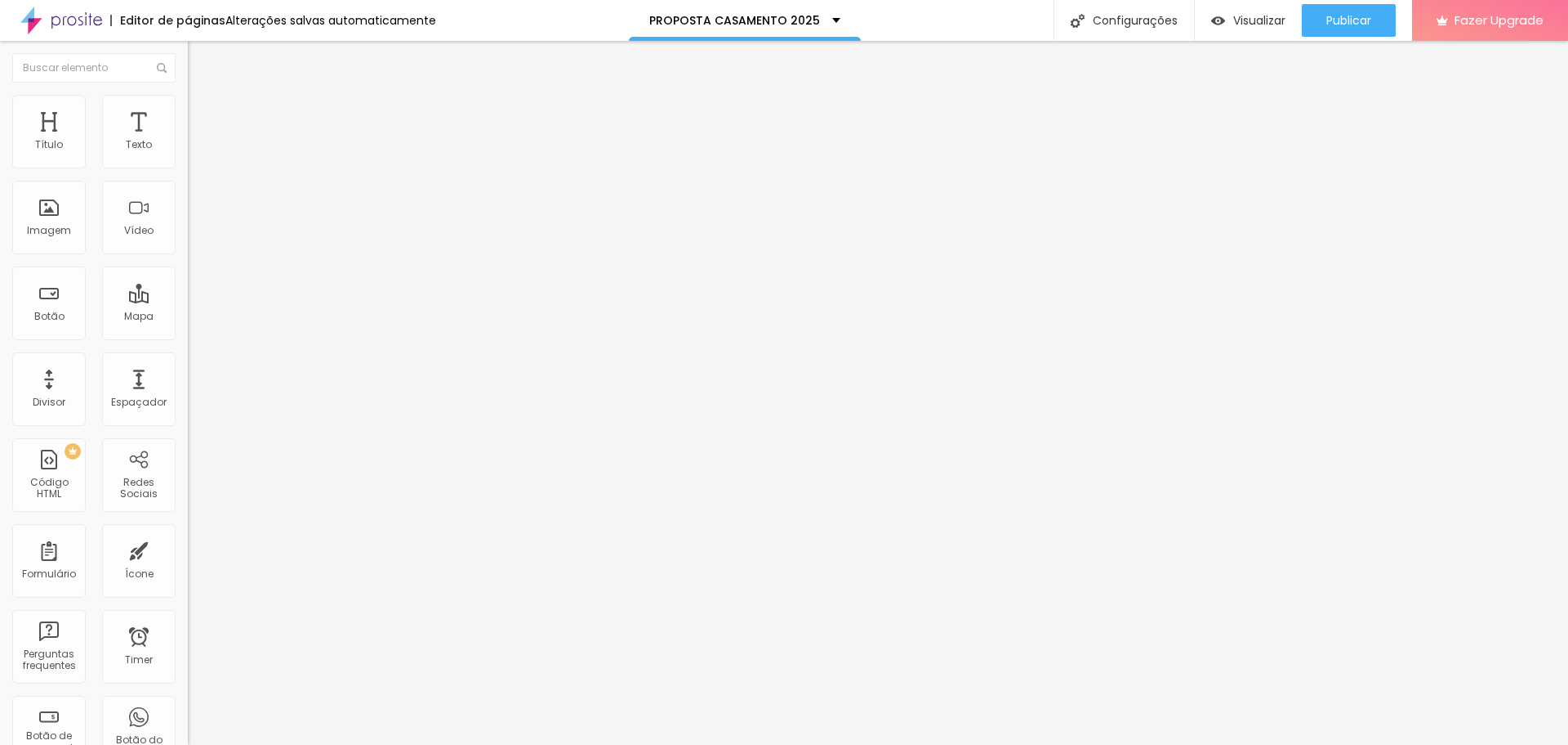
click at [188, 105] on ul "Conteúdo Estilo Avançado" at bounding box center [282, 103] width 188 height 49
click at [188, 105] on li "Estilo" at bounding box center [282, 102] width 188 height 16
click at [188, 99] on img at bounding box center [195, 102] width 15 height 15
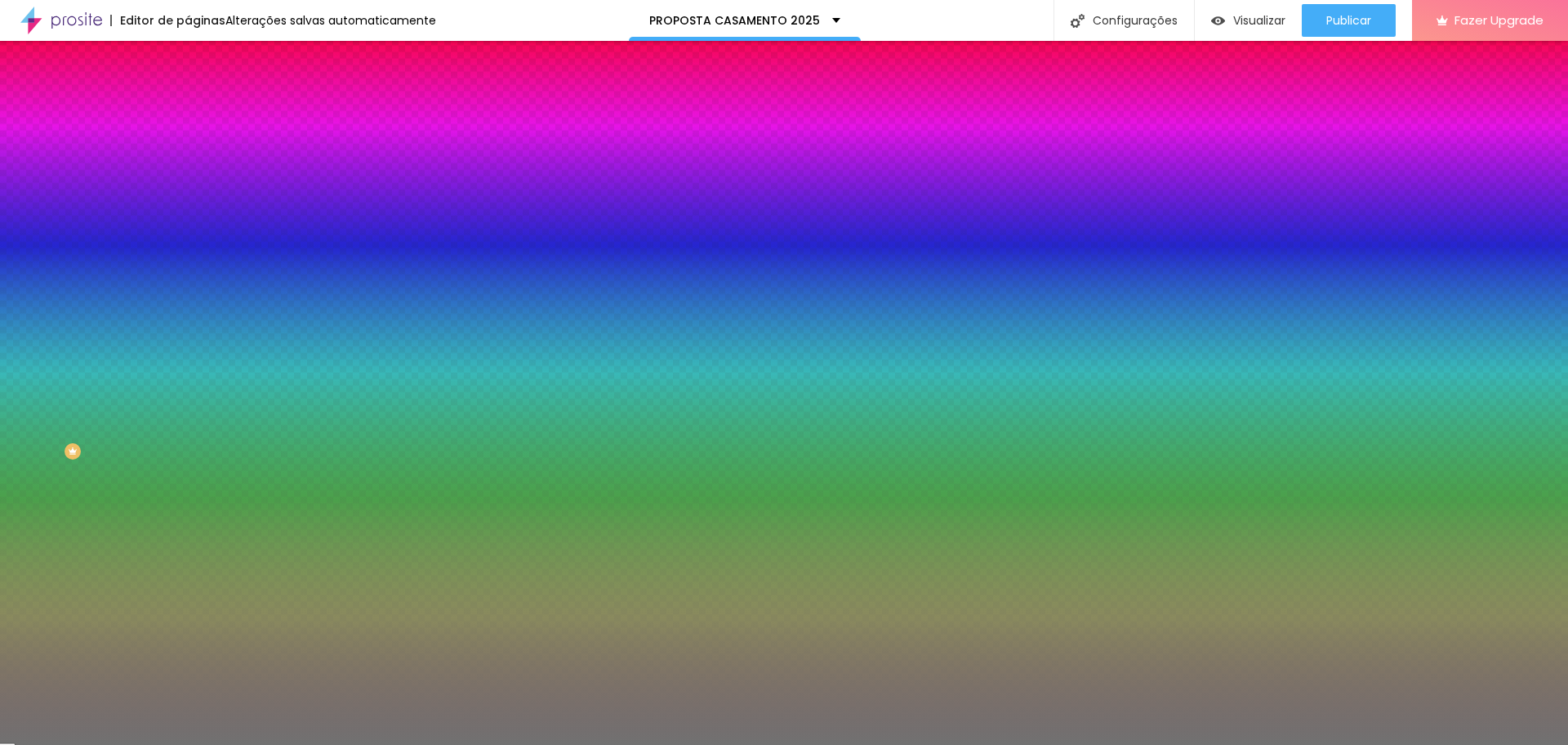
click at [188, 198] on input "80" at bounding box center [223, 191] width 70 height 17
type input "8"
type input "10"
type input "85"
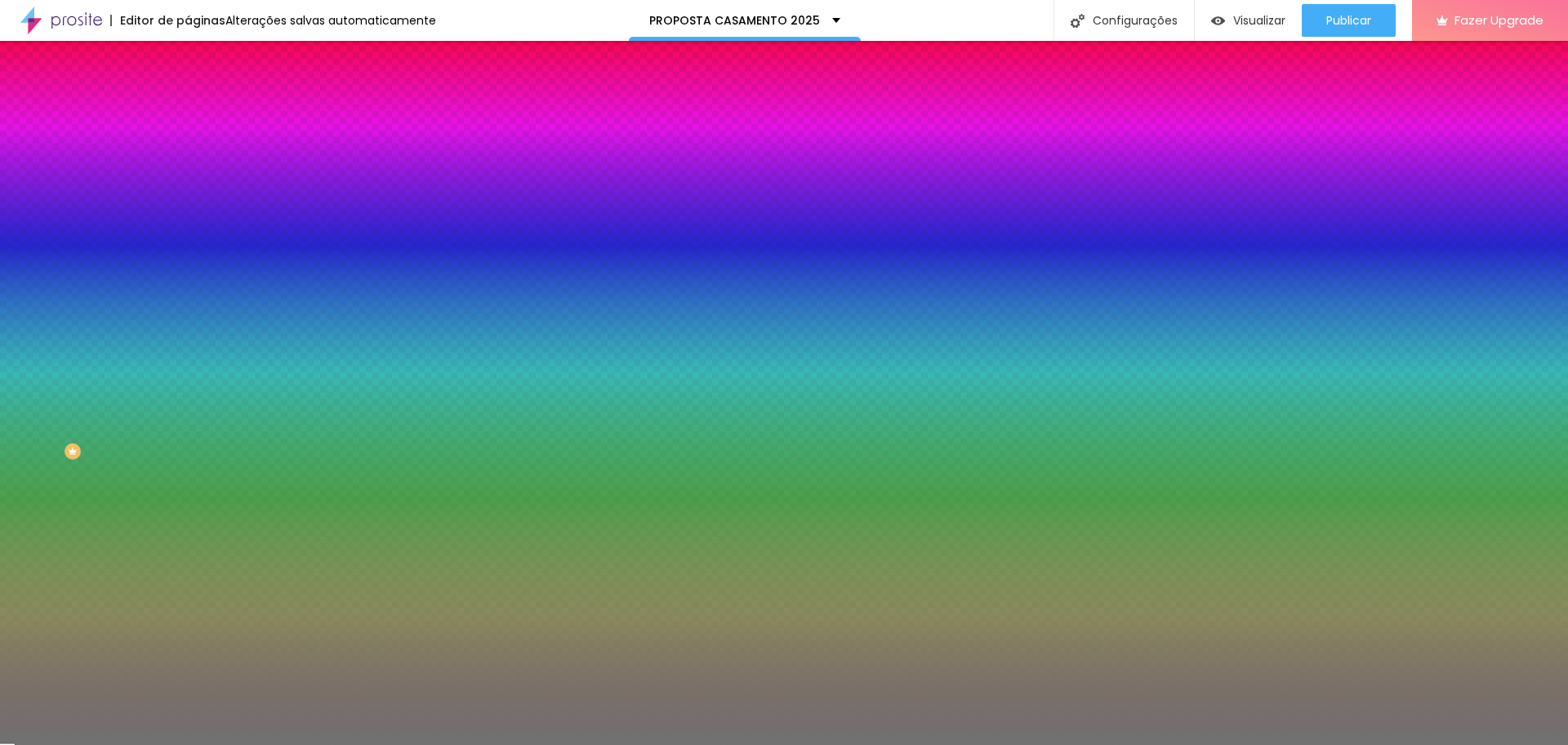
type input "85"
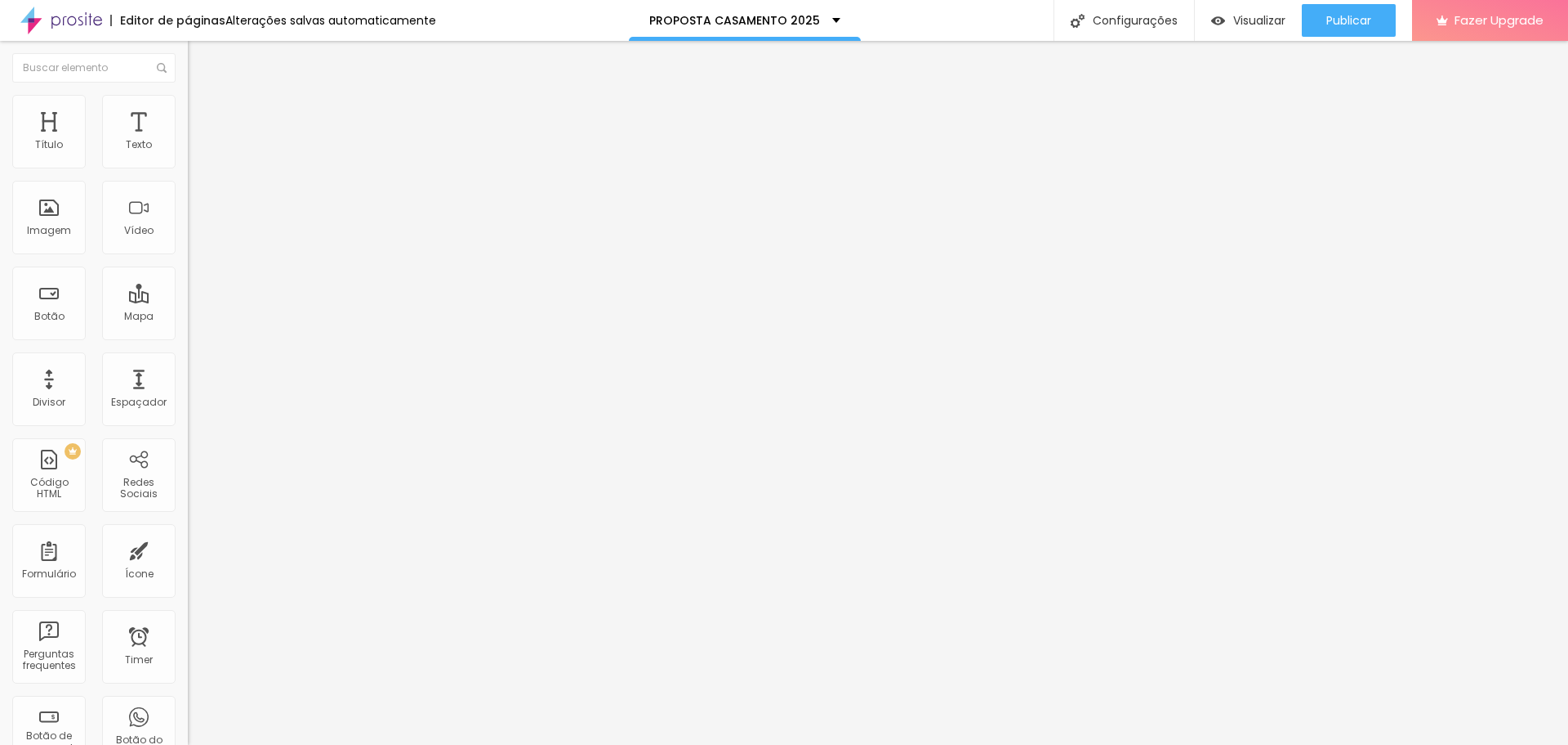
click at [188, 95] on img at bounding box center [195, 102] width 15 height 15
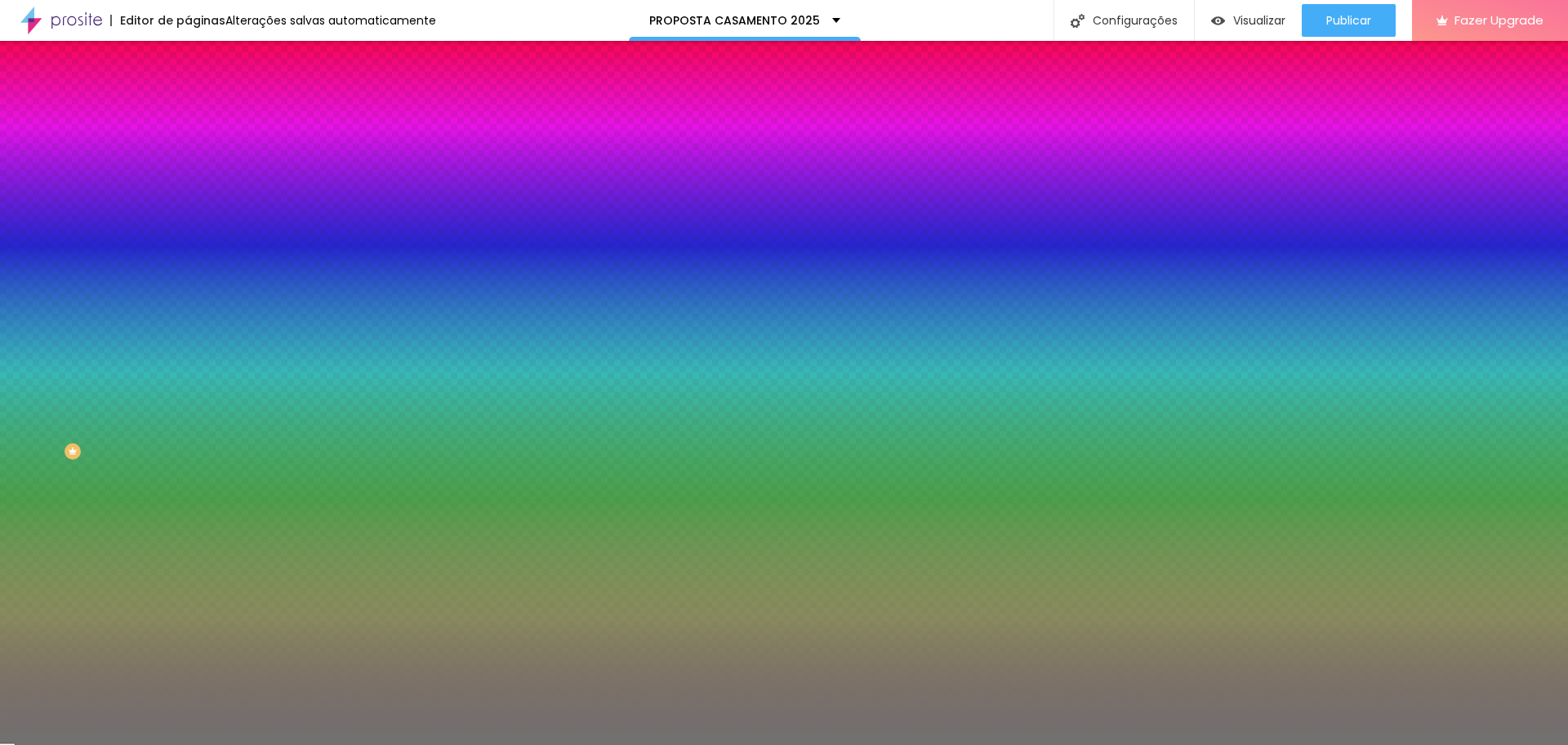
click at [188, 197] on input "100" at bounding box center [223, 191] width 70 height 17
type input "8"
type input "10"
type input "85"
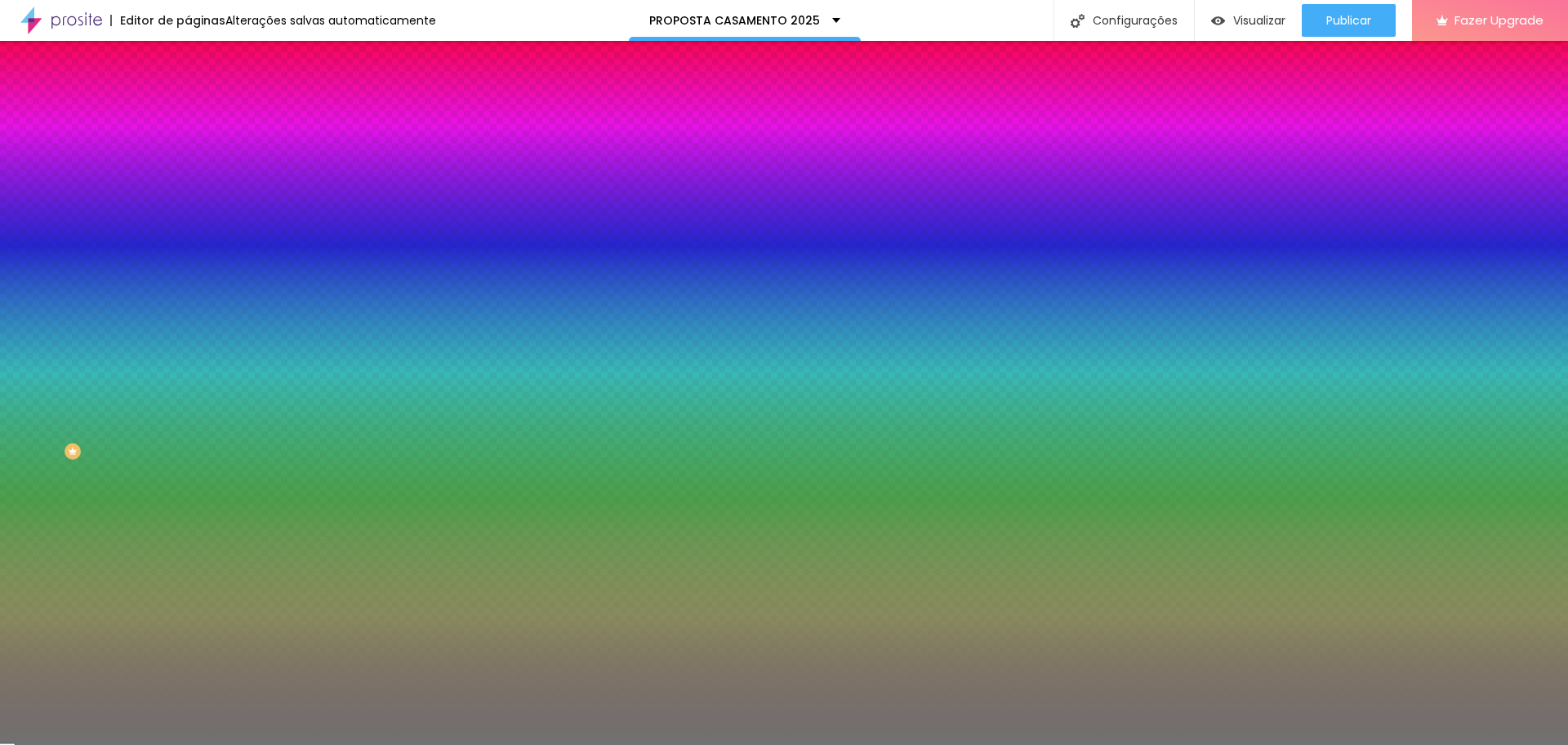
type input "85"
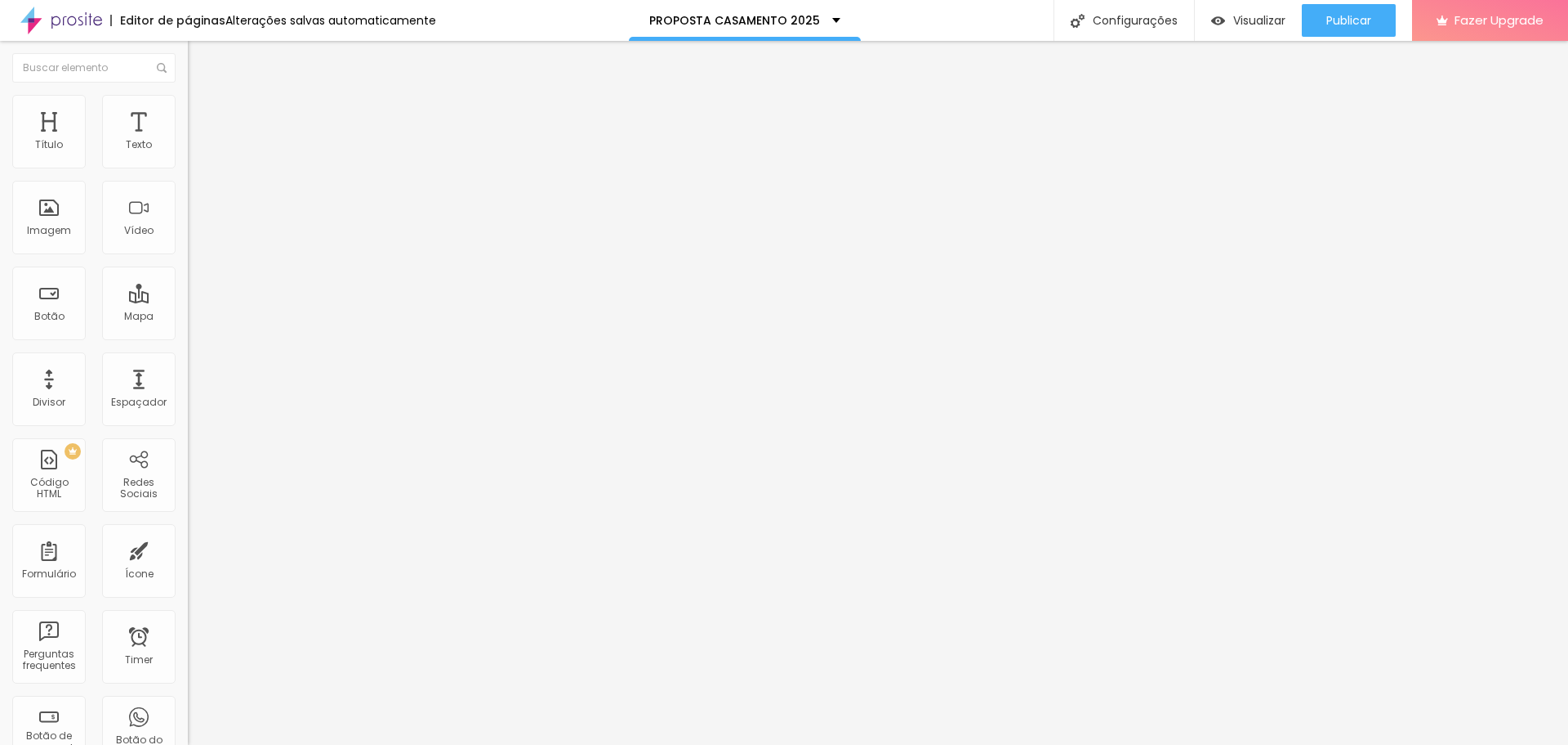
click at [188, 107] on li "Estilo" at bounding box center [282, 102] width 188 height 16
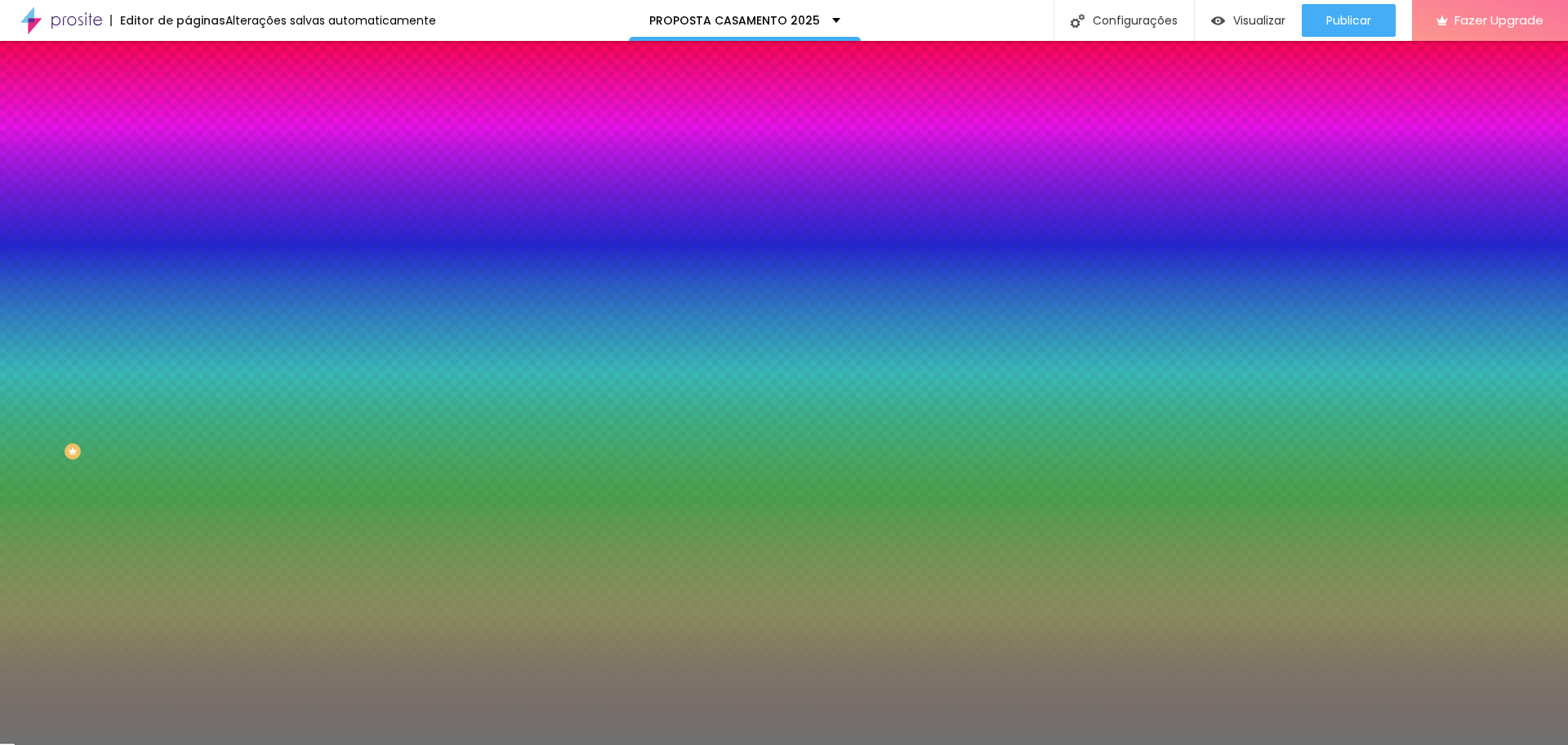
click at [188, 199] on input "100" at bounding box center [223, 191] width 70 height 17
click at [188, 198] on input "100" at bounding box center [223, 191] width 70 height 17
type input "8"
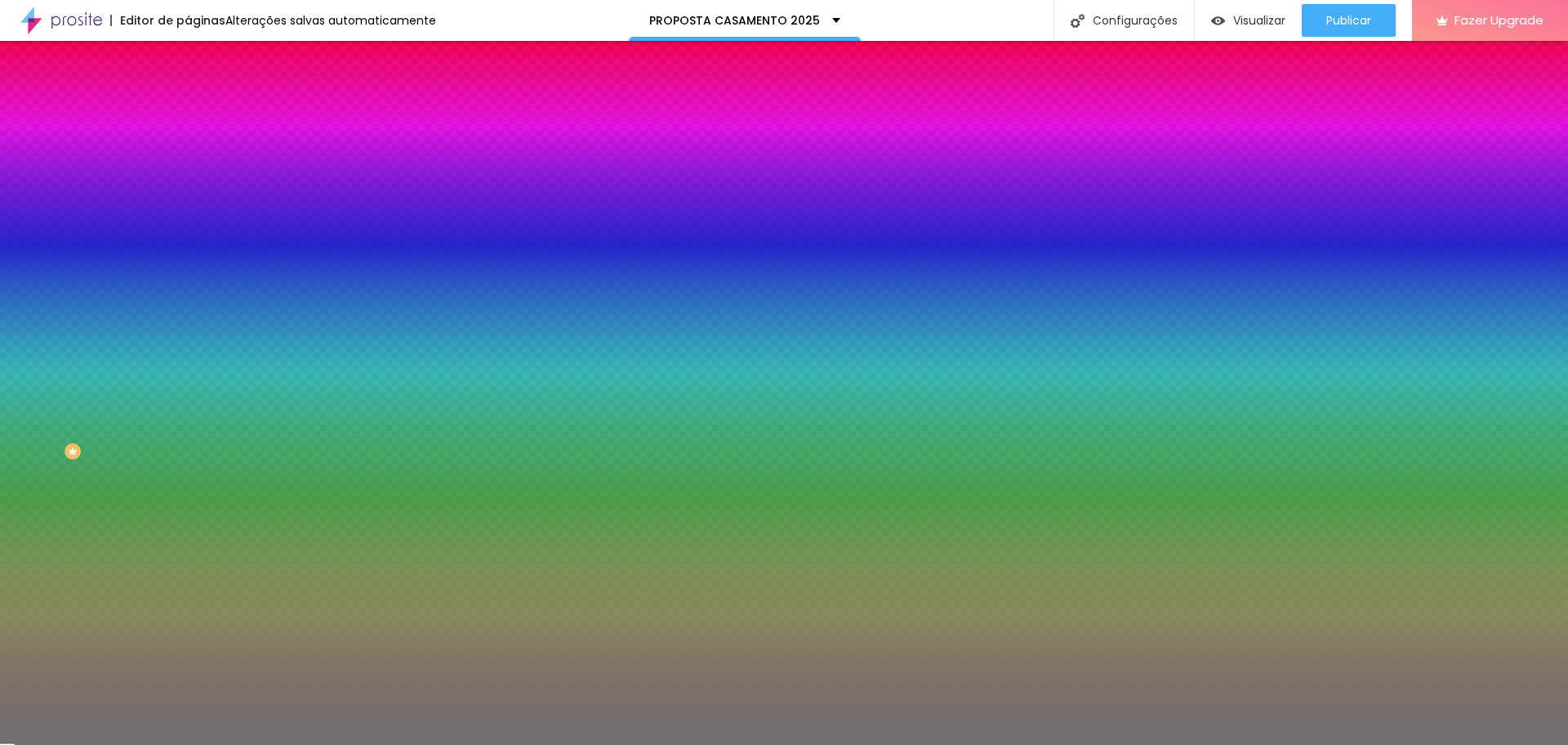
type input "10"
type input "85"
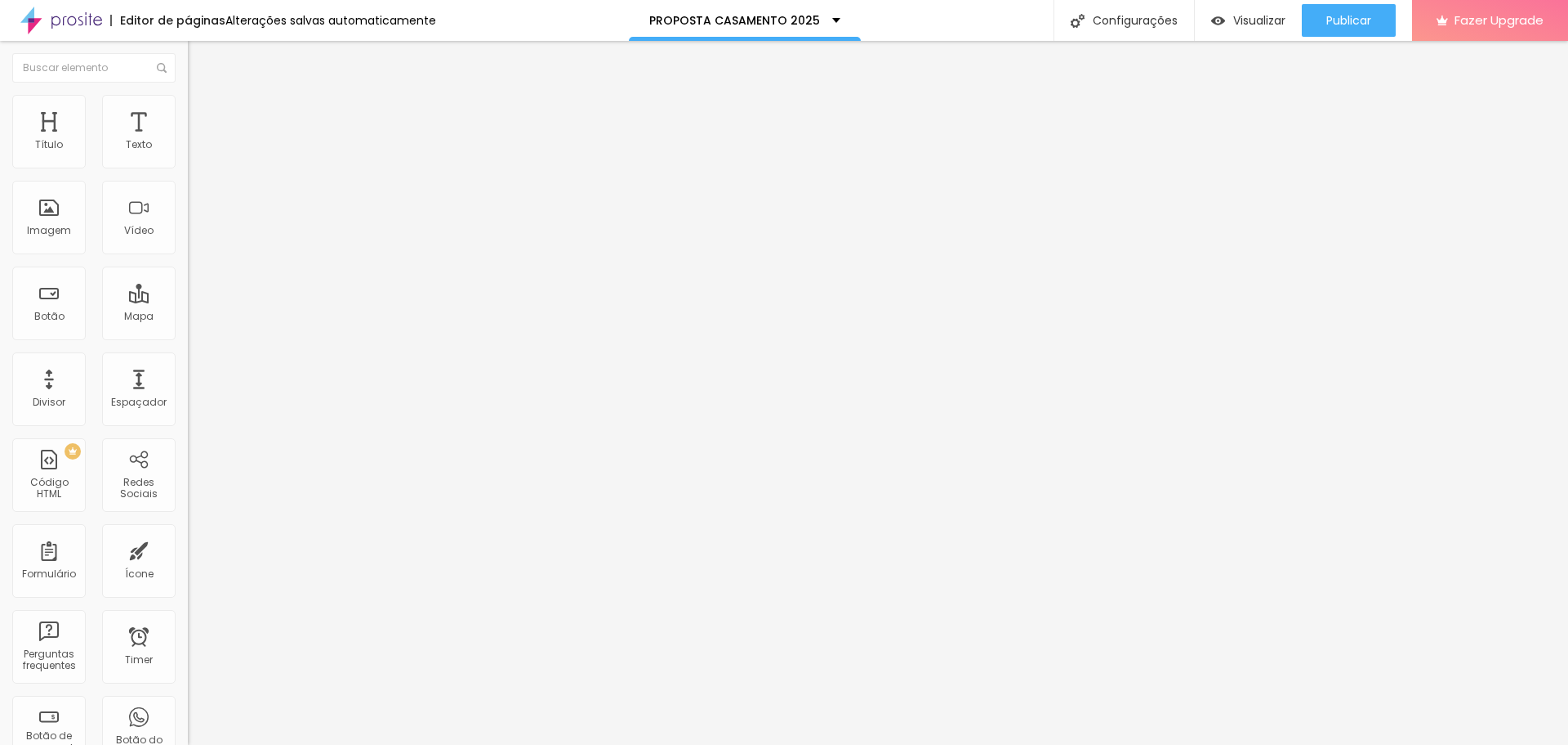
click at [188, 101] on img at bounding box center [195, 102] width 15 height 15
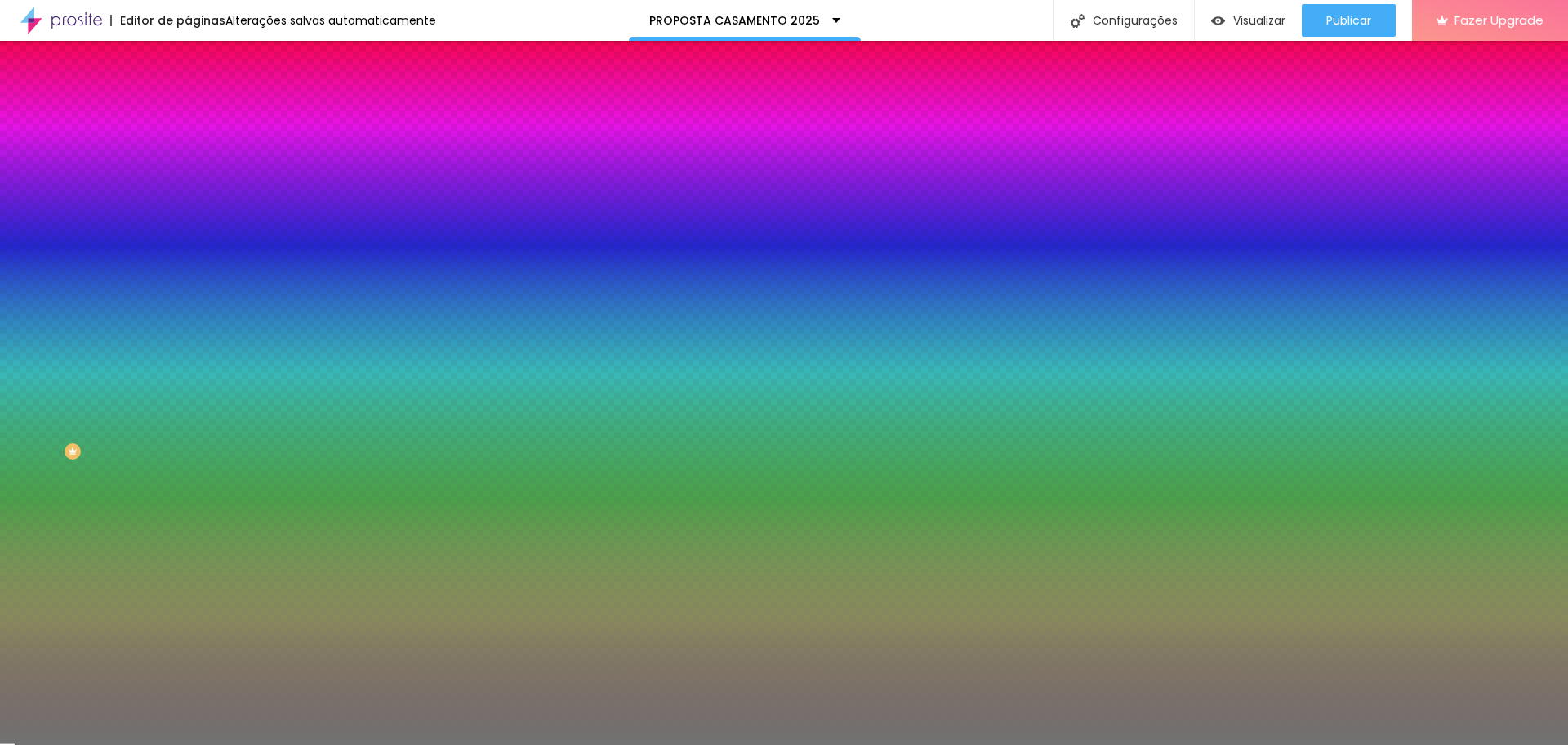
click at [188, 199] on input "85" at bounding box center [223, 191] width 70 height 17
drag, startPoint x: 153, startPoint y: 199, endPoint x: 143, endPoint y: 199, distance: 10.0
click at [188, 199] on input "85" at bounding box center [223, 191] width 70 height 17
type input "60"
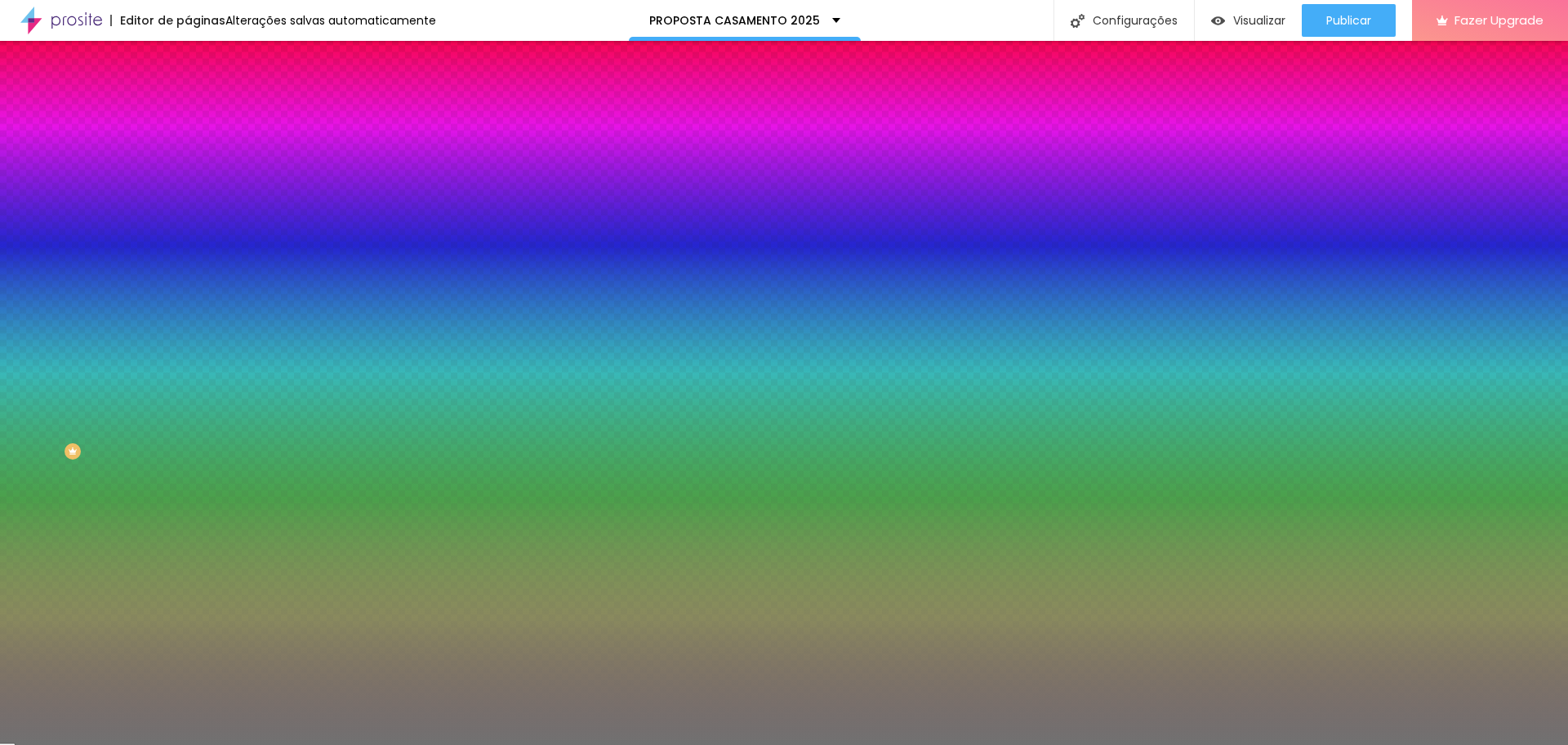
type input "60"
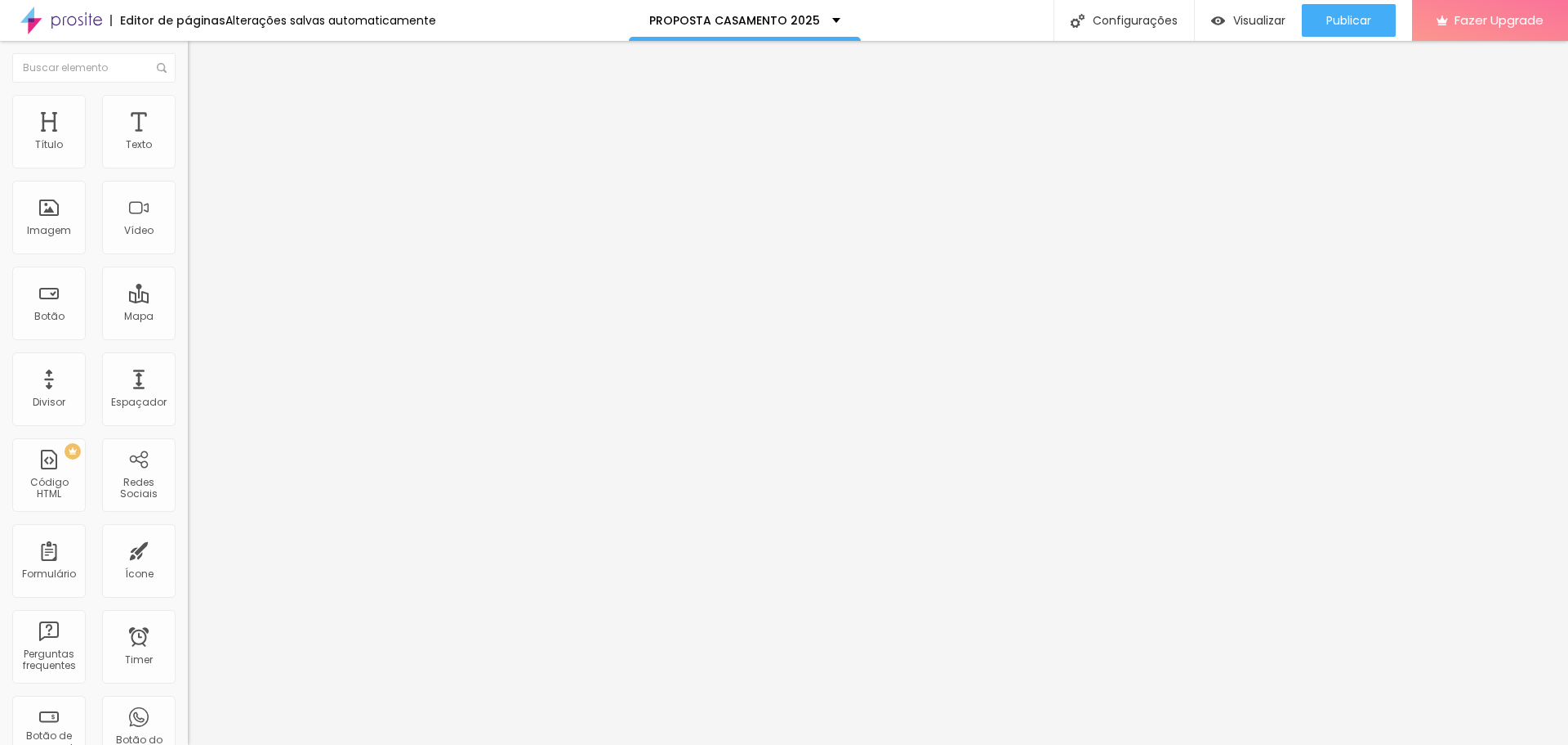
click at [188, 97] on li "Estilo" at bounding box center [282, 102] width 188 height 16
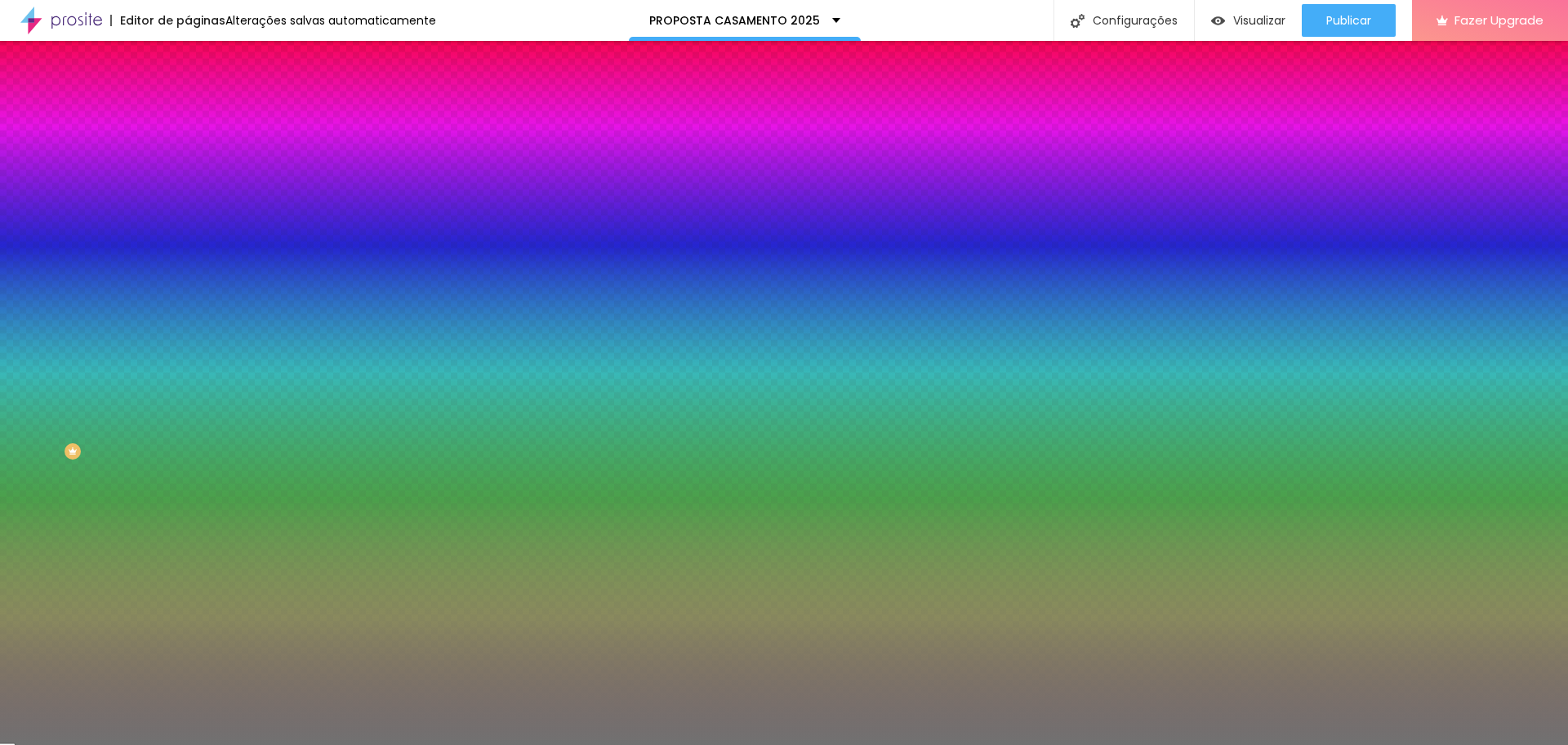
click at [188, 199] on input "85" at bounding box center [223, 191] width 70 height 17
type input "6"
type input "10"
type input "60"
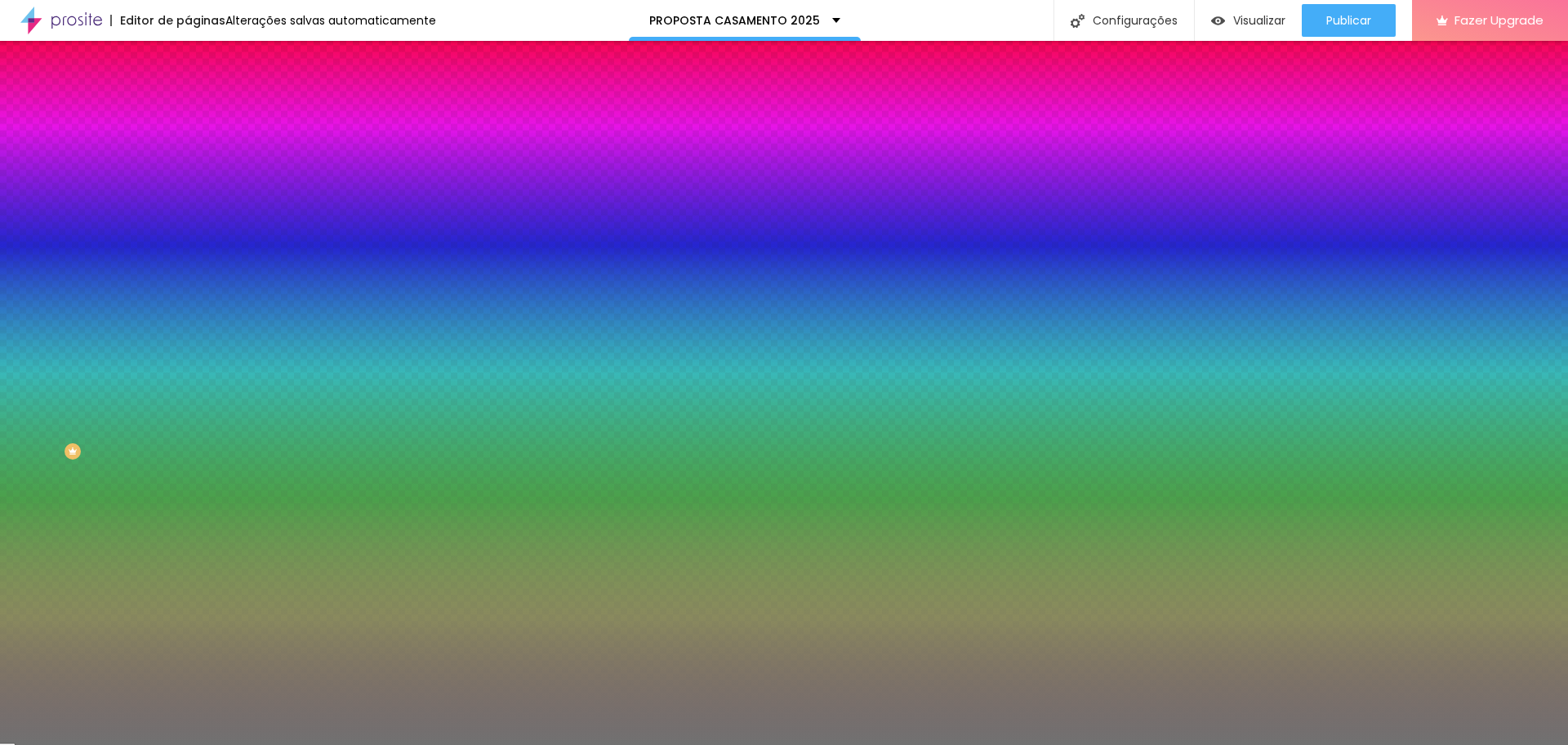
type input "60"
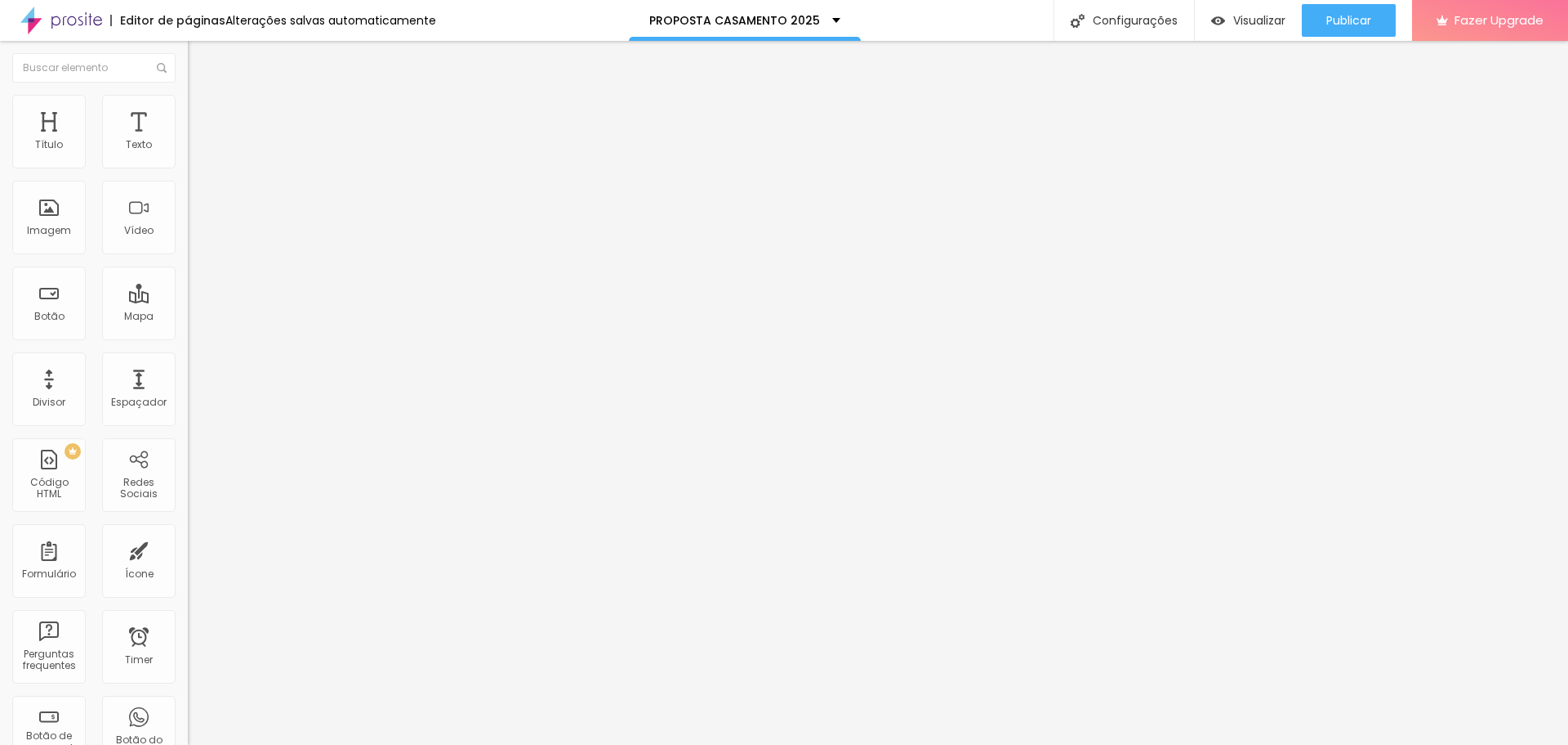
click at [188, 104] on img at bounding box center [195, 102] width 15 height 15
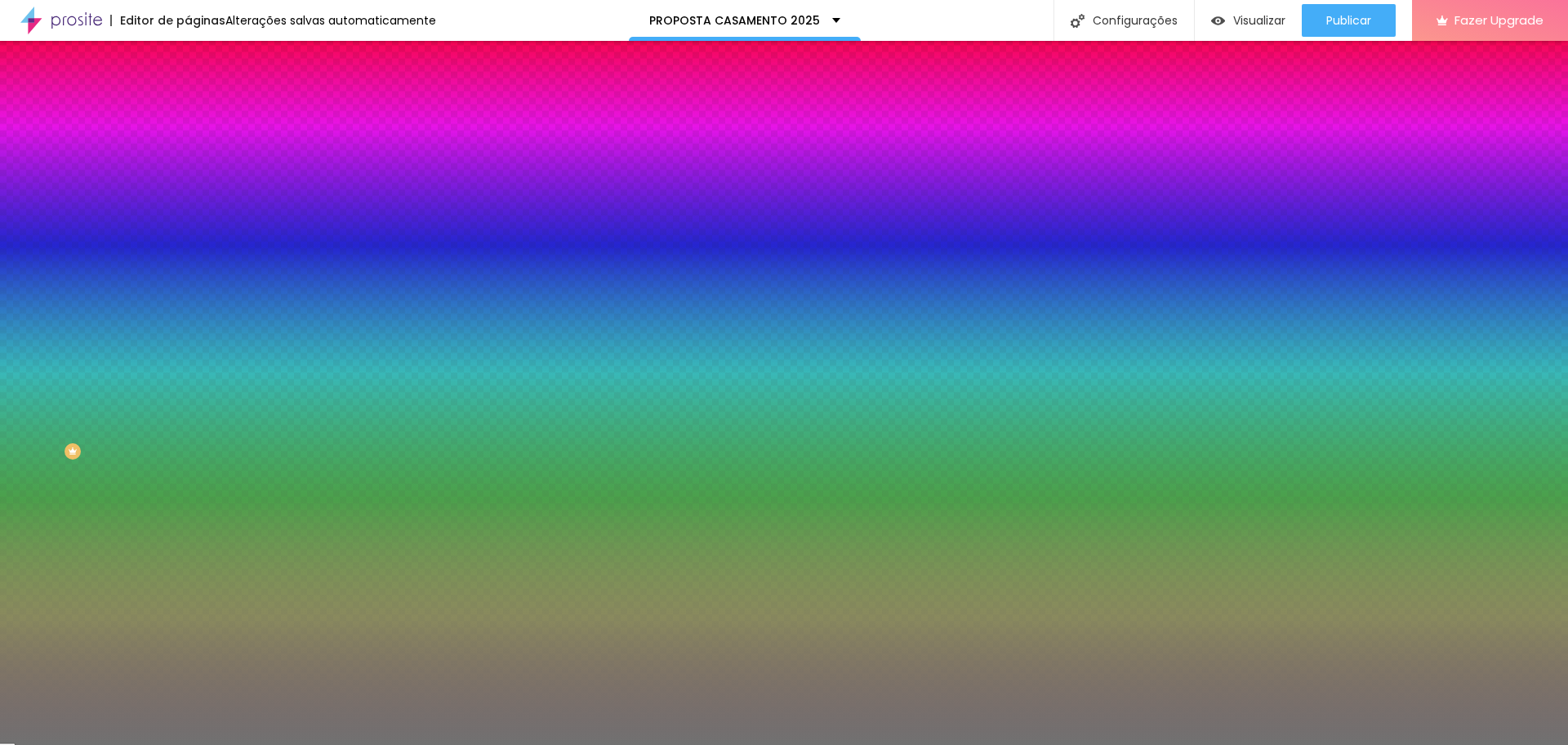
click at [188, 199] on input "85" at bounding box center [223, 191] width 70 height 17
type input "6"
type input "10"
type input "60"
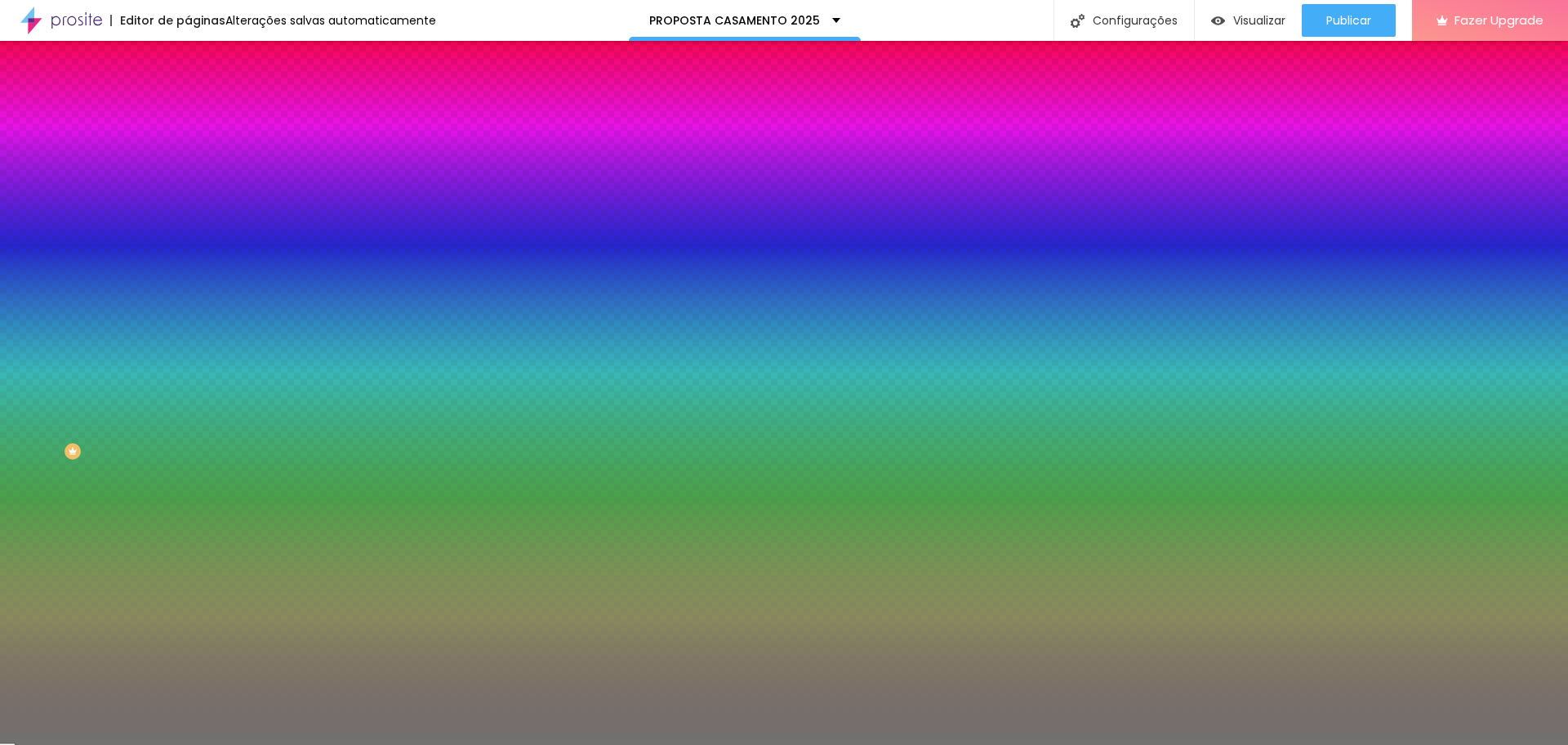
type input "60"
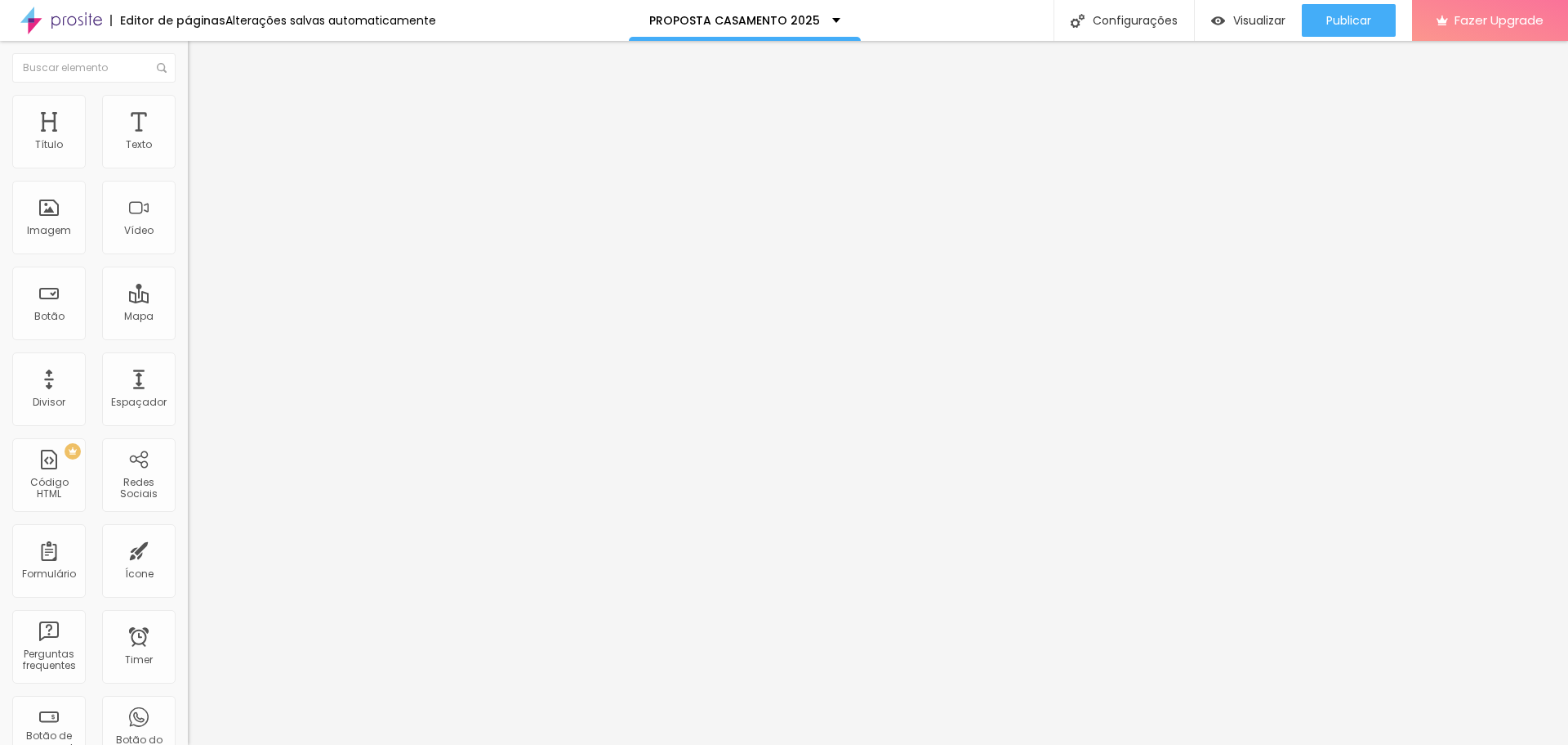
click at [188, 107] on li "Estilo" at bounding box center [282, 102] width 188 height 16
type input "80"
type input "75"
drag, startPoint x: 143, startPoint y: 174, endPoint x: 131, endPoint y: 174, distance: 12.0
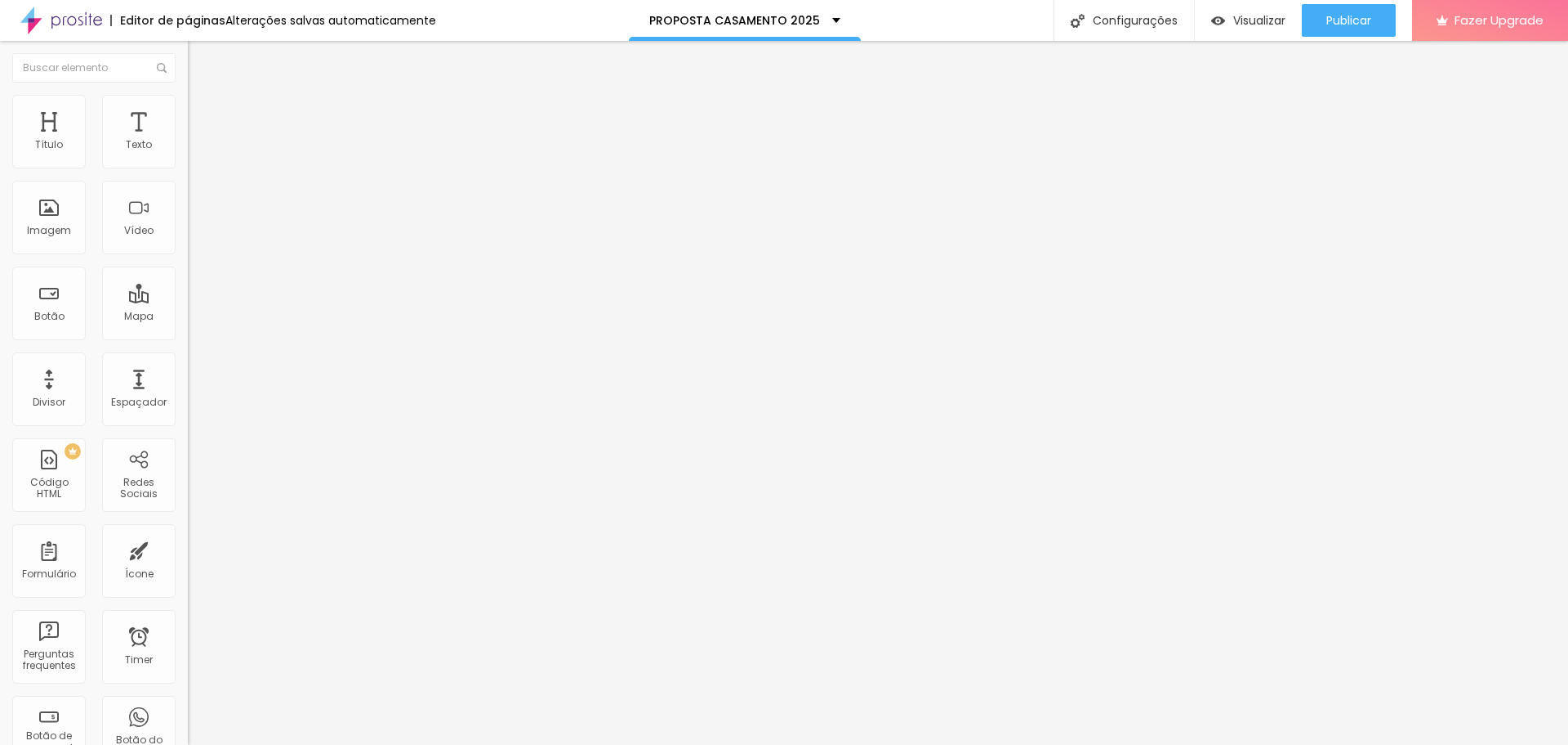
type input "75"
click at [188, 167] on input "range" at bounding box center [240, 161] width 105 height 13
click at [1248, 20] on span "Visualizar" at bounding box center [1260, 21] width 53 height 13
click at [188, 106] on li "Estilo" at bounding box center [282, 102] width 188 height 16
drag, startPoint x: 128, startPoint y: 169, endPoint x: 147, endPoint y: 169, distance: 19.0
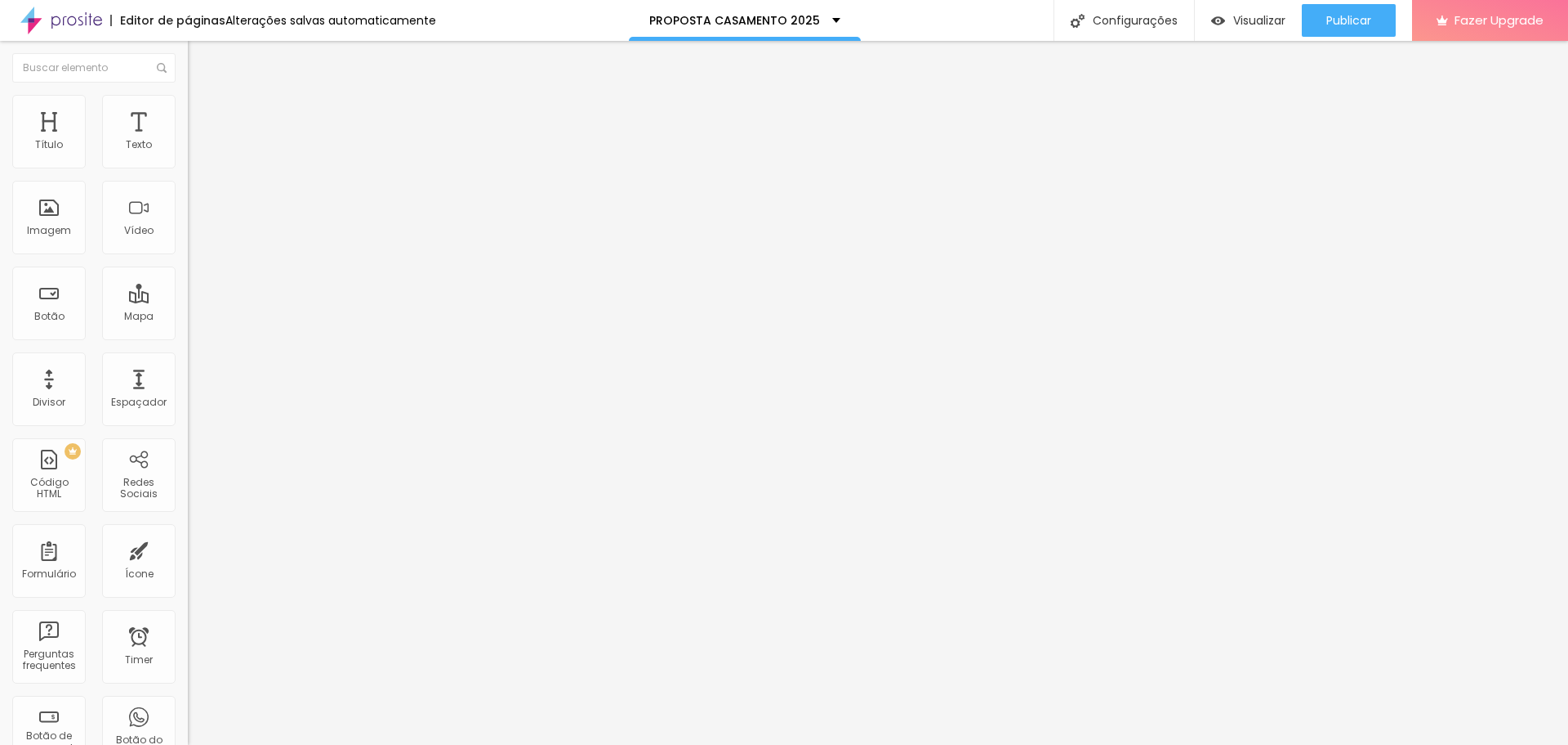
click at [188, 169] on div at bounding box center [282, 162] width 188 height 15
type input "80"
type input "85"
drag, startPoint x: 127, startPoint y: 175, endPoint x: 142, endPoint y: 175, distance: 15.0
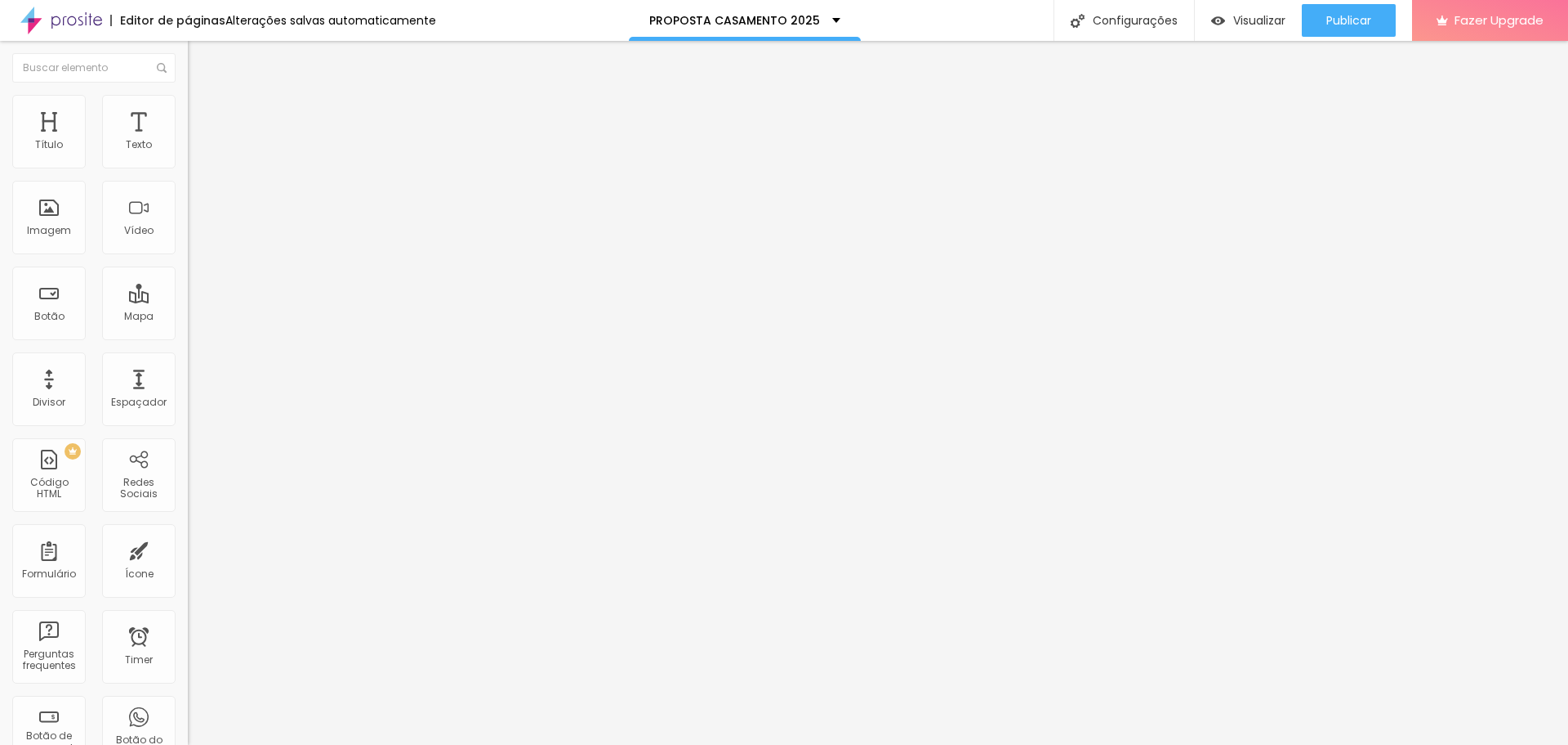
type input "85"
click at [188, 167] on input "range" at bounding box center [240, 161] width 105 height 13
click at [188, 101] on img at bounding box center [195, 102] width 15 height 15
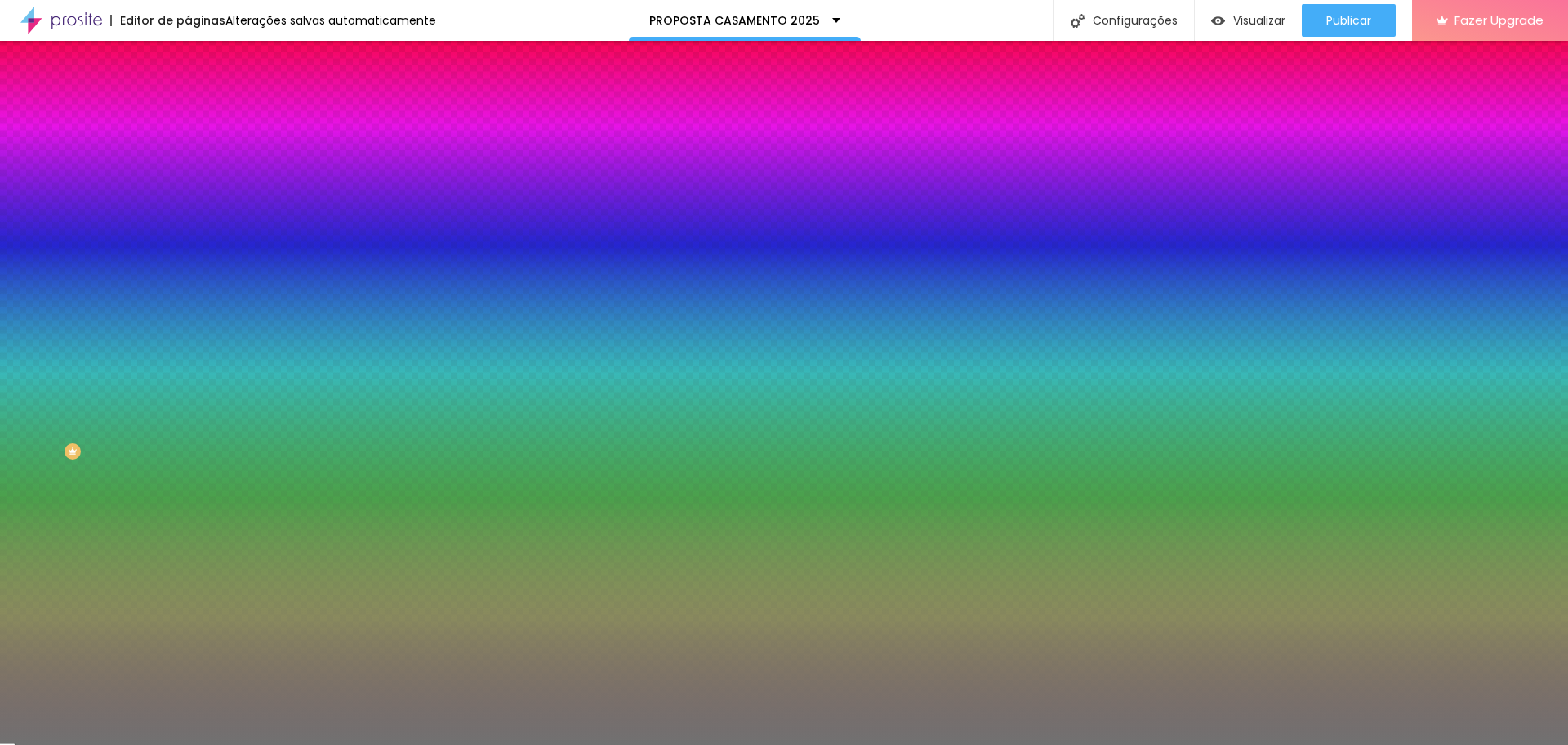
type input "63"
type input "66"
type input "67"
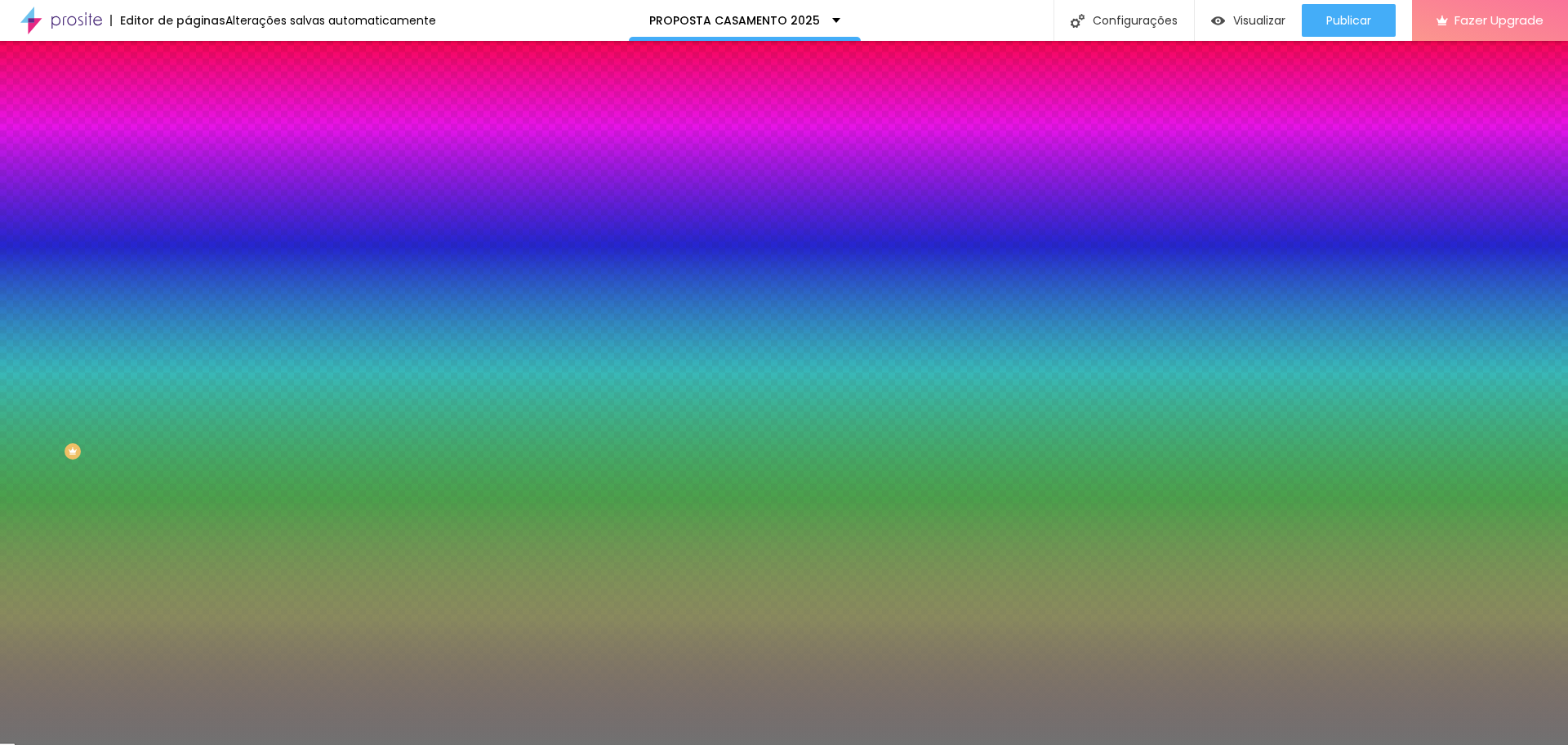
type input "67"
type input "68"
type input "69"
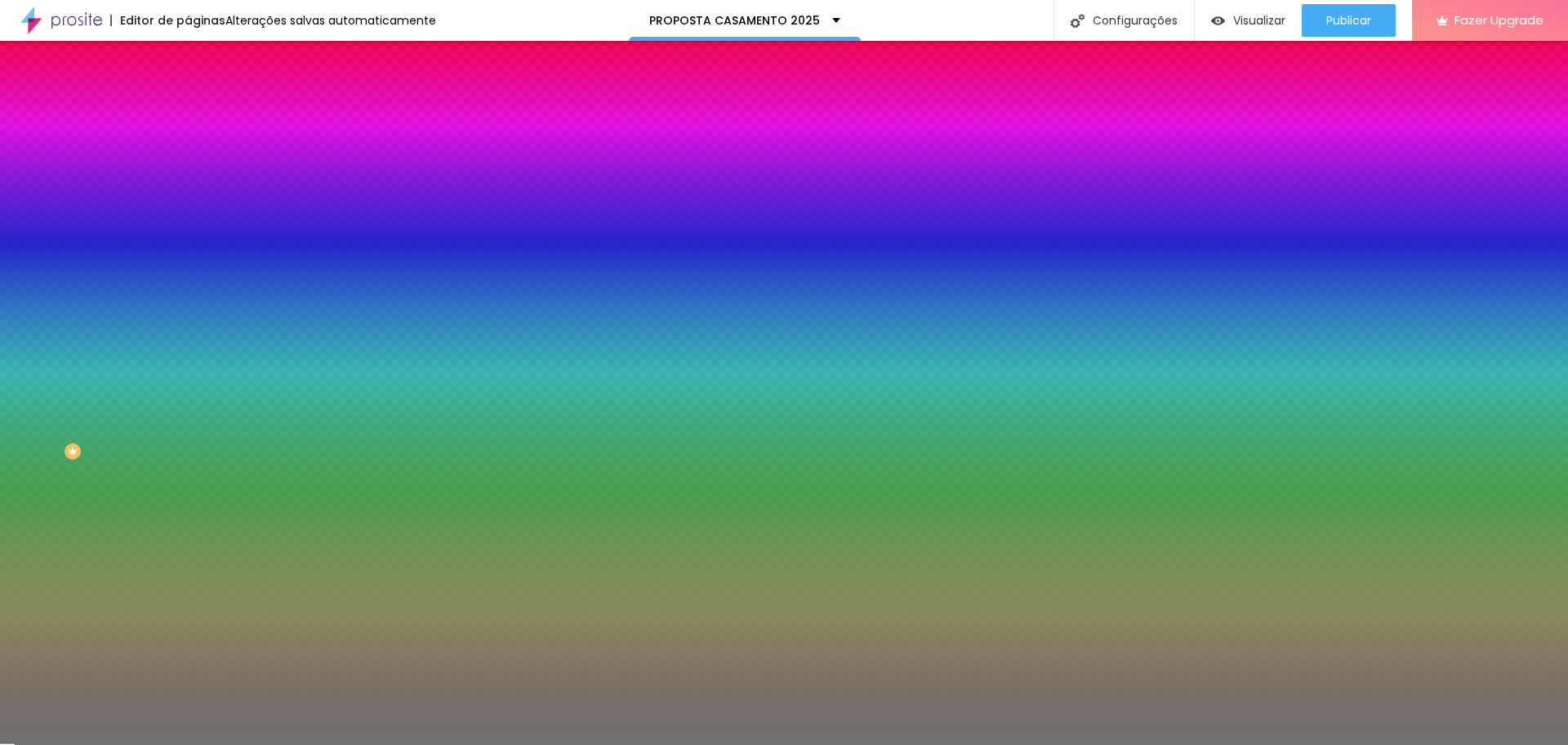
type input "70"
type input "71"
type input "72"
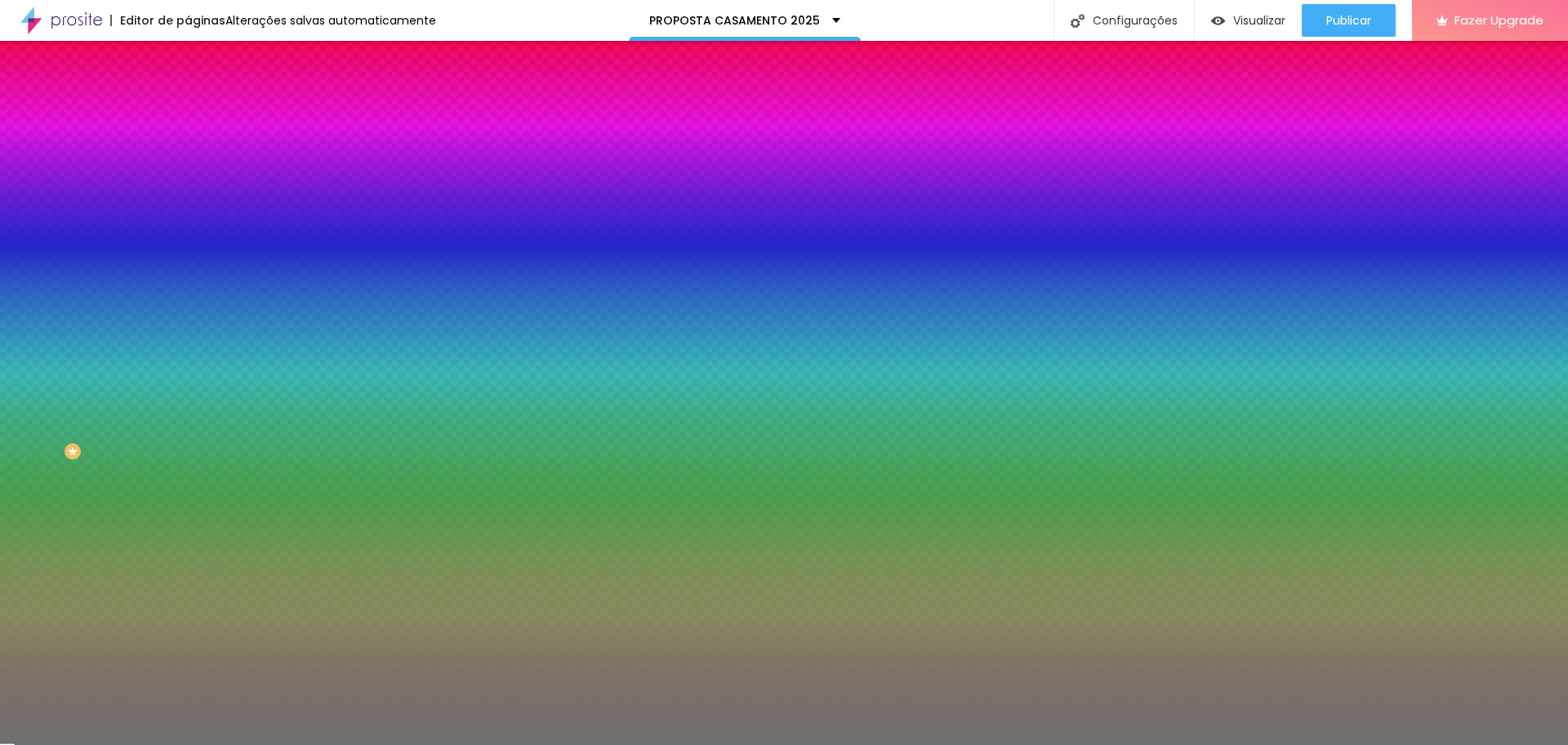
type input "72"
type input "73"
type input "74"
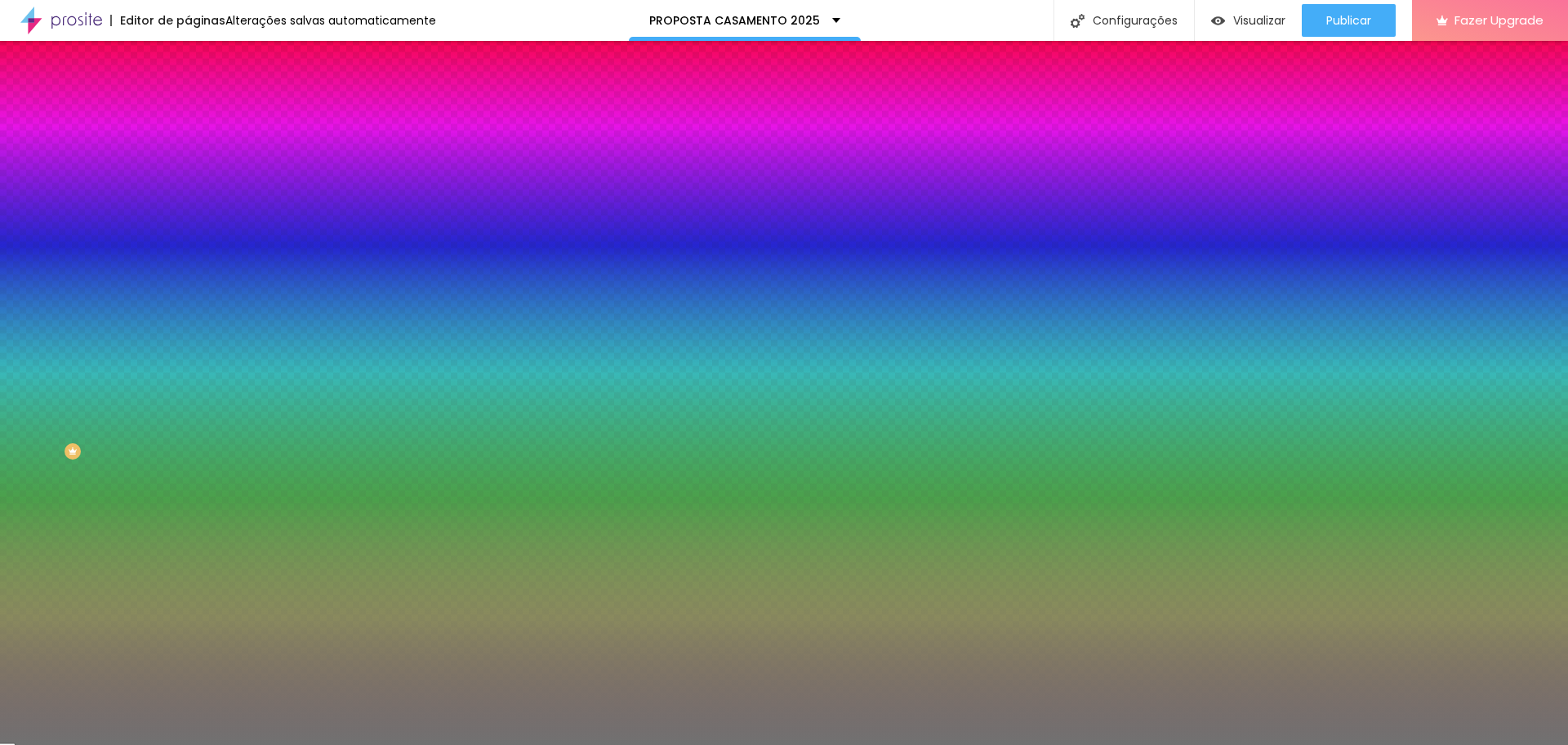
type input "75"
type input "76"
type input "77"
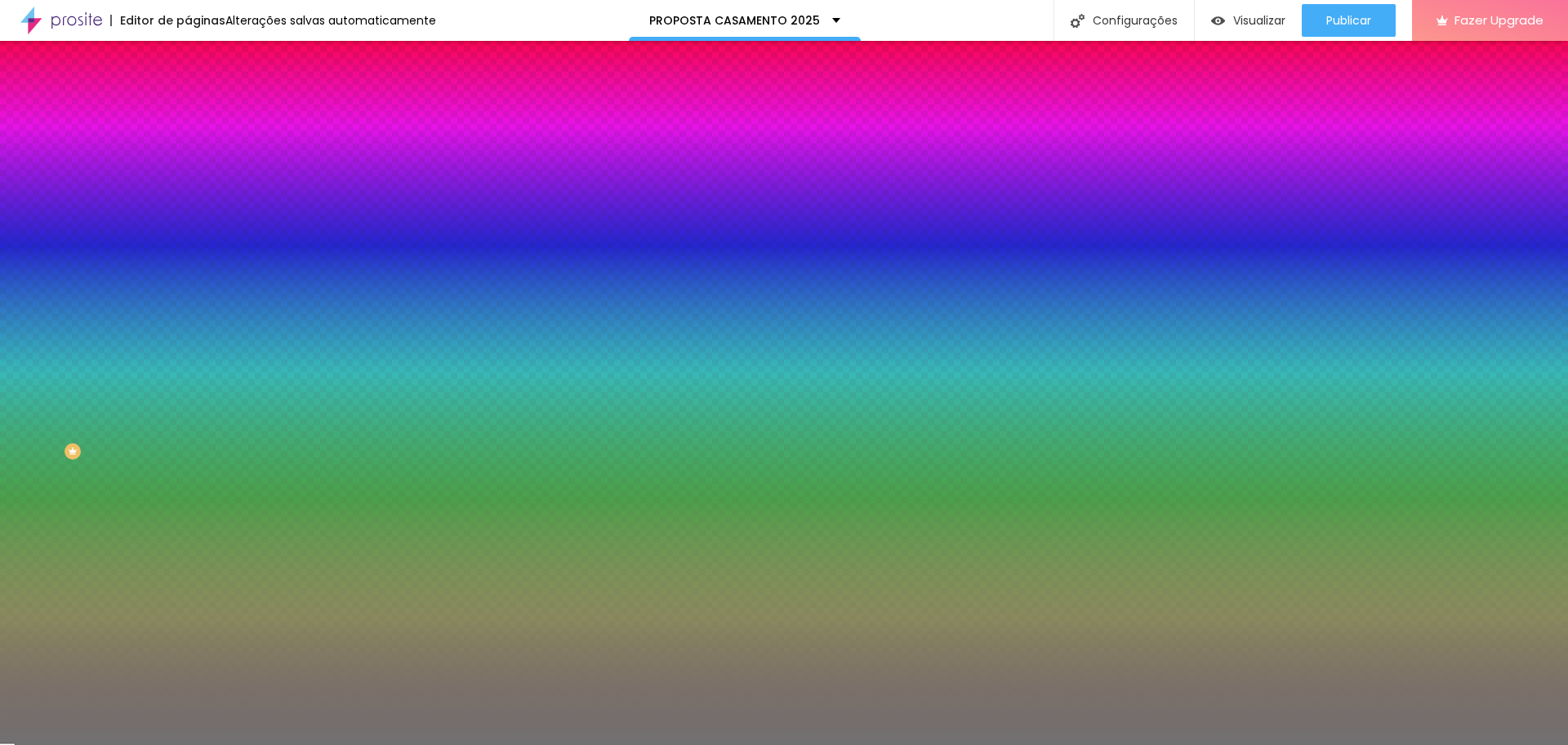
type input "77"
type input "78"
type input "79"
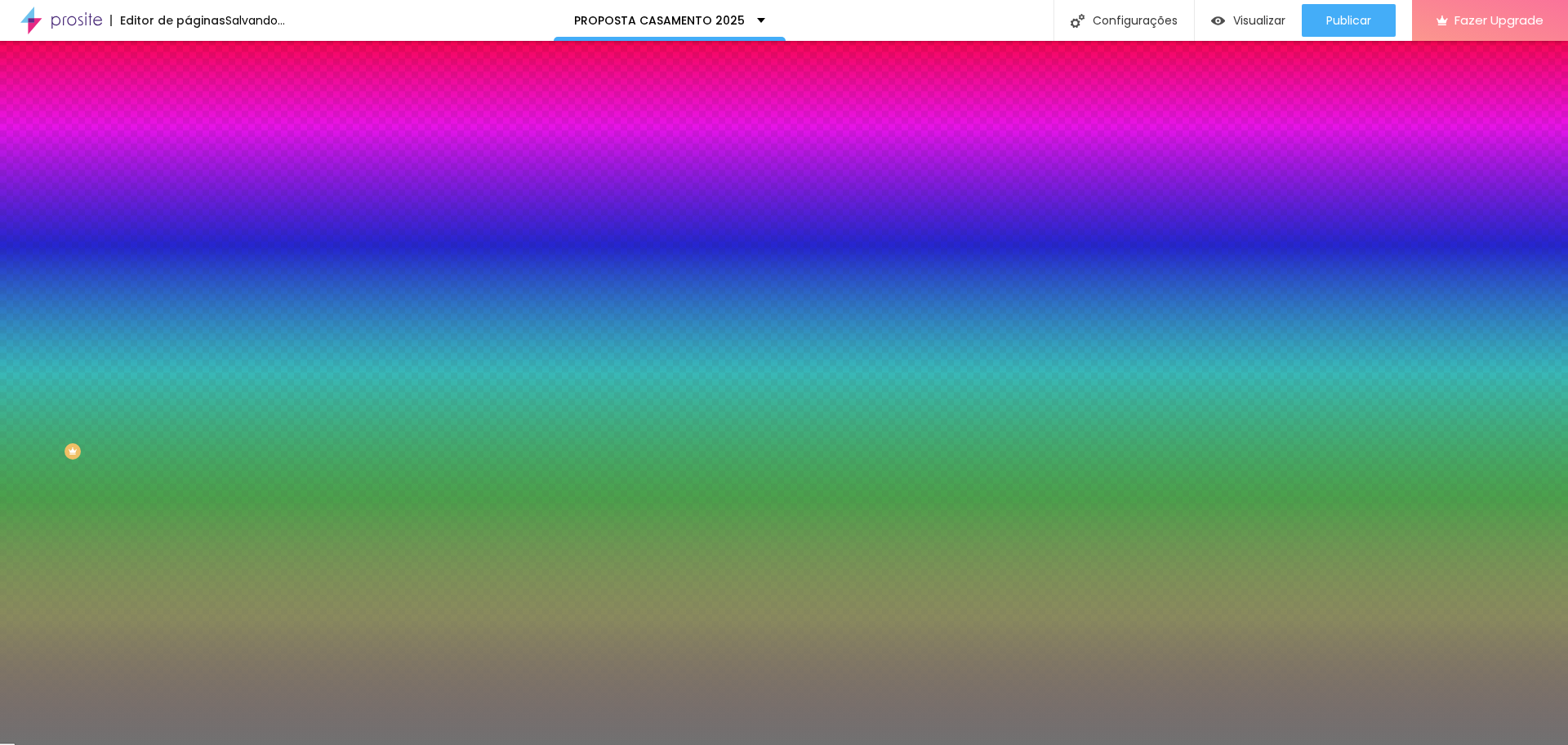
type input "80"
type input "81"
type input "82"
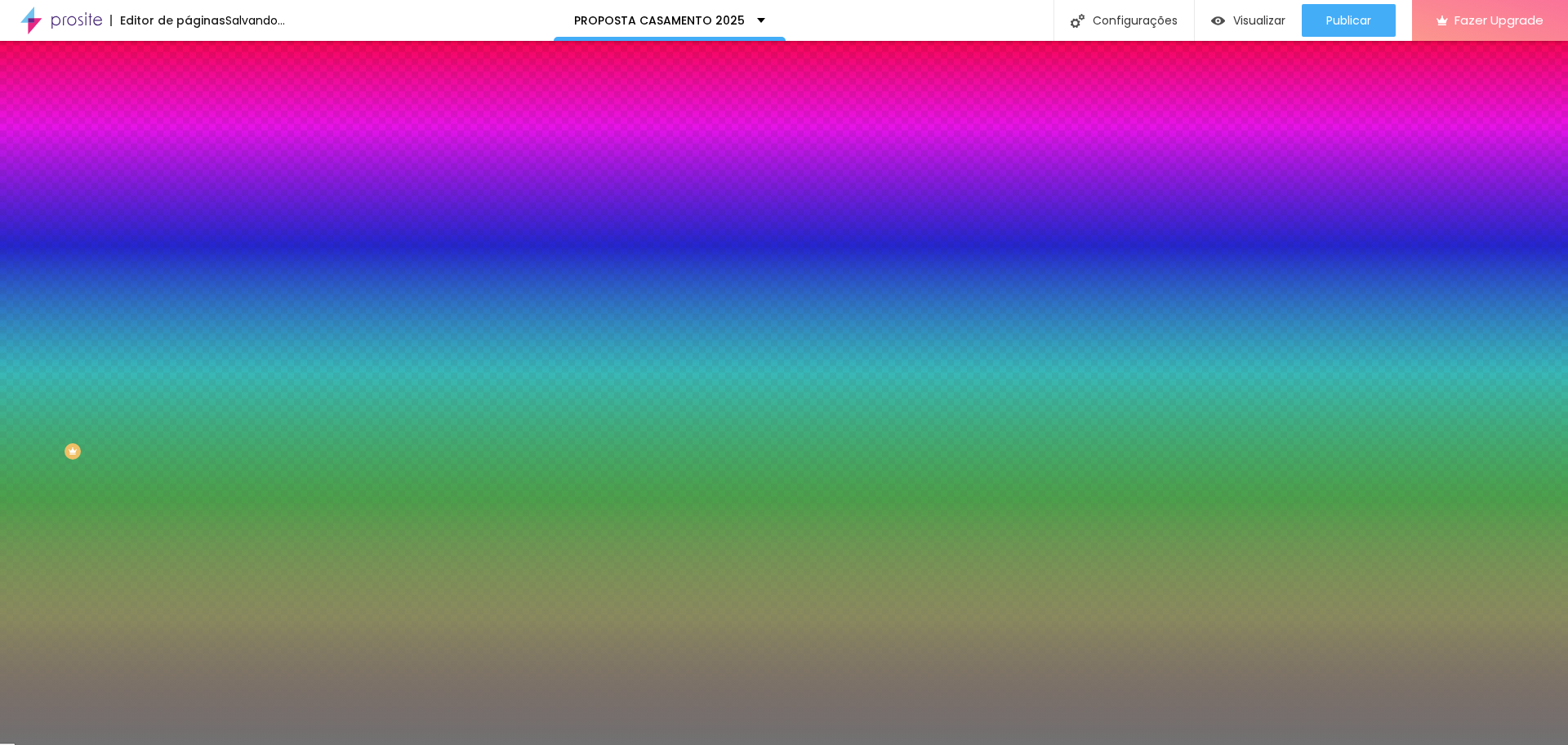
type input "82"
type input "83"
type input "84"
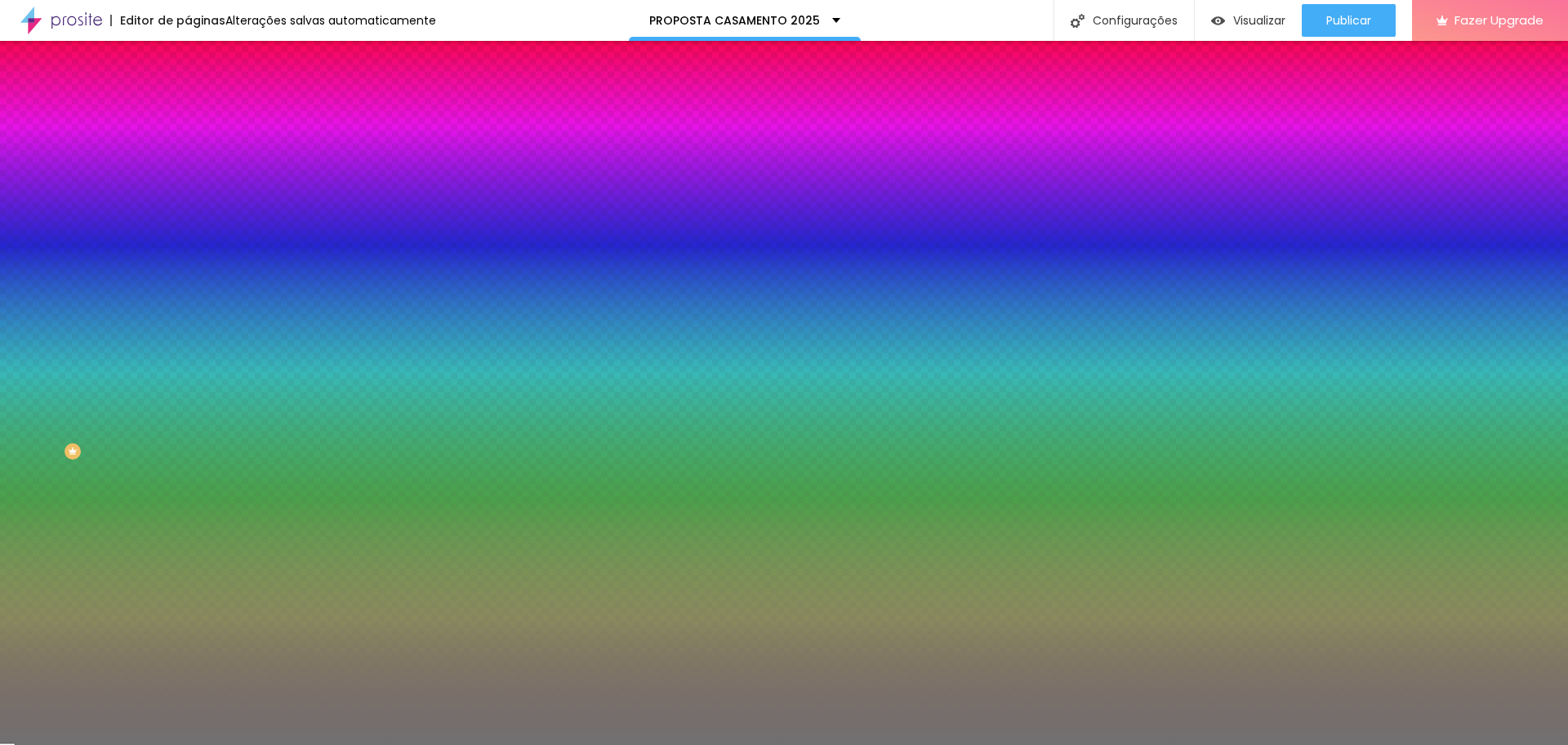
drag, startPoint x: 105, startPoint y: 215, endPoint x: 144, endPoint y: 215, distance: 39.0
click at [188, 212] on input "range" at bounding box center [240, 206] width 105 height 13
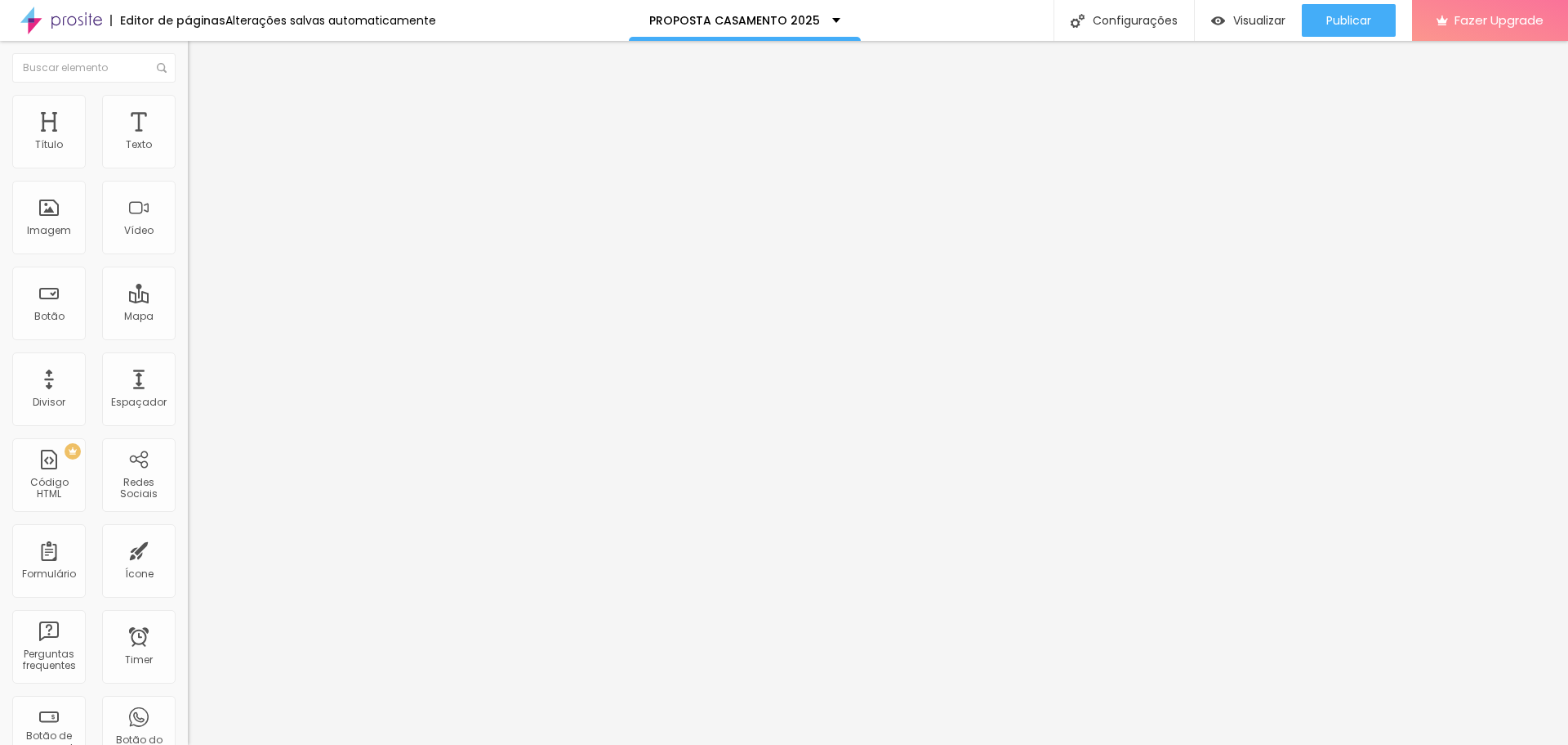
click at [188, 105] on ul "Conteúdo Estilo Avançado" at bounding box center [282, 103] width 188 height 49
click at [188, 105] on img at bounding box center [195, 102] width 15 height 15
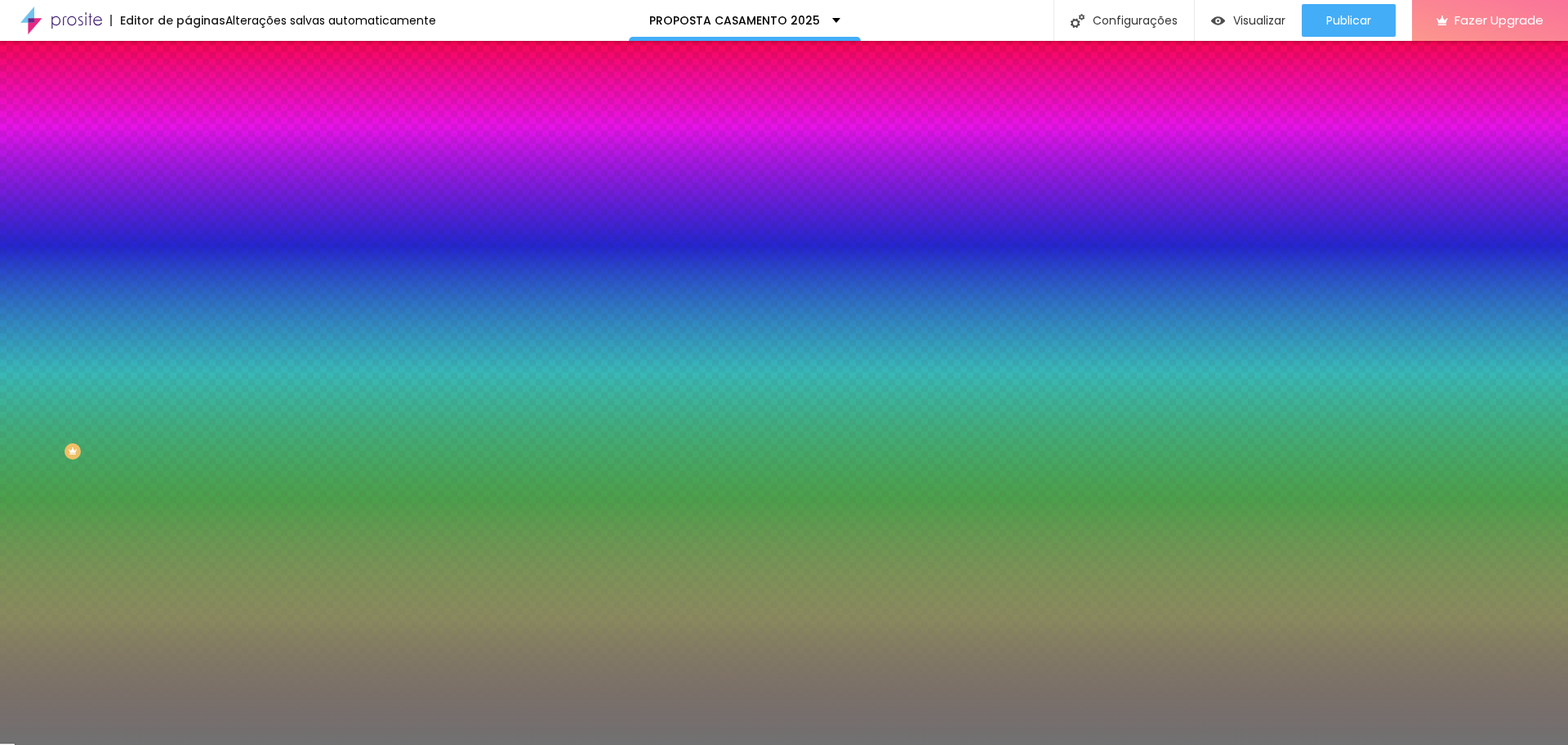
click at [188, 196] on input "60" at bounding box center [223, 191] width 70 height 17
click at [188, 198] on input "60" at bounding box center [223, 191] width 70 height 17
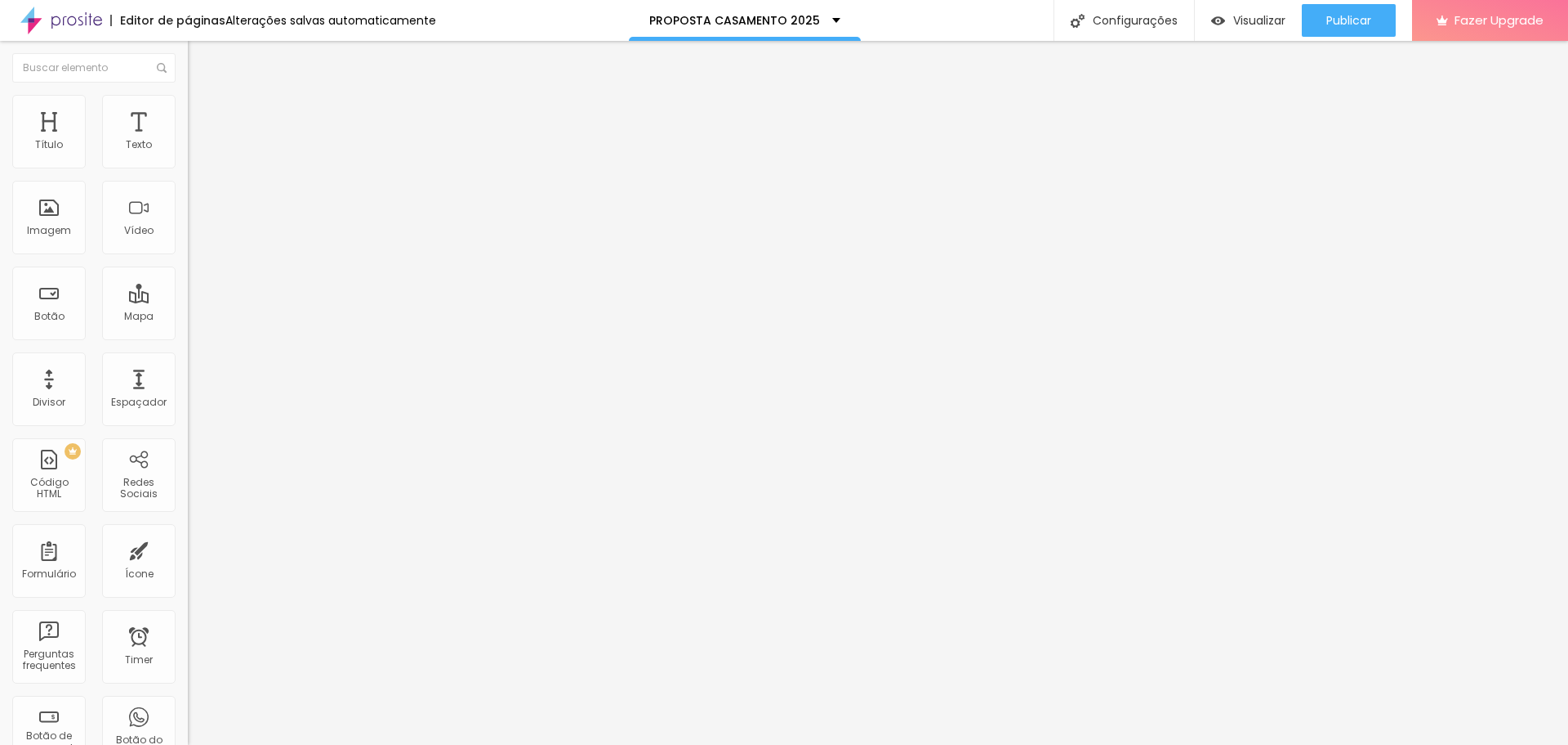
click at [188, 108] on li "Estilo" at bounding box center [282, 102] width 188 height 16
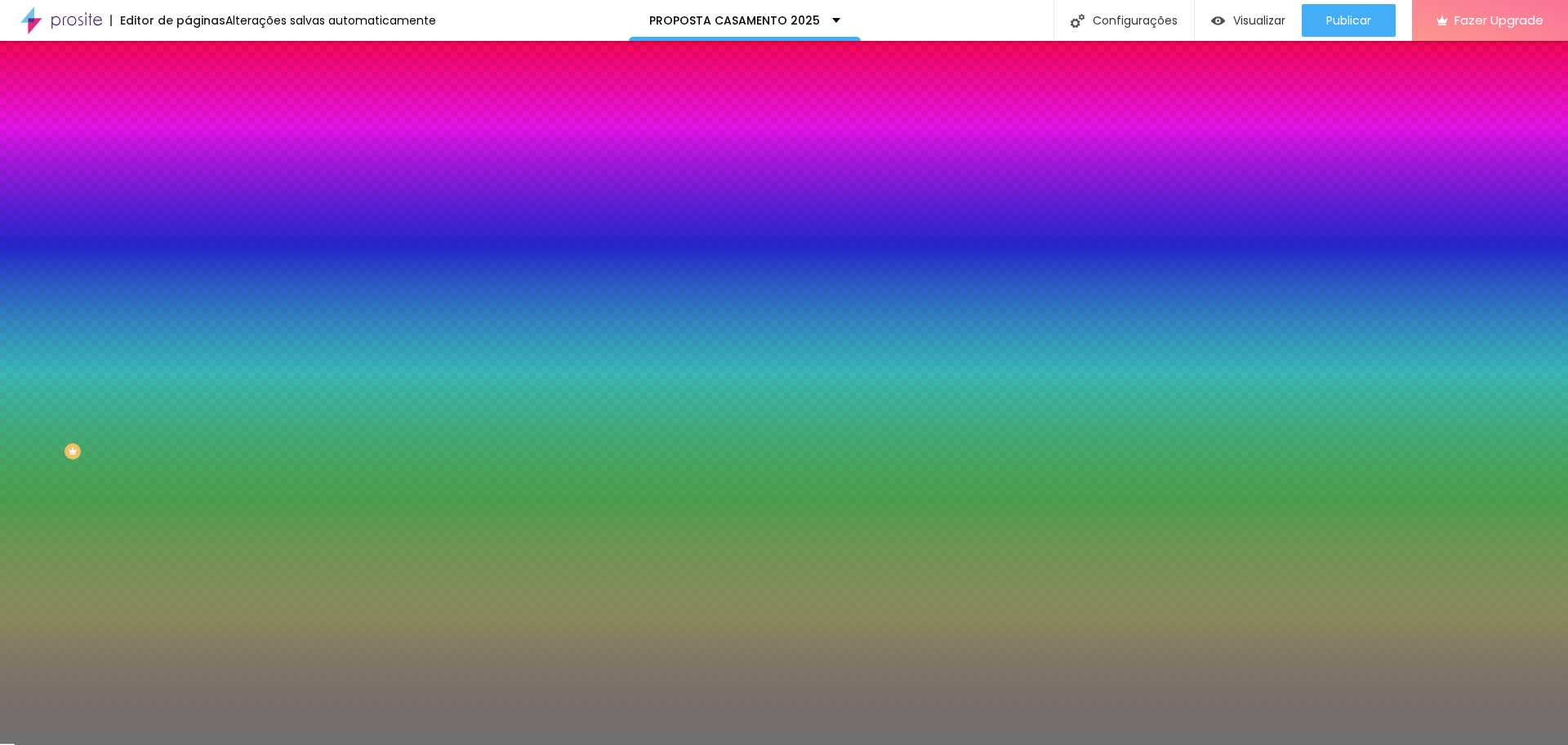
click at [188, 199] on input "60" at bounding box center [223, 191] width 70 height 17
click at [188, 335] on div "Editar Divisor Conteúdo Estilo Avançado Cor Voltar ao padrão #717171 Tamanho 85…" at bounding box center [282, 393] width 188 height 704
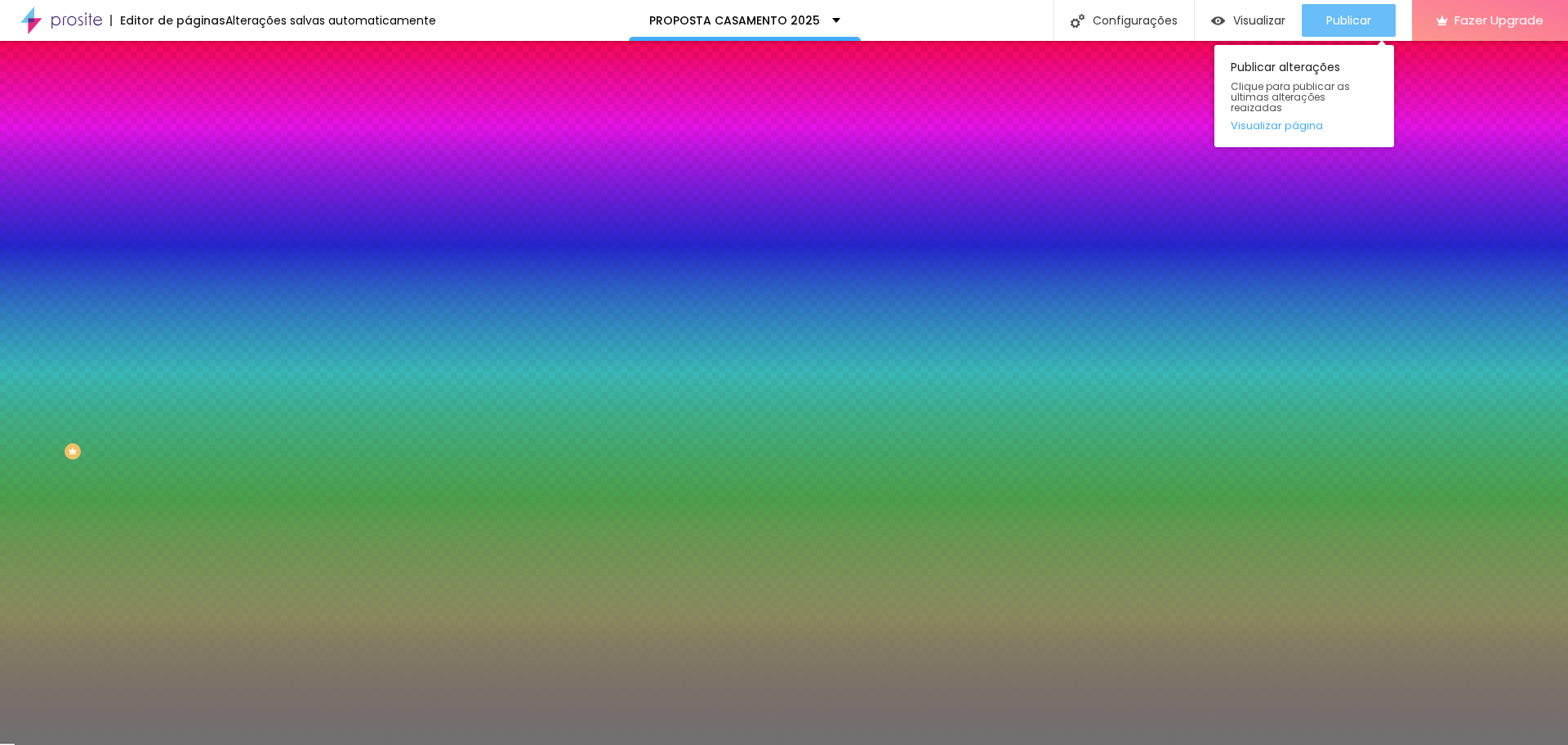
click at [1351, 19] on span "Publicar" at bounding box center [1349, 21] width 45 height 13
click at [1349, 17] on span "Publicar" at bounding box center [1349, 21] width 45 height 13
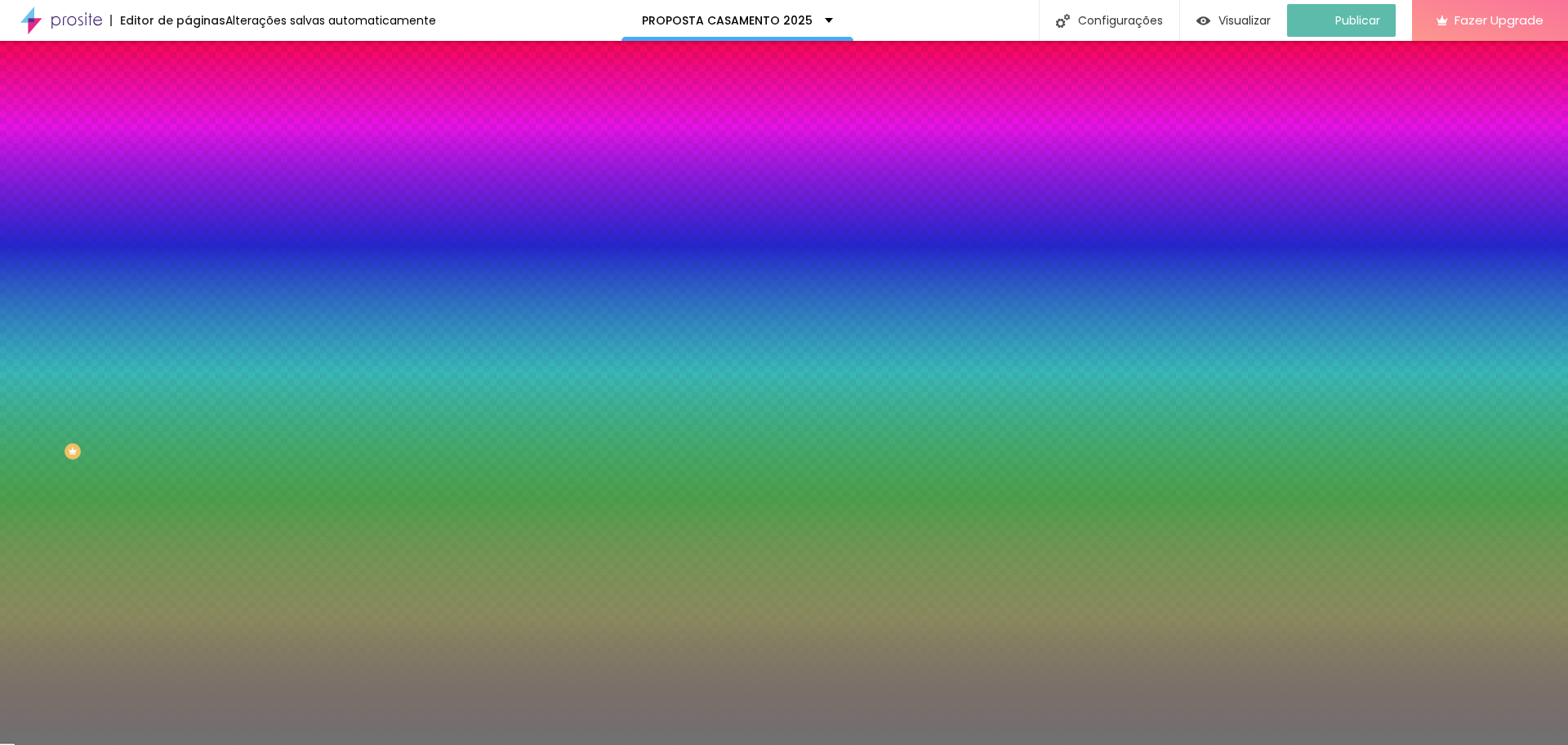
drag, startPoint x: 1349, startPoint y: 17, endPoint x: 179, endPoint y: 16, distance: 1170.0
click at [179, 16] on div "Editor de páginas" at bounding box center [167, 21] width 115 height 11
click at [73, 20] on img at bounding box center [61, 21] width 82 height 41
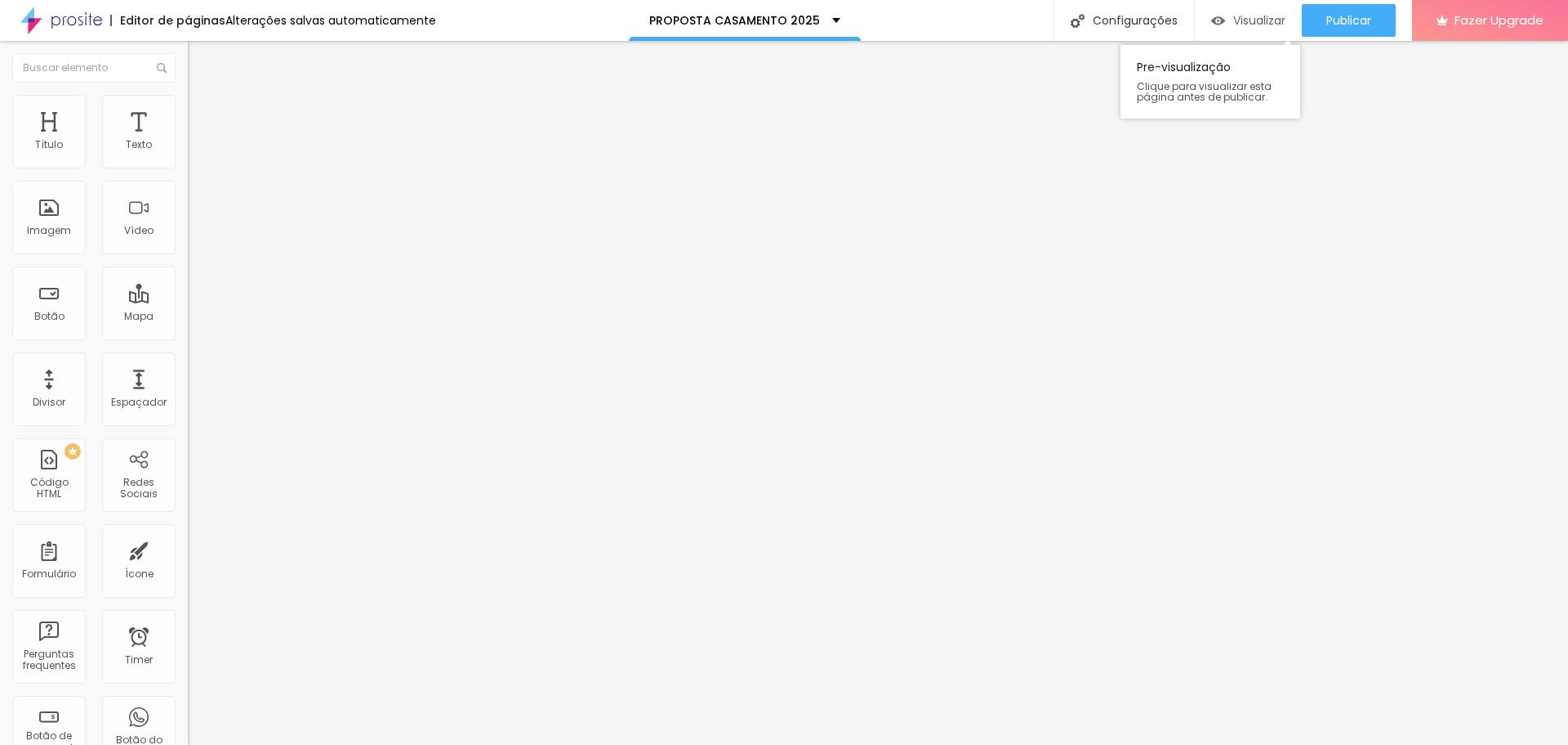
click at [1239, 27] on span "Visualizar" at bounding box center [1260, 21] width 53 height 13
click at [826, 21] on div "PROPOSTA CASAMENTO 2025" at bounding box center [746, 21] width 192 height 11
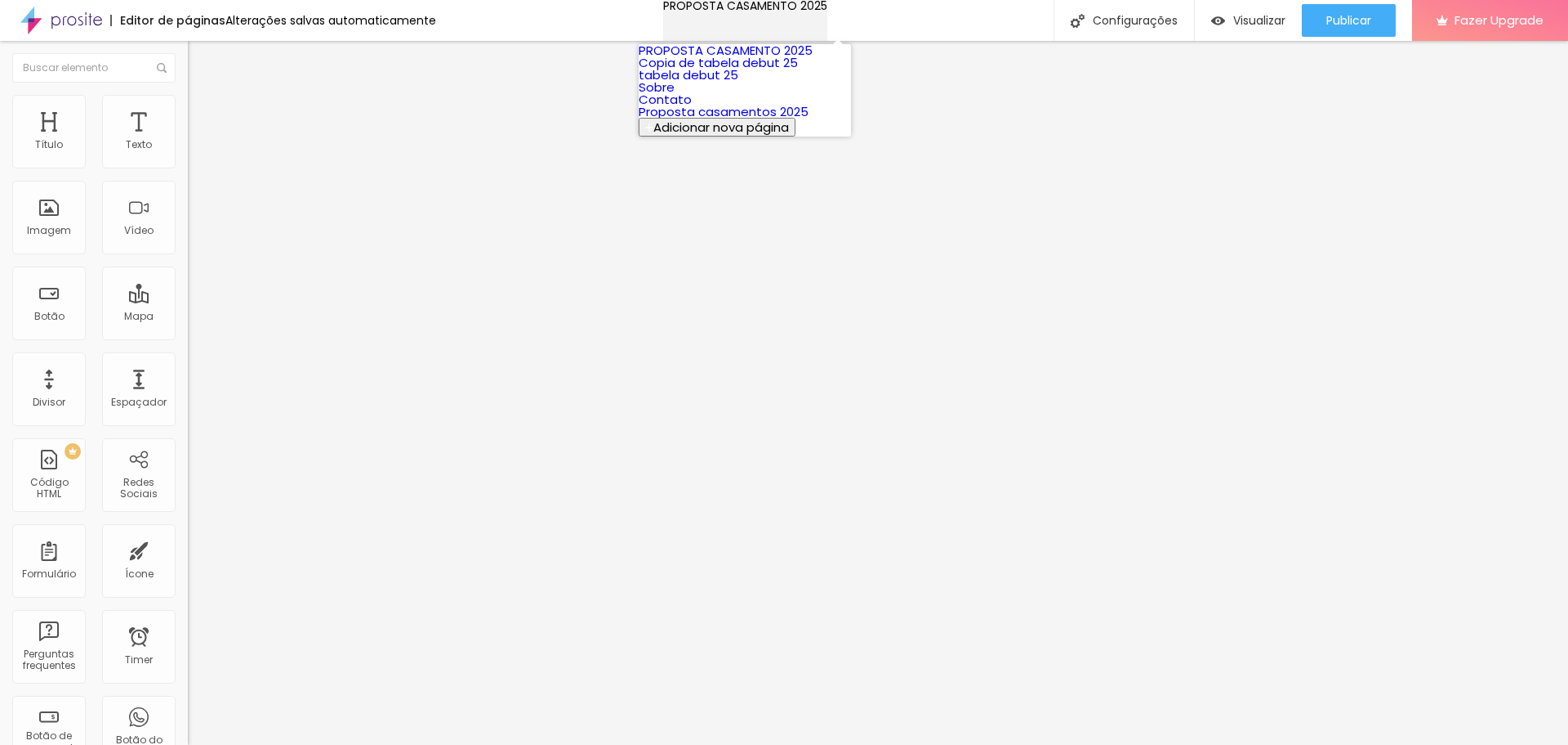
click at [826, 11] on div "PROPOSTA CASAMENTO 2025" at bounding box center [745, 6] width 164 height 11
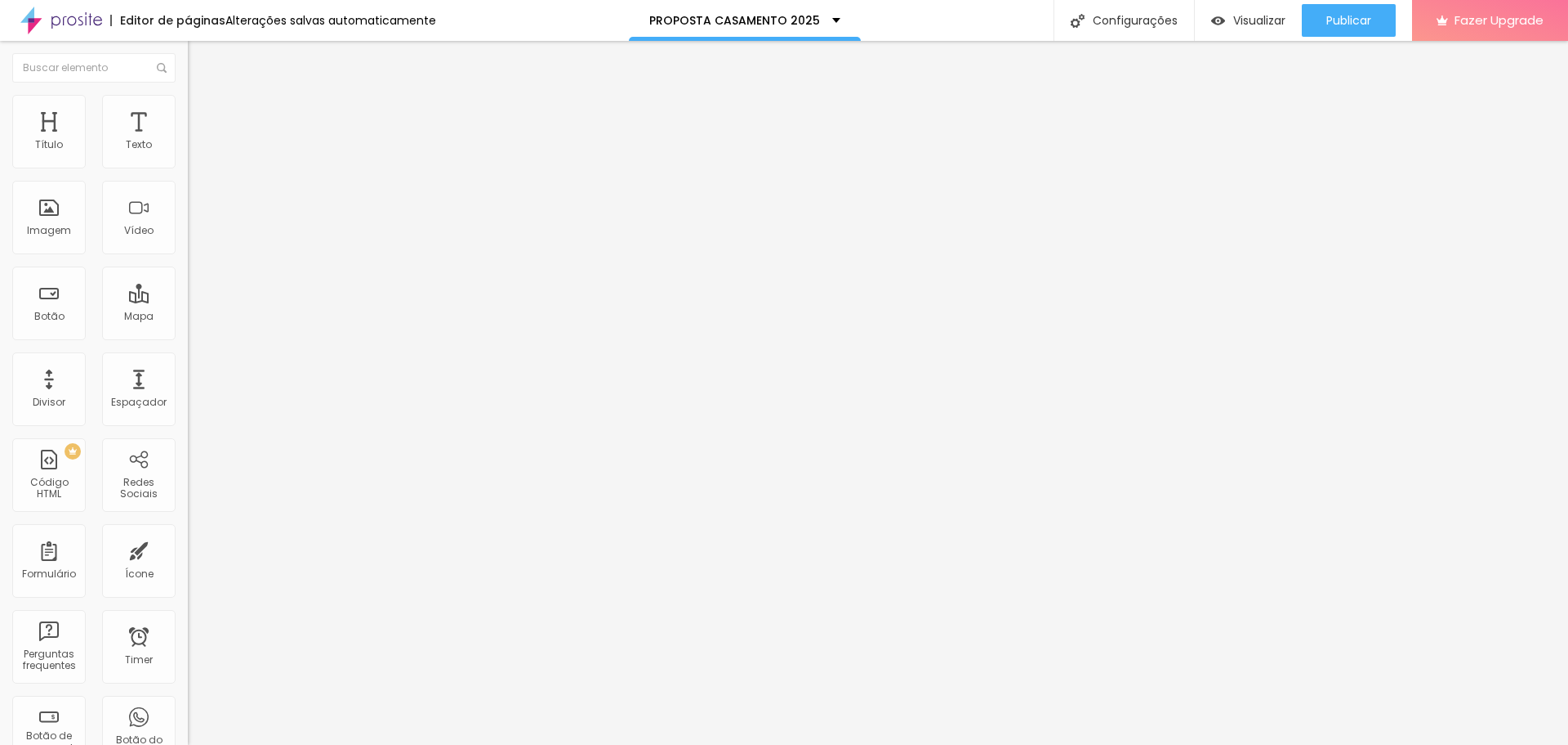
click at [188, 108] on li "Estilo" at bounding box center [282, 102] width 188 height 16
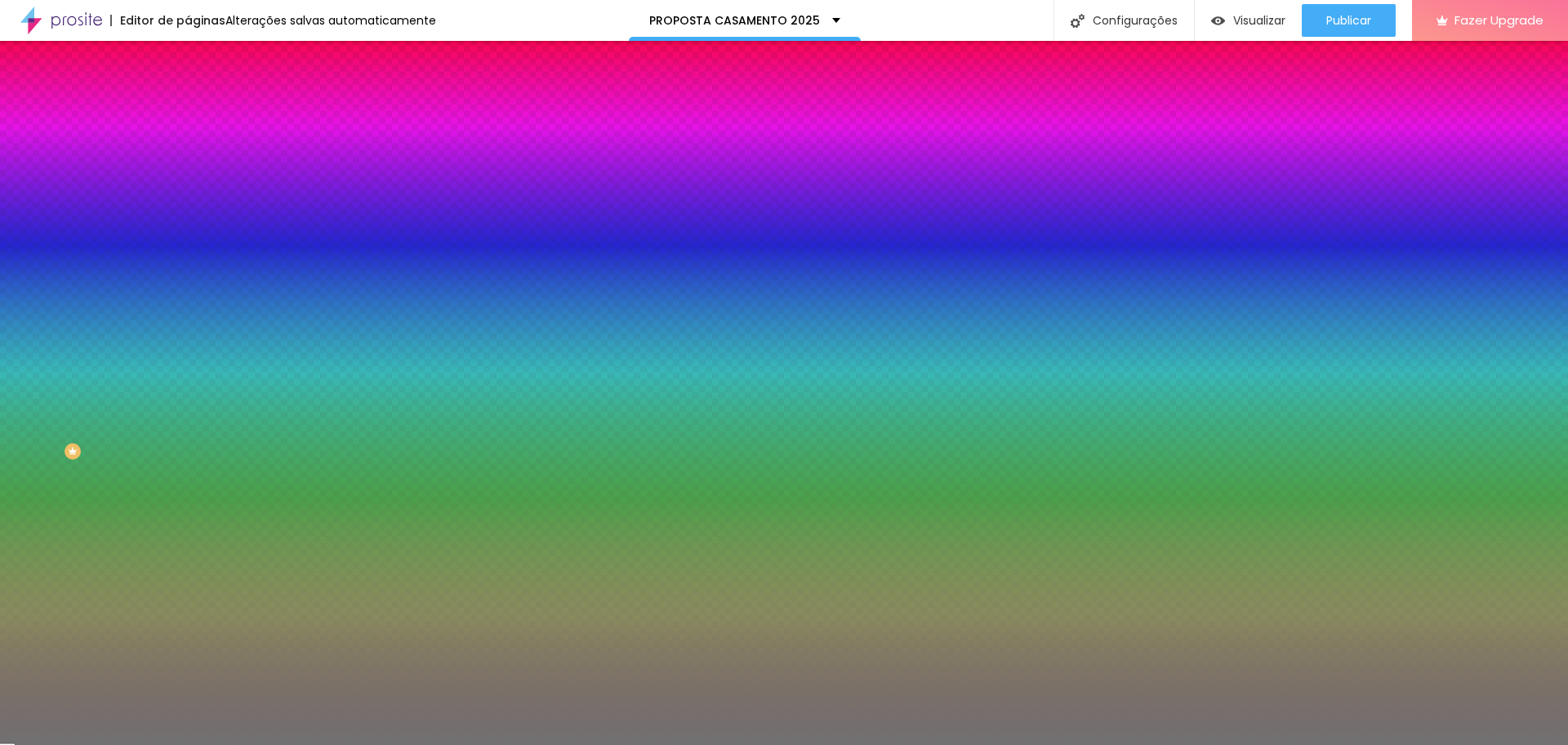
type input "9"
type input "8"
type input "7"
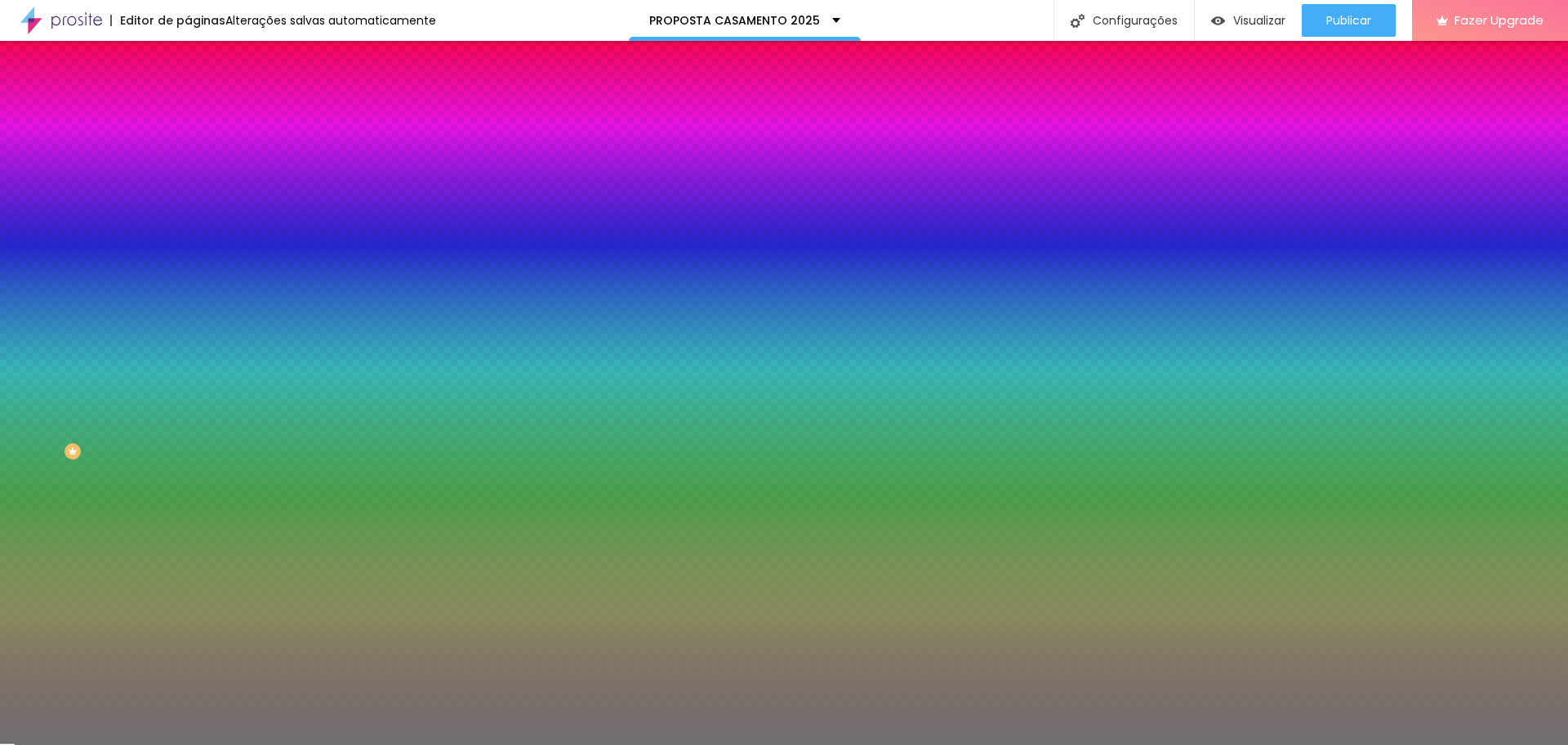
type input "7"
type input "6"
type input "5"
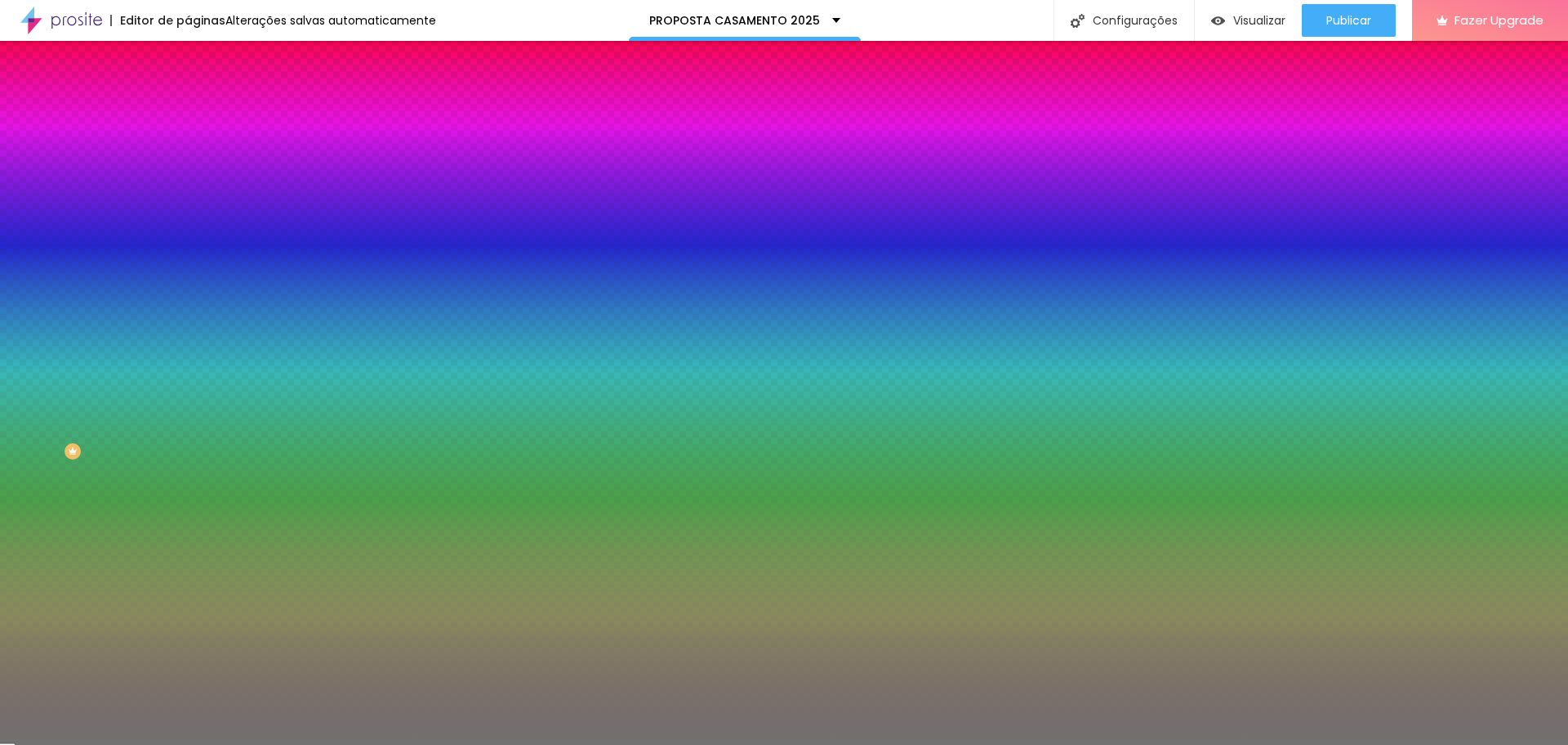
type input "4"
type input "3"
type input "2"
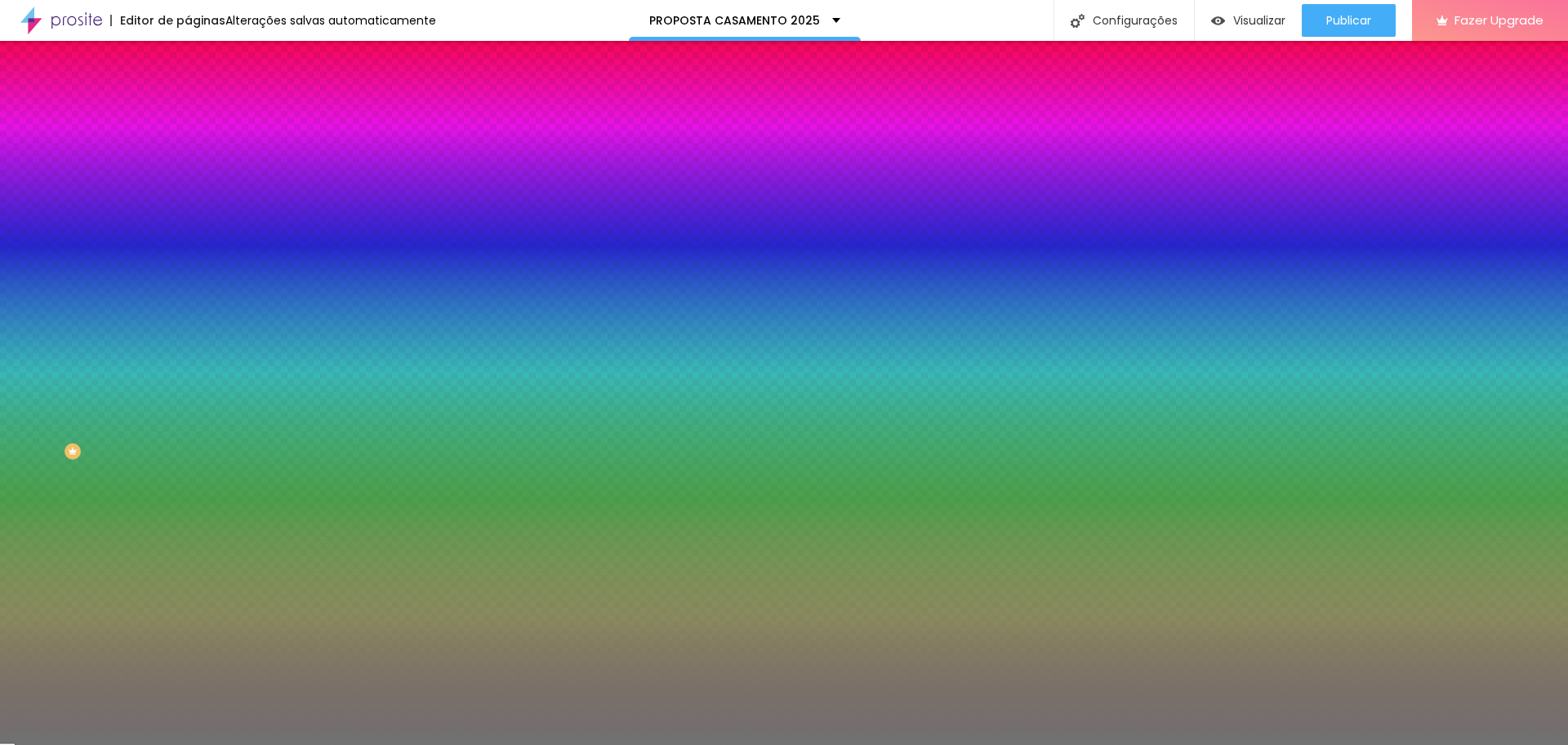
type input "2"
type input "3"
drag, startPoint x: 69, startPoint y: 260, endPoint x: 30, endPoint y: 260, distance: 39.0
type input "3"
click at [188, 255] on input "range" at bounding box center [240, 248] width 105 height 13
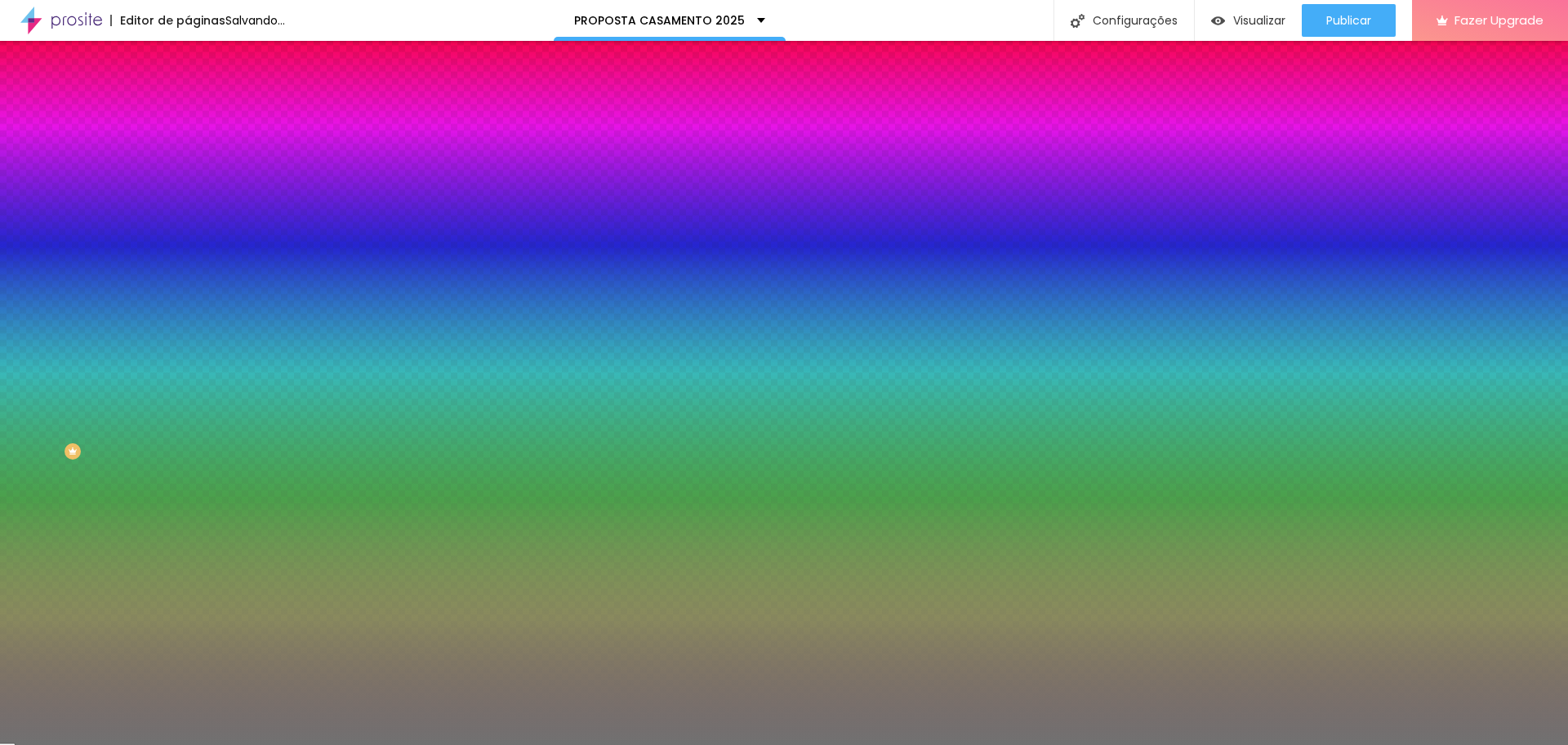
click at [203, 116] on span "Avançado" at bounding box center [229, 122] width 54 height 14
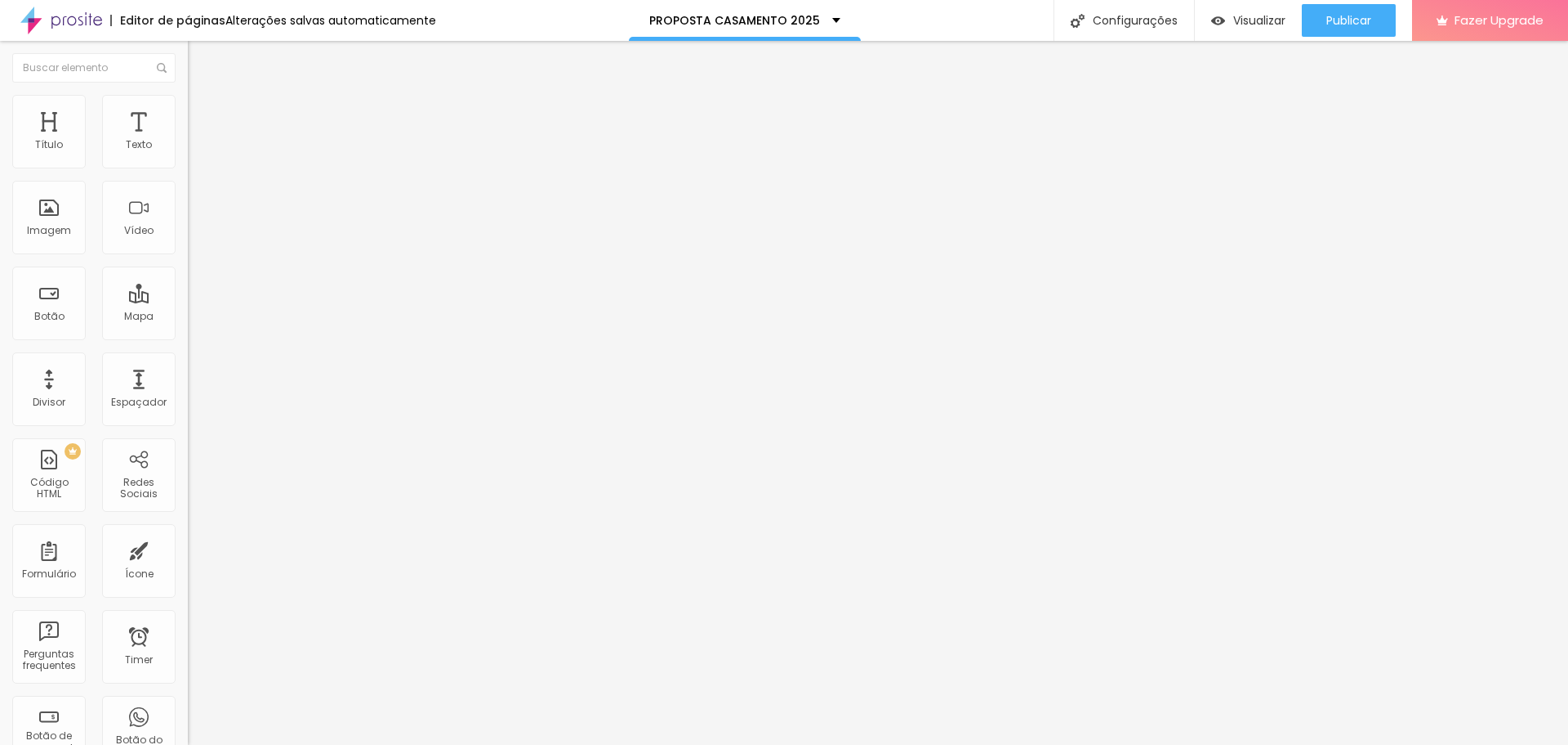
type input "19"
type input "18"
type input "17"
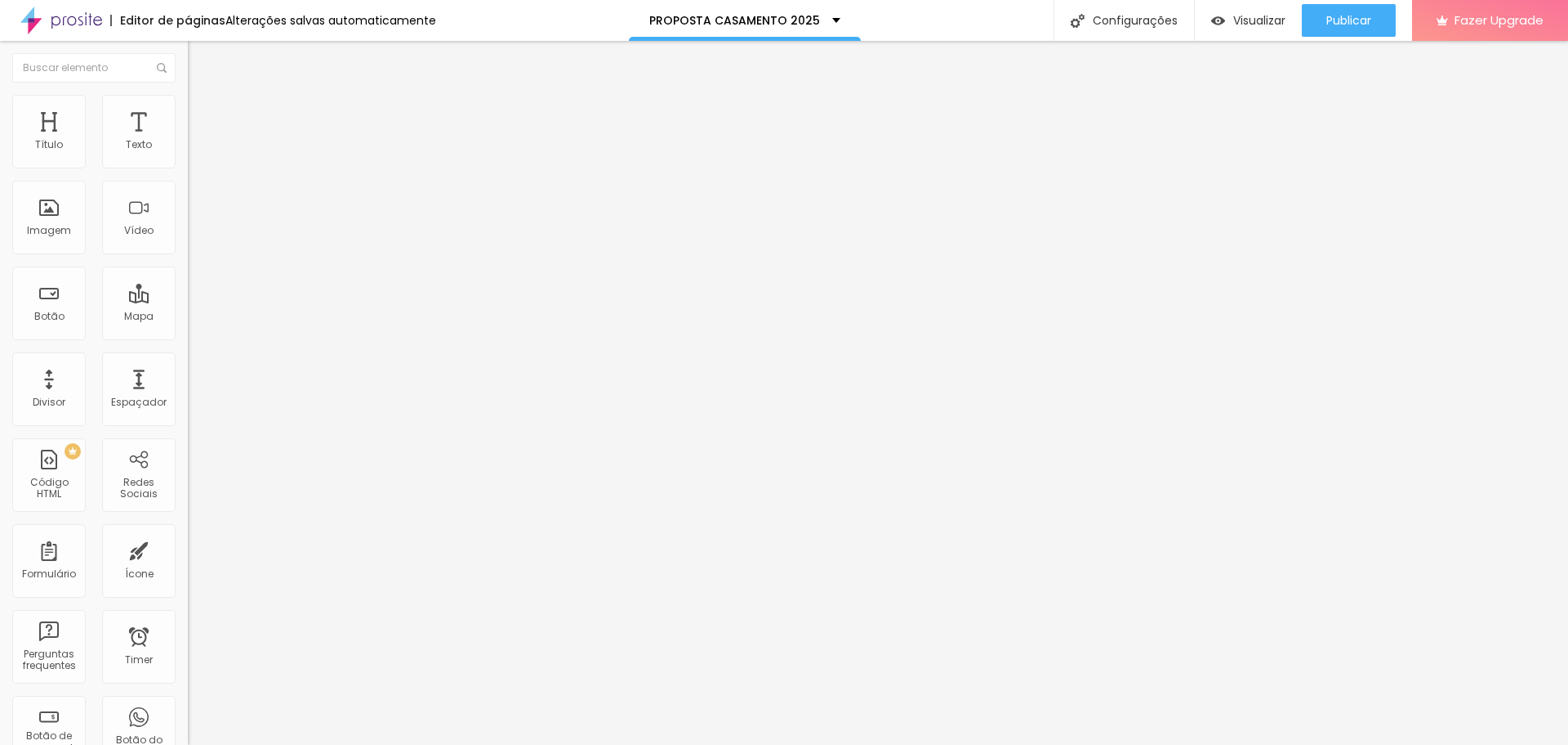
type input "17"
type input "16"
type input "15"
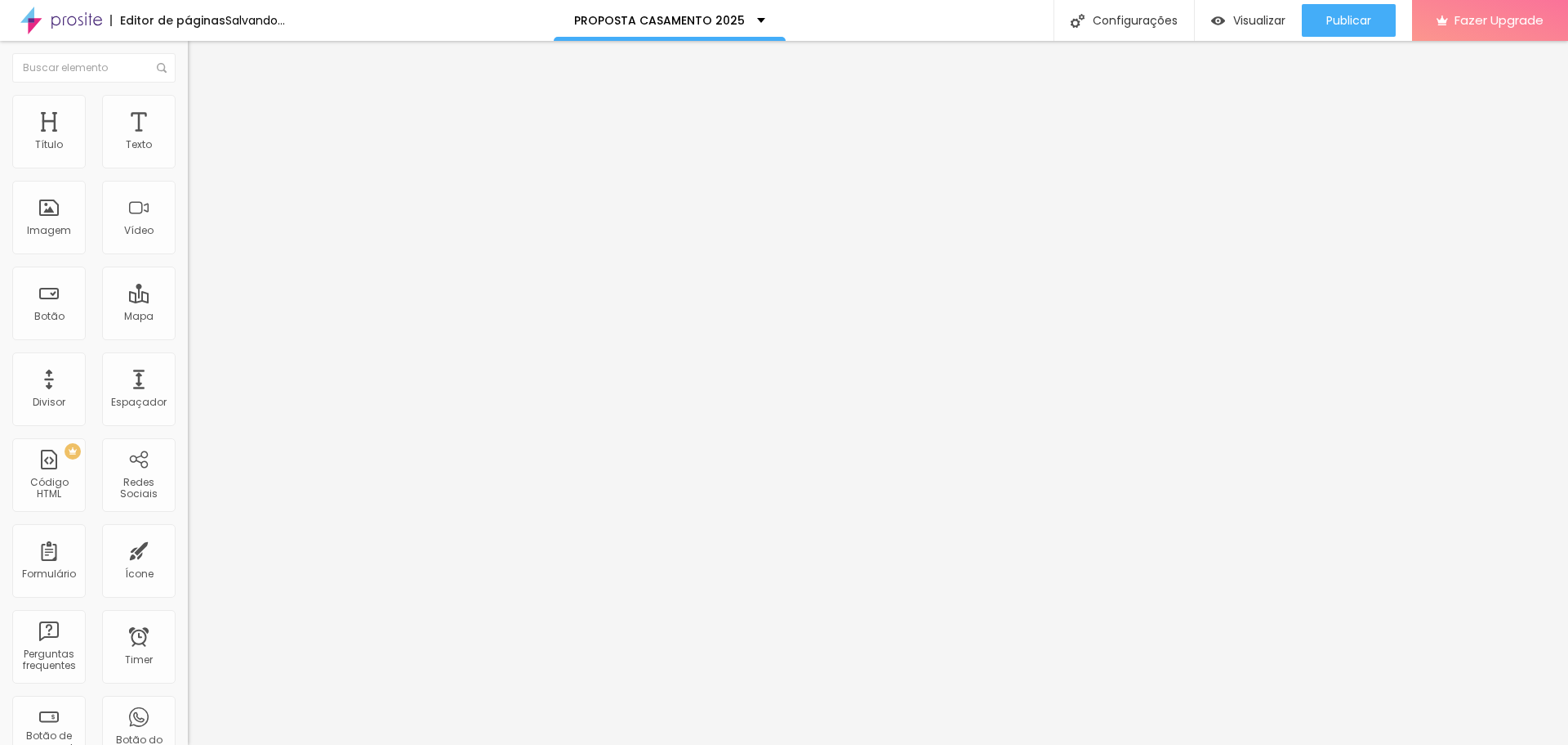
type input "12"
type input "4"
type input "3"
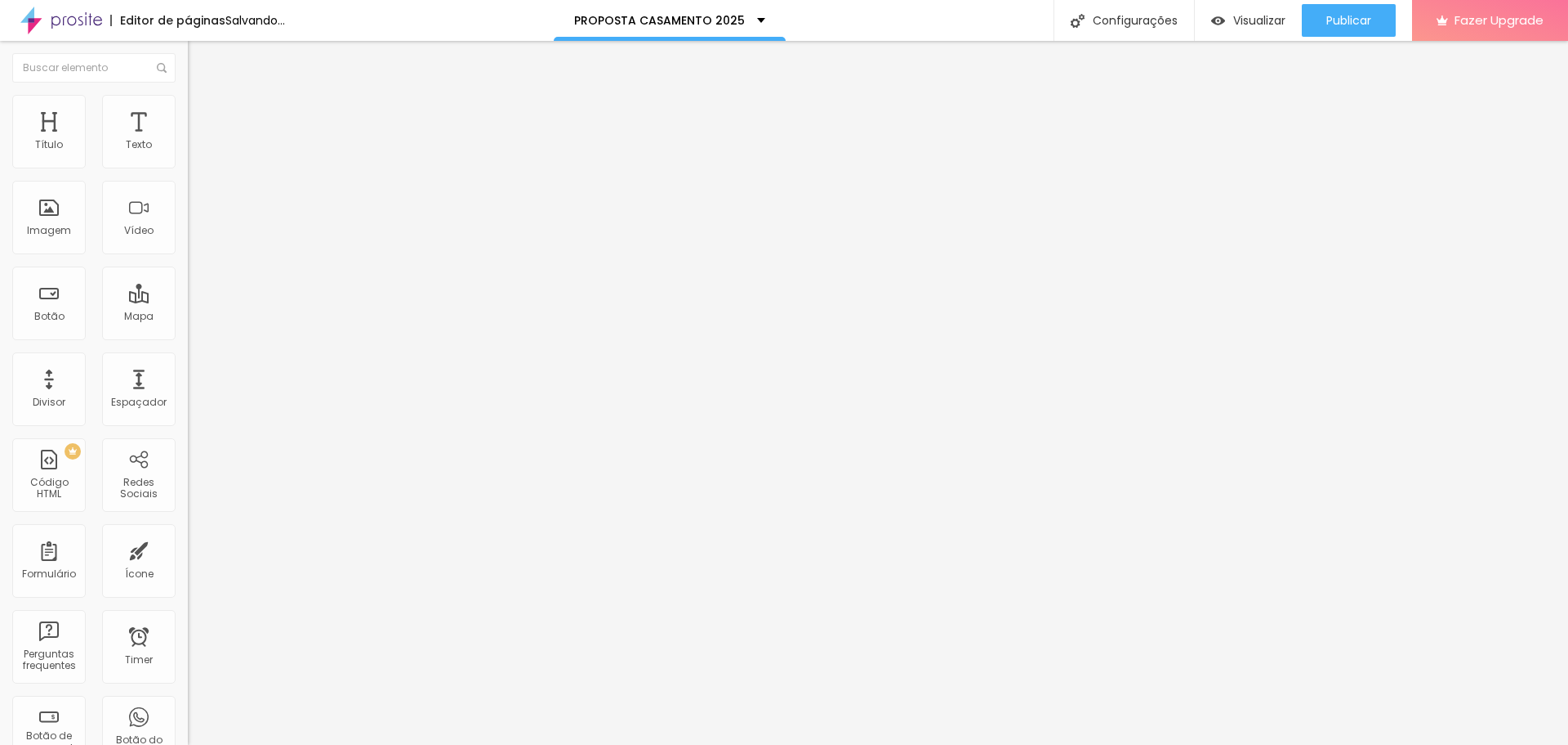
type input "3"
type input "2"
type input "1"
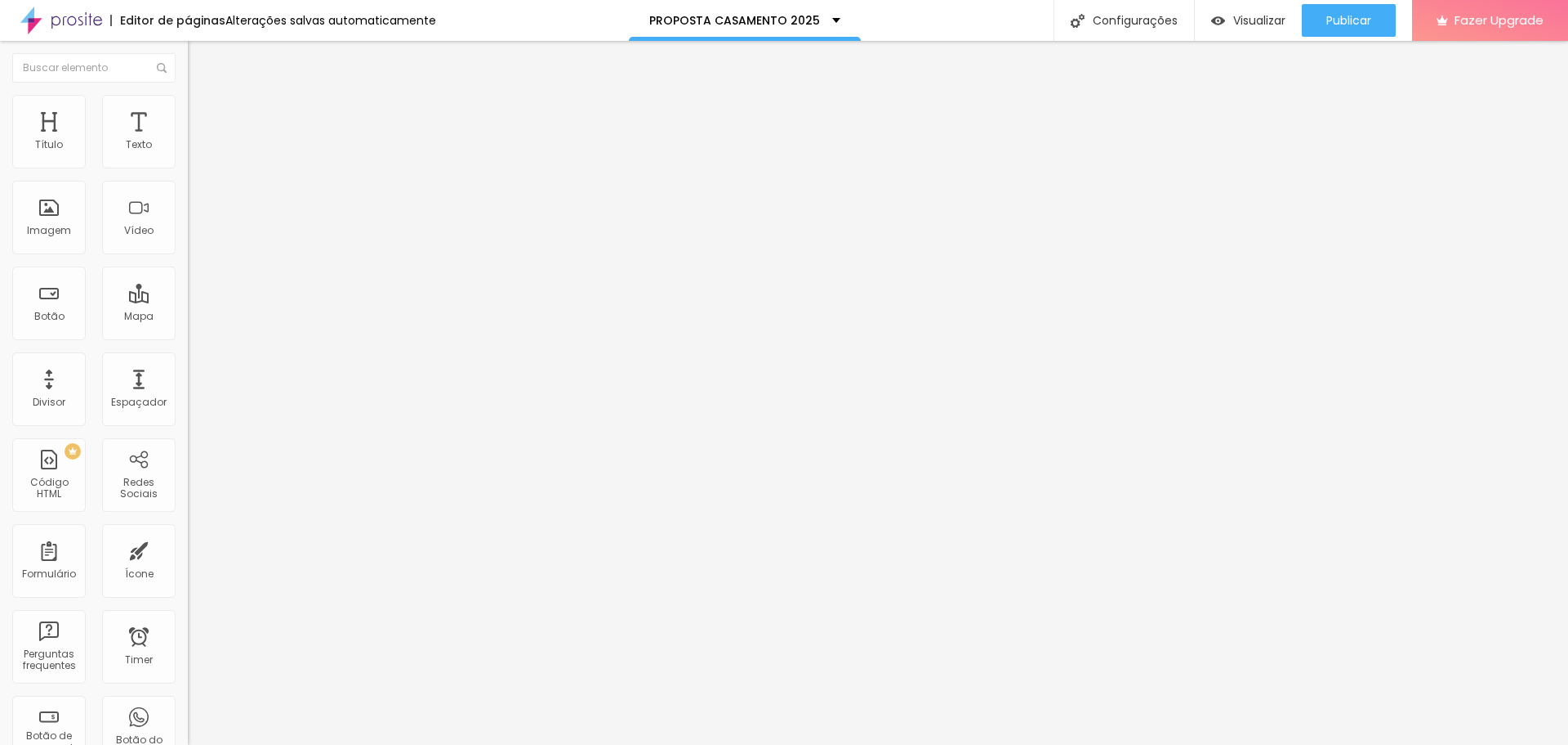
type input "2"
type input "4"
type input "5"
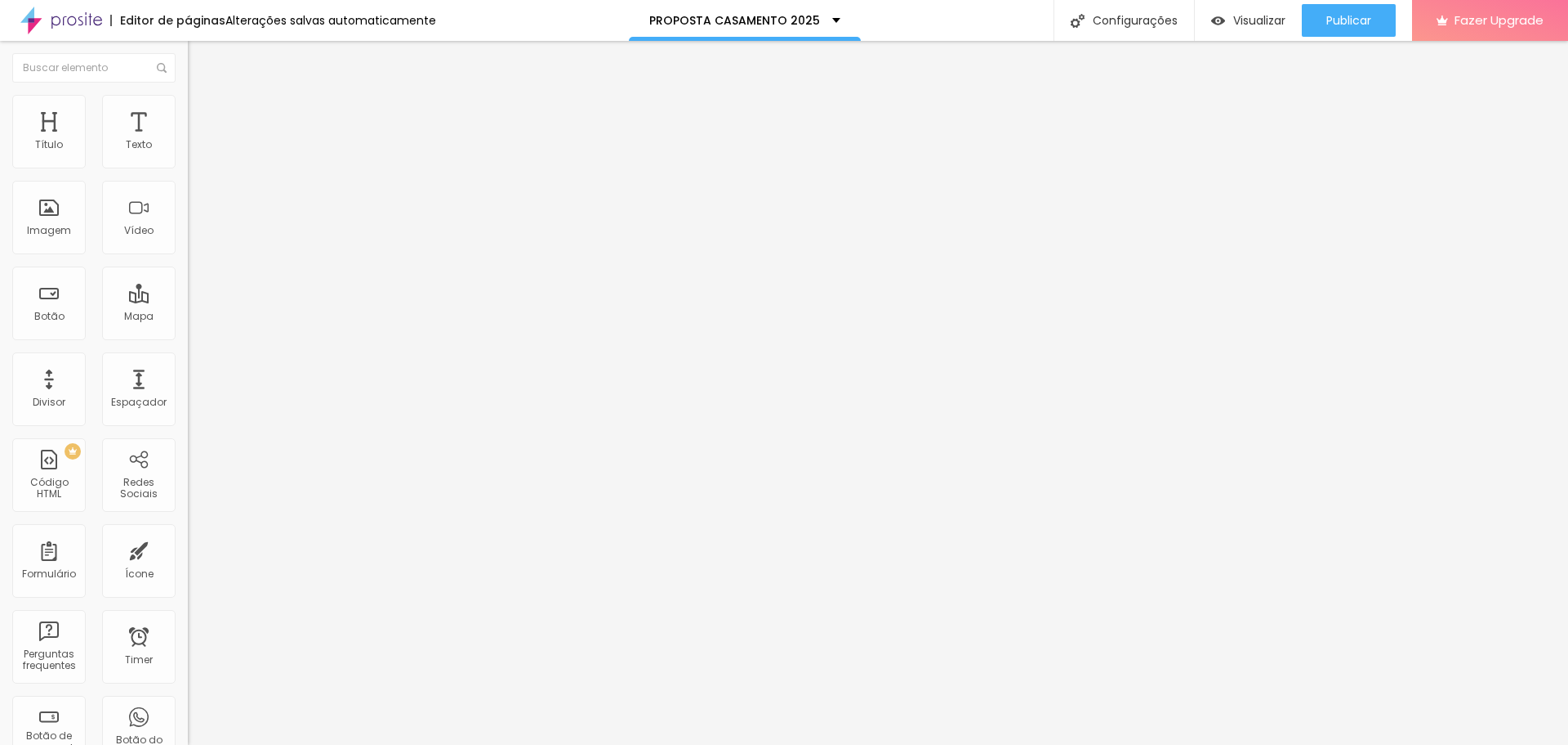
type input "5"
type input "6"
type input "7"
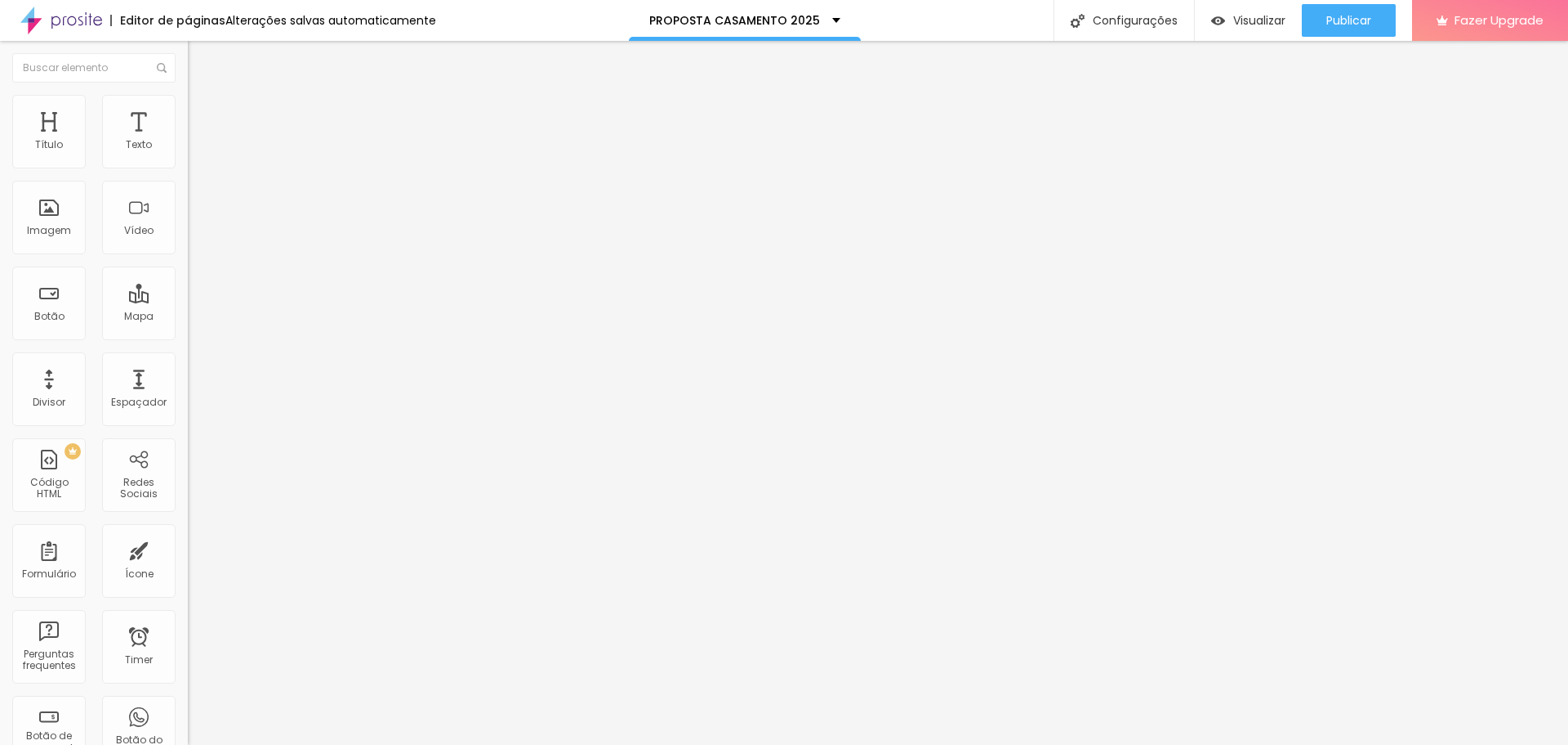
type input "8"
type input "10"
type input "11"
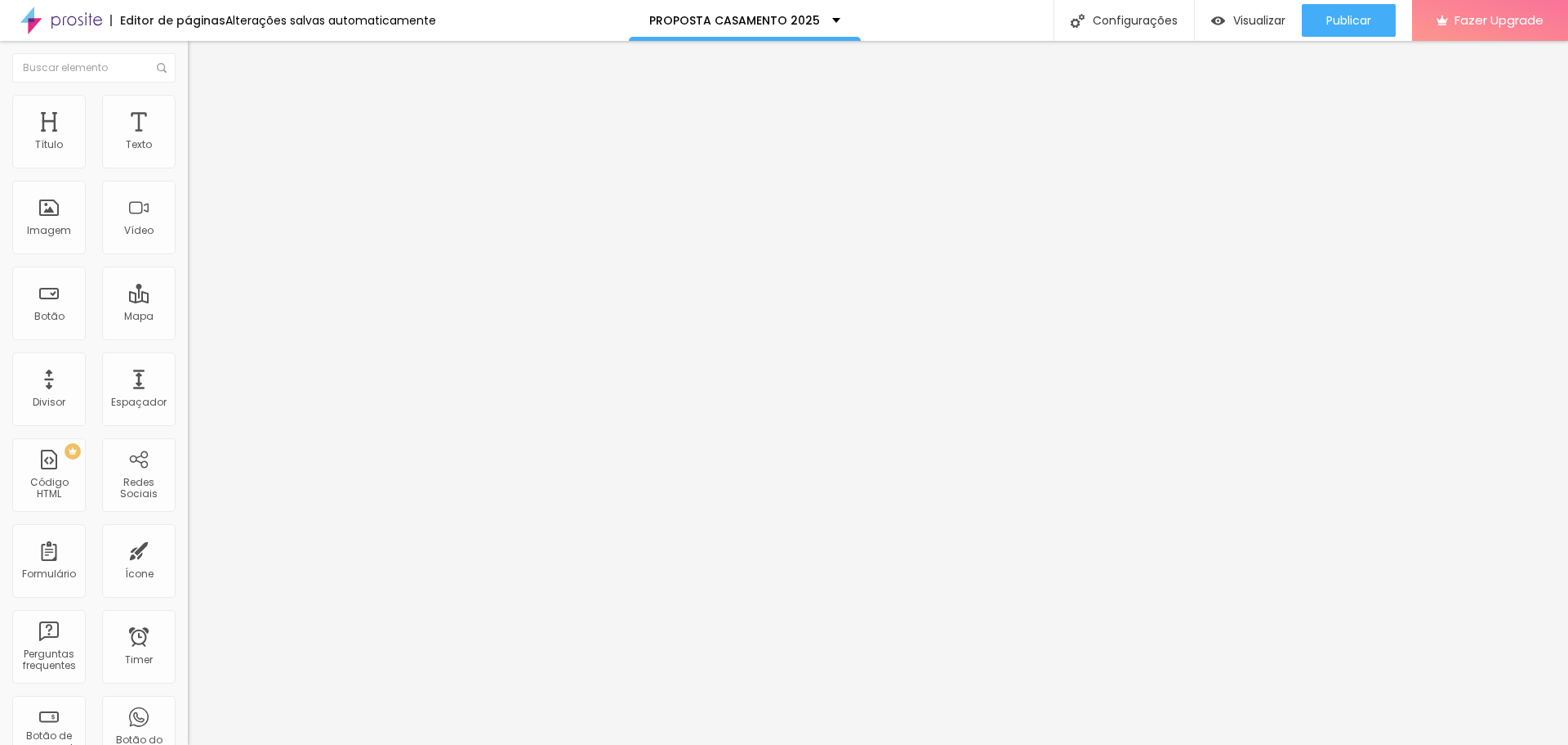
type input "11"
type input "12"
click at [188, 549] on input "range" at bounding box center [240, 555] width 105 height 13
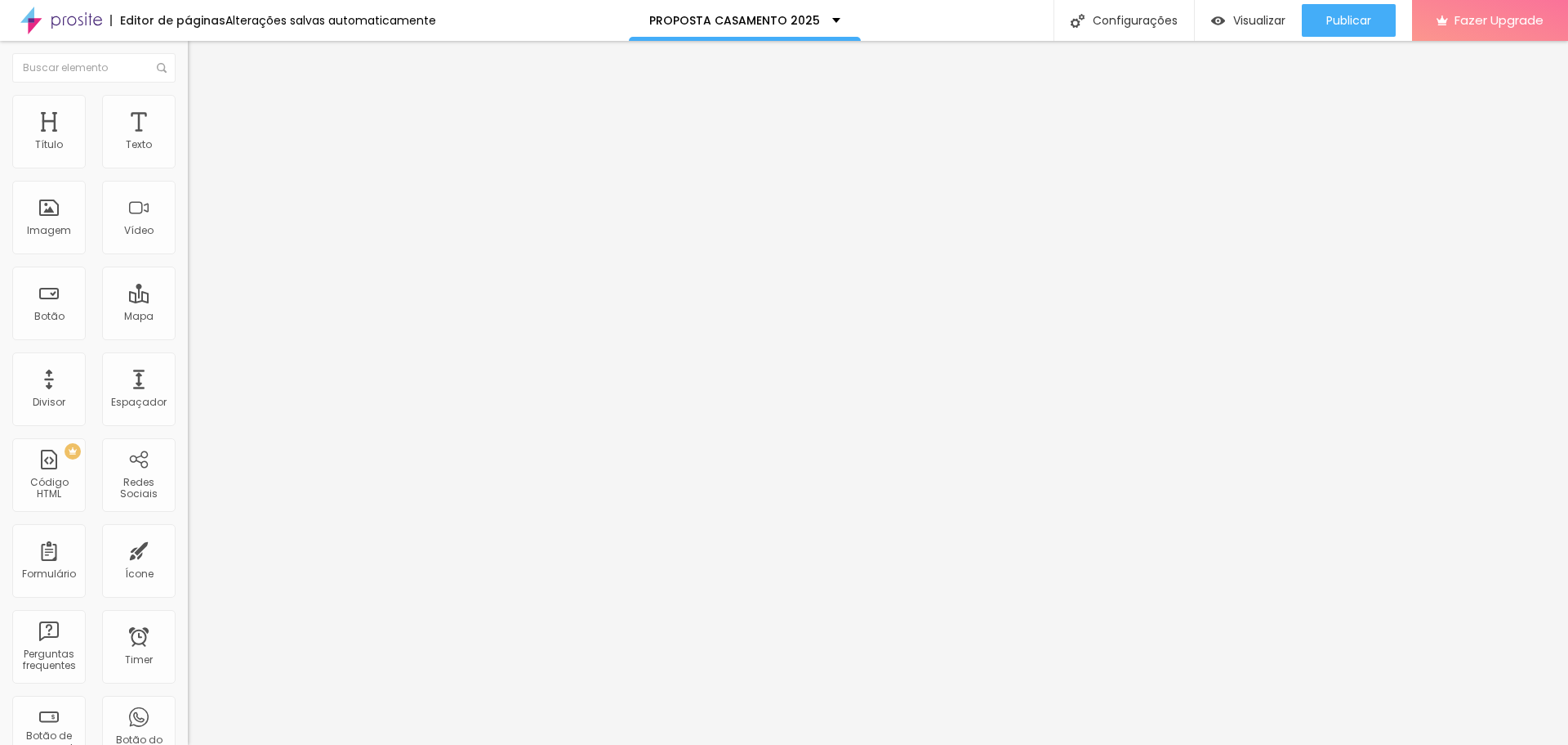
type input "14"
type input "8"
type input "6"
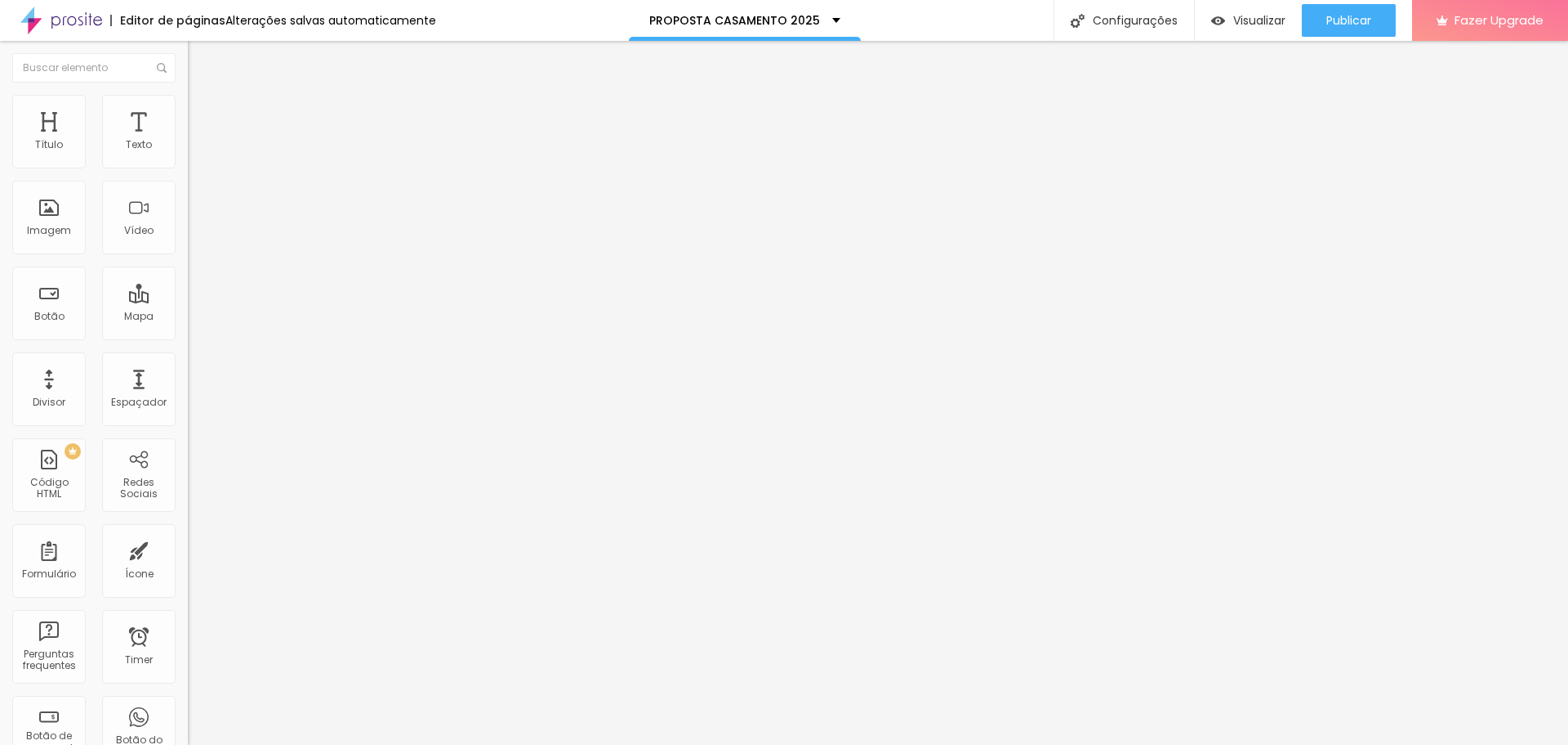
type input "6"
type input "3"
type input "1"
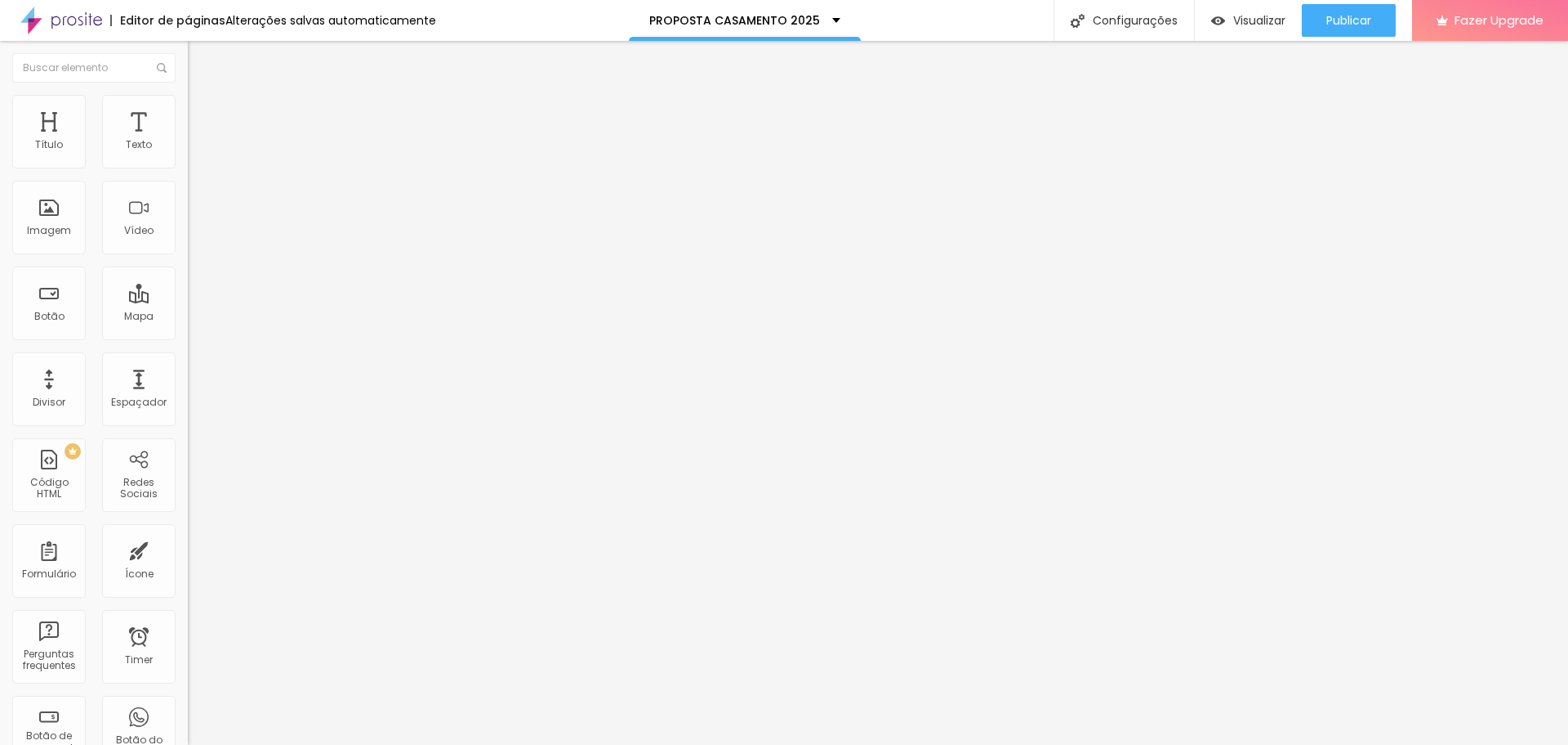
type input "0"
type input "1"
type input "2"
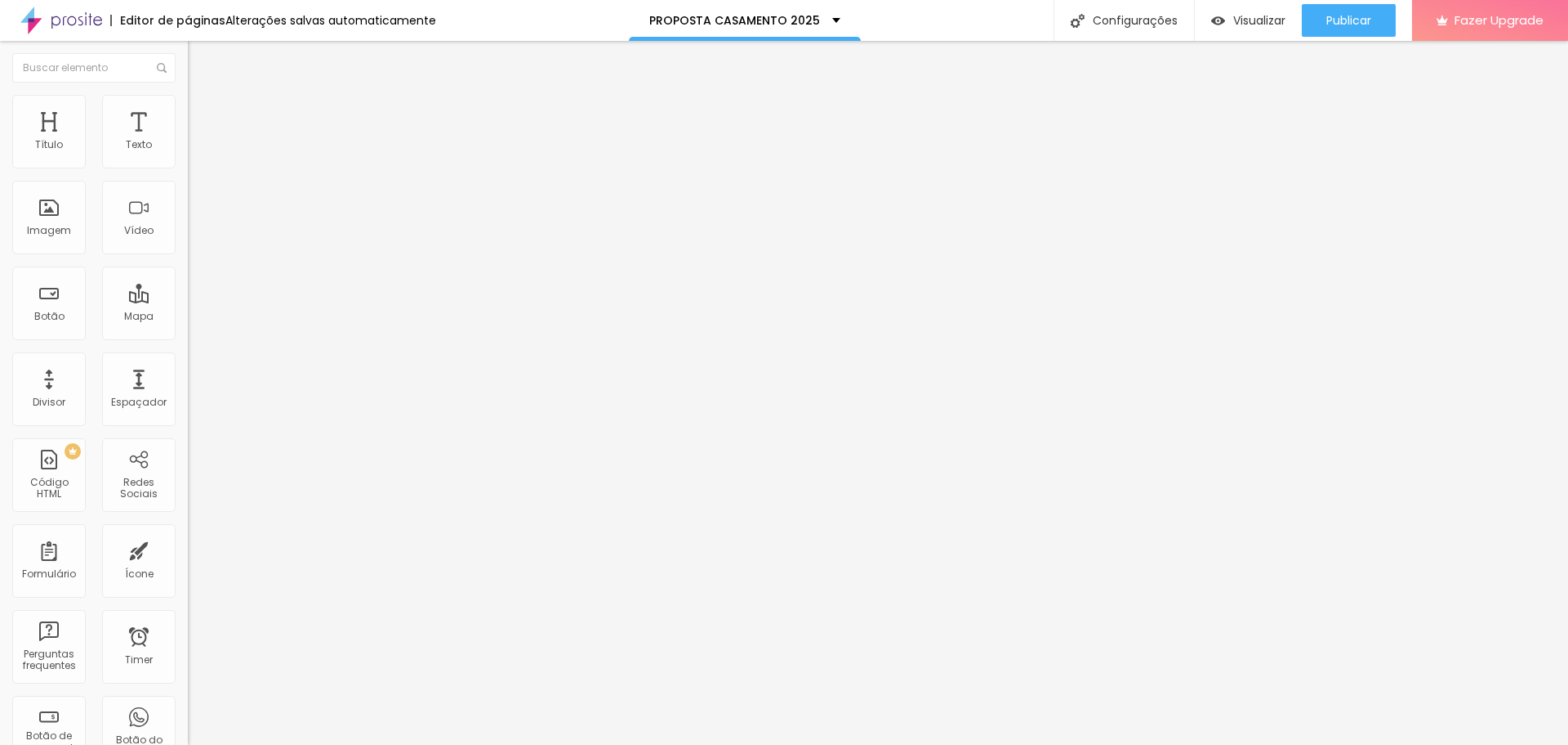
type input "2"
type input "8"
type input "15"
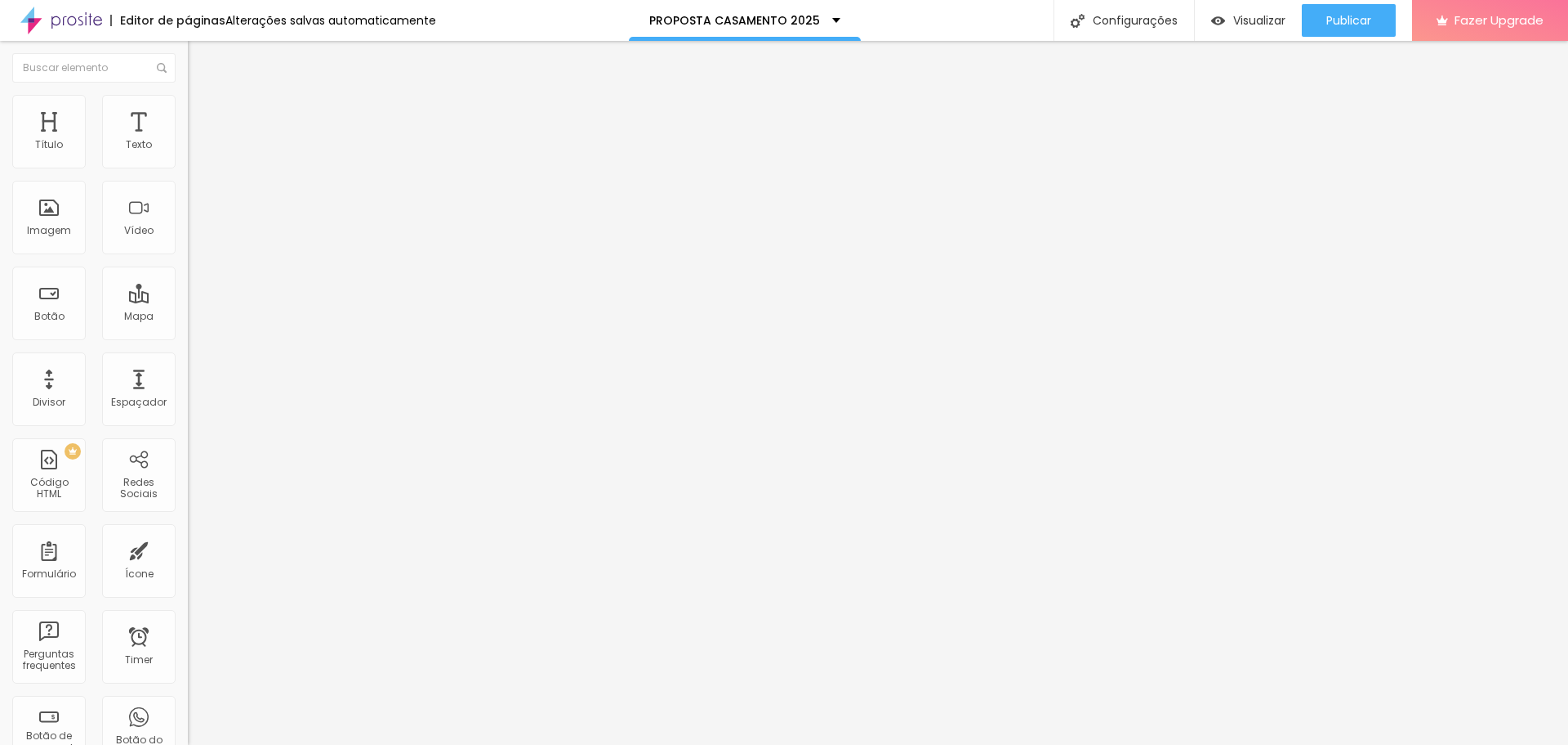
type input "16"
type input "19"
type input "21"
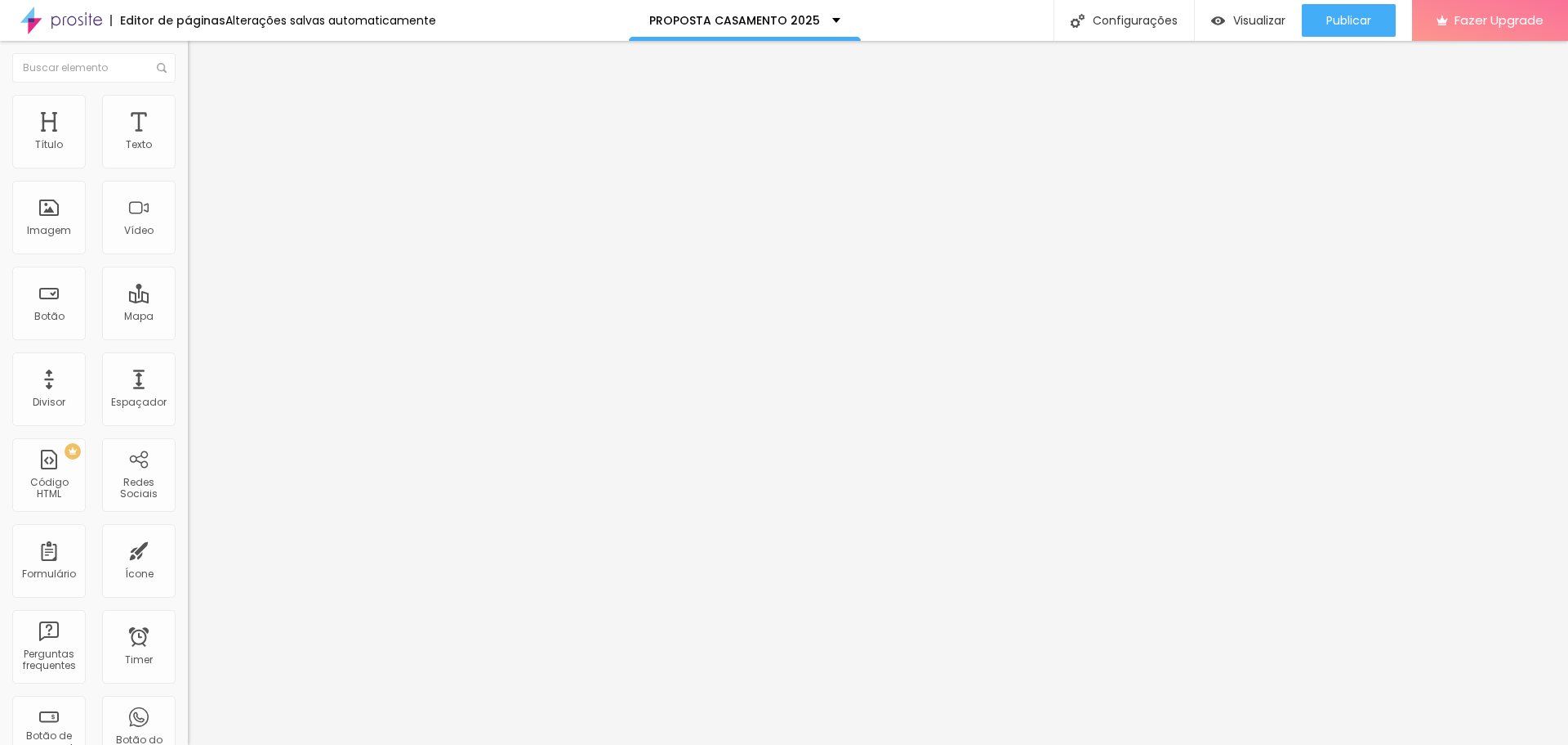
type input "21"
type input "23"
type input "24"
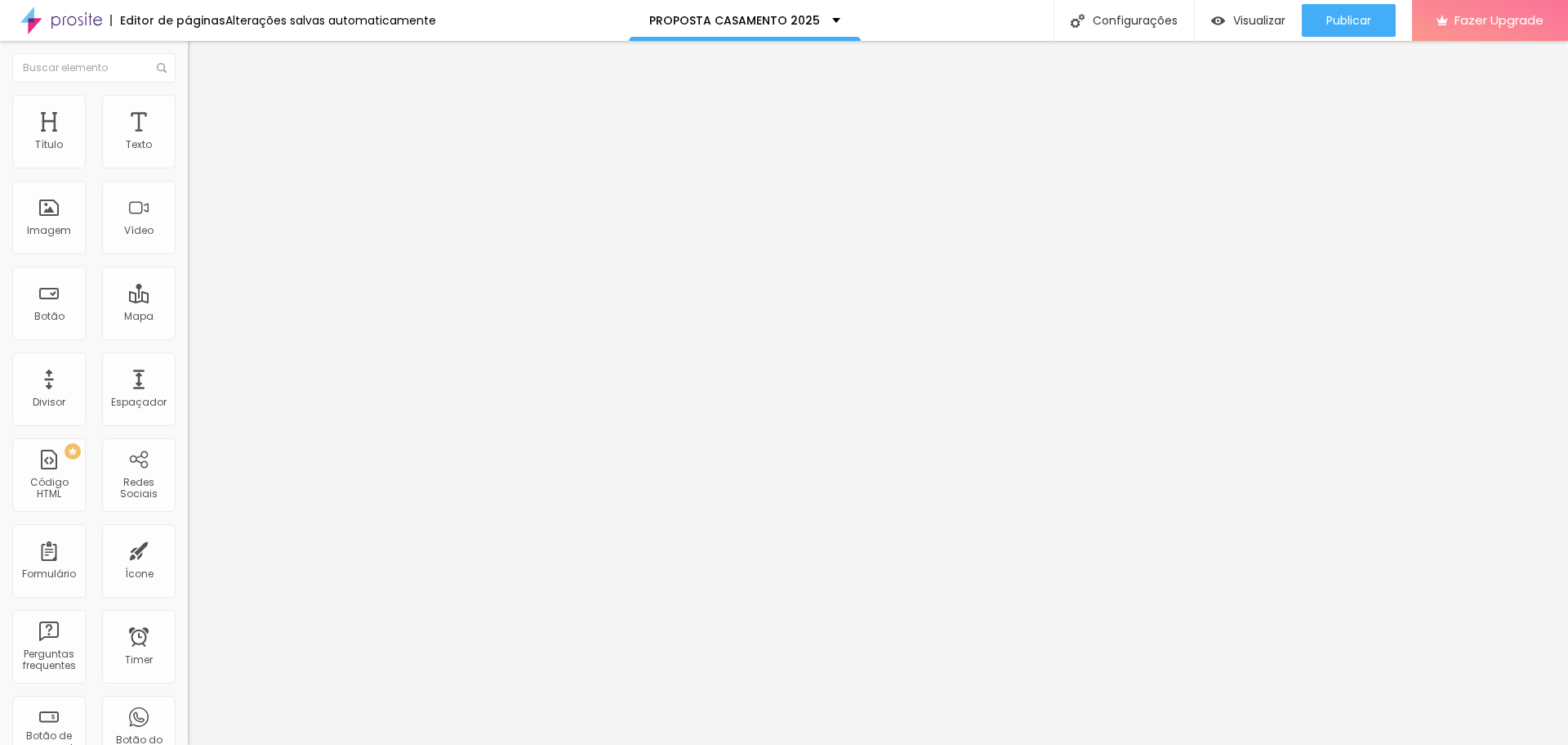
type input "25"
type input "26"
type input "27"
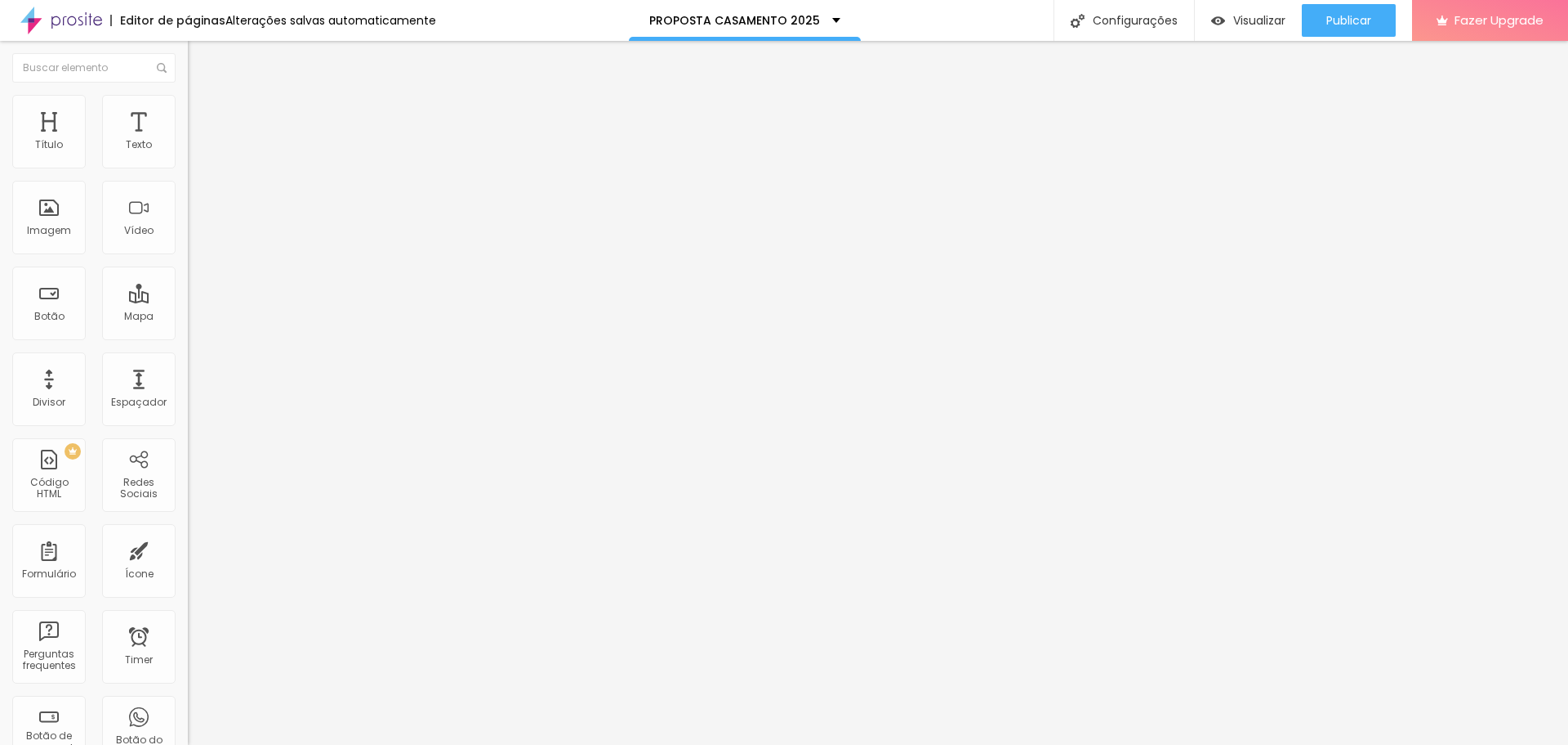
type input "27"
type input "28"
type input "29"
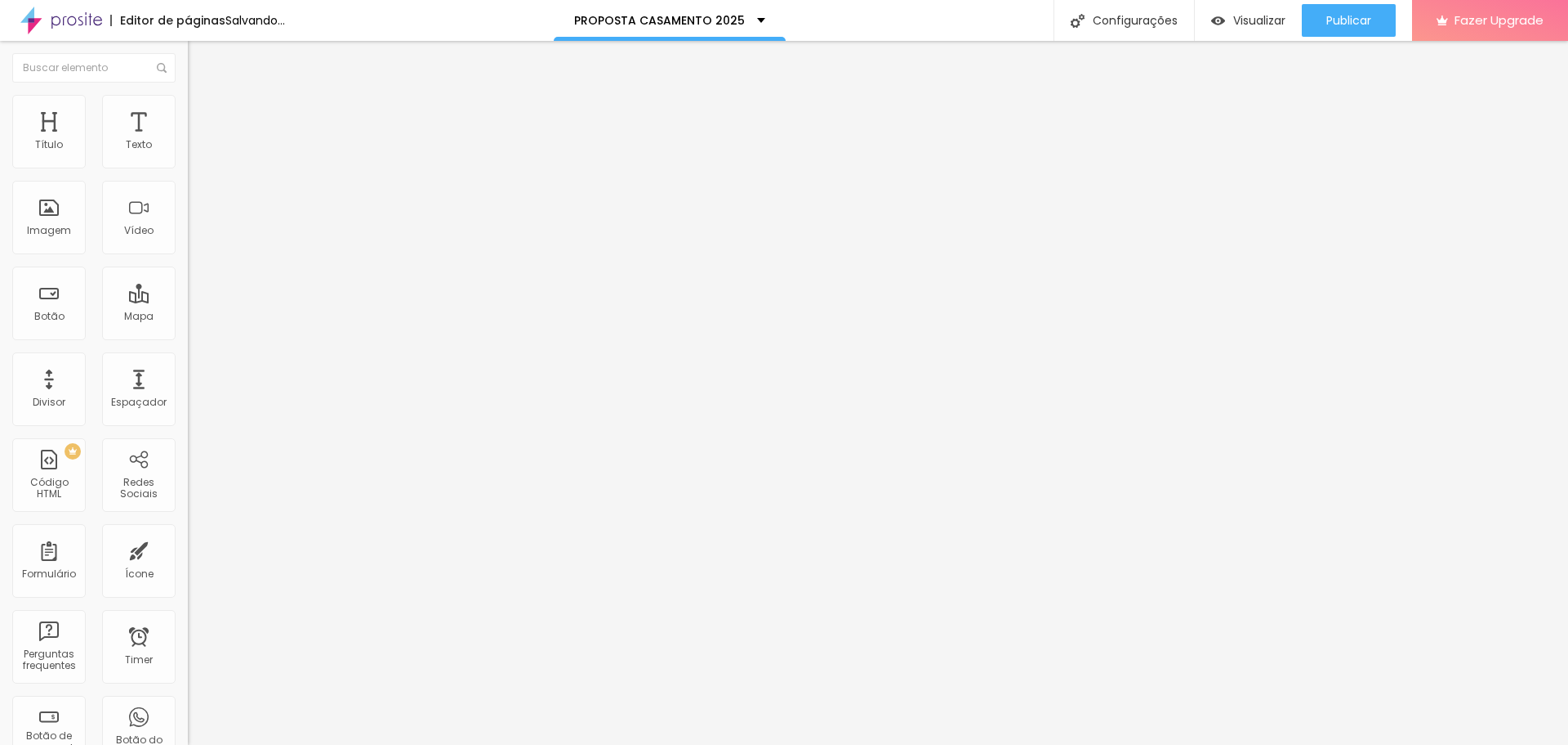
type input "30"
type input "31"
type input "32"
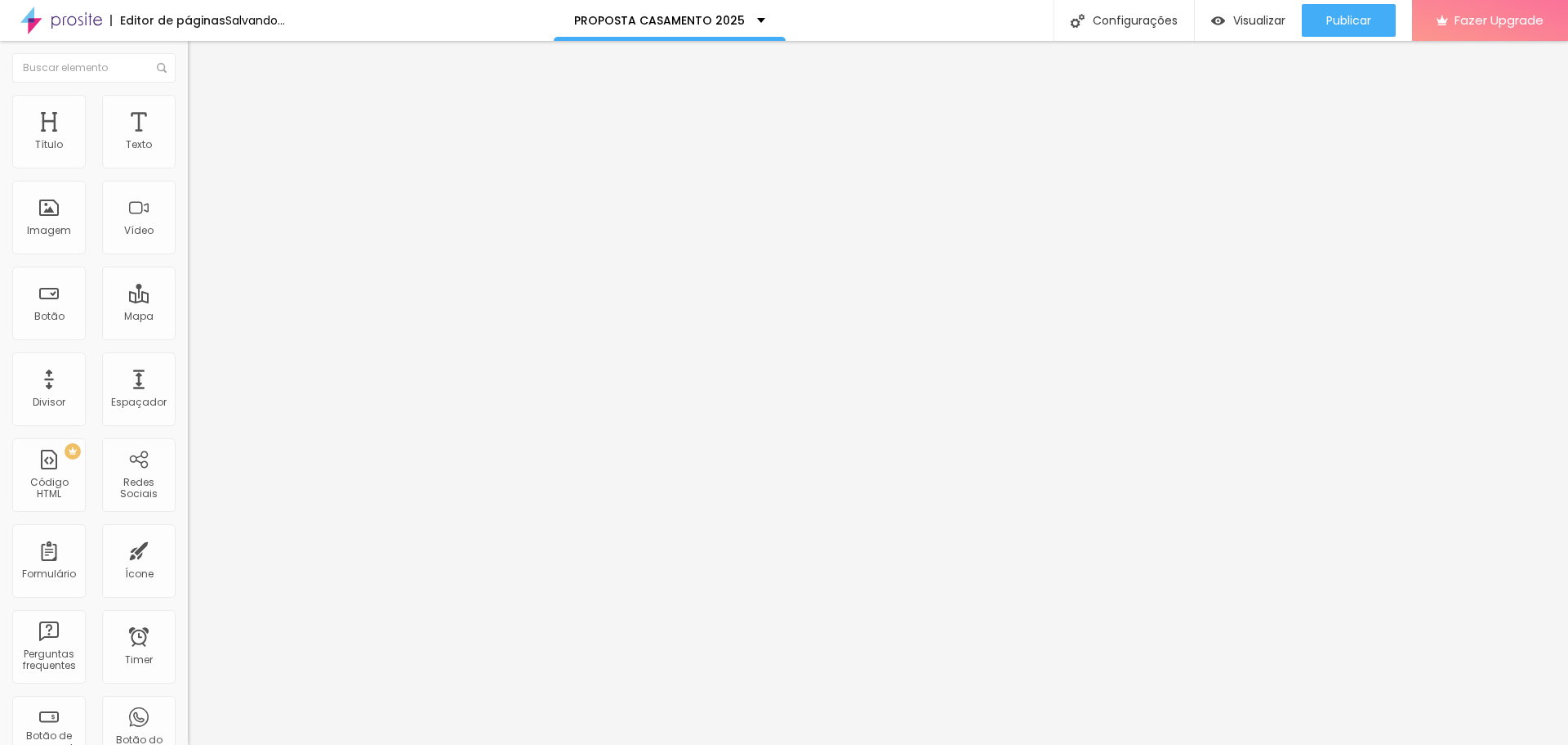
type input "32"
type input "33"
type input "34"
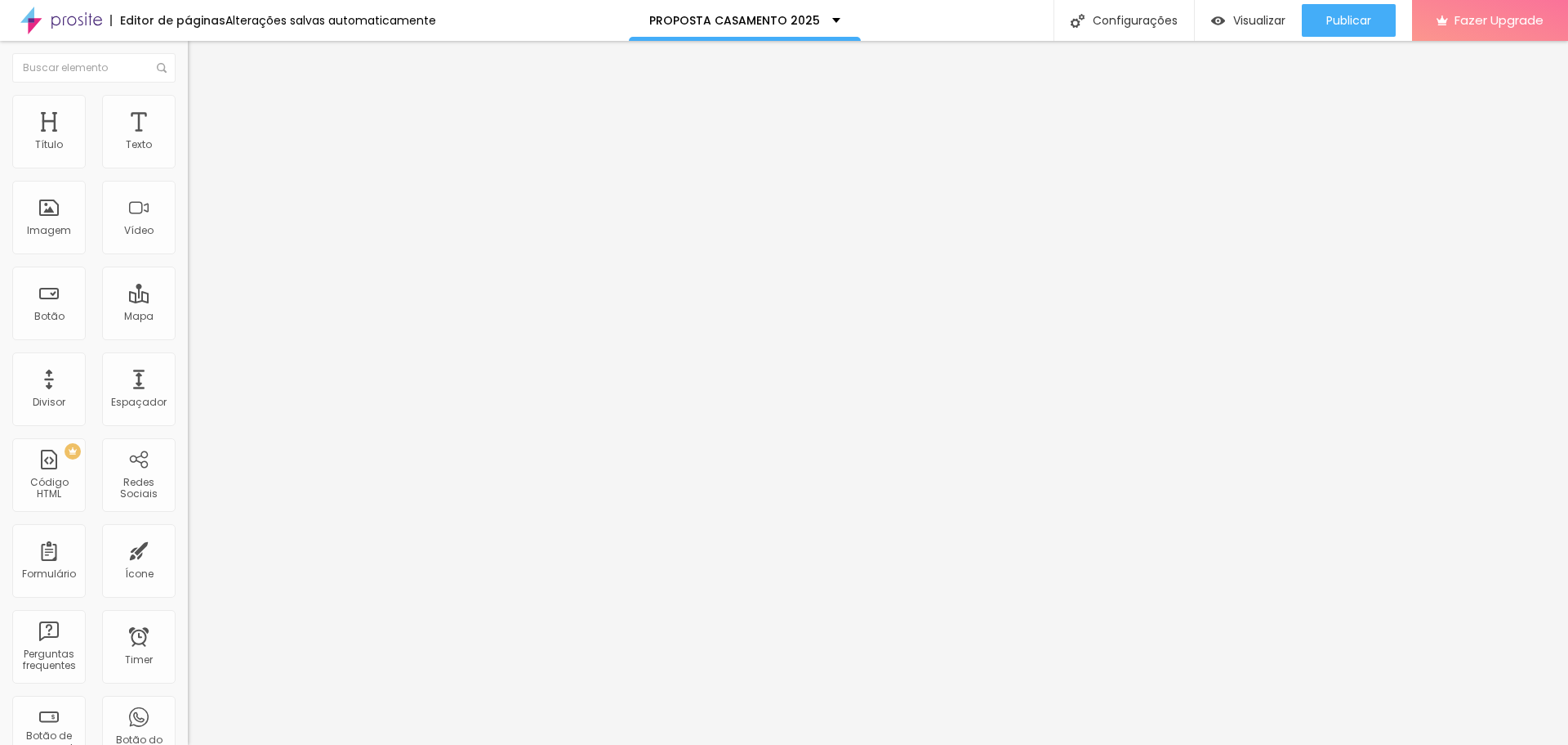
type input "35"
type input "36"
type input "48"
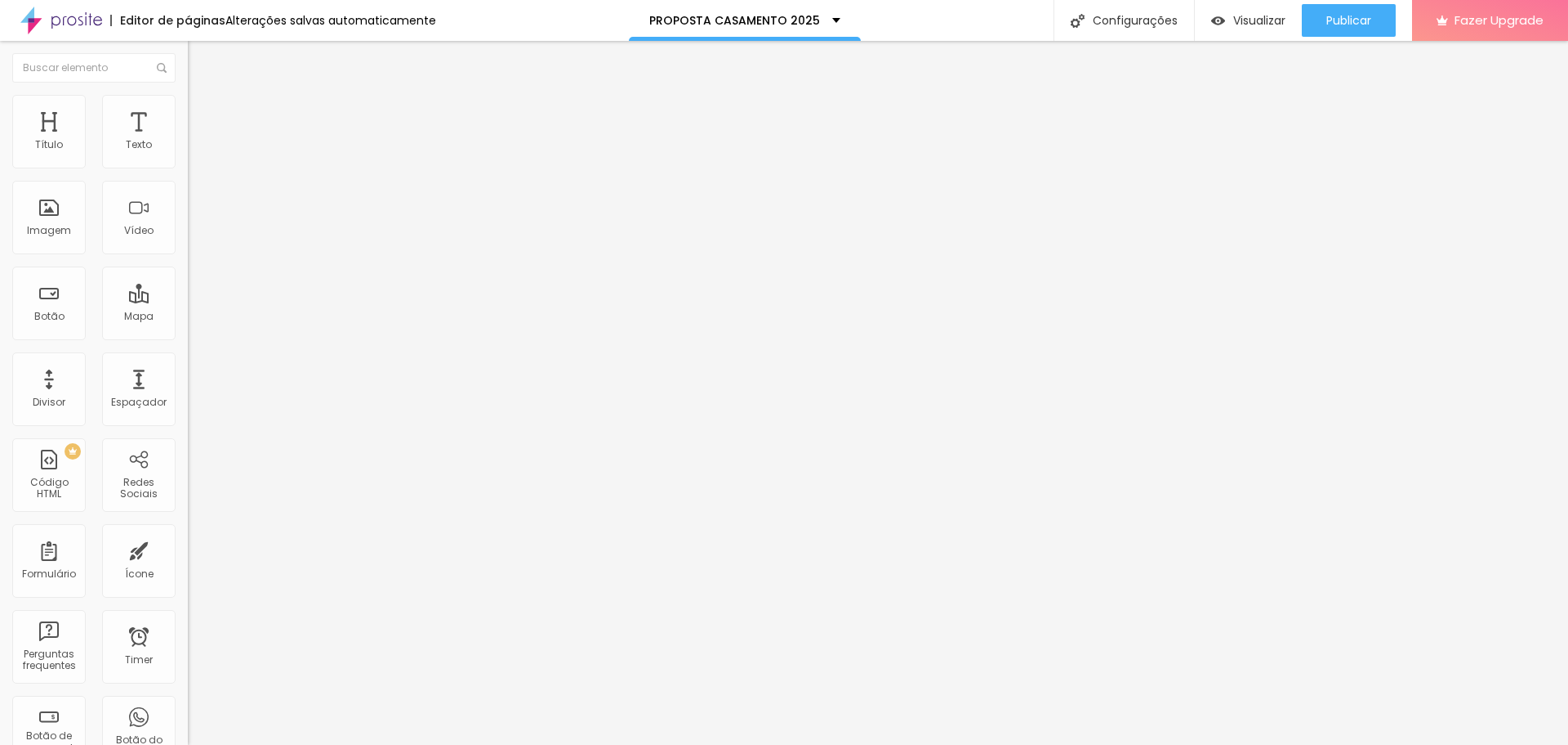
type input "48"
type input "54"
type input "57"
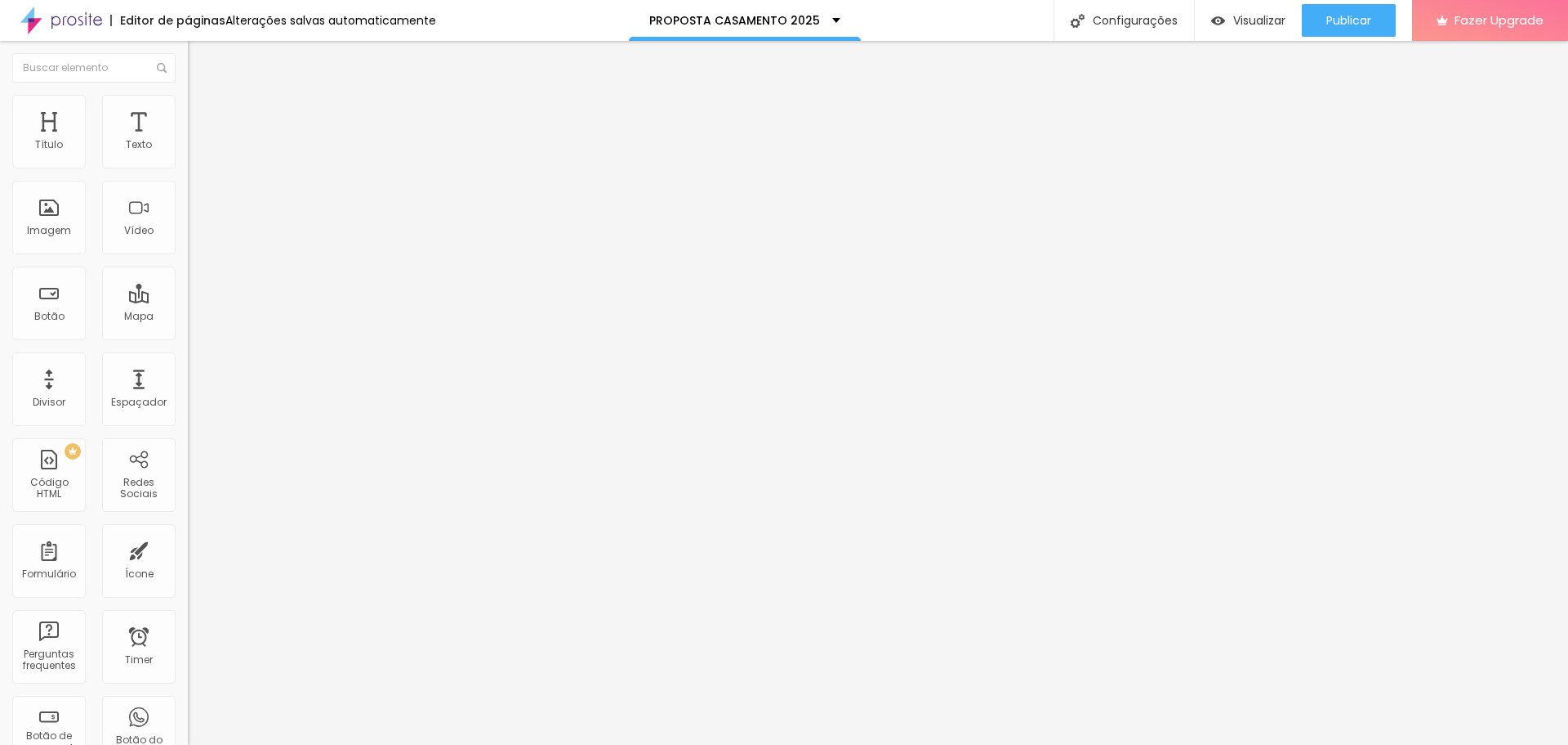
type input "58"
type input "60"
type input "61"
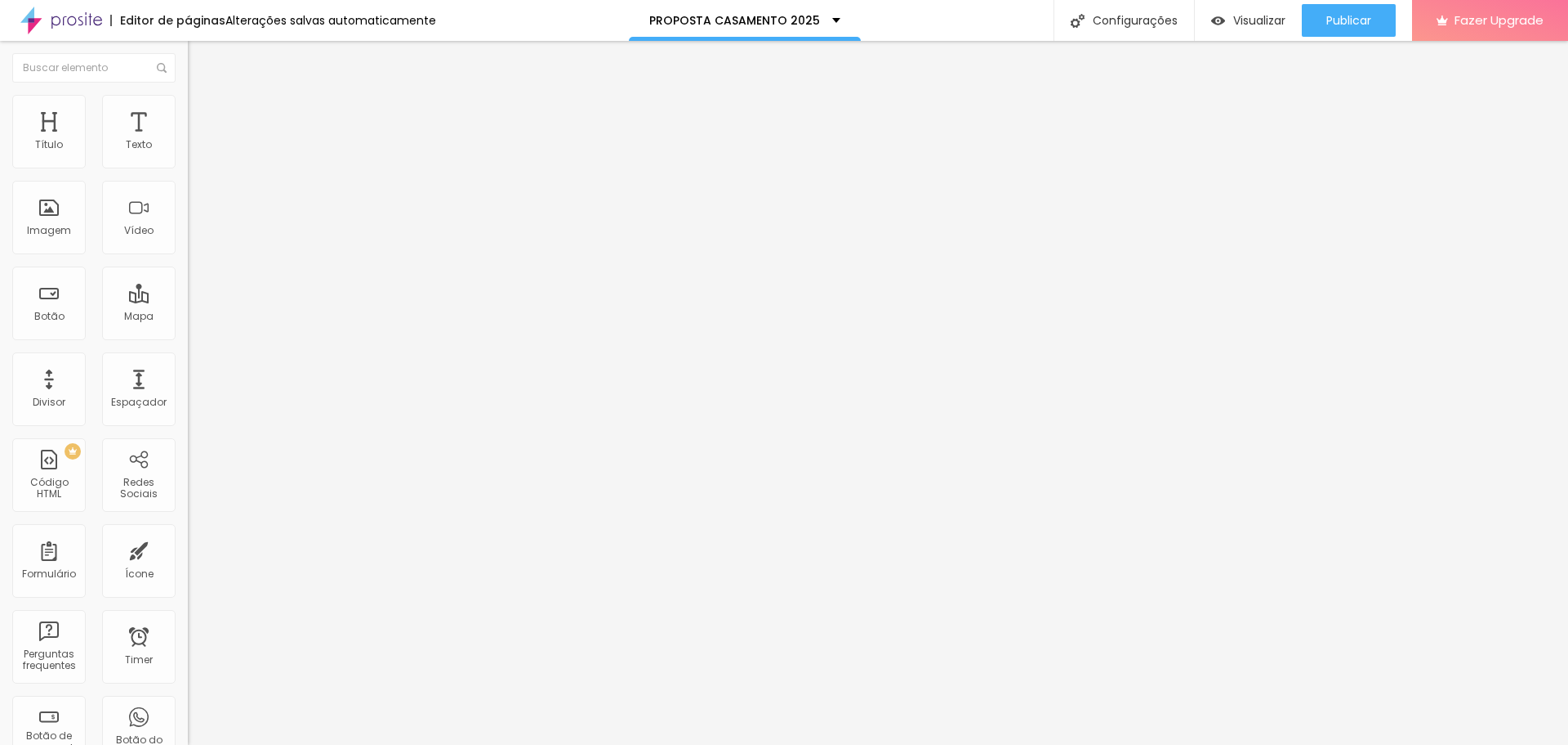
type input "61"
type input "63"
type input "64"
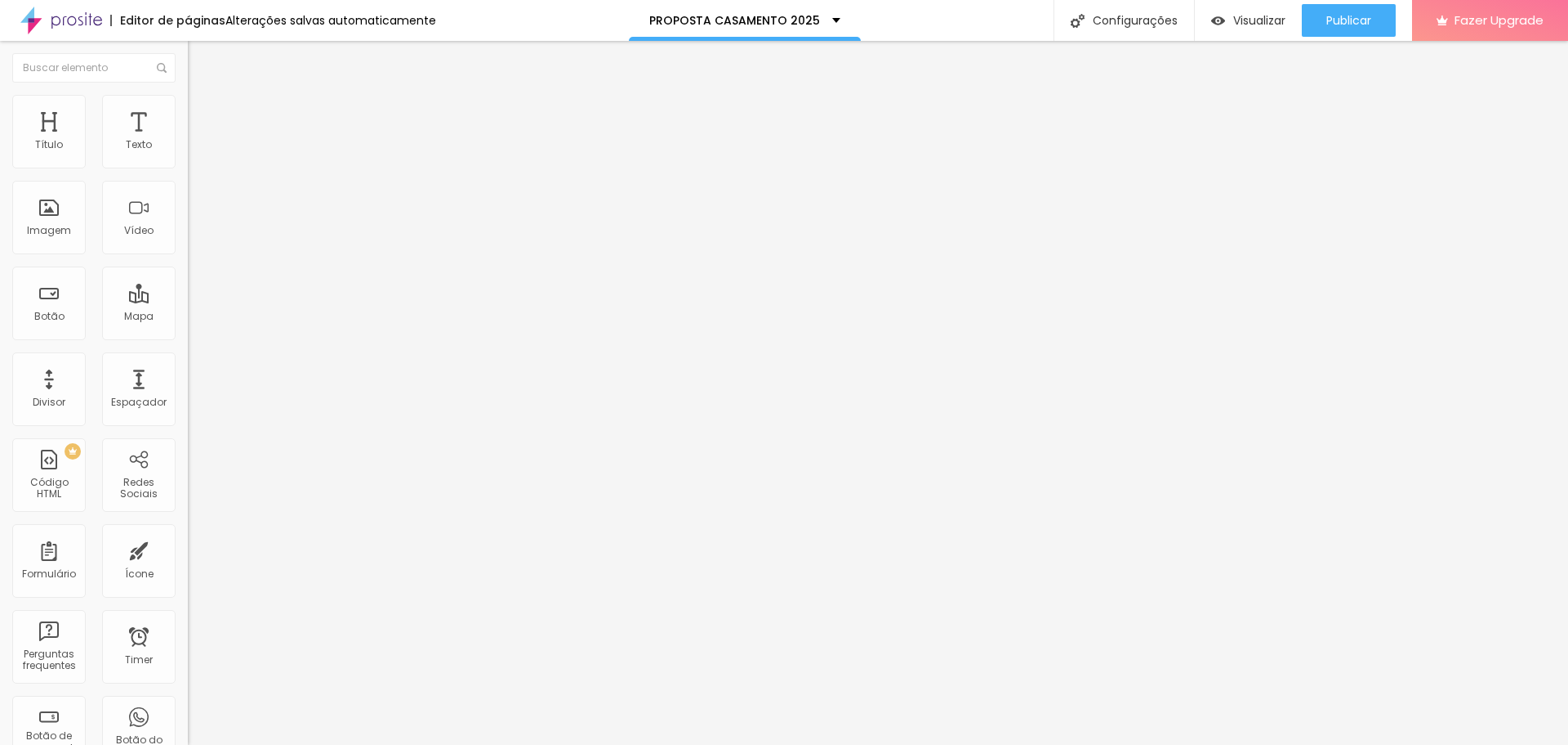
type input "65"
type input "67"
type input "69"
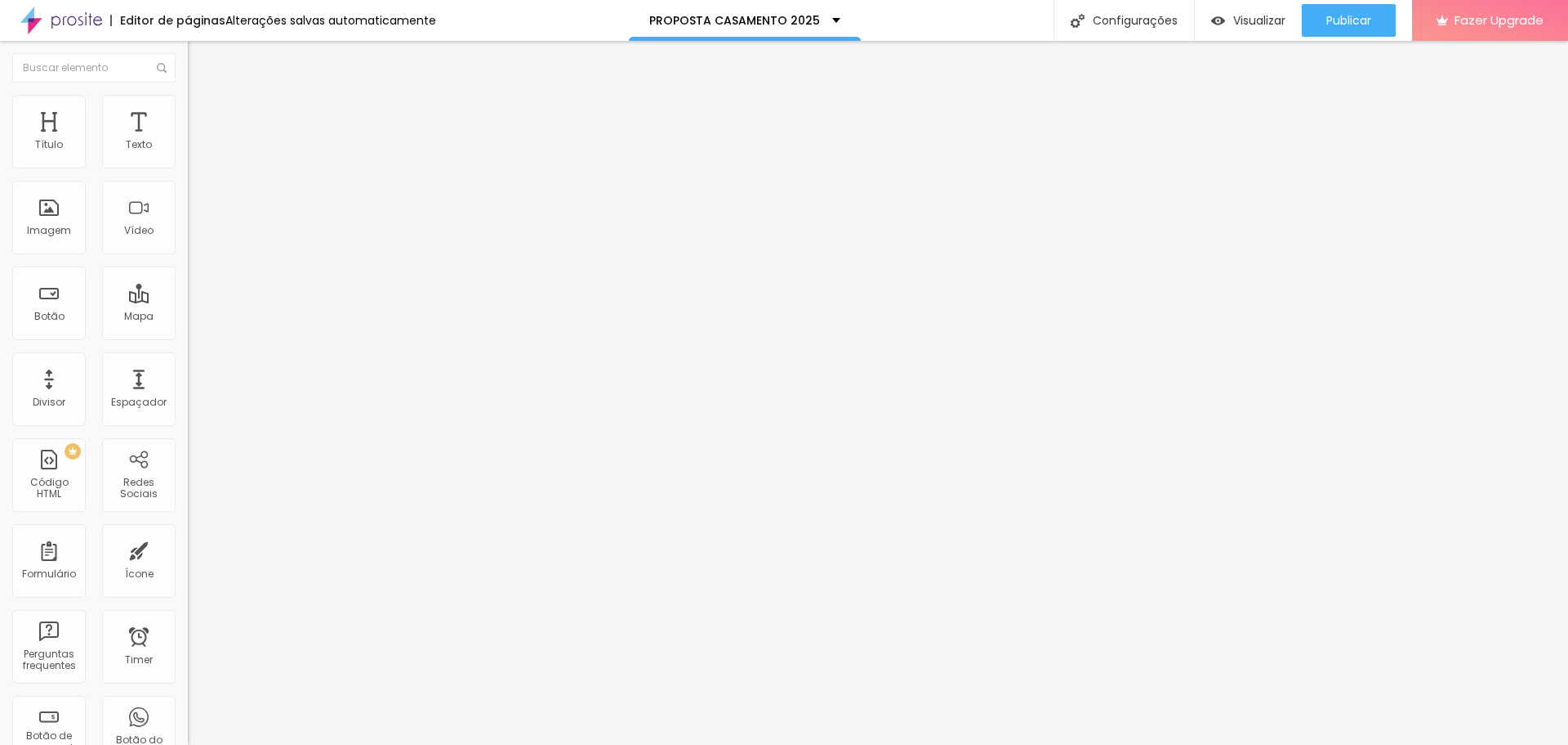
type input "69"
type input "70"
drag, startPoint x: 54, startPoint y: 158, endPoint x: 108, endPoint y: 156, distance: 54.0
type input "70"
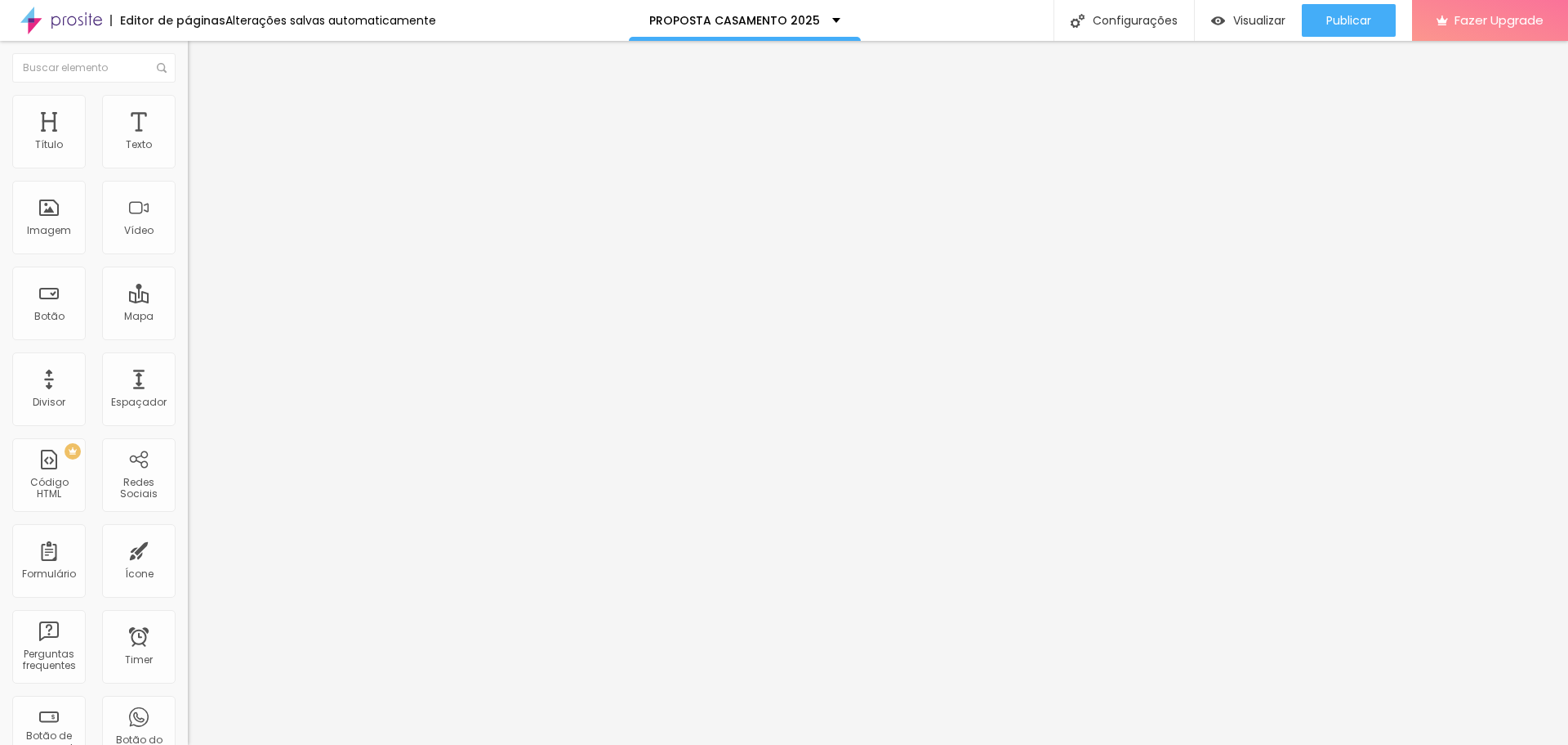
click at [188, 318] on input "range" at bounding box center [240, 324] width 105 height 13
type input "11"
type input "6"
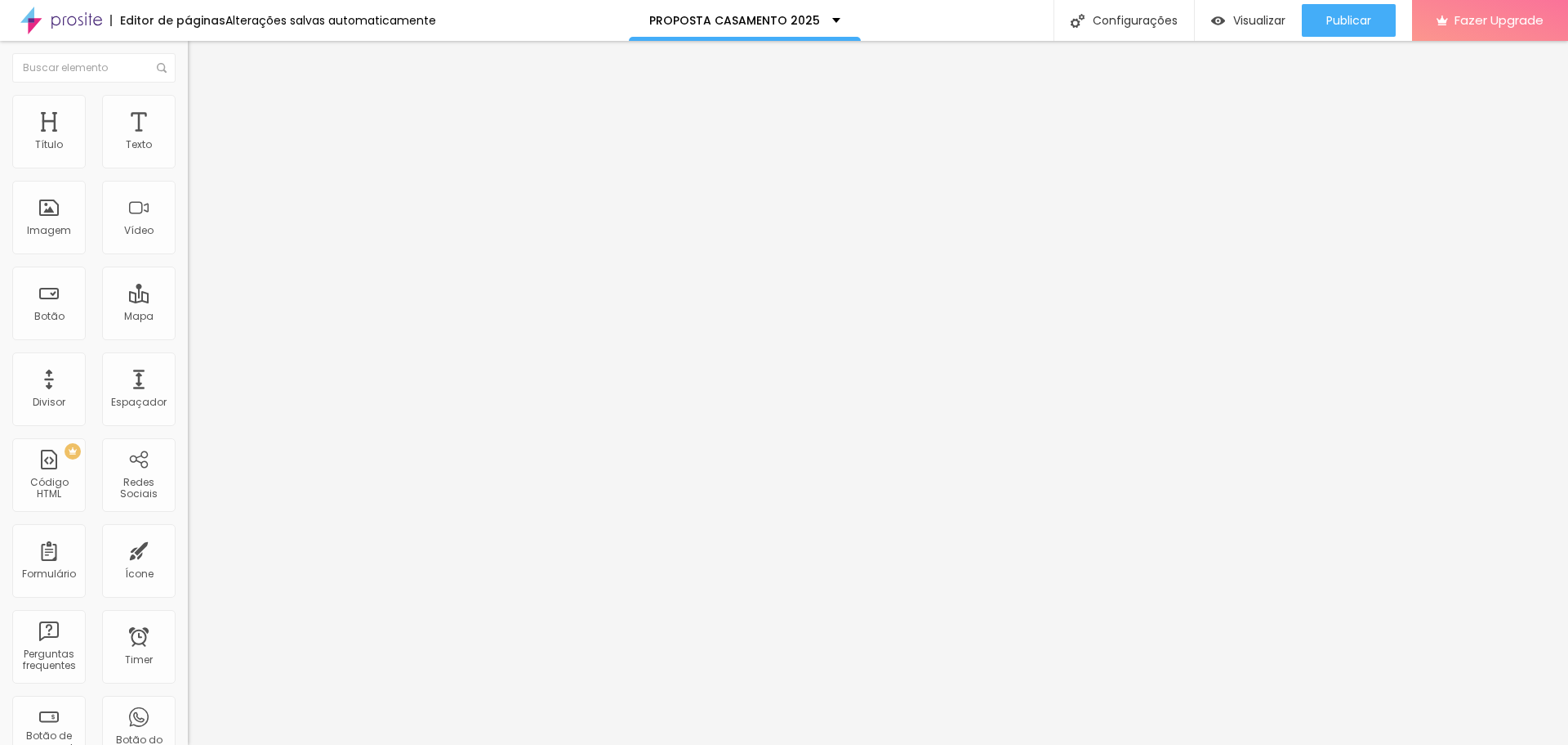
type input "0"
drag, startPoint x: 52, startPoint y: 190, endPoint x: 35, endPoint y: 192, distance: 17.1
type input "0"
click at [188, 549] on input "range" at bounding box center [240, 555] width 105 height 13
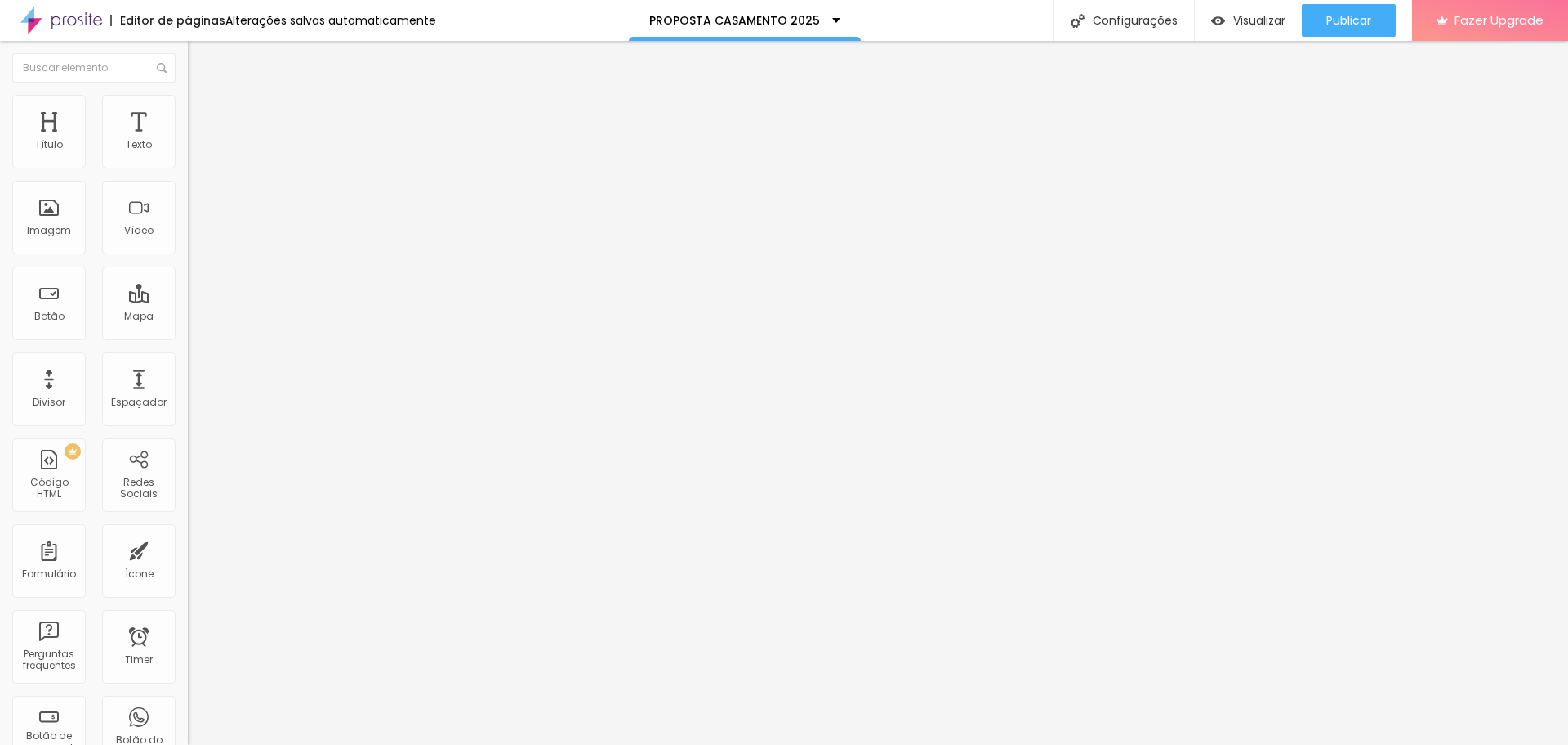
type input "72"
type input "70"
type input "69"
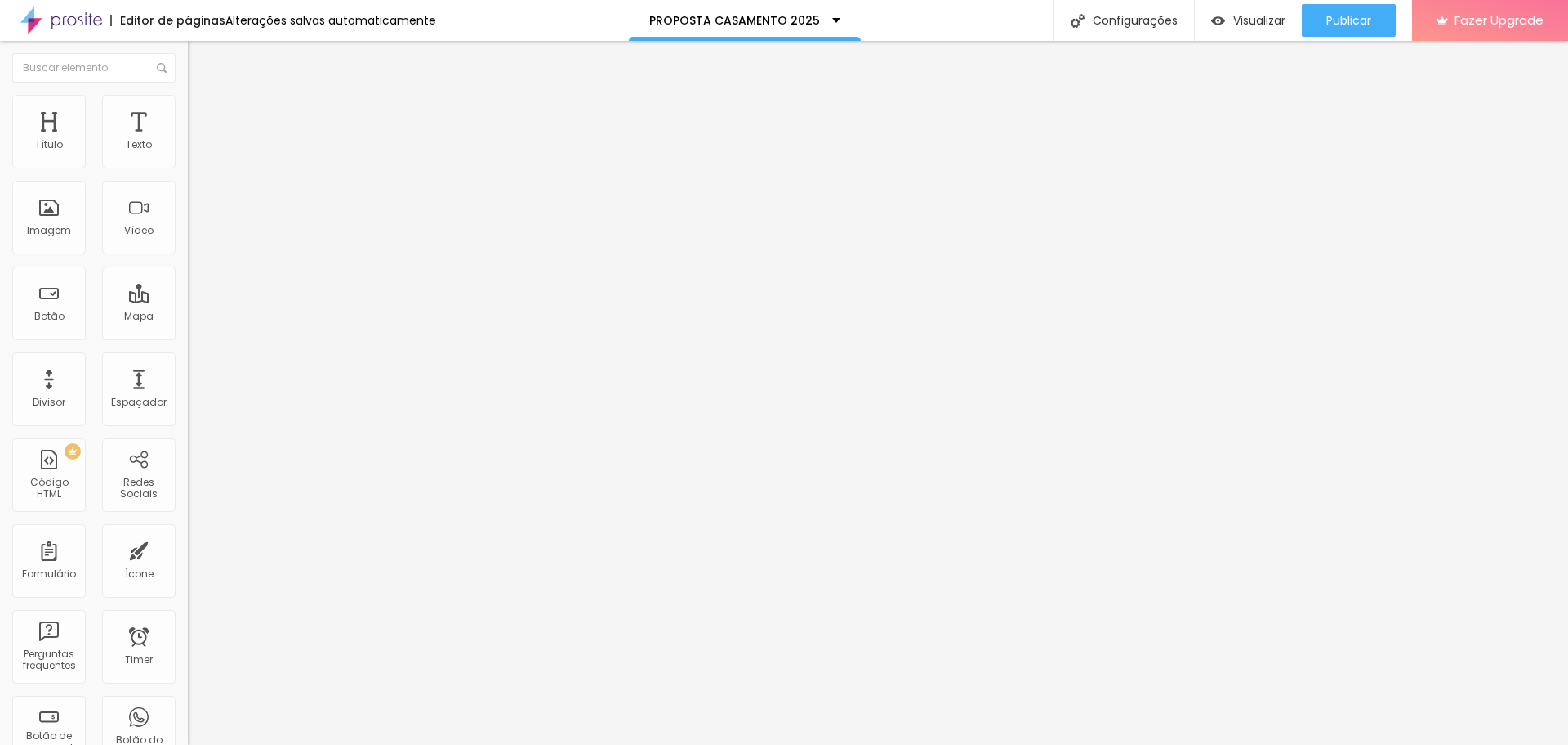
type input "69"
type input "59"
type input "57"
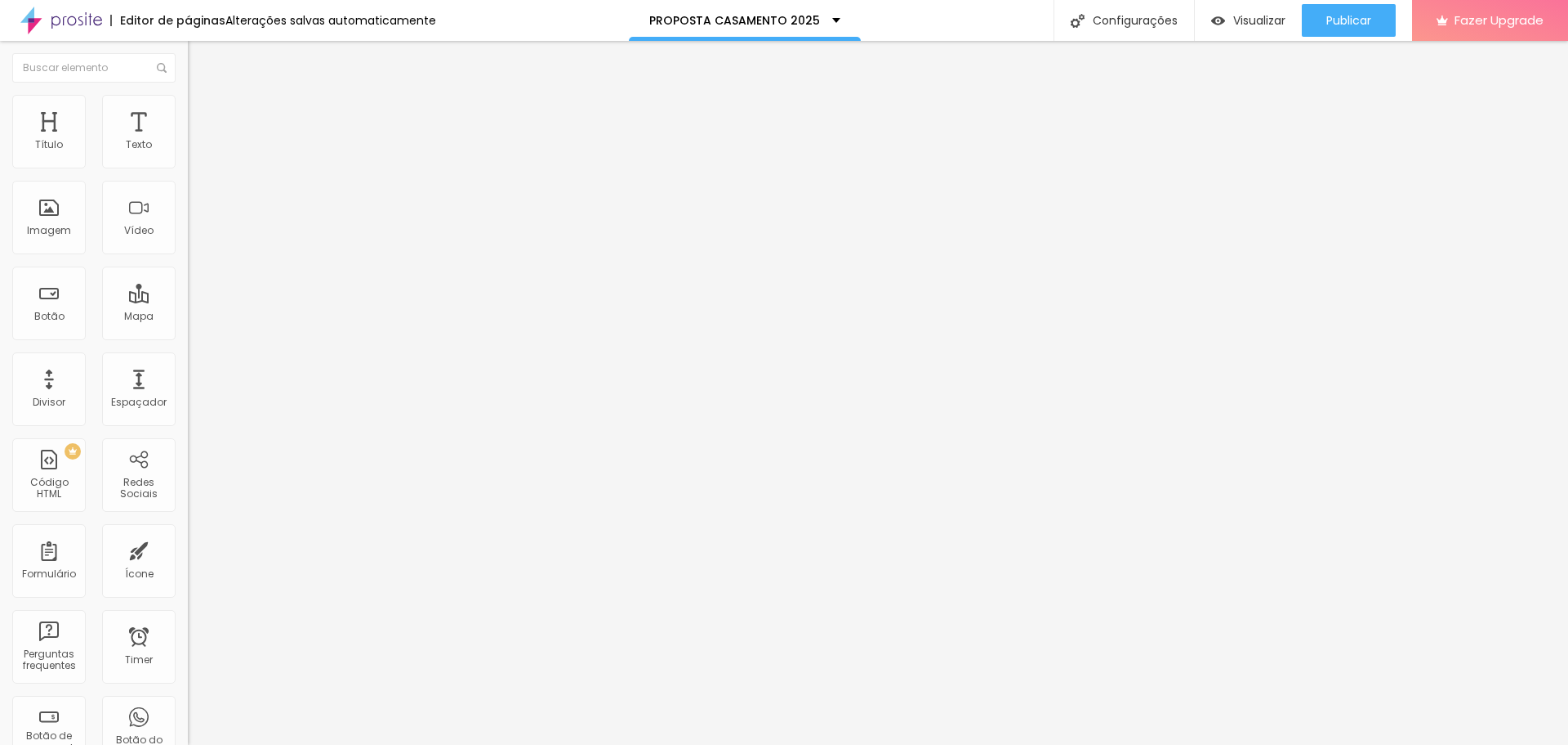
type input "56"
type input "53"
type input "52"
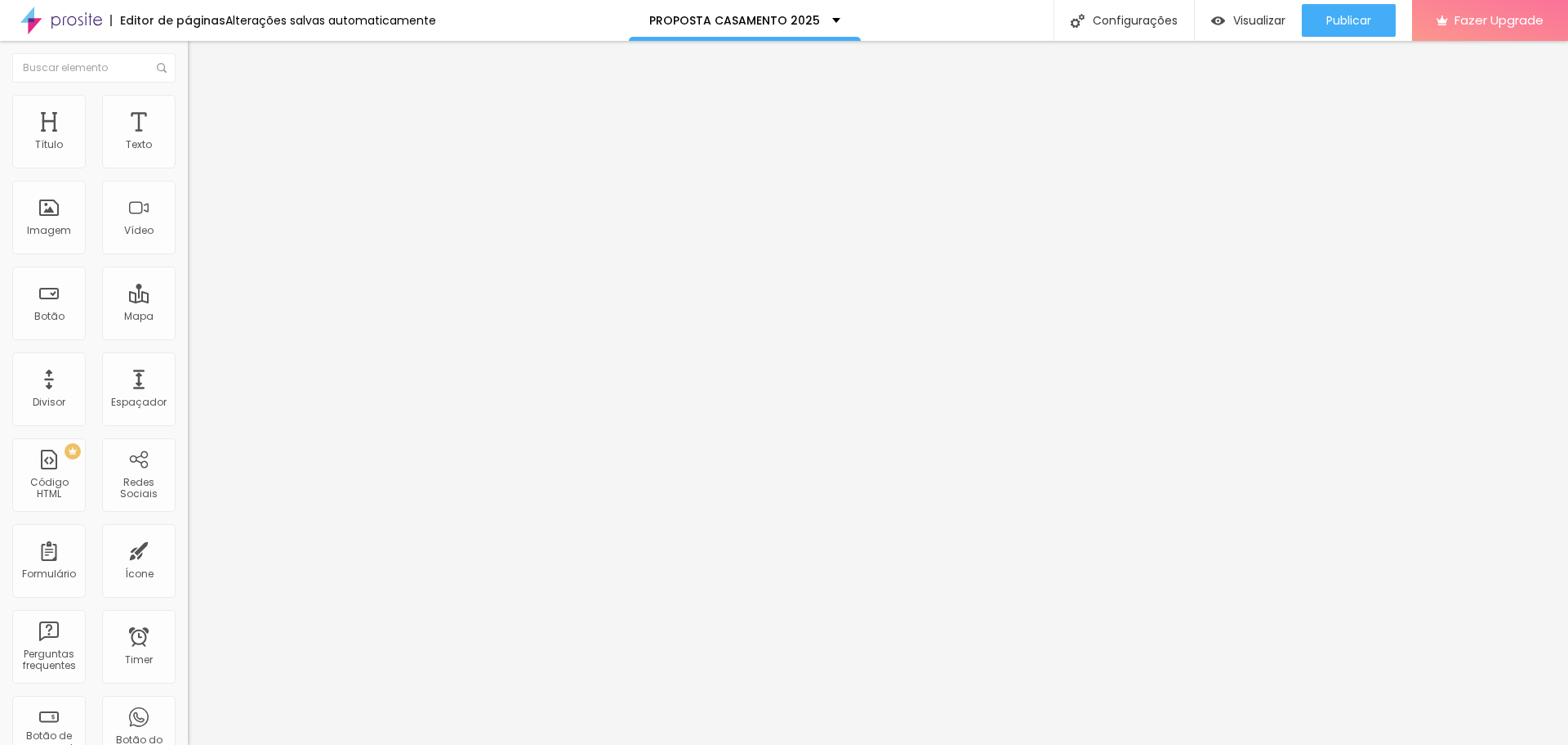
type input "52"
type input "49"
type input "46"
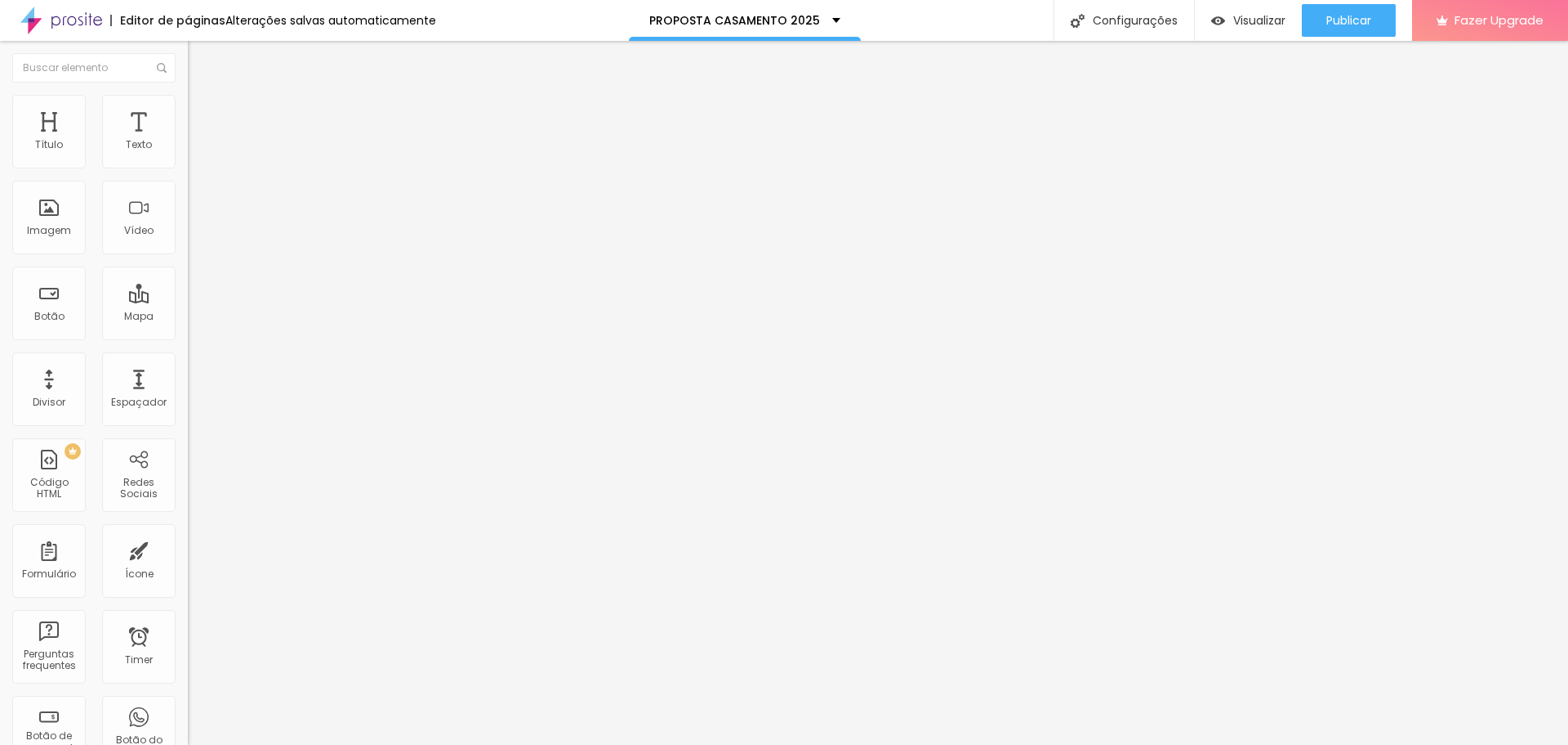
type input "43"
type input "39"
type input "35"
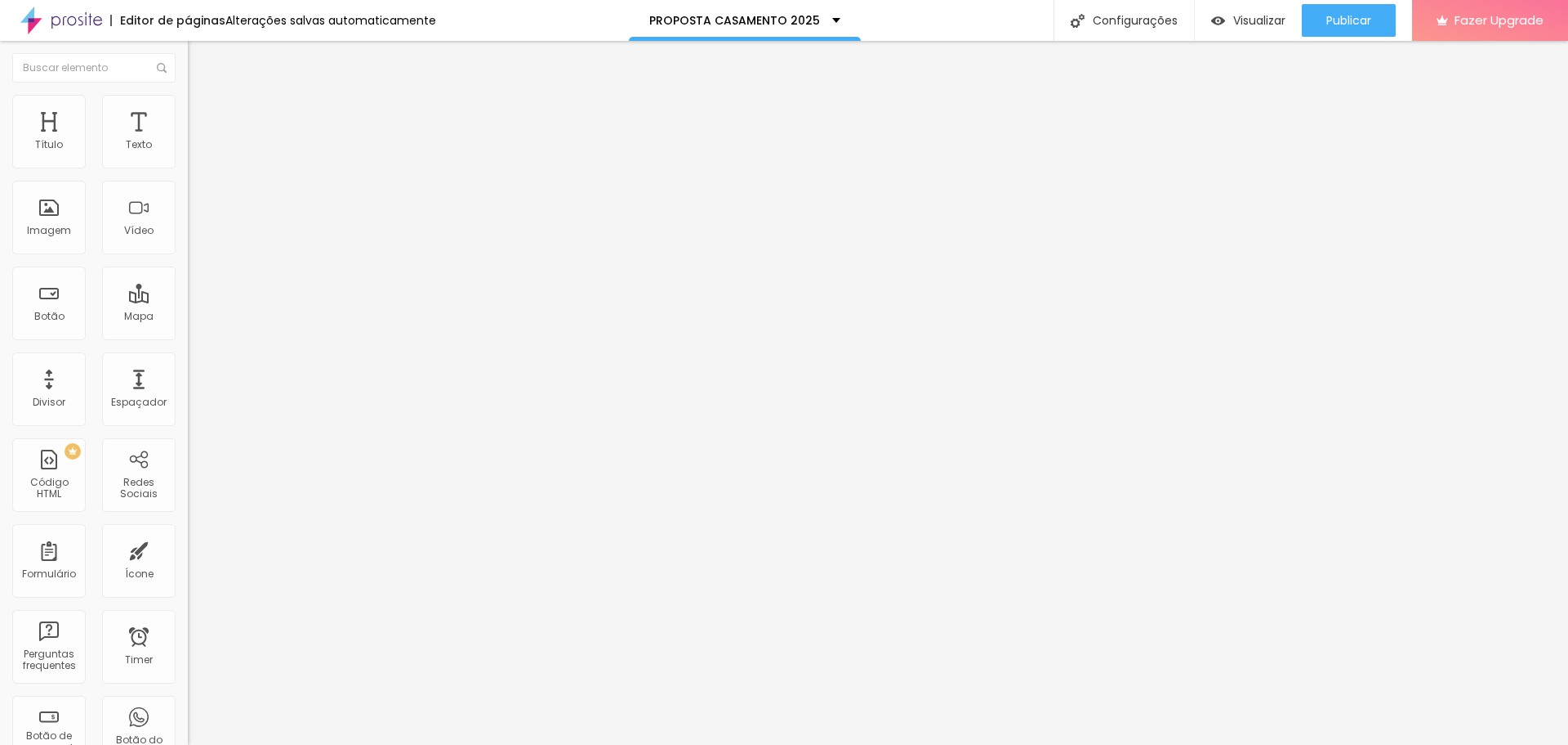
type input "35"
type input "31"
type input "26"
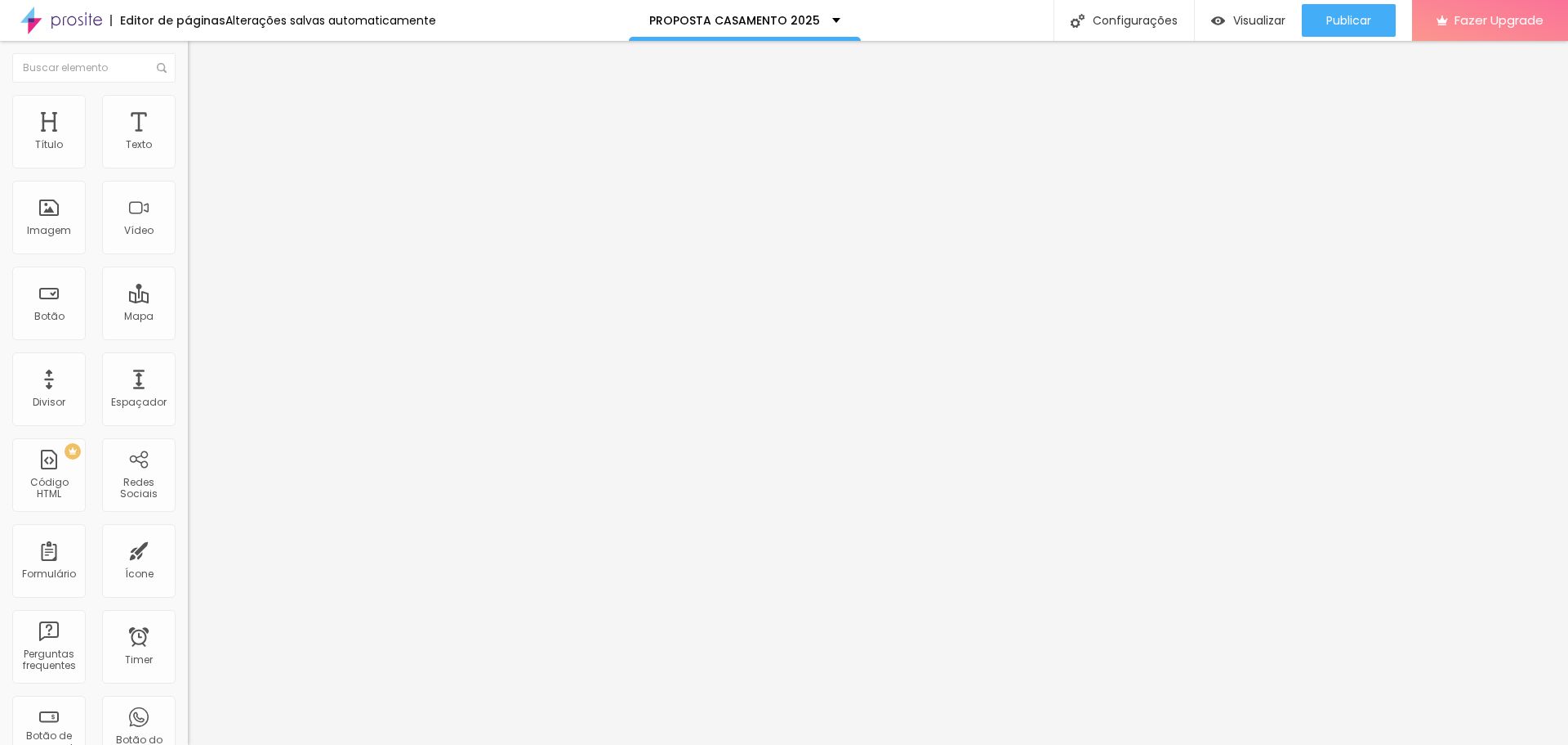
type input "21"
type input "18"
type input "16"
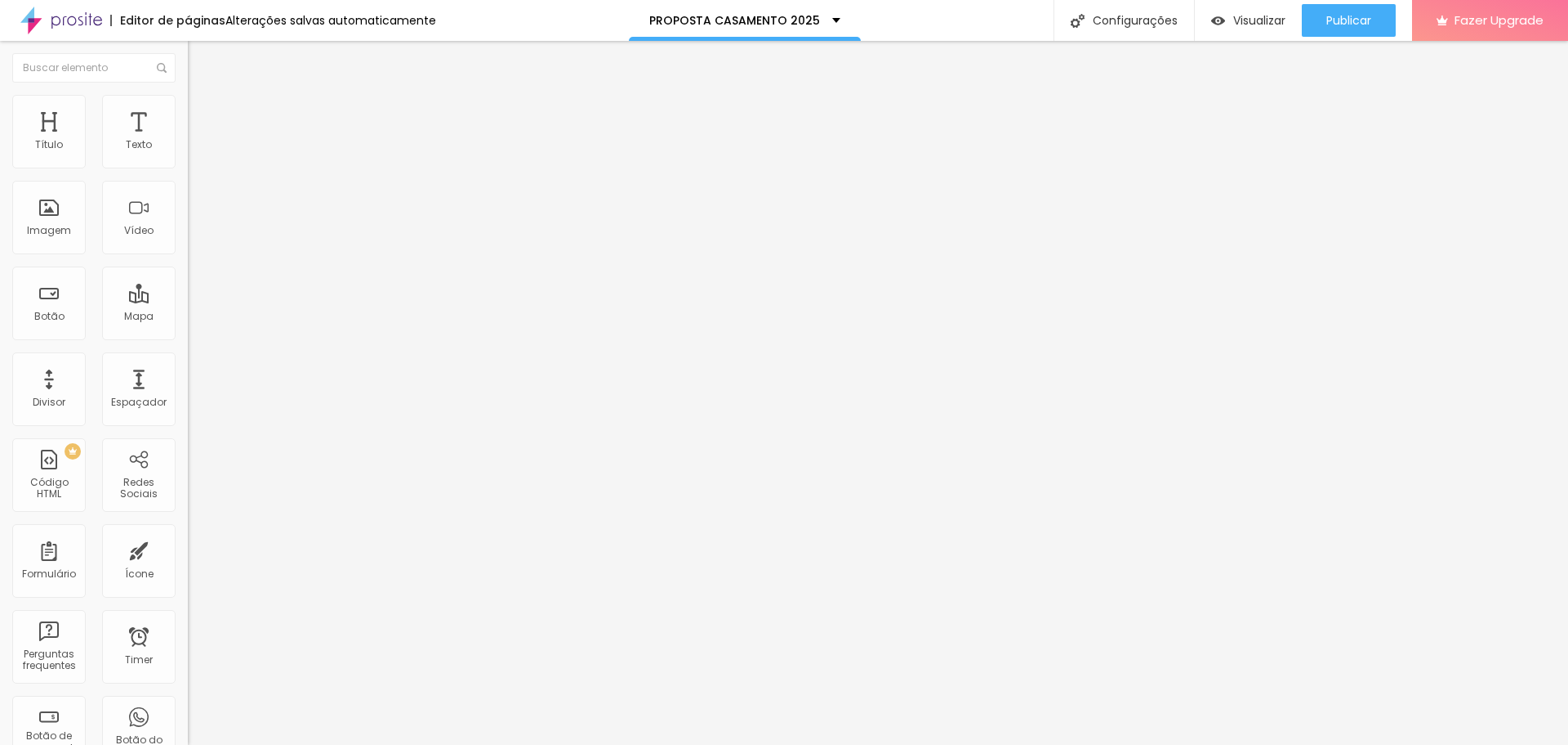
type input "16"
type input "15"
type input "13"
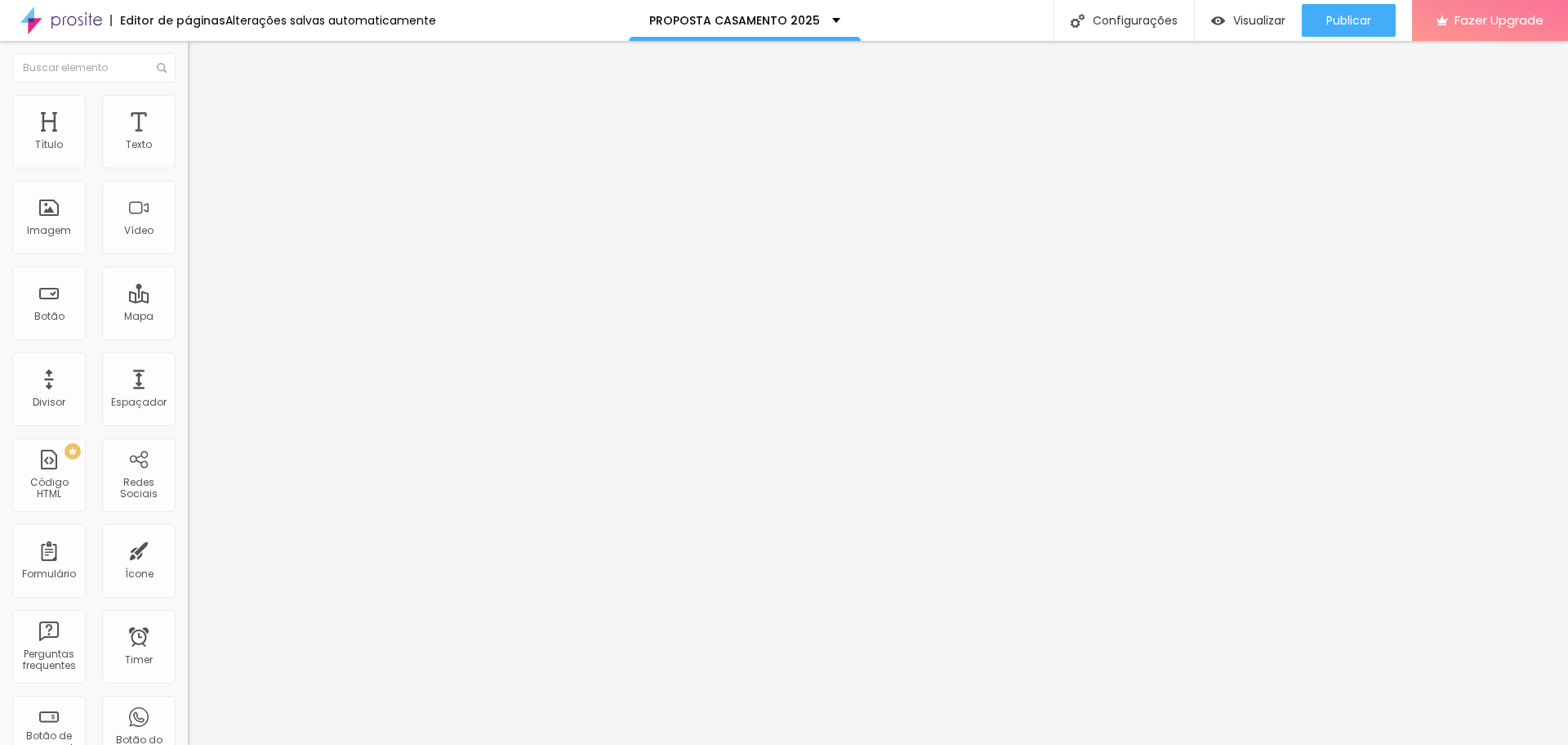
type input "11"
type input "12"
type input "15"
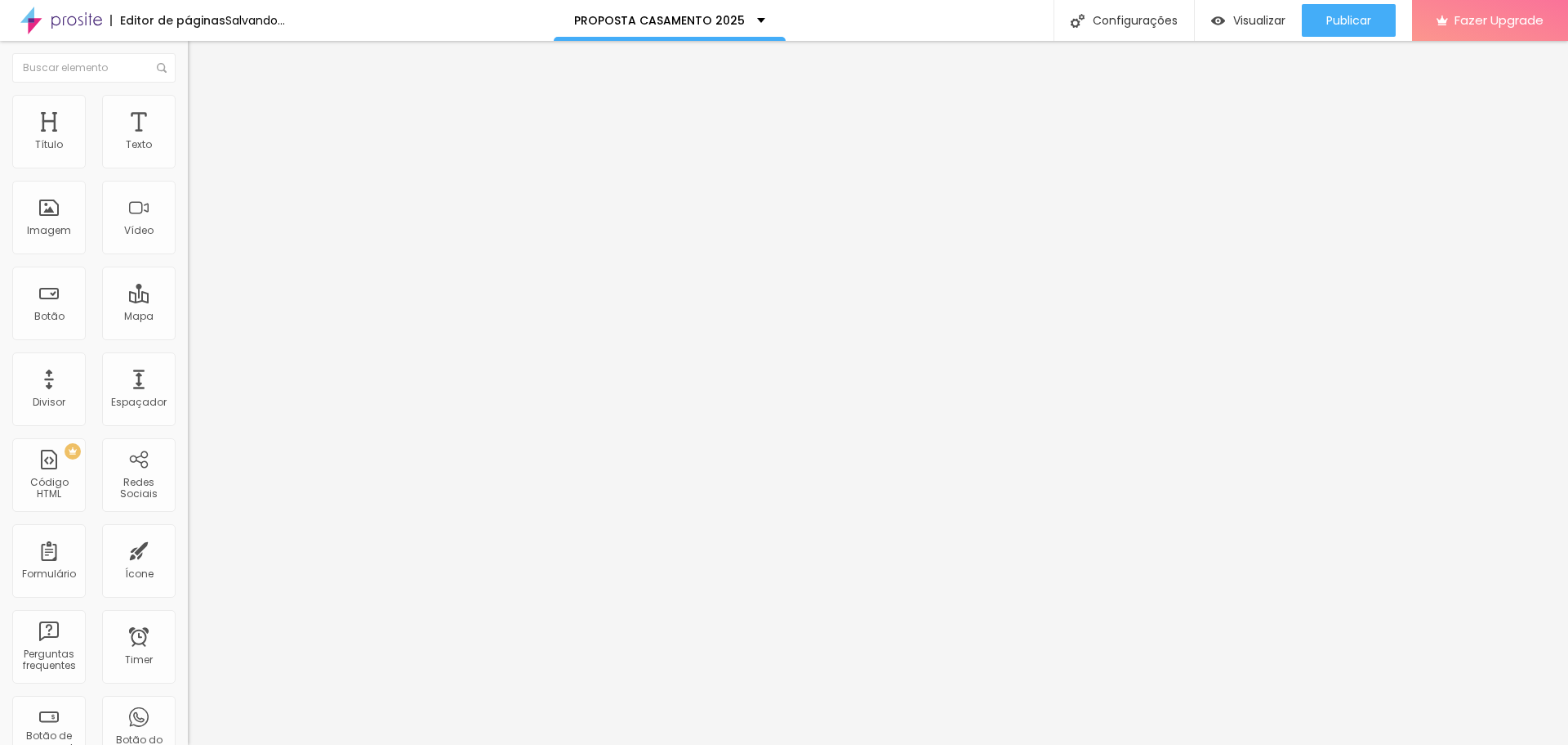
type input "15"
type input "16"
type input "17"
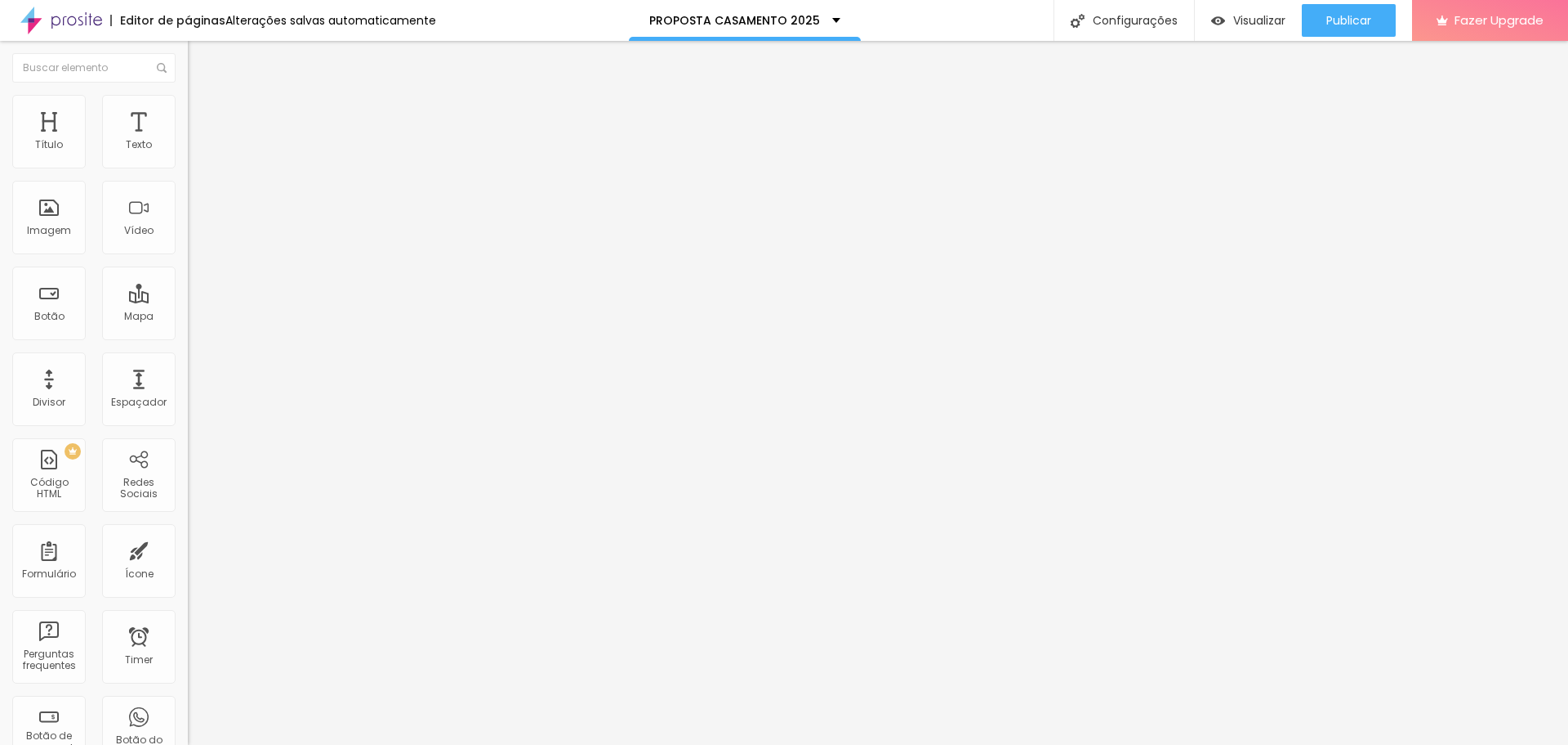
type input "18"
type input "19"
type input "20"
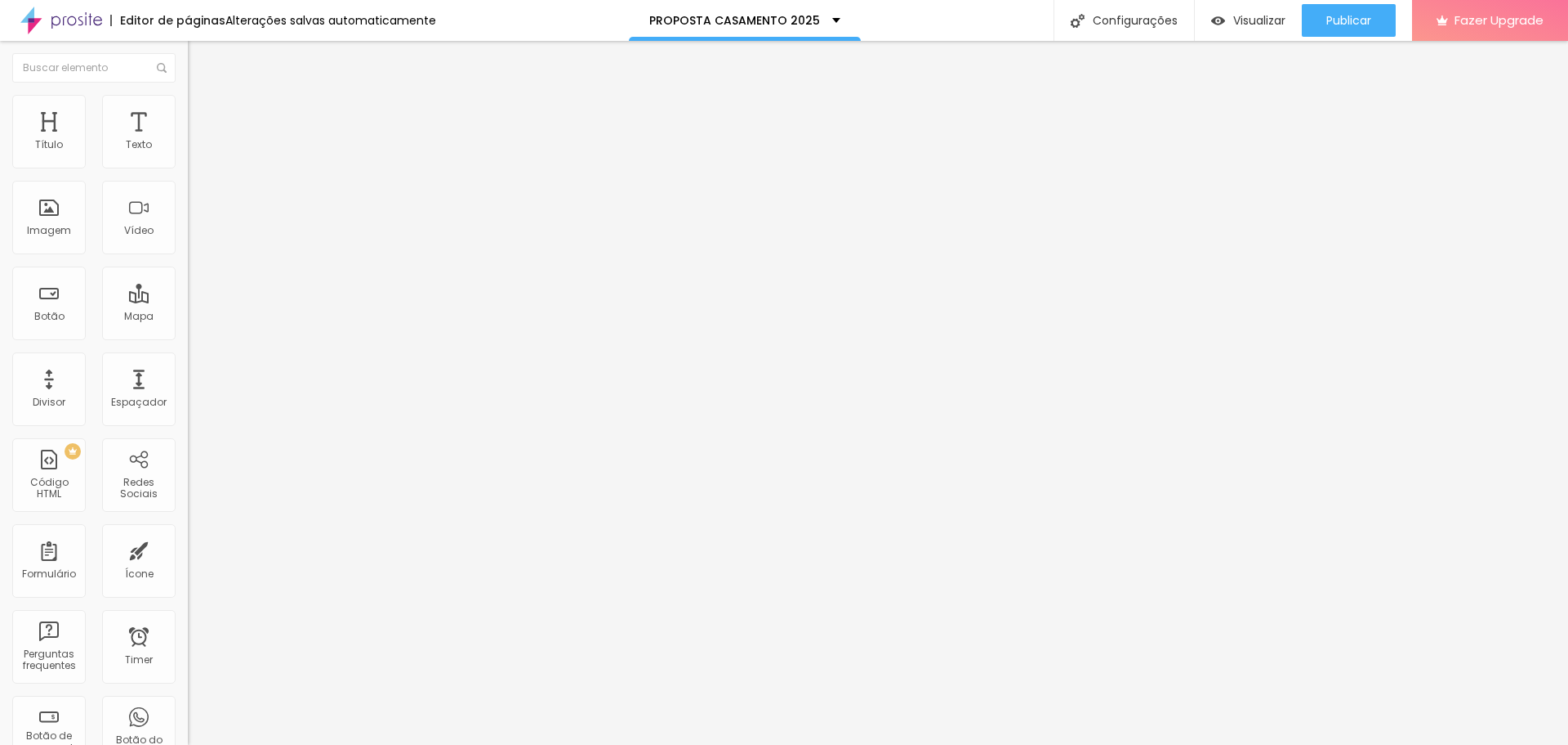
type input "20"
drag, startPoint x: 111, startPoint y: 158, endPoint x: 58, endPoint y: 163, distance: 53.2
type input "20"
click at [188, 318] on input "range" at bounding box center [240, 324] width 105 height 13
click at [200, 58] on img "button" at bounding box center [207, 60] width 13 height 13
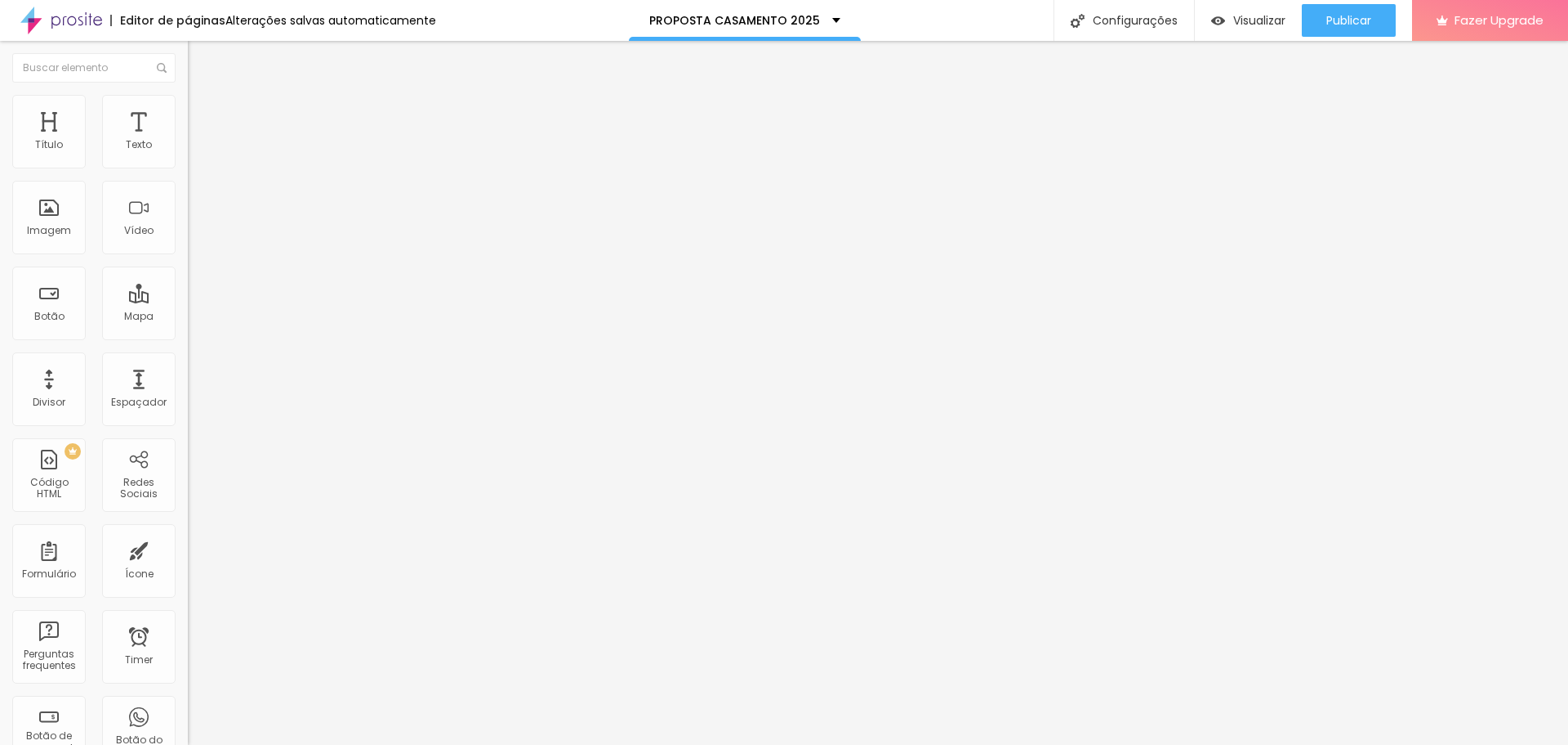
click at [188, 248] on button "button" at bounding box center [199, 239] width 23 height 17
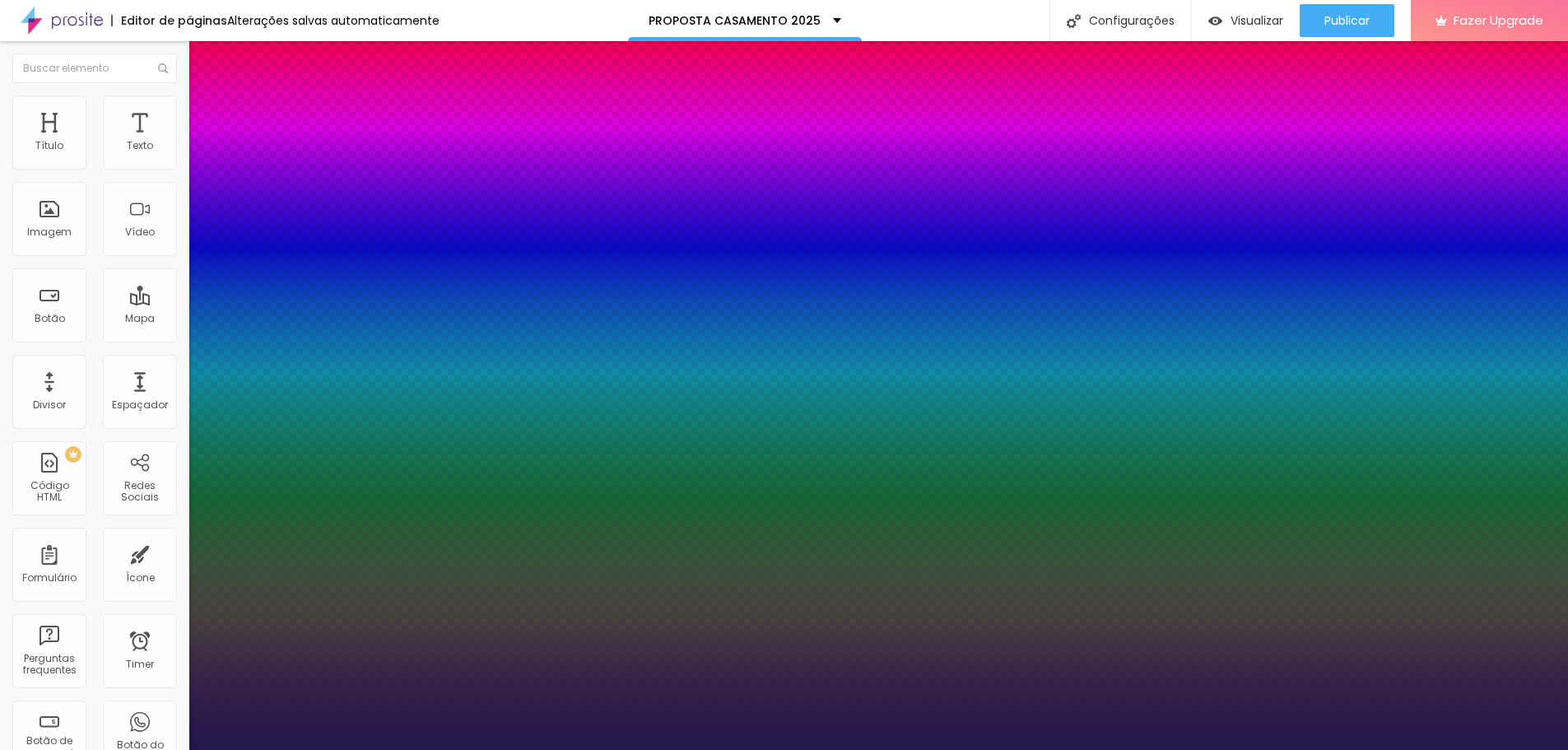
drag, startPoint x: 253, startPoint y: 462, endPoint x: 229, endPoint y: 462, distance: 24.0
click at [453, 749] on div at bounding box center [784, 750] width 1568 height 0
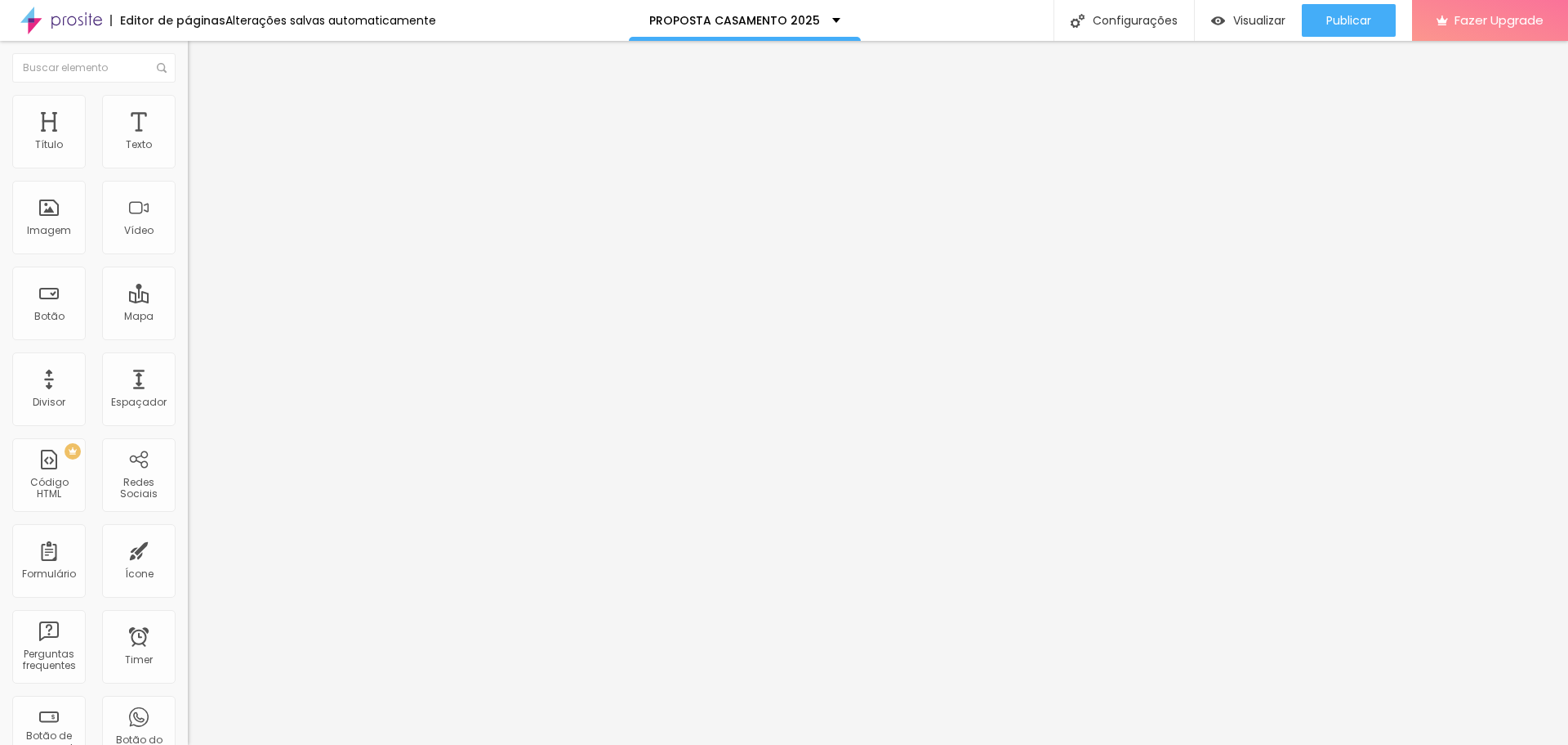
click at [188, 539] on div "Editar Título Estilo Avançado Tamanho Titulo 1 H1 Titulo 2 H2 Titulo 3 H3 Titul…" at bounding box center [282, 393] width 188 height 704
click at [203, 116] on span "Avançado" at bounding box center [229, 122] width 54 height 14
drag, startPoint x: 56, startPoint y: 160, endPoint x: 38, endPoint y: 160, distance: 18.0
click at [188, 318] on input "range" at bounding box center [240, 324] width 105 height 13
click at [188, 107] on li "Estilo" at bounding box center [282, 102] width 188 height 16
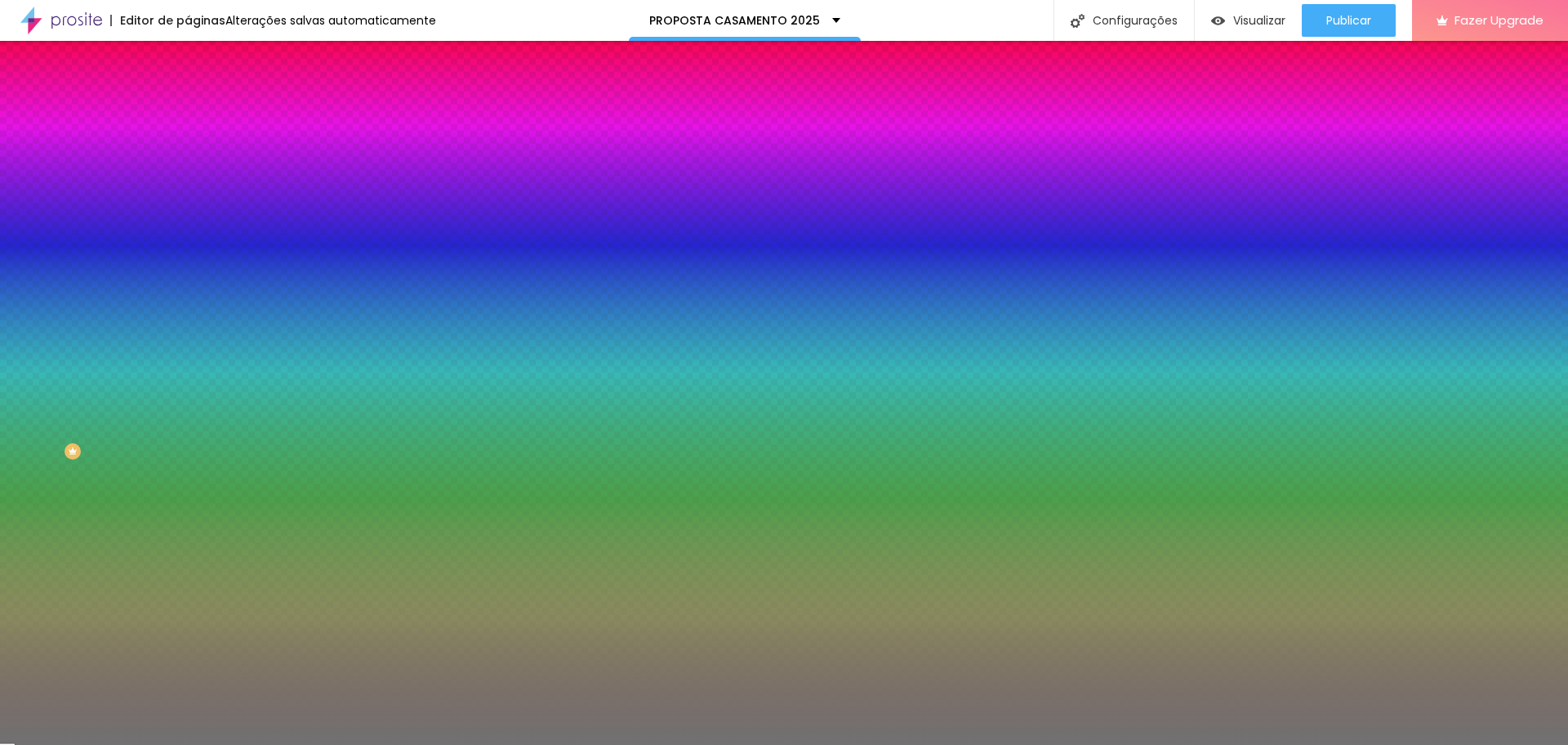
click at [188, 166] on input "#717171" at bounding box center [285, 163] width 196 height 16
paste input "00B8FF"
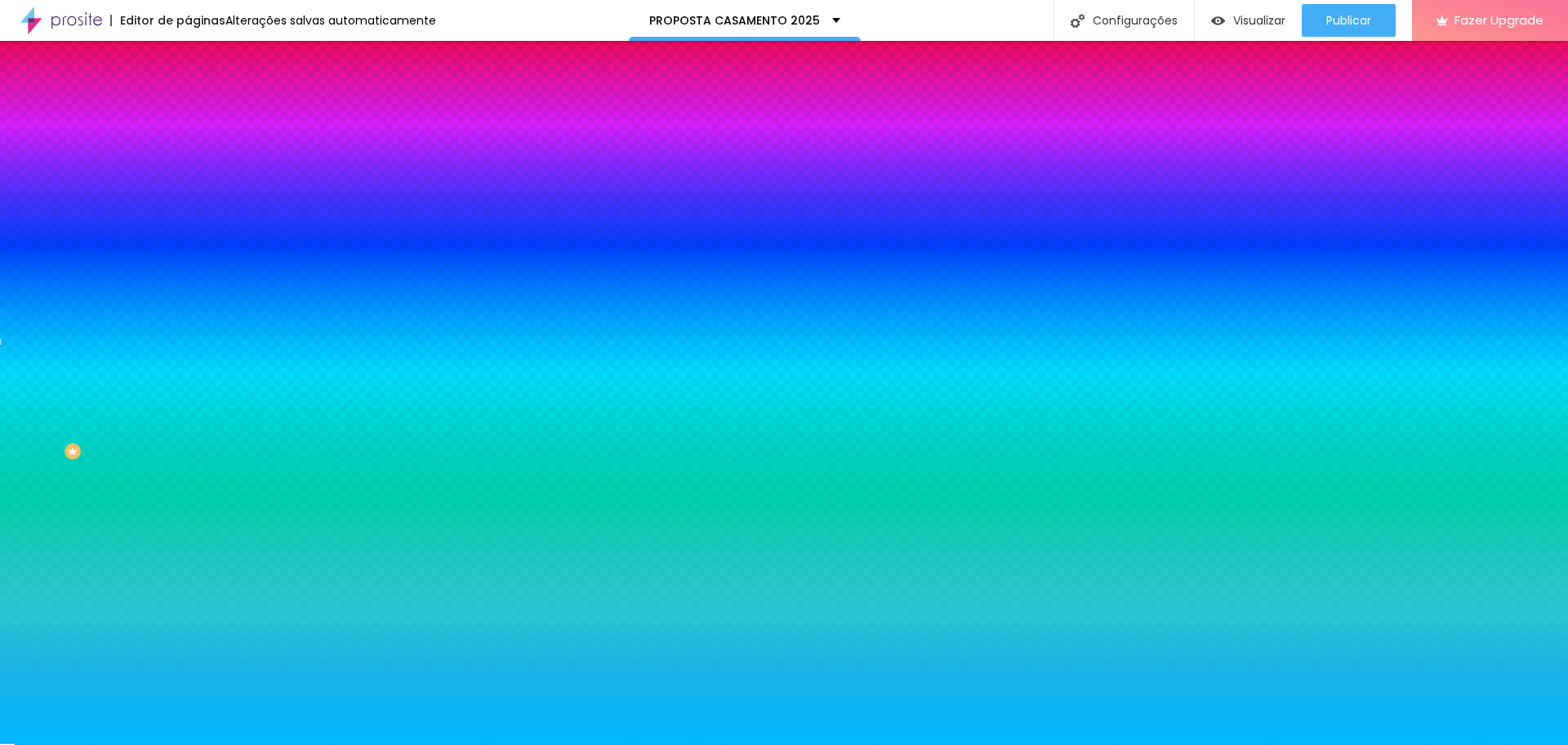
click at [188, 359] on div "Editar Divisor Conteúdo Estilo Avançado Cor Voltar ao padrão #00B8FF Tamanho 50…" at bounding box center [282, 393] width 188 height 704
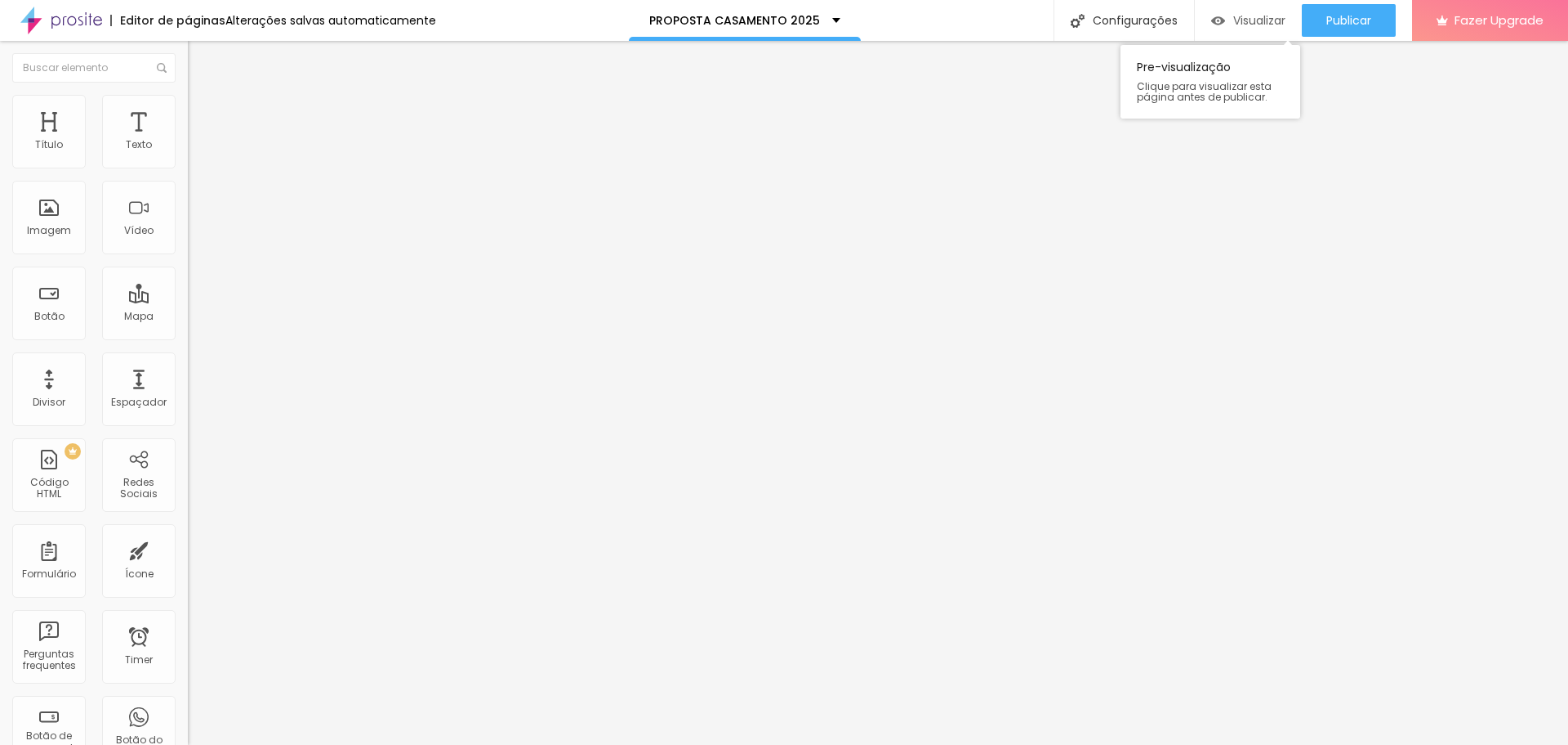
click at [1241, 20] on span "Visualizar" at bounding box center [1260, 21] width 53 height 13
click at [1277, 19] on span "Visualizar" at bounding box center [1260, 21] width 53 height 13
click at [188, 141] on span "Trocar imagem" at bounding box center [232, 133] width 89 height 14
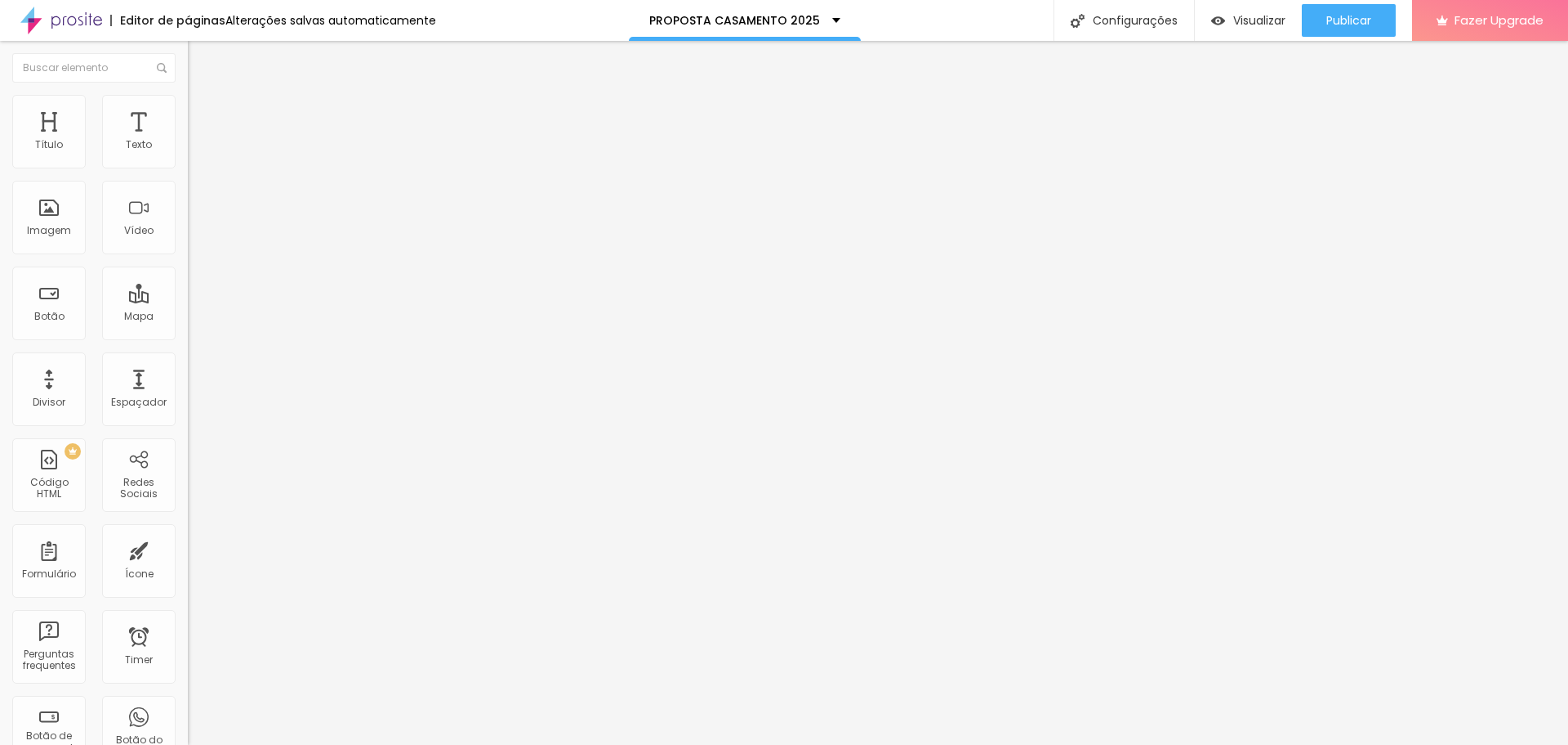
click at [188, 141] on span "Trocar imagem" at bounding box center [232, 133] width 89 height 14
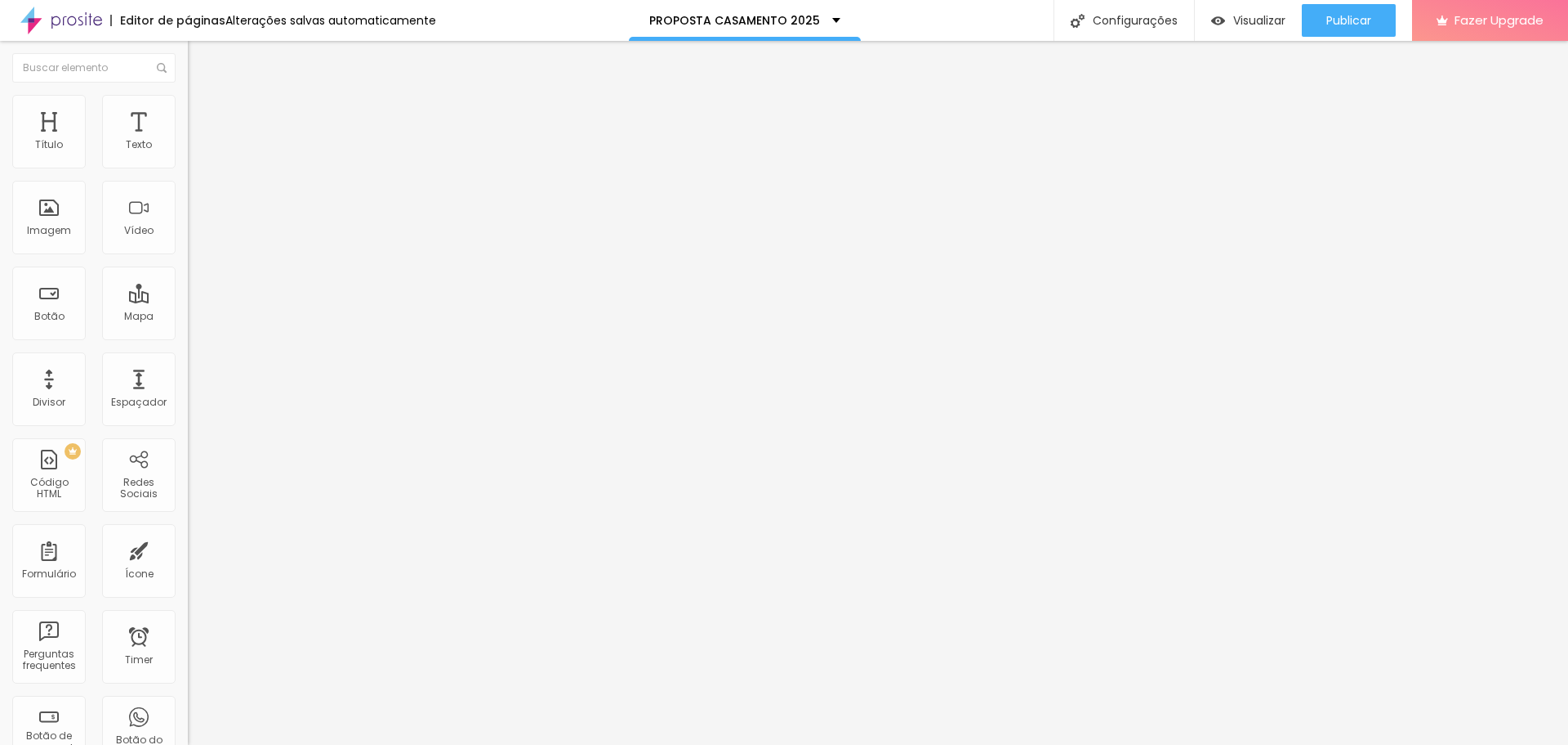
click at [1258, 14] on span "Visualizar" at bounding box center [1260, 21] width 53 height 13
click at [188, 141] on span "Trocar imagem" at bounding box center [232, 133] width 89 height 14
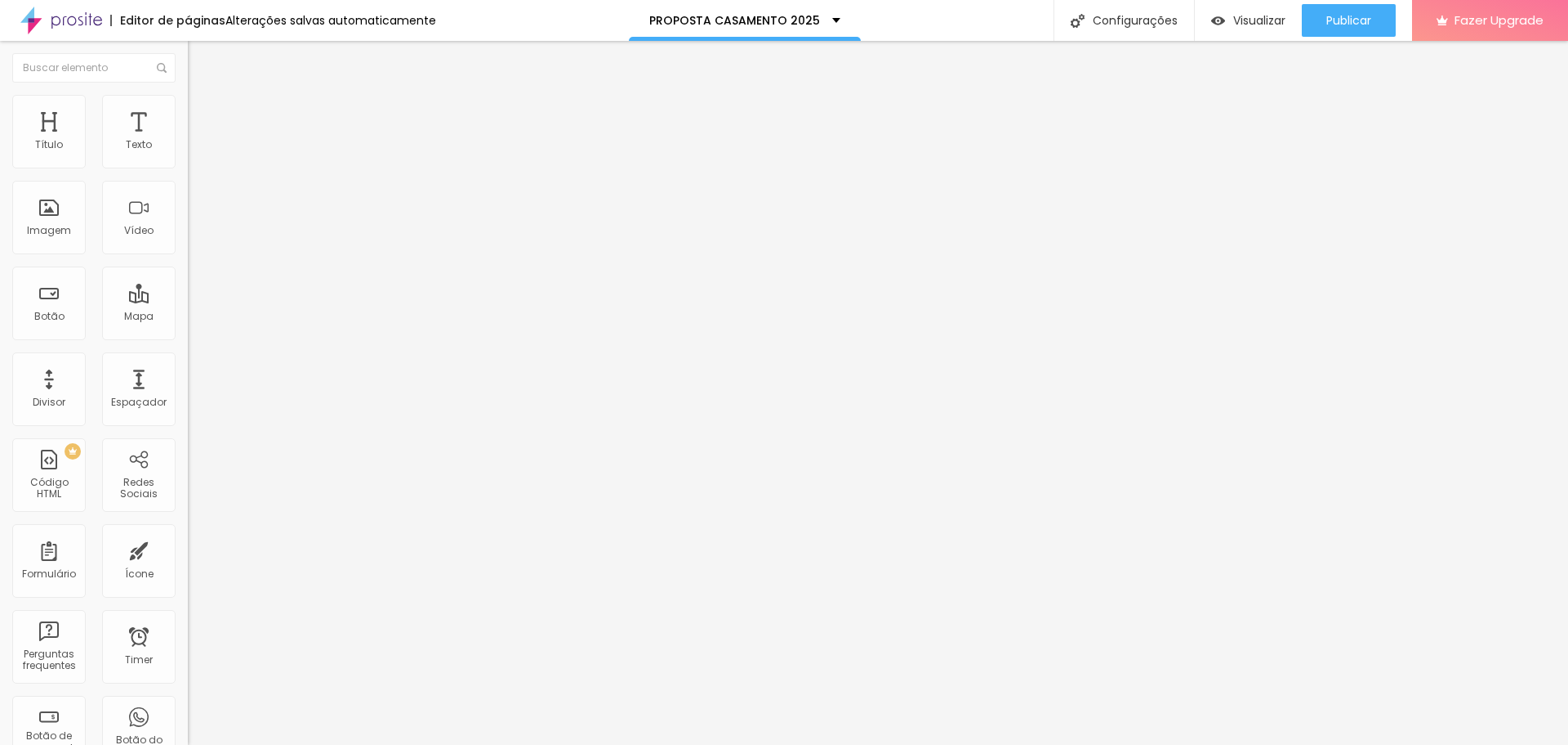
click at [1247, 16] on span "Visualizar" at bounding box center [1260, 21] width 53 height 13
click at [188, 141] on span "Trocar imagem" at bounding box center [232, 133] width 89 height 14
